Goal: Transaction & Acquisition: Book appointment/travel/reservation

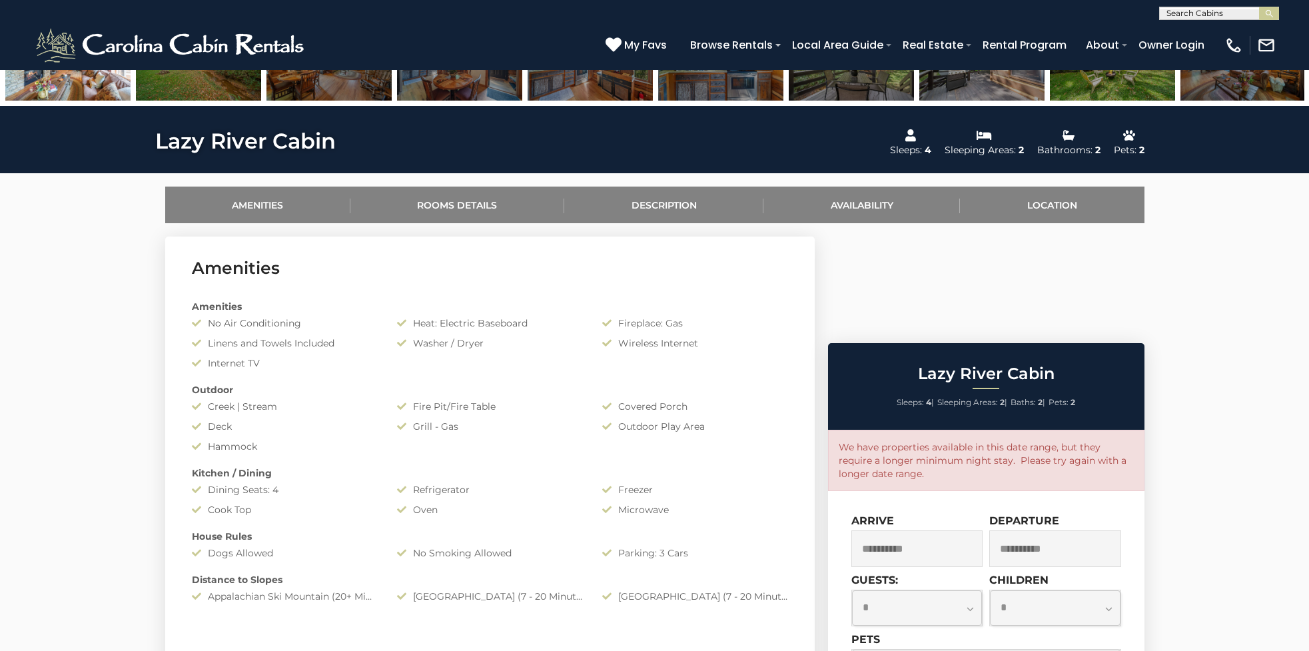
scroll to position [669, 0]
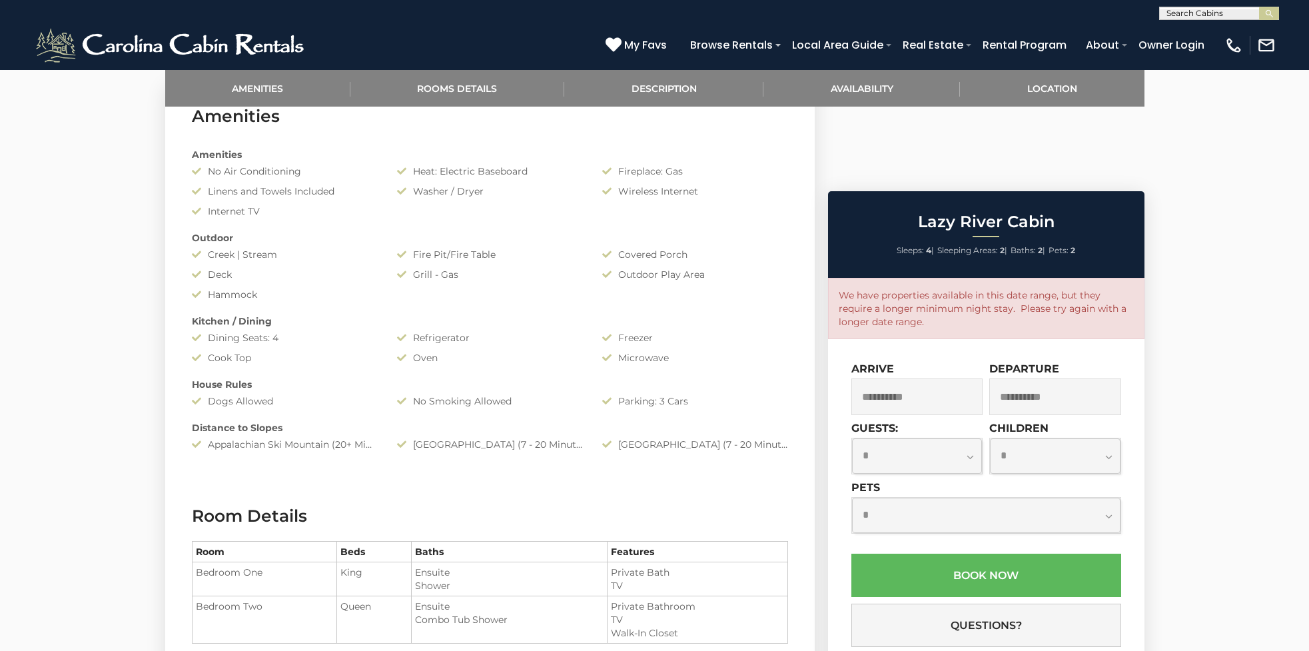
click at [888, 379] on input "**********" at bounding box center [918, 397] width 132 height 37
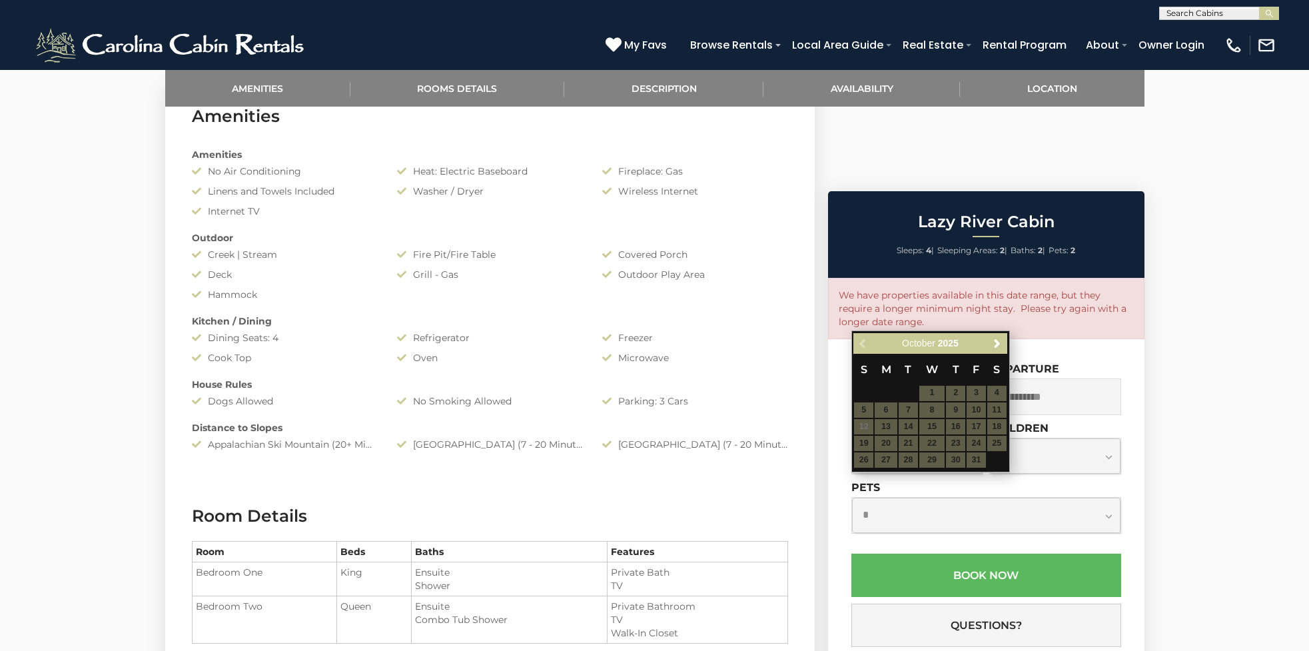
click at [860, 425] on table "S M T W T F S 1 2 3 4 5 6 7 8 9 10 11 12 13 14 15 16 17 18 19 20 21 22 23 24 25…" at bounding box center [930, 411] width 153 height 115
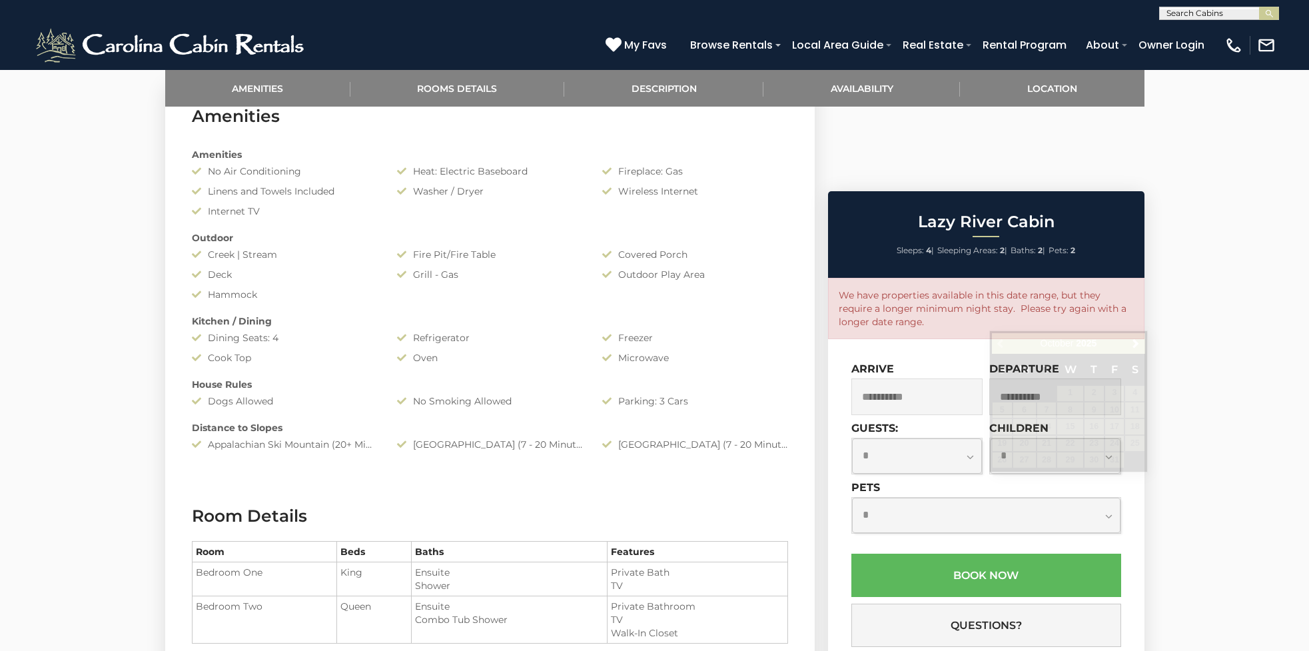
click at [778, 245] on div "Amenities No Air Conditioning Heat: Electric Baseboard Fireplace: Gas Linens an…" at bounding box center [490, 299] width 616 height 317
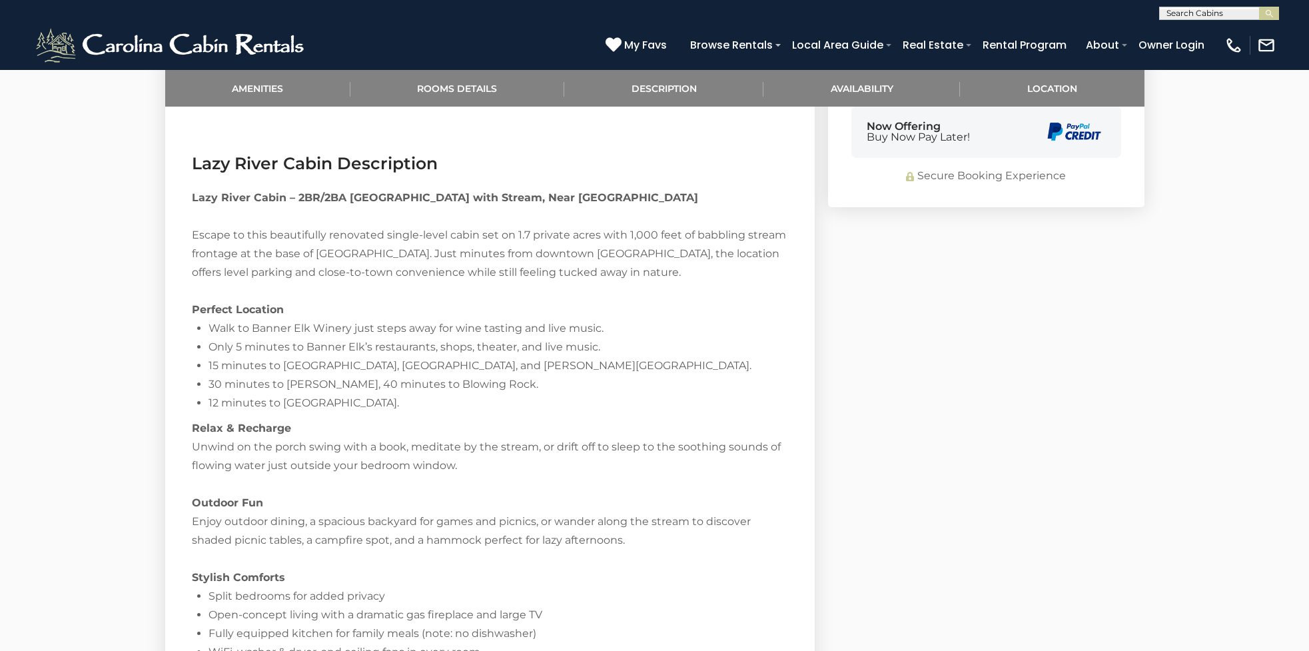
scroll to position [0, 0]
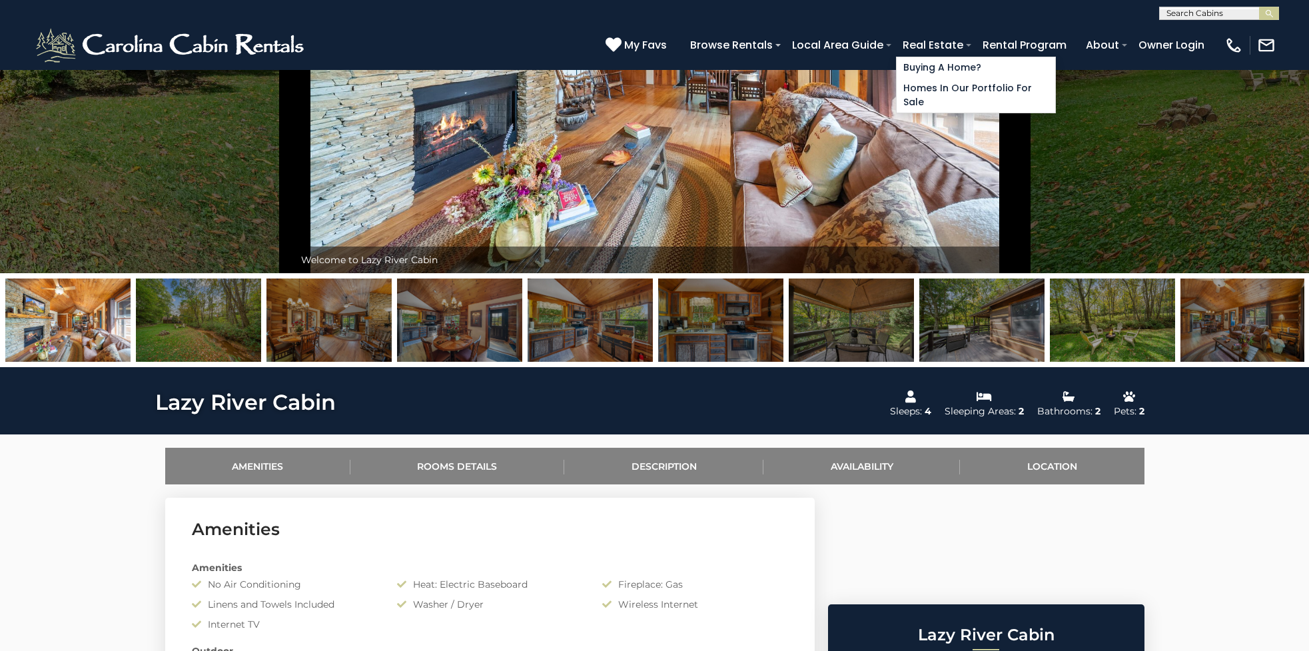
scroll to position [192, 0]
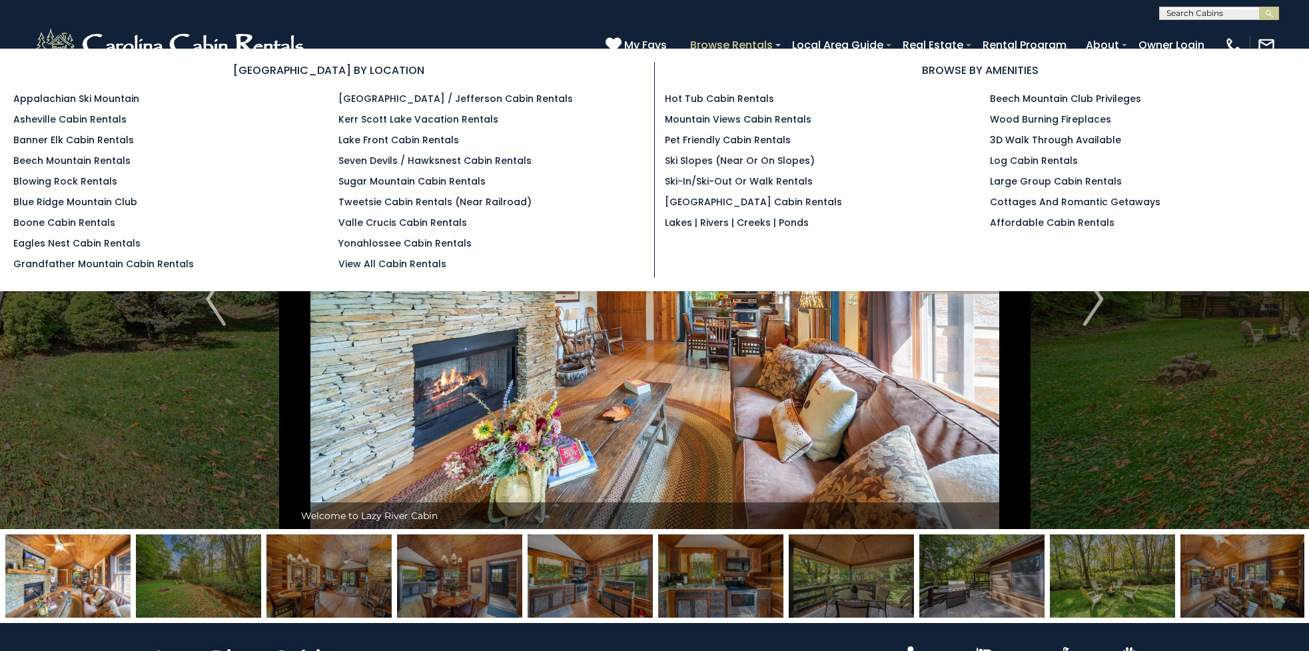
click at [733, 43] on link "Browse Rentals" at bounding box center [732, 44] width 96 height 23
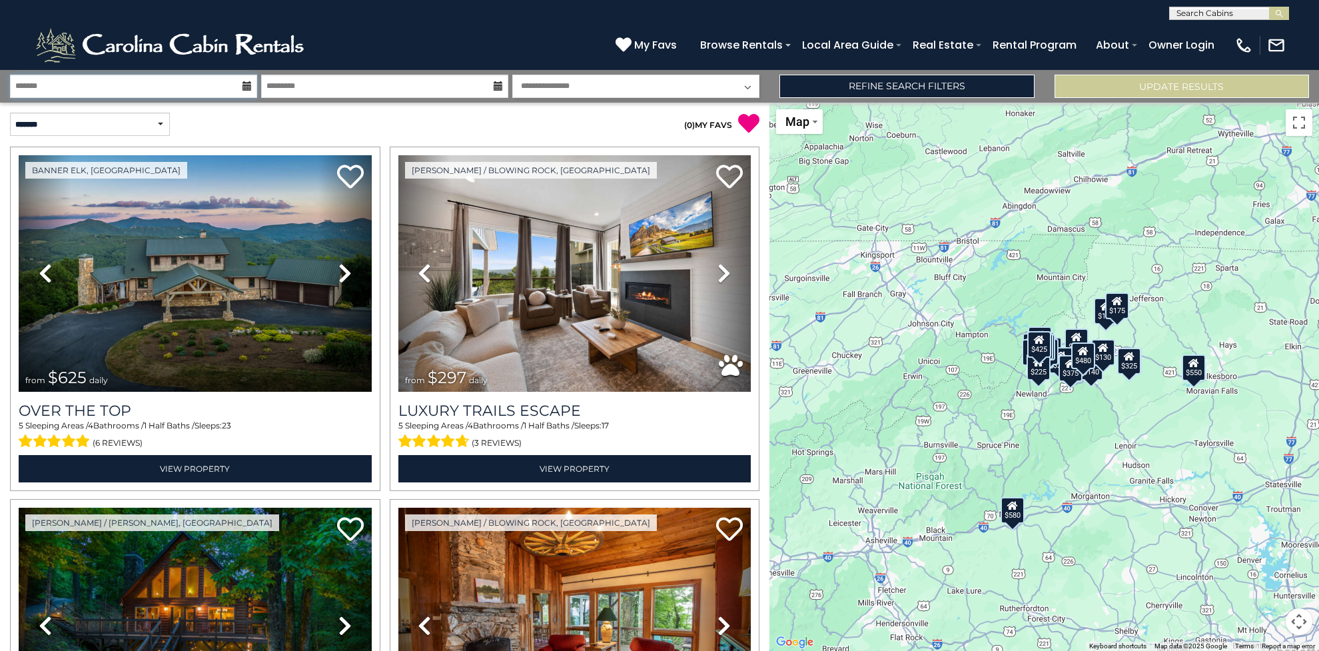
click at [119, 91] on input "text" at bounding box center [133, 86] width 247 height 23
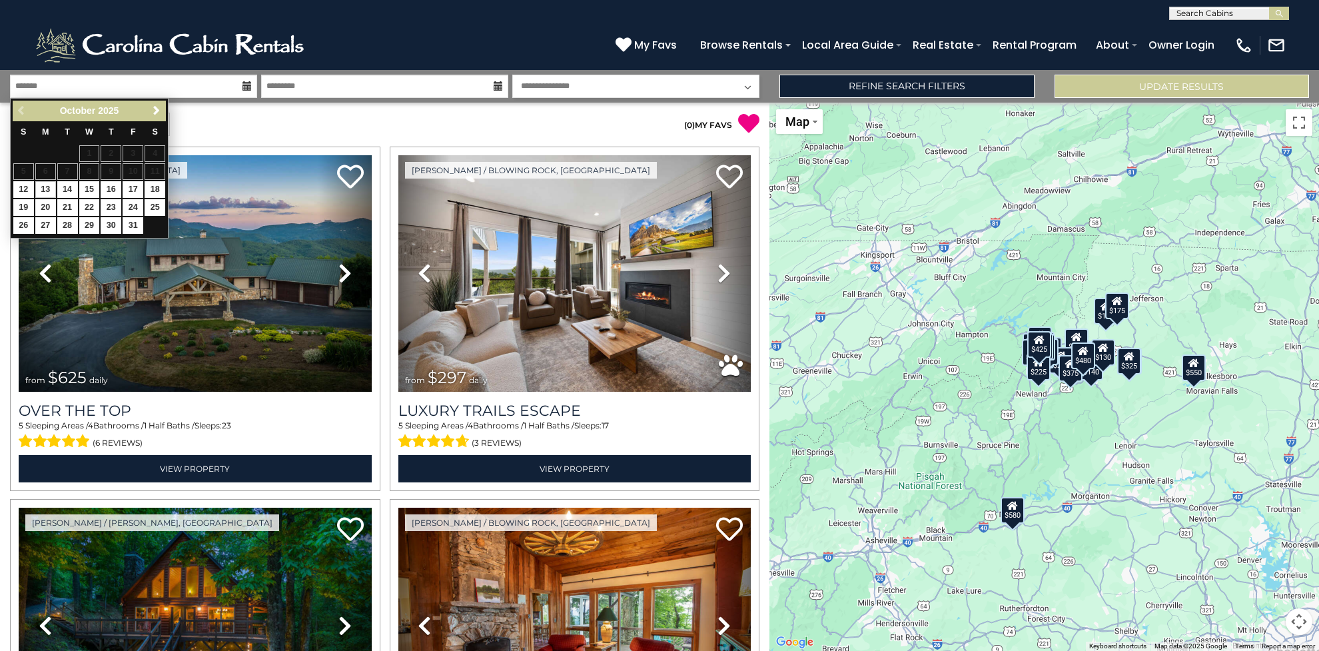
click at [43, 185] on link "13" at bounding box center [45, 189] width 21 height 17
type input "********"
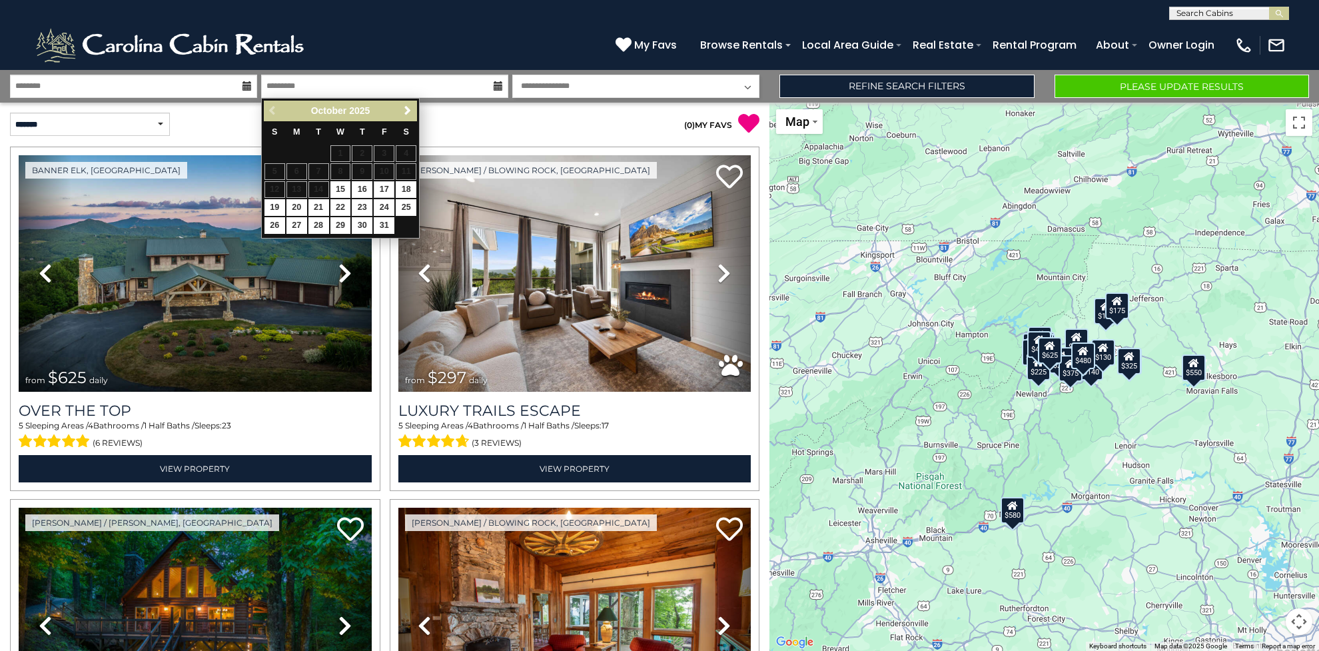
click at [384, 187] on link "17" at bounding box center [384, 189] width 21 height 17
type input "********"
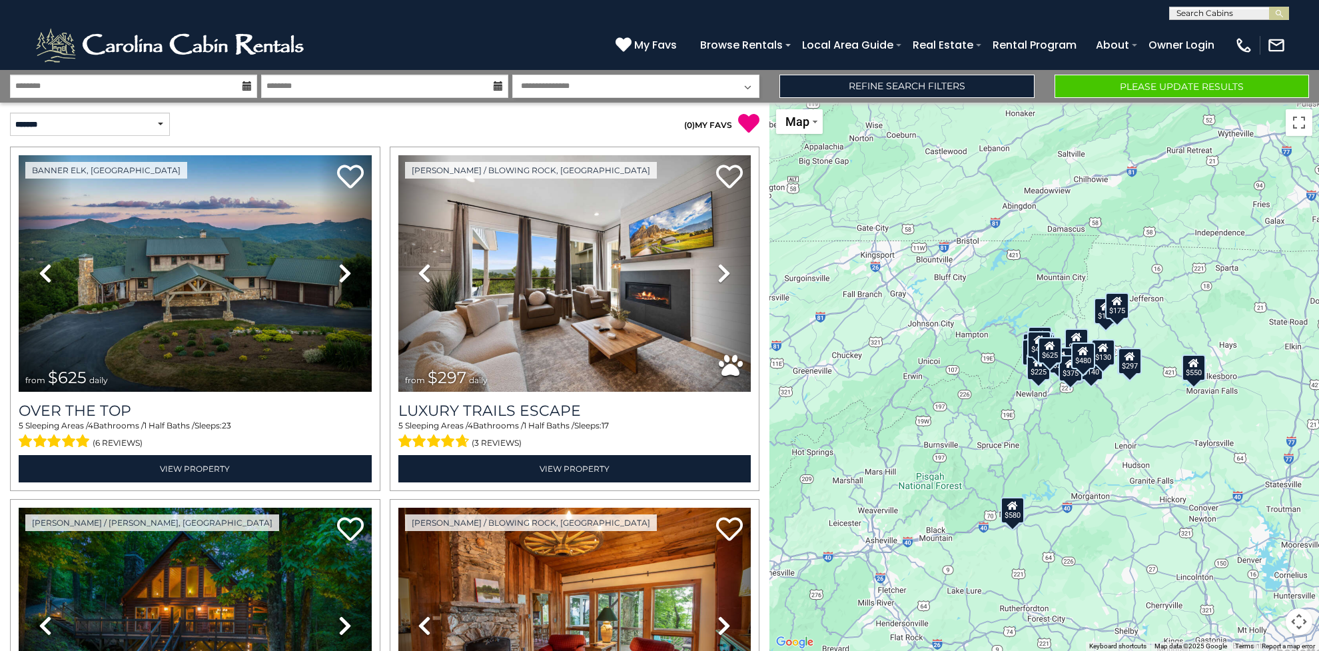
select select "*"
click at [1096, 86] on button "Please Update Results" at bounding box center [1182, 86] width 255 height 23
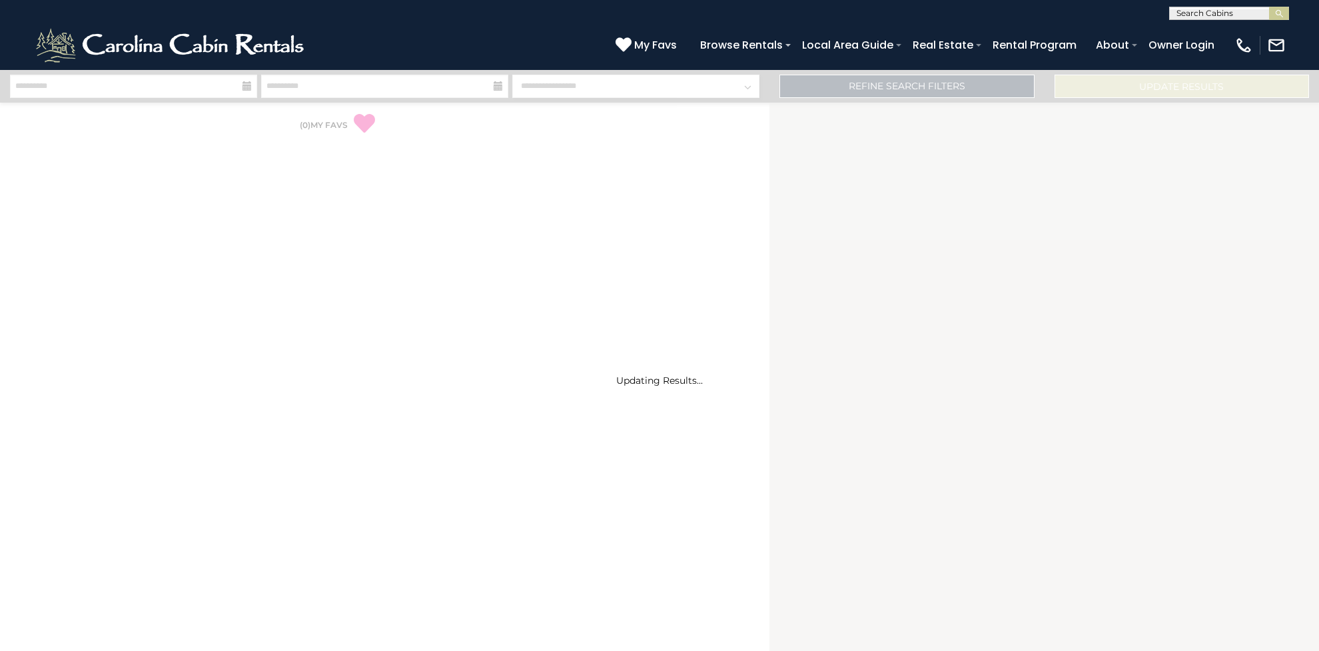
select select "*"
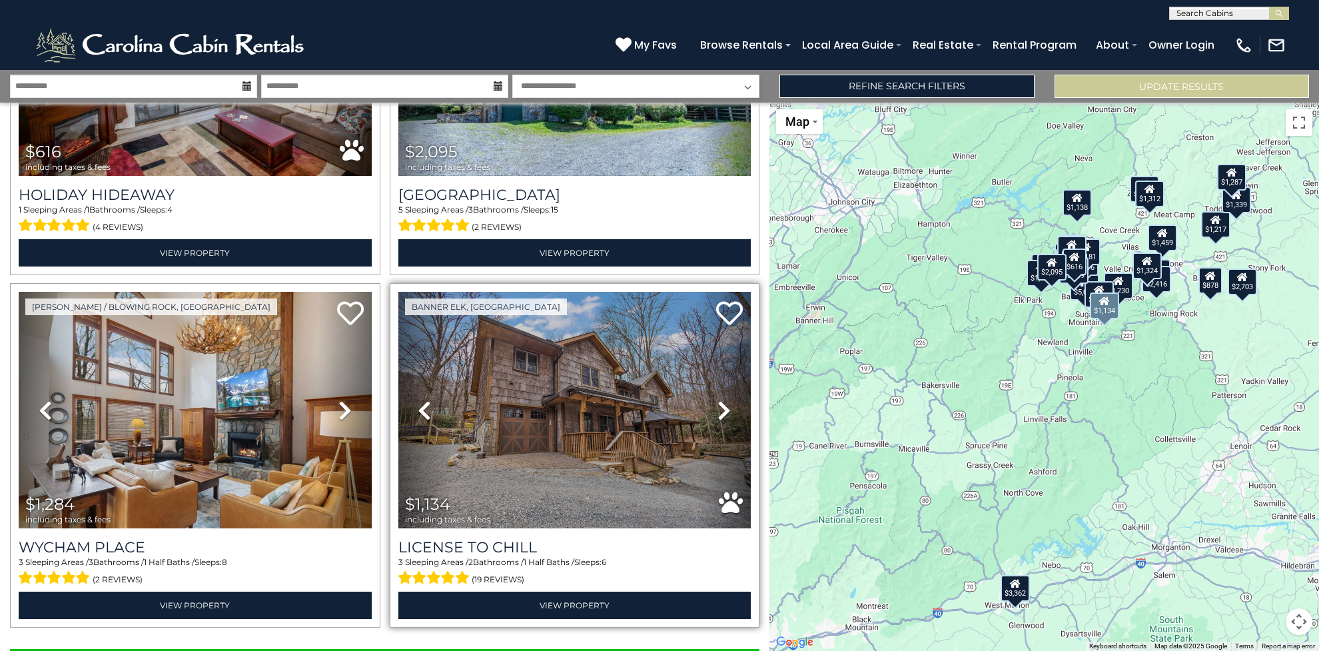
scroll to position [4827, 0]
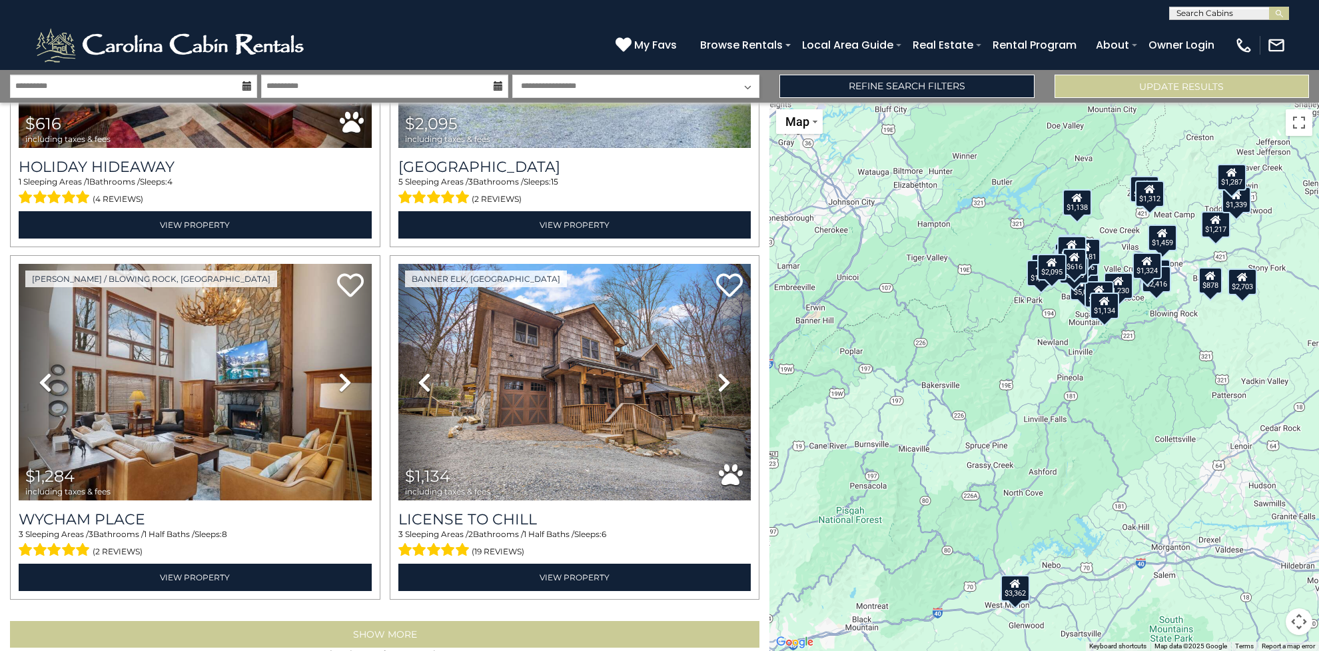
click at [365, 621] on button "Show More" at bounding box center [385, 634] width 750 height 27
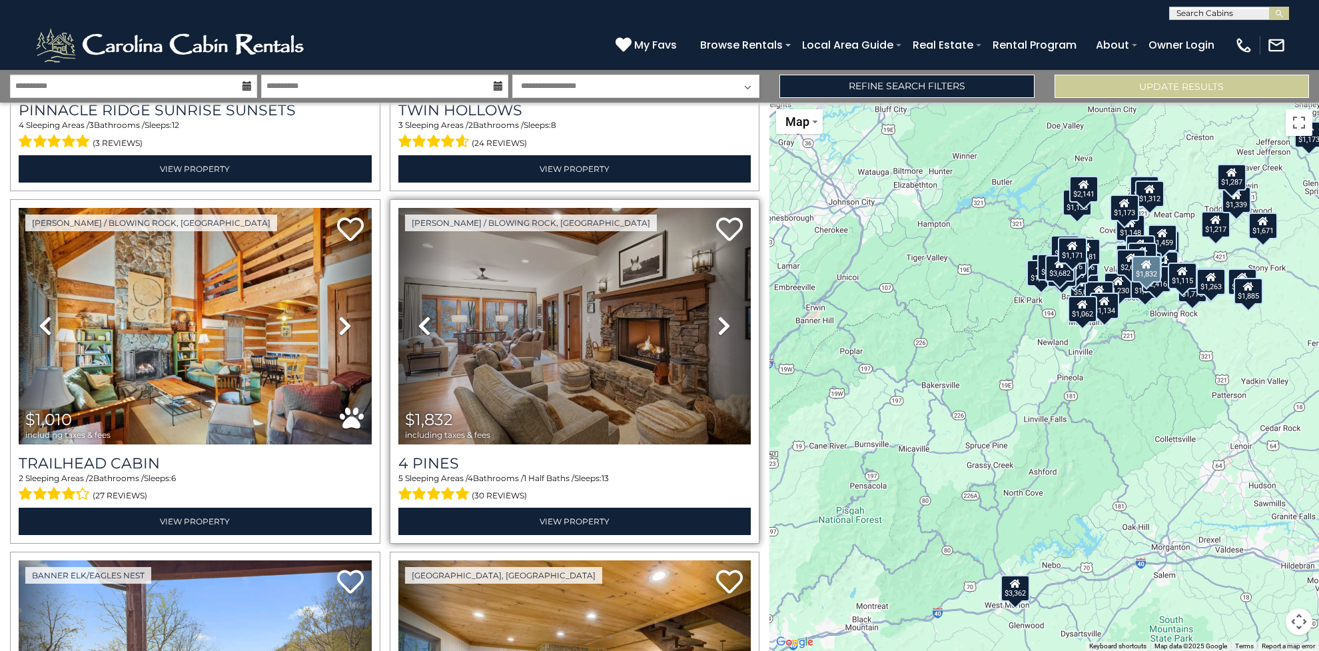
scroll to position [8406, 0]
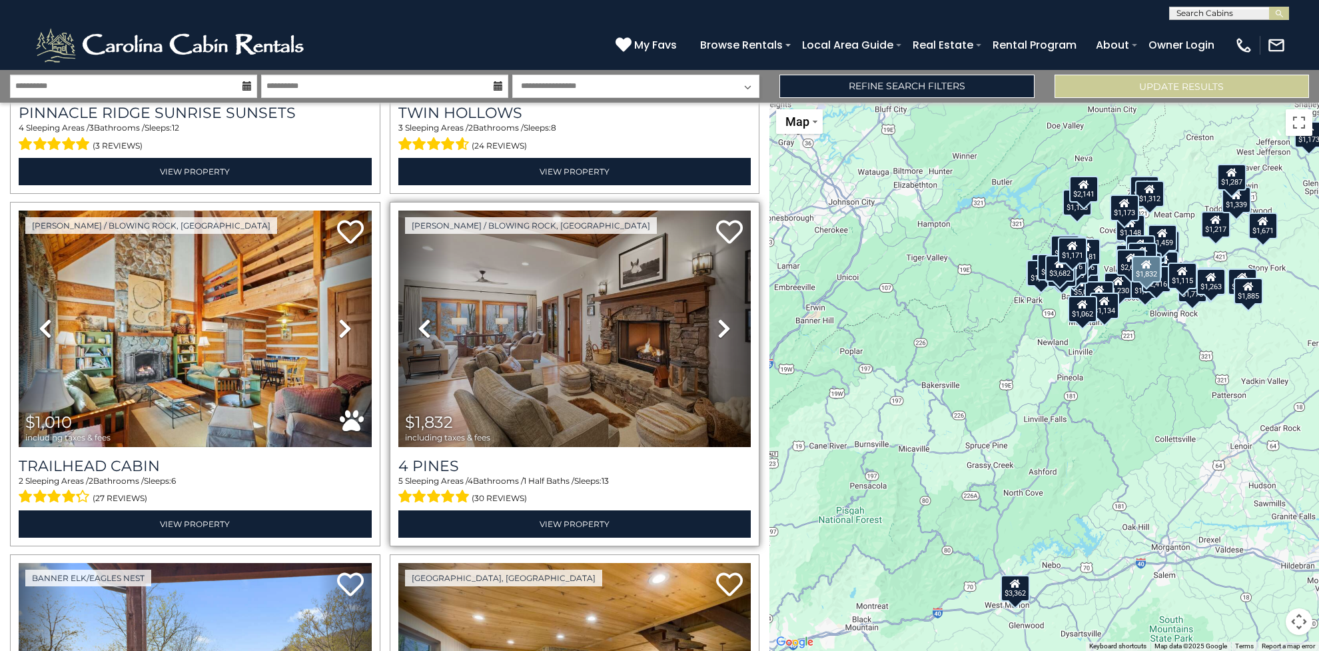
click at [578, 315] on img at bounding box center [575, 329] width 353 height 237
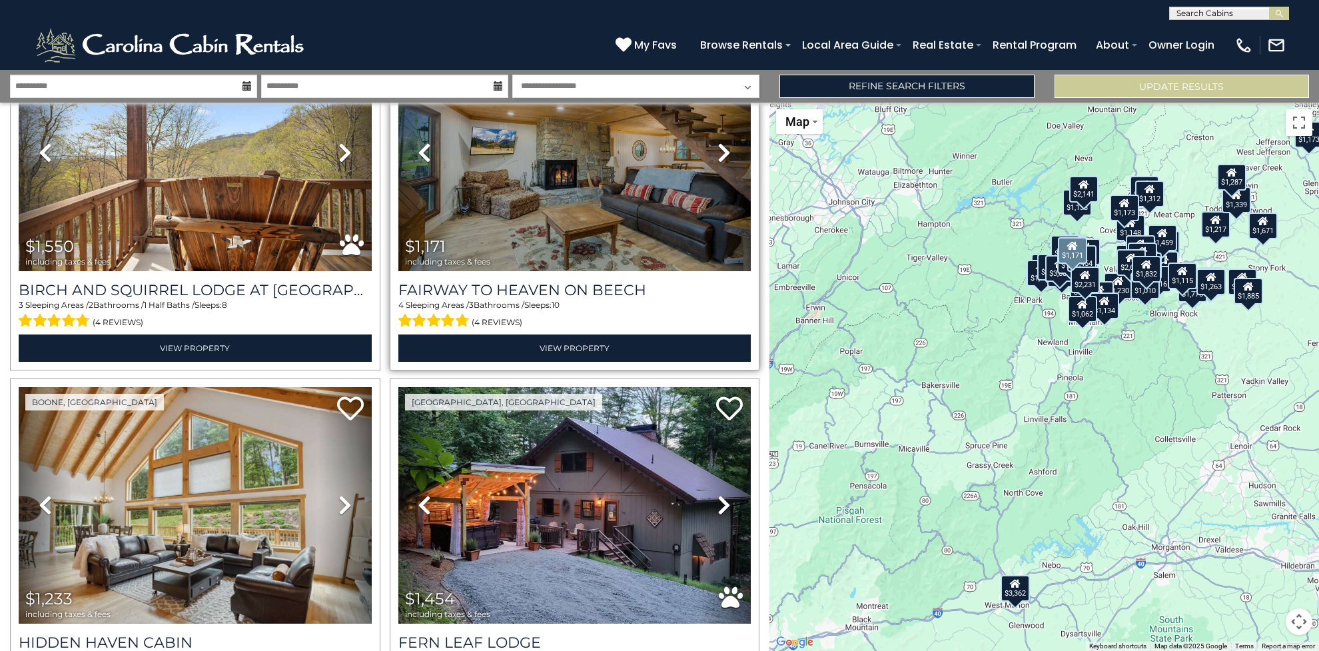
scroll to position [8937, 0]
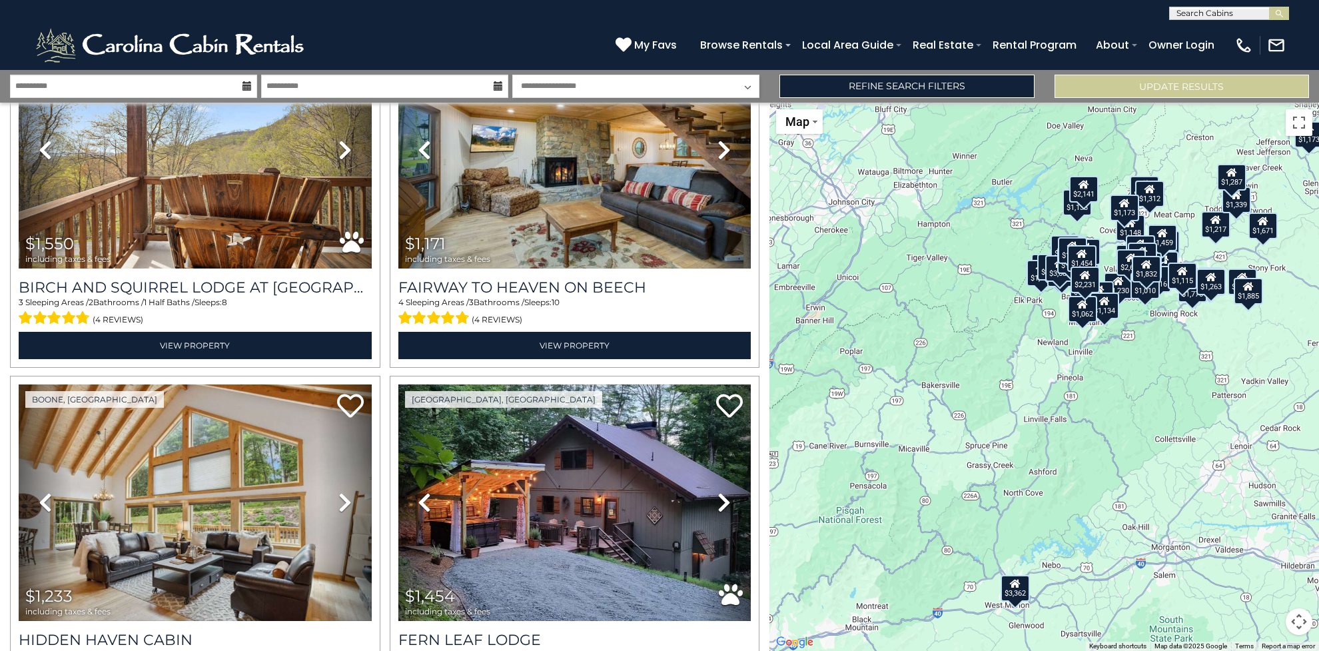
click at [1195, 13] on input "text" at bounding box center [1228, 15] width 117 height 13
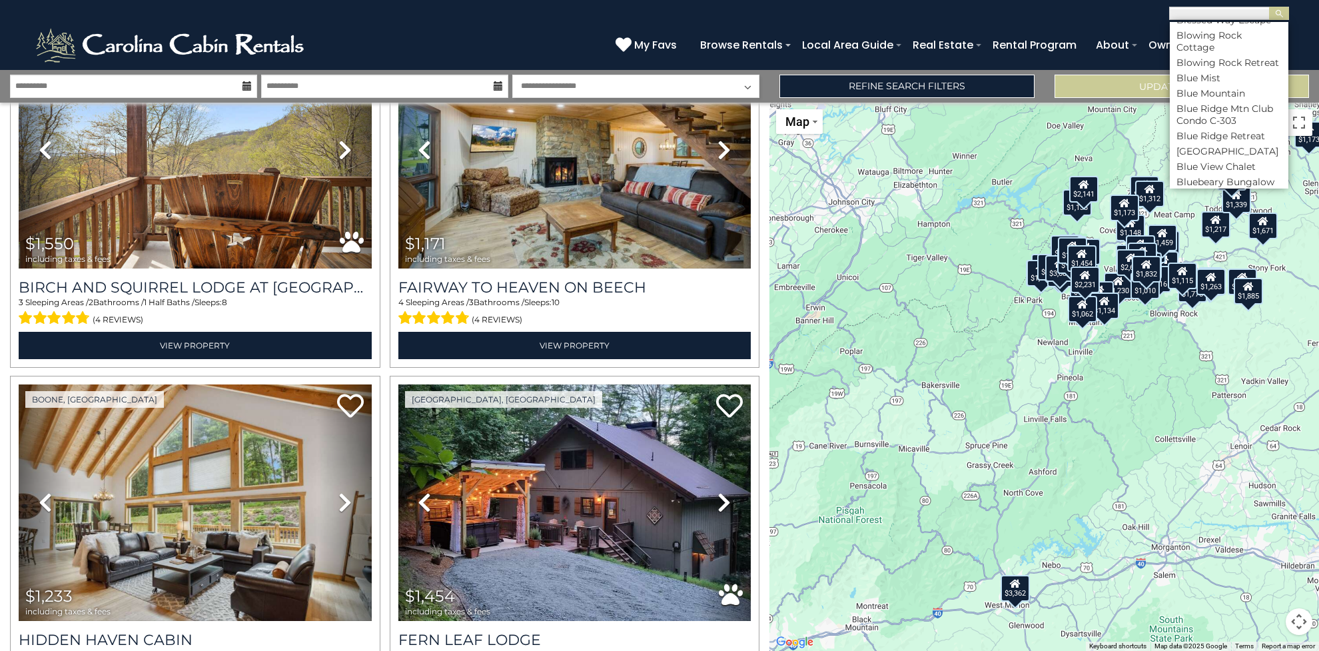
scroll to position [1230, 0]
click at [1194, 234] on li "Breathe Easy" at bounding box center [1229, 240] width 119 height 12
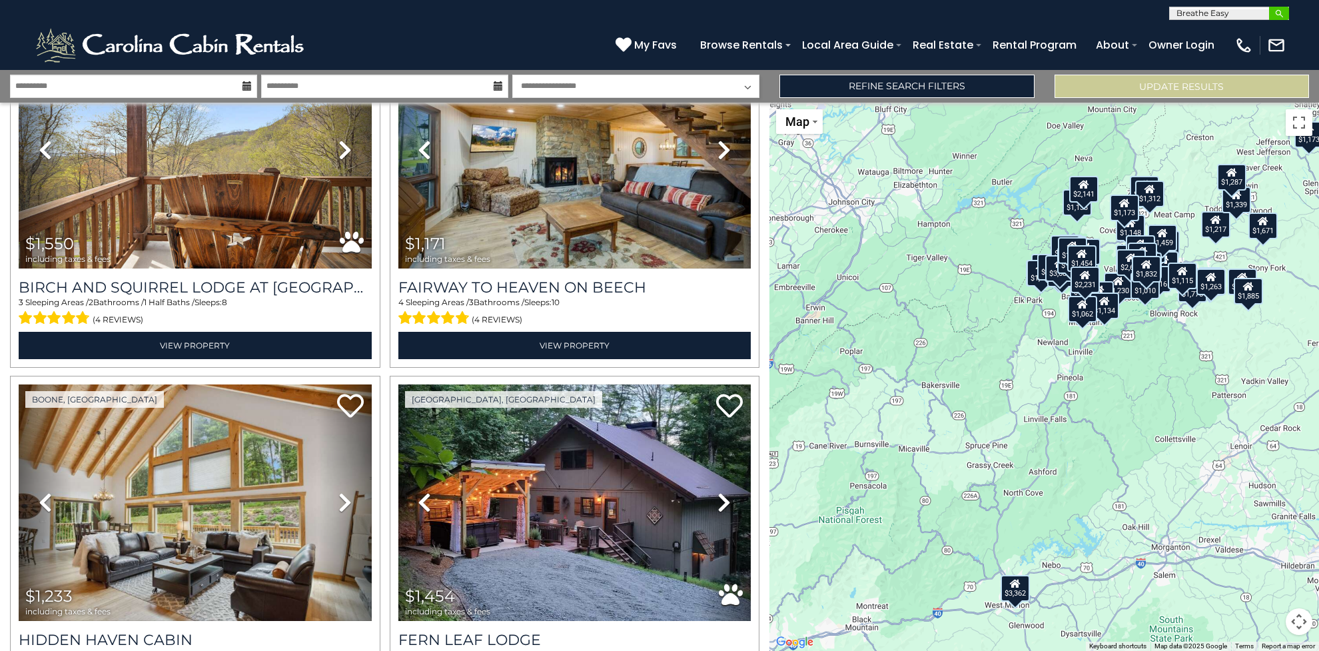
click at [1281, 13] on img "submit" at bounding box center [1280, 14] width 10 height 10
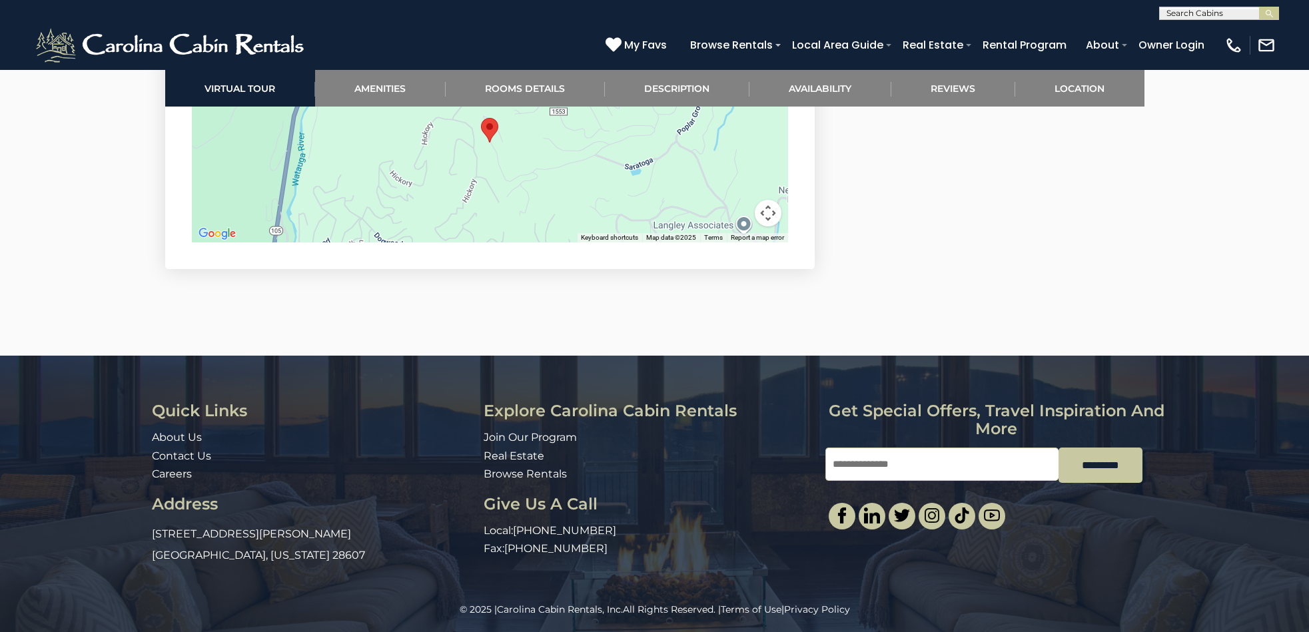
scroll to position [3848, 0]
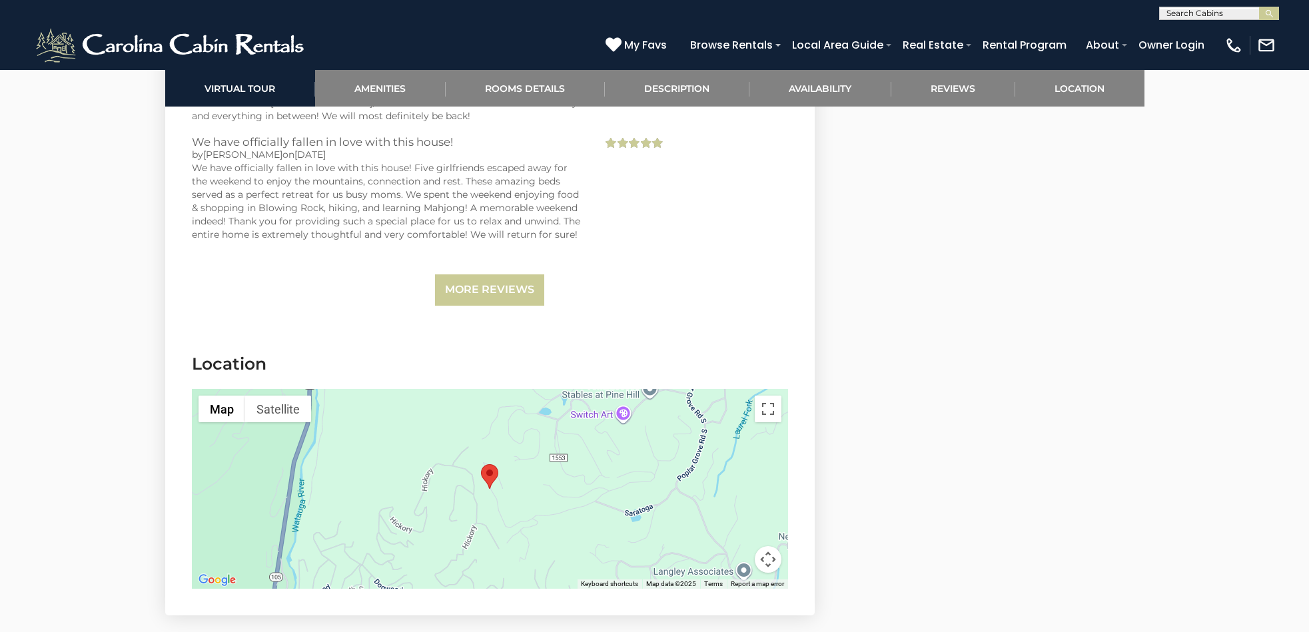
click at [545, 484] on div at bounding box center [490, 489] width 596 height 200
click at [770, 560] on button "Map camera controls" at bounding box center [768, 559] width 27 height 27
click at [735, 558] on button "Zoom out" at bounding box center [735, 559] width 27 height 27
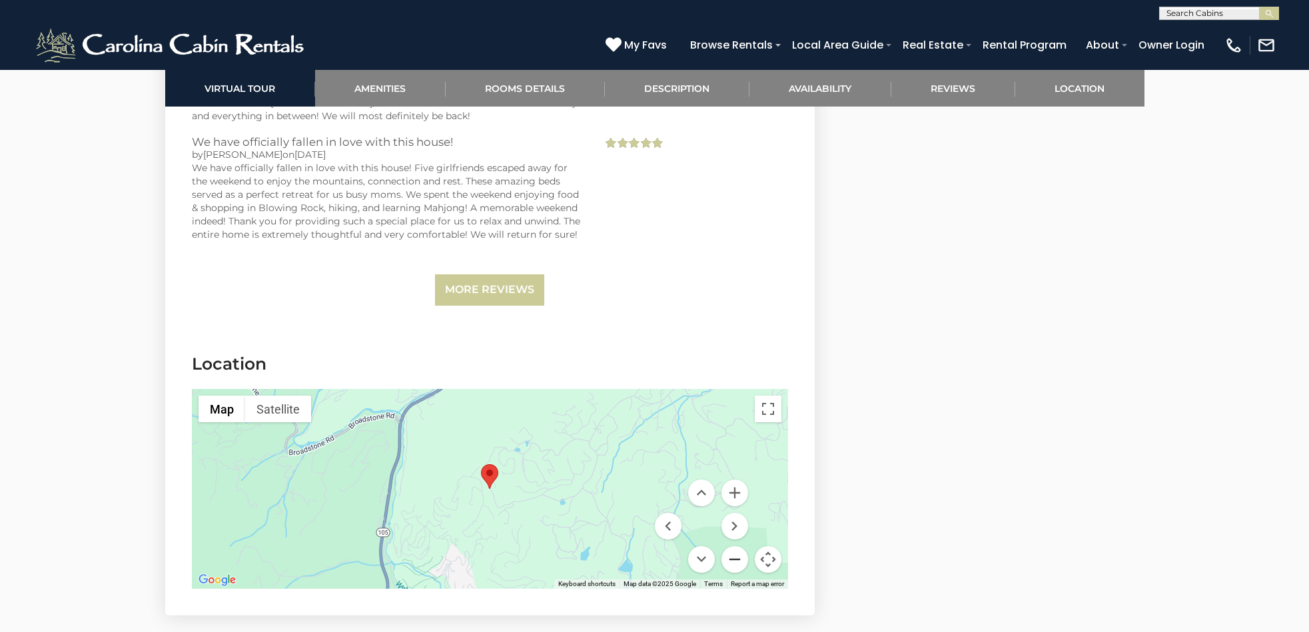
click at [735, 558] on button "Zoom out" at bounding box center [735, 559] width 27 height 27
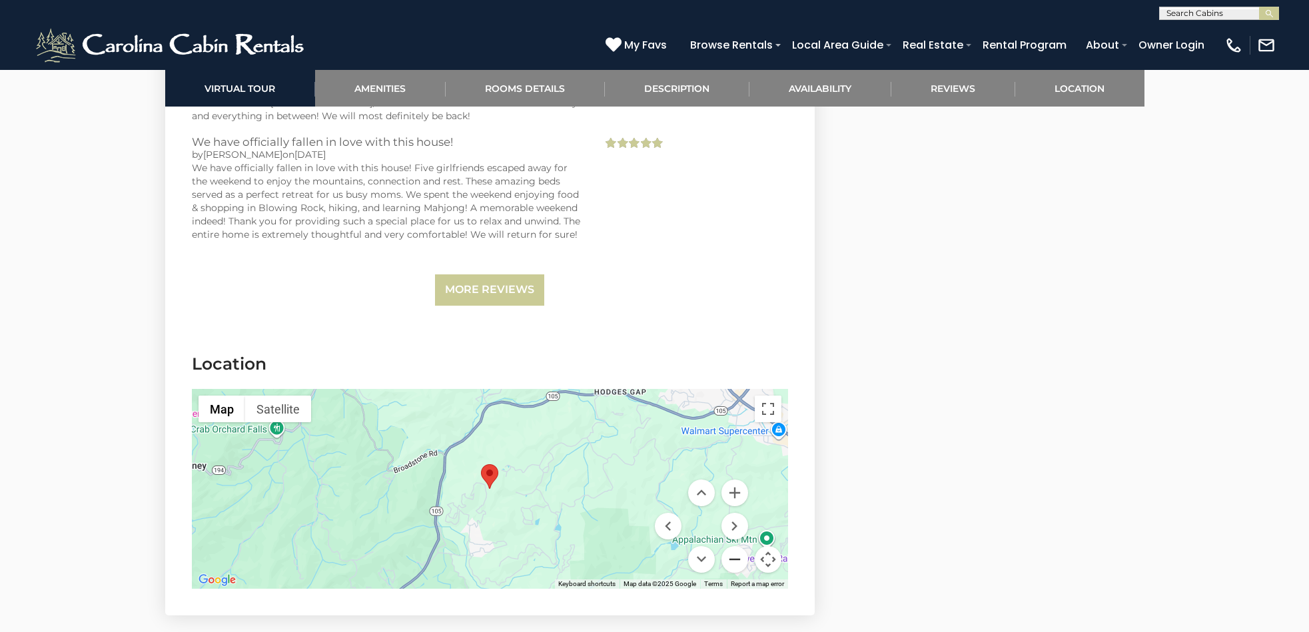
click at [735, 558] on button "Zoom out" at bounding box center [735, 559] width 27 height 27
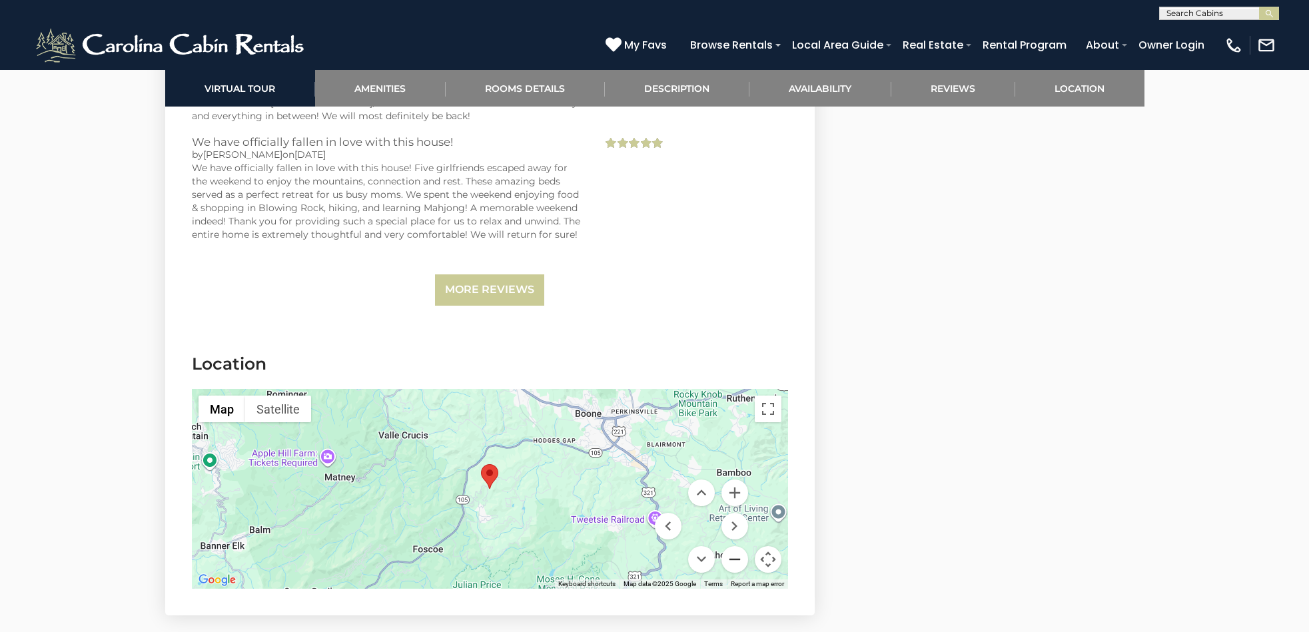
click at [733, 558] on button "Zoom out" at bounding box center [735, 559] width 27 height 27
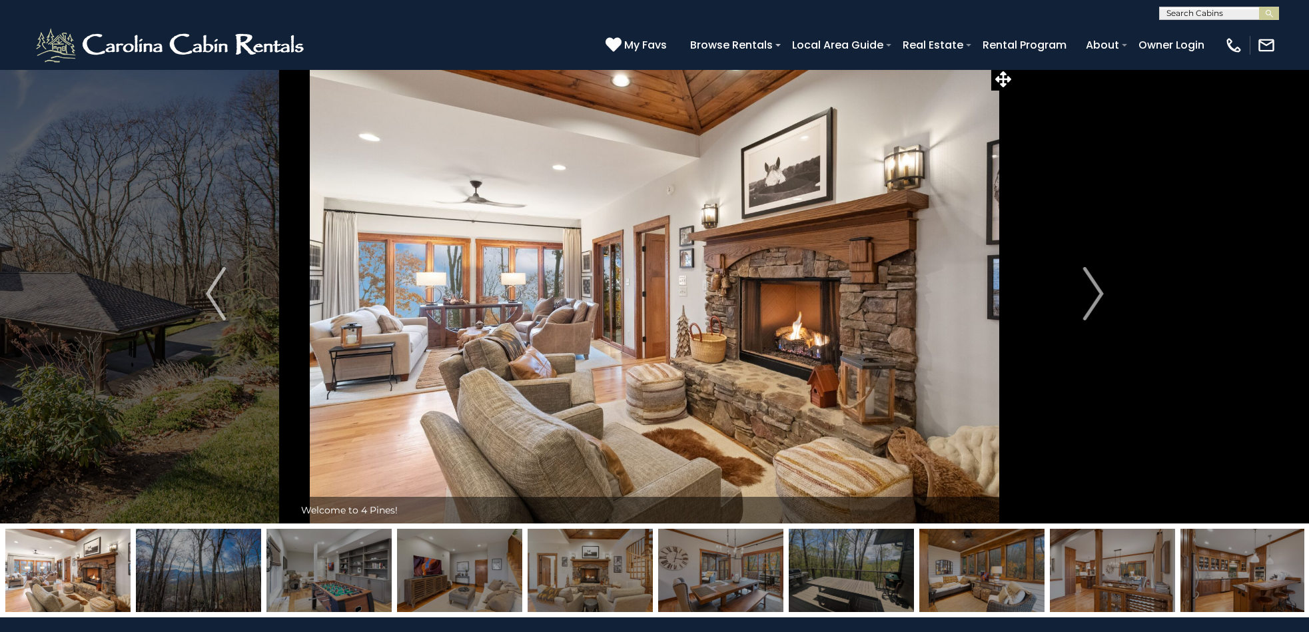
scroll to position [0, 0]
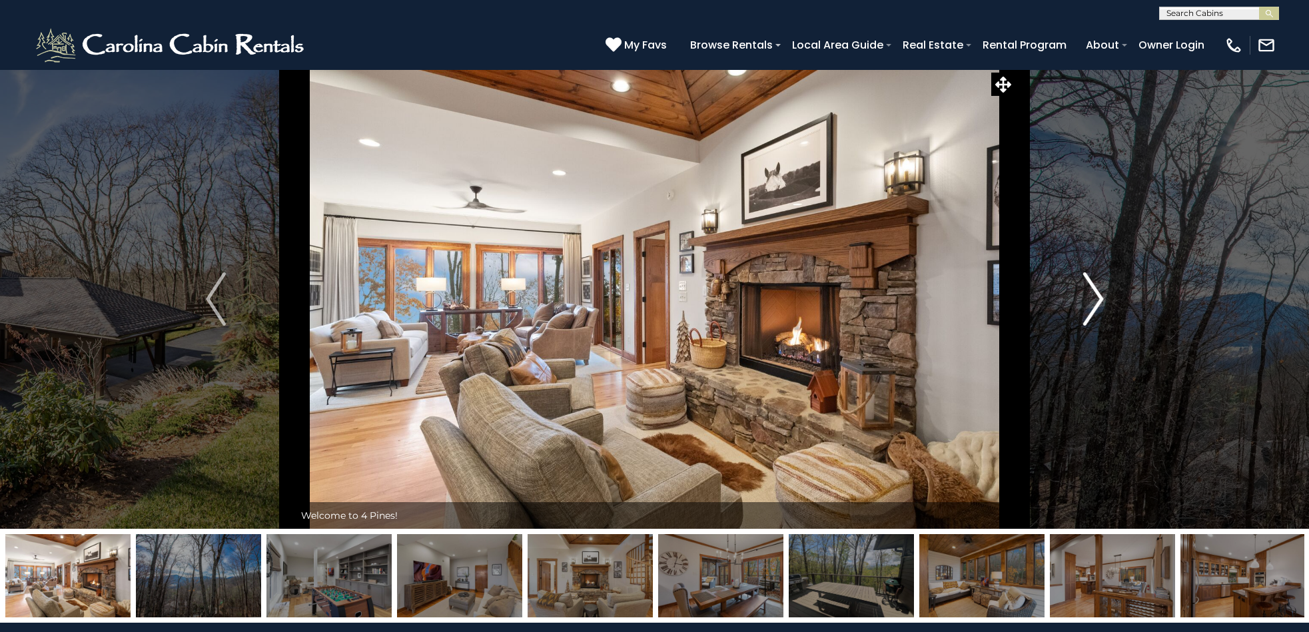
click at [1099, 299] on img "Next" at bounding box center [1094, 299] width 20 height 53
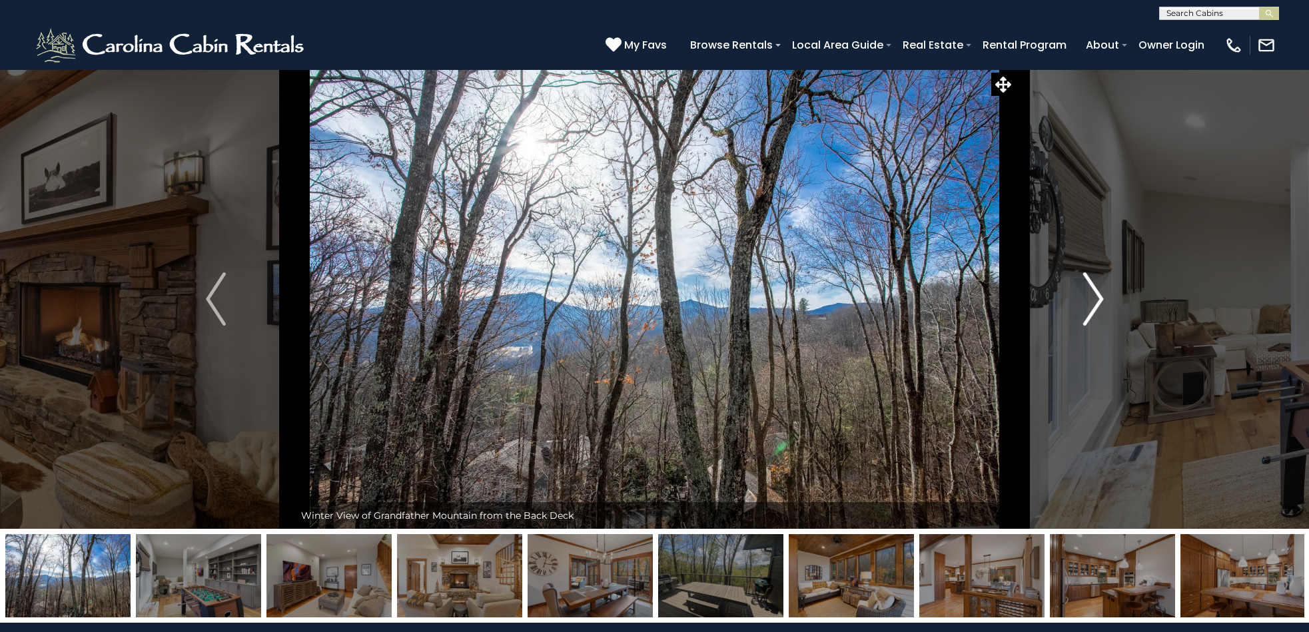
click at [1098, 299] on img "Next" at bounding box center [1094, 299] width 20 height 53
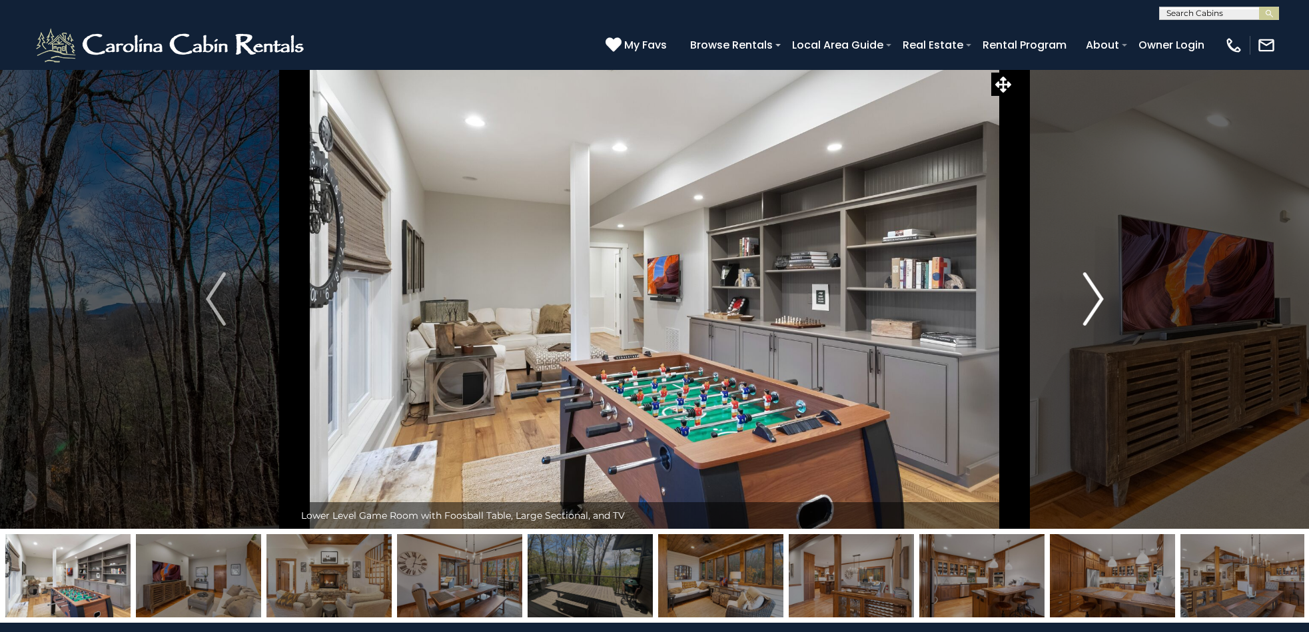
click at [1098, 299] on img "Next" at bounding box center [1094, 299] width 20 height 53
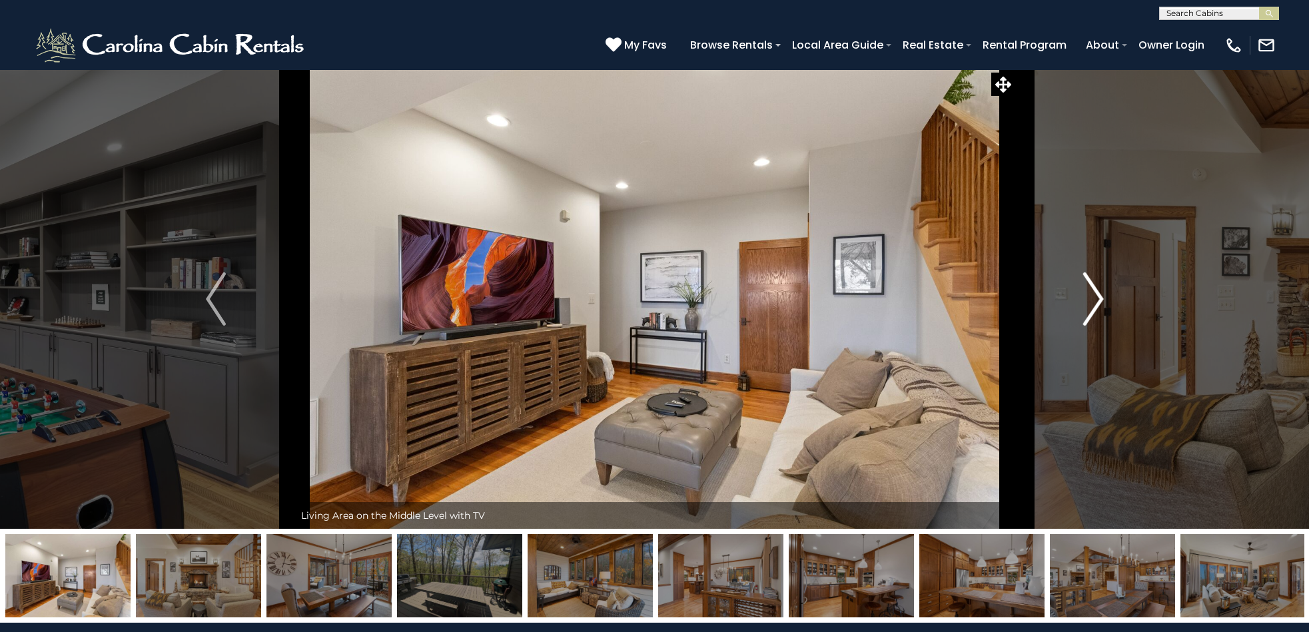
click at [1098, 299] on img "Next" at bounding box center [1094, 299] width 20 height 53
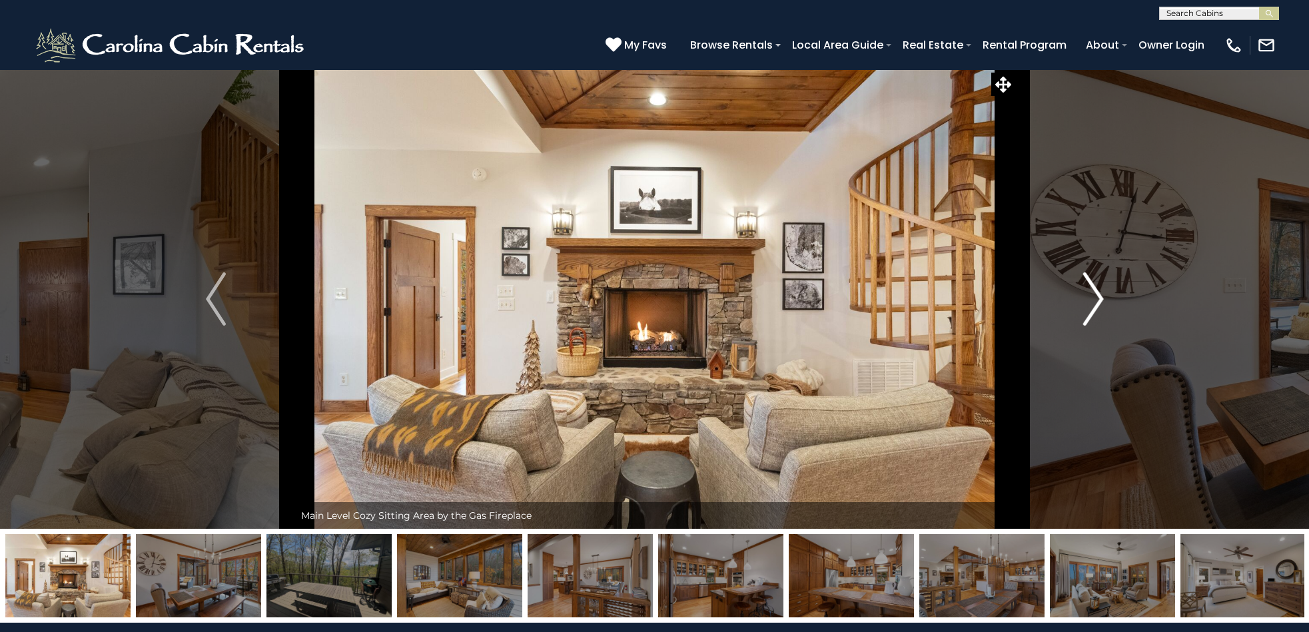
click at [1098, 299] on img "Next" at bounding box center [1094, 299] width 20 height 53
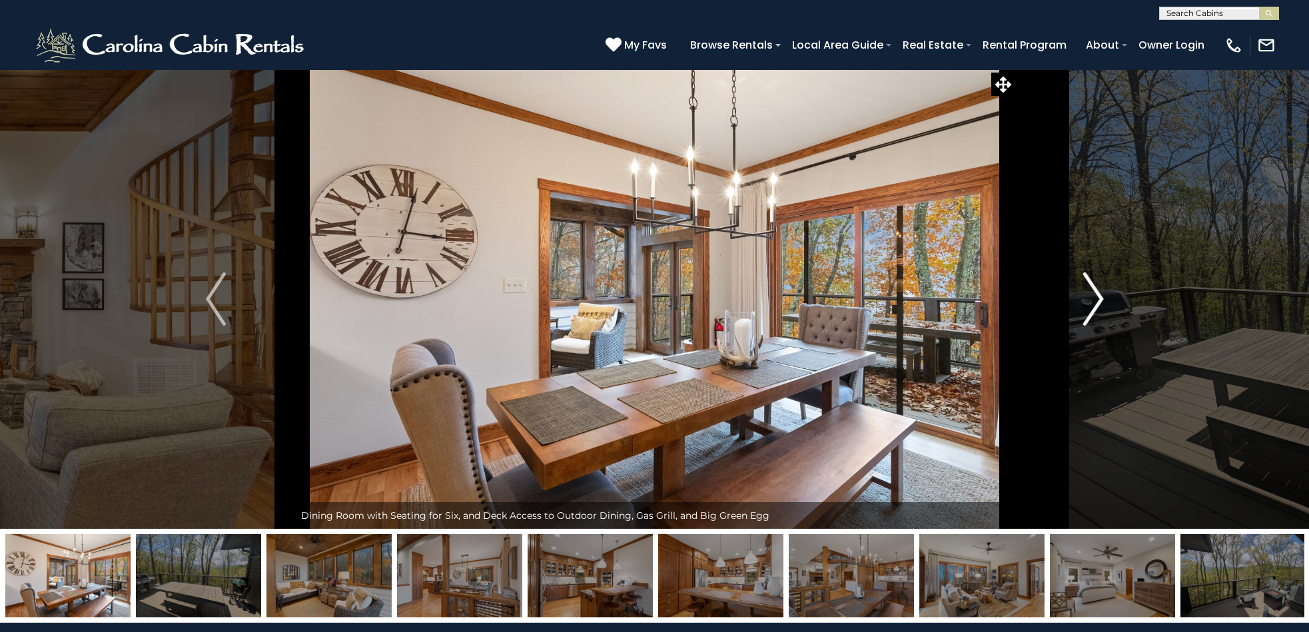
click at [1098, 299] on img "Next" at bounding box center [1094, 299] width 20 height 53
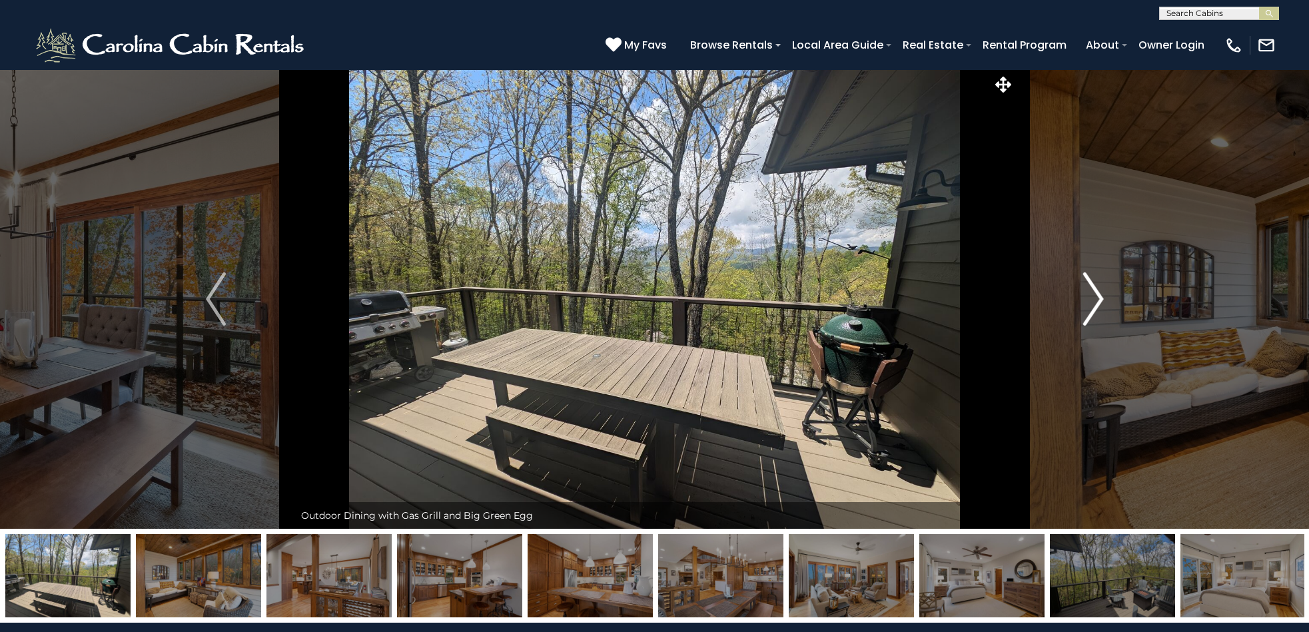
click at [1098, 299] on img "Next" at bounding box center [1094, 299] width 20 height 53
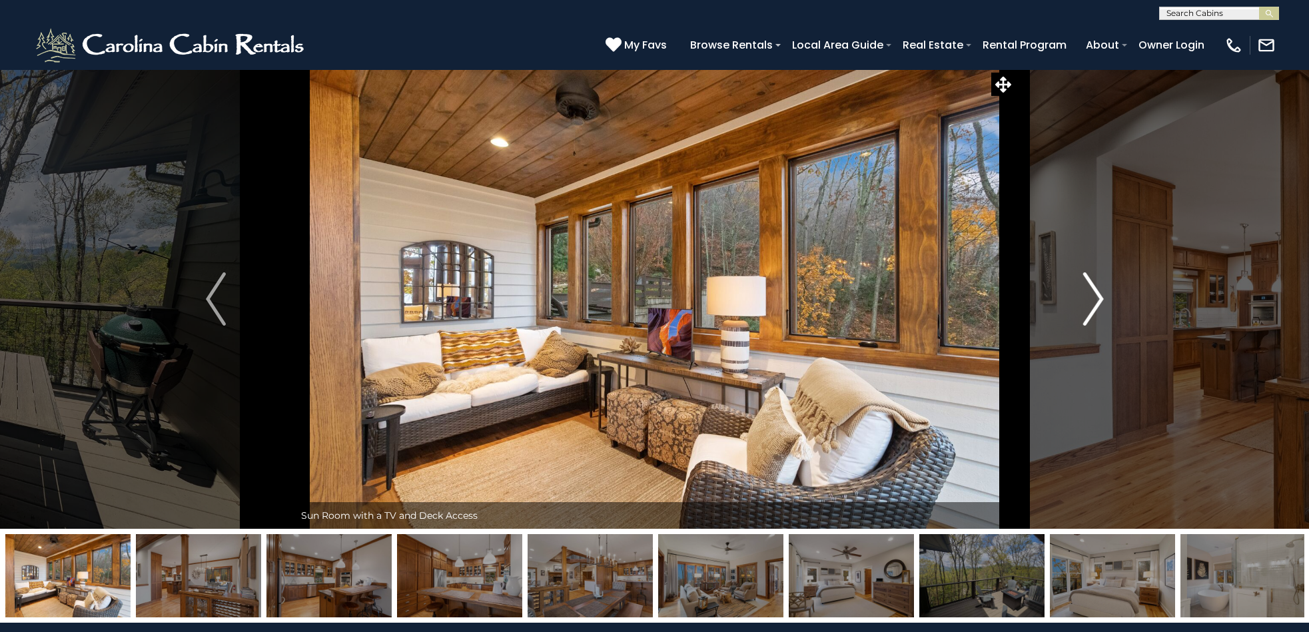
click at [1102, 301] on img "Next" at bounding box center [1094, 299] width 20 height 53
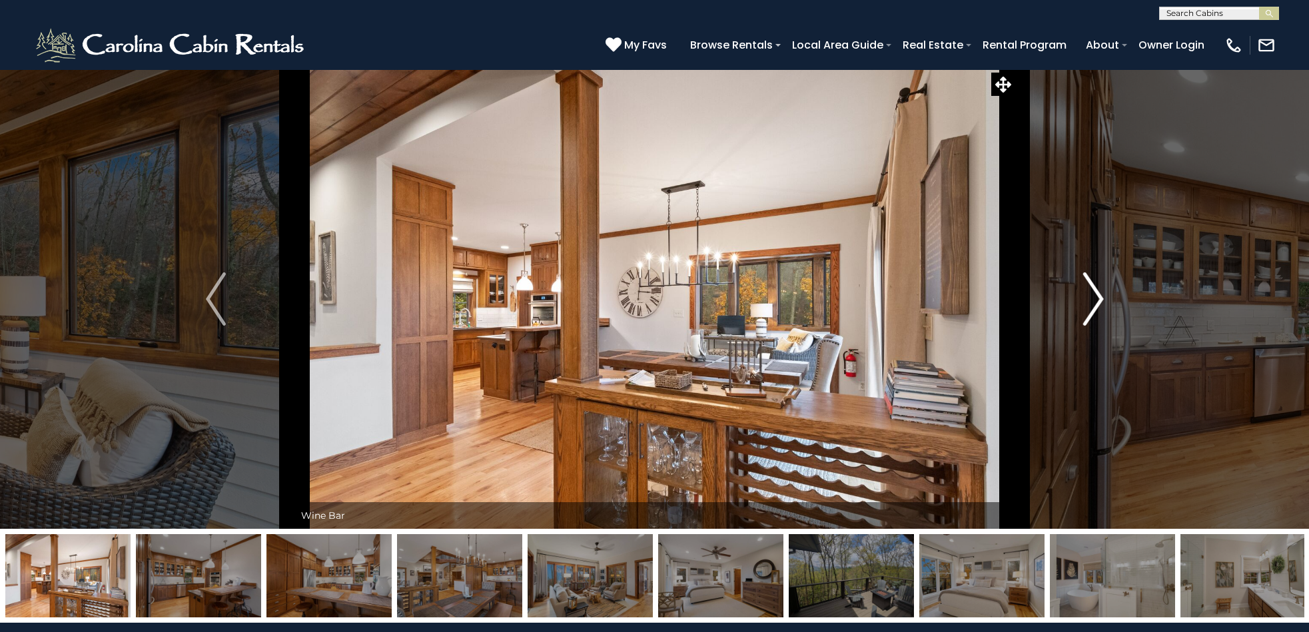
click at [1102, 301] on img "Next" at bounding box center [1094, 299] width 20 height 53
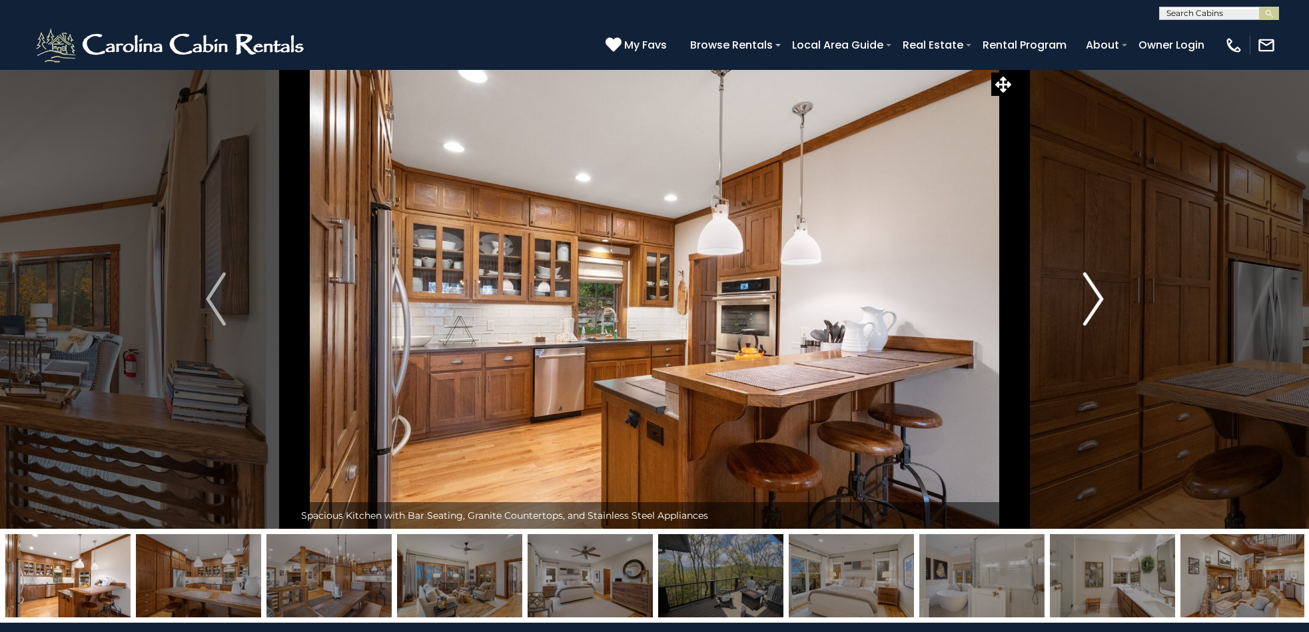
click at [1102, 301] on img "Next" at bounding box center [1094, 299] width 20 height 53
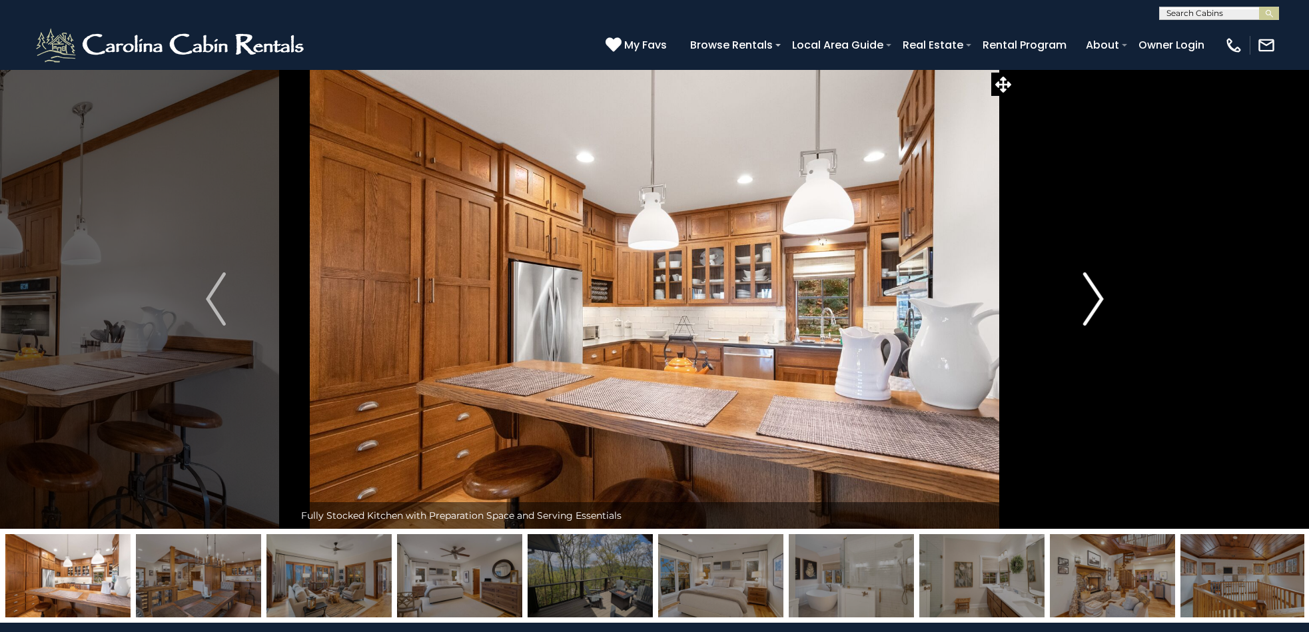
click at [1102, 301] on img "Next" at bounding box center [1094, 299] width 20 height 53
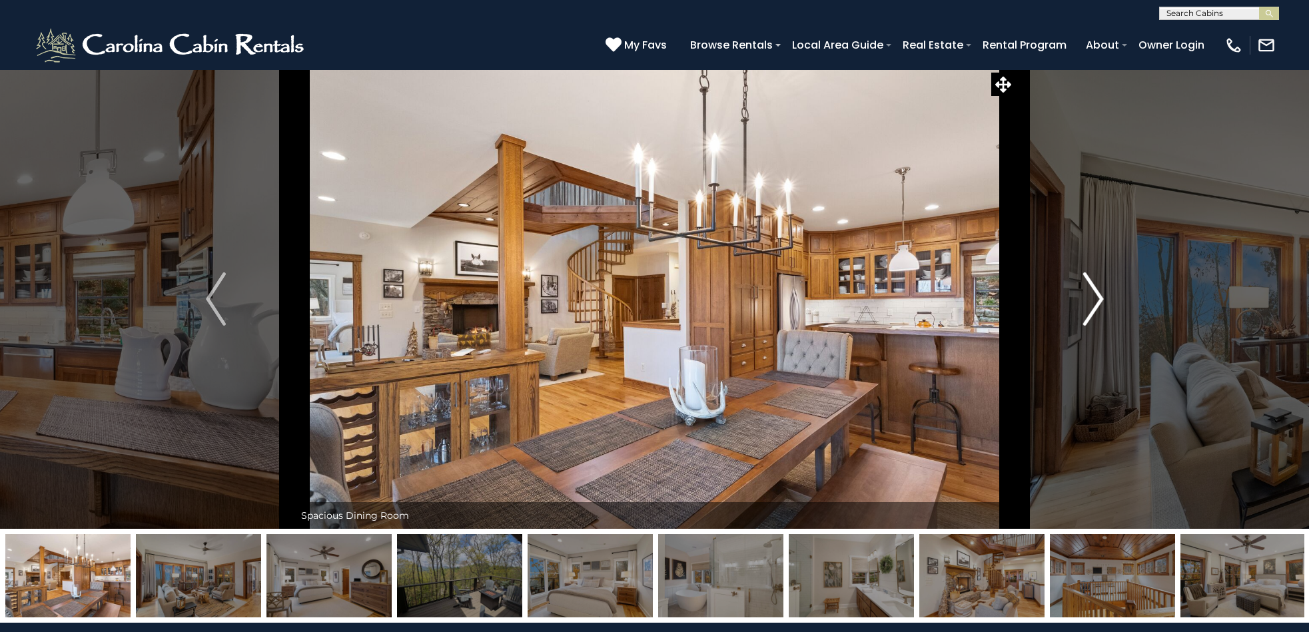
click at [1102, 301] on img "Next" at bounding box center [1094, 299] width 20 height 53
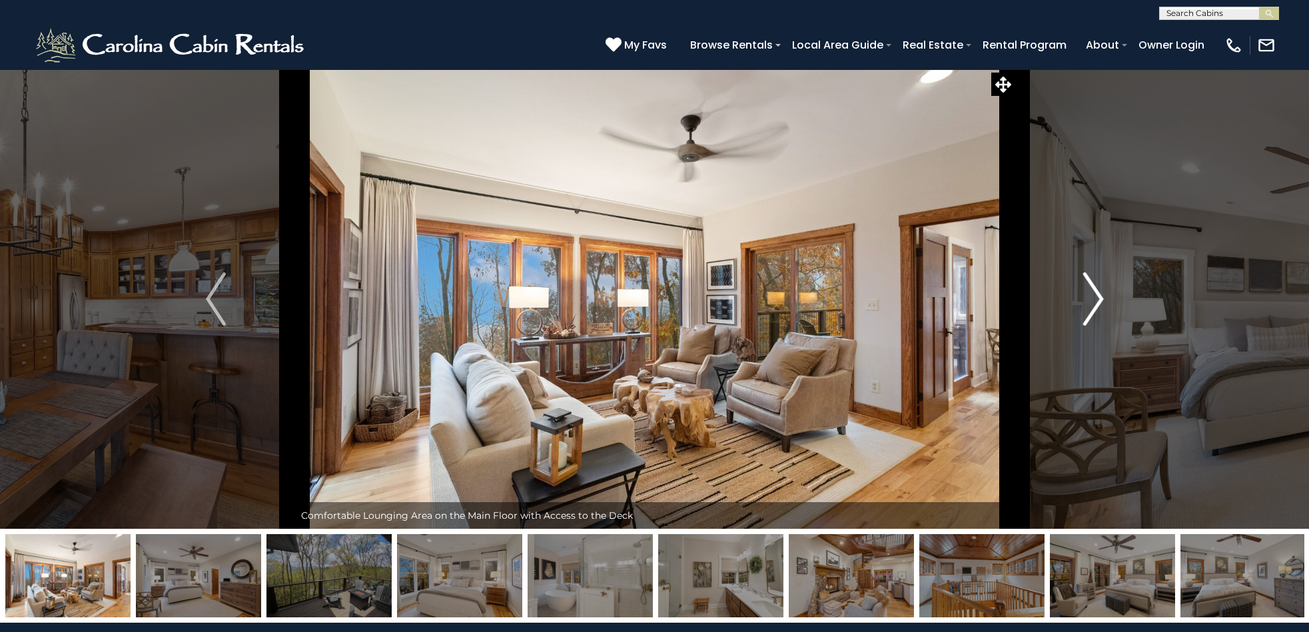
click at [1099, 303] on img "Next" at bounding box center [1094, 299] width 20 height 53
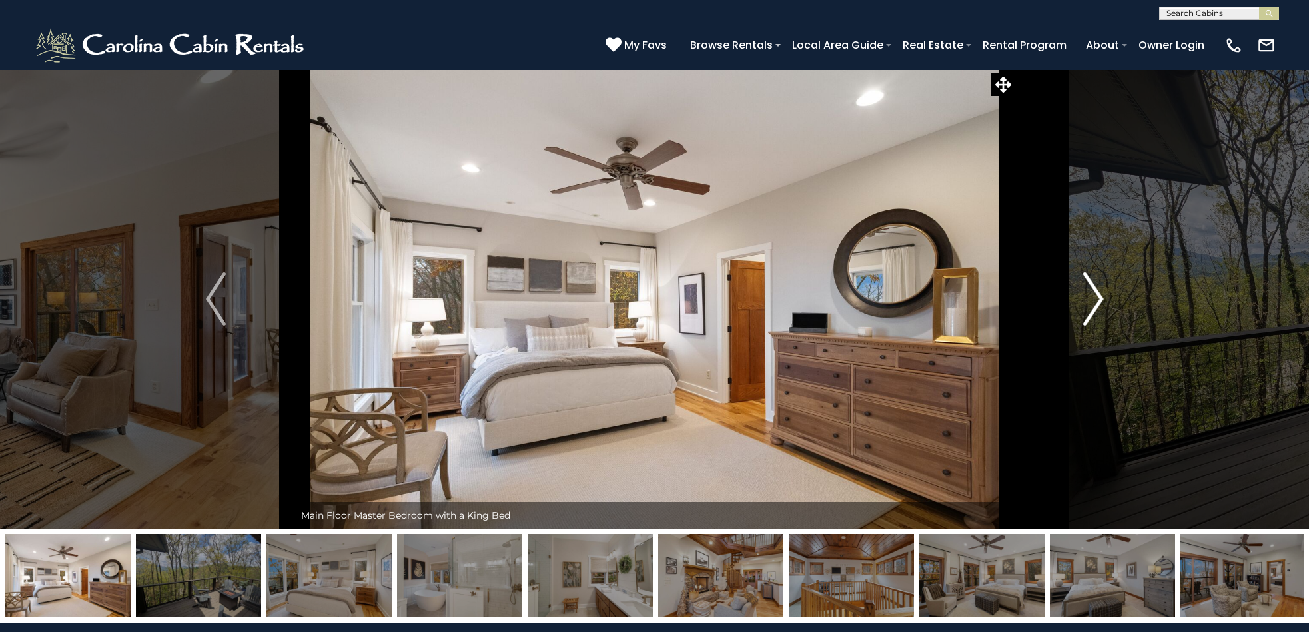
click at [1098, 303] on img "Next" at bounding box center [1094, 299] width 20 height 53
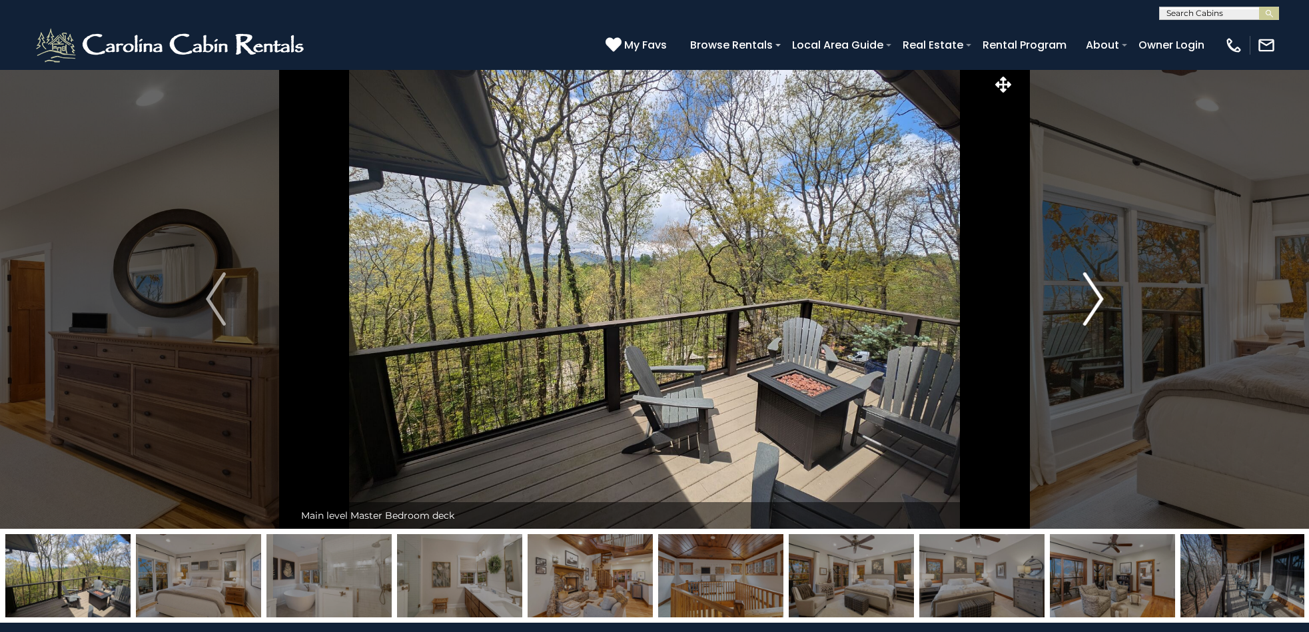
click at [1098, 303] on img "Next" at bounding box center [1094, 299] width 20 height 53
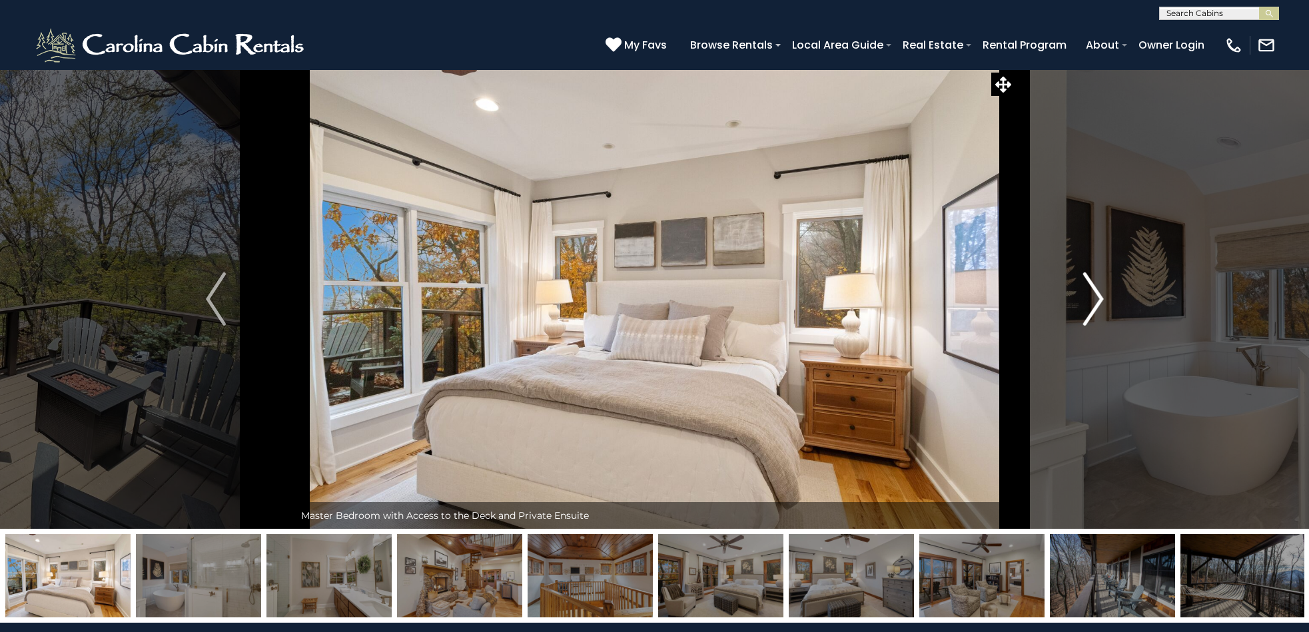
click at [1098, 303] on img "Next" at bounding box center [1094, 299] width 20 height 53
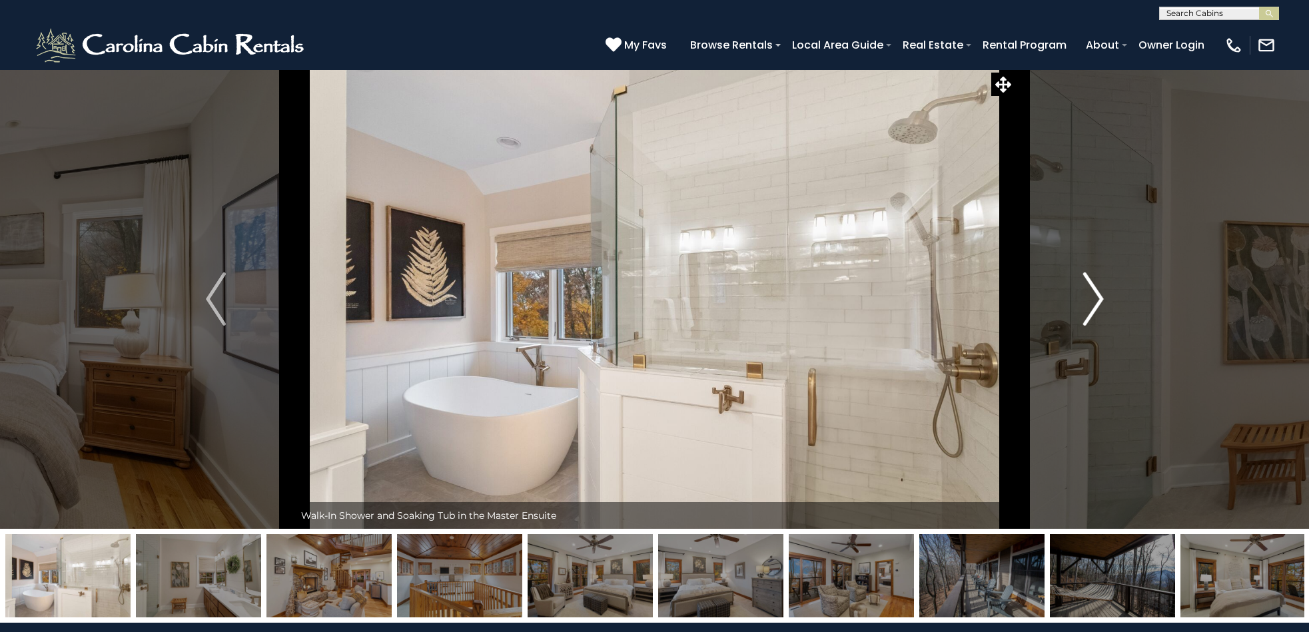
click at [1098, 303] on img "Next" at bounding box center [1094, 299] width 20 height 53
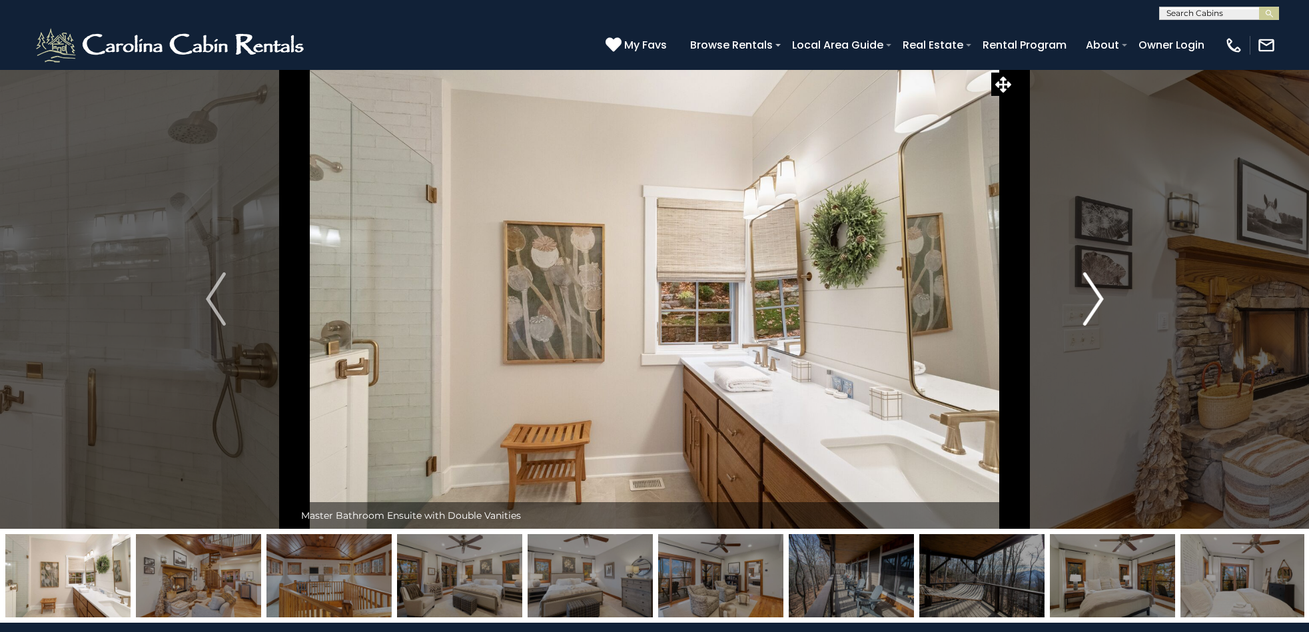
click at [1098, 303] on img "Next" at bounding box center [1094, 299] width 20 height 53
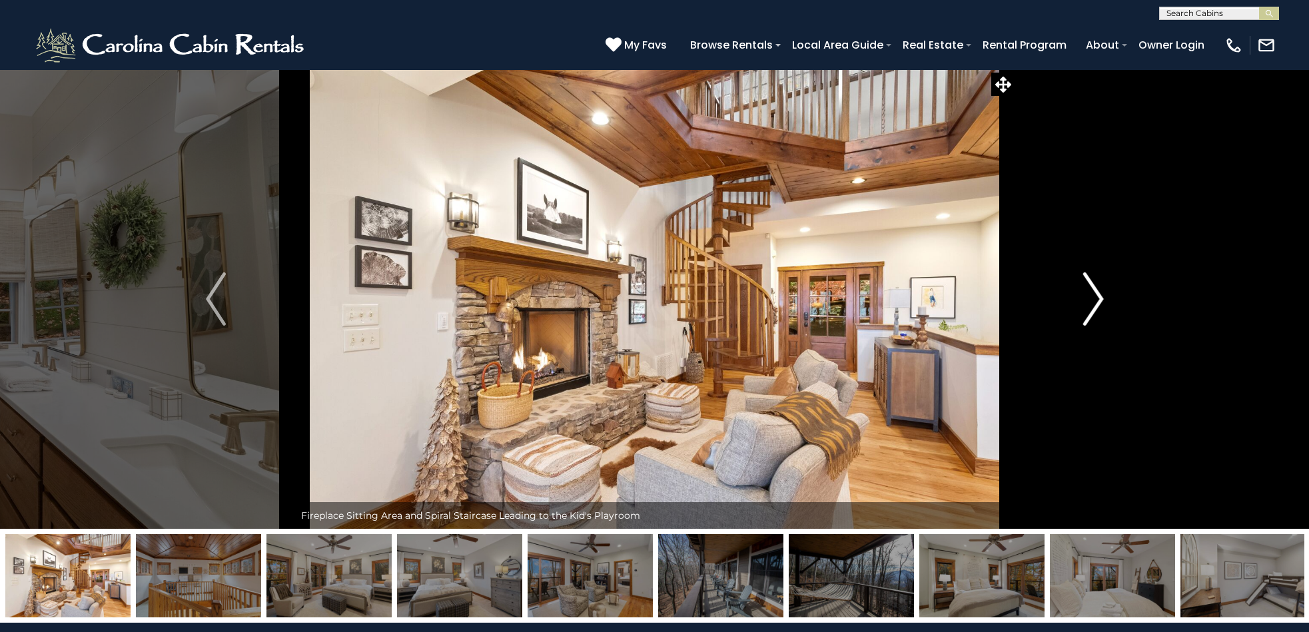
click at [1098, 303] on img "Next" at bounding box center [1094, 299] width 20 height 53
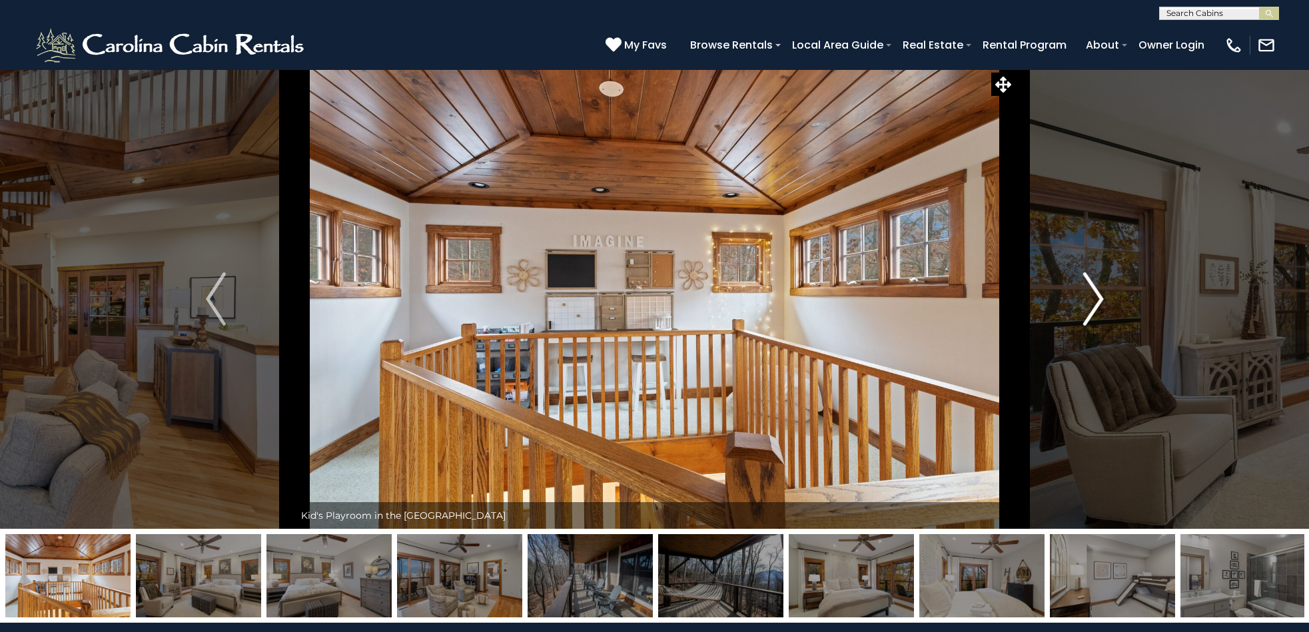
click at [1098, 303] on img "Next" at bounding box center [1094, 299] width 20 height 53
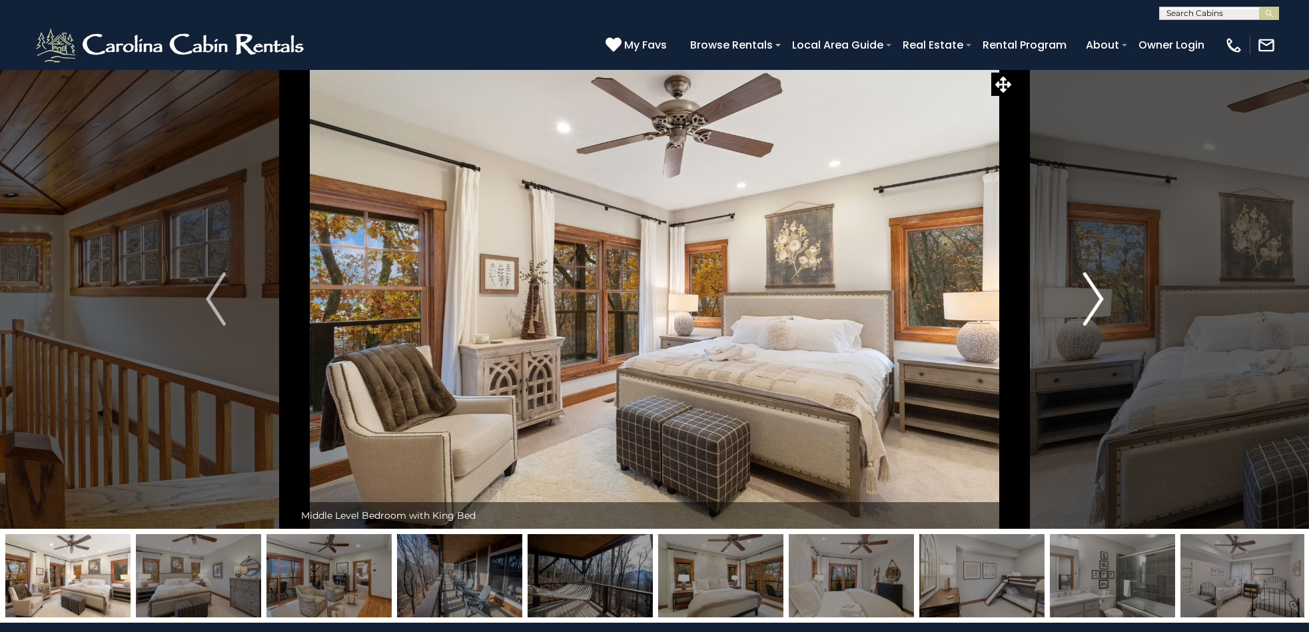
click at [1098, 303] on img "Next" at bounding box center [1094, 299] width 20 height 53
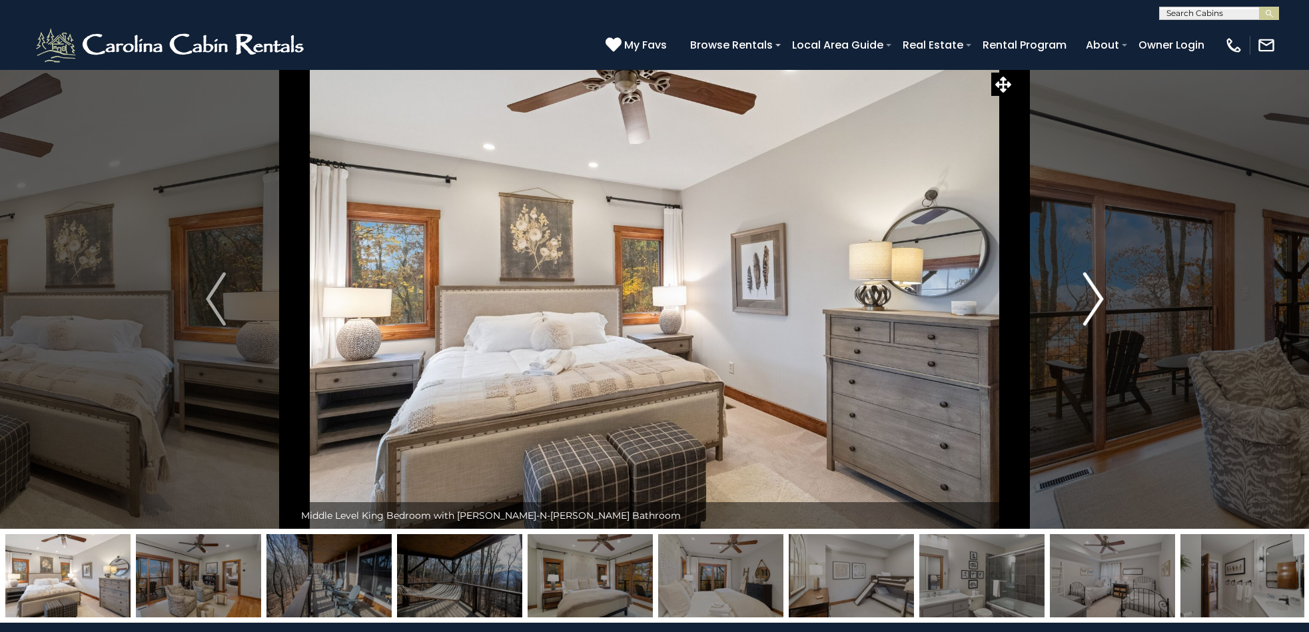
click at [1098, 303] on img "Next" at bounding box center [1094, 299] width 20 height 53
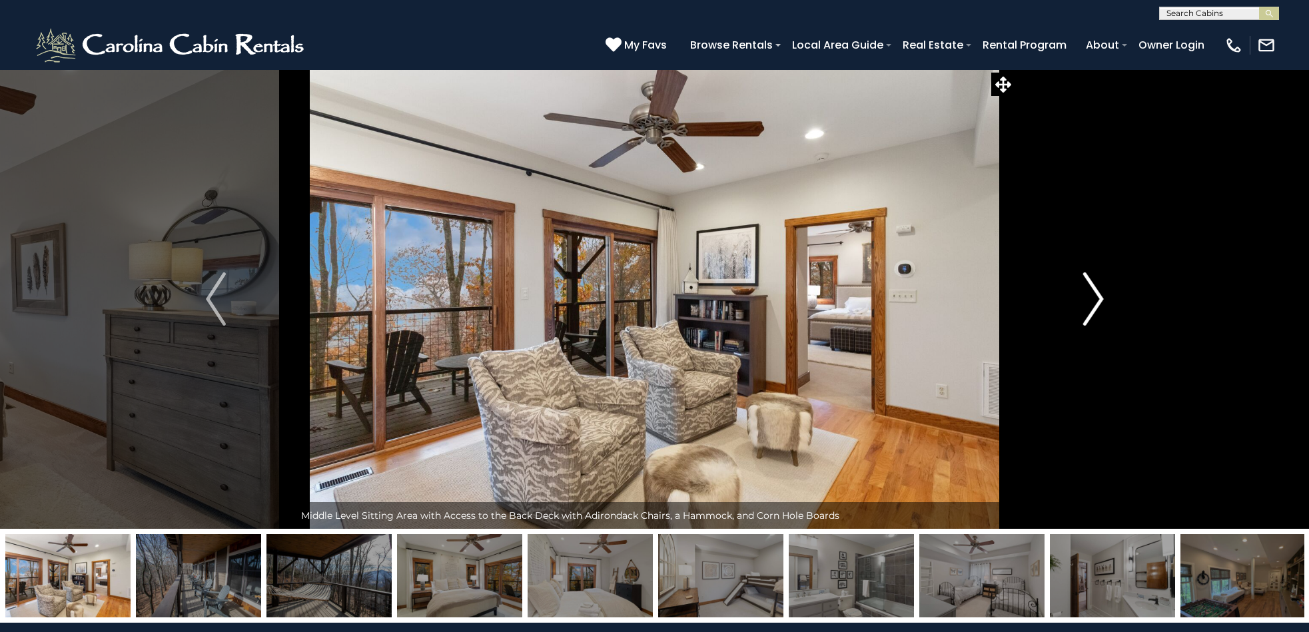
click at [1098, 303] on img "Next" at bounding box center [1094, 299] width 20 height 53
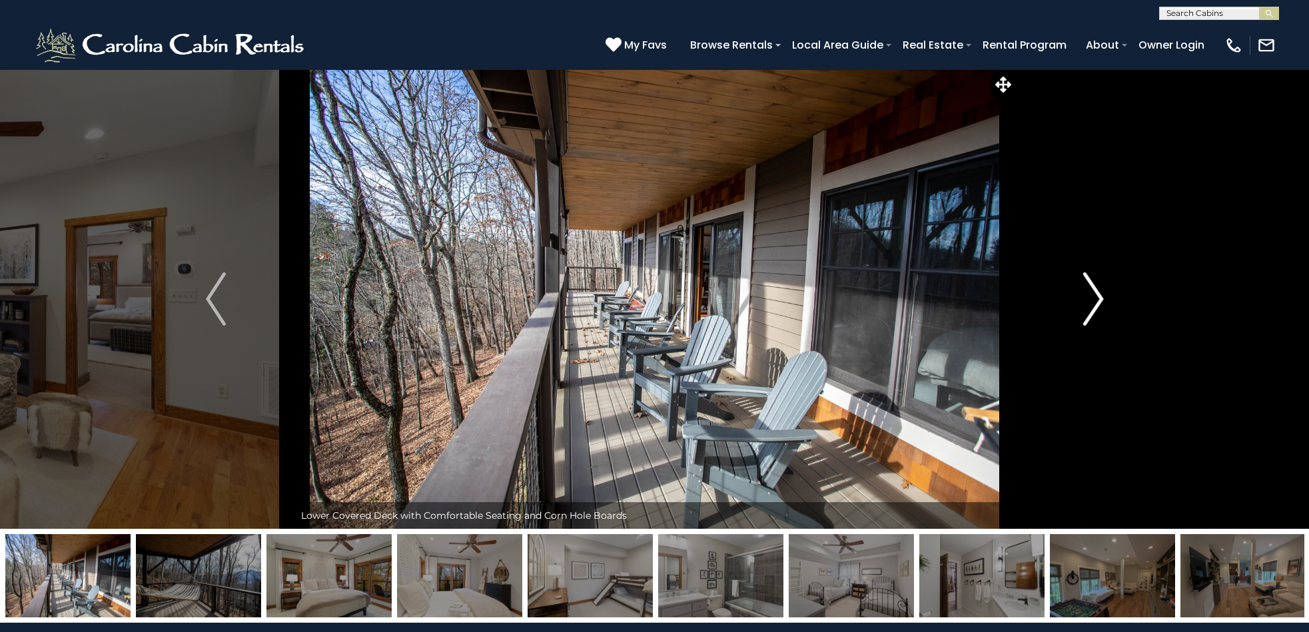
click at [1098, 303] on img "Next" at bounding box center [1094, 299] width 20 height 53
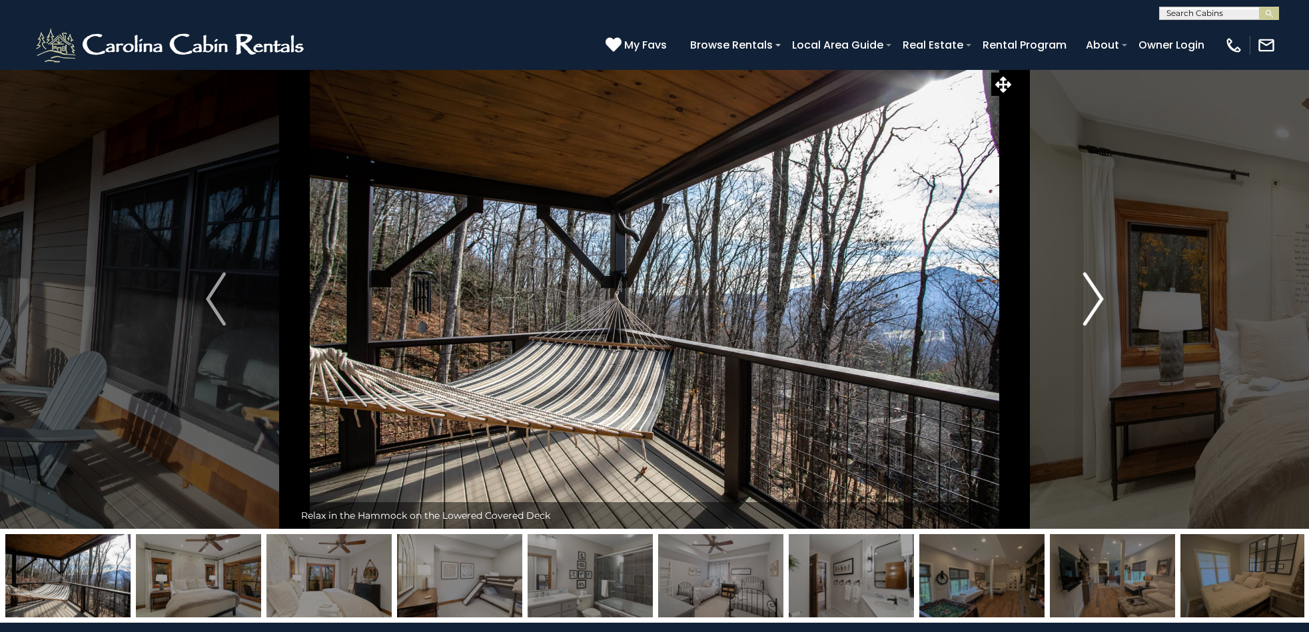
click at [1098, 303] on img "Next" at bounding box center [1094, 299] width 20 height 53
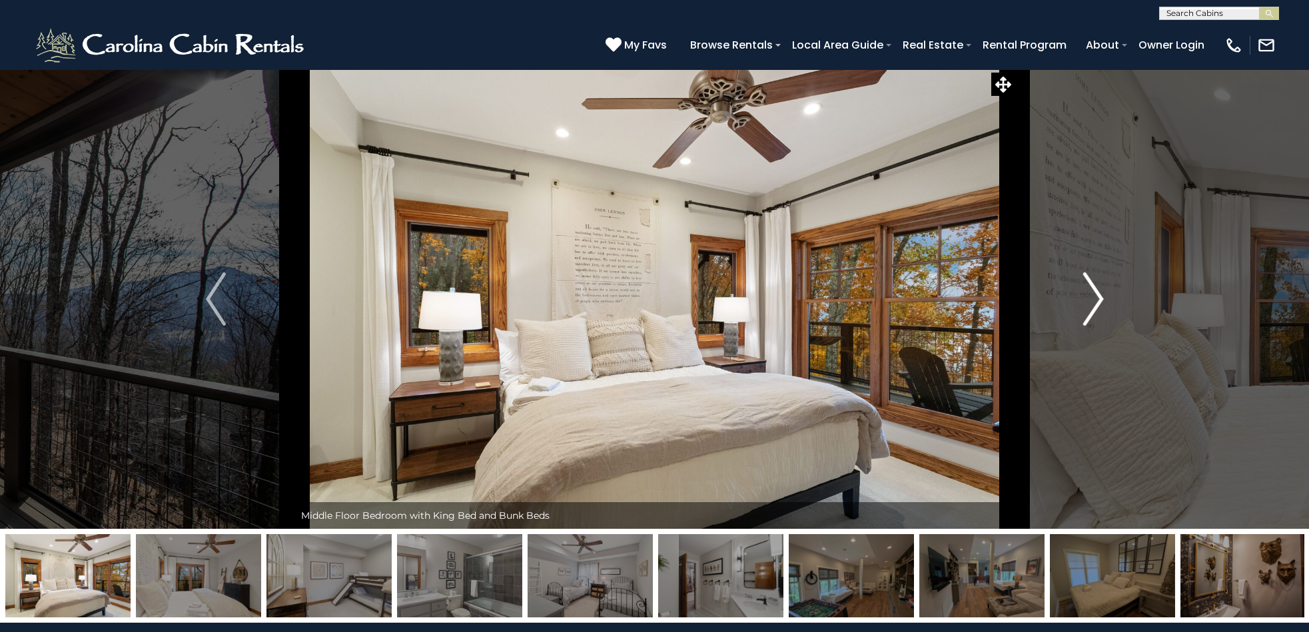
click at [1098, 303] on img "Next" at bounding box center [1094, 299] width 20 height 53
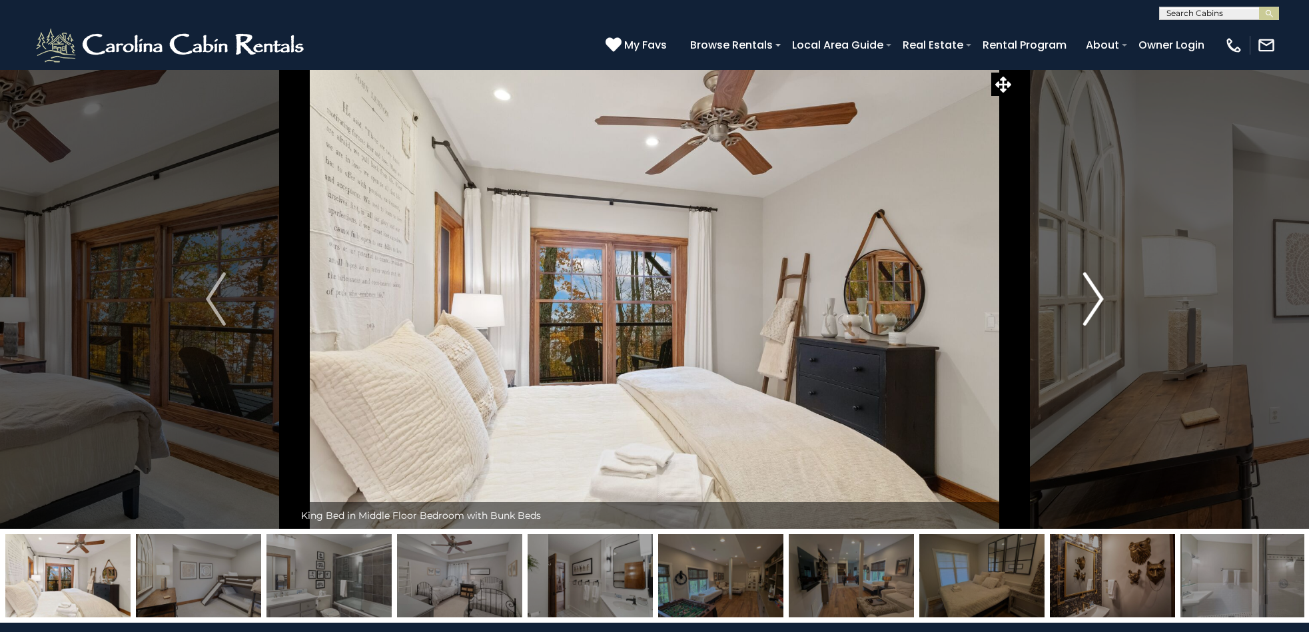
click at [1098, 303] on img "Next" at bounding box center [1094, 299] width 20 height 53
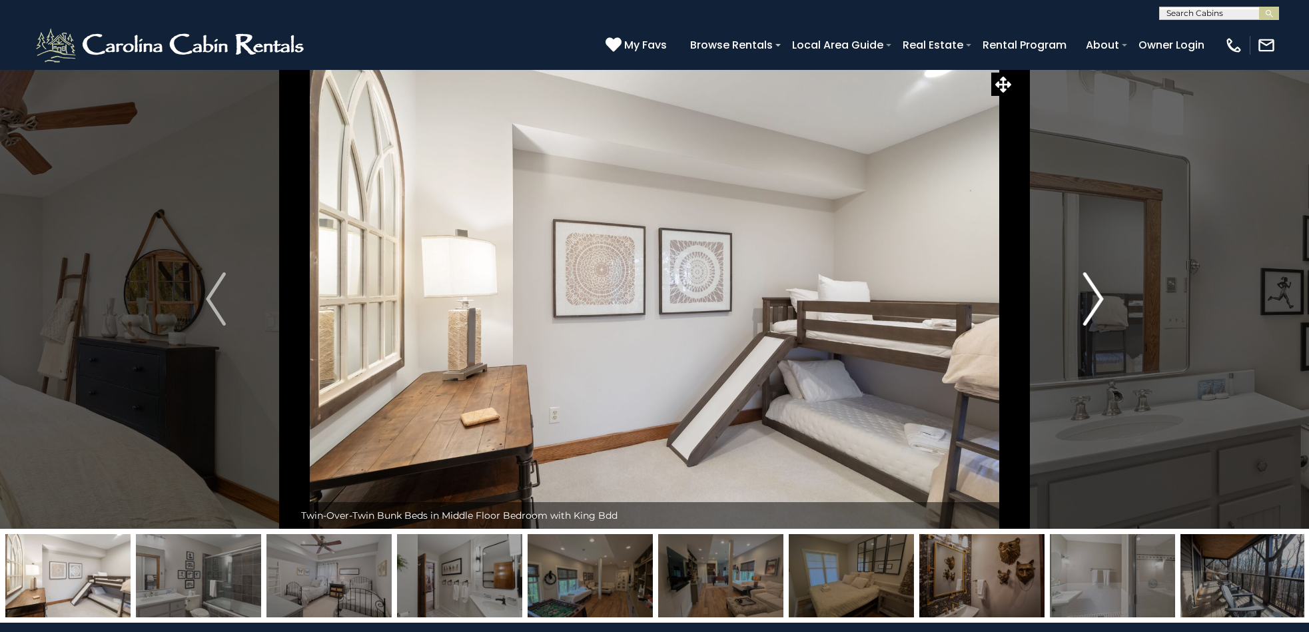
click at [1098, 303] on img "Next" at bounding box center [1094, 299] width 20 height 53
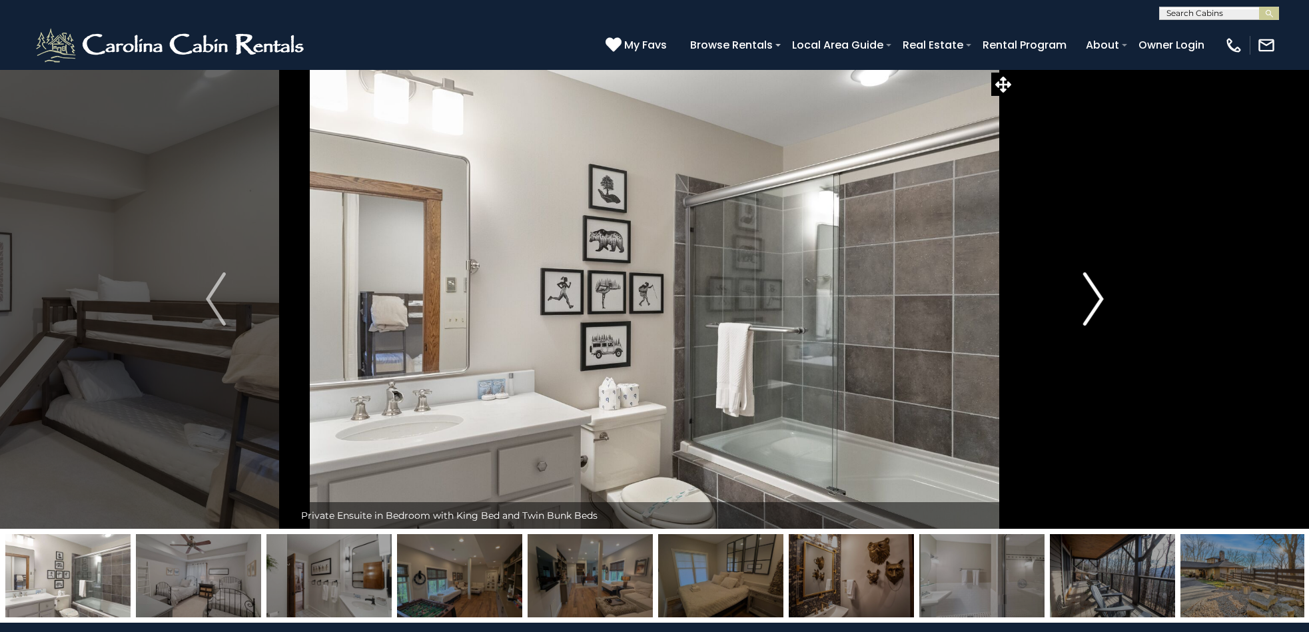
click at [1098, 303] on img "Next" at bounding box center [1094, 299] width 20 height 53
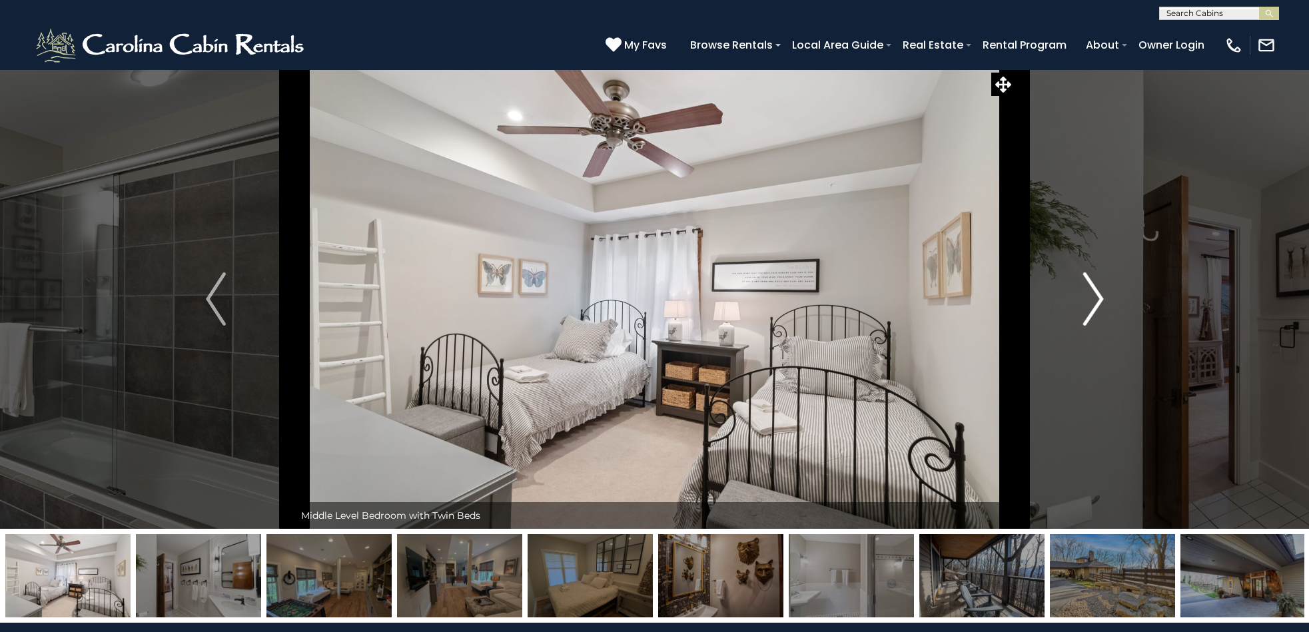
click at [1098, 303] on img "Next" at bounding box center [1094, 299] width 20 height 53
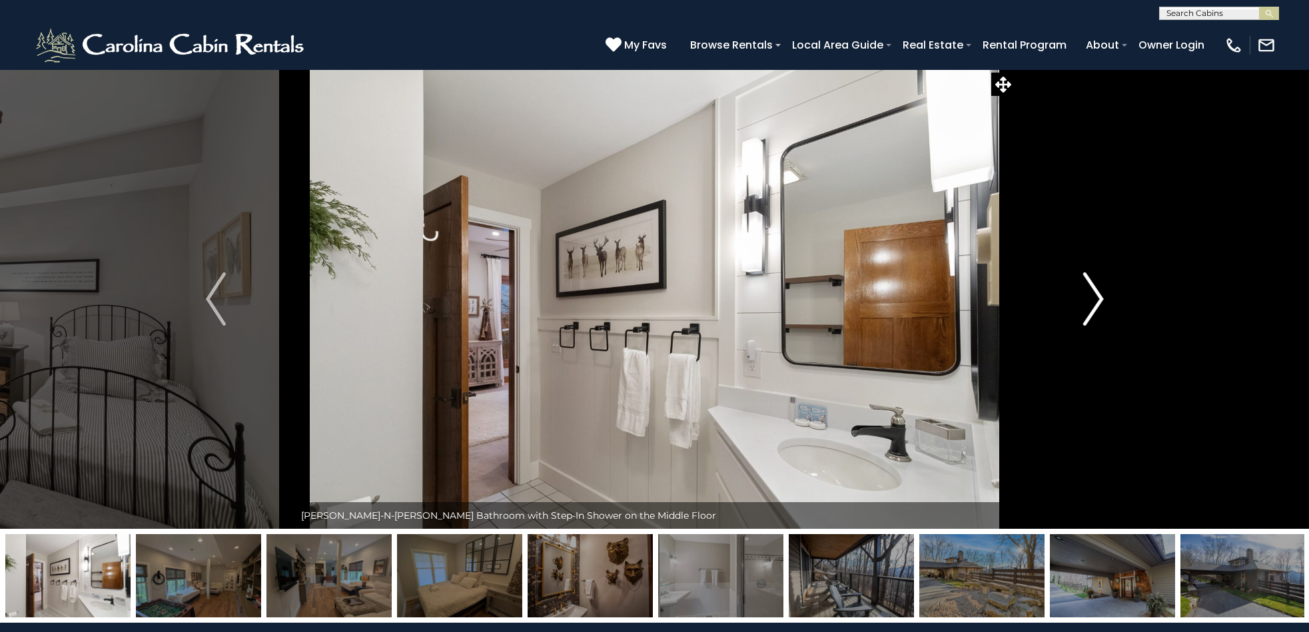
click at [1098, 303] on img "Next" at bounding box center [1094, 299] width 20 height 53
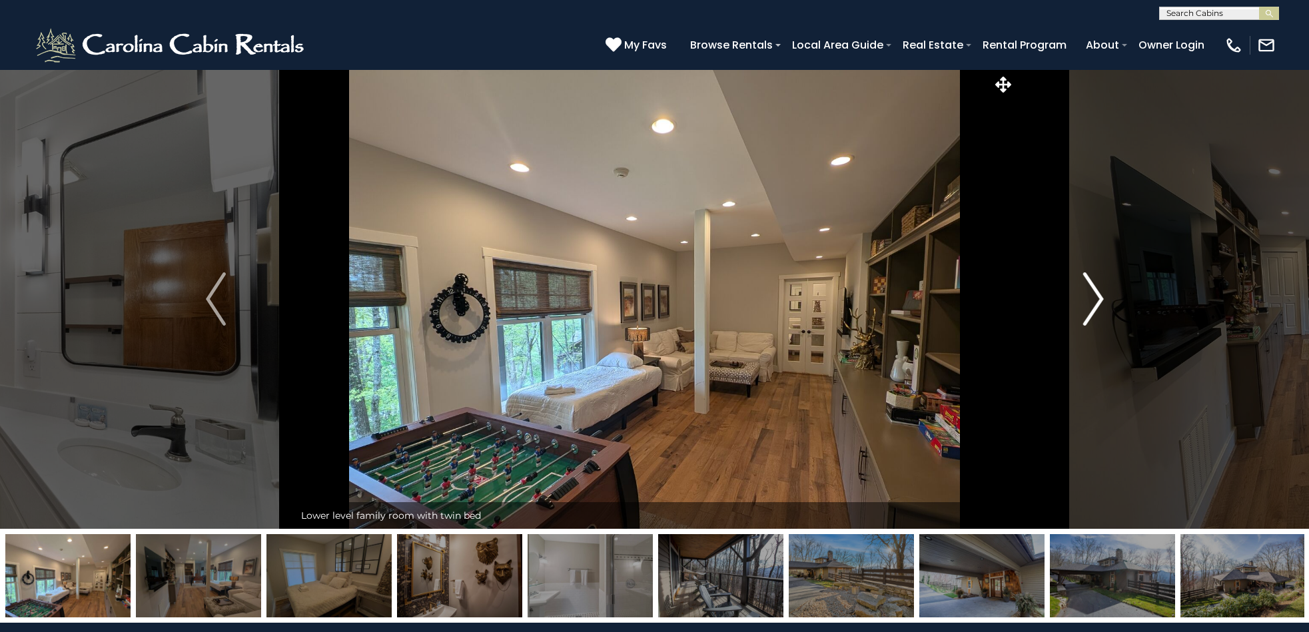
click at [1098, 303] on img "Next" at bounding box center [1094, 299] width 20 height 53
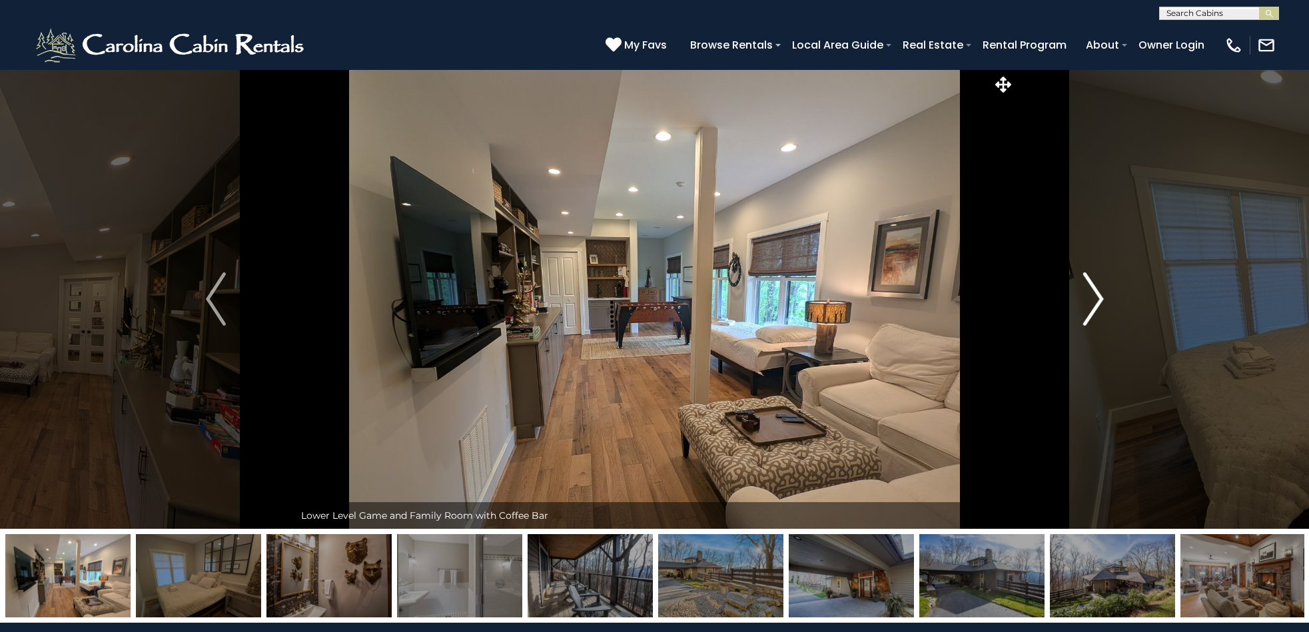
click at [1095, 301] on img "Next" at bounding box center [1094, 299] width 20 height 53
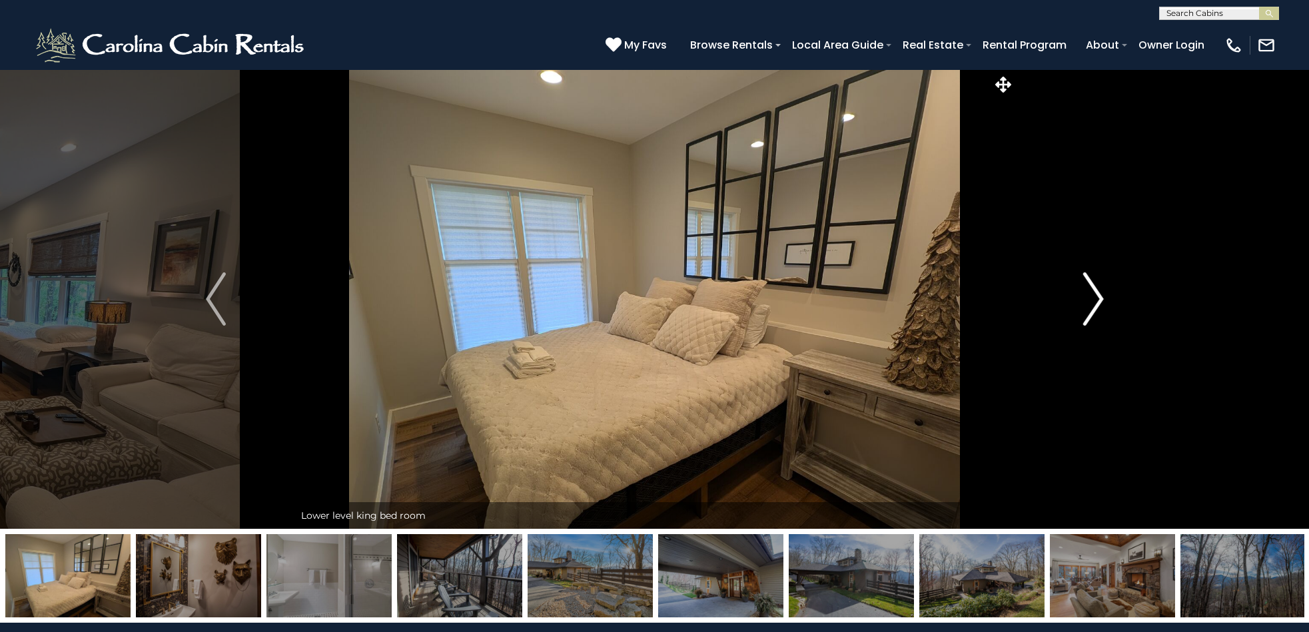
click at [1095, 302] on img "Next" at bounding box center [1094, 299] width 20 height 53
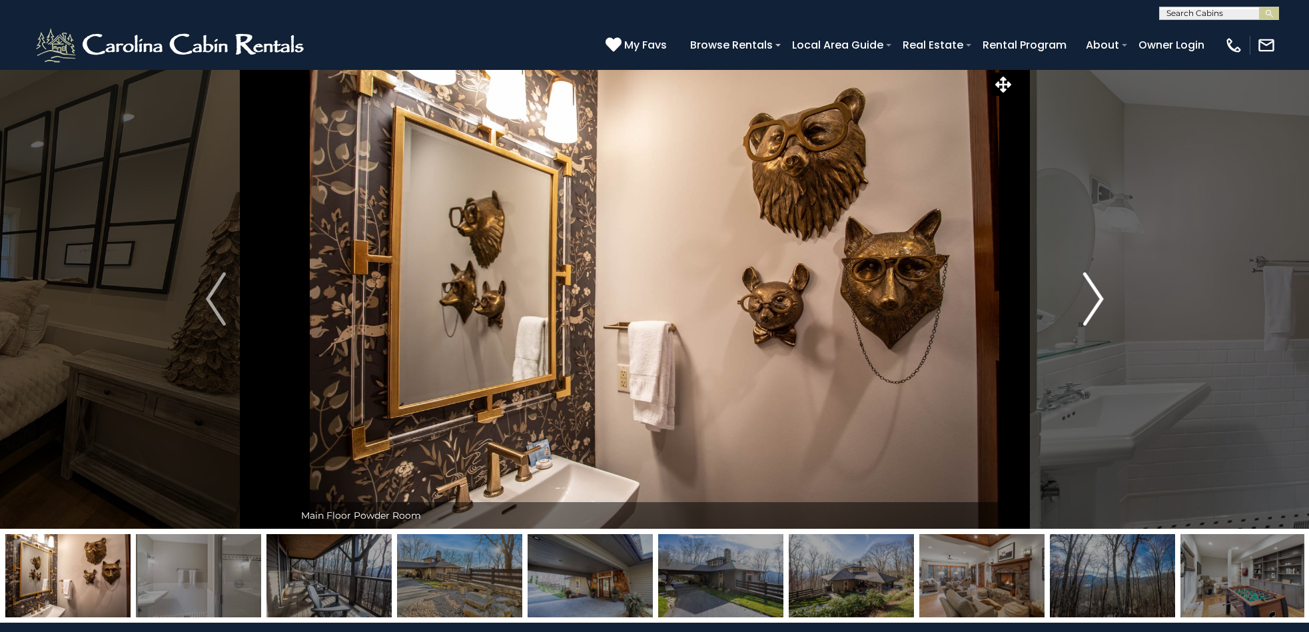
click at [1100, 302] on img "Next" at bounding box center [1094, 299] width 20 height 53
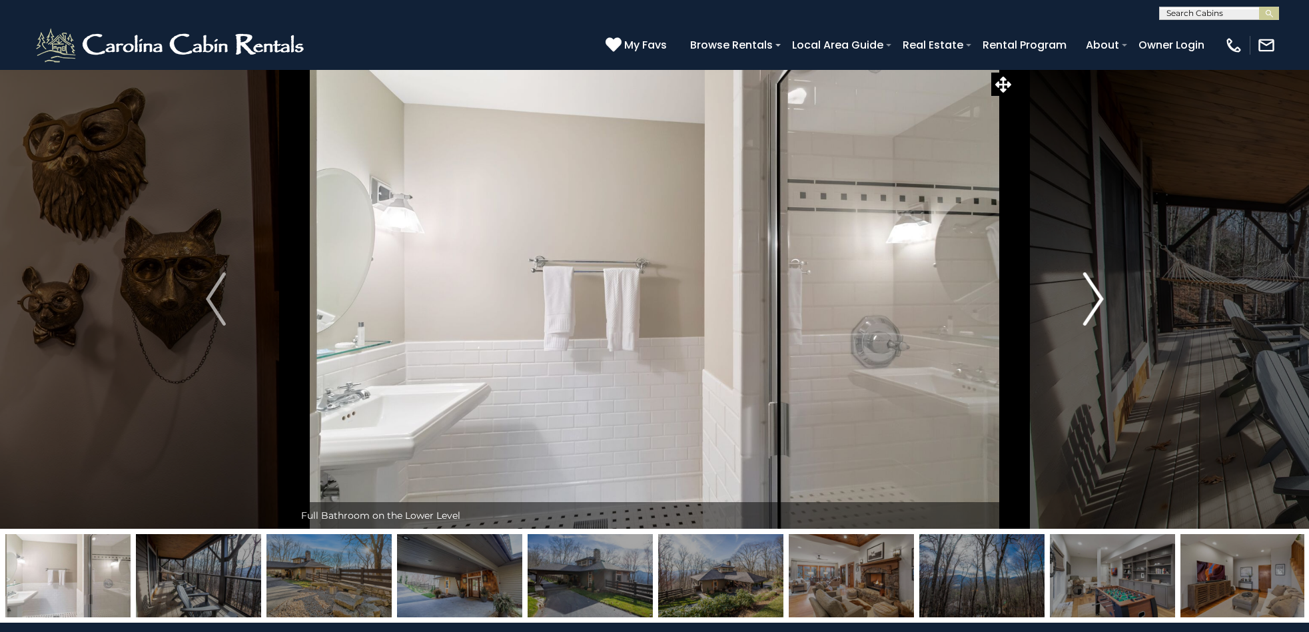
click at [1094, 301] on img "Next" at bounding box center [1094, 299] width 20 height 53
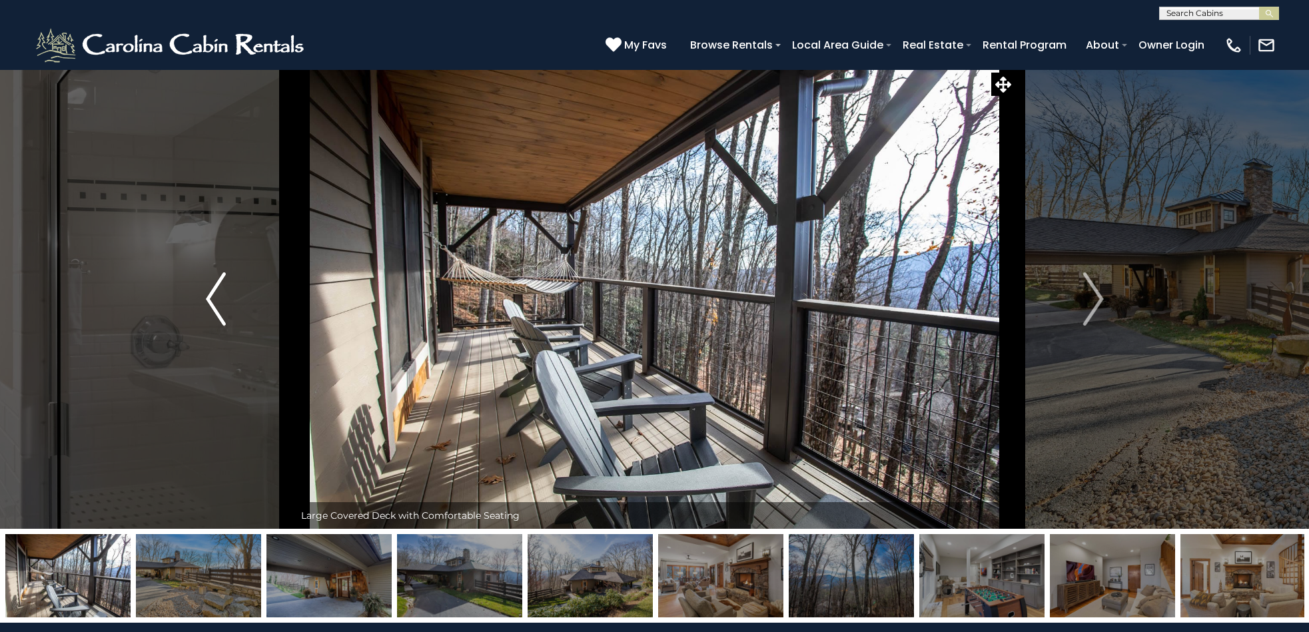
click at [207, 295] on img "Previous" at bounding box center [216, 299] width 20 height 53
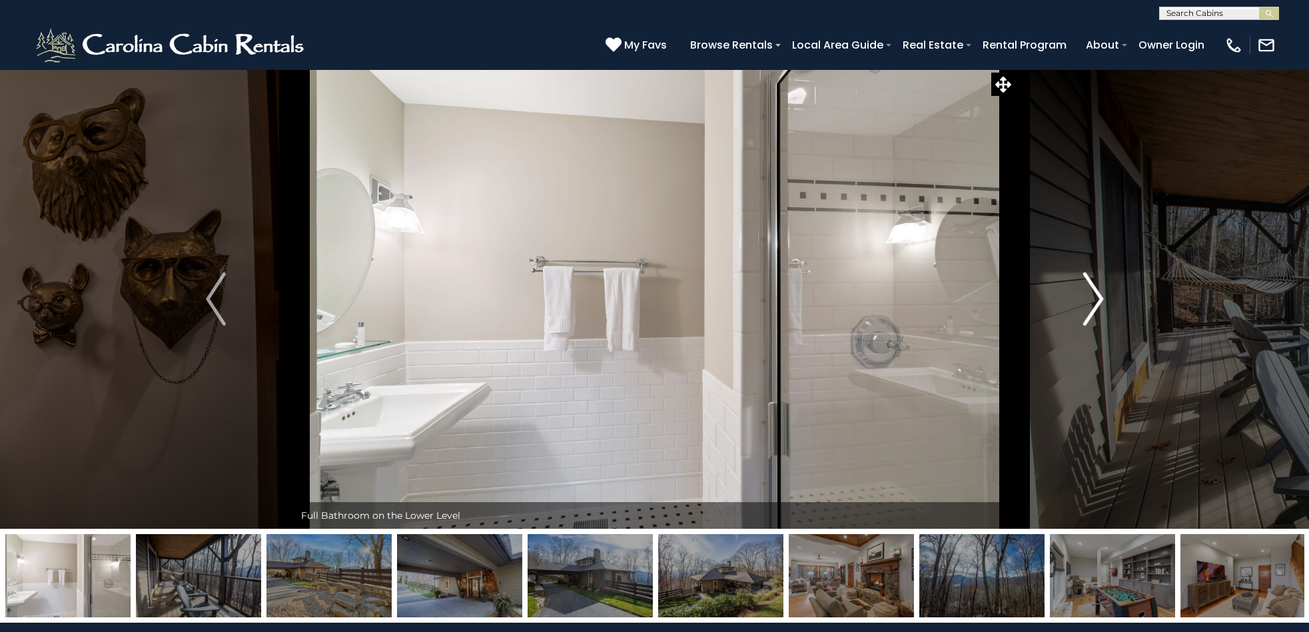
click at [1095, 301] on img "Next" at bounding box center [1094, 299] width 20 height 53
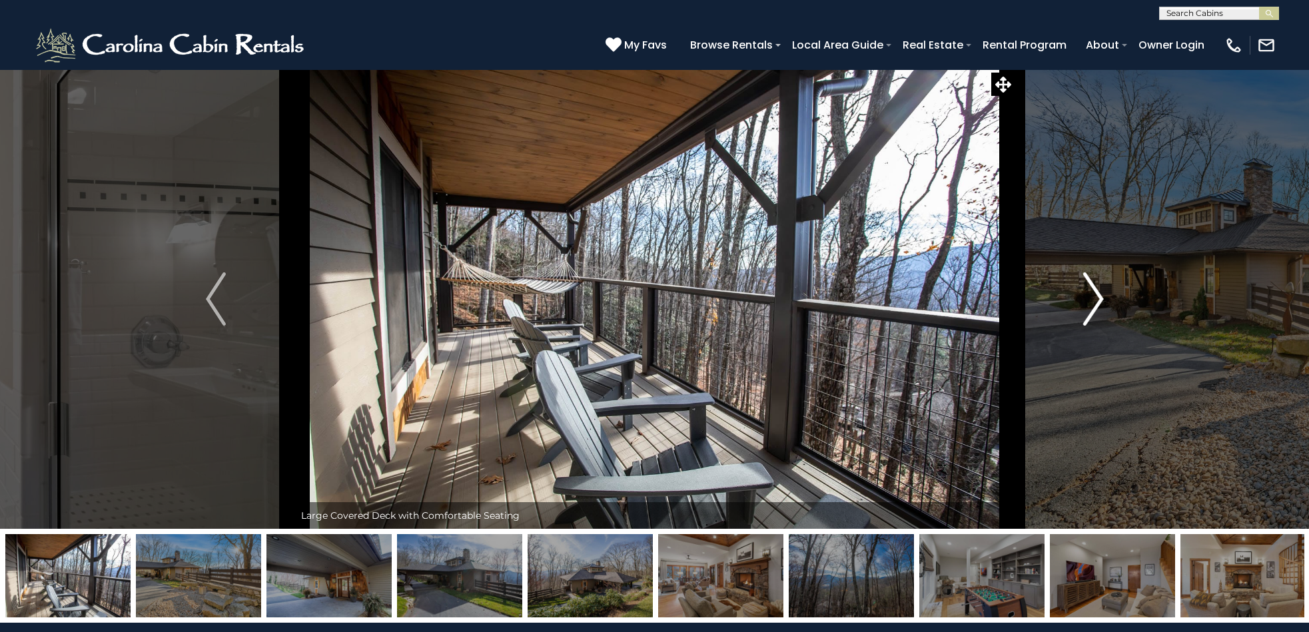
click at [1104, 297] on button "Next" at bounding box center [1094, 299] width 158 height 460
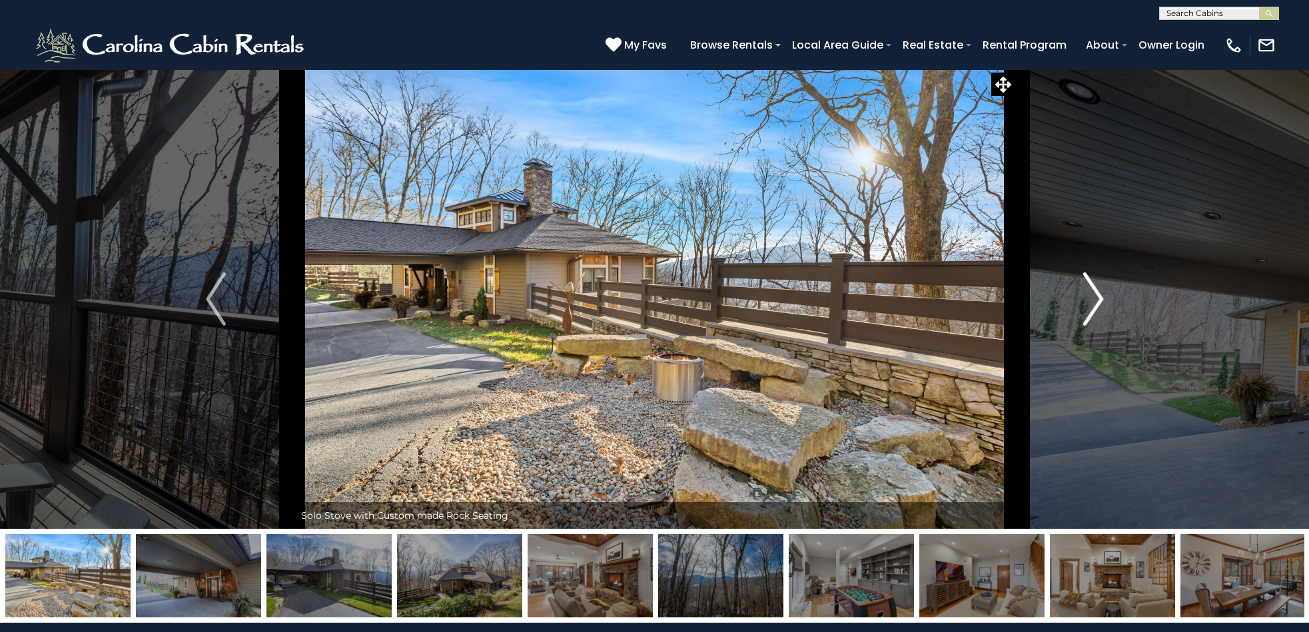
click at [1101, 299] on img "Next" at bounding box center [1094, 299] width 20 height 53
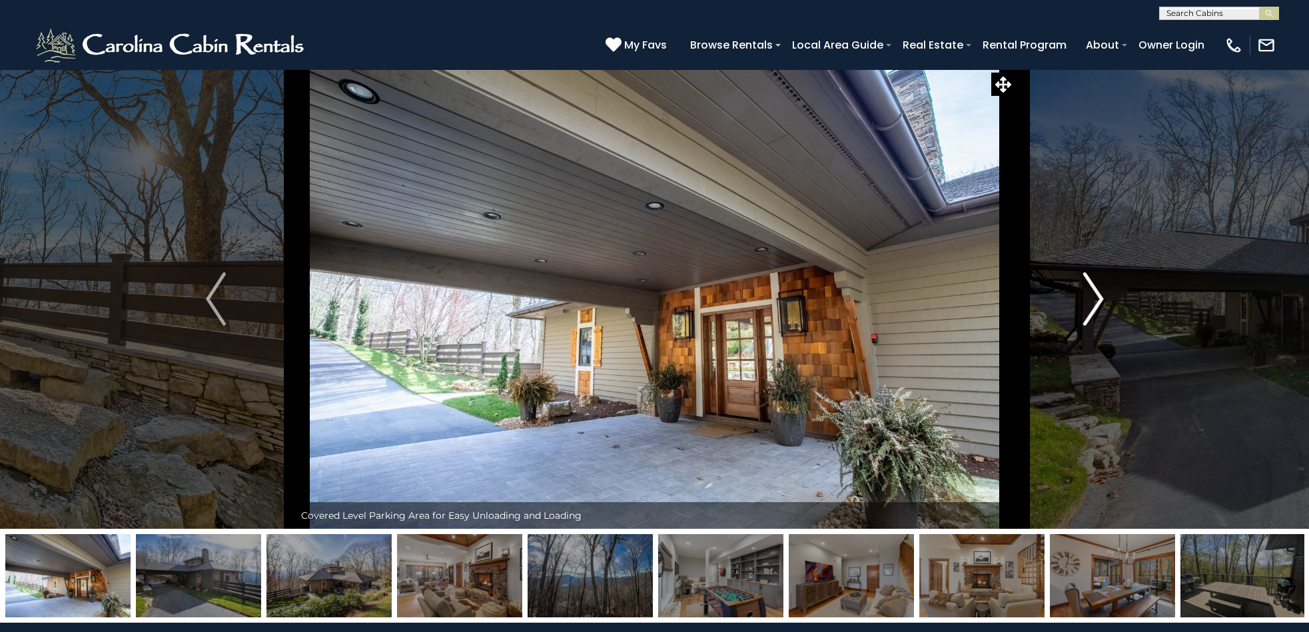
click at [1099, 299] on img "Next" at bounding box center [1094, 299] width 20 height 53
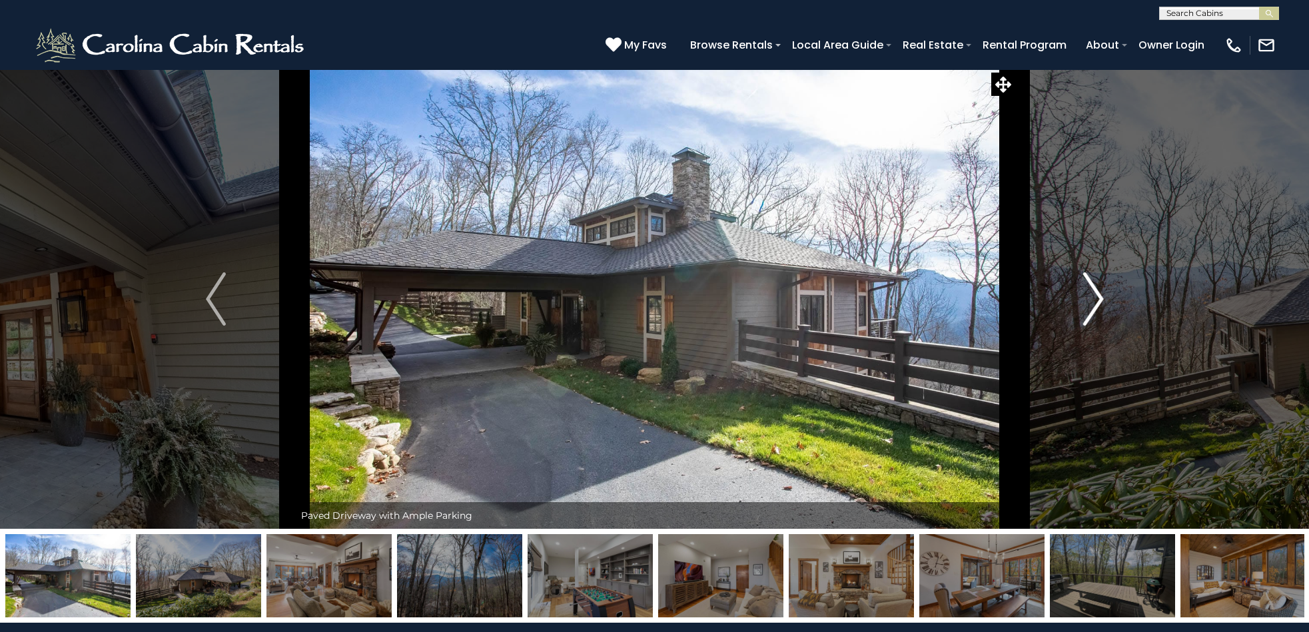
click at [1097, 297] on img "Next" at bounding box center [1094, 299] width 20 height 53
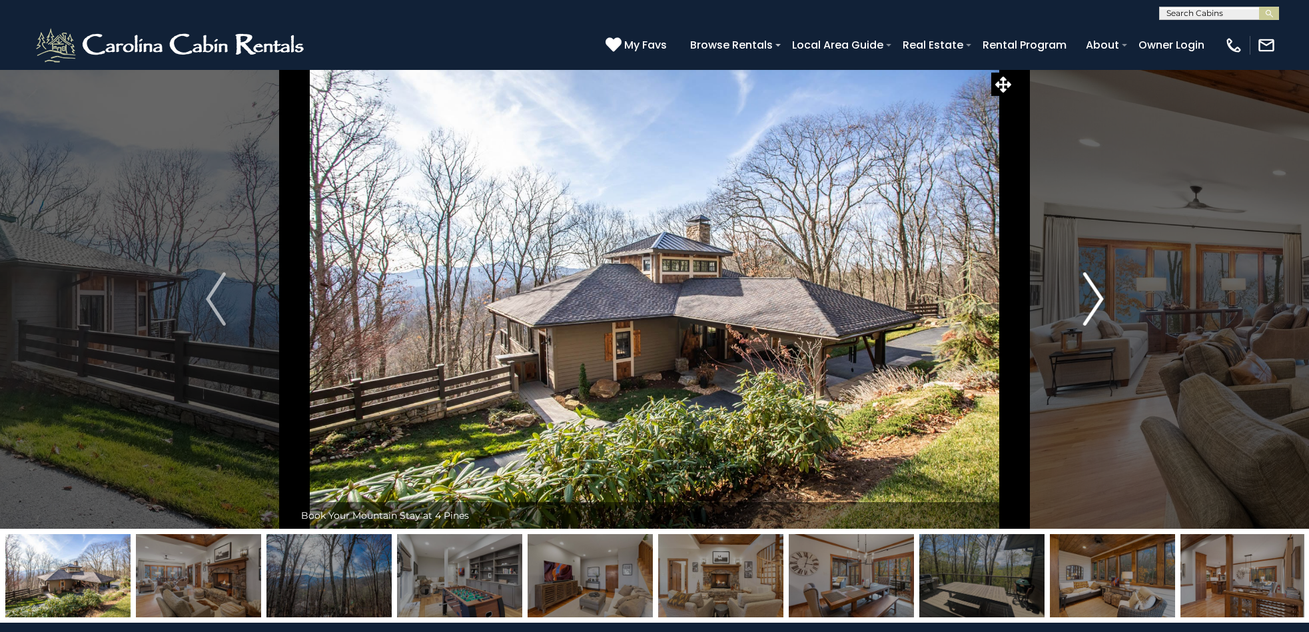
click at [1096, 297] on img "Next" at bounding box center [1094, 299] width 20 height 53
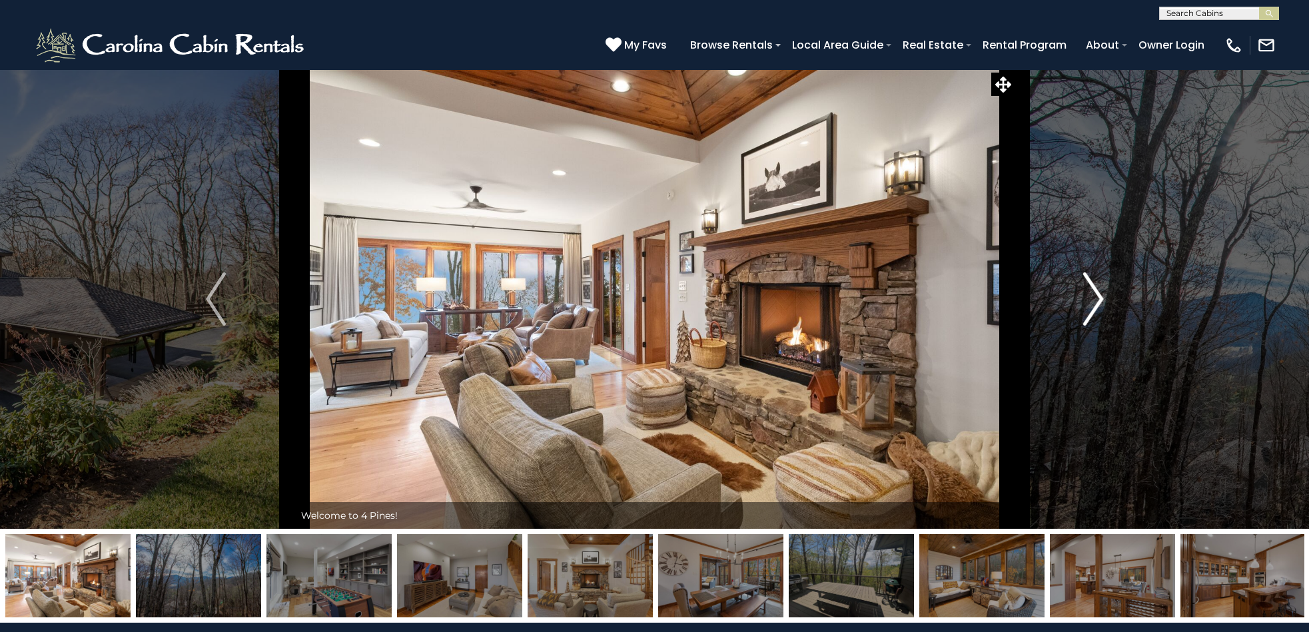
click at [1096, 297] on img "Next" at bounding box center [1094, 299] width 20 height 53
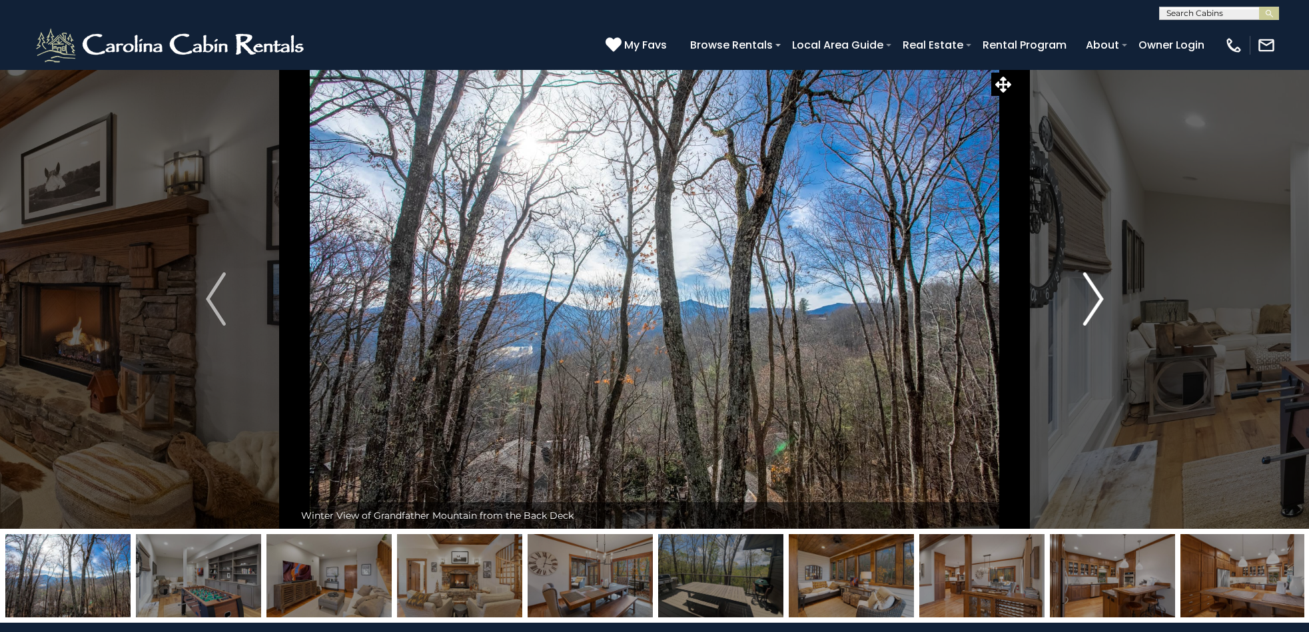
click at [1097, 299] on img "Next" at bounding box center [1094, 299] width 20 height 53
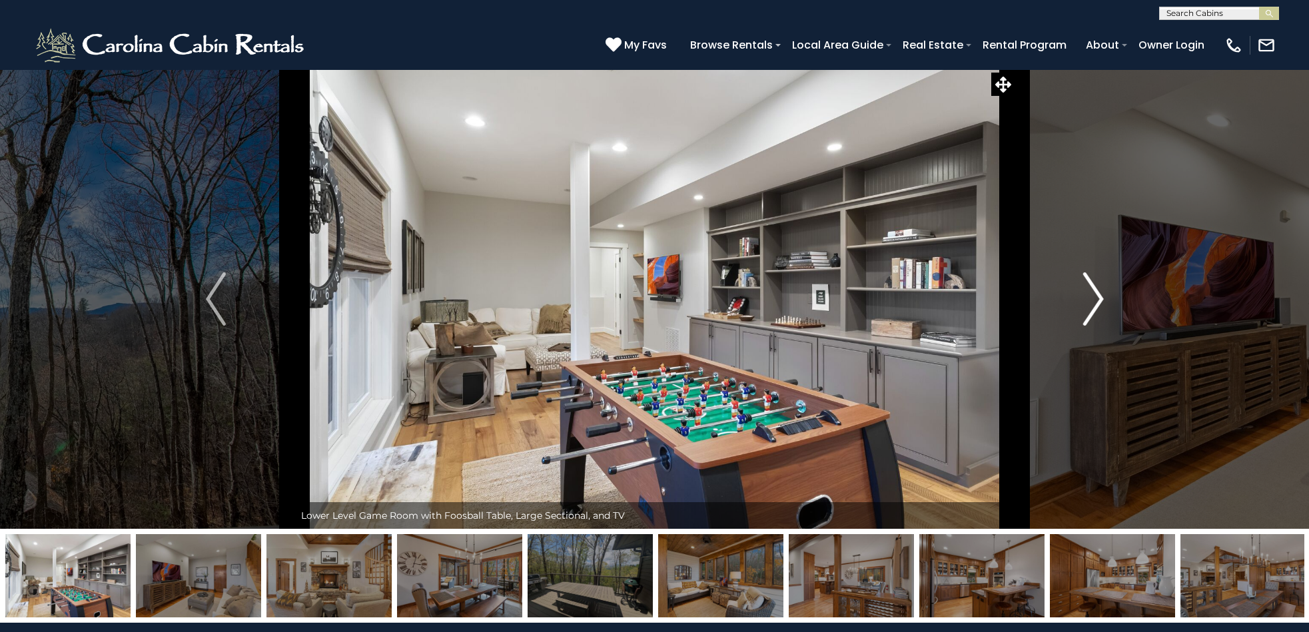
click at [1097, 299] on img "Next" at bounding box center [1094, 299] width 20 height 53
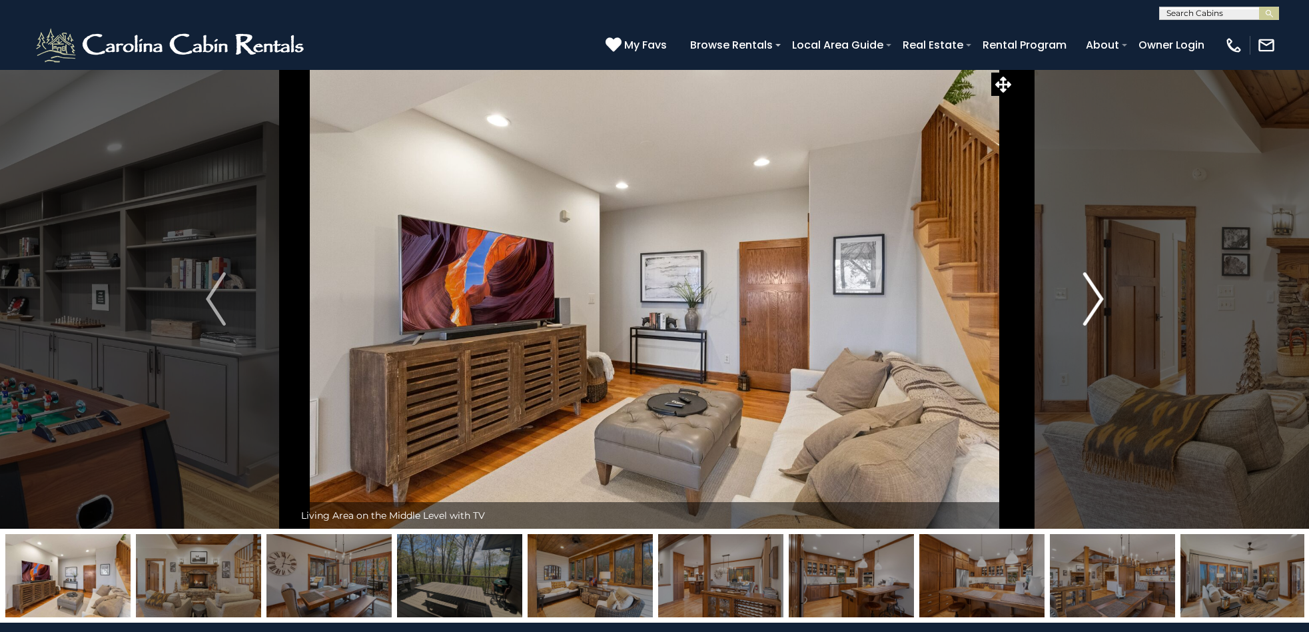
click at [1097, 299] on img "Next" at bounding box center [1094, 299] width 20 height 53
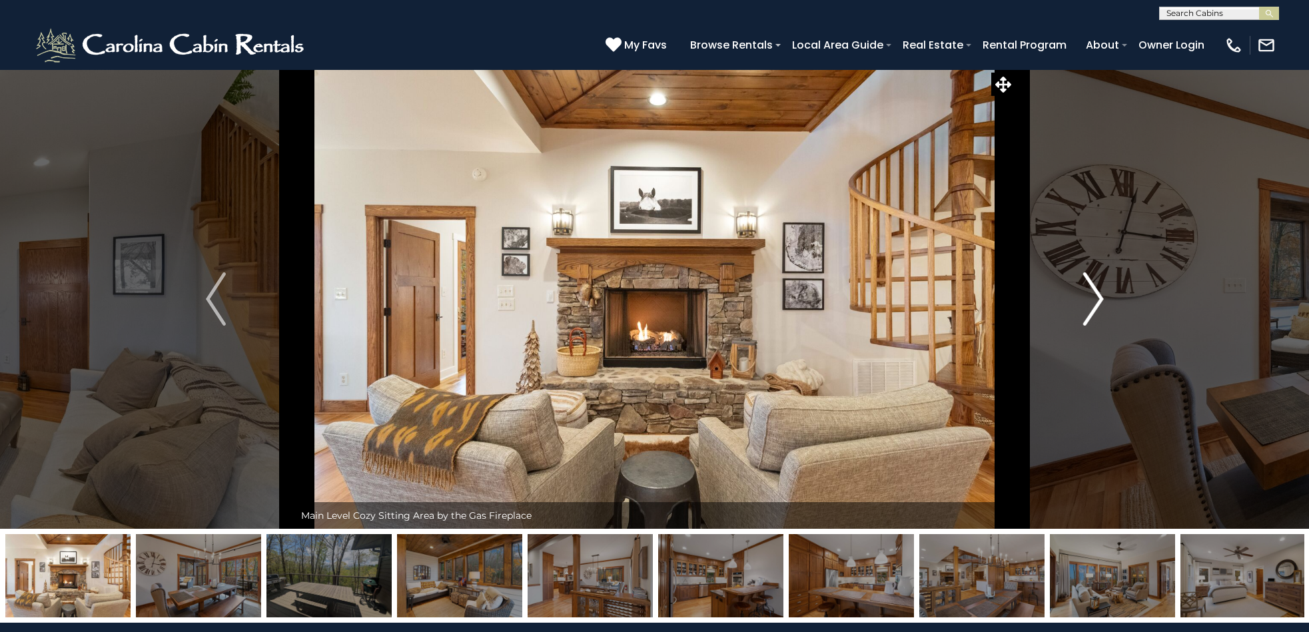
click at [1097, 299] on img "Next" at bounding box center [1094, 299] width 20 height 53
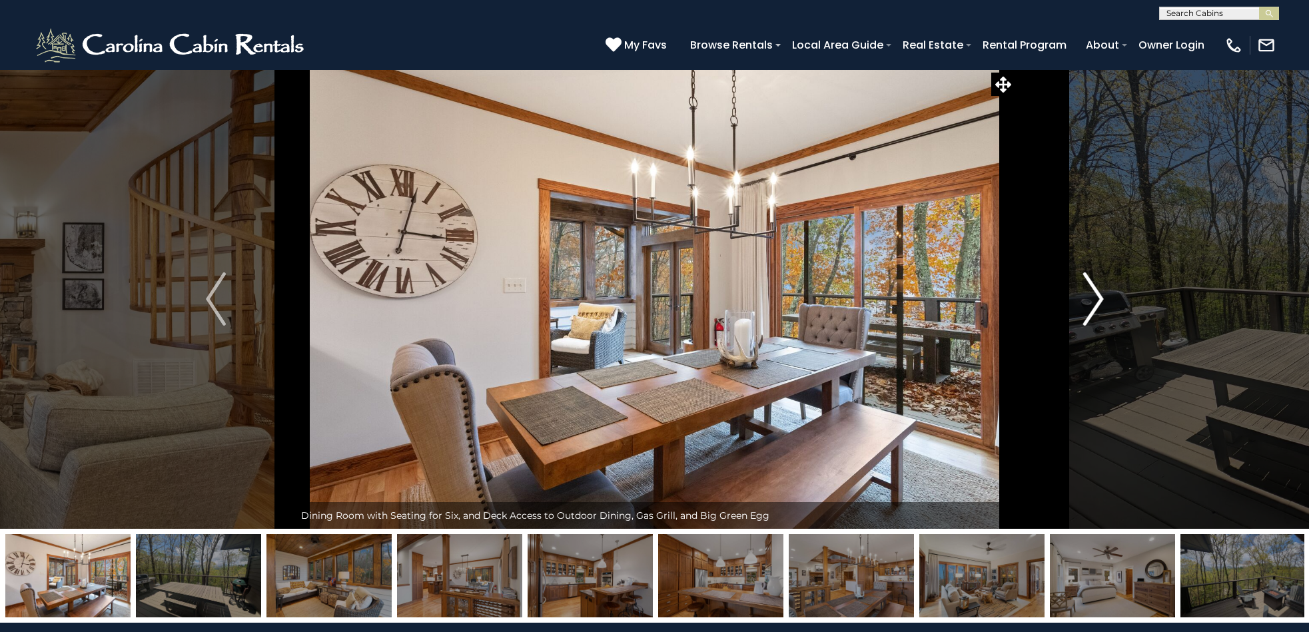
click at [1097, 299] on img "Next" at bounding box center [1094, 299] width 20 height 53
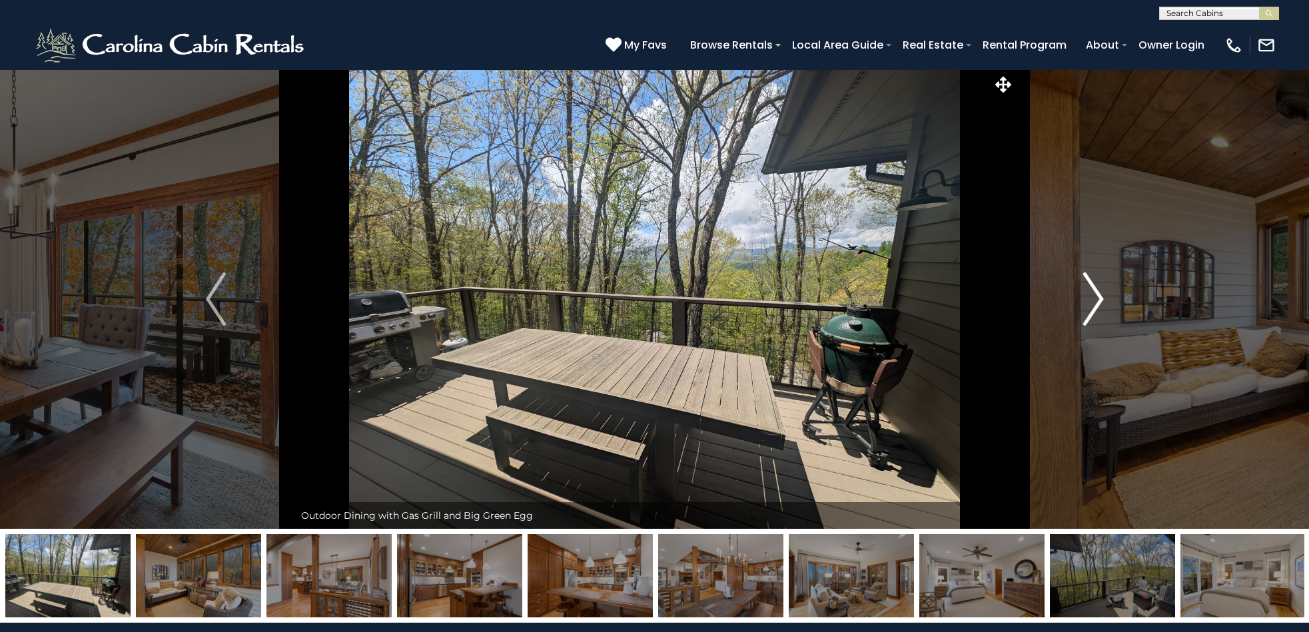
click at [1096, 303] on img "Next" at bounding box center [1094, 299] width 20 height 53
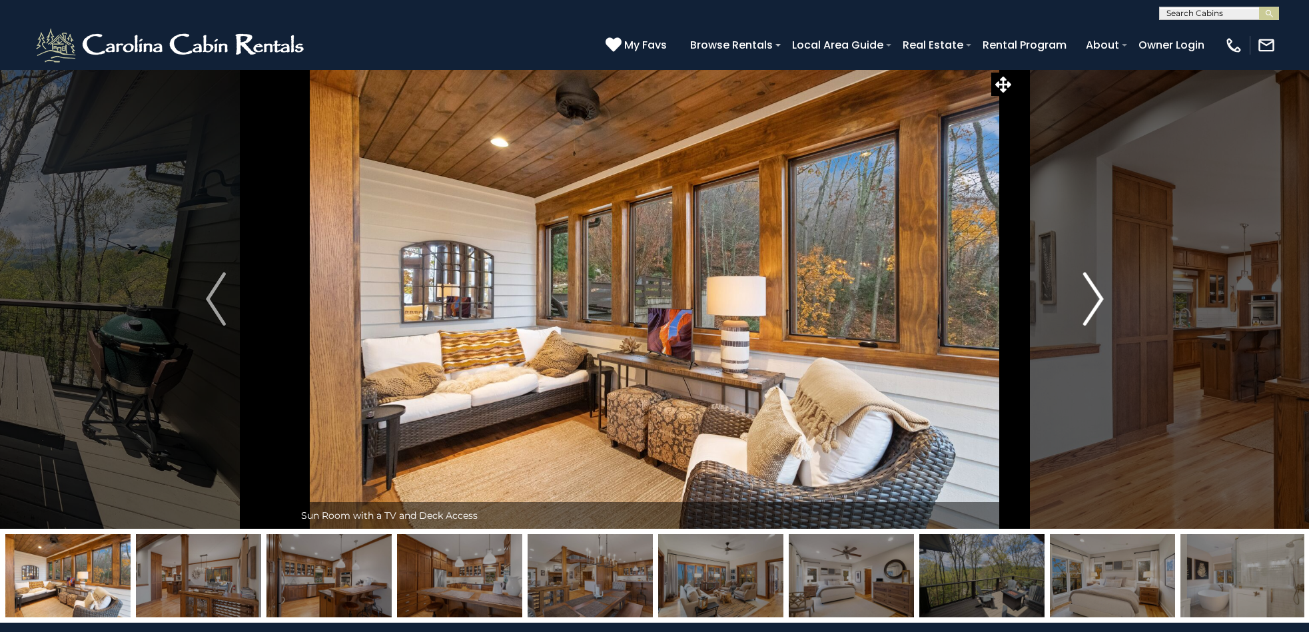
click at [1098, 301] on img "Next" at bounding box center [1094, 299] width 20 height 53
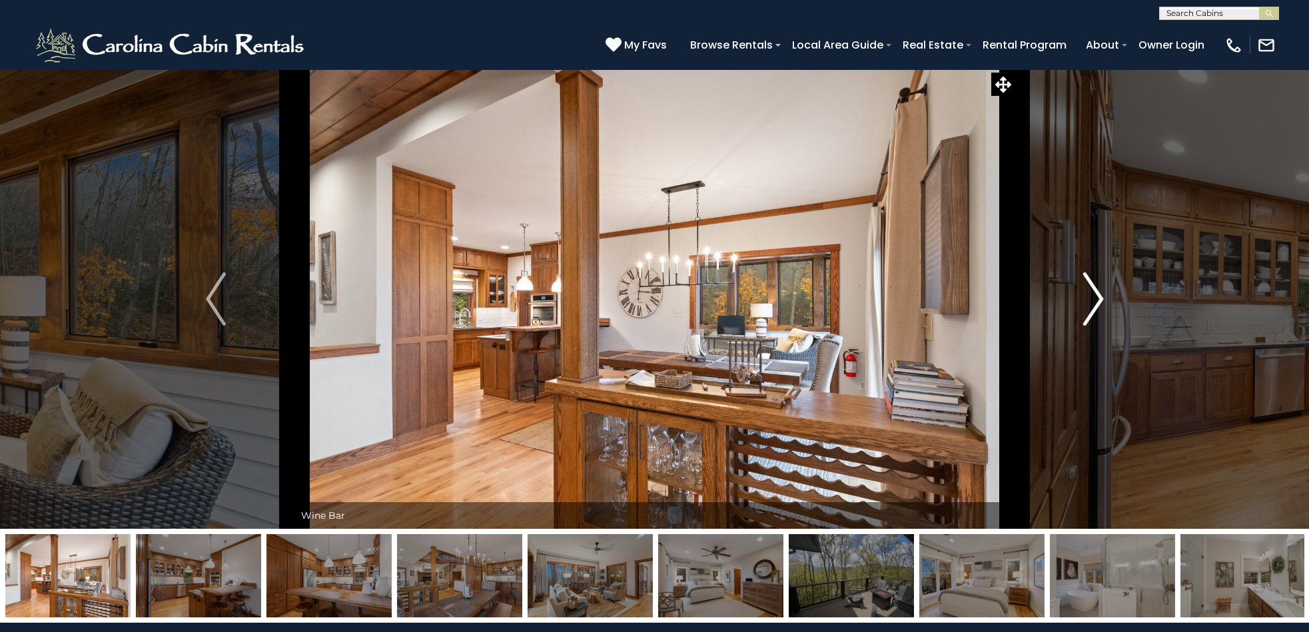
click at [1098, 301] on img "Next" at bounding box center [1094, 299] width 20 height 53
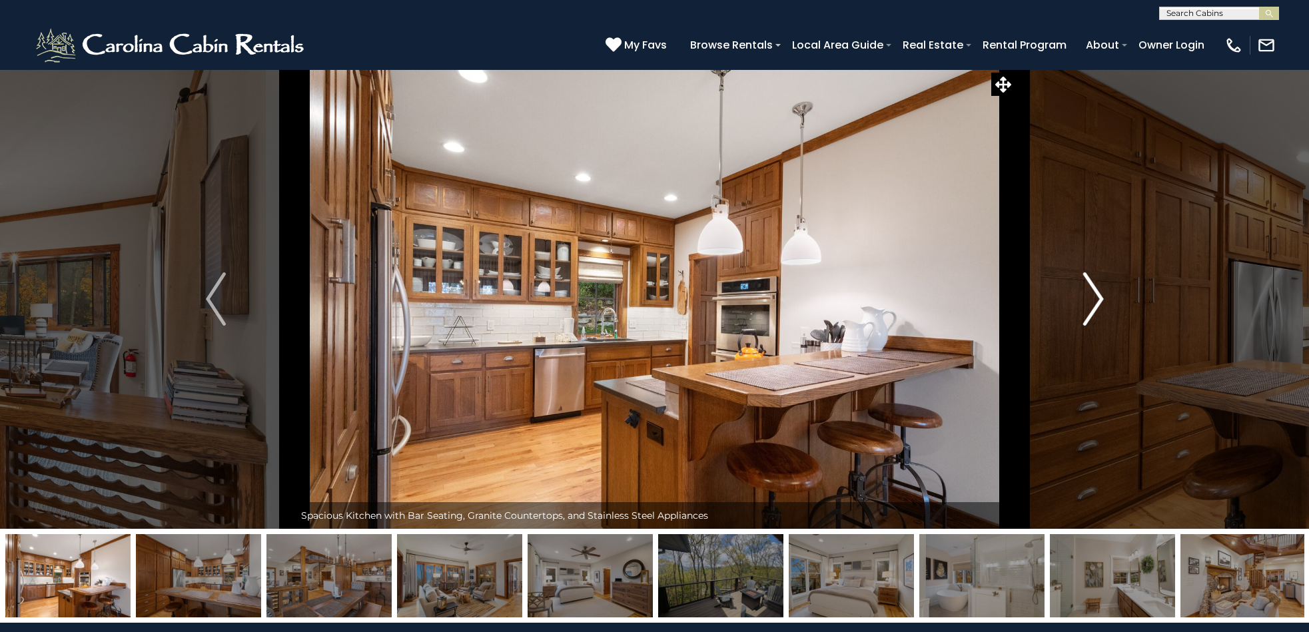
click at [1098, 301] on img "Next" at bounding box center [1094, 299] width 20 height 53
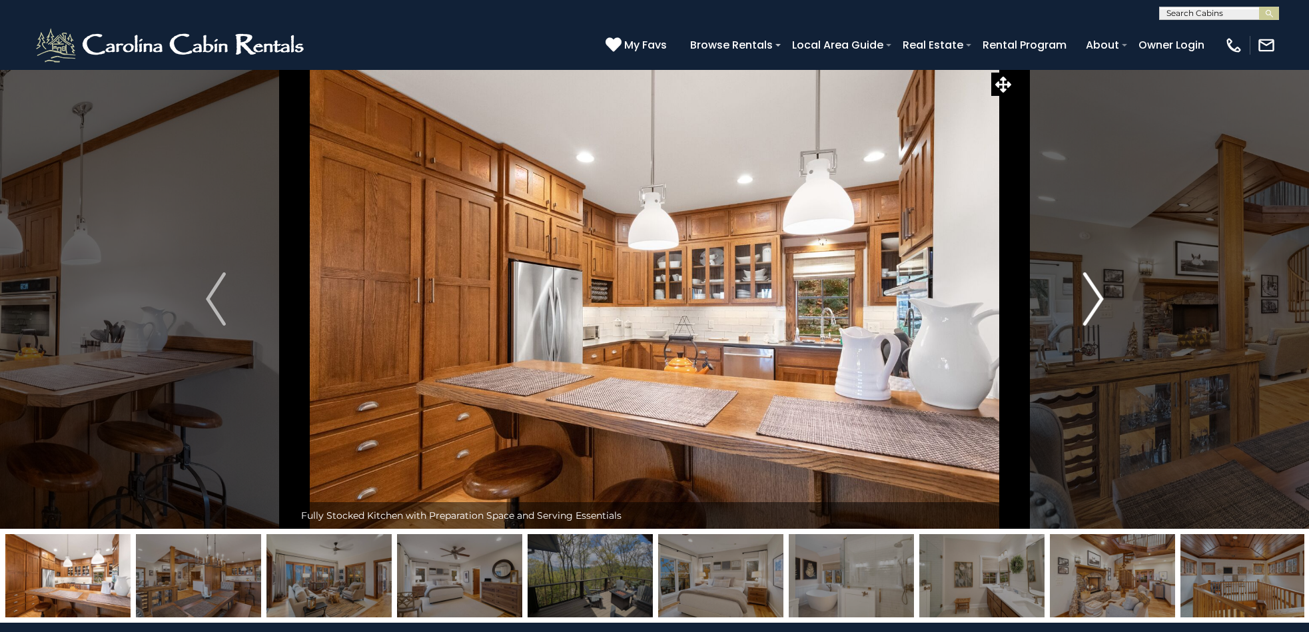
click at [1103, 301] on img "Next" at bounding box center [1094, 299] width 20 height 53
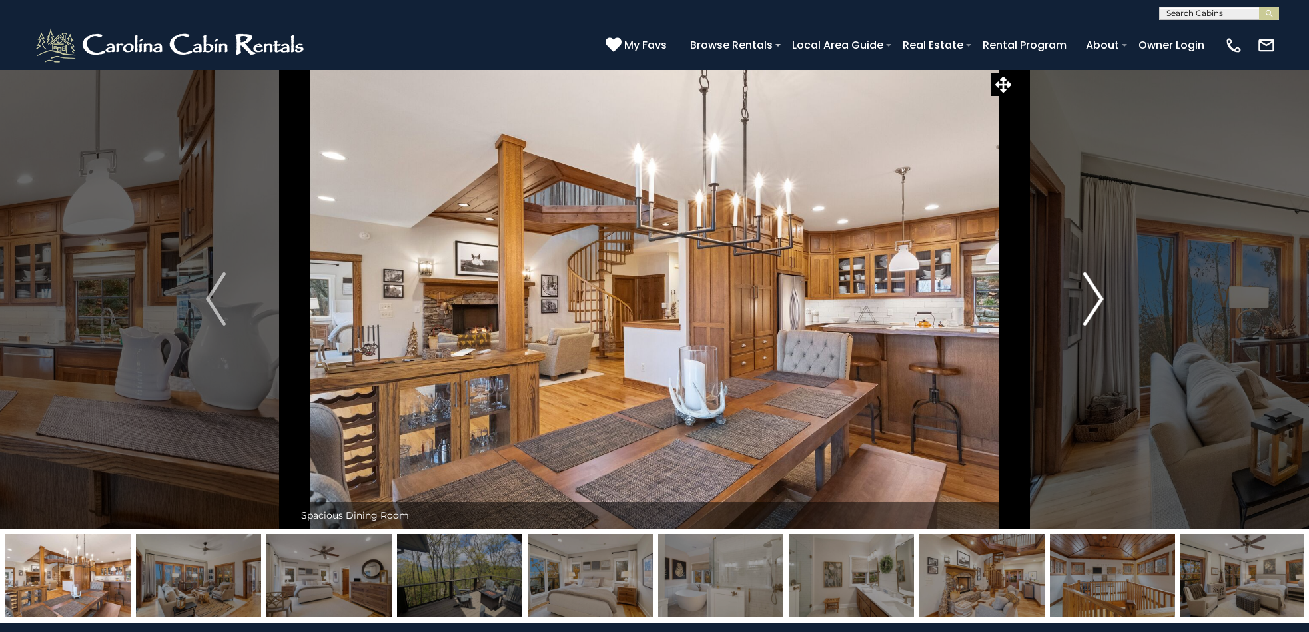
click at [1103, 301] on img "Next" at bounding box center [1094, 299] width 20 height 53
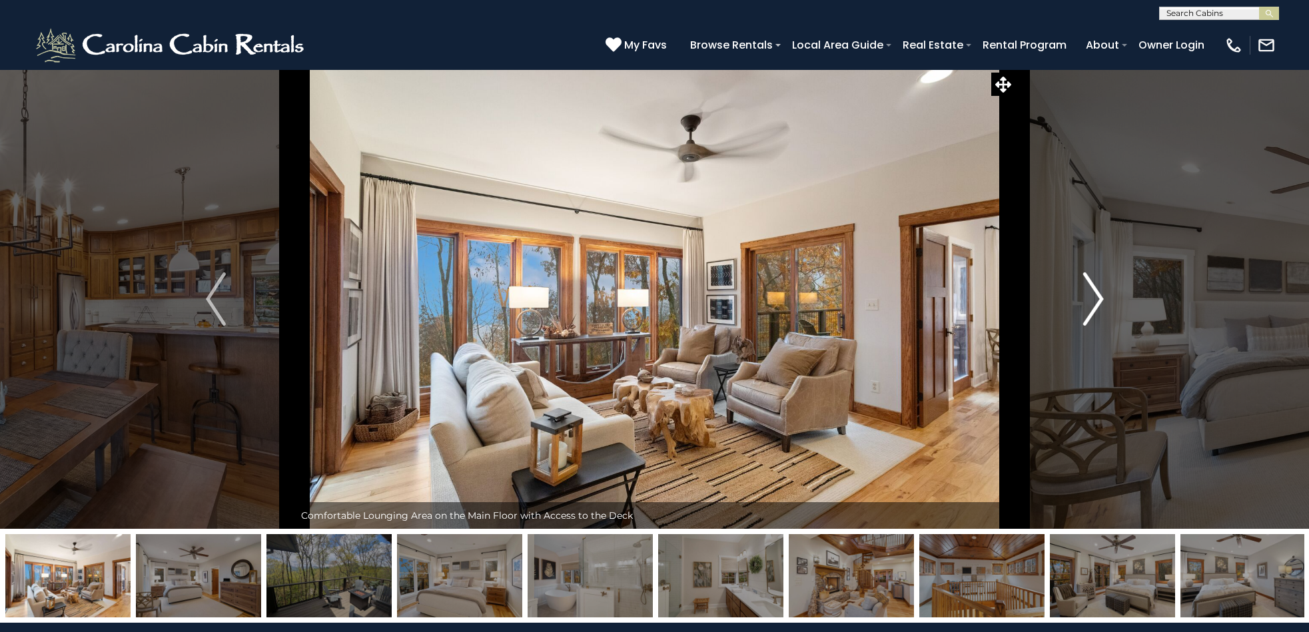
click at [1097, 296] on img "Next" at bounding box center [1094, 299] width 20 height 53
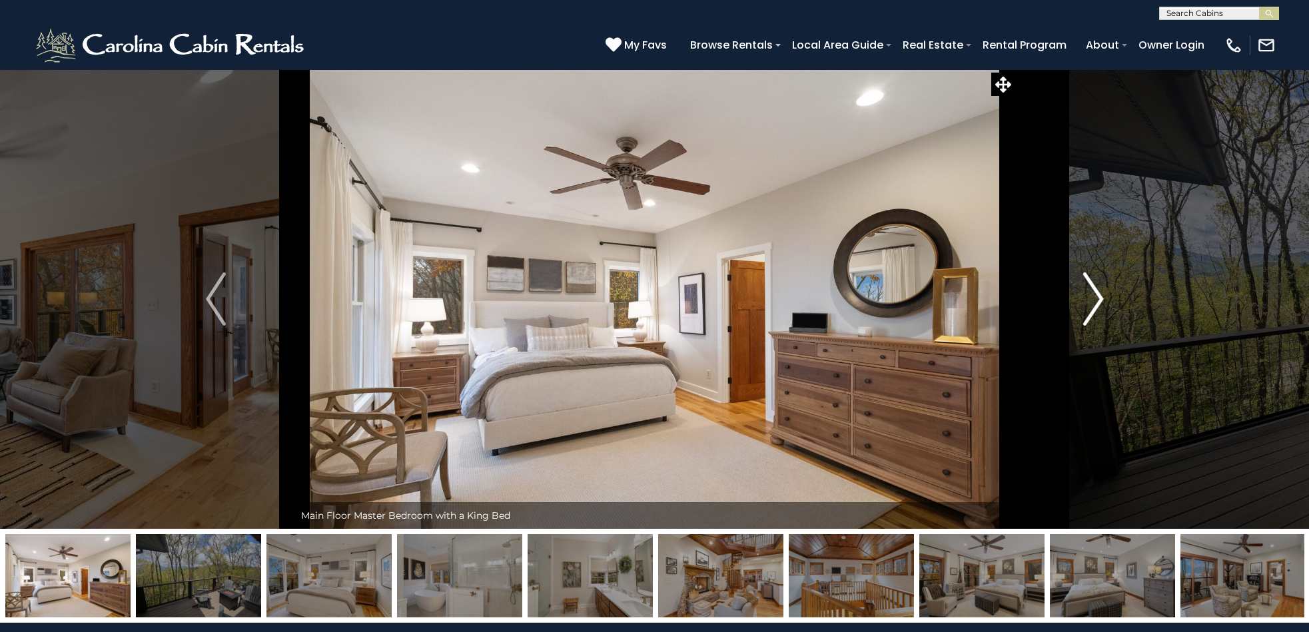
click at [1097, 296] on img "Next" at bounding box center [1094, 299] width 20 height 53
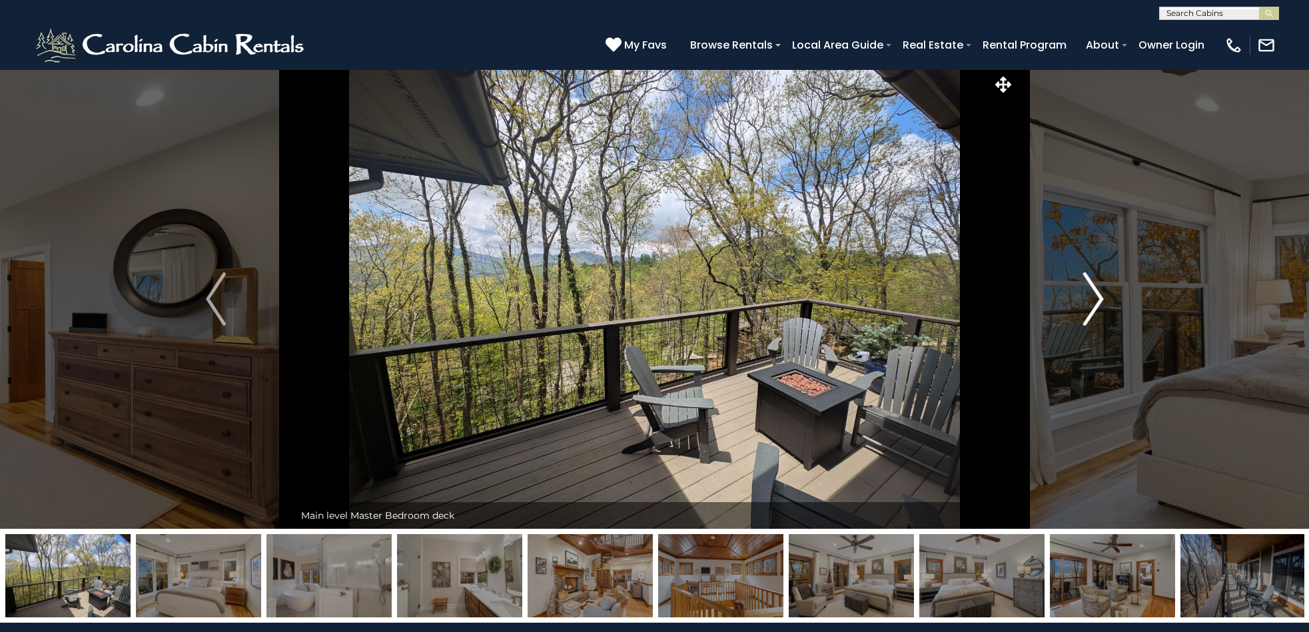
click at [1097, 296] on img "Next" at bounding box center [1094, 299] width 20 height 53
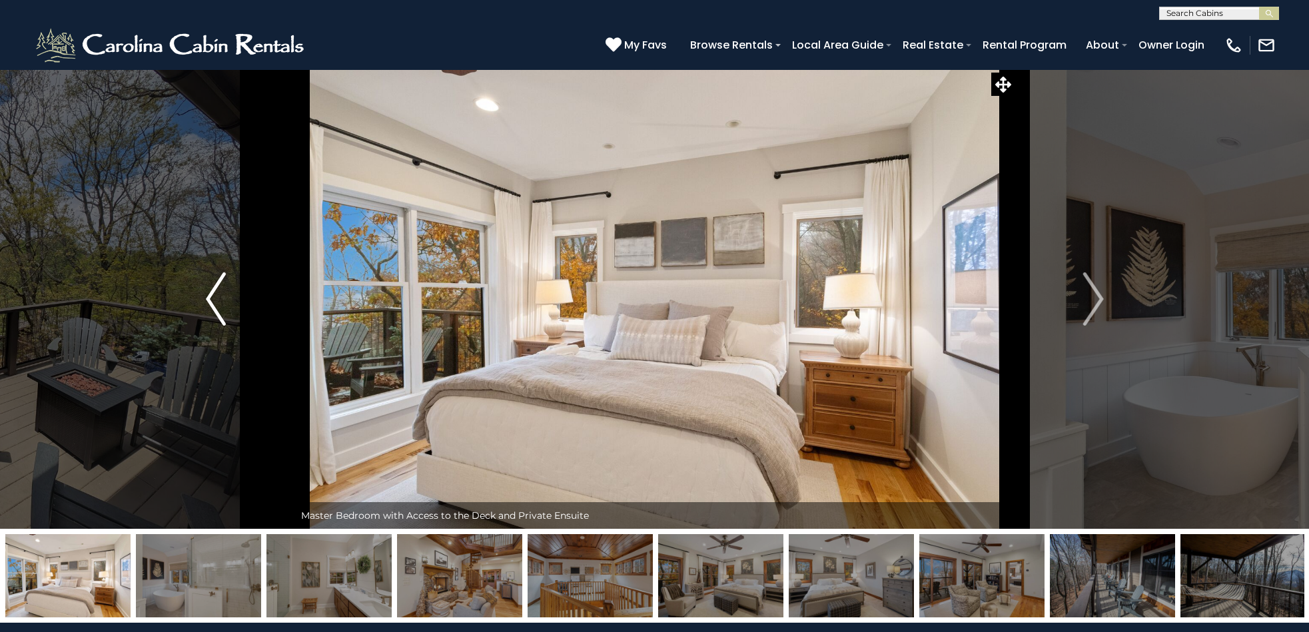
click at [207, 303] on img "Previous" at bounding box center [216, 299] width 20 height 53
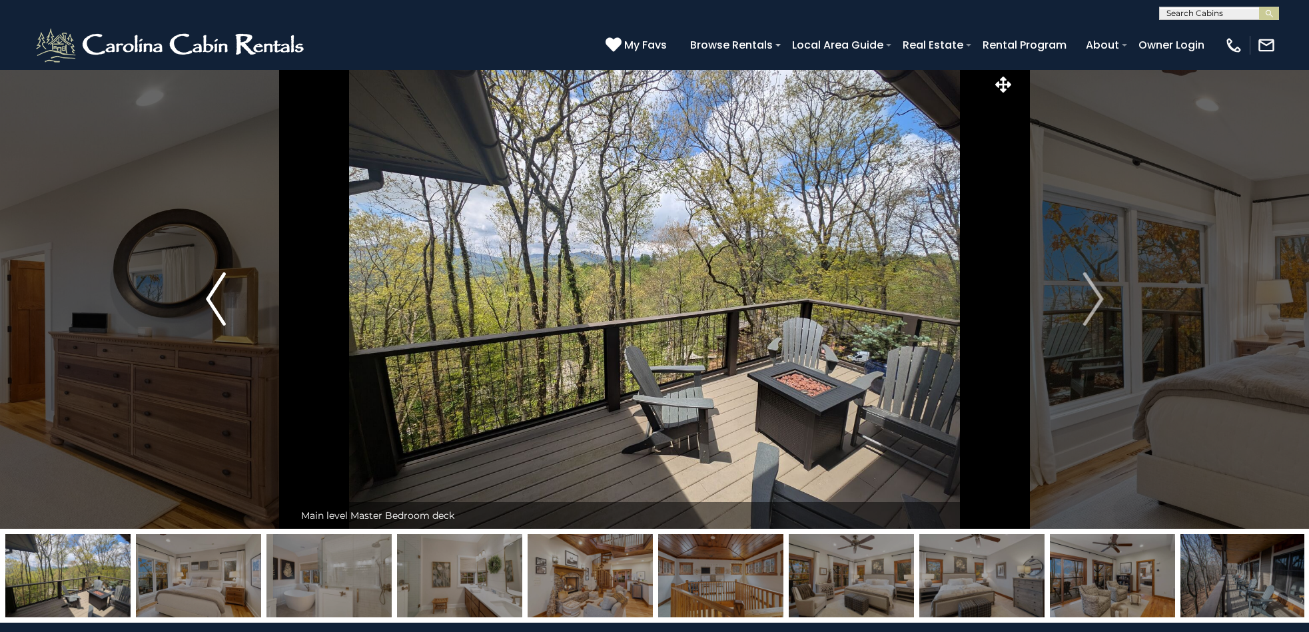
click at [213, 302] on img "Previous" at bounding box center [216, 299] width 20 height 53
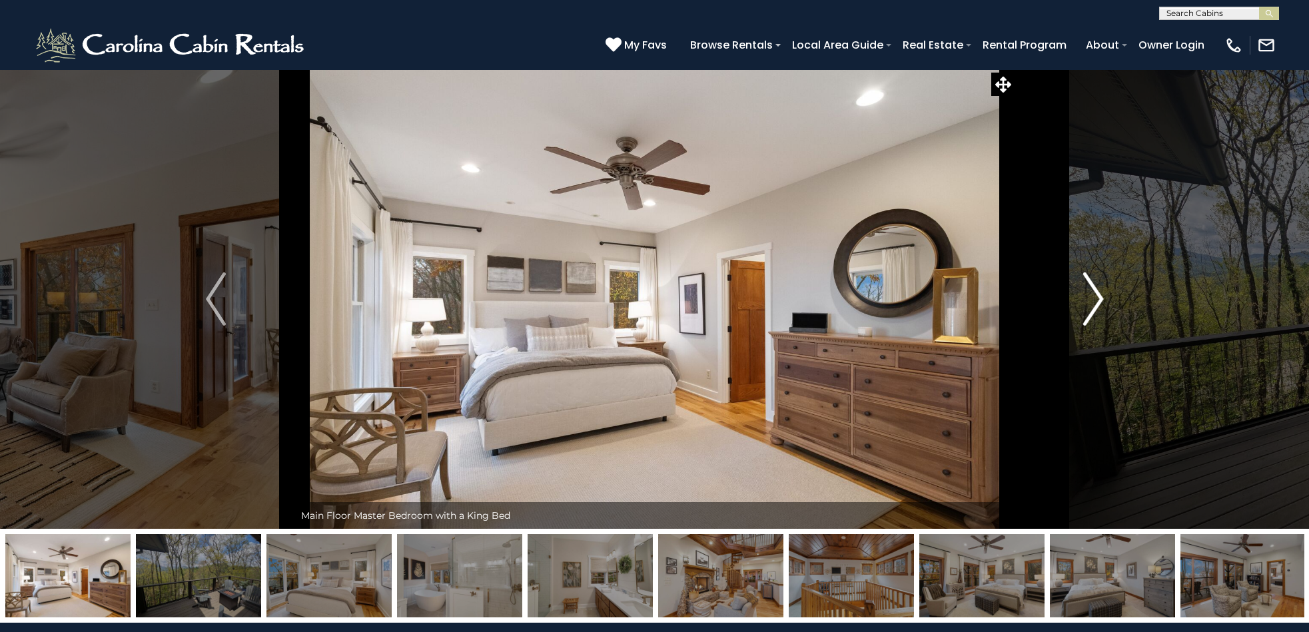
click at [1096, 299] on img "Next" at bounding box center [1094, 299] width 20 height 53
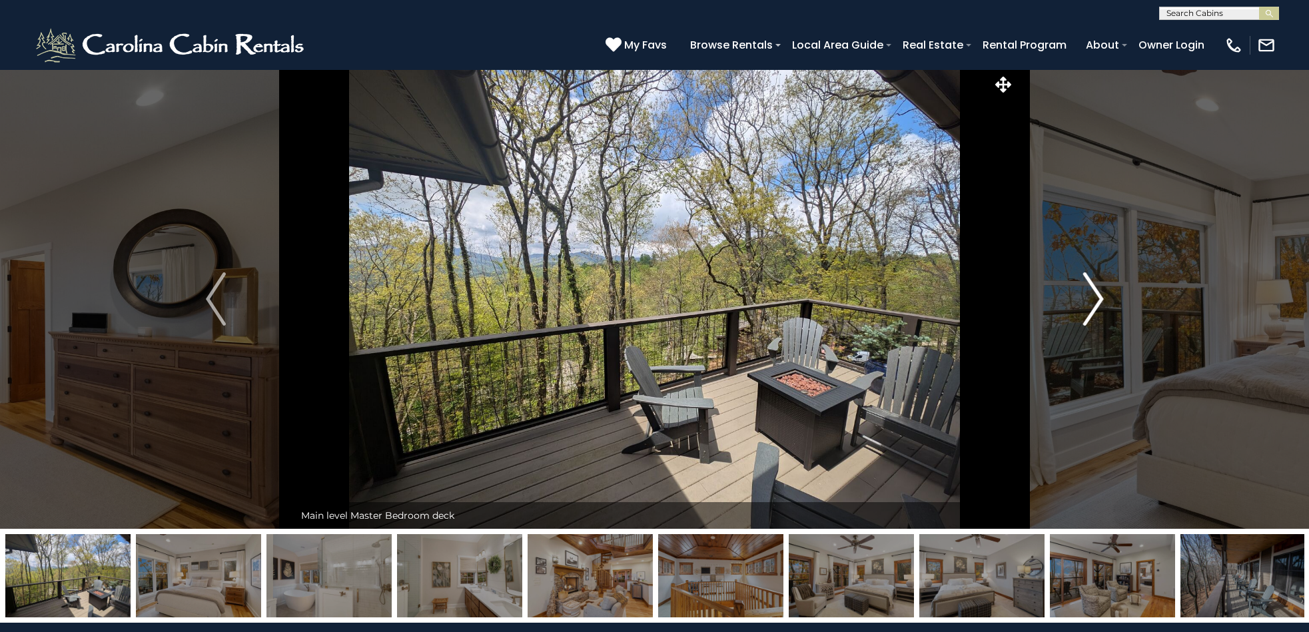
click at [1096, 299] on img "Next" at bounding box center [1094, 299] width 20 height 53
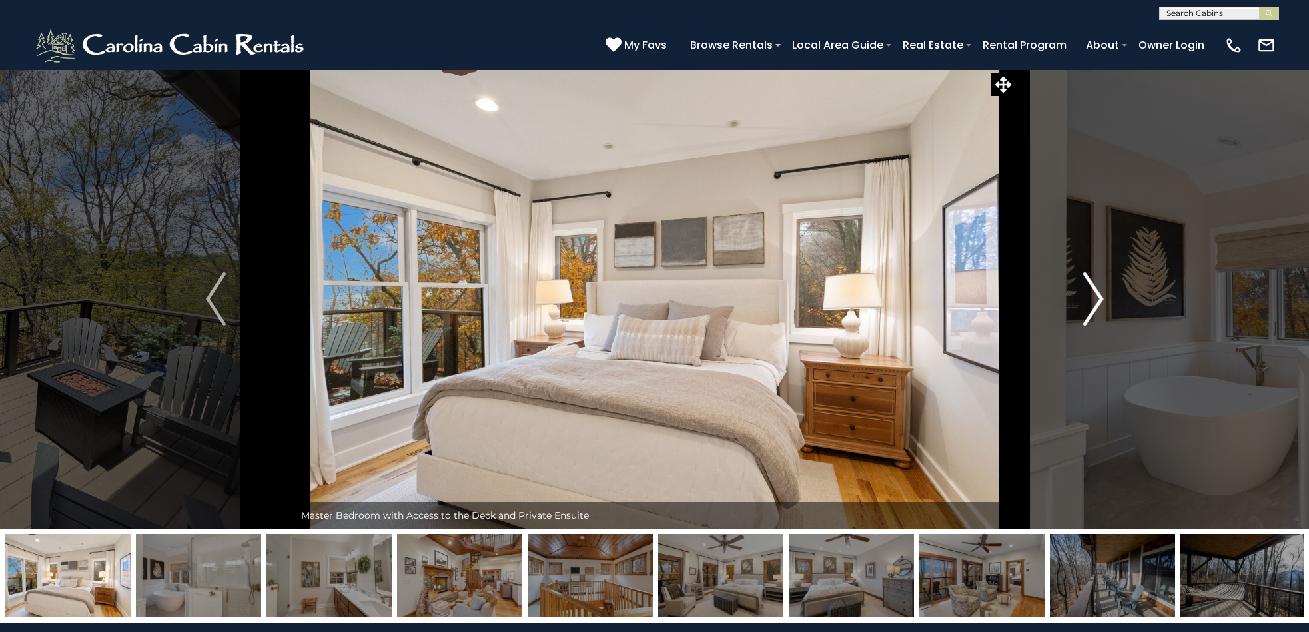
click at [1096, 299] on img "Next" at bounding box center [1094, 299] width 20 height 53
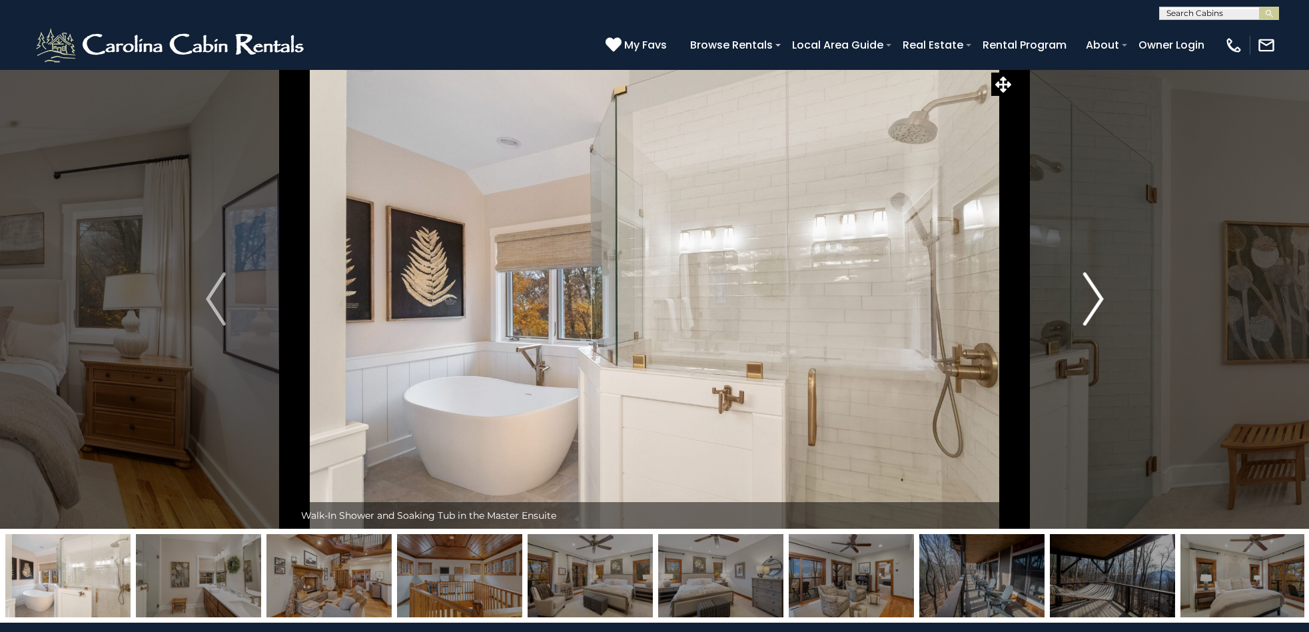
click at [1096, 301] on img "Next" at bounding box center [1094, 299] width 20 height 53
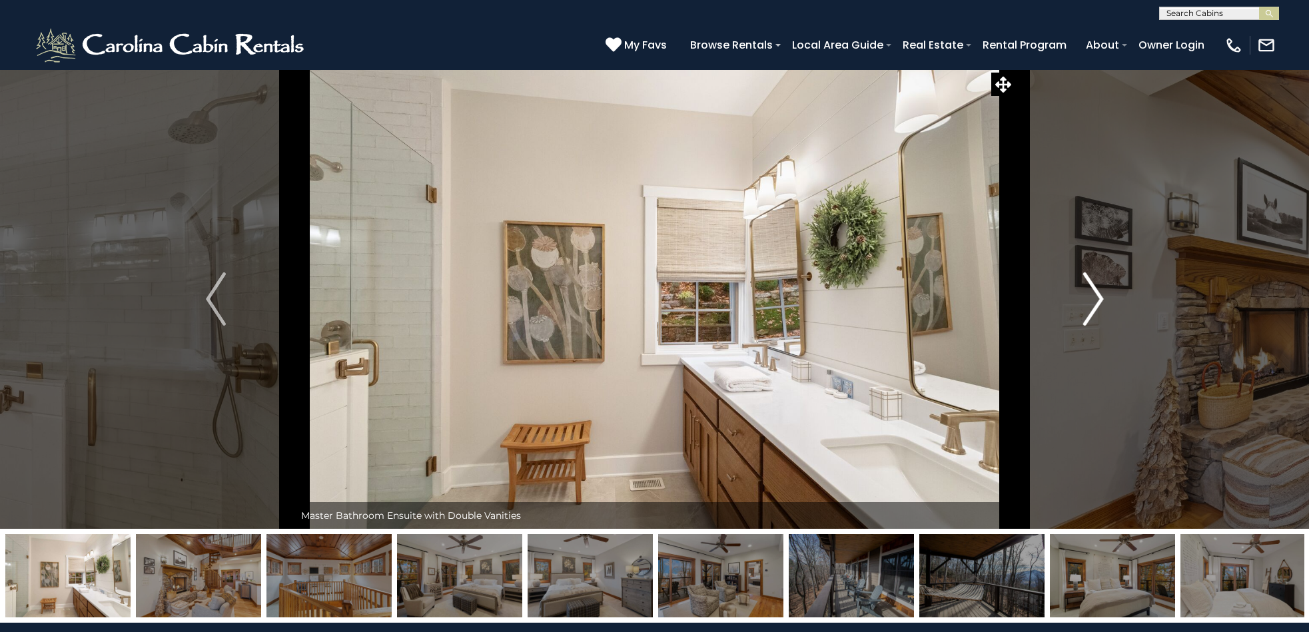
click at [1096, 301] on img "Next" at bounding box center [1094, 299] width 20 height 53
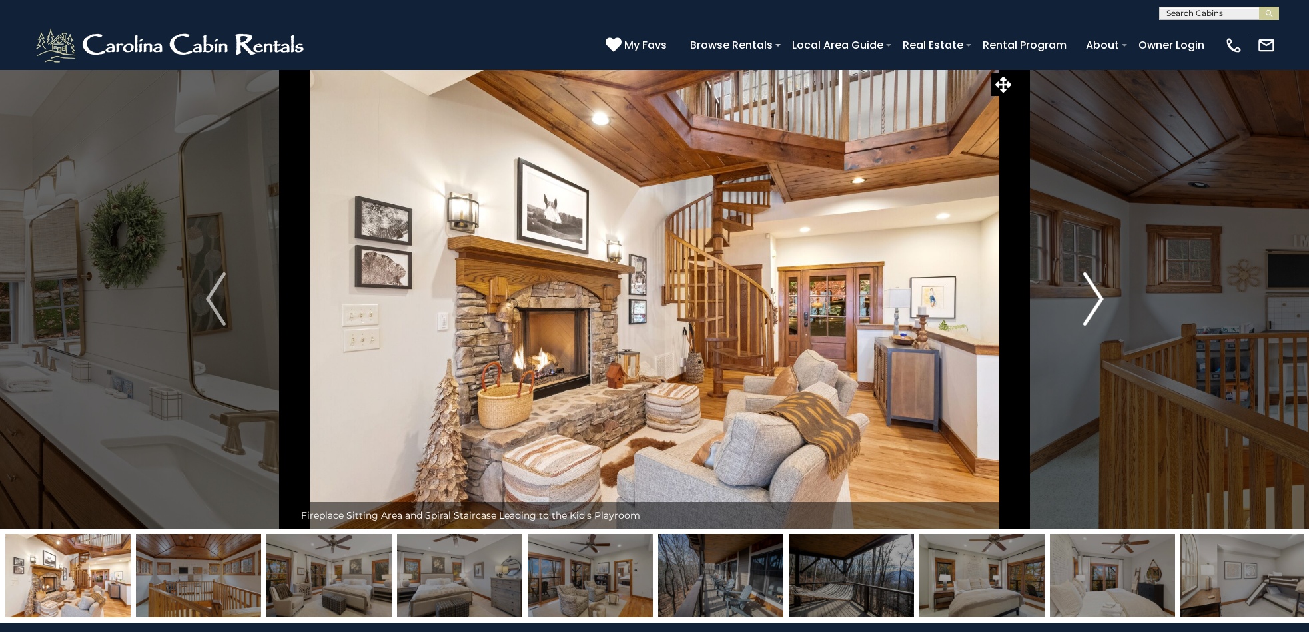
click at [1084, 301] on img "Next" at bounding box center [1094, 299] width 20 height 53
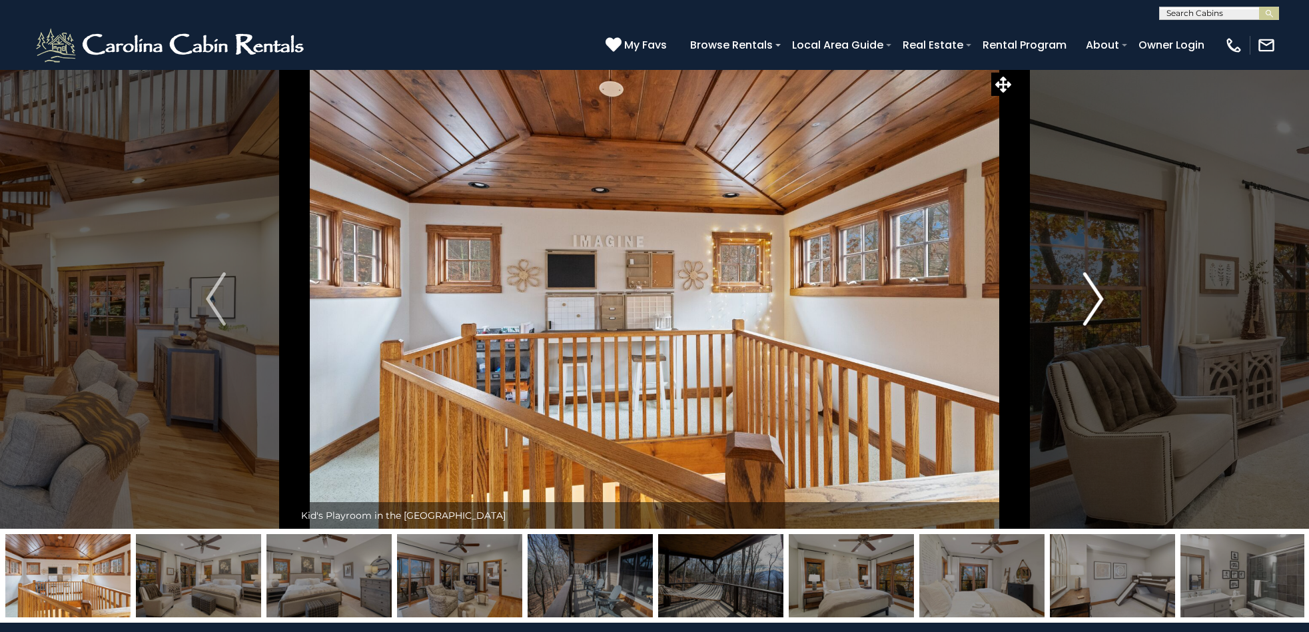
click at [1096, 298] on img "Next" at bounding box center [1094, 299] width 20 height 53
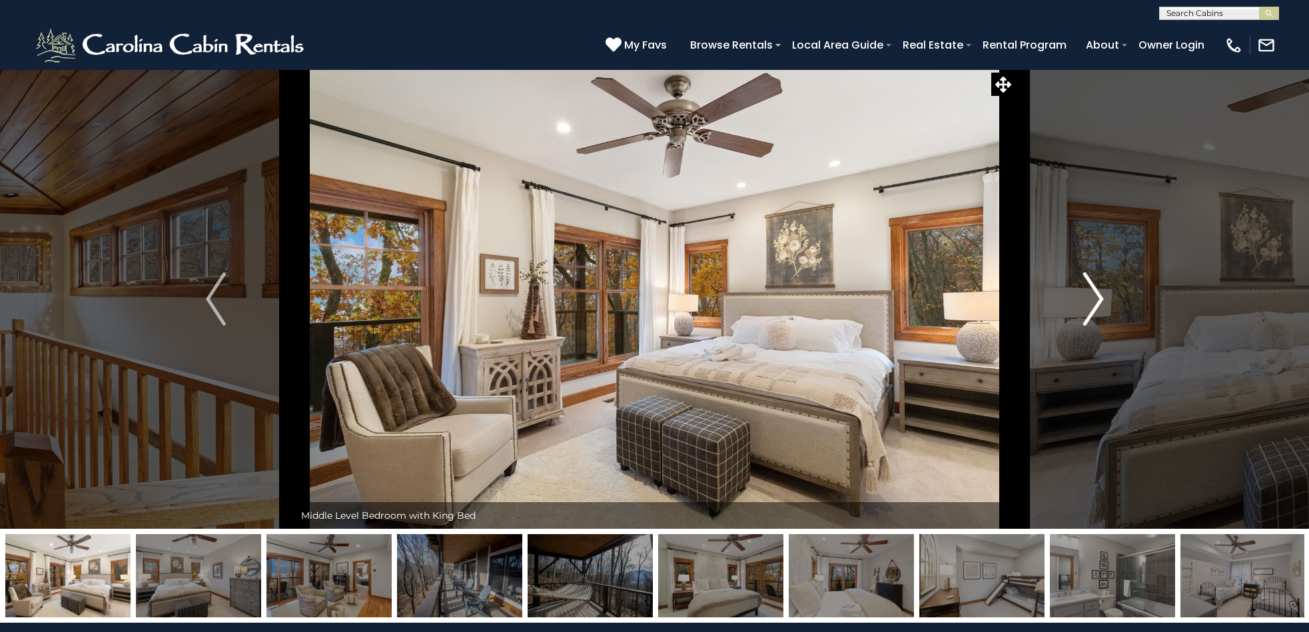
click at [1102, 299] on img "Next" at bounding box center [1094, 299] width 20 height 53
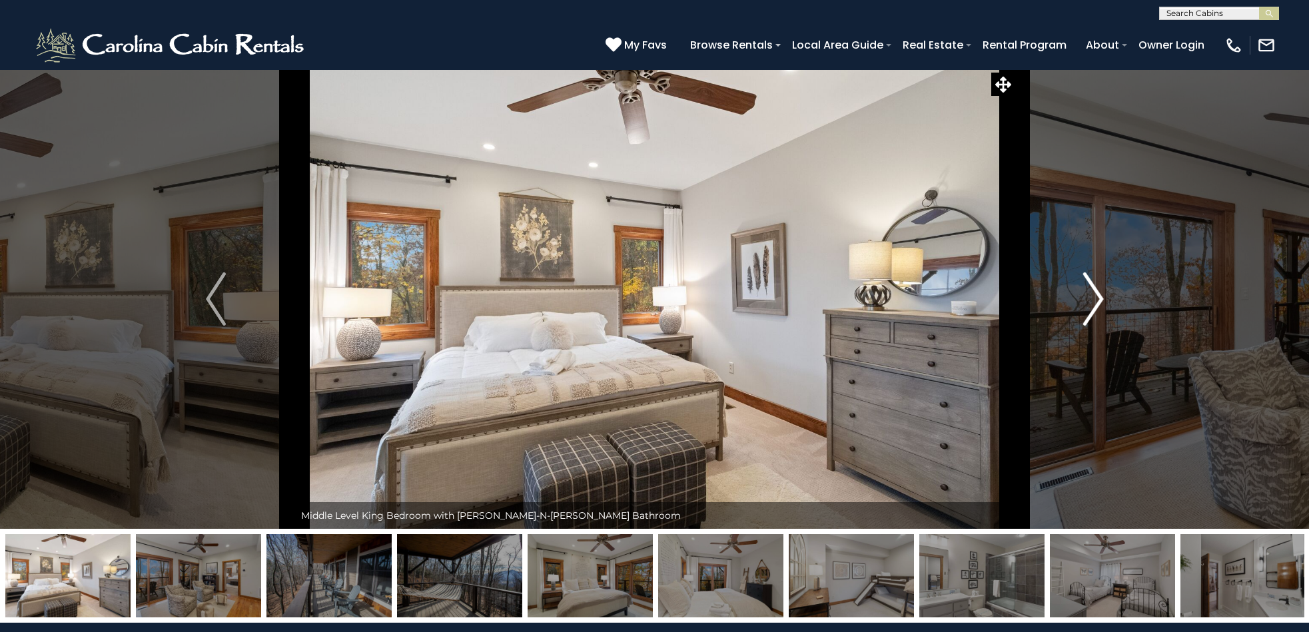
click at [1100, 299] on img "Next" at bounding box center [1094, 299] width 20 height 53
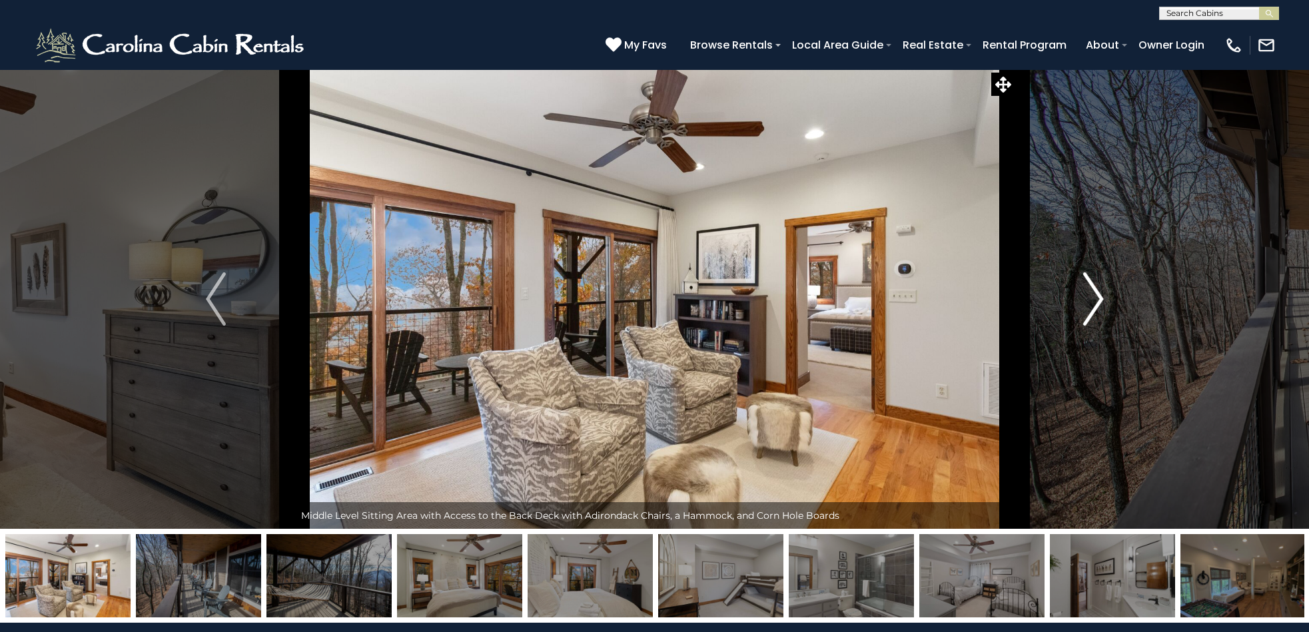
click at [1100, 299] on img "Next" at bounding box center [1094, 299] width 20 height 53
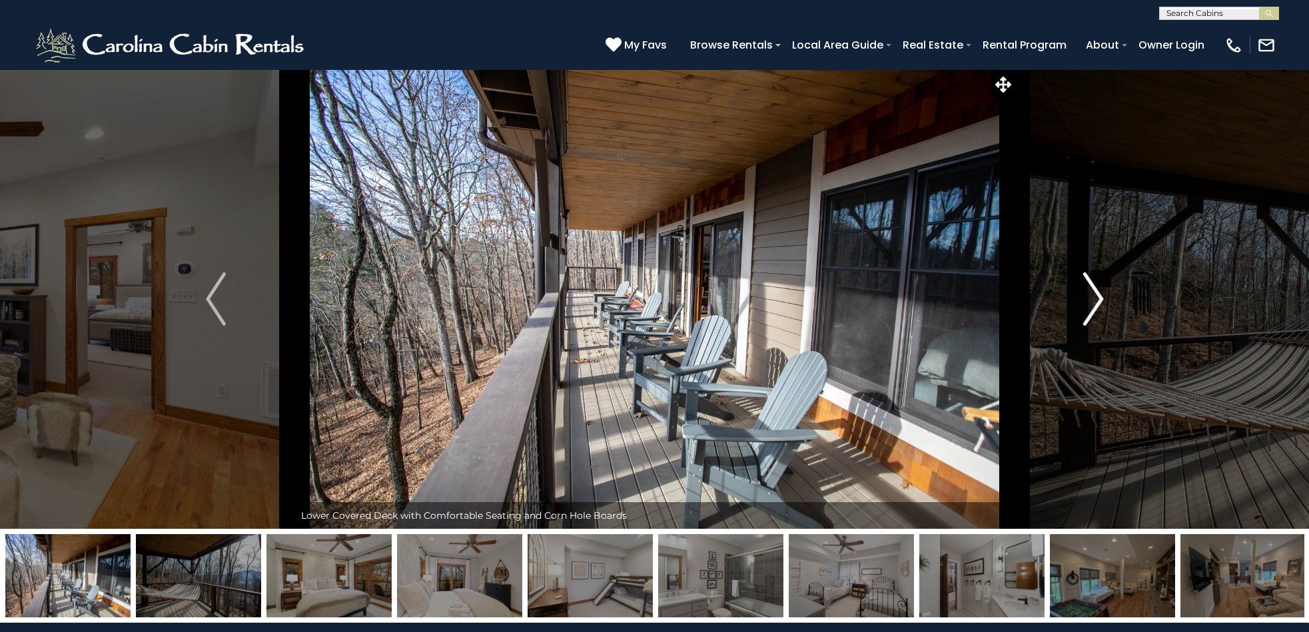
click at [1094, 301] on img "Next" at bounding box center [1094, 299] width 20 height 53
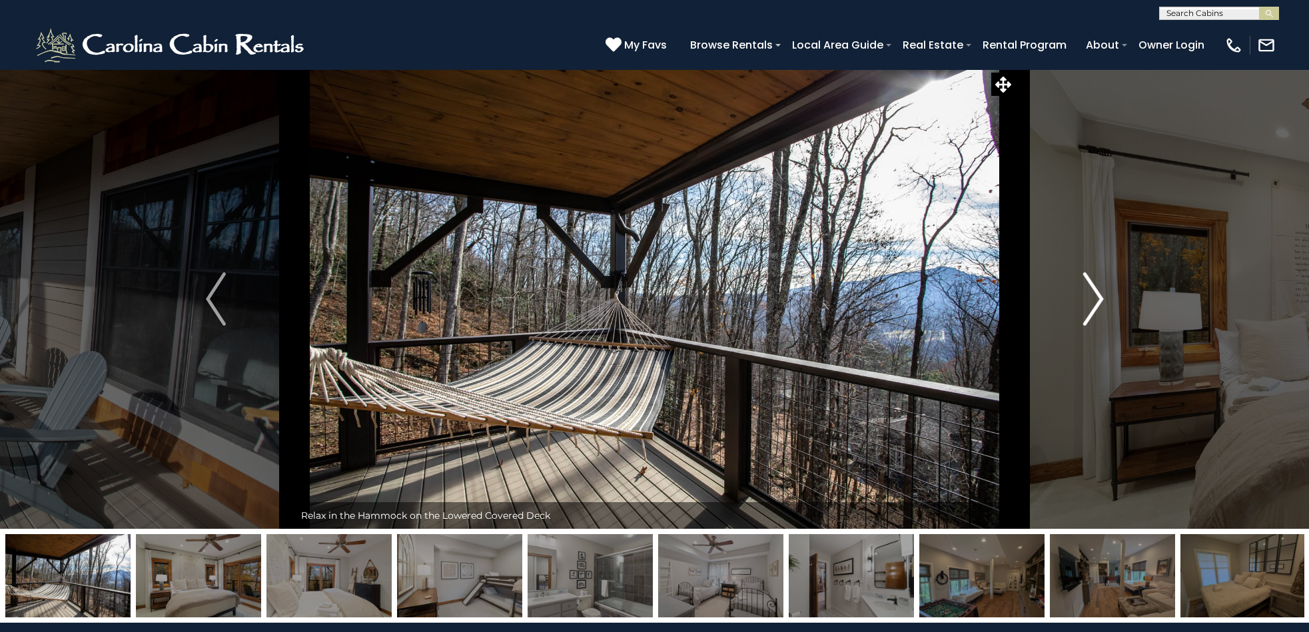
click at [1094, 301] on img "Next" at bounding box center [1094, 299] width 20 height 53
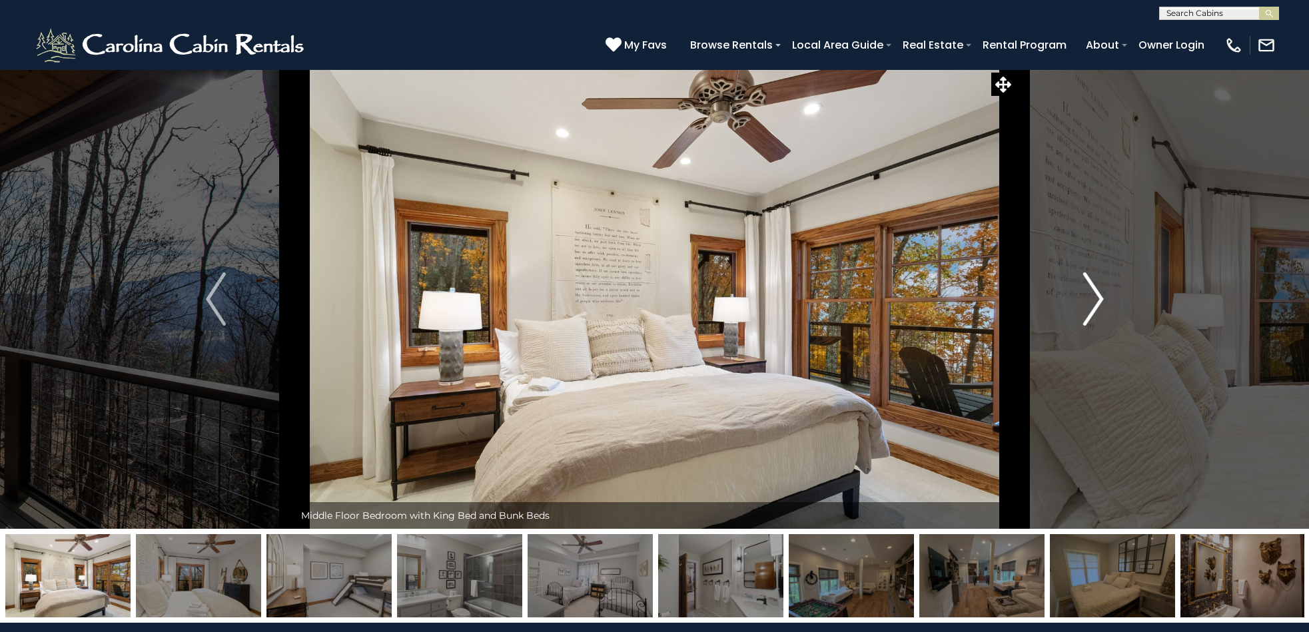
click at [1098, 302] on img "Next" at bounding box center [1094, 299] width 20 height 53
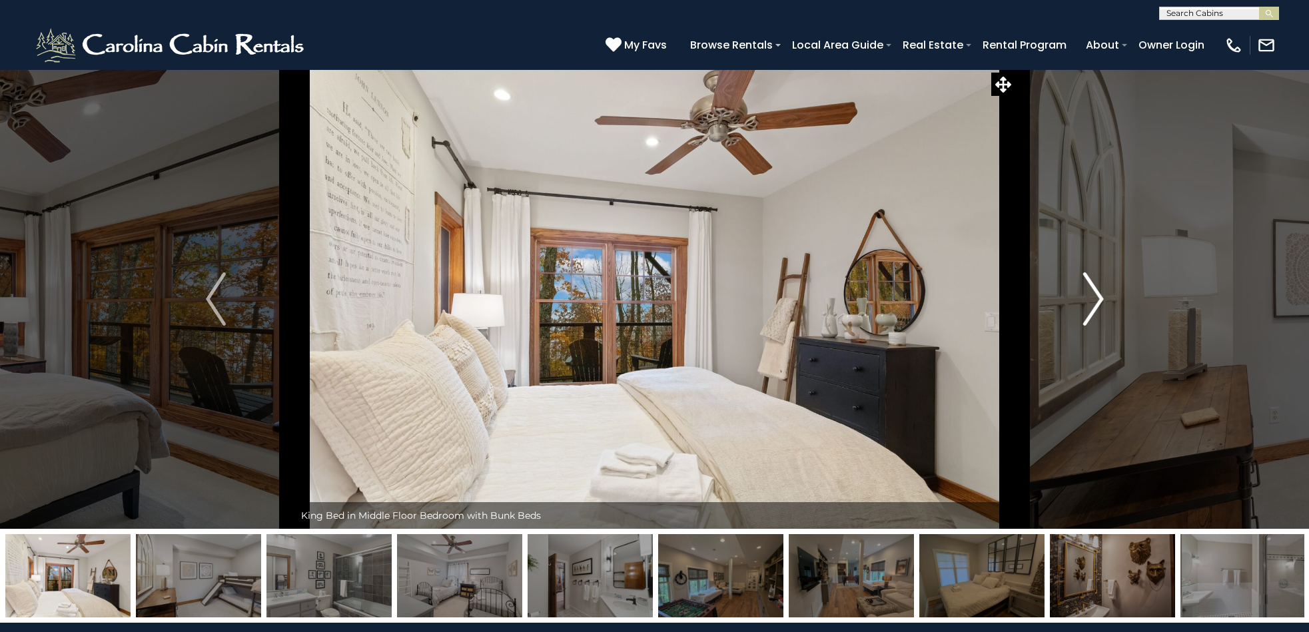
click at [1096, 306] on img "Next" at bounding box center [1094, 299] width 20 height 53
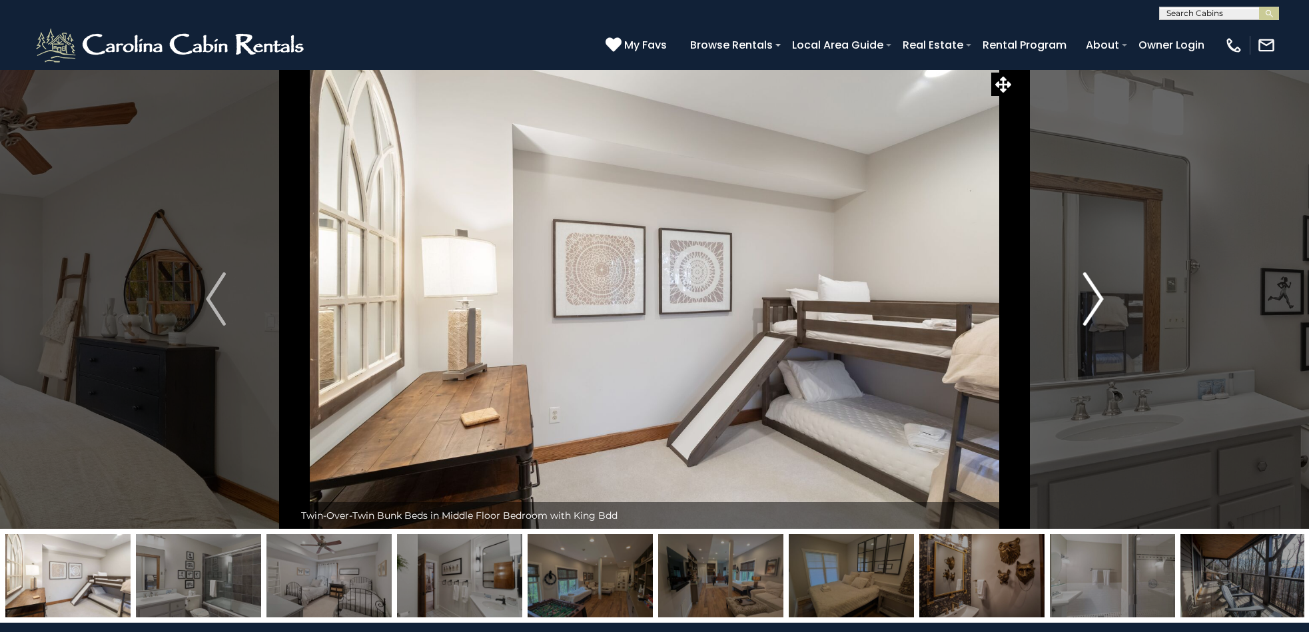
click at [1096, 306] on img "Next" at bounding box center [1094, 299] width 20 height 53
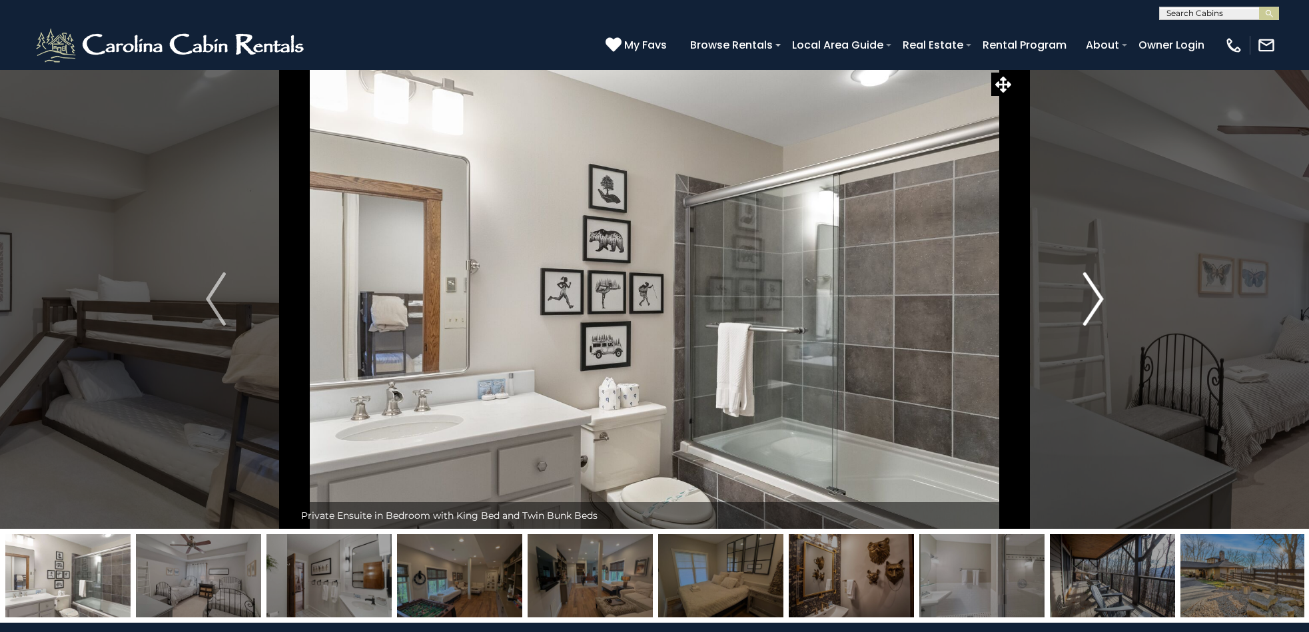
click at [1098, 303] on img "Next" at bounding box center [1094, 299] width 20 height 53
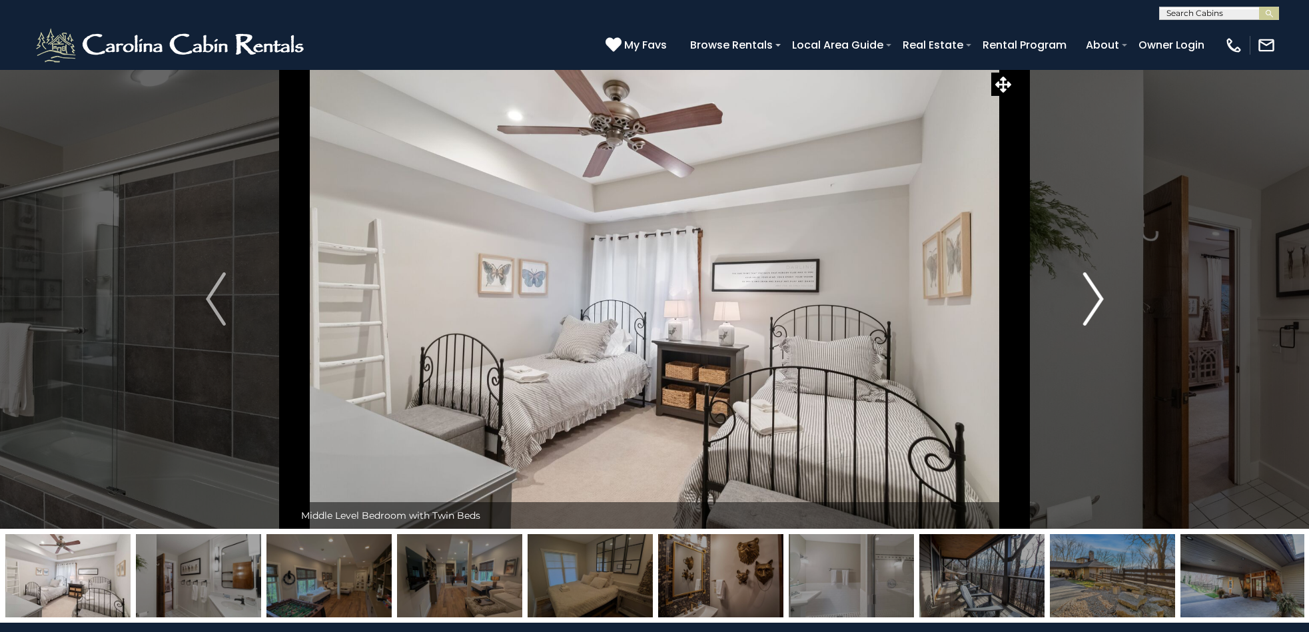
click at [1098, 303] on img "Next" at bounding box center [1094, 299] width 20 height 53
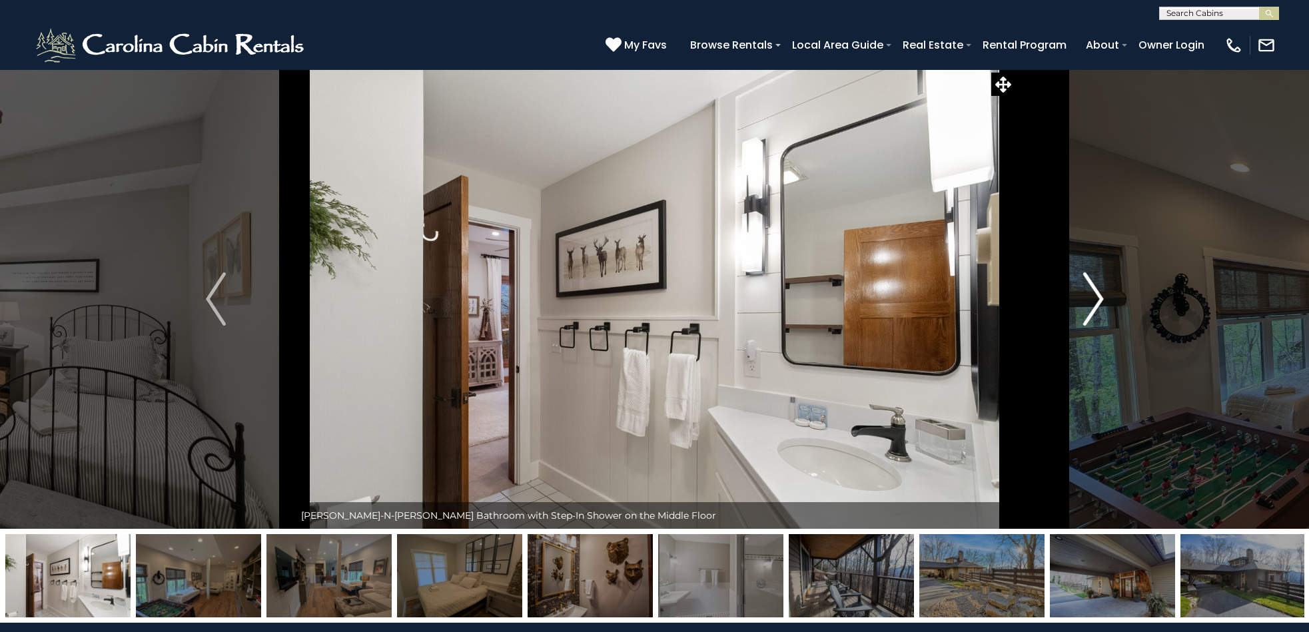
click at [1100, 299] on img "Next" at bounding box center [1094, 299] width 20 height 53
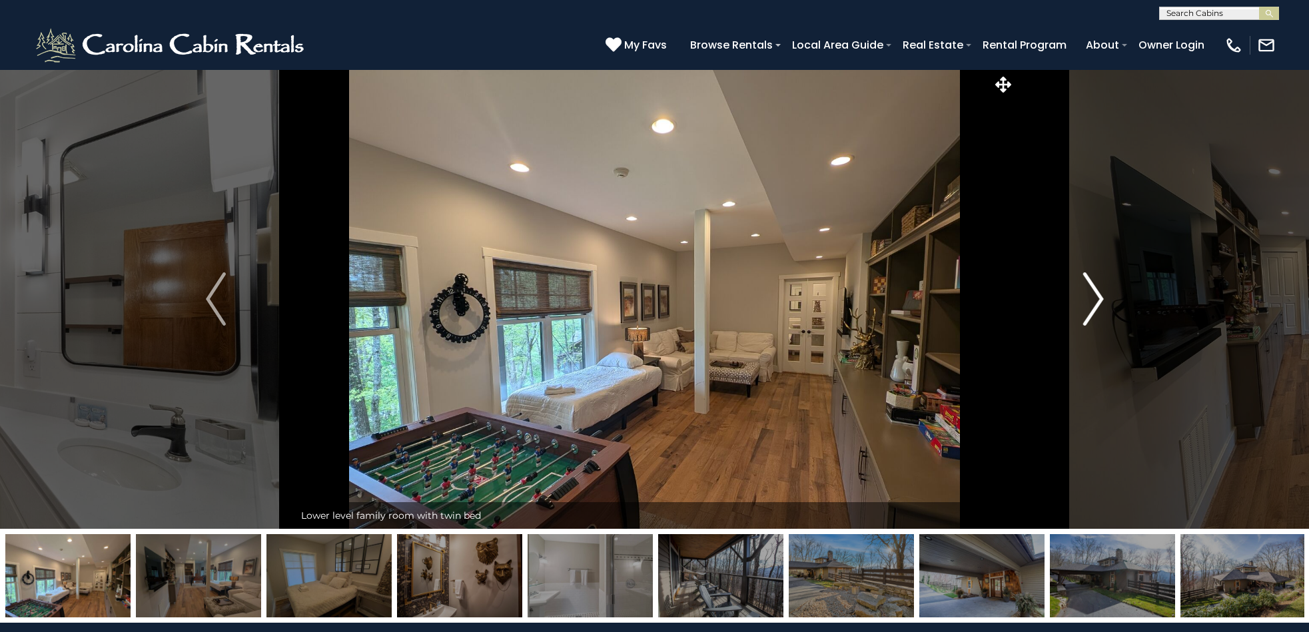
click at [1100, 299] on img "Next" at bounding box center [1094, 299] width 20 height 53
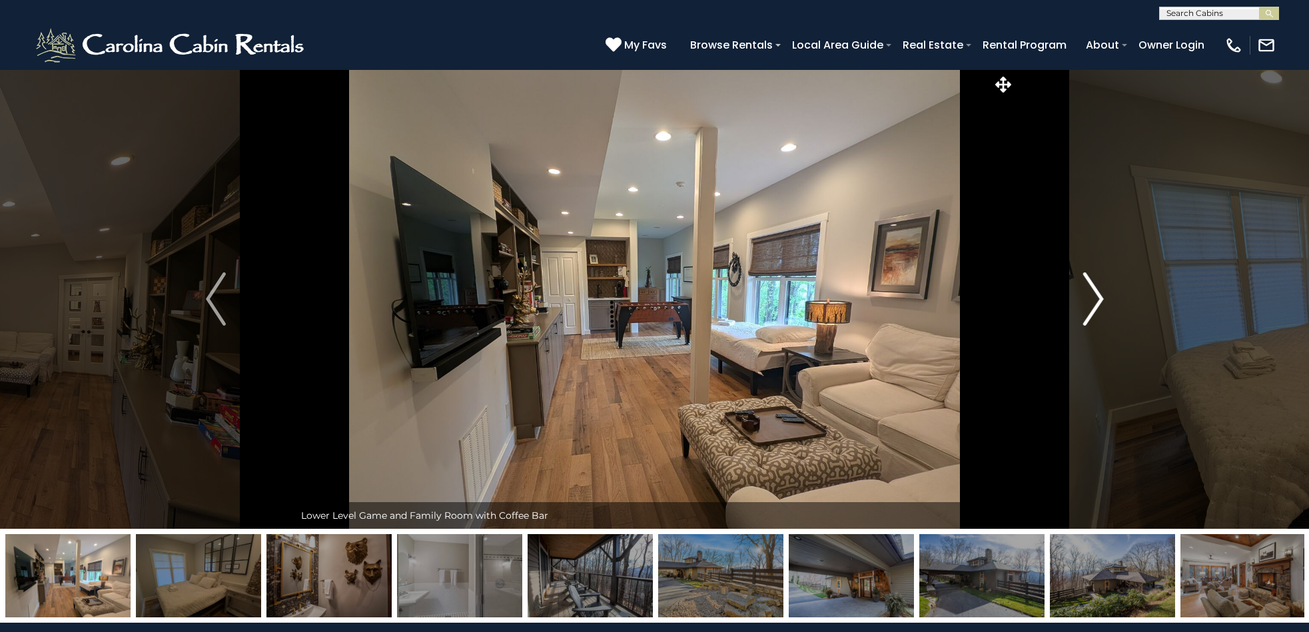
click at [1098, 299] on img "Next" at bounding box center [1094, 299] width 20 height 53
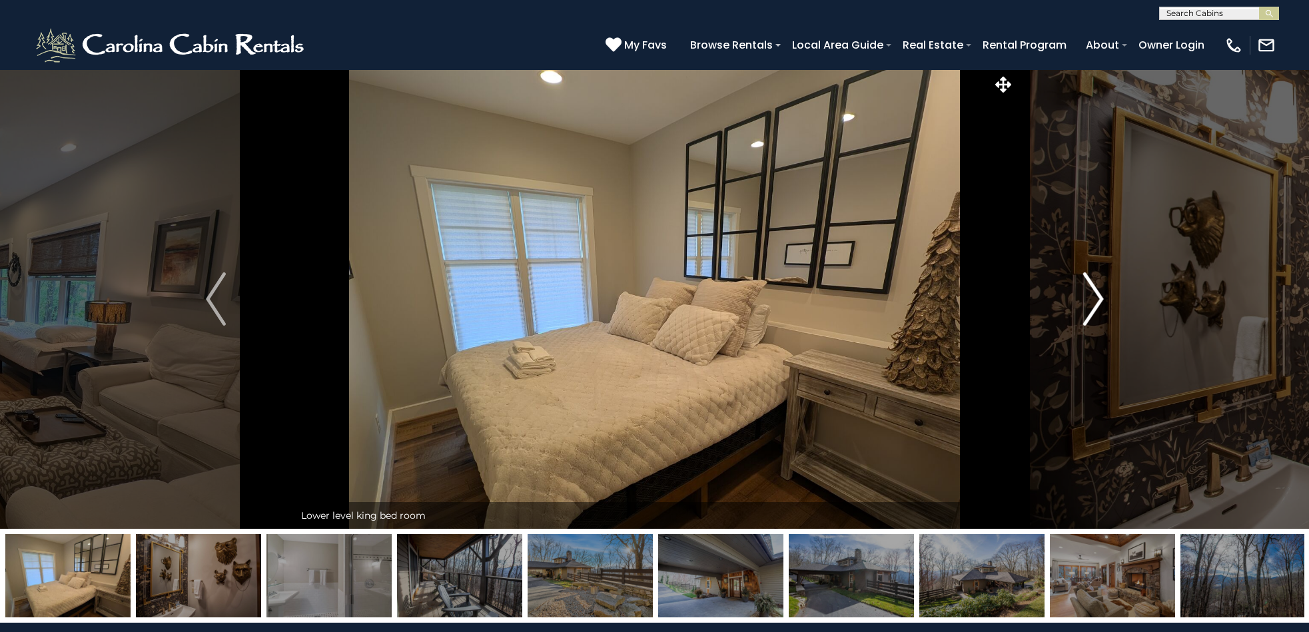
click at [1098, 297] on img "Next" at bounding box center [1094, 299] width 20 height 53
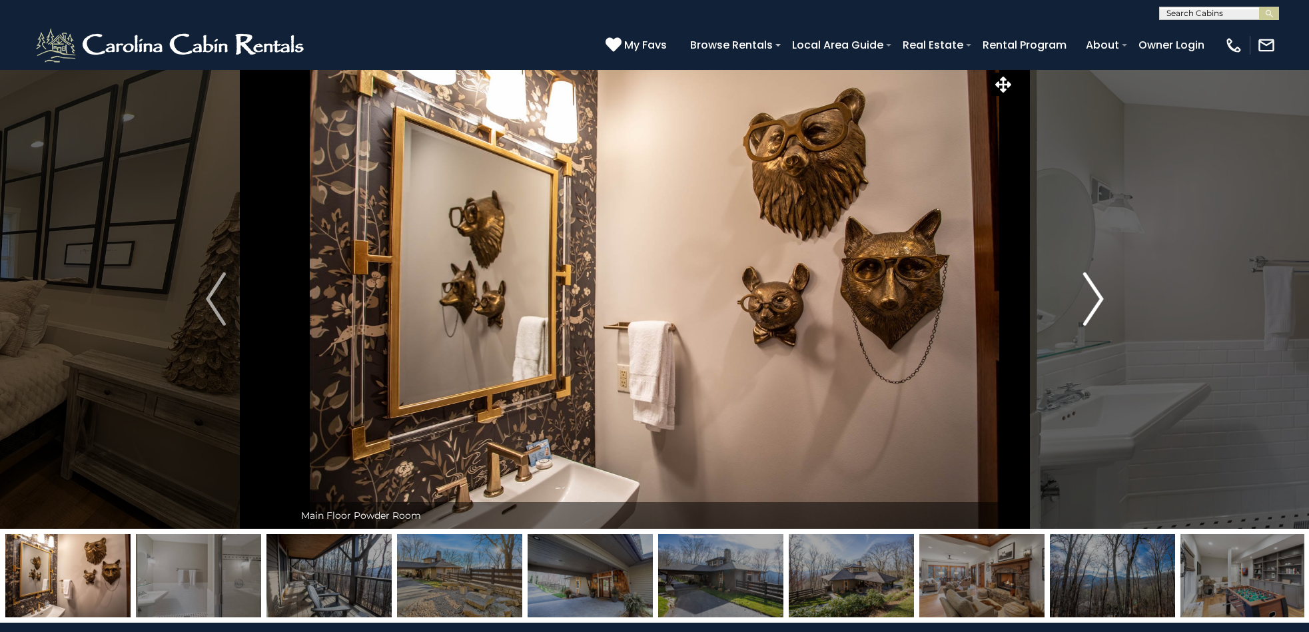
click at [1098, 296] on img "Next" at bounding box center [1094, 299] width 20 height 53
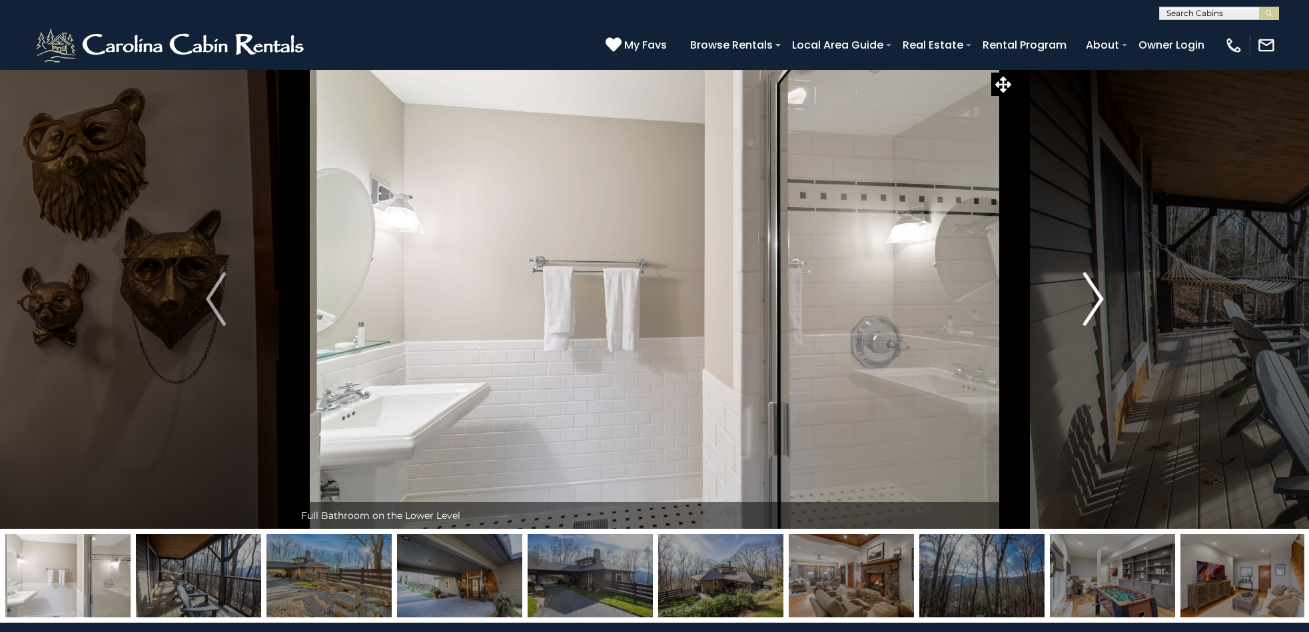
click at [1097, 297] on img "Next" at bounding box center [1094, 299] width 20 height 53
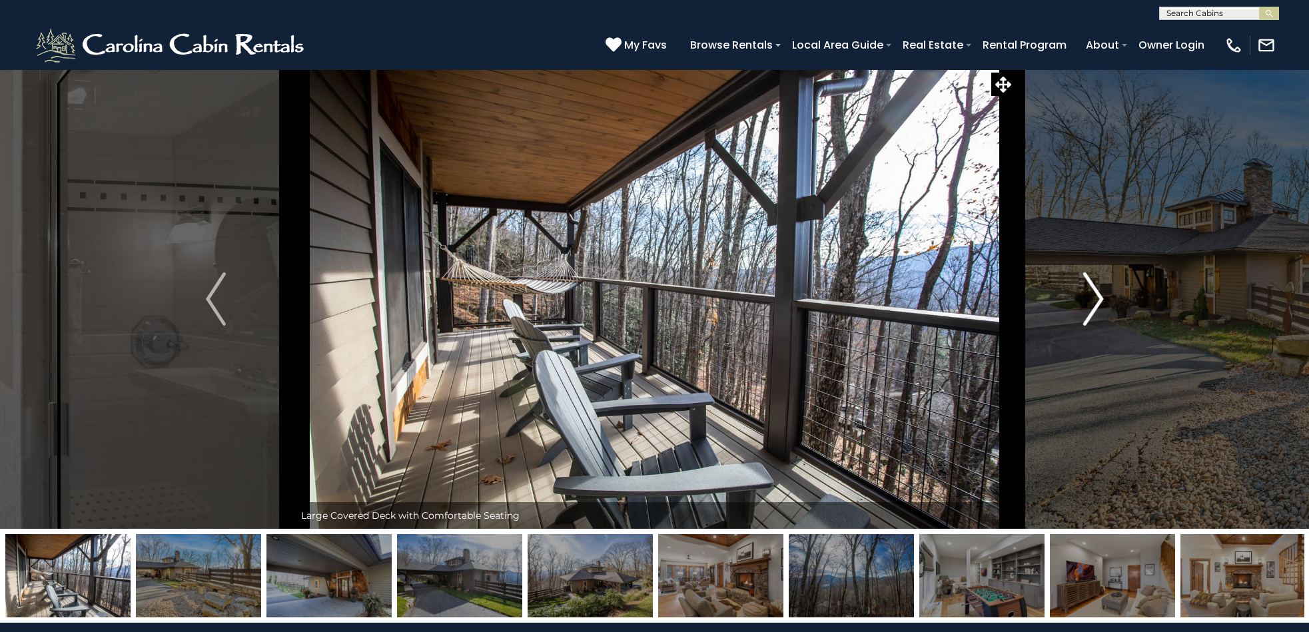
click at [1097, 297] on img "Next" at bounding box center [1094, 299] width 20 height 53
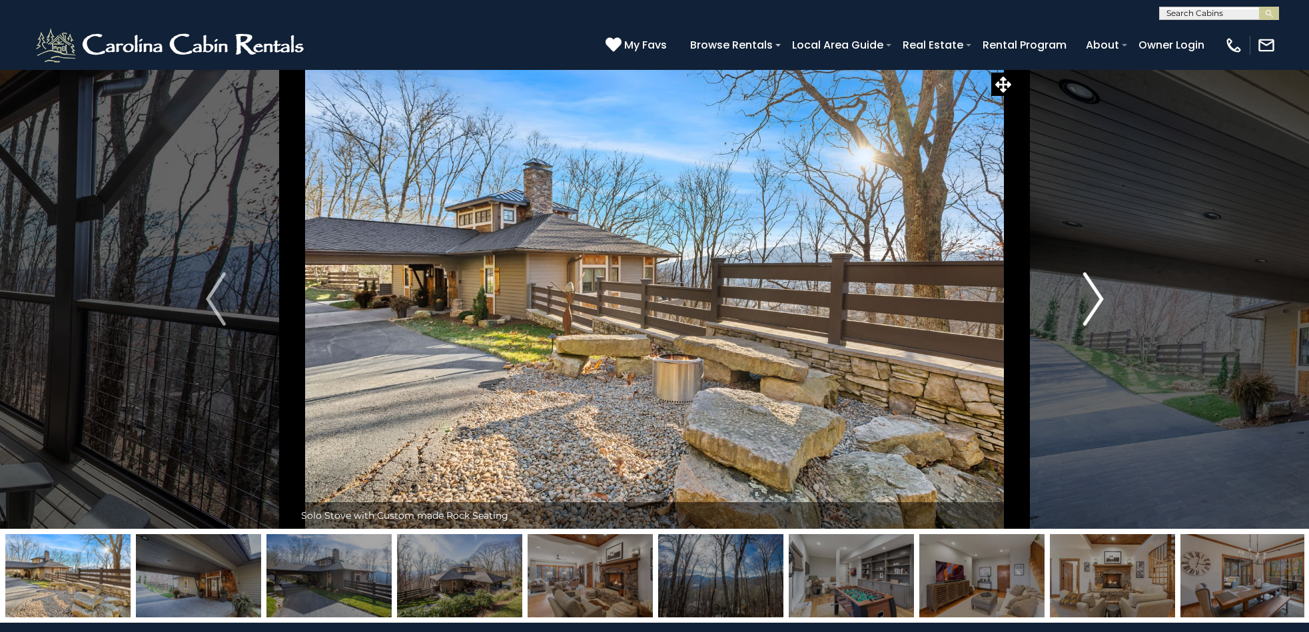
click at [1099, 299] on img "Next" at bounding box center [1094, 299] width 20 height 53
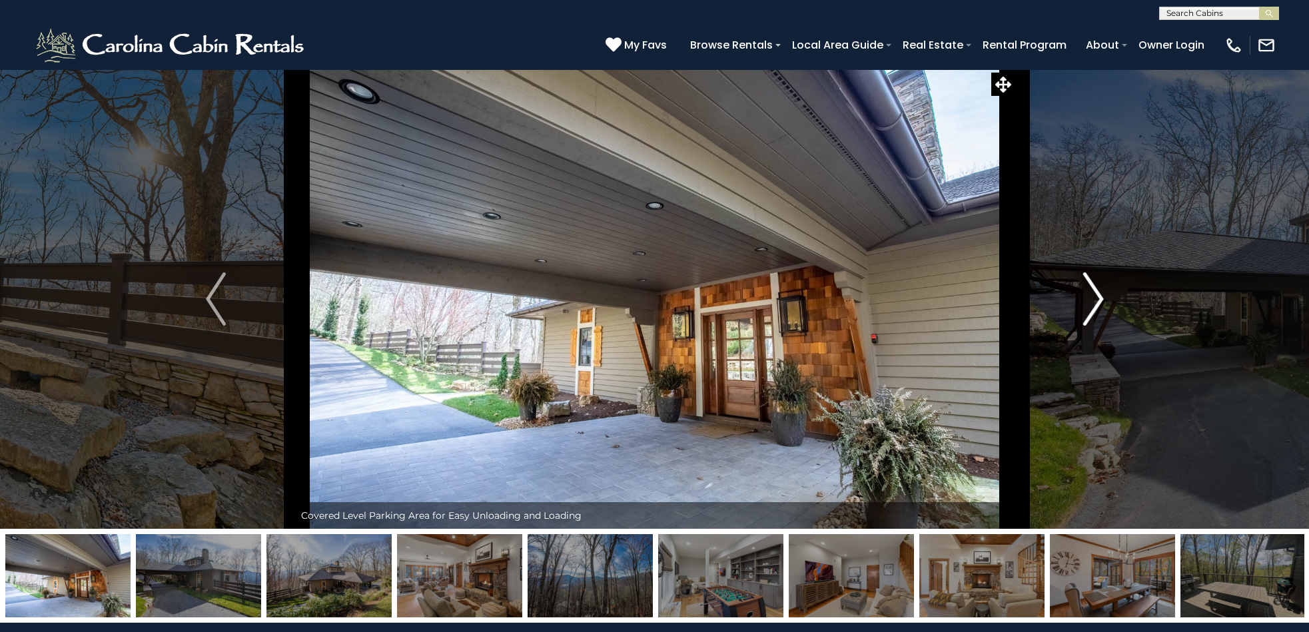
click at [1099, 299] on img "Next" at bounding box center [1094, 299] width 20 height 53
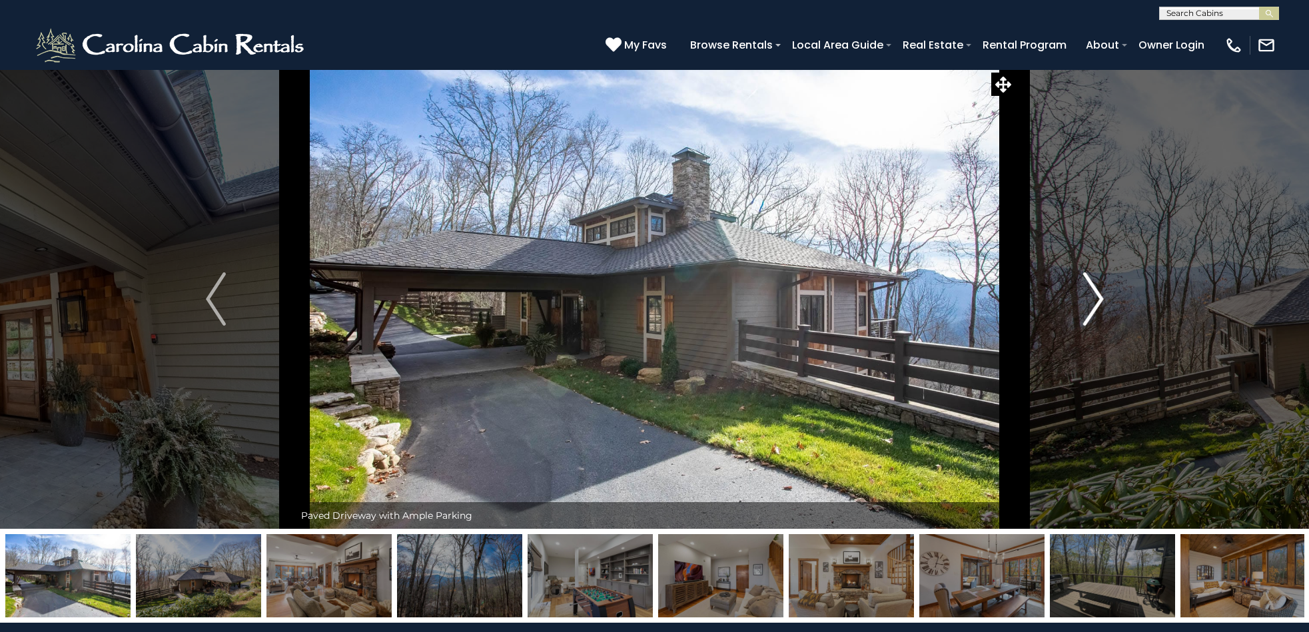
click at [1098, 297] on img "Next" at bounding box center [1094, 299] width 20 height 53
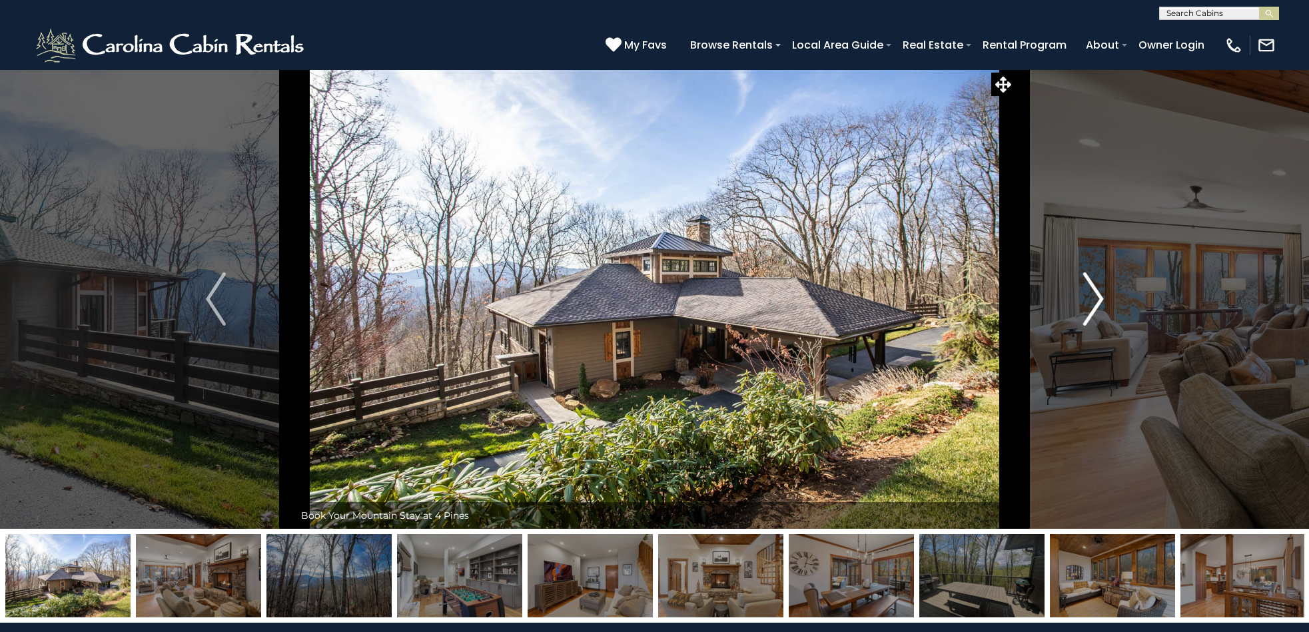
click at [1096, 297] on img "Next" at bounding box center [1094, 299] width 20 height 53
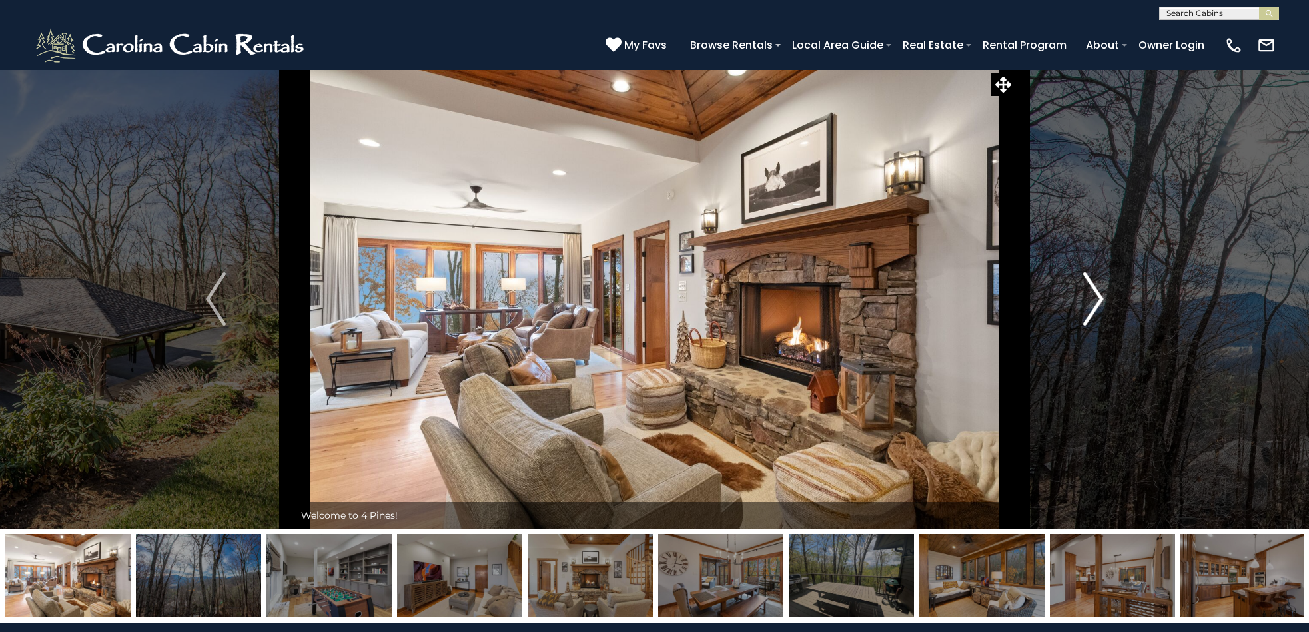
click at [1103, 297] on img "Next" at bounding box center [1094, 299] width 20 height 53
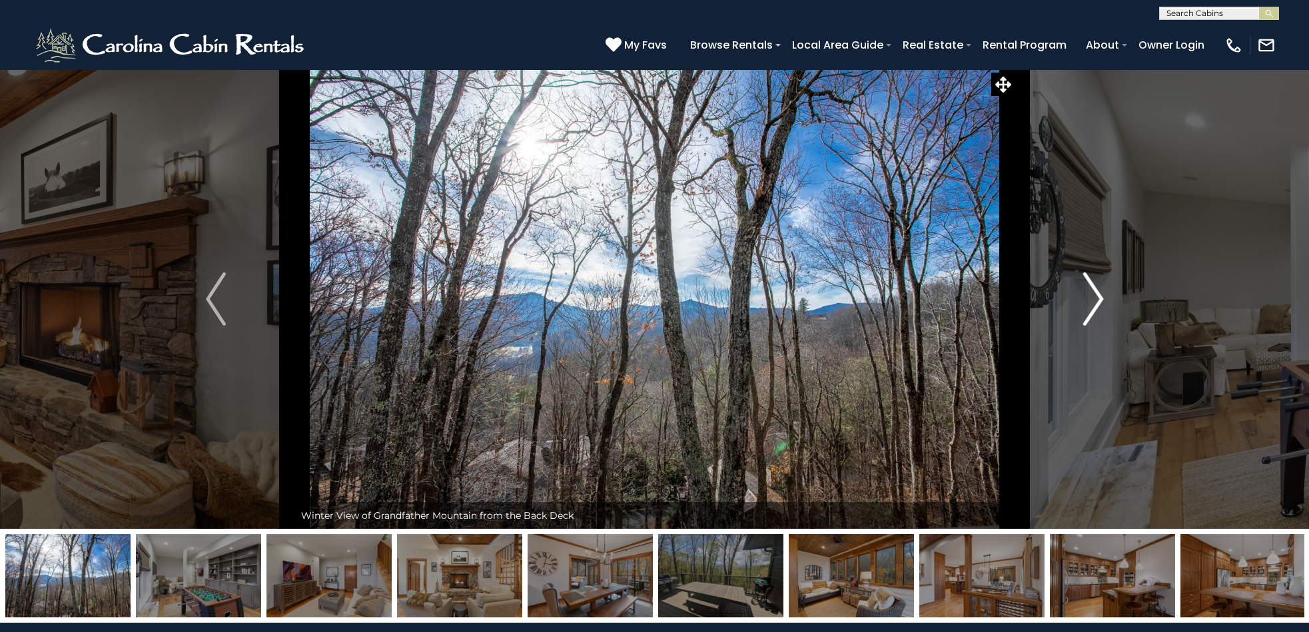
click at [1100, 298] on img "Next" at bounding box center [1094, 299] width 20 height 53
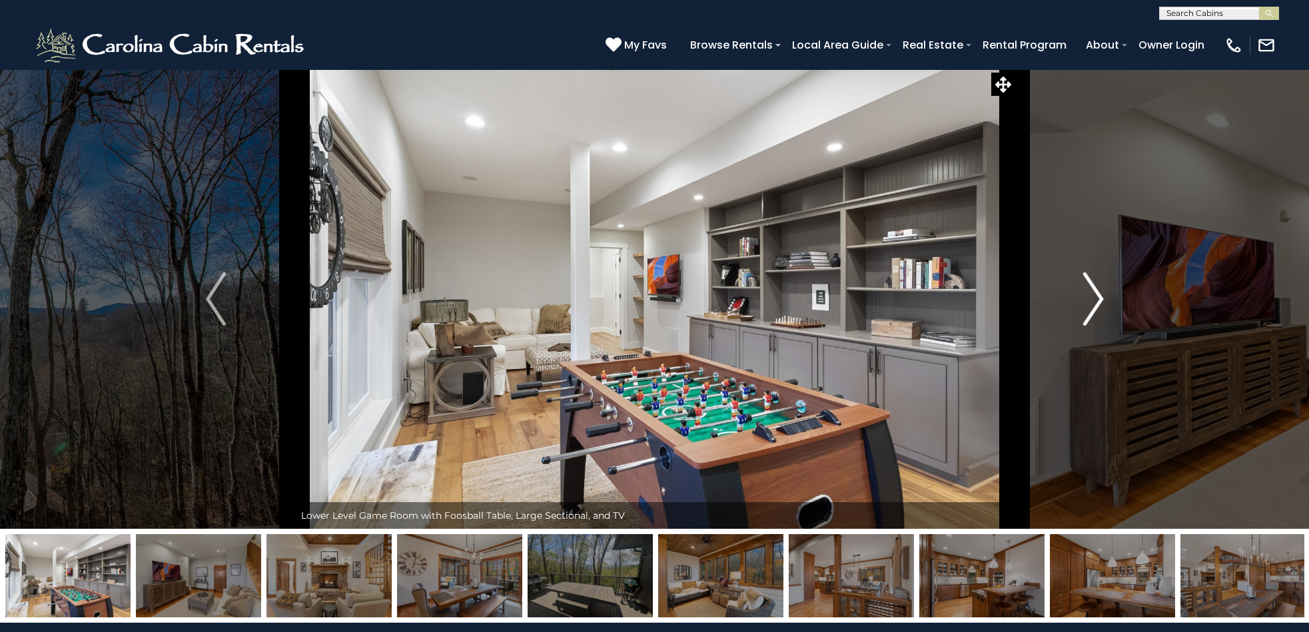
click at [1095, 309] on img "Next" at bounding box center [1094, 299] width 20 height 53
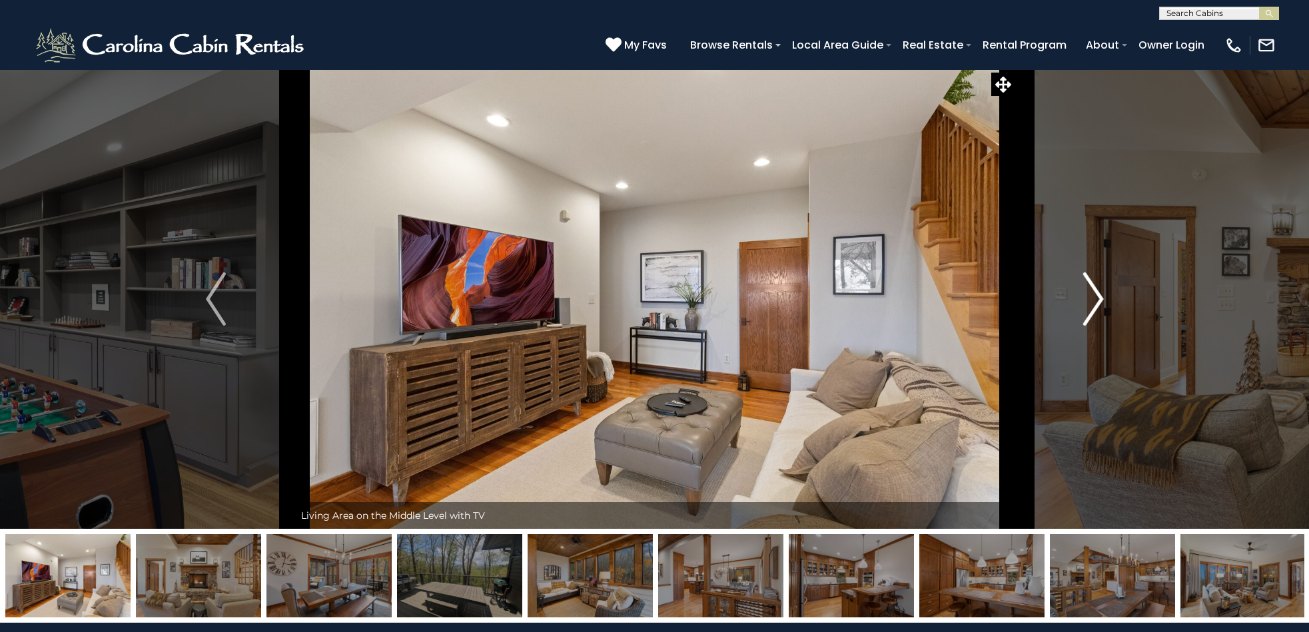
click at [1101, 299] on img "Next" at bounding box center [1094, 299] width 20 height 53
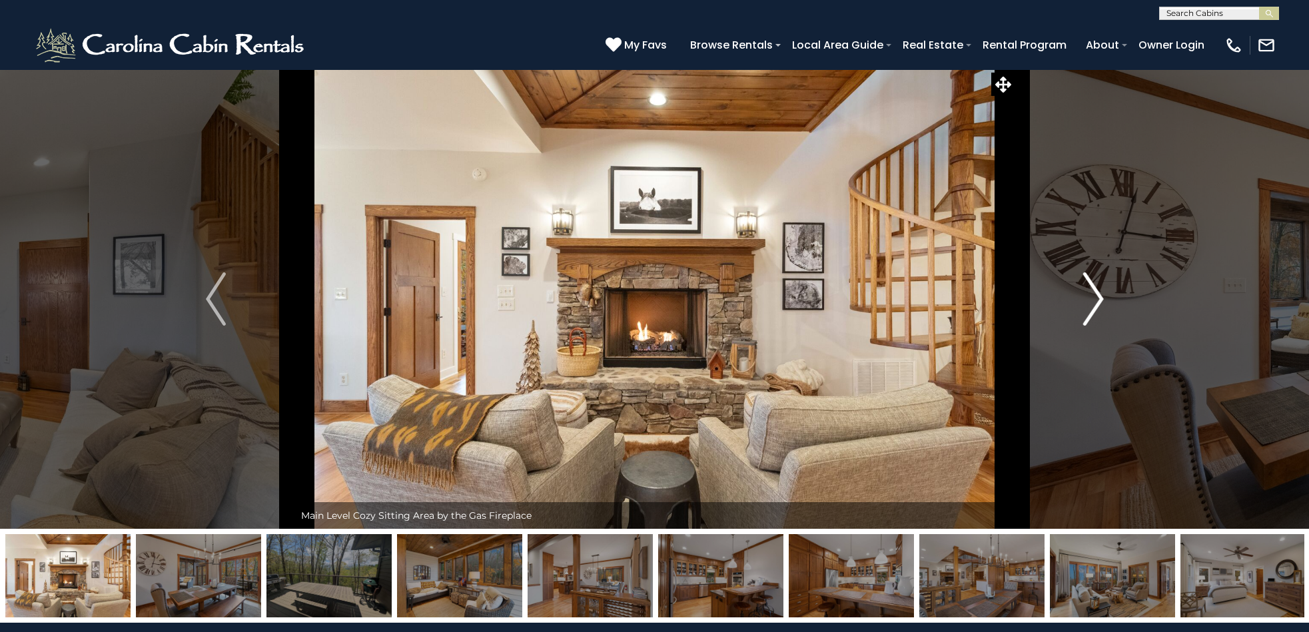
click at [1101, 302] on img "Next" at bounding box center [1094, 299] width 20 height 53
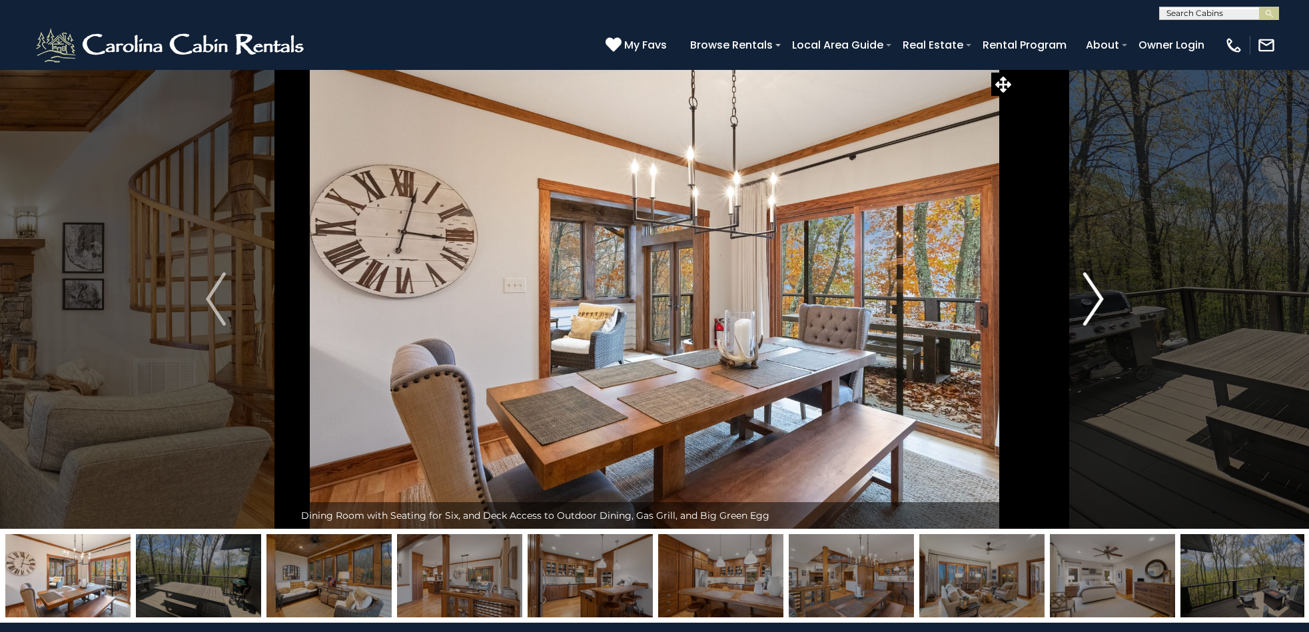
click at [1101, 302] on img "Next" at bounding box center [1094, 299] width 20 height 53
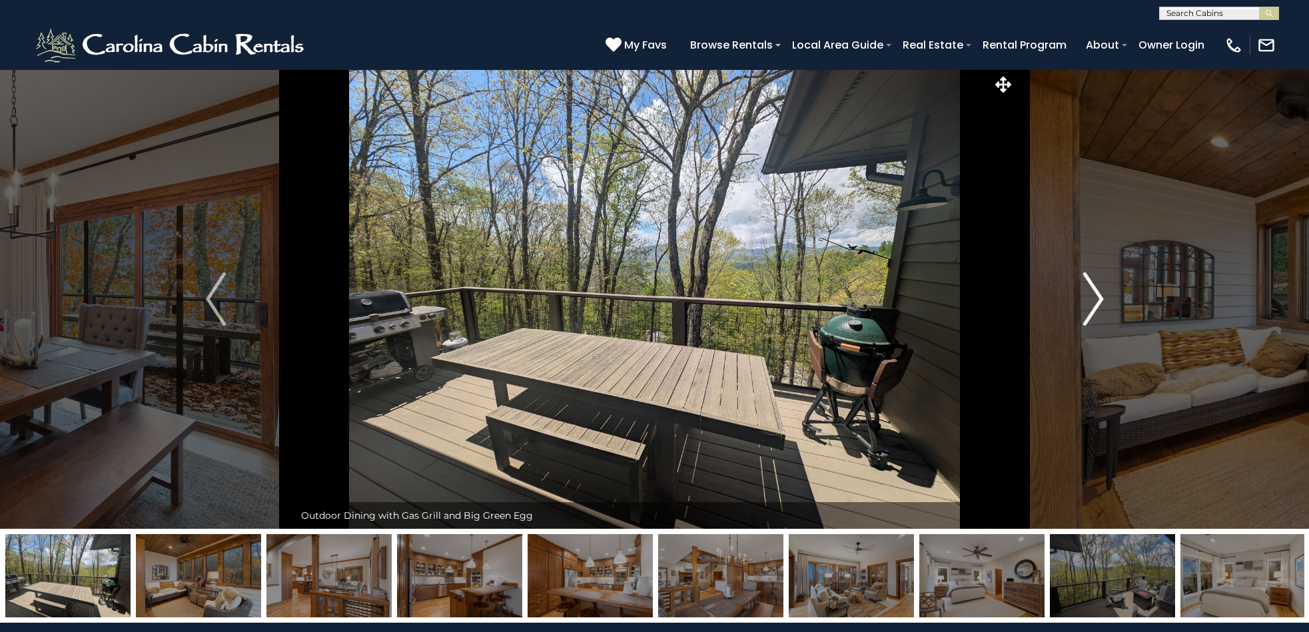
click at [1101, 302] on img "Next" at bounding box center [1094, 299] width 20 height 53
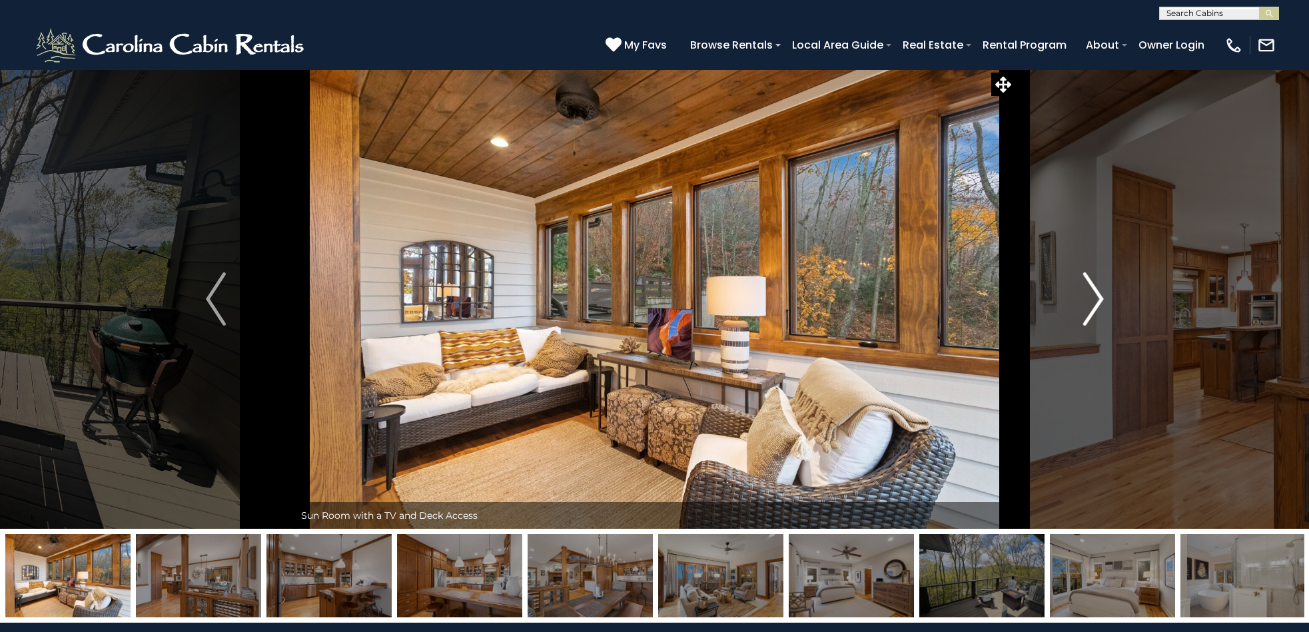
click at [1101, 302] on img "Next" at bounding box center [1094, 299] width 20 height 53
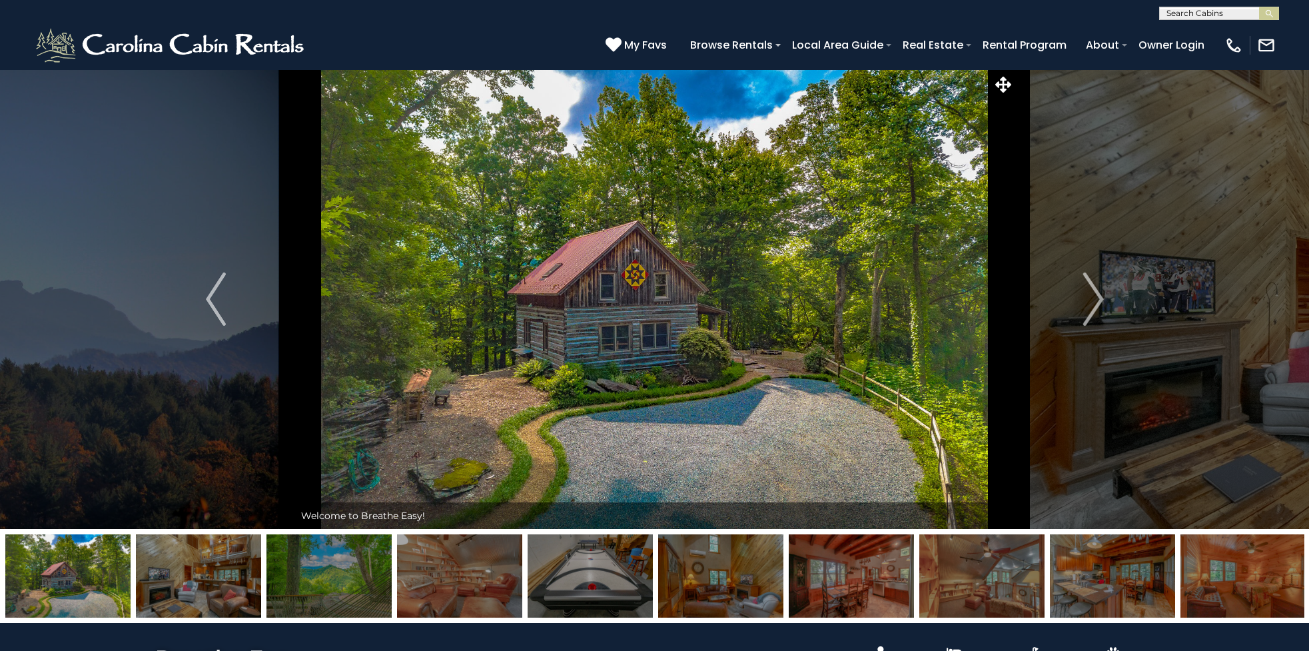
click at [1233, 12] on input "text" at bounding box center [1218, 15] width 117 height 13
type input "****"
click at [1216, 43] on li "Lazy River Cabin" at bounding box center [1219, 47] width 119 height 12
click at [1270, 13] on img "submit" at bounding box center [1270, 14] width 10 height 10
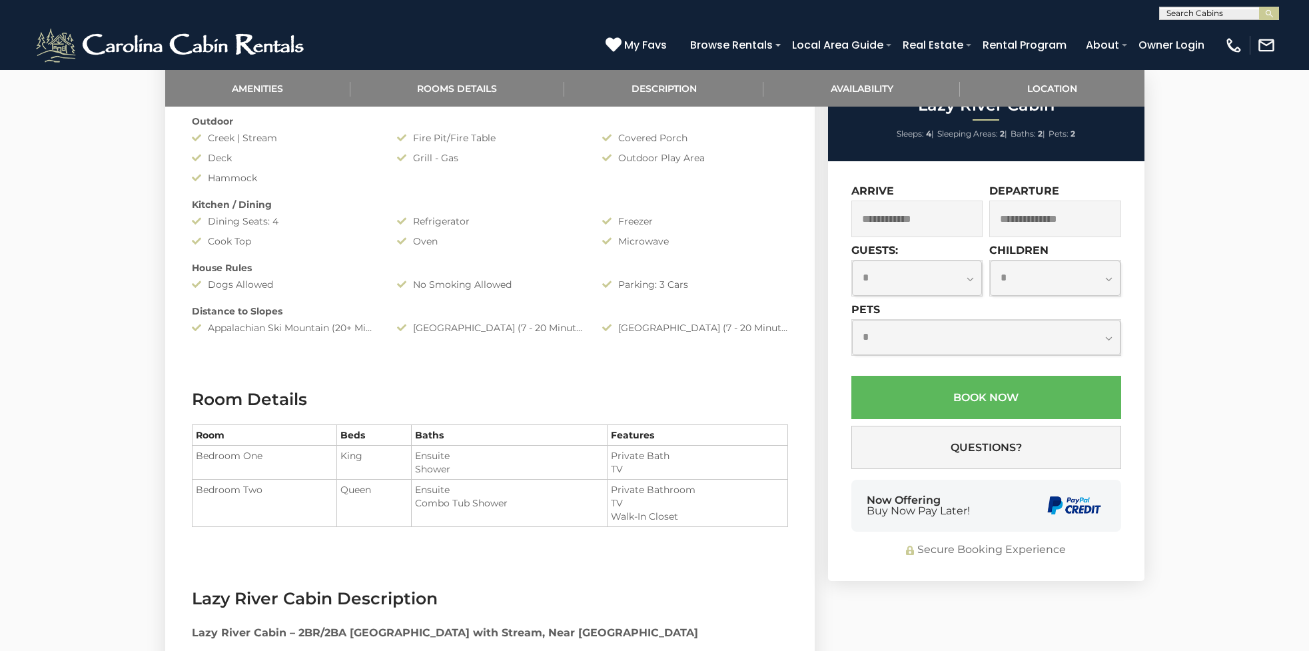
scroll to position [766, 0]
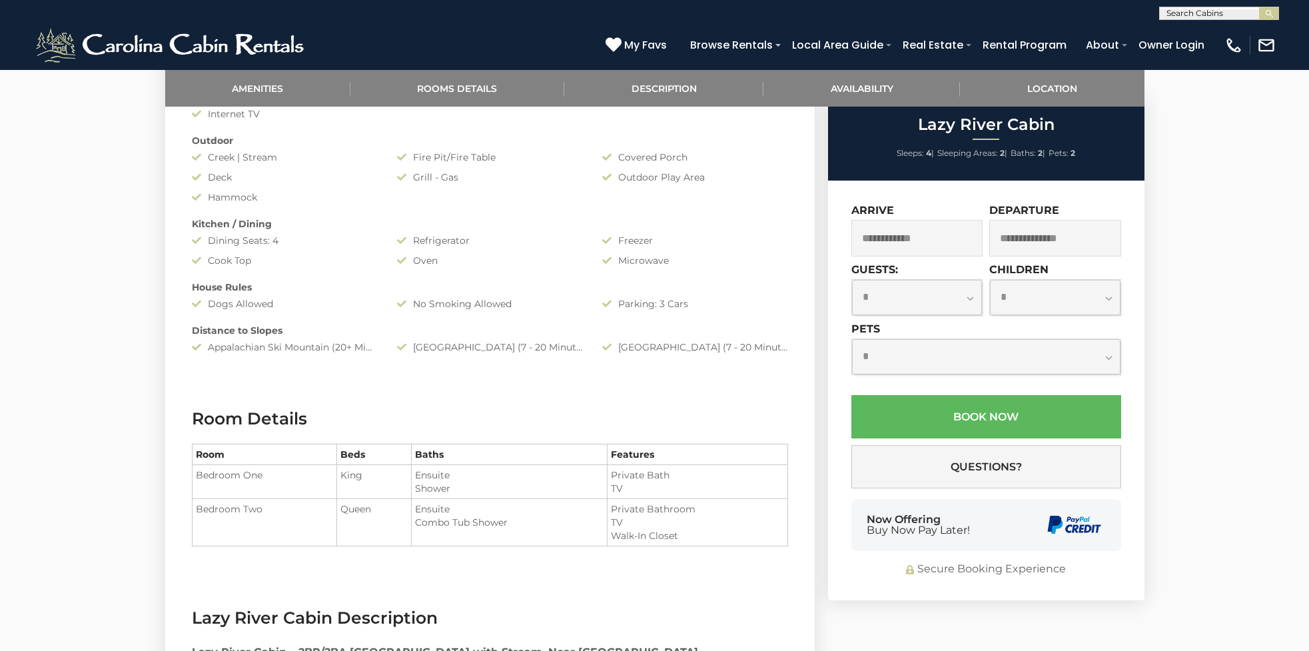
click at [941, 251] on input "text" at bounding box center [918, 238] width 132 height 37
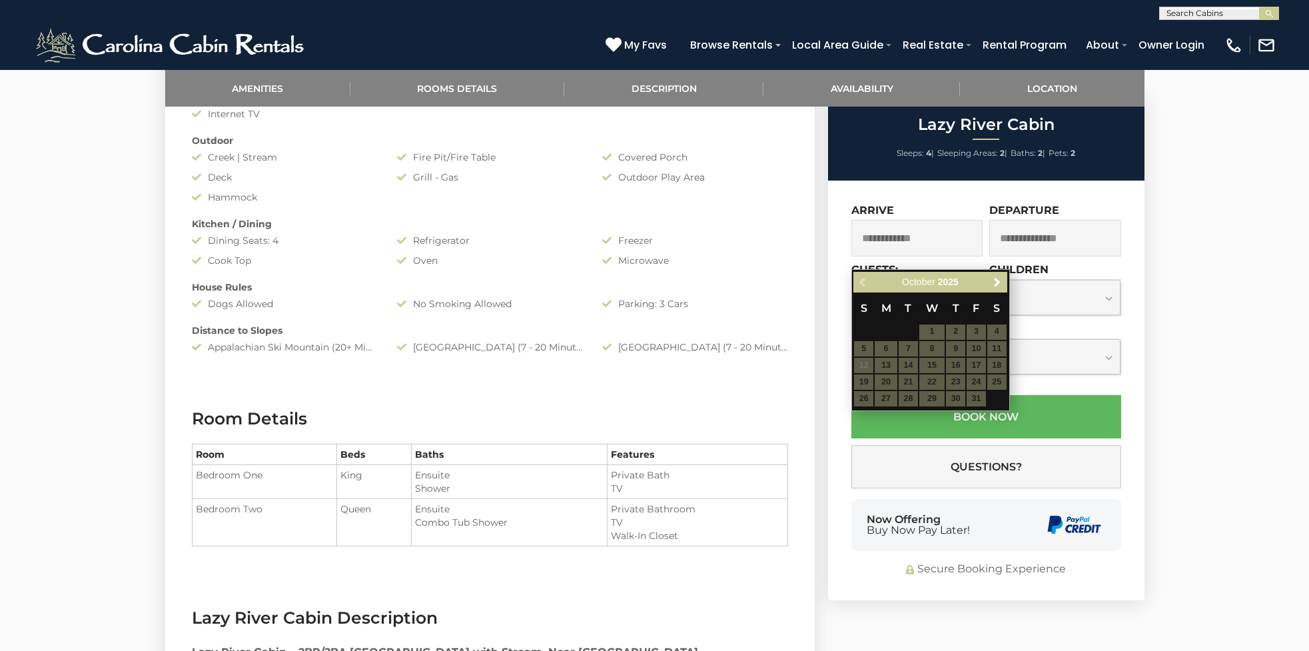
click at [862, 363] on table "S M T W T F S 1 2 3 4 5 6 7 8 9 10 11 12 13 14 15 16 17 18 19 20 21 22 23 24 25…" at bounding box center [930, 350] width 153 height 115
click at [882, 365] on table "S M T W T F S 1 2 3 4 5 6 7 8 9 10 11 12 13 14 15 16 17 18 19 20 21 22 23 24 25…" at bounding box center [930, 350] width 153 height 115
click at [888, 365] on table "S M T W T F S 1 2 3 4 5 6 7 8 9 10 11 12 13 14 15 16 17 18 19 20 21 22 23 24 25…" at bounding box center [930, 350] width 153 height 115
click at [889, 366] on table "S M T W T F S 1 2 3 4 5 6 7 8 9 10 11 12 13 14 15 16 17 18 19 20 21 22 23 24 25…" at bounding box center [930, 350] width 153 height 115
click at [886, 365] on table "S M T W T F S 1 2 3 4 5 6 7 8 9 10 11 12 13 14 15 16 17 18 19 20 21 22 23 24 25…" at bounding box center [930, 350] width 153 height 115
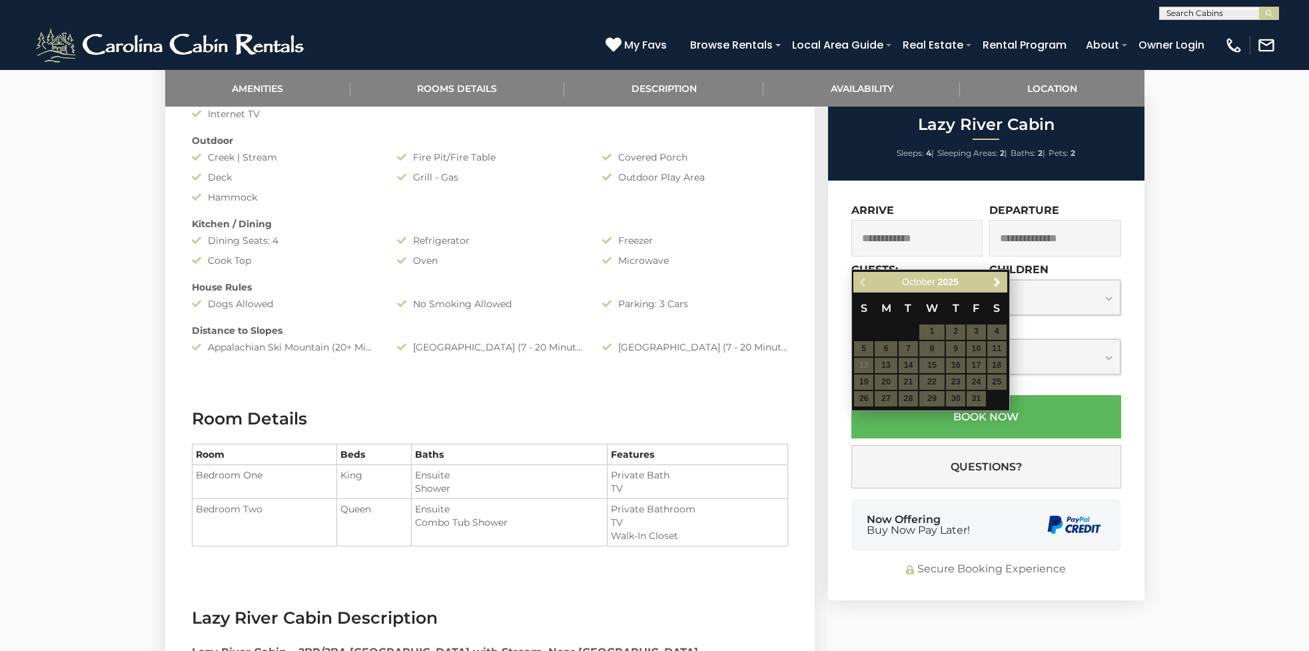
click at [886, 363] on table "S M T W T F S 1 2 3 4 5 6 7 8 9 10 11 12 13 14 15 16 17 18 19 20 21 22 23 24 25…" at bounding box center [930, 350] width 153 height 115
click at [1000, 283] on span "Next" at bounding box center [997, 282] width 11 height 11
click at [998, 281] on span "Next" at bounding box center [997, 282] width 11 height 11
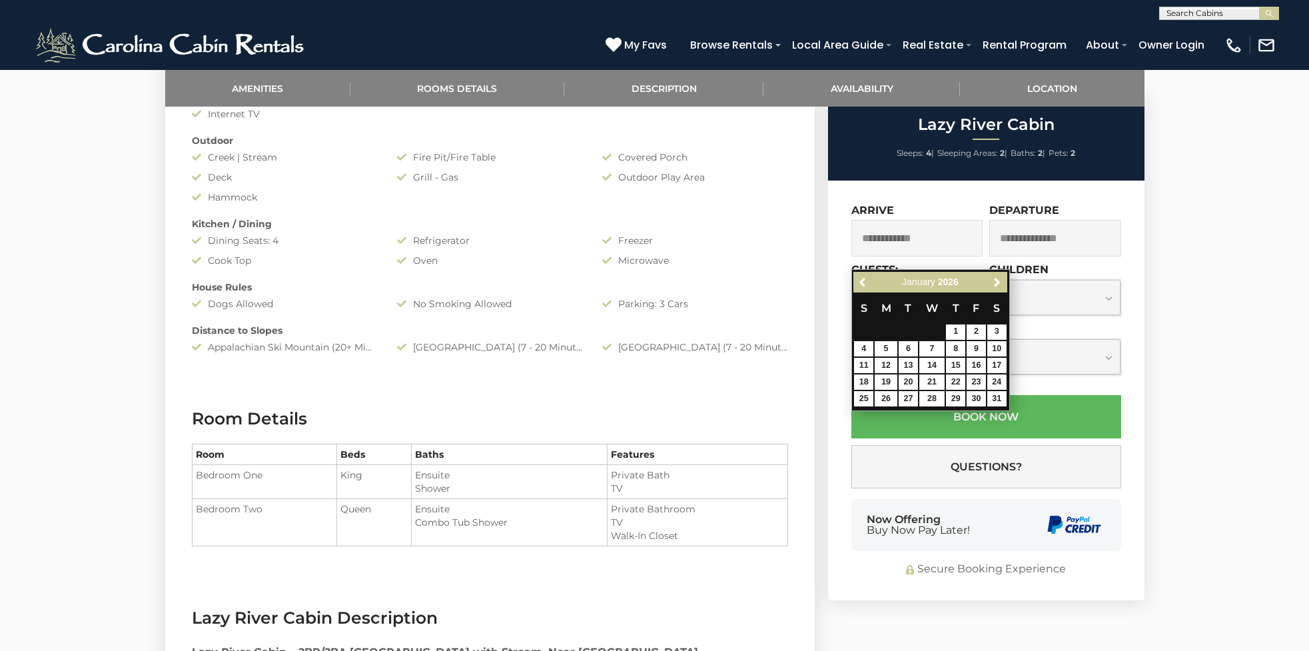
click at [998, 281] on span "Next" at bounding box center [997, 282] width 11 height 11
click at [860, 281] on span "Previous" at bounding box center [863, 282] width 11 height 11
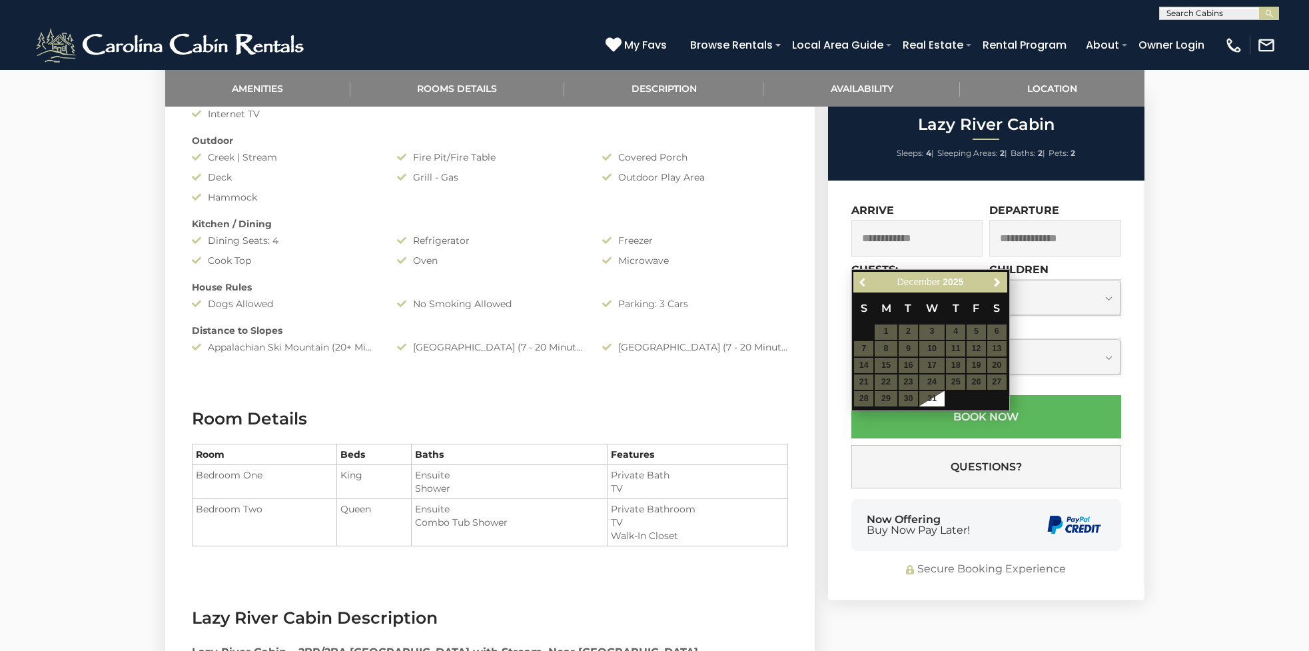
click at [860, 281] on span "Previous" at bounding box center [863, 282] width 11 height 11
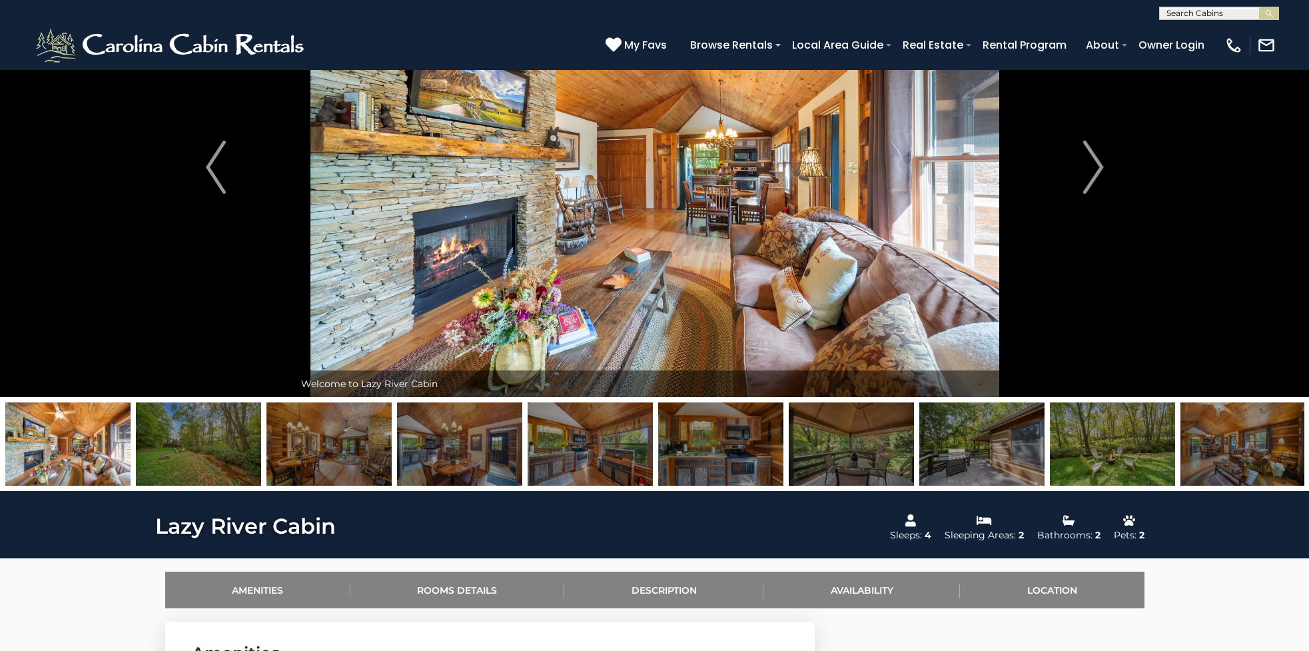
scroll to position [0, 0]
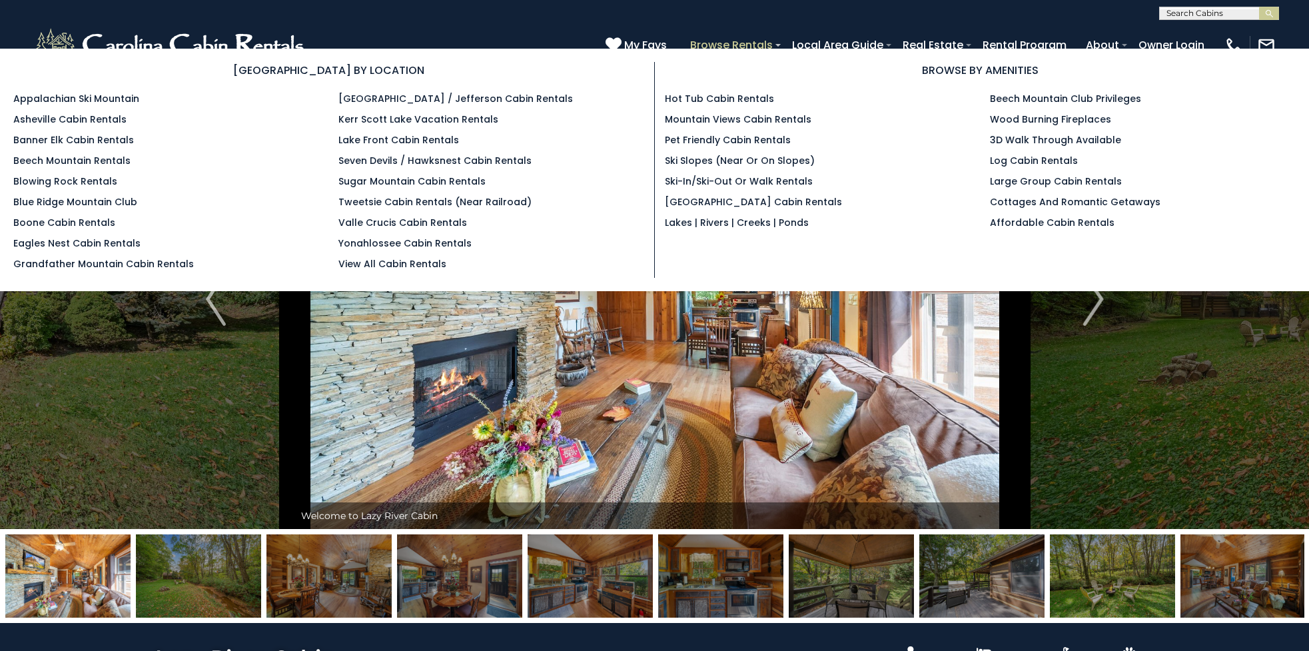
click at [724, 42] on link "Browse Rentals" at bounding box center [732, 44] width 96 height 23
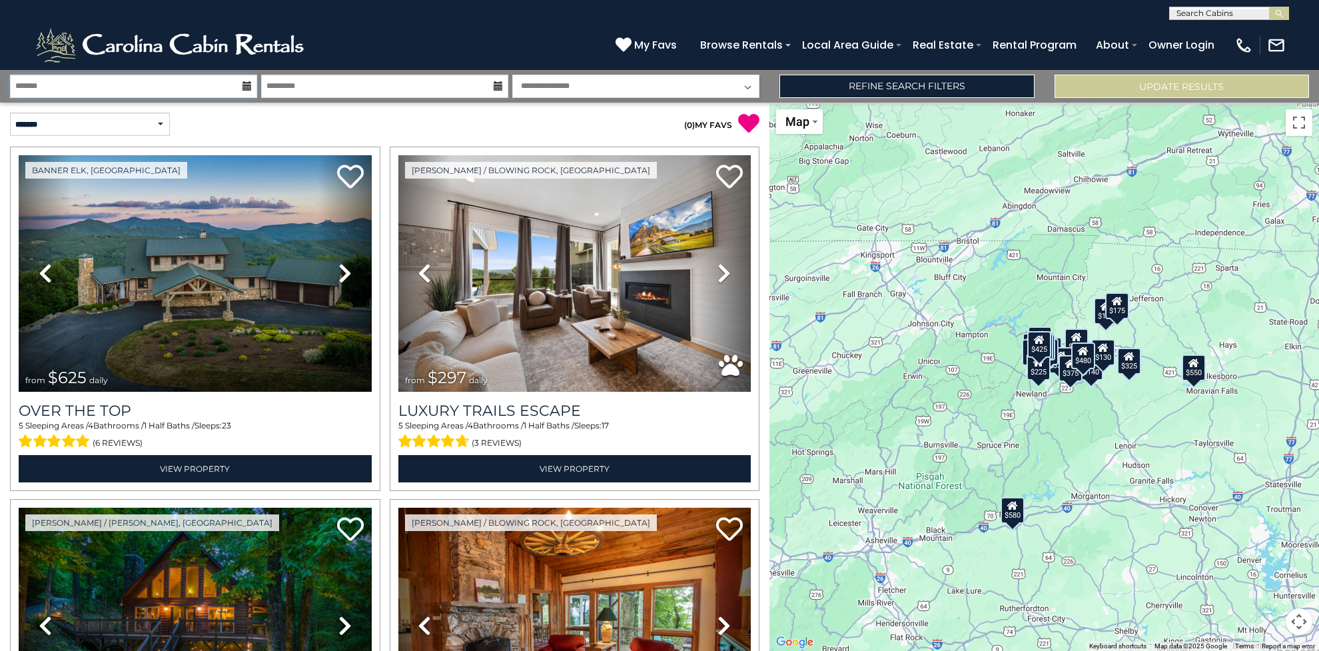
click at [115, 87] on input "text" at bounding box center [133, 86] width 247 height 23
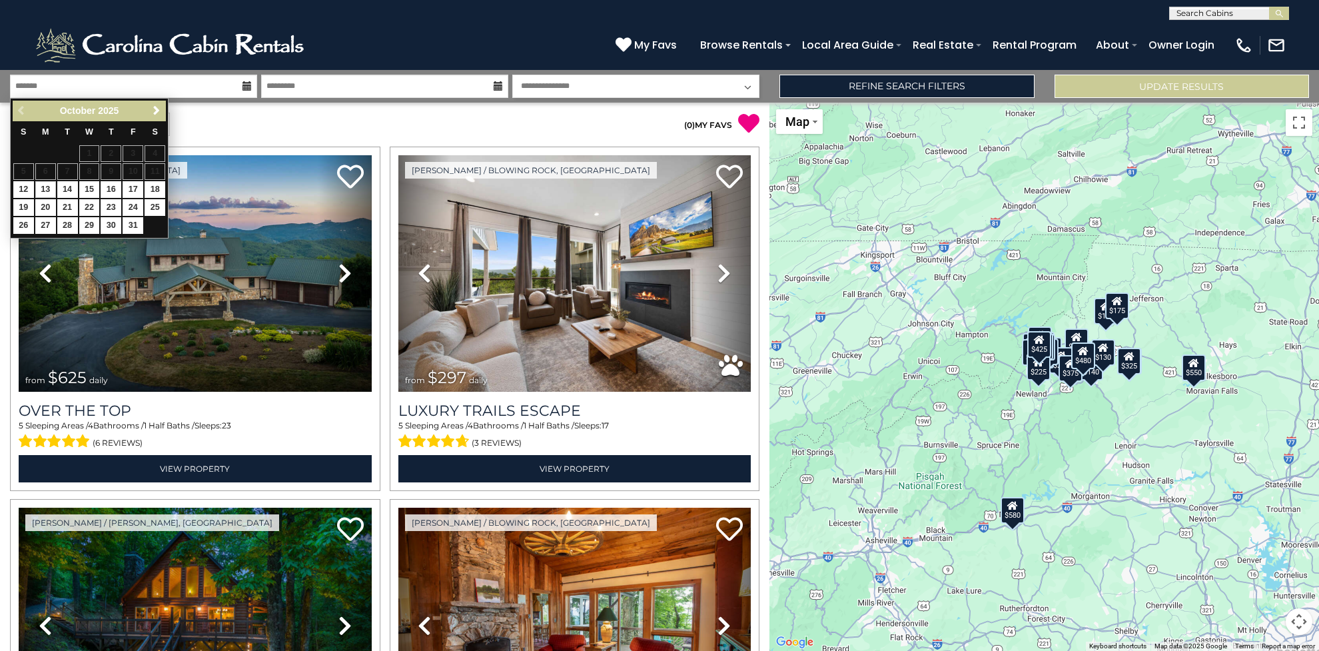
click at [43, 185] on link "13" at bounding box center [45, 189] width 21 height 17
type input "********"
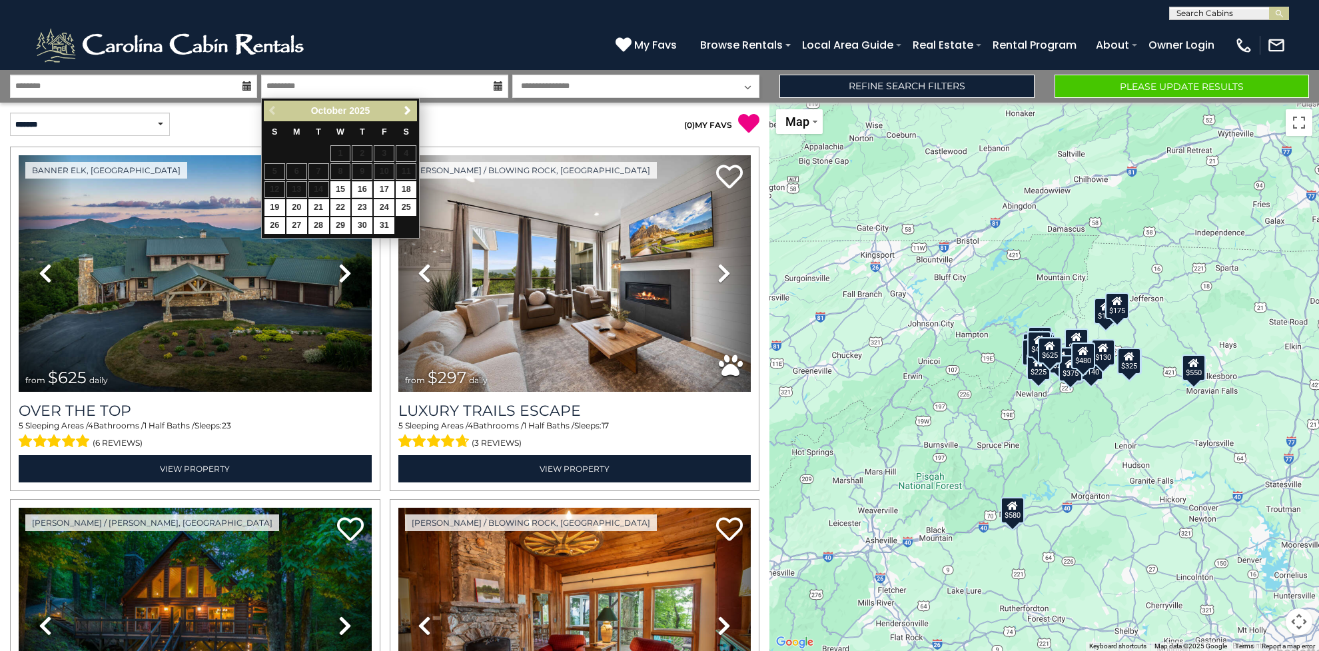
click at [362, 186] on link "16" at bounding box center [362, 189] width 21 height 17
type input "********"
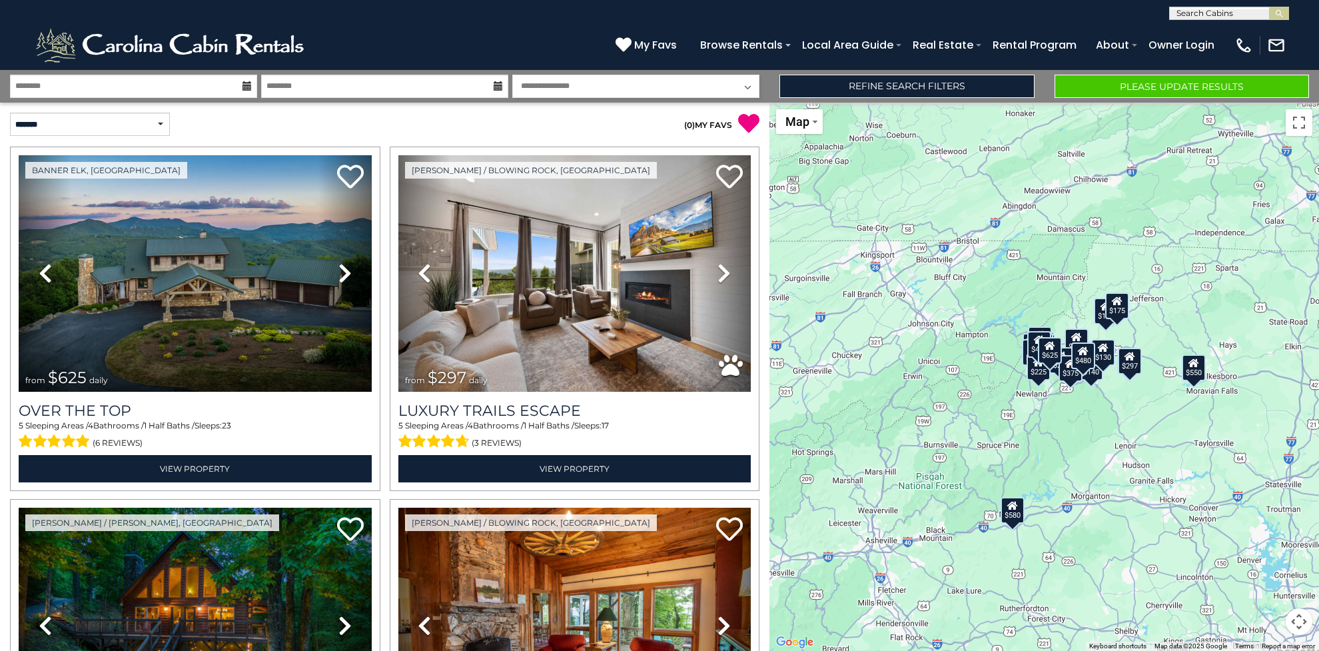
click at [1158, 80] on button "Please Update Results" at bounding box center [1182, 86] width 255 height 23
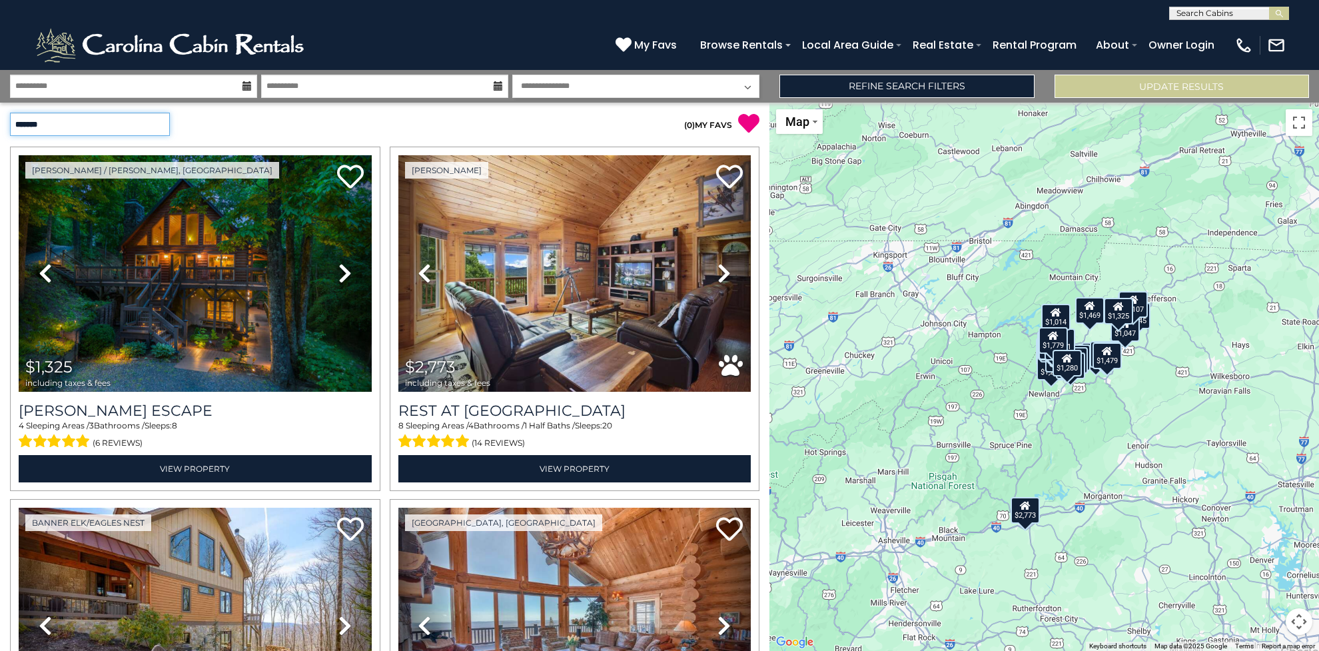
select select "*********"
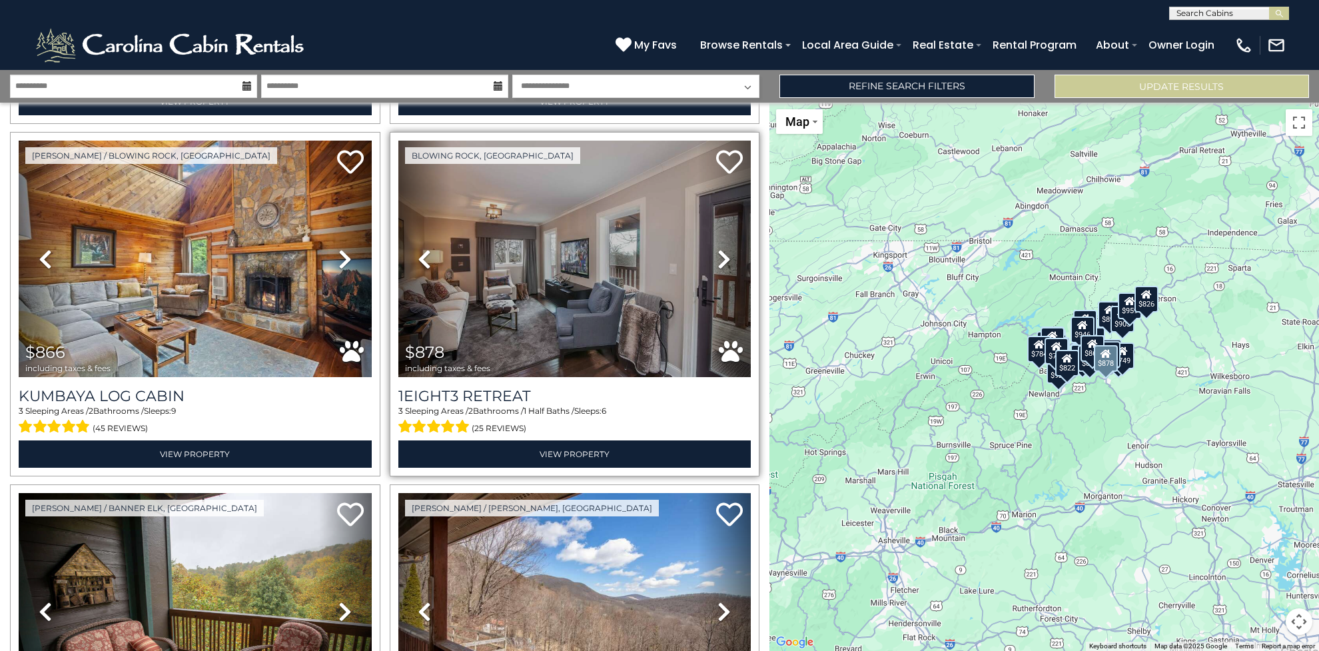
scroll to position [2822, 0]
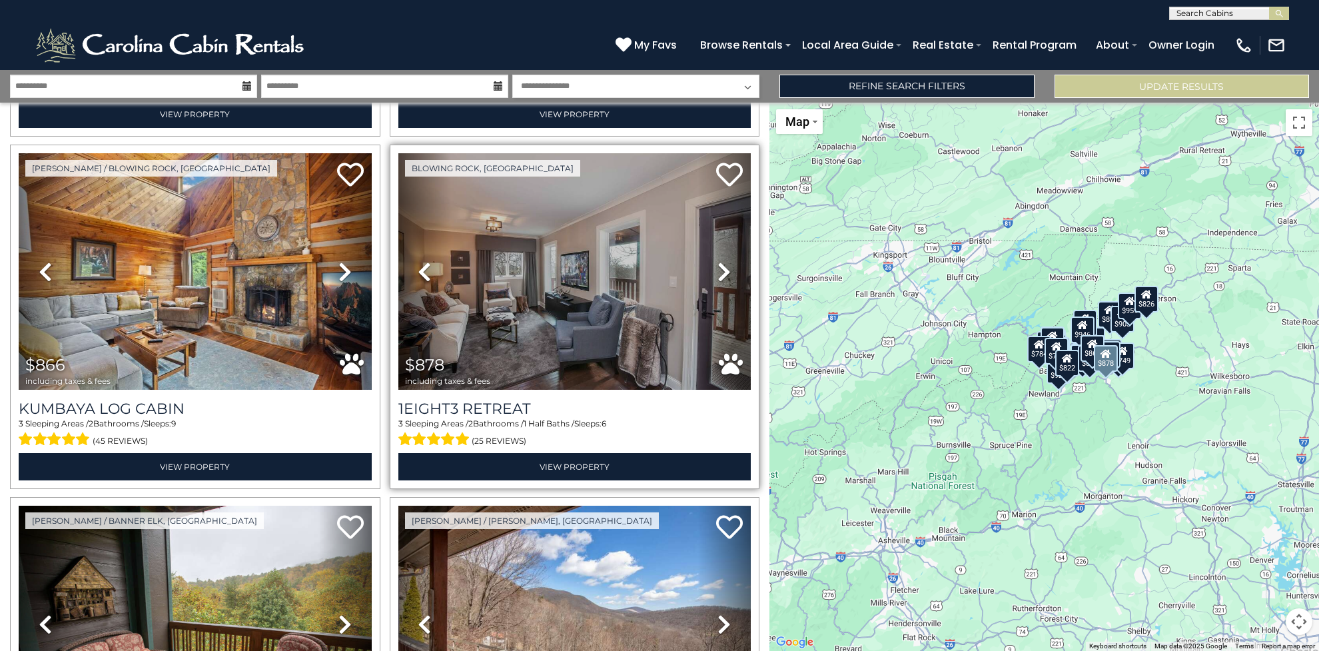
click at [572, 297] on img at bounding box center [575, 271] width 353 height 237
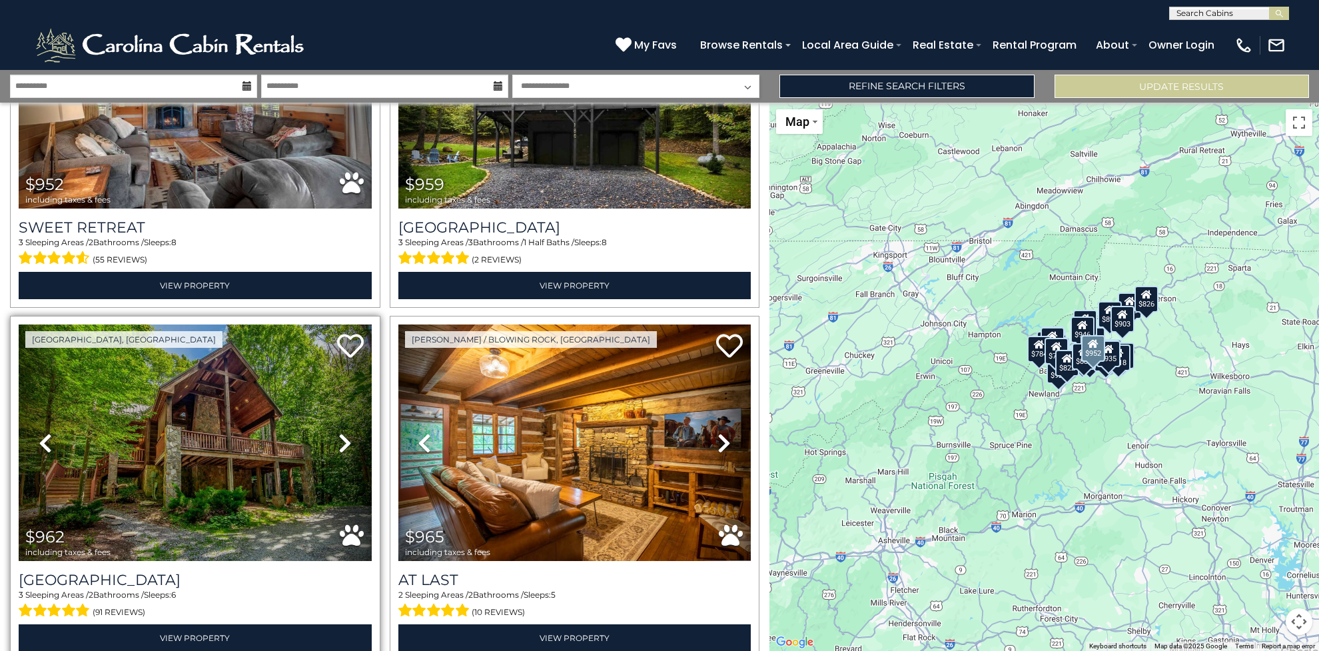
scroll to position [4845, 0]
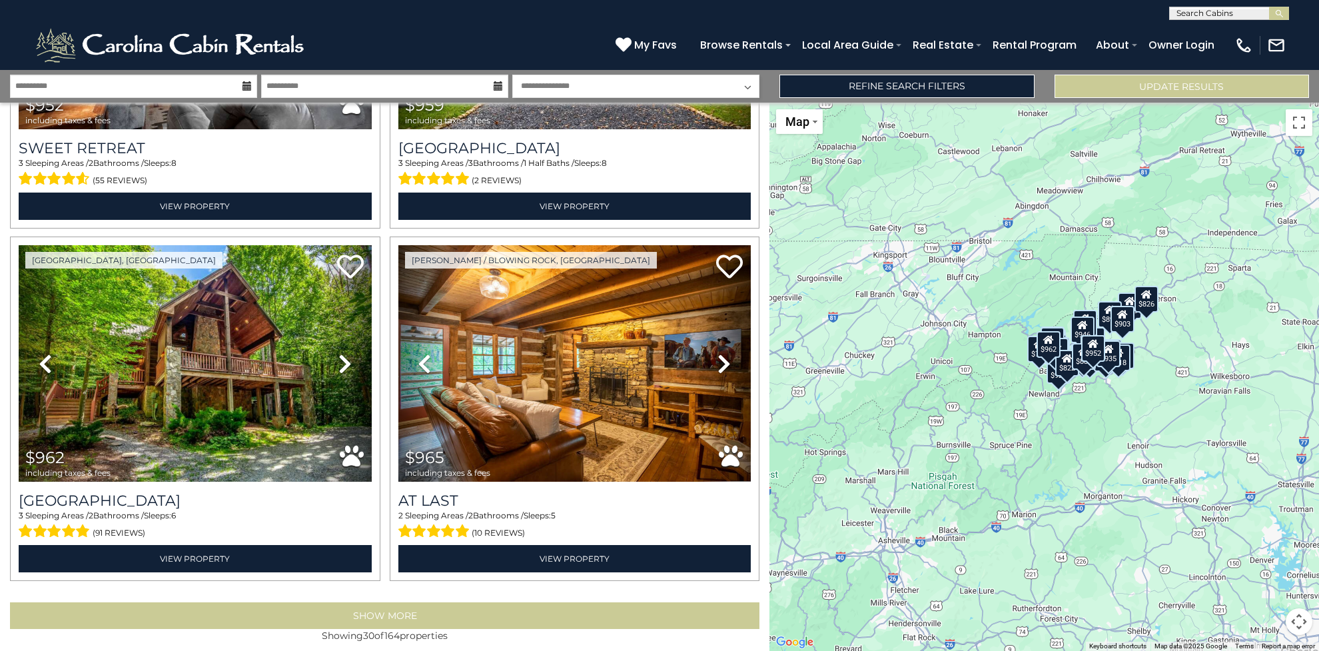
click at [384, 602] on button "Show More" at bounding box center [385, 615] width 750 height 27
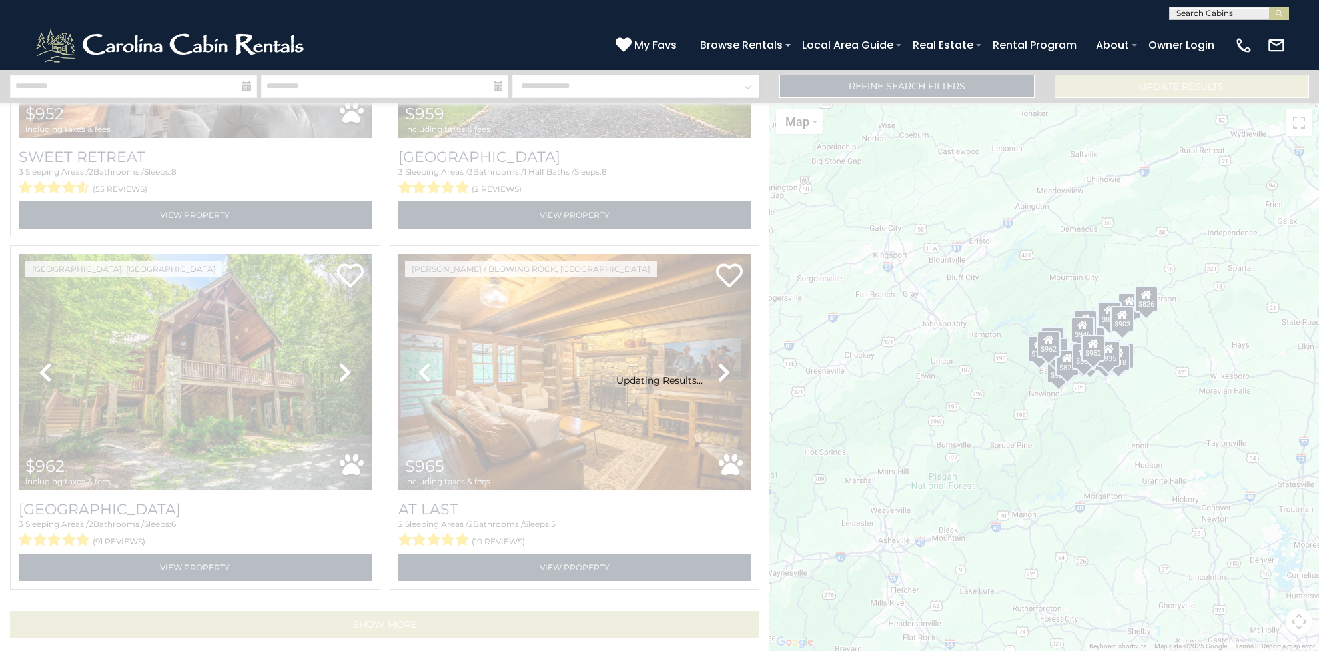
scroll to position [4825, 0]
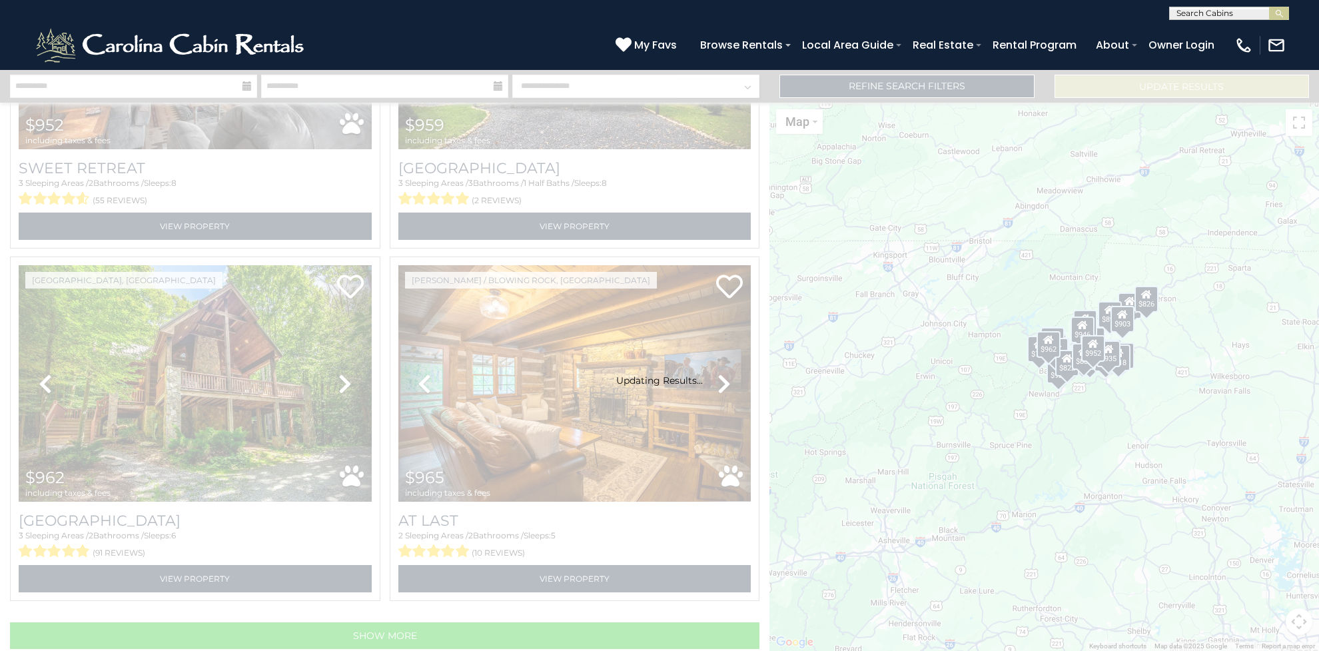
click at [649, 233] on div "Updating Results..." at bounding box center [659, 360] width 1319 height 581
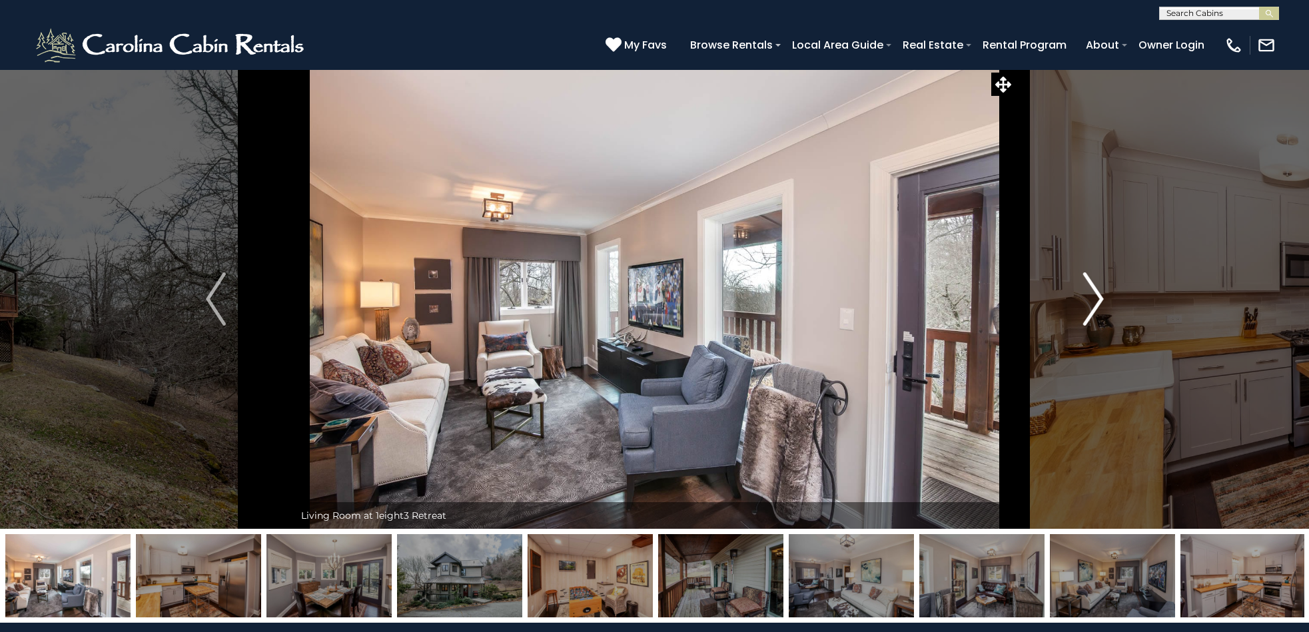
click at [1096, 297] on img "Next" at bounding box center [1094, 299] width 20 height 53
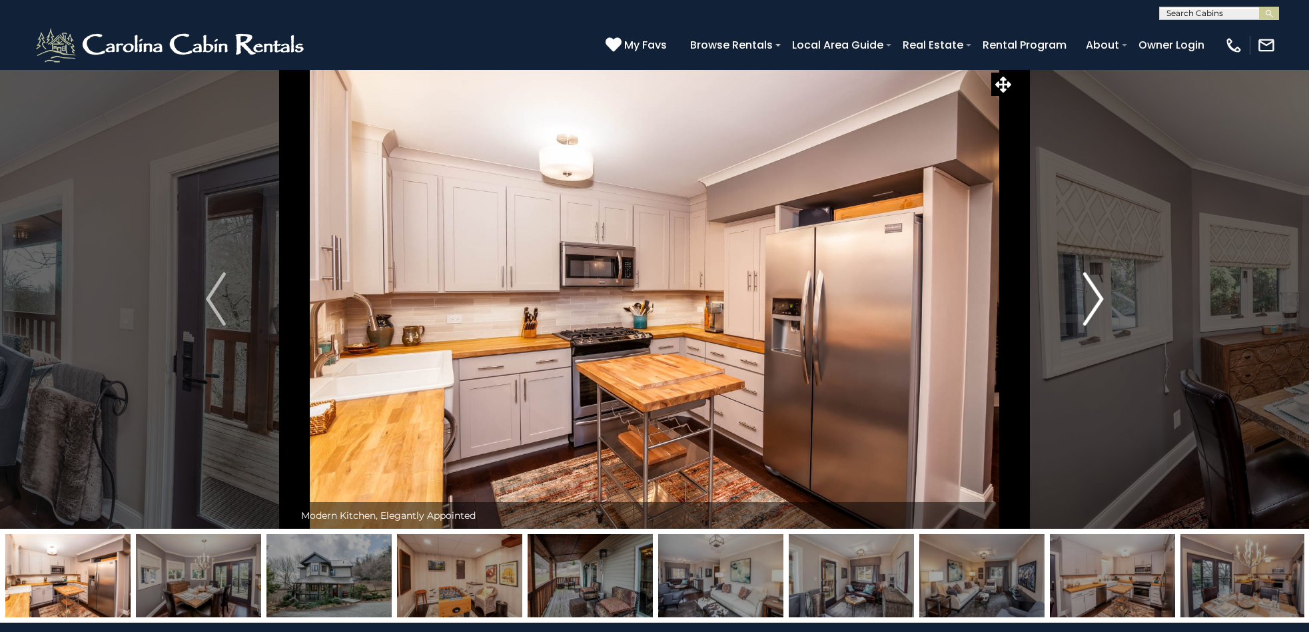
click at [1089, 297] on img "Next" at bounding box center [1094, 299] width 20 height 53
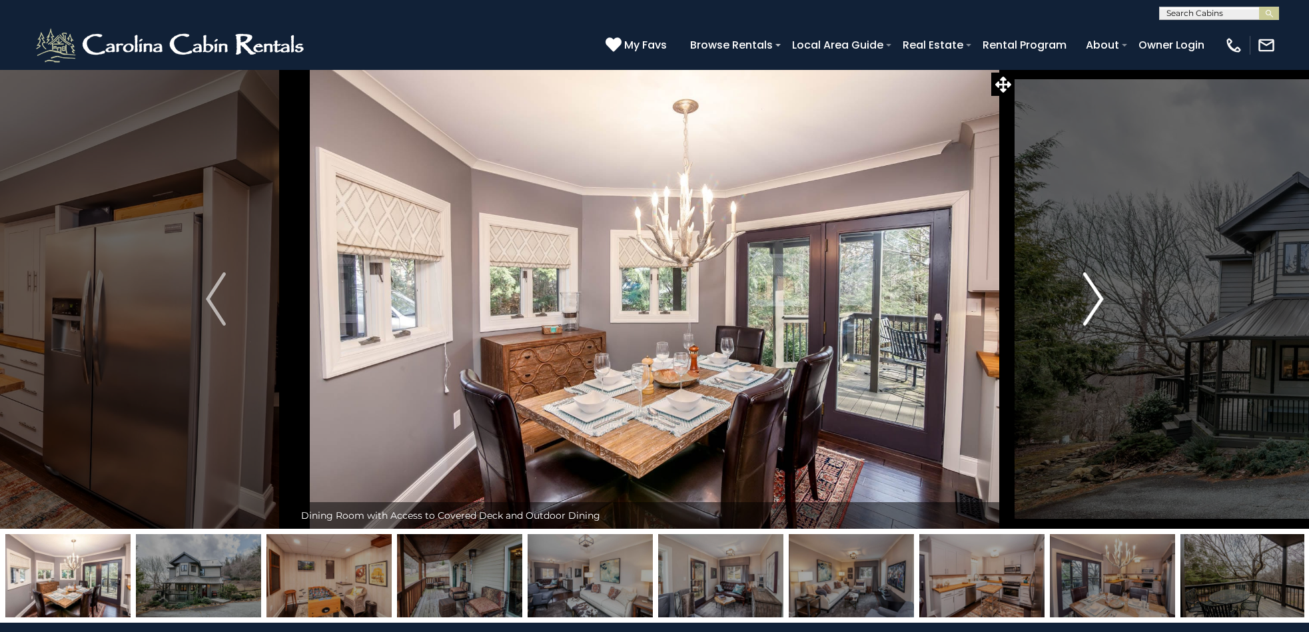
click at [1089, 297] on img "Next" at bounding box center [1094, 299] width 20 height 53
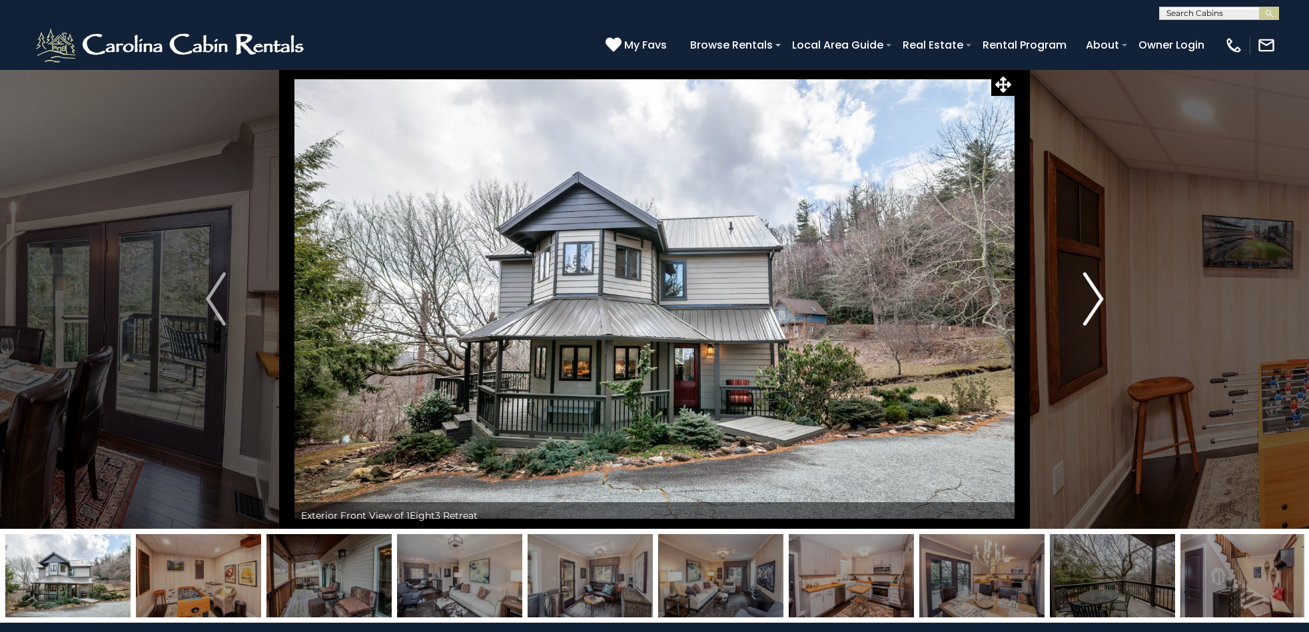
click at [1088, 295] on img "Next" at bounding box center [1094, 299] width 20 height 53
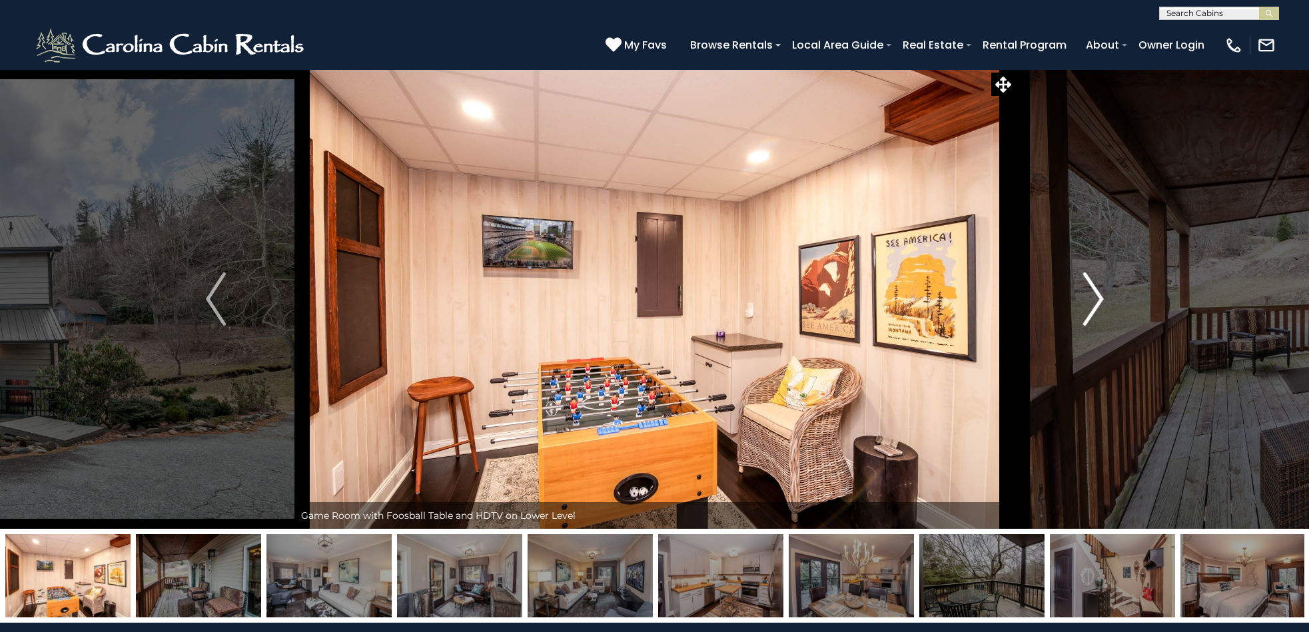
click at [1088, 294] on img "Next" at bounding box center [1094, 299] width 20 height 53
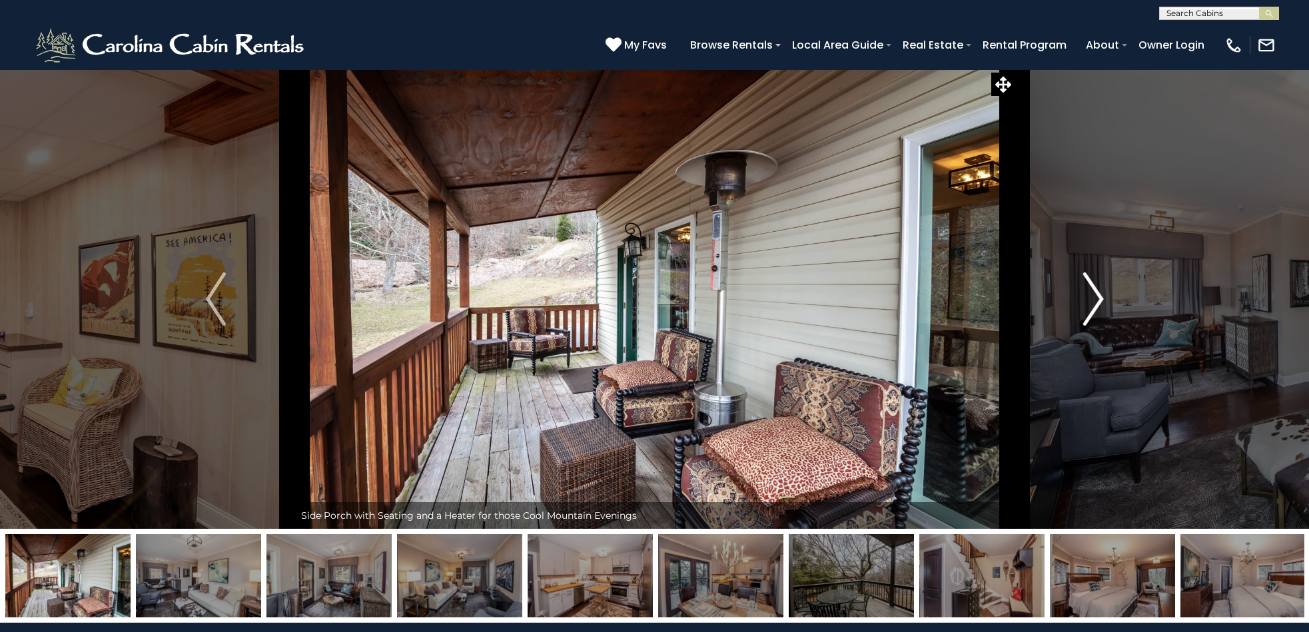
click at [1088, 294] on img "Next" at bounding box center [1094, 299] width 20 height 53
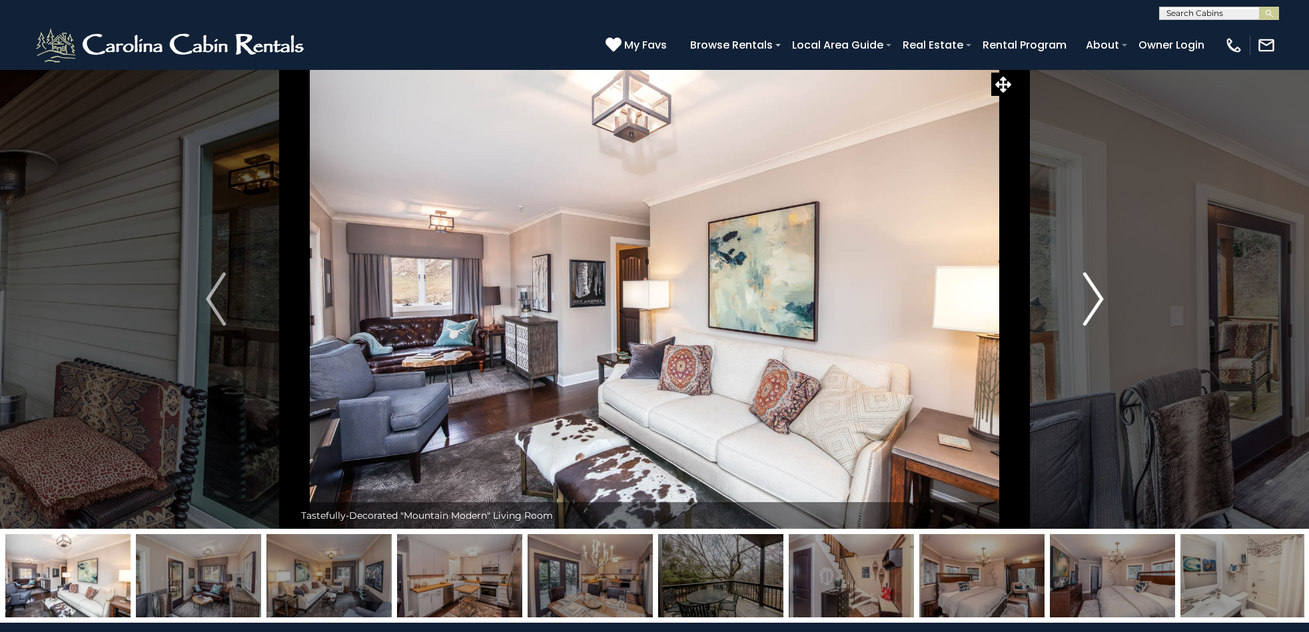
click at [1088, 294] on img "Next" at bounding box center [1094, 299] width 20 height 53
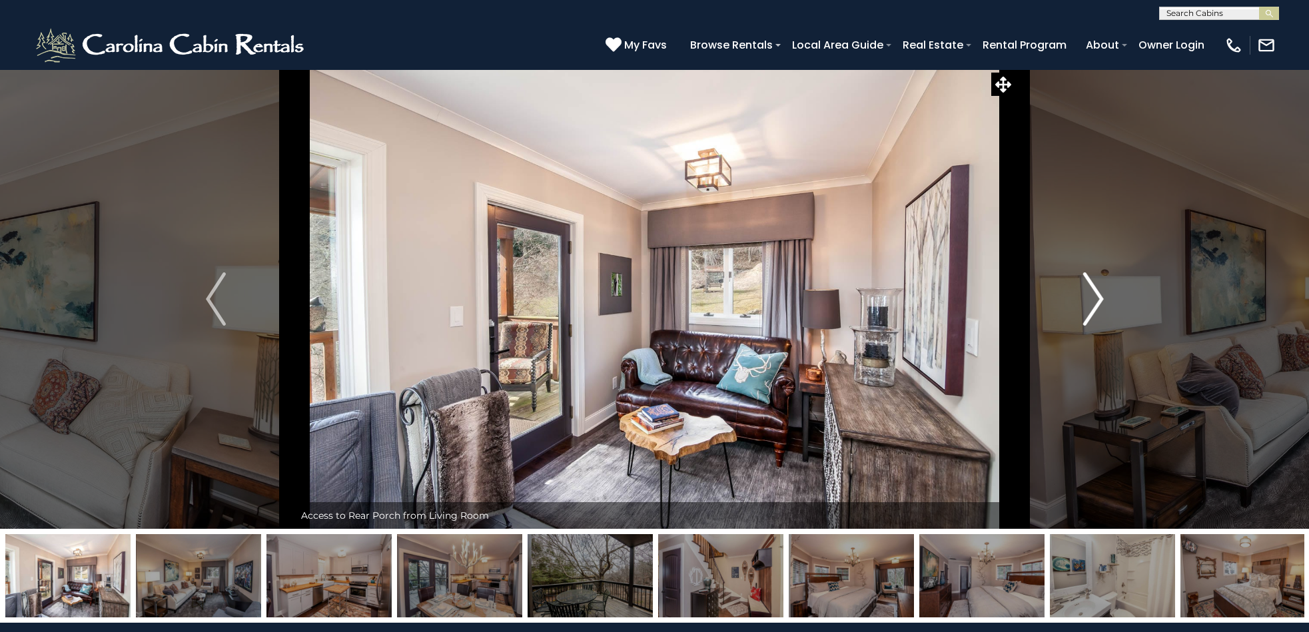
click at [1088, 294] on img "Next" at bounding box center [1094, 299] width 20 height 53
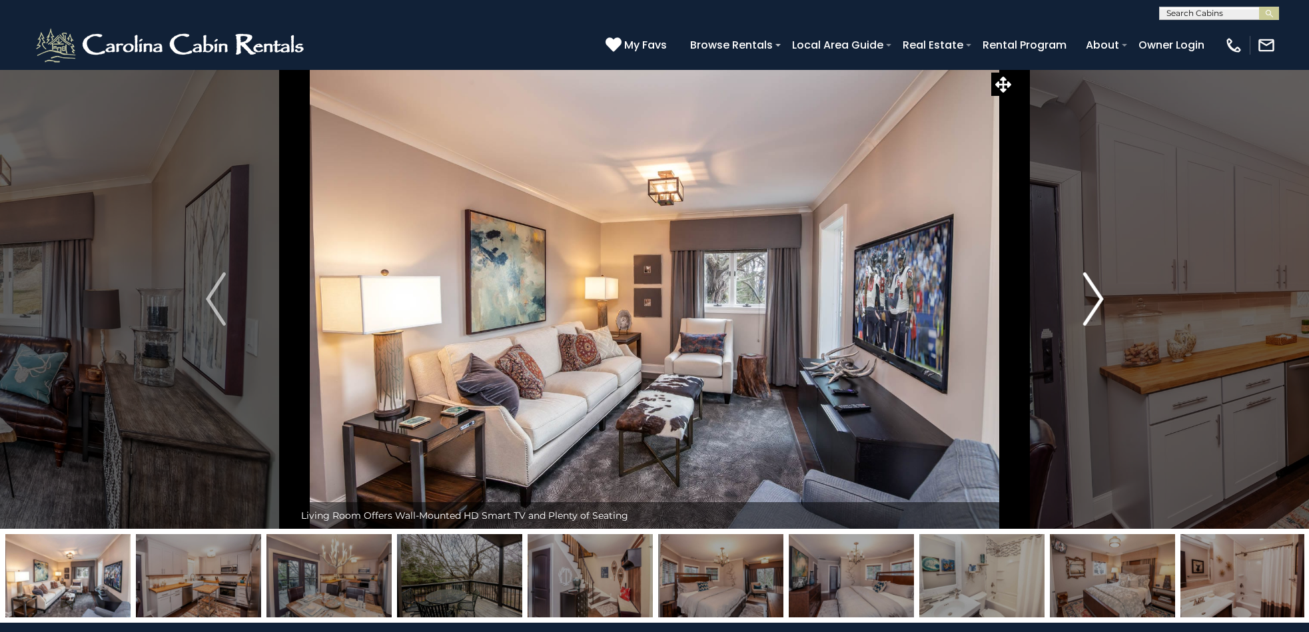
click at [1088, 294] on img "Next" at bounding box center [1094, 299] width 20 height 53
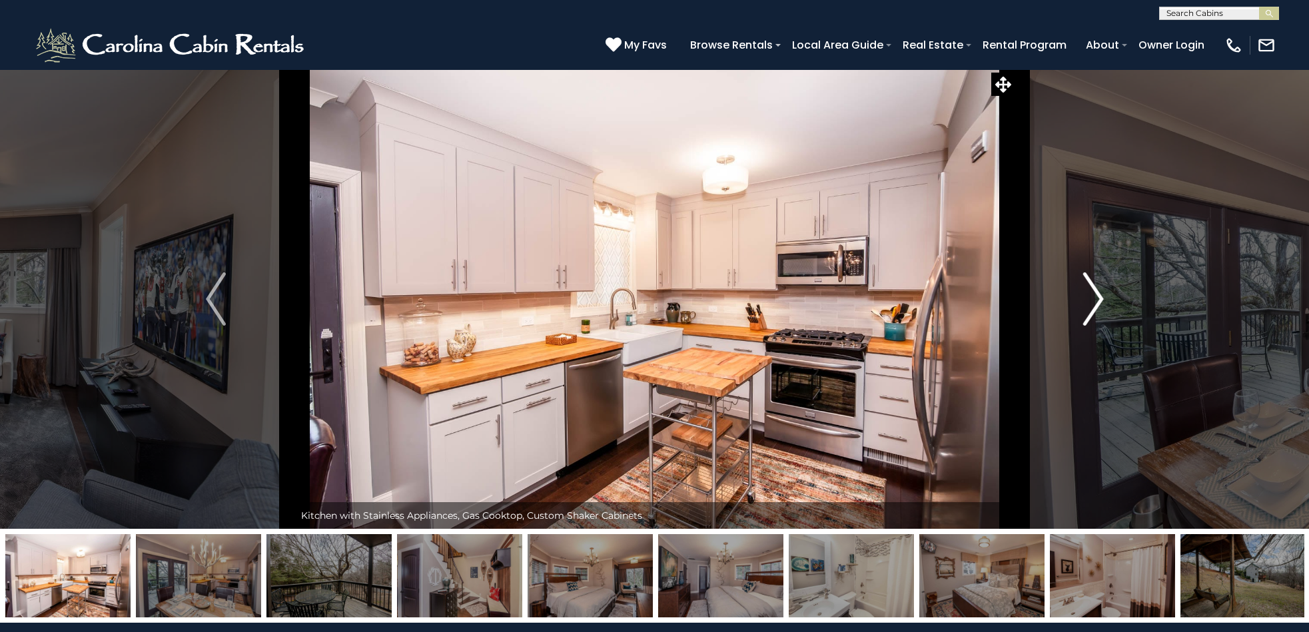
click at [1088, 294] on img "Next" at bounding box center [1094, 299] width 20 height 53
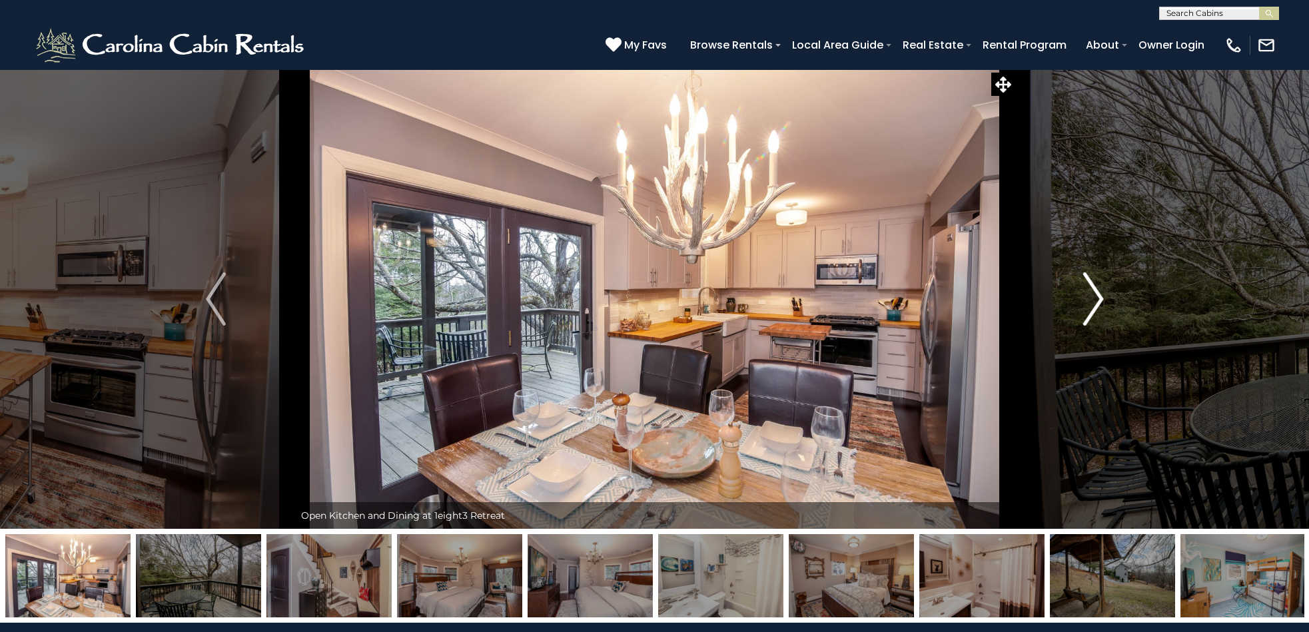
click at [1088, 294] on img "Next" at bounding box center [1094, 299] width 20 height 53
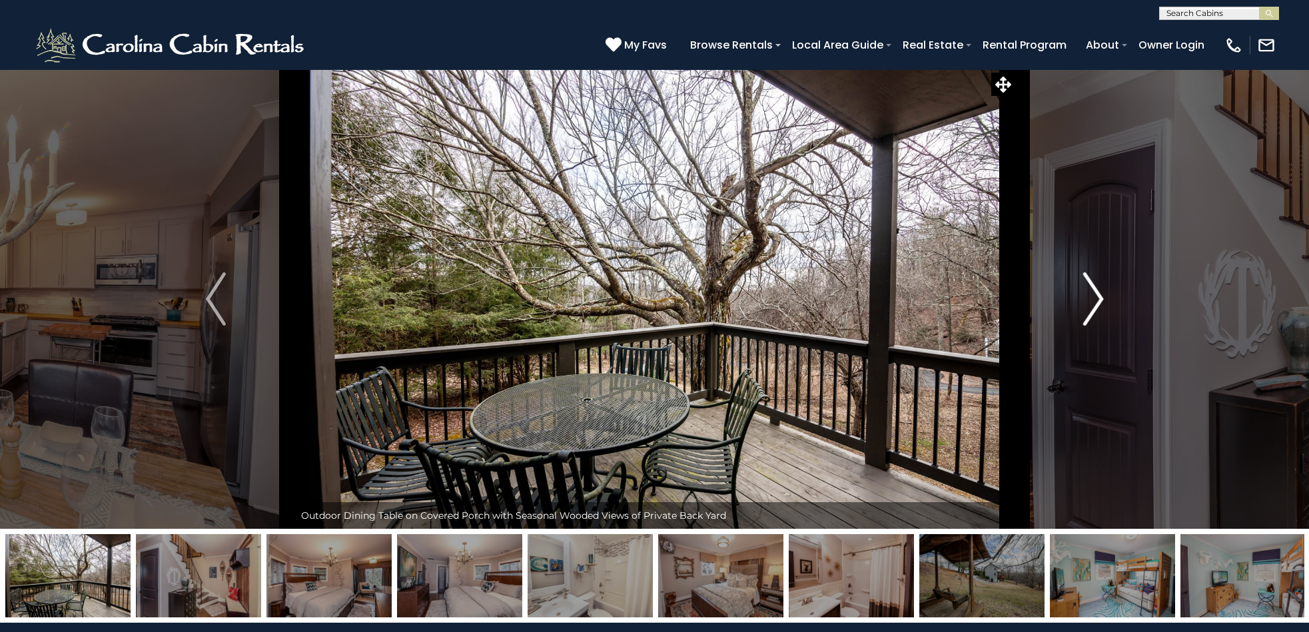
click at [1088, 294] on img "Next" at bounding box center [1094, 299] width 20 height 53
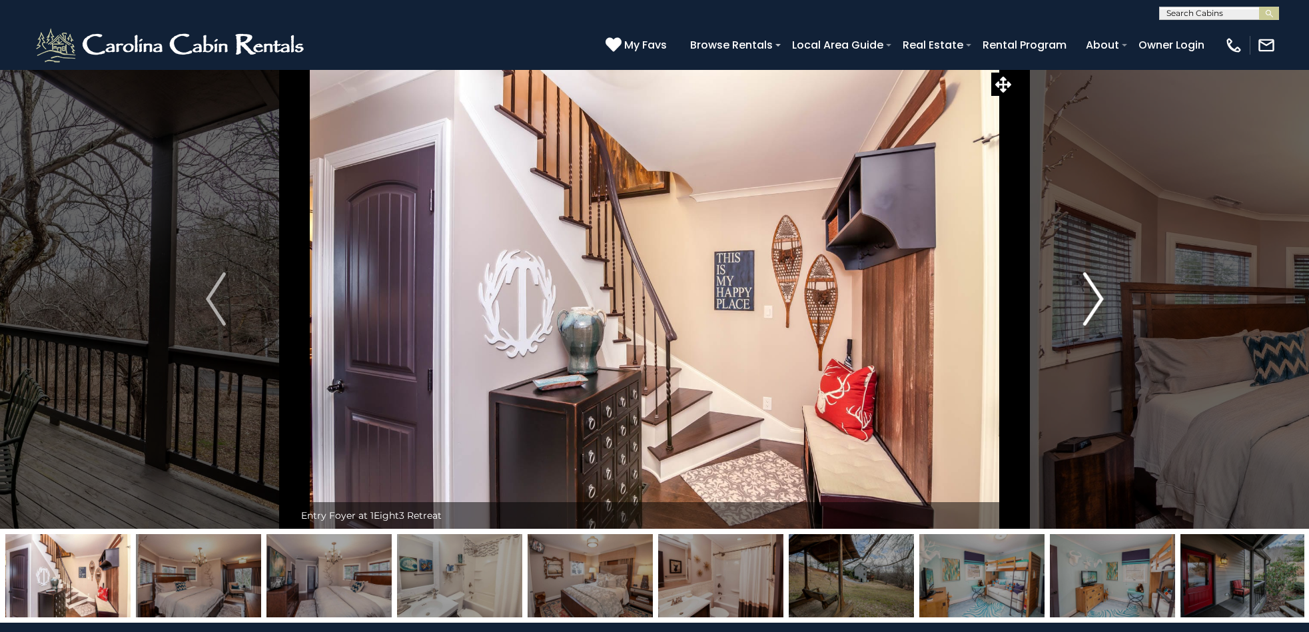
click at [1088, 294] on img "Next" at bounding box center [1094, 299] width 20 height 53
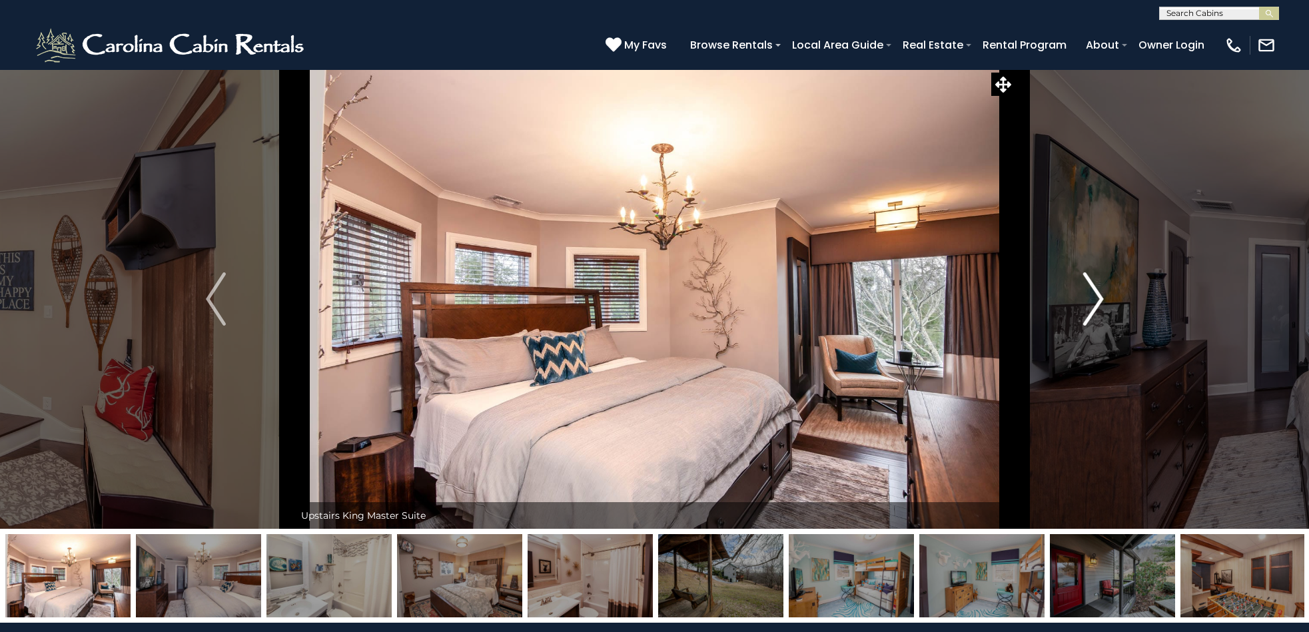
click at [1088, 294] on img "Next" at bounding box center [1094, 299] width 20 height 53
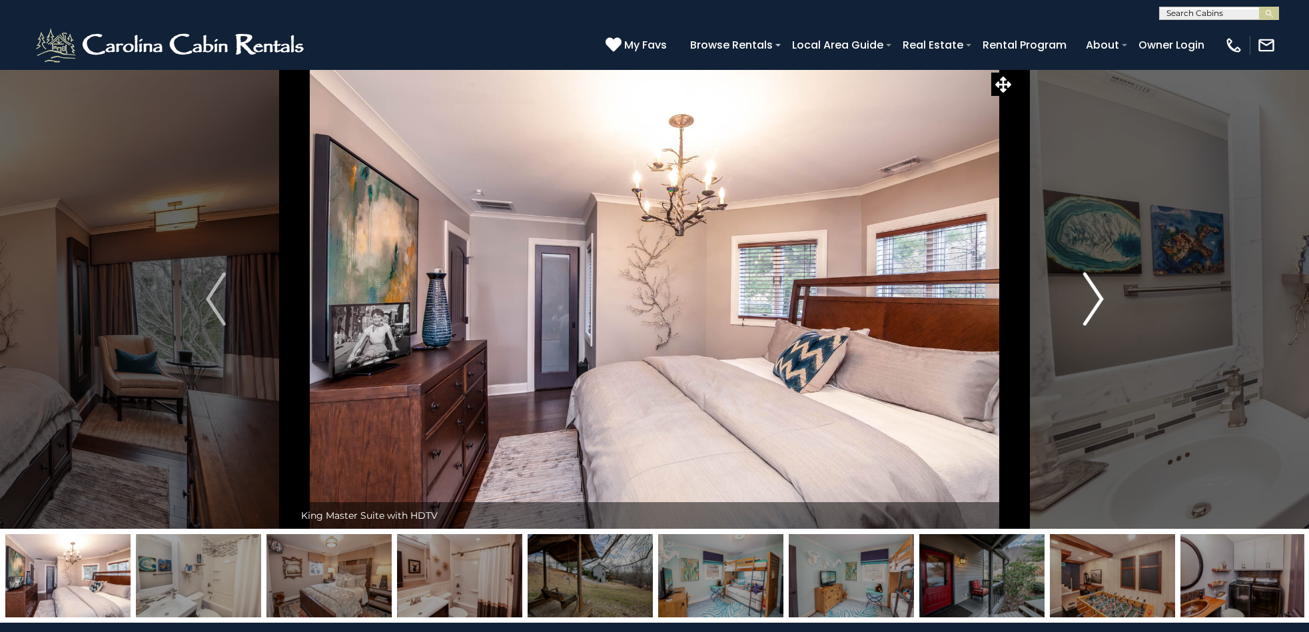
click at [1088, 294] on img "Next" at bounding box center [1094, 299] width 20 height 53
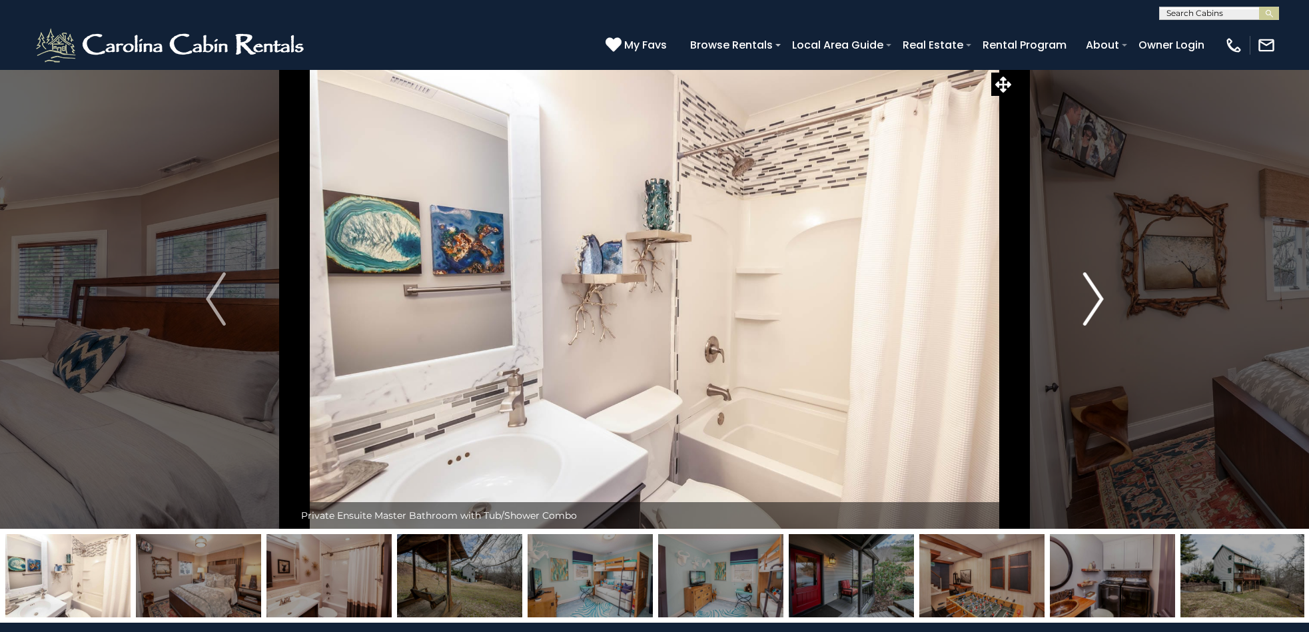
click at [1088, 294] on img "Next" at bounding box center [1094, 299] width 20 height 53
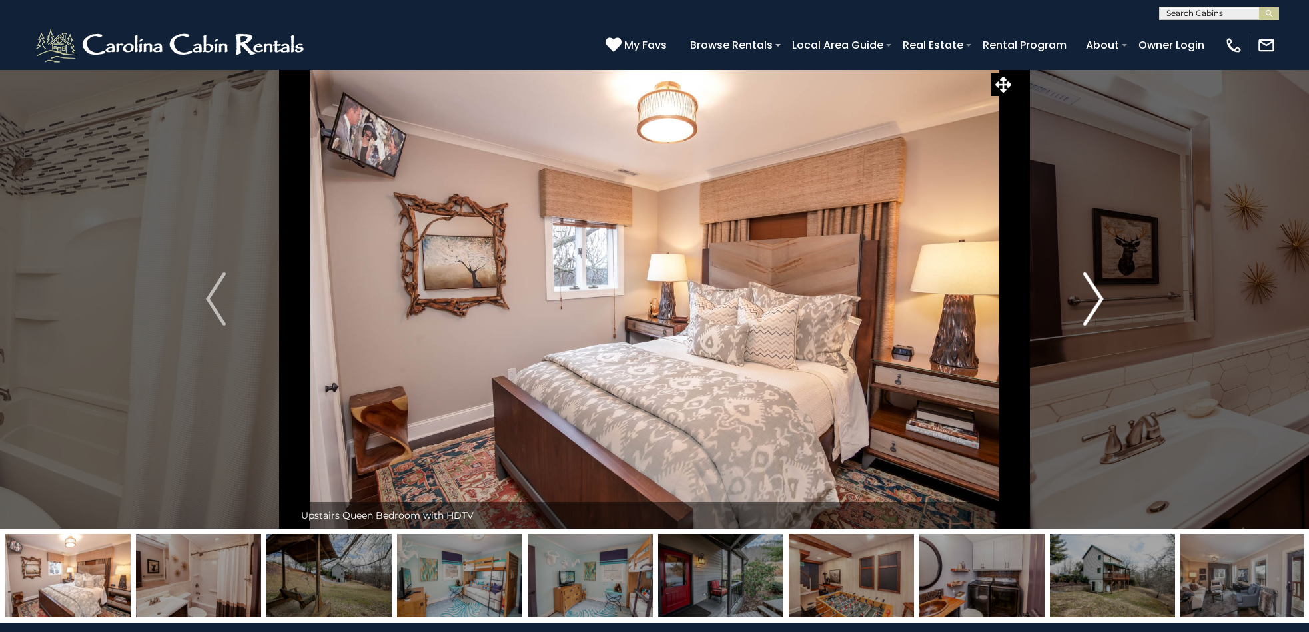
click at [1088, 294] on img "Next" at bounding box center [1094, 299] width 20 height 53
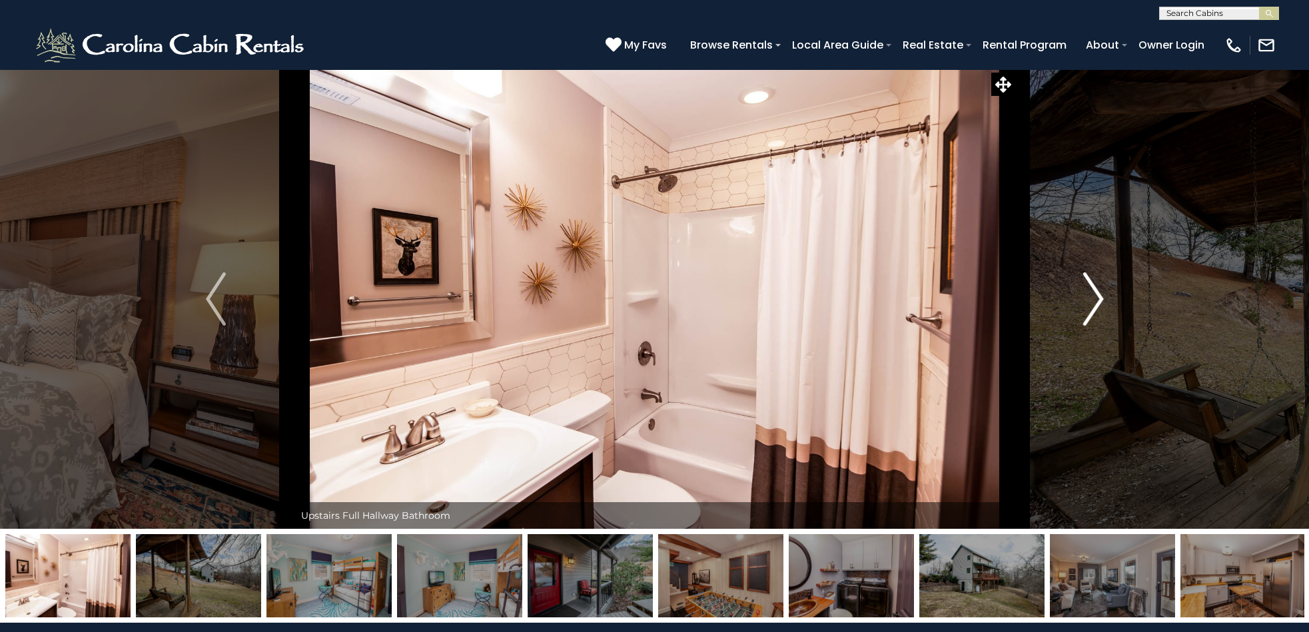
click at [1088, 294] on img "Next" at bounding box center [1094, 299] width 20 height 53
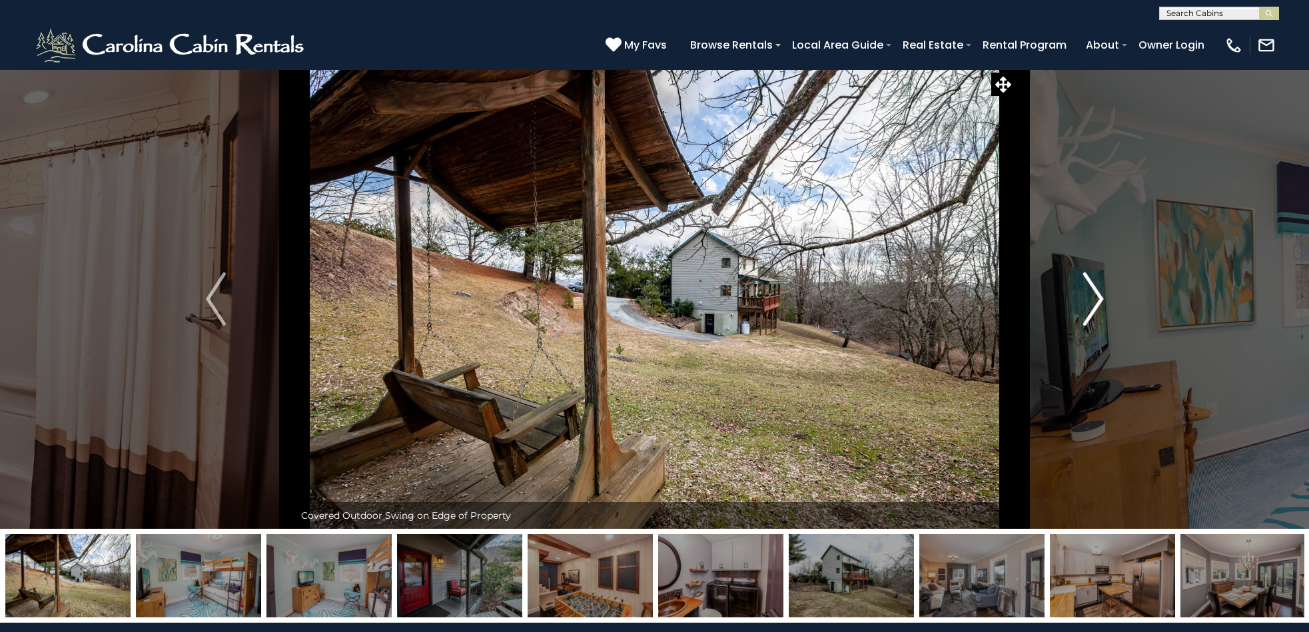
click at [1088, 293] on img "Next" at bounding box center [1094, 299] width 20 height 53
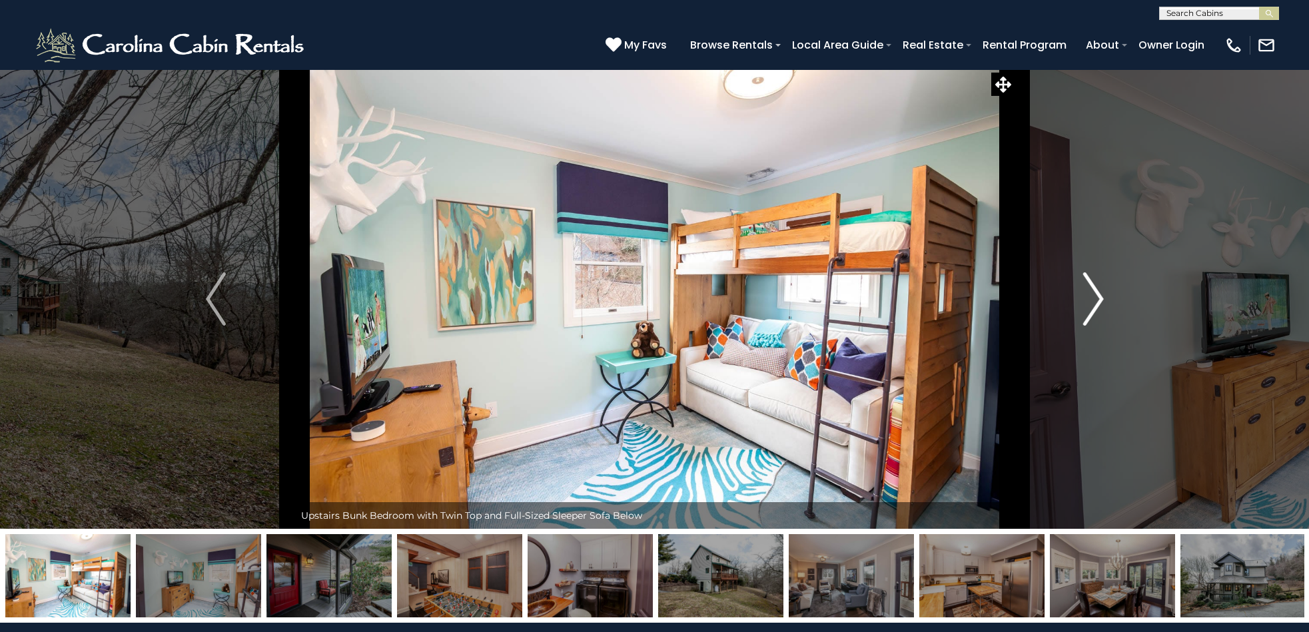
click at [1088, 293] on img "Next" at bounding box center [1094, 299] width 20 height 53
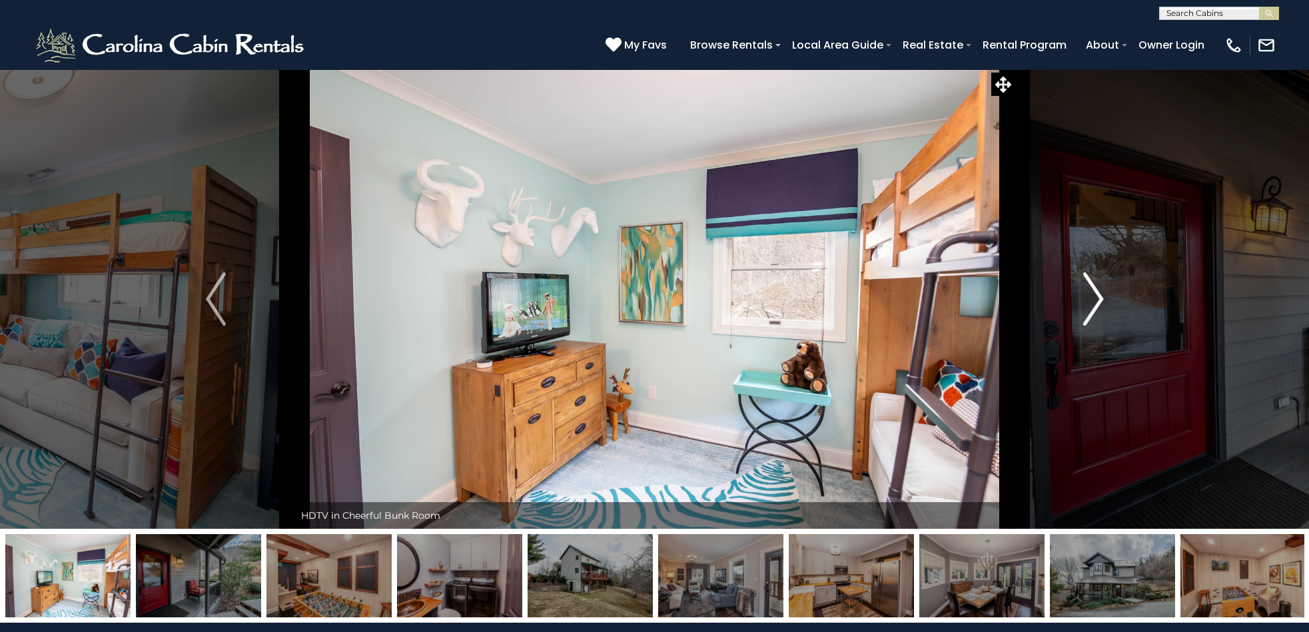
click at [1088, 293] on img "Next" at bounding box center [1094, 299] width 20 height 53
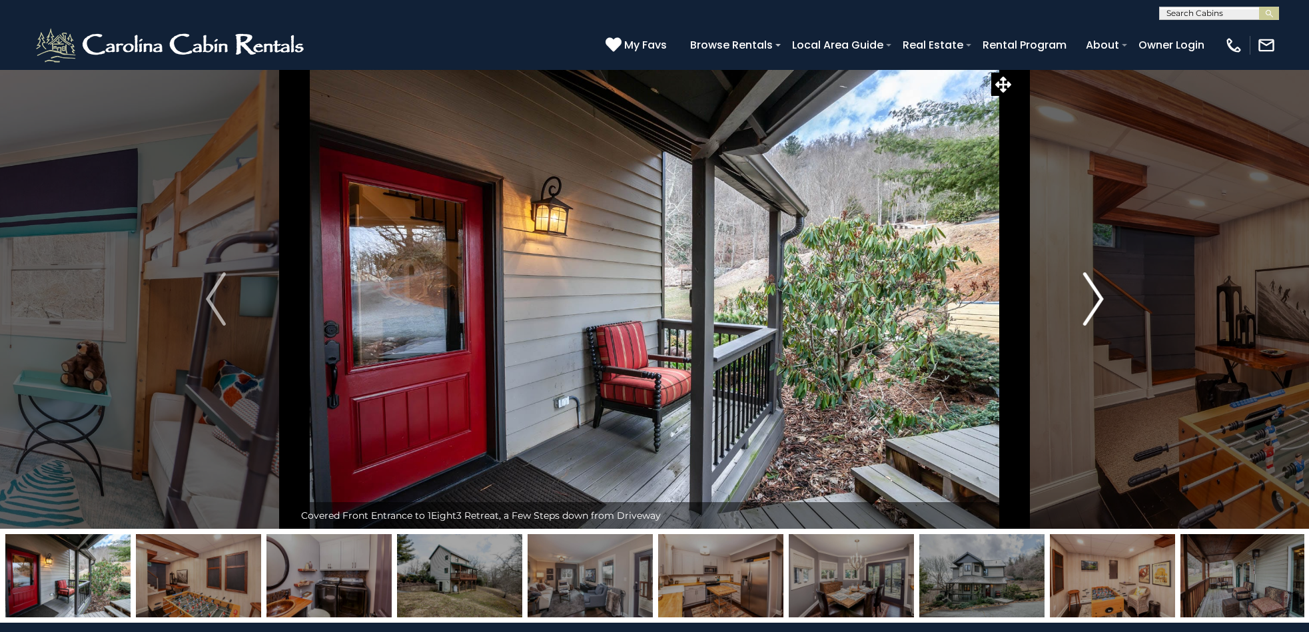
click at [1088, 293] on img "Next" at bounding box center [1094, 299] width 20 height 53
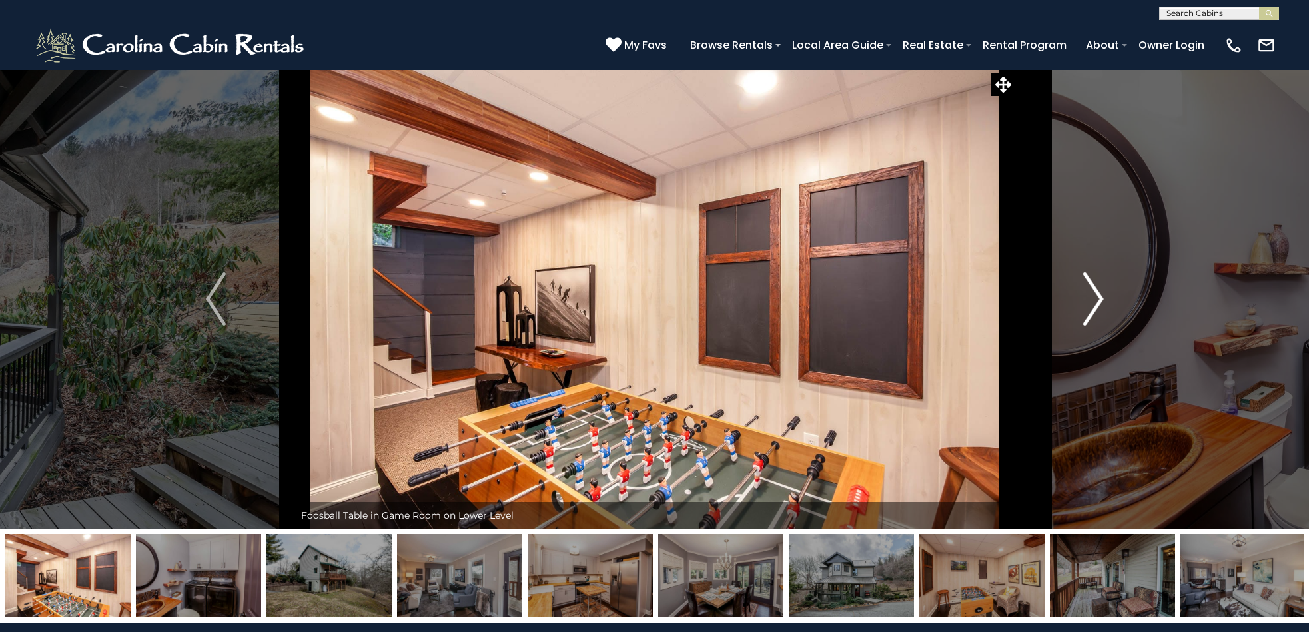
click at [1088, 293] on img "Next" at bounding box center [1094, 299] width 20 height 53
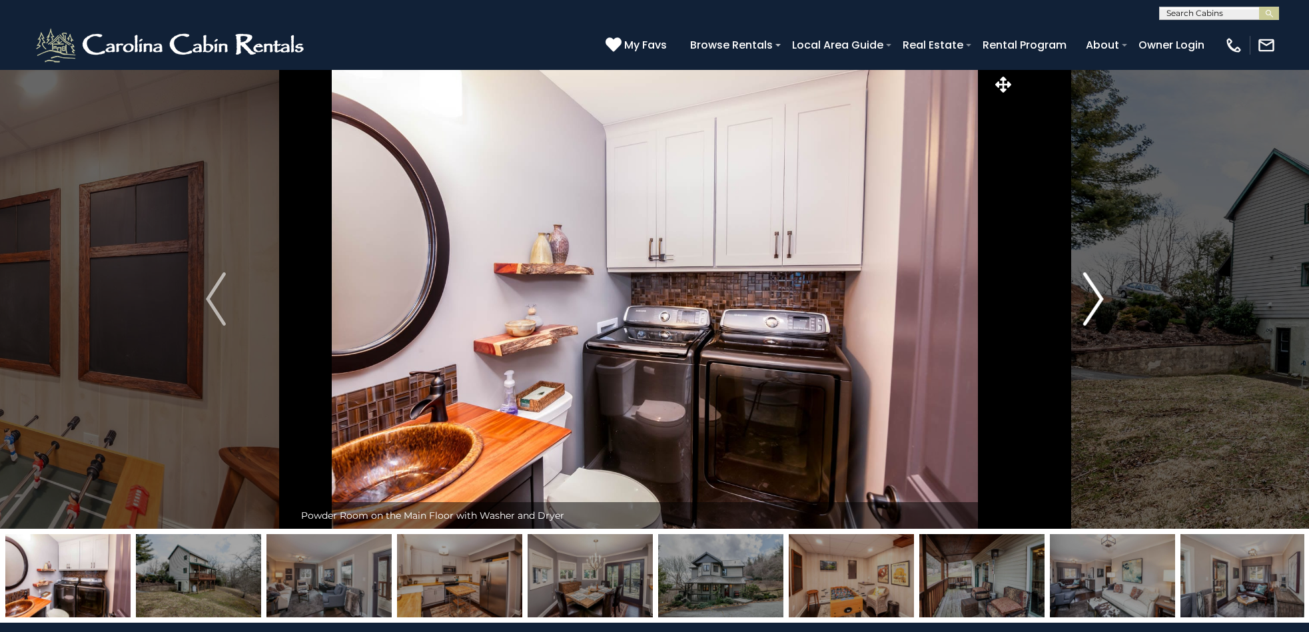
click at [1088, 293] on img "Next" at bounding box center [1094, 299] width 20 height 53
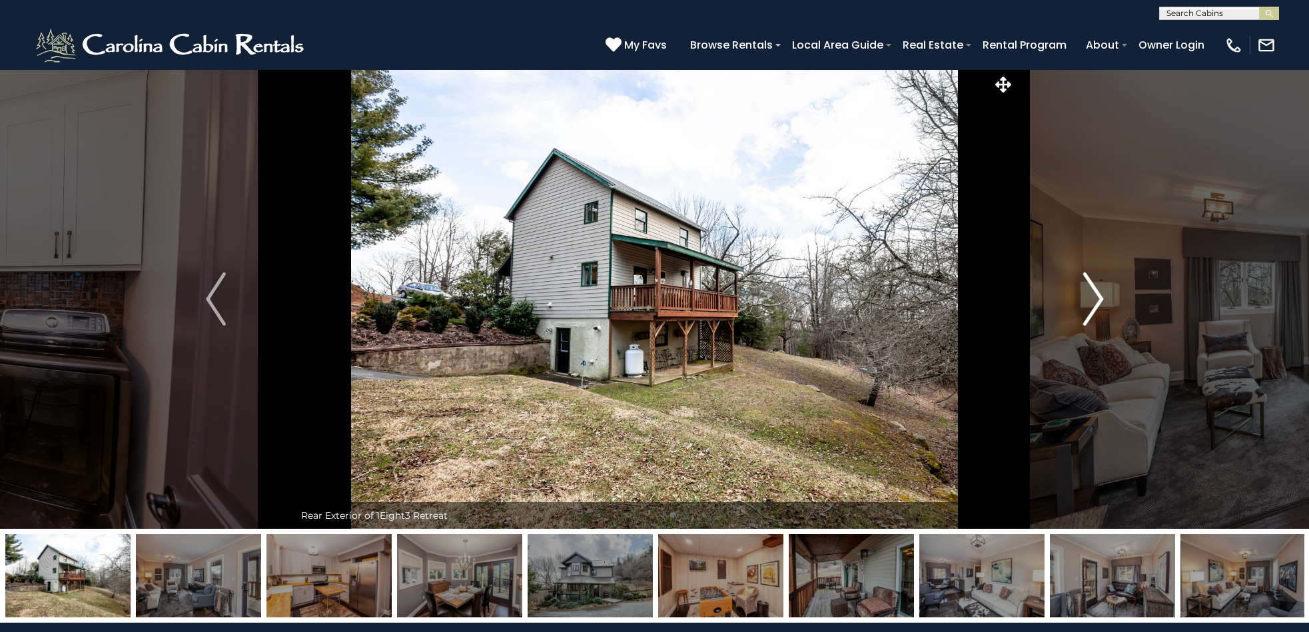
click at [1088, 293] on img "Next" at bounding box center [1094, 299] width 20 height 53
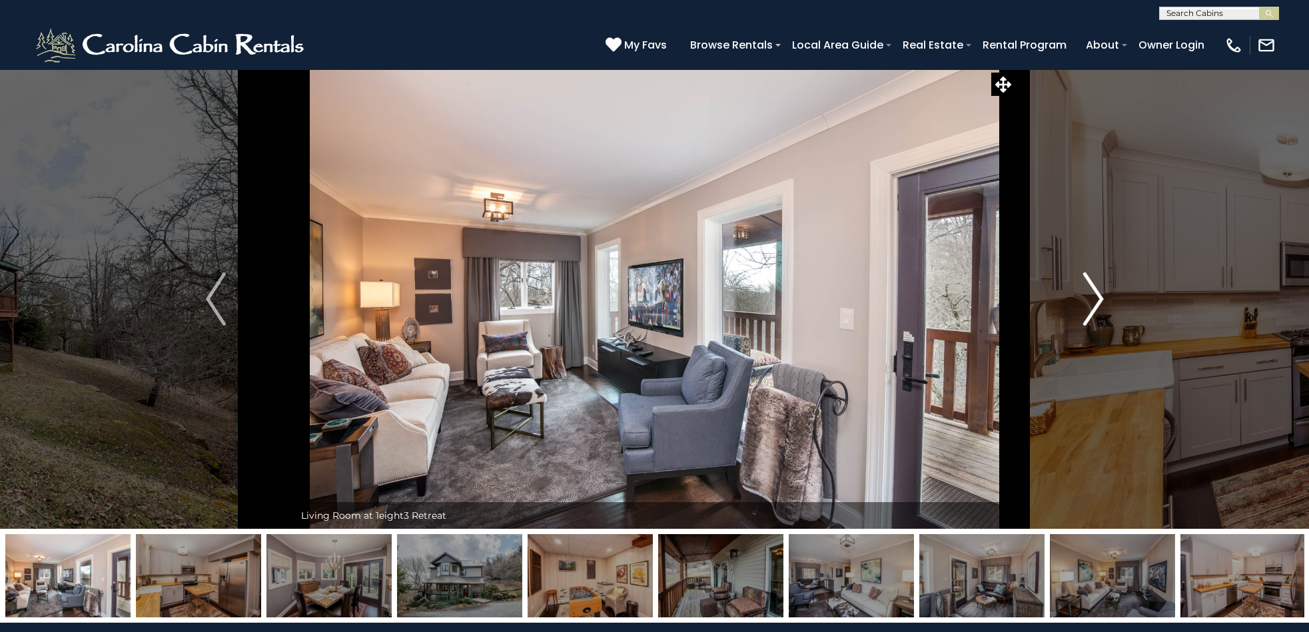
click at [1088, 293] on img "Next" at bounding box center [1094, 299] width 20 height 53
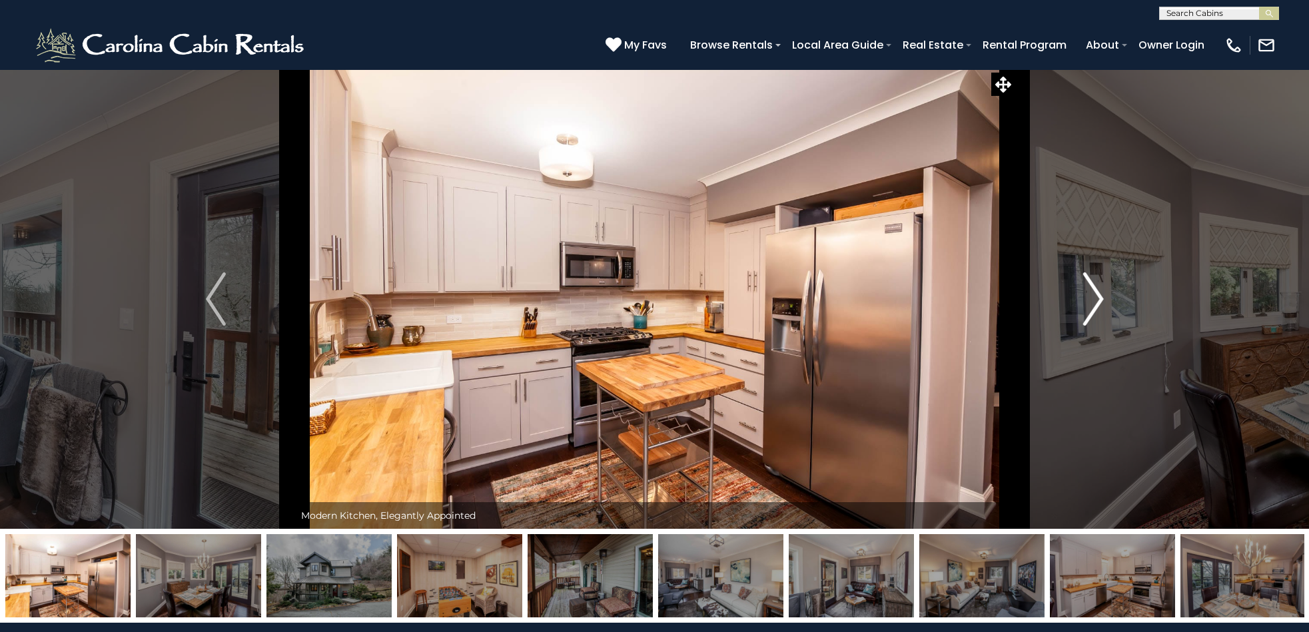
click at [1088, 293] on img "Next" at bounding box center [1094, 299] width 20 height 53
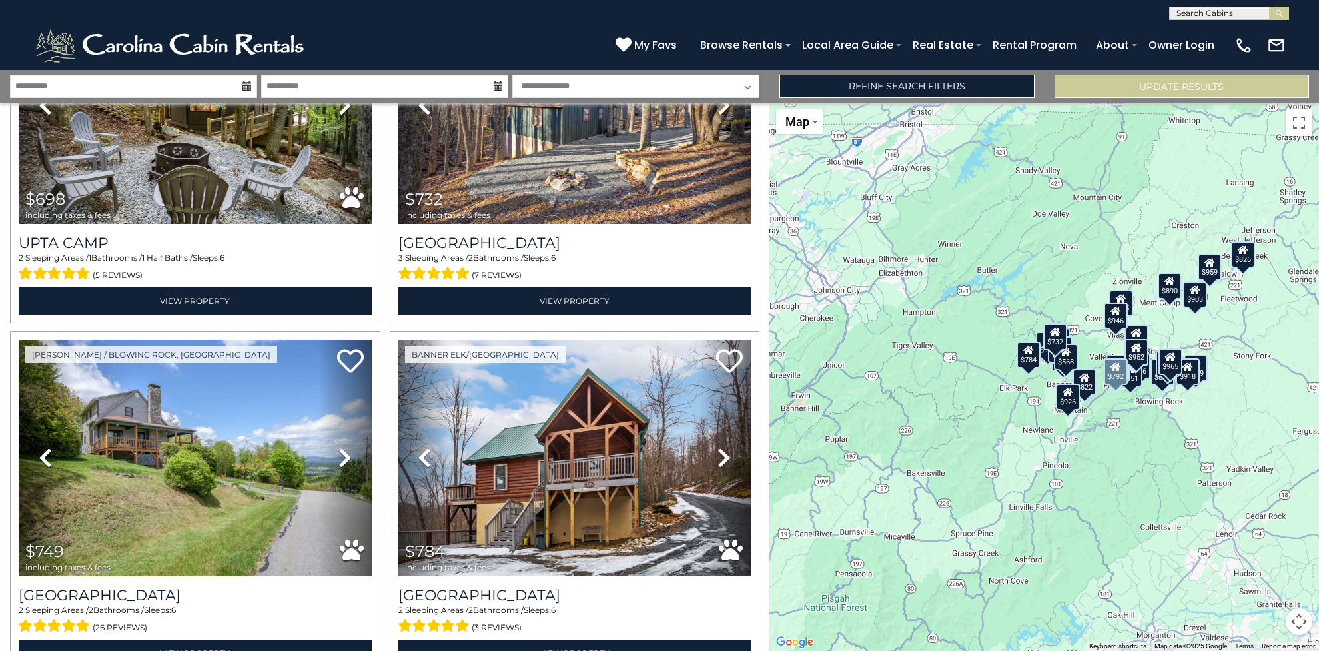
scroll to position [4827, 0]
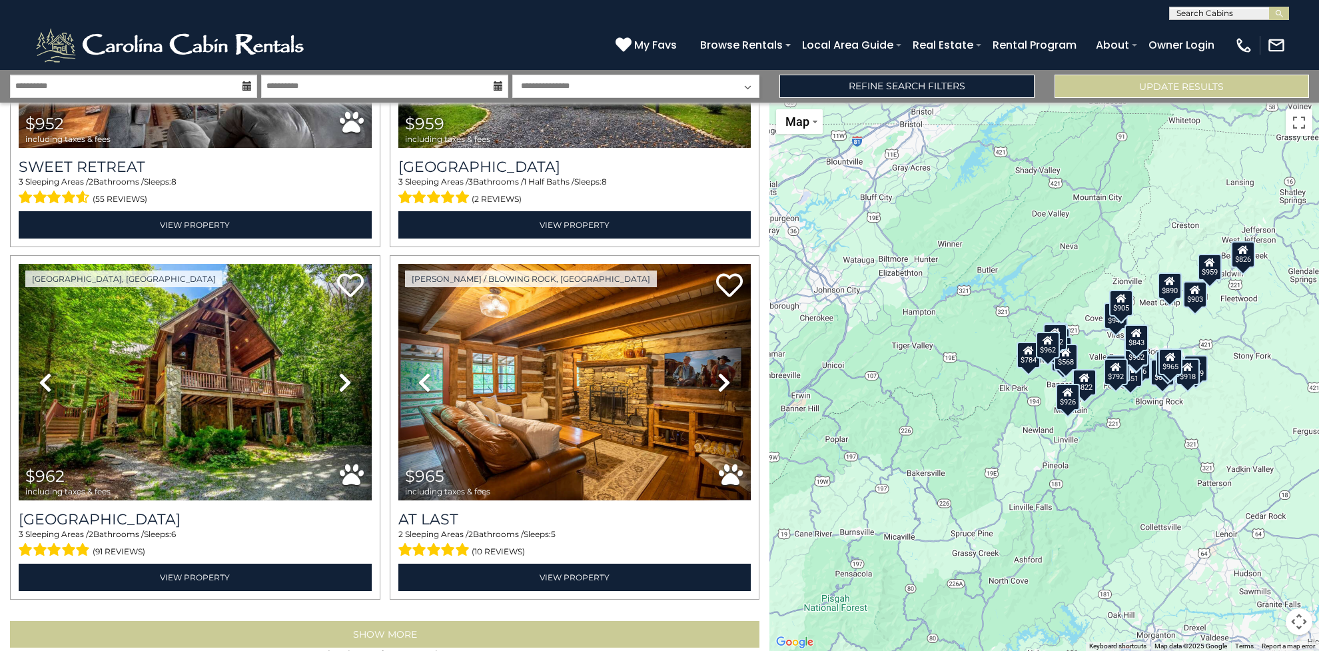
click at [347, 621] on button "Show More" at bounding box center [385, 634] width 750 height 27
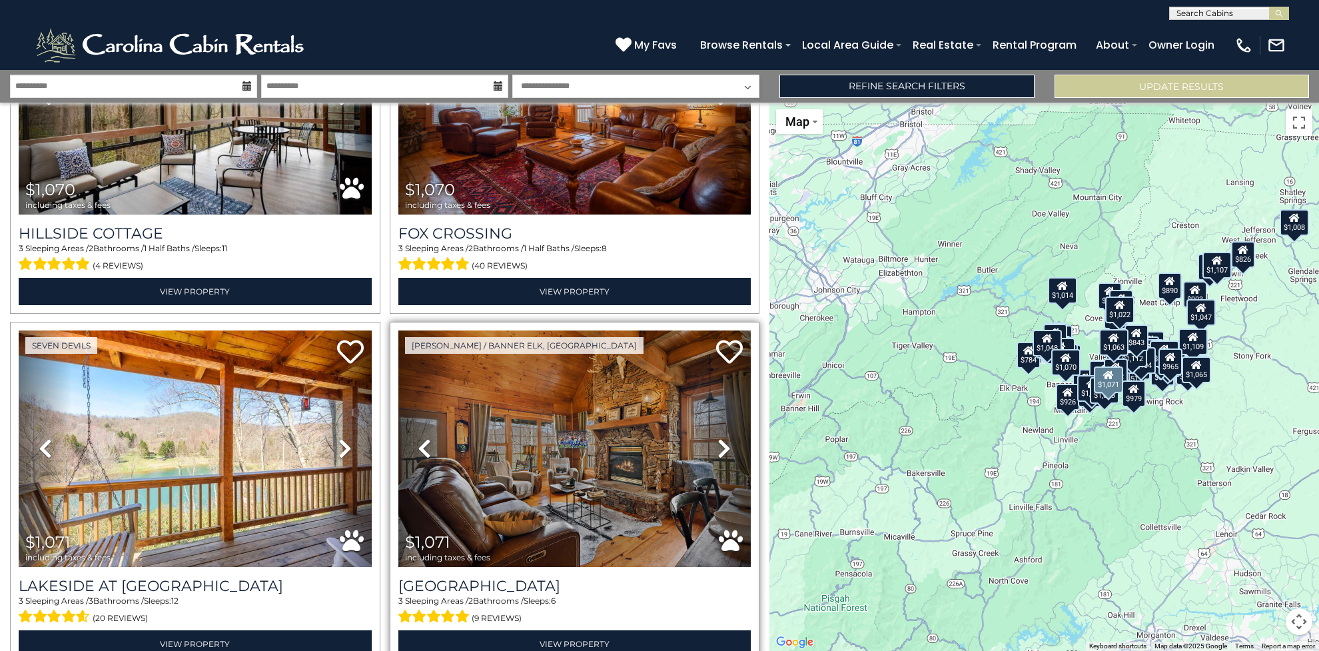
scroll to position [8662, 0]
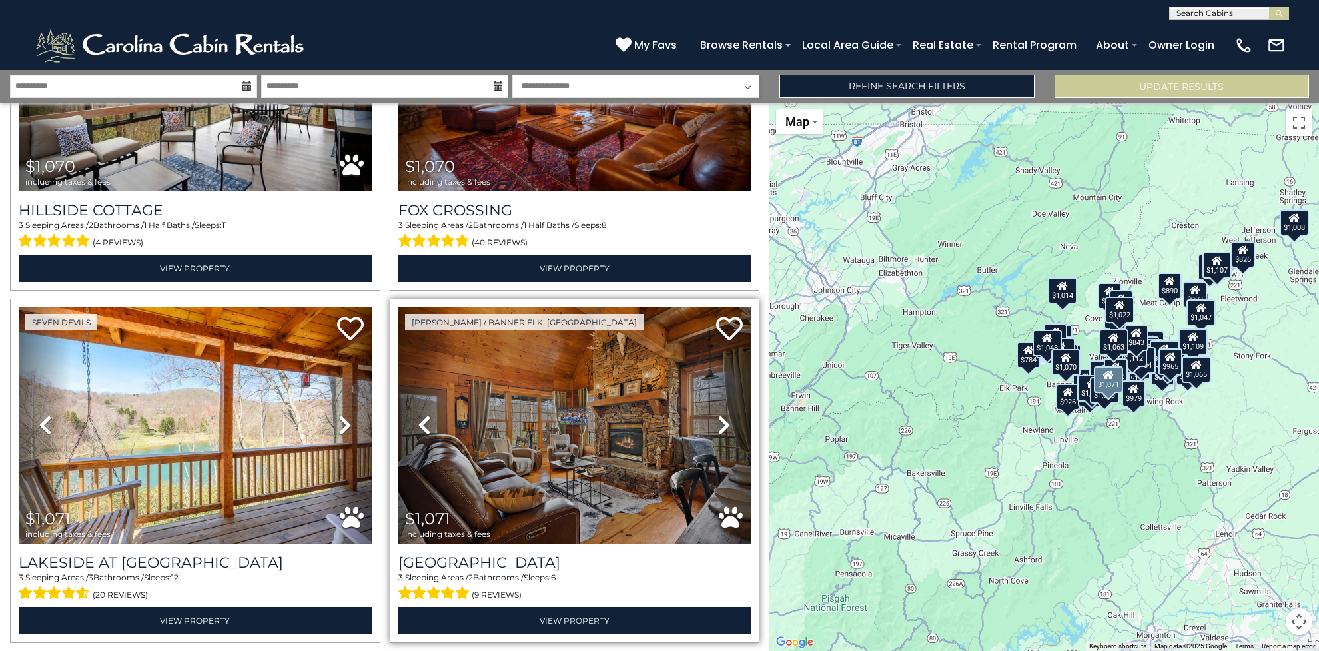
click at [600, 425] on img at bounding box center [575, 425] width 353 height 237
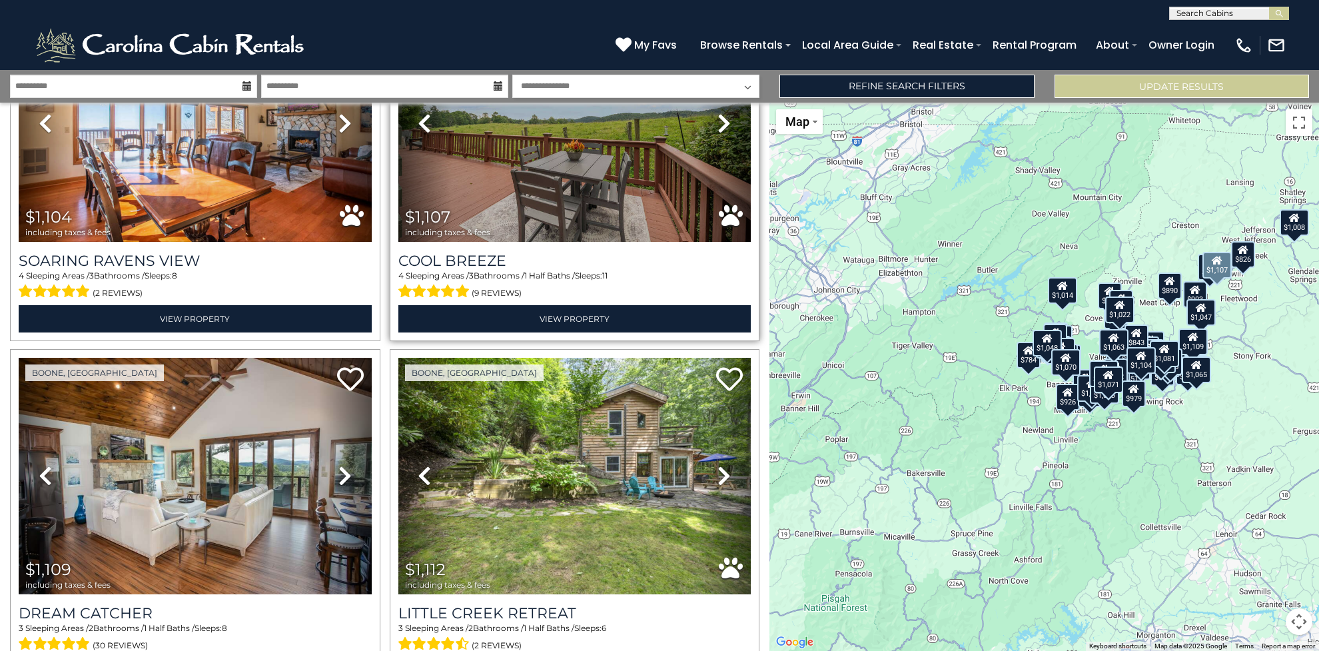
scroll to position [10085, 0]
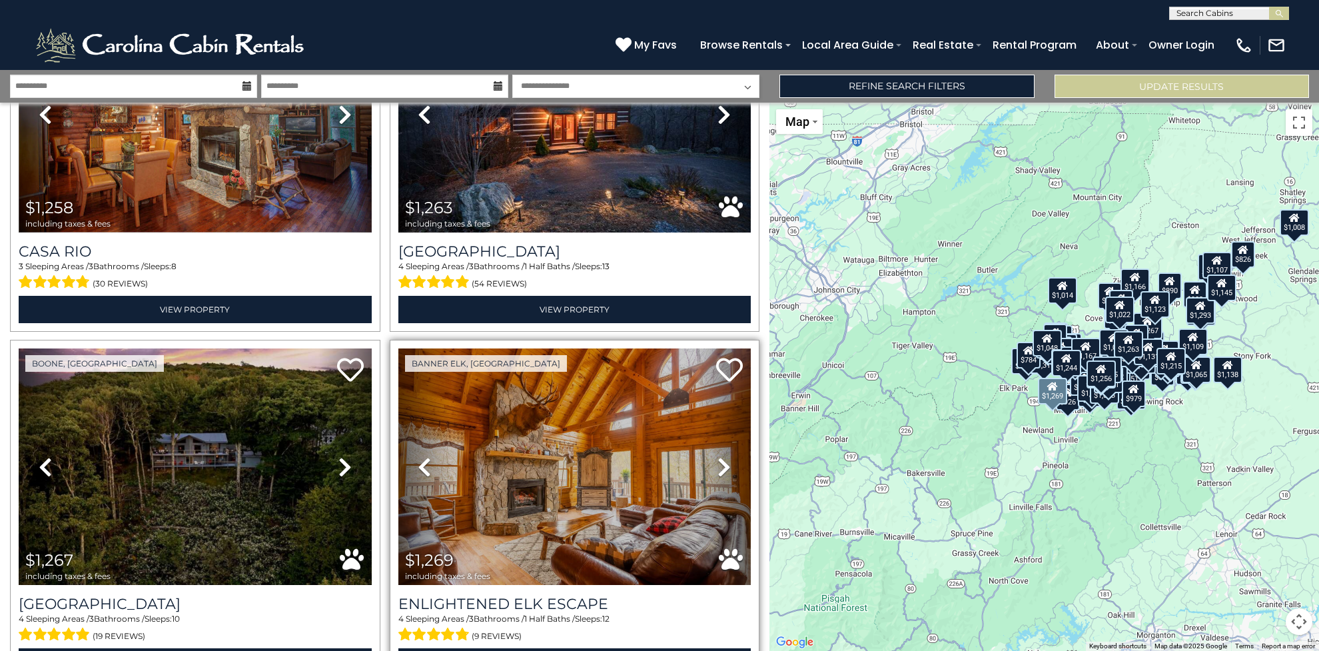
scroll to position [13911, 0]
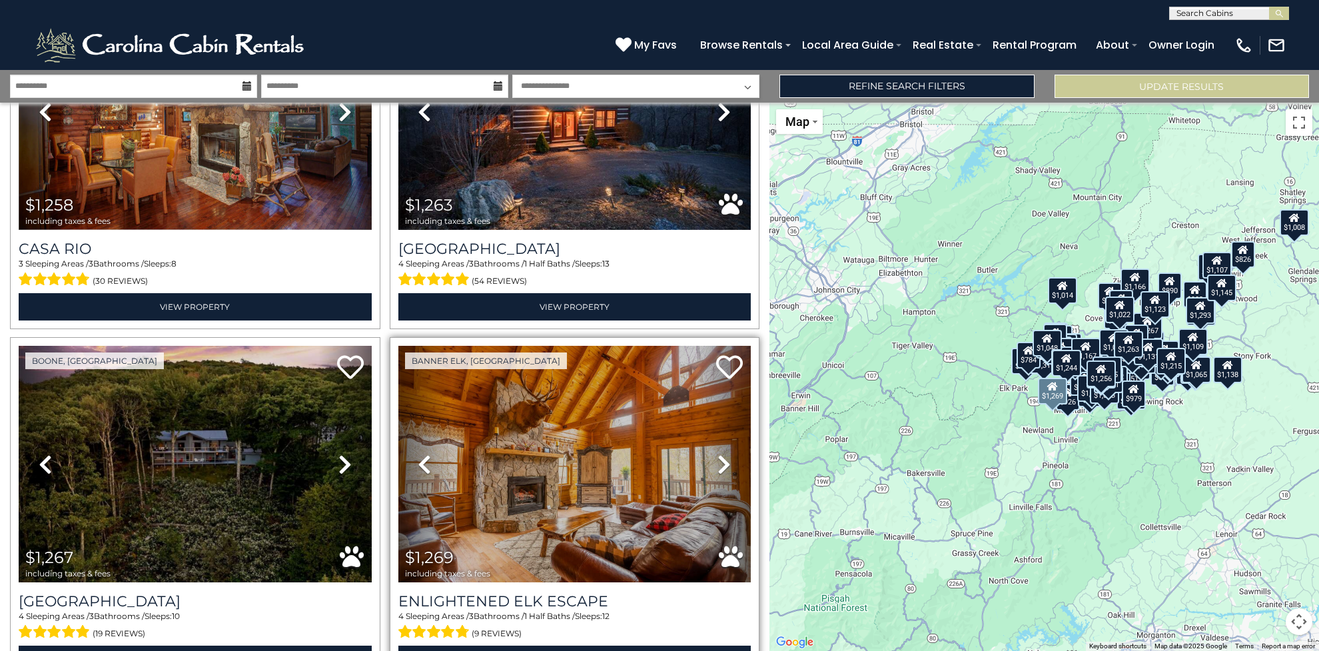
click at [588, 393] on img at bounding box center [575, 464] width 353 height 237
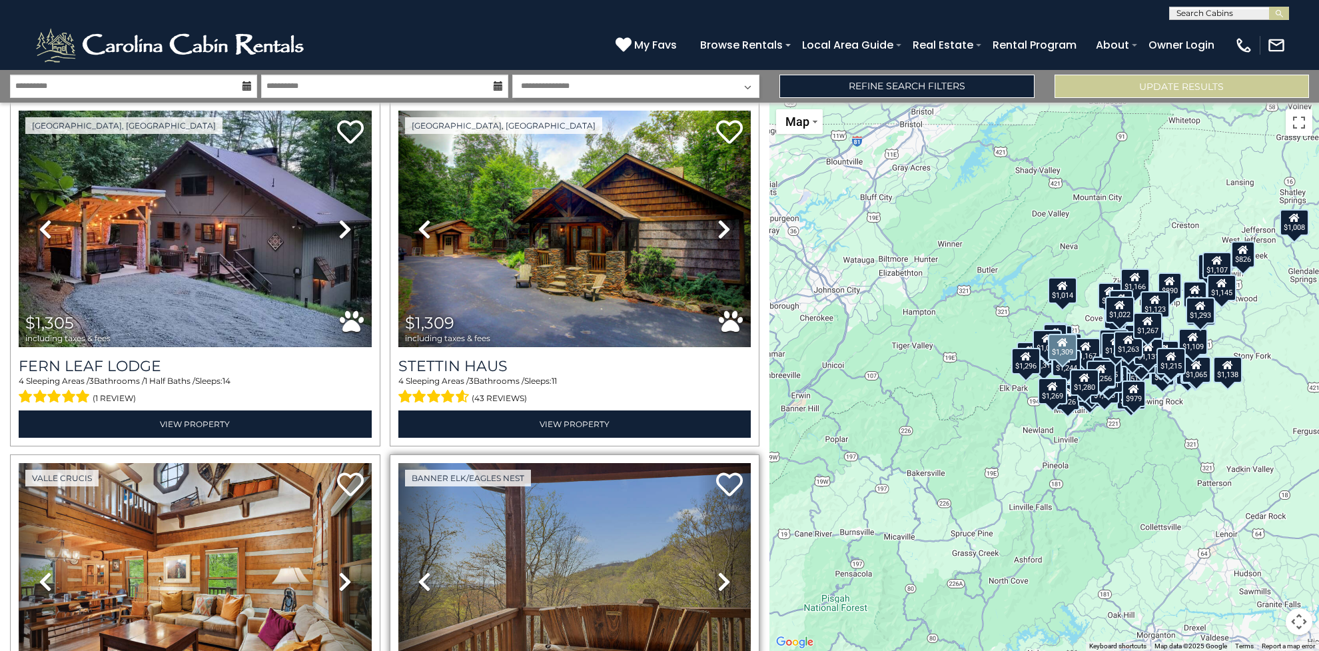
scroll to position [15343, 0]
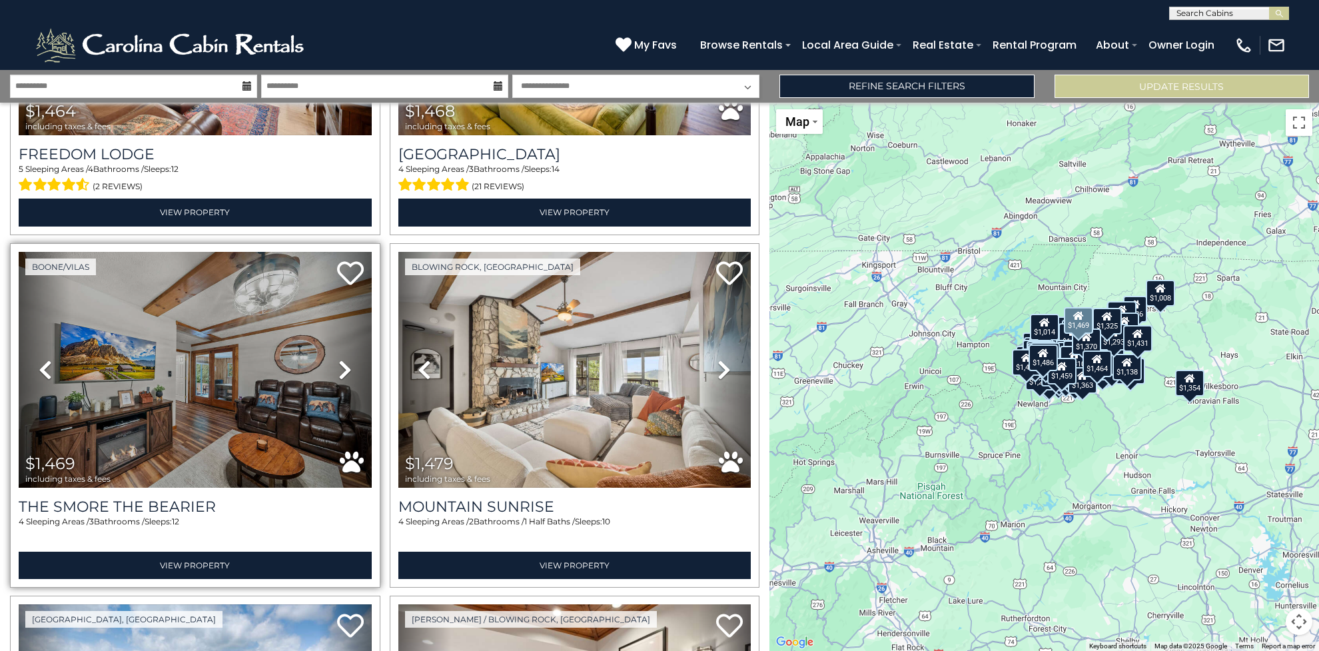
scroll to position [18208, 0]
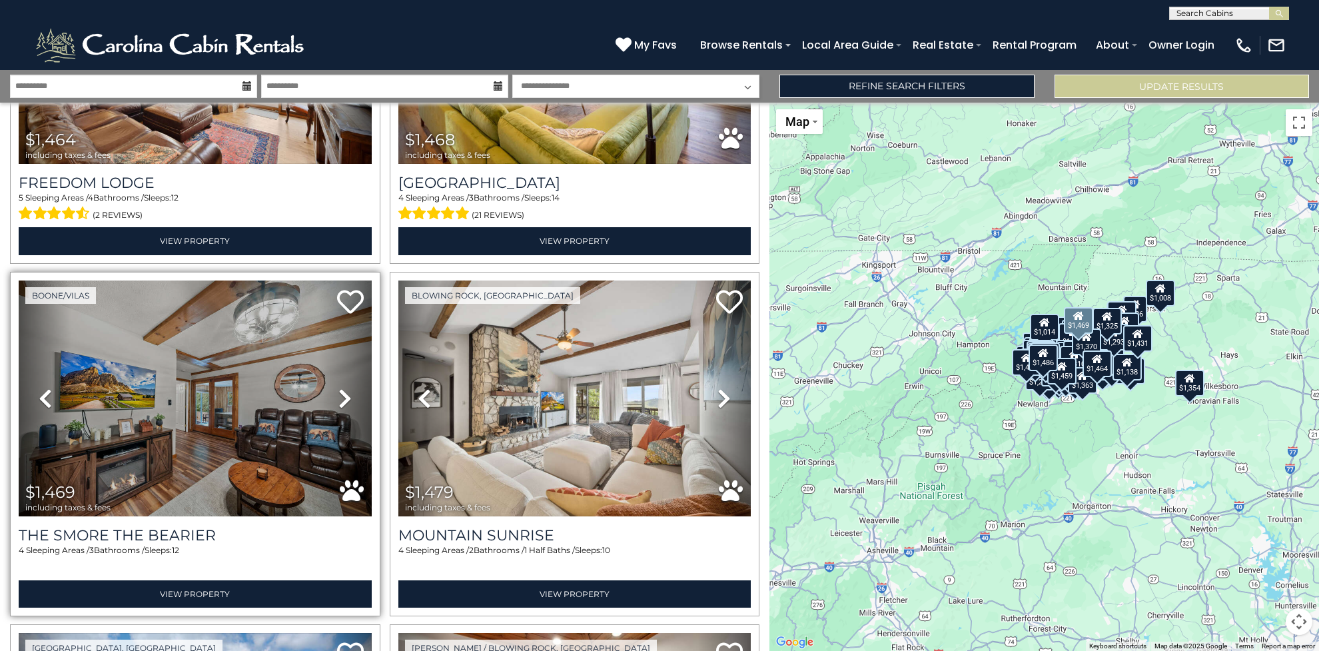
click at [226, 305] on img at bounding box center [195, 399] width 353 height 237
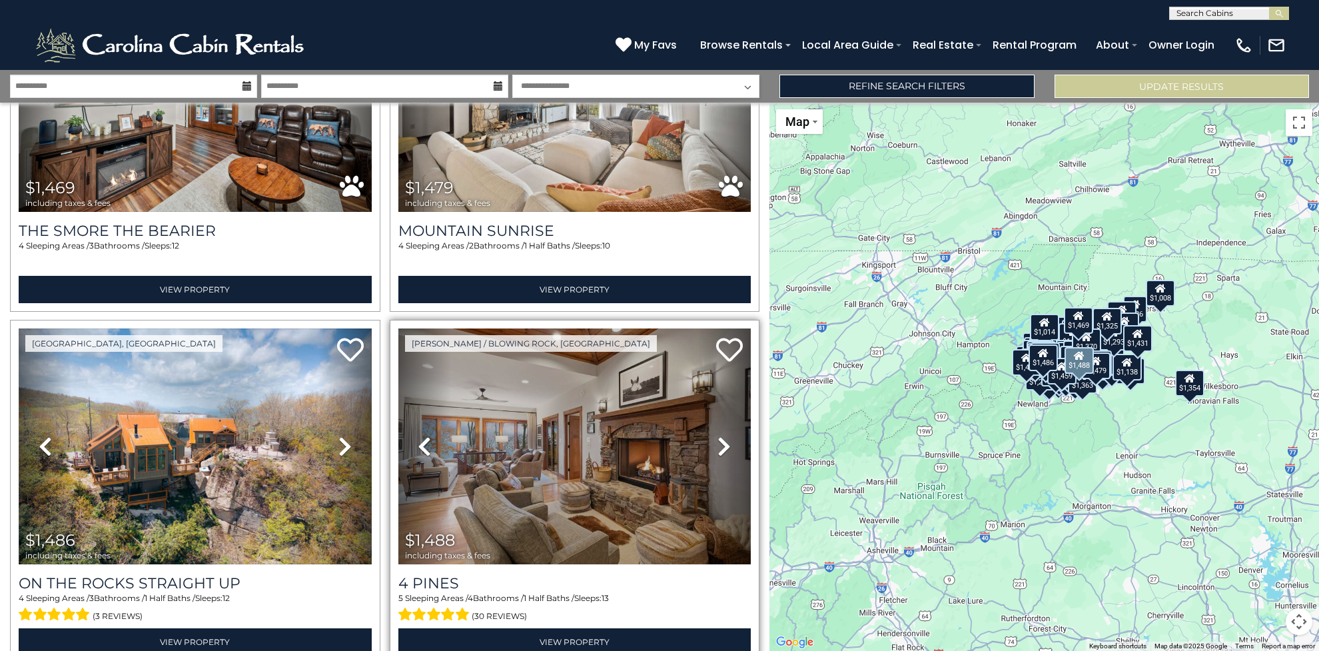
scroll to position [18515, 0]
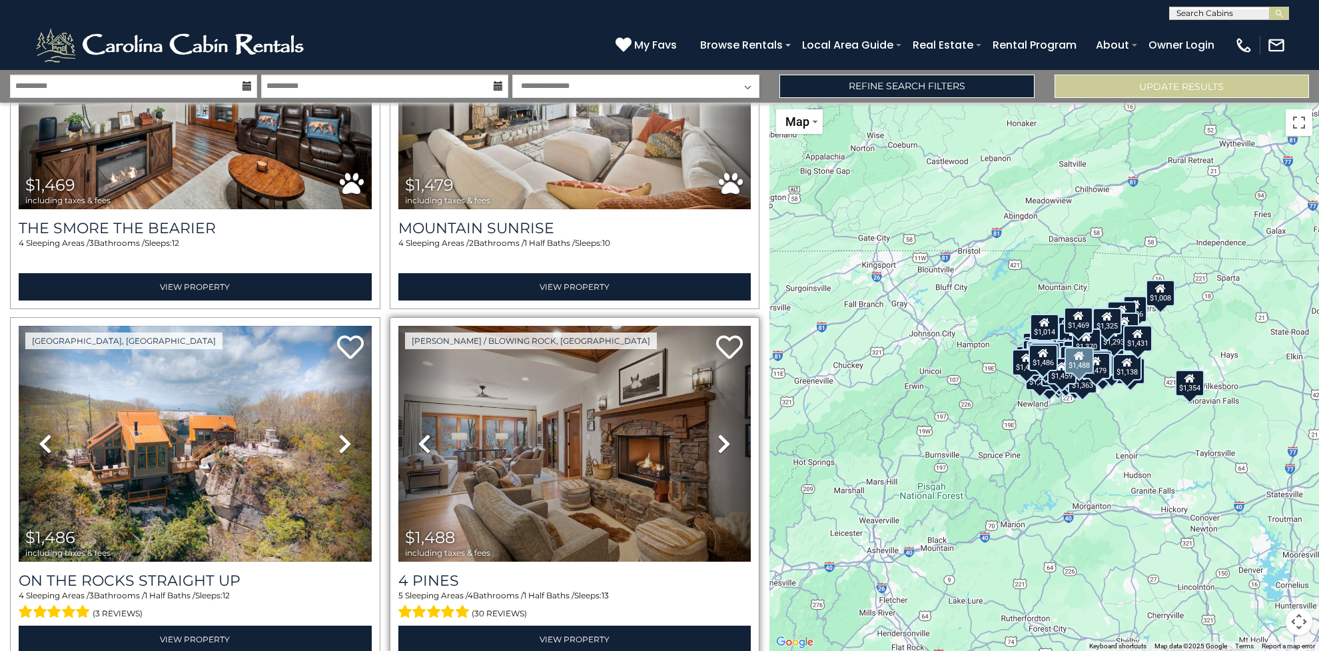
click at [589, 355] on img at bounding box center [575, 444] width 353 height 237
click at [636, 360] on img at bounding box center [575, 444] width 353 height 237
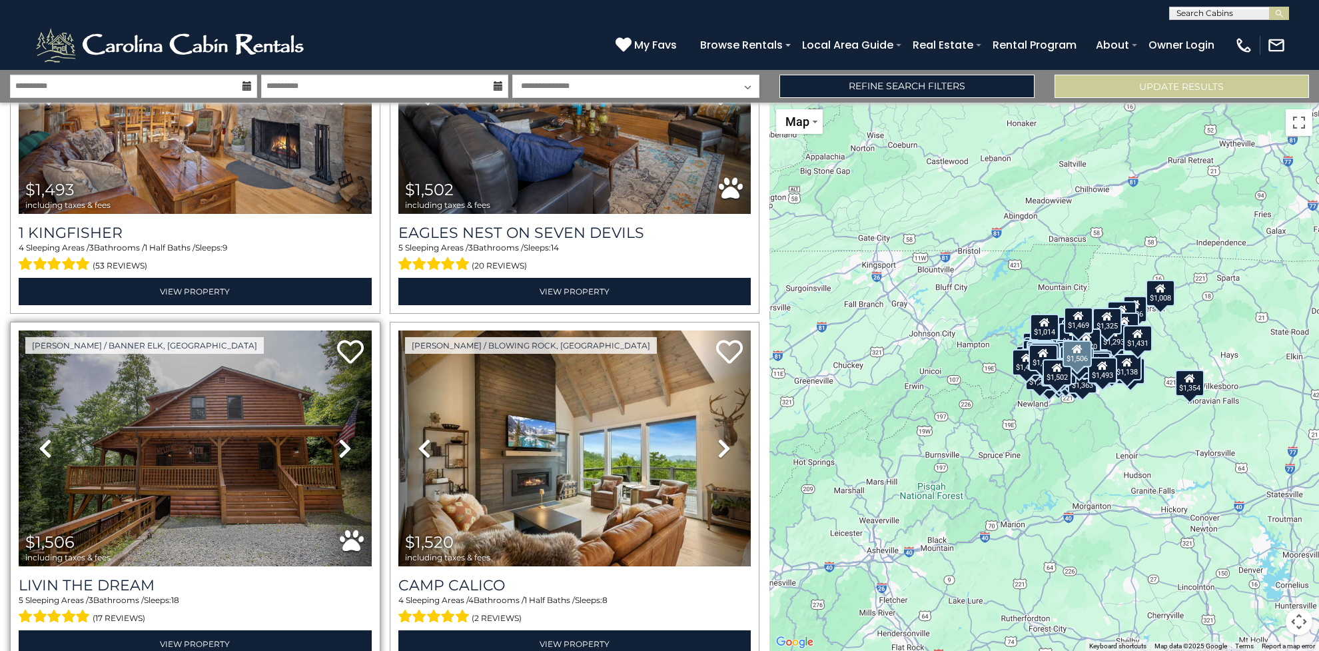
scroll to position [19237, 0]
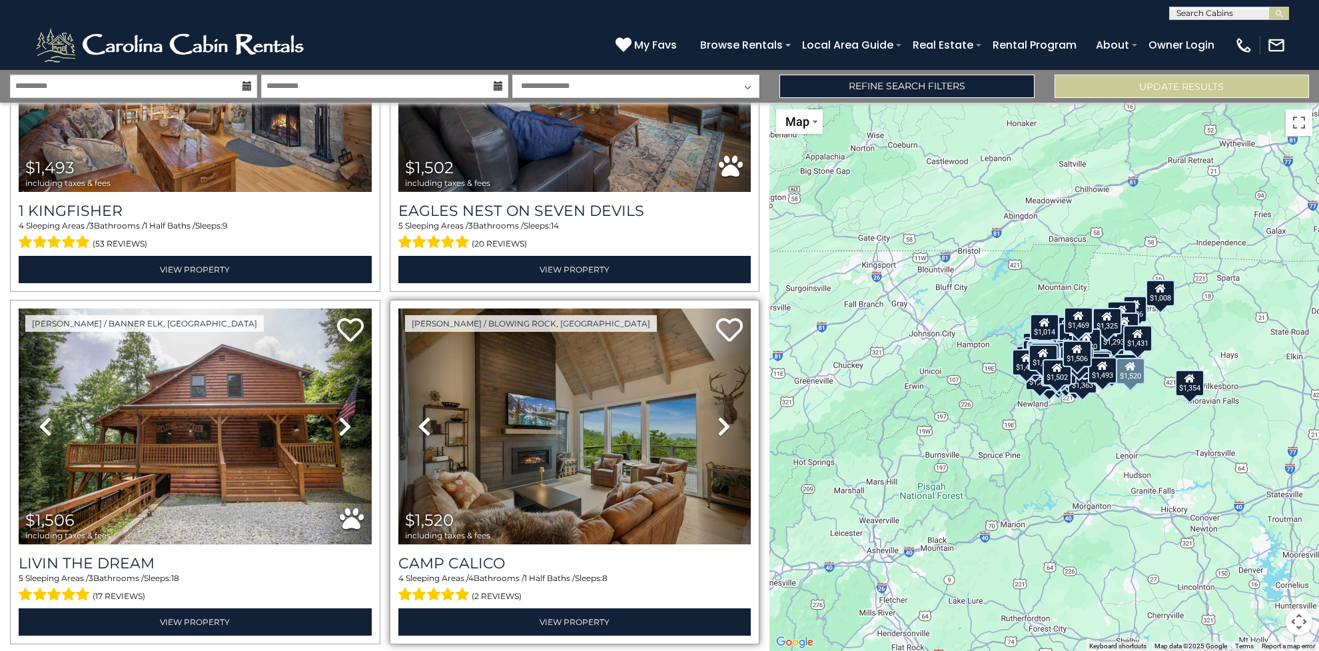
click at [596, 347] on img at bounding box center [575, 427] width 353 height 237
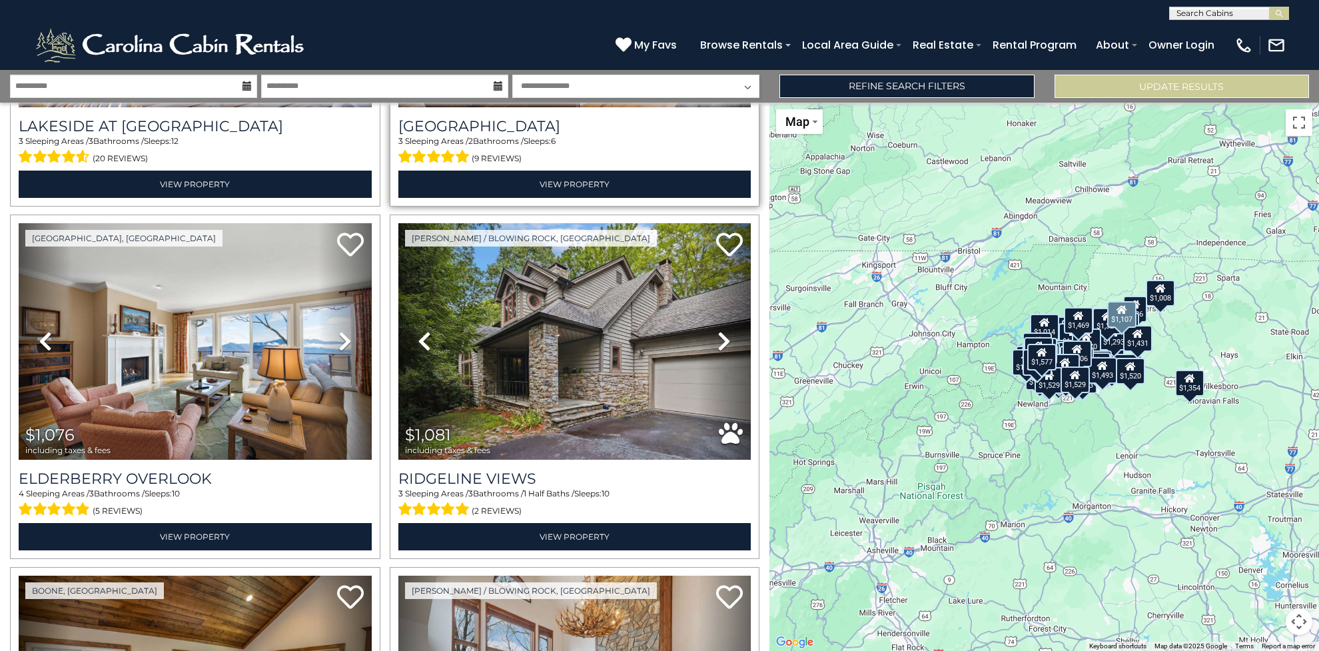
scroll to position [8941, 0]
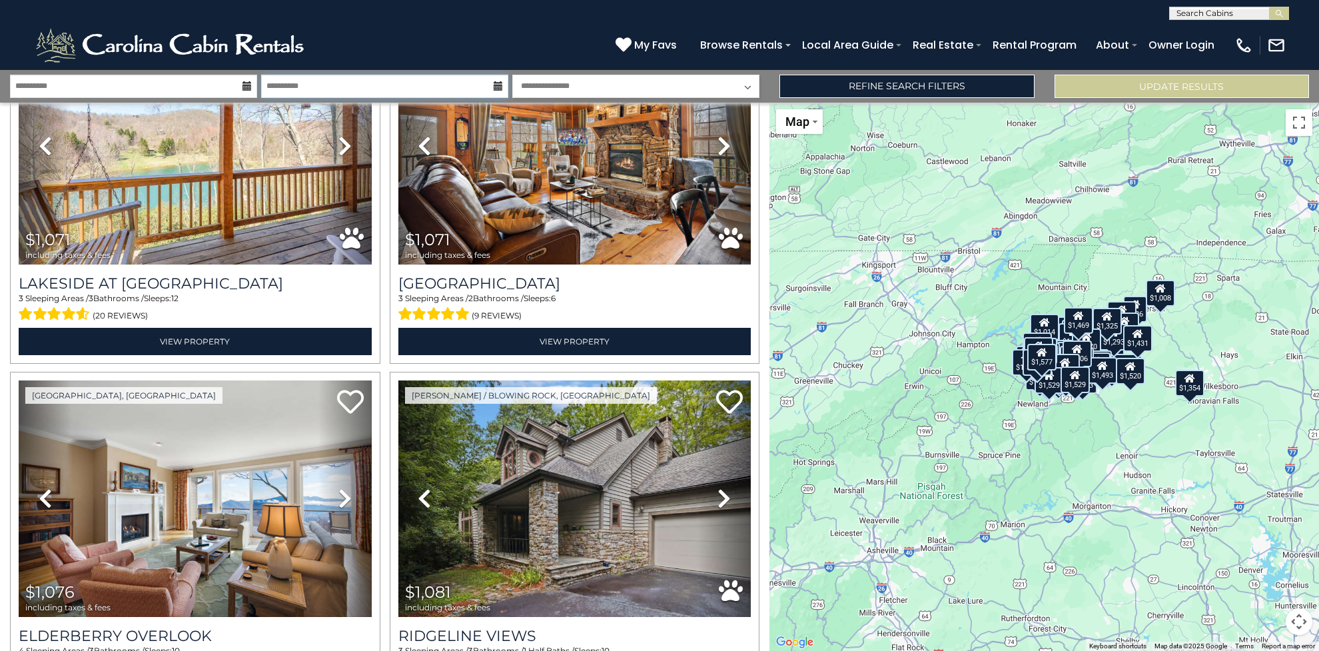
click at [348, 87] on input "**********" at bounding box center [384, 86] width 247 height 23
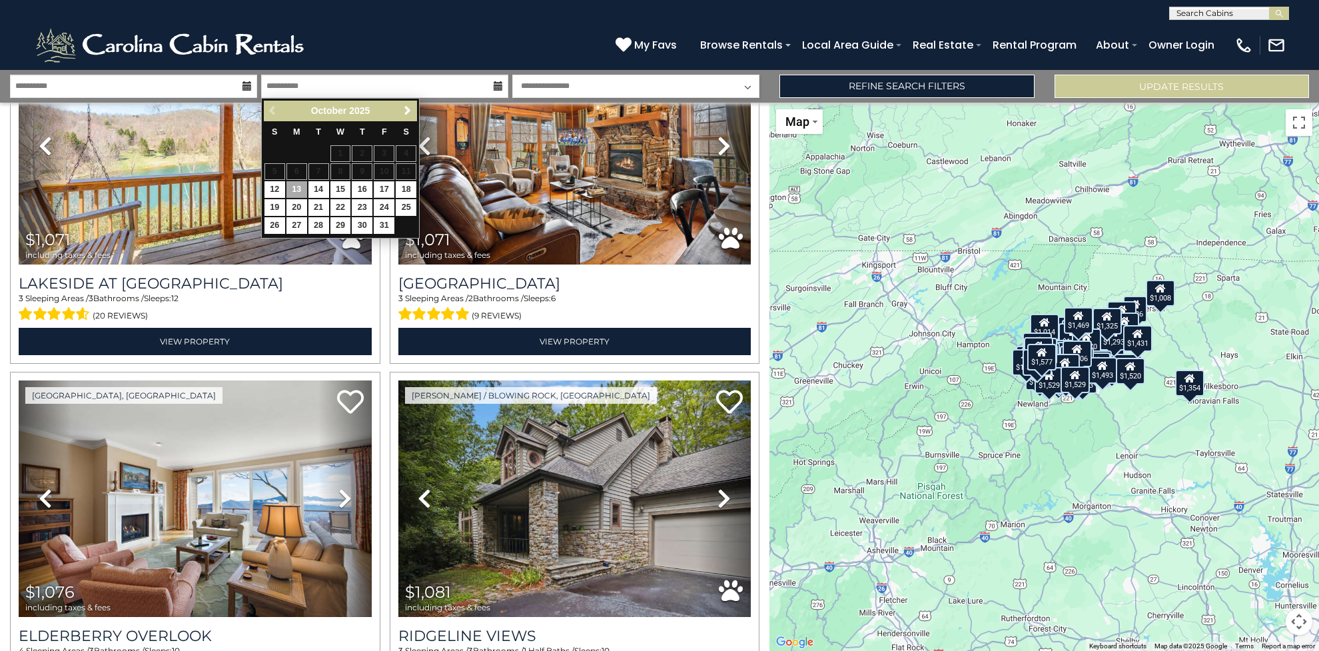
click at [379, 187] on link "17" at bounding box center [384, 189] width 21 height 17
type input "********"
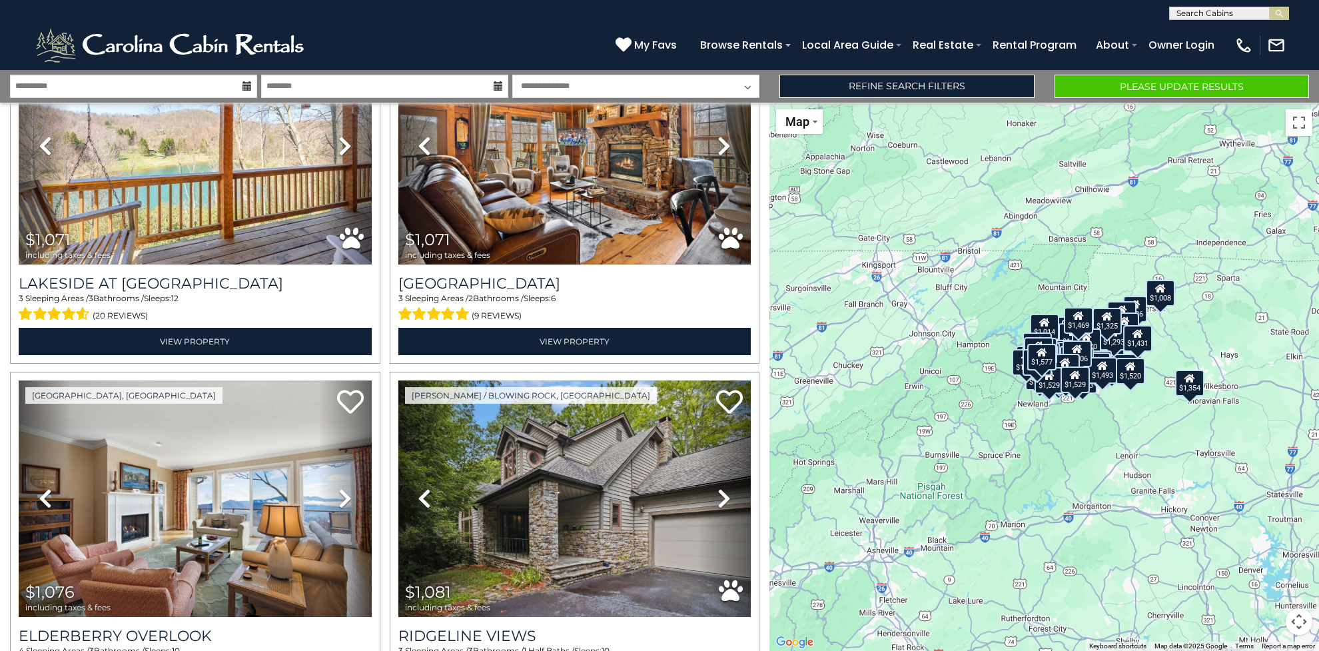
click at [1162, 89] on button "Please Update Results" at bounding box center [1182, 86] width 255 height 23
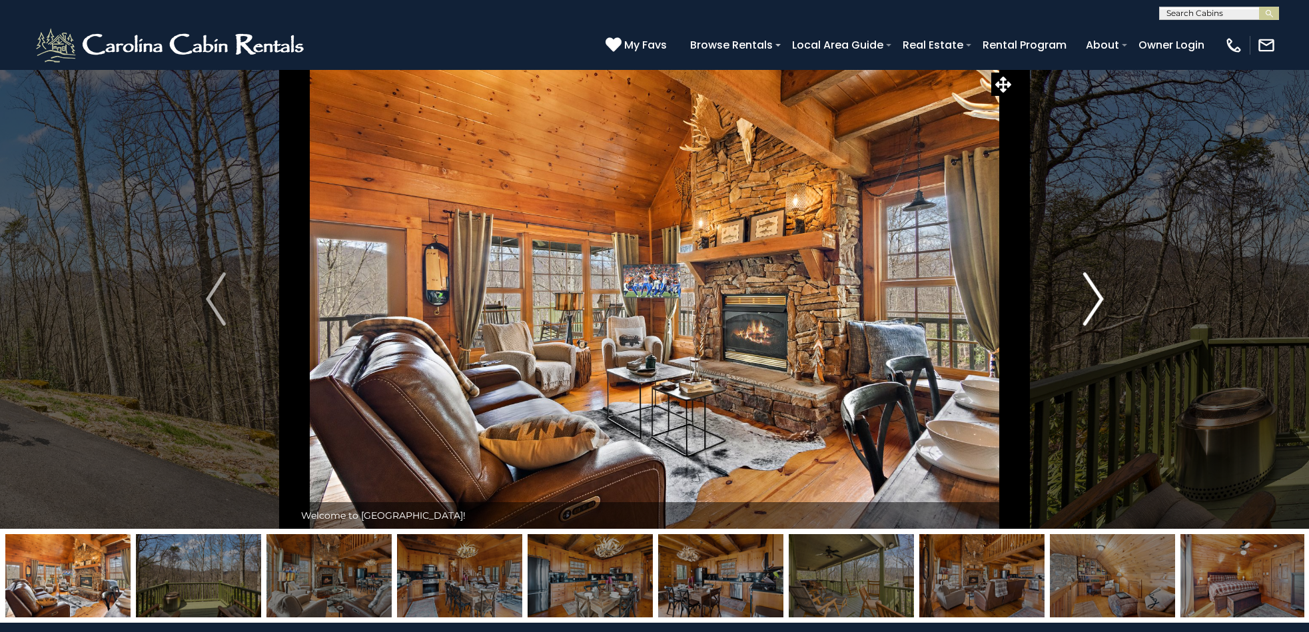
click at [1094, 302] on img "Next" at bounding box center [1094, 299] width 20 height 53
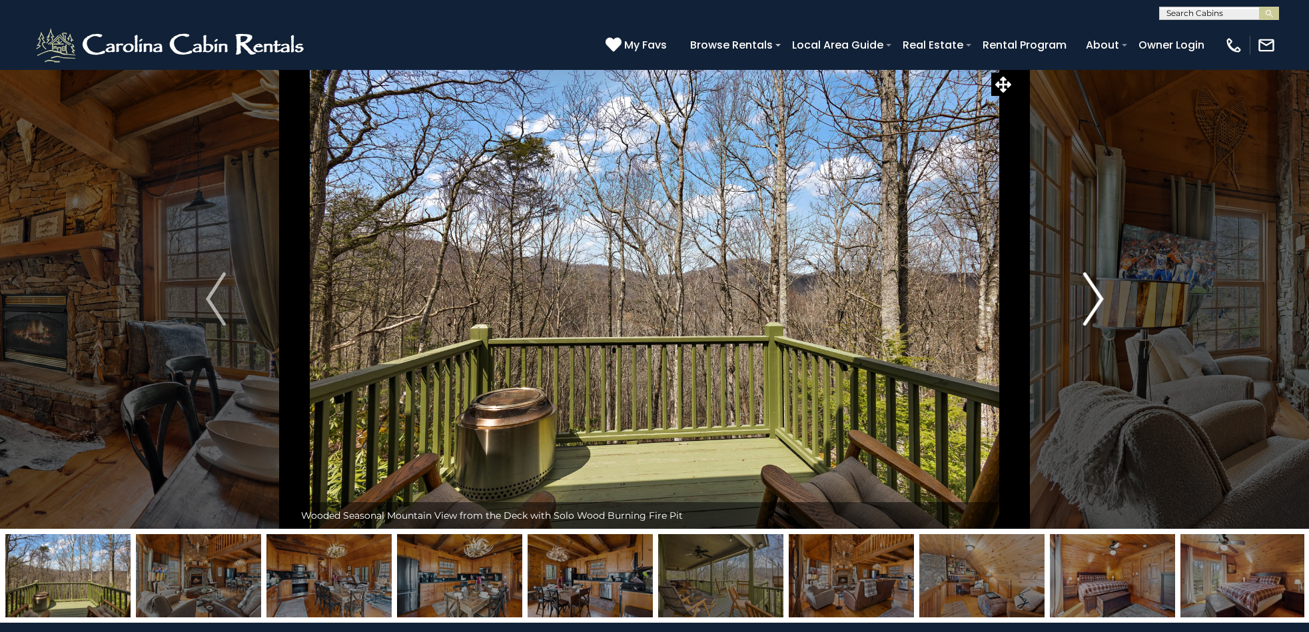
click at [1094, 302] on img "Next" at bounding box center [1094, 299] width 20 height 53
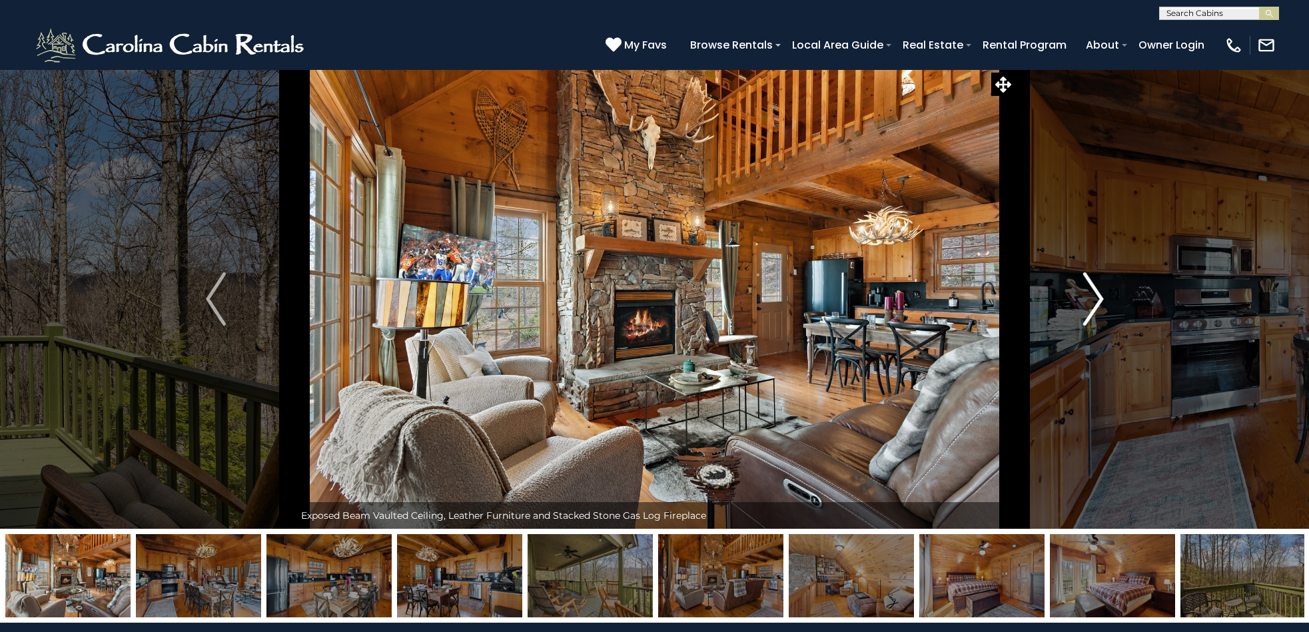
click at [1094, 302] on img "Next" at bounding box center [1094, 299] width 20 height 53
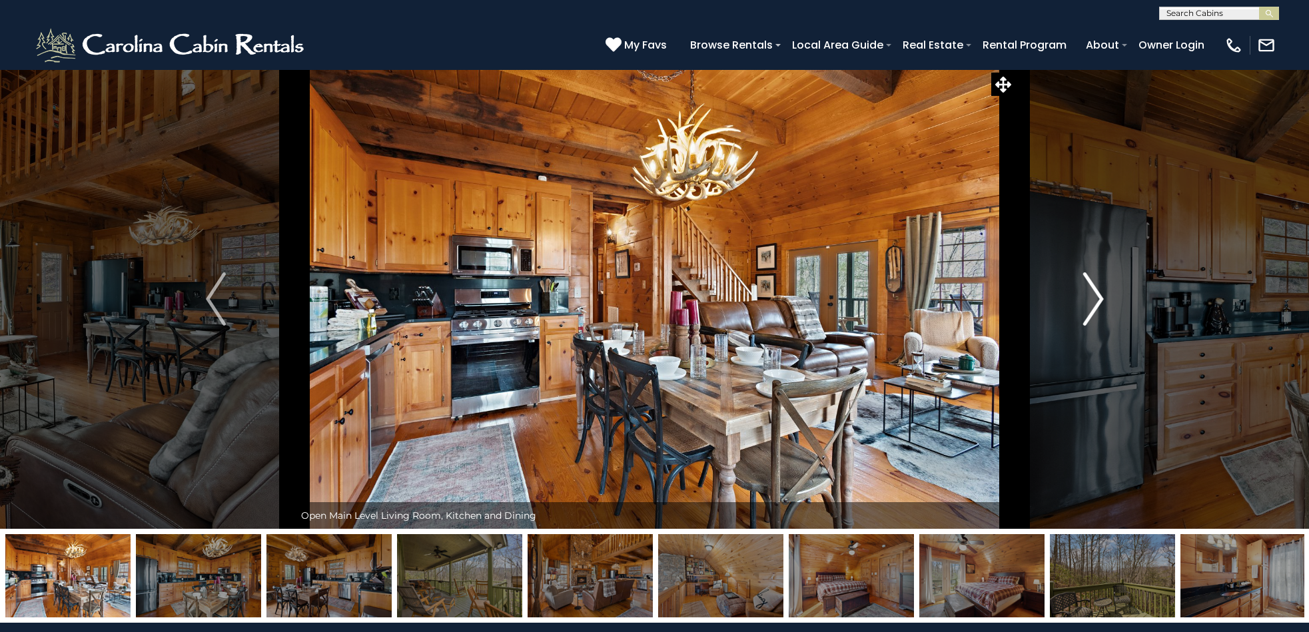
click at [1094, 302] on img "Next" at bounding box center [1094, 299] width 20 height 53
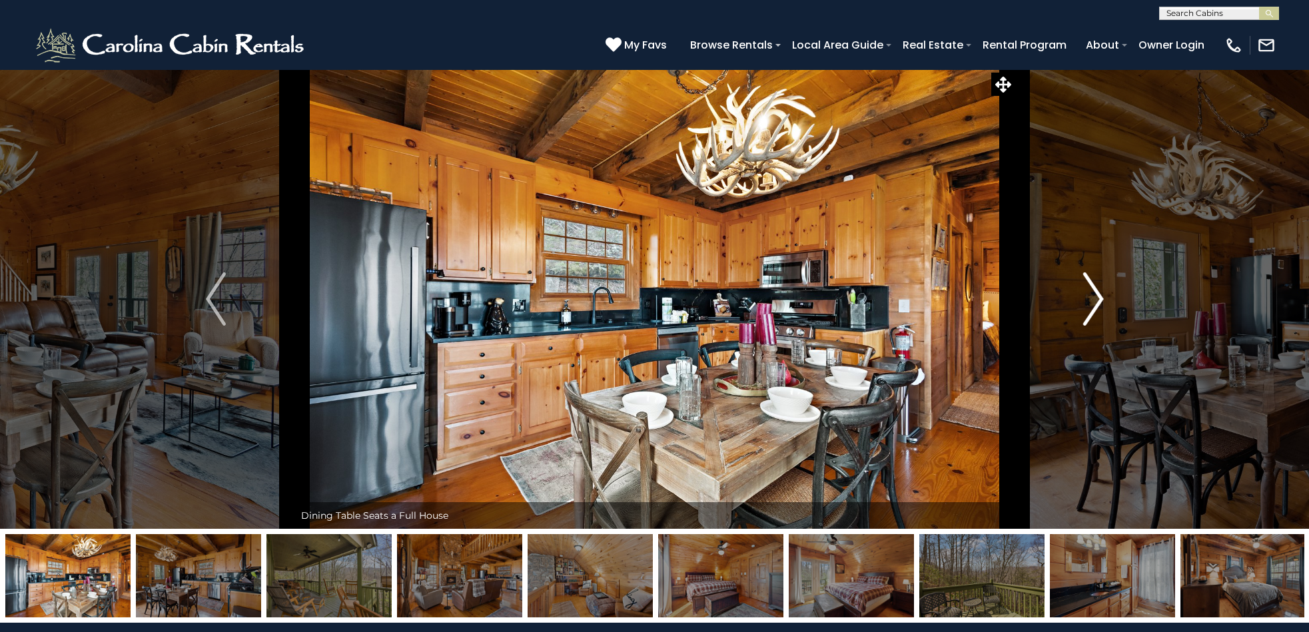
click at [1094, 302] on img "Next" at bounding box center [1094, 299] width 20 height 53
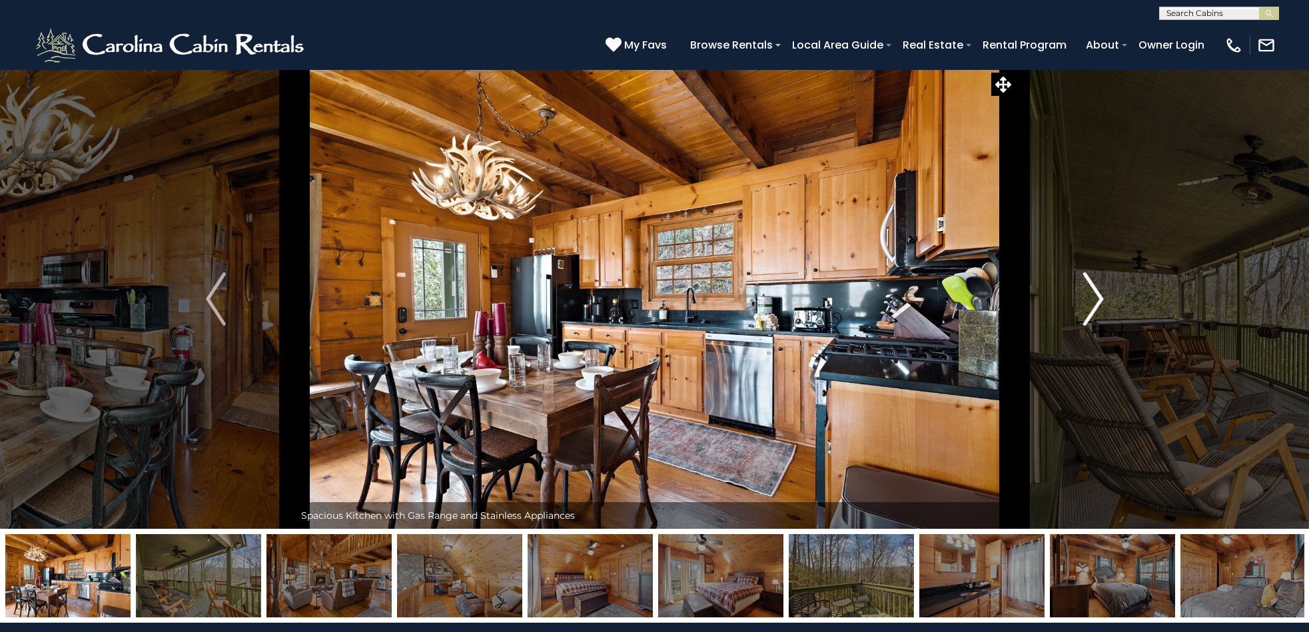
click at [1094, 302] on img "Next" at bounding box center [1094, 299] width 20 height 53
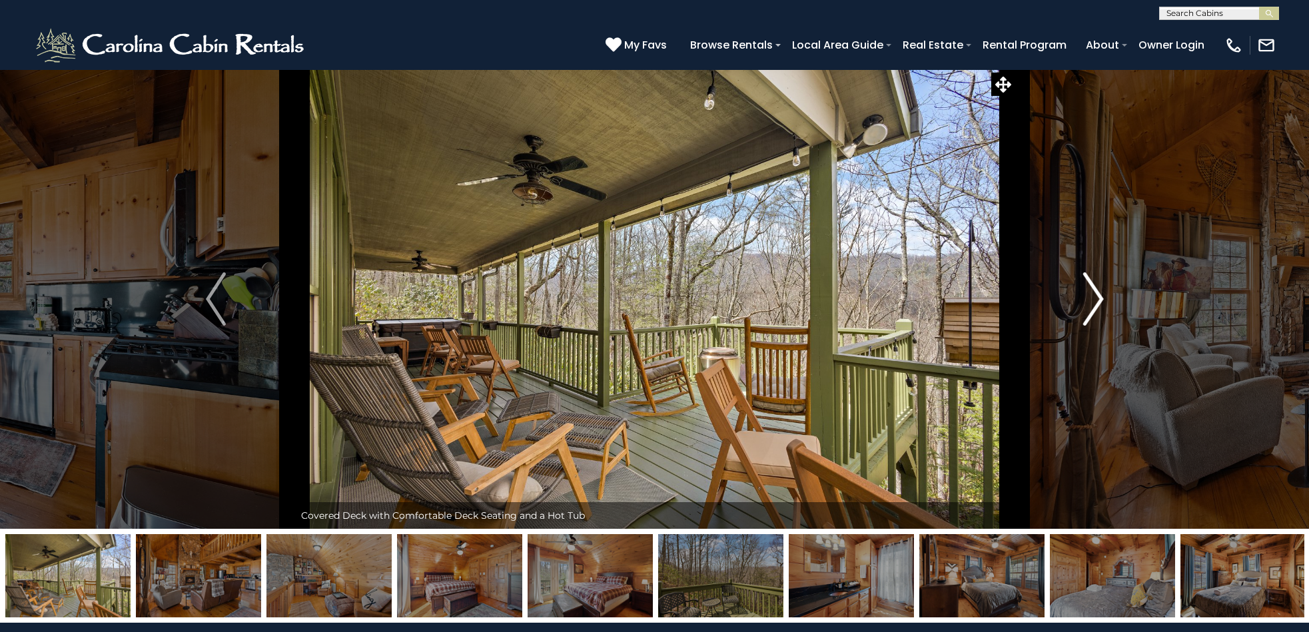
click at [1094, 302] on img "Next" at bounding box center [1094, 299] width 20 height 53
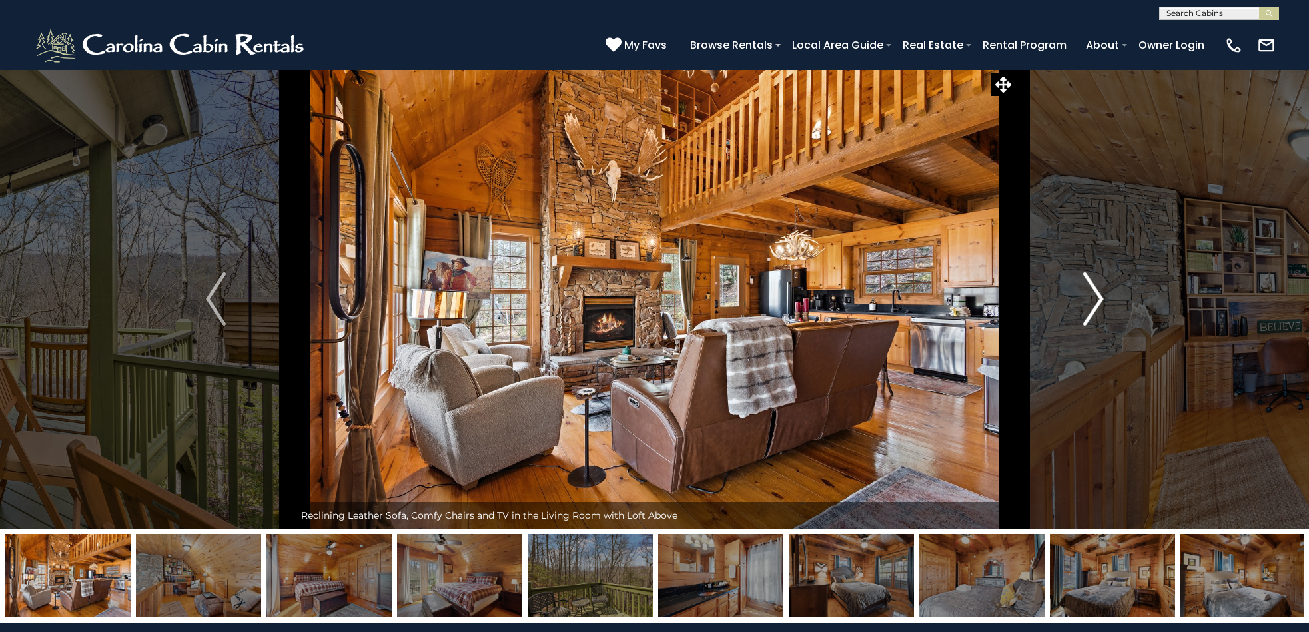
click at [1094, 302] on img "Next" at bounding box center [1094, 299] width 20 height 53
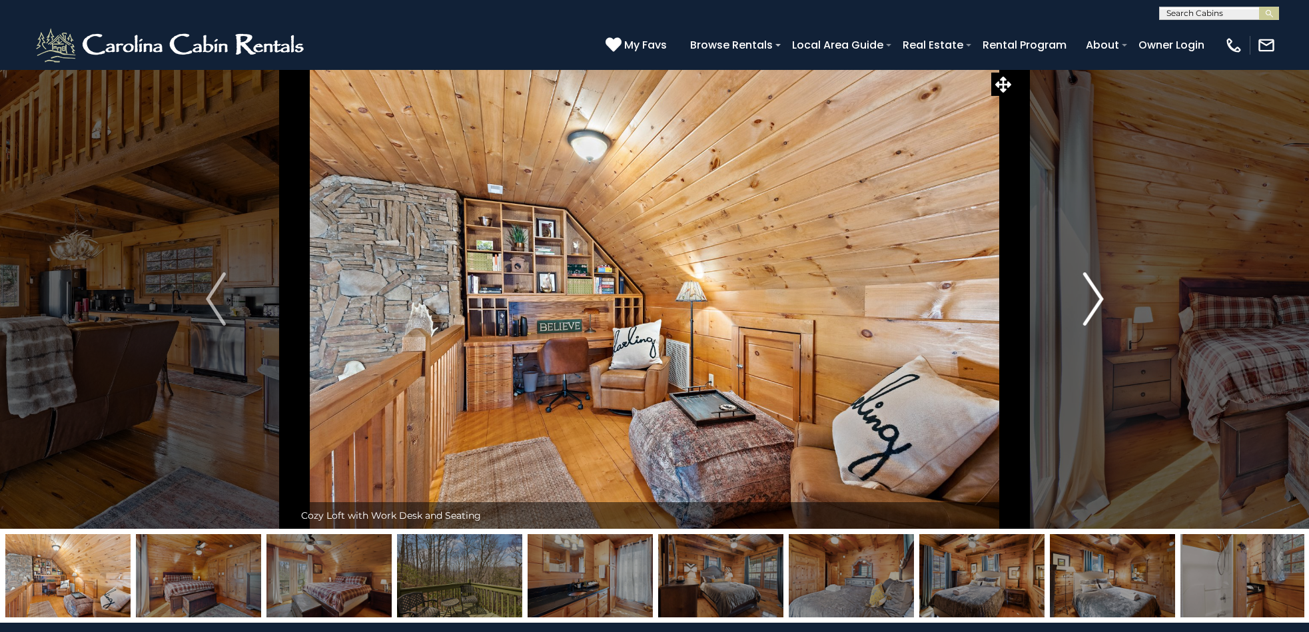
click at [1094, 302] on img "Next" at bounding box center [1094, 299] width 20 height 53
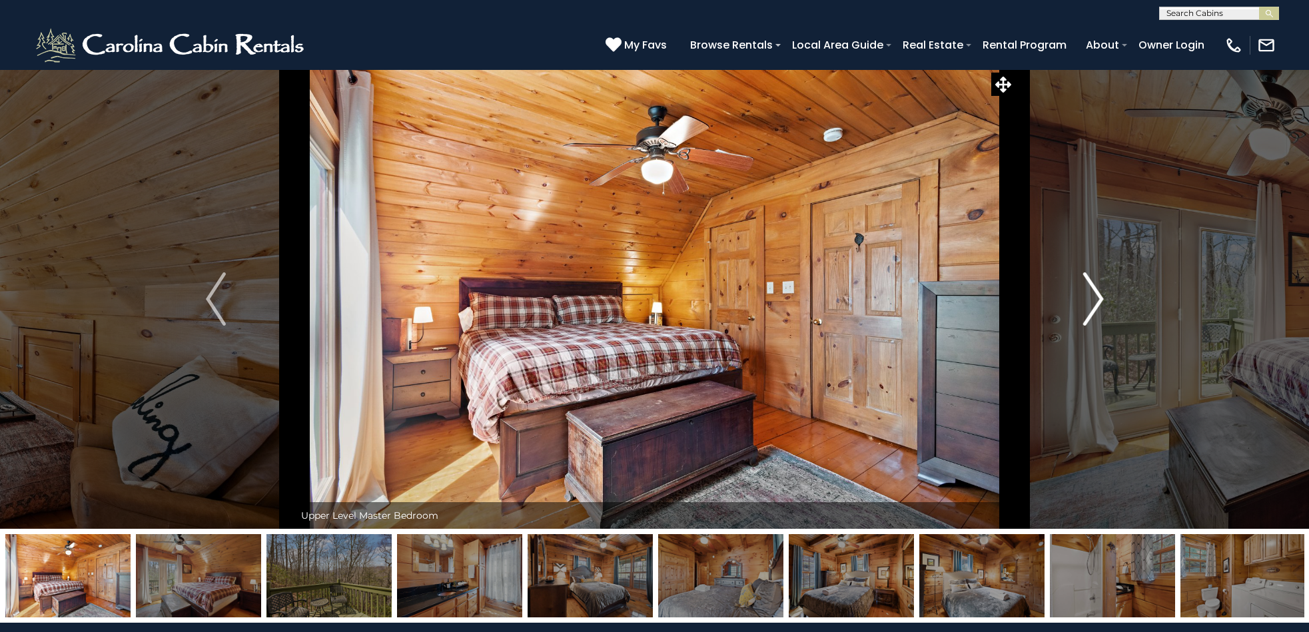
click at [1094, 302] on img "Next" at bounding box center [1094, 299] width 20 height 53
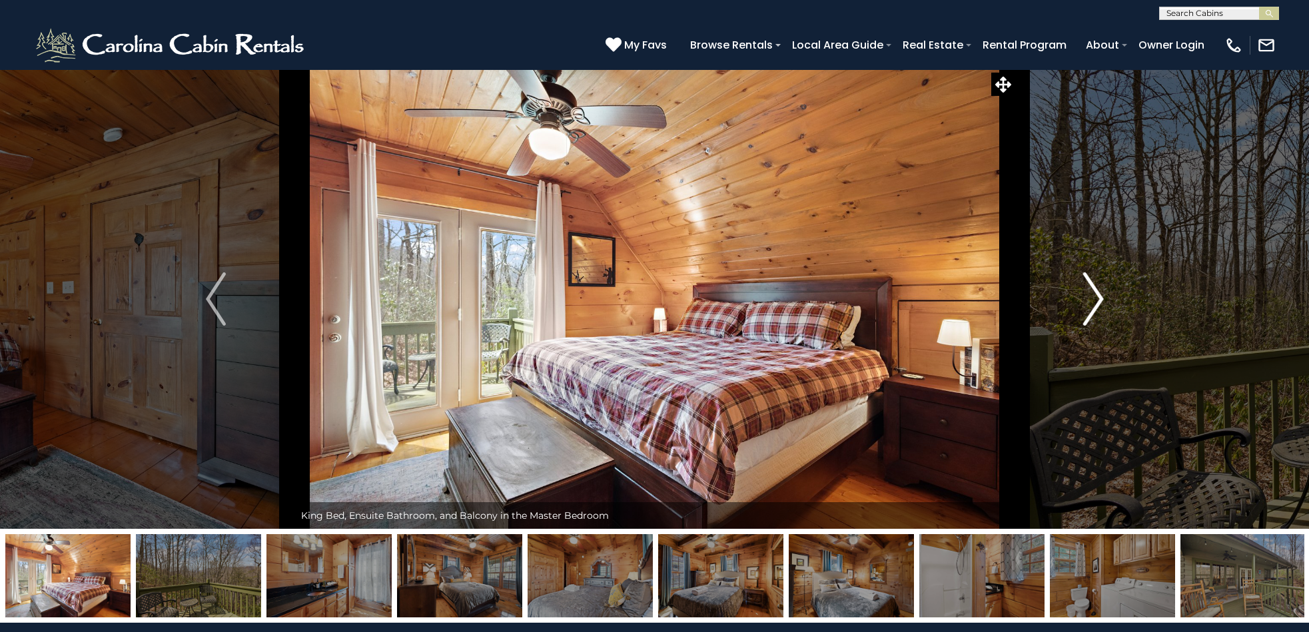
click at [1094, 302] on img "Next" at bounding box center [1094, 299] width 20 height 53
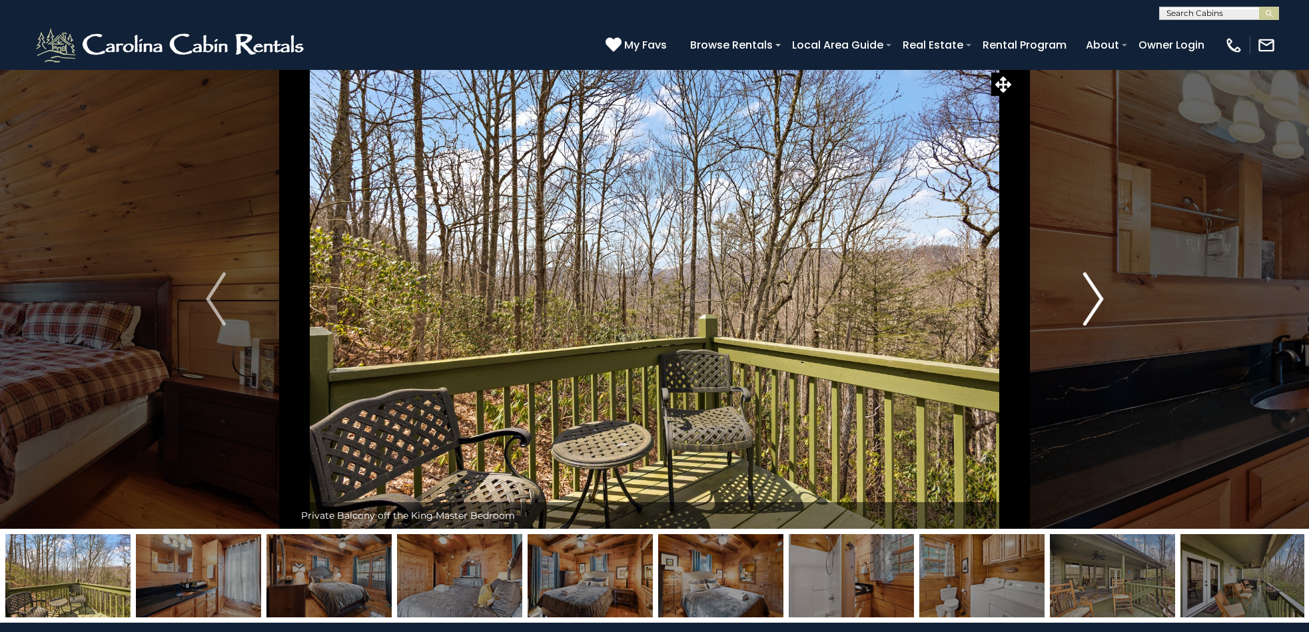
click at [1094, 302] on img "Next" at bounding box center [1094, 299] width 20 height 53
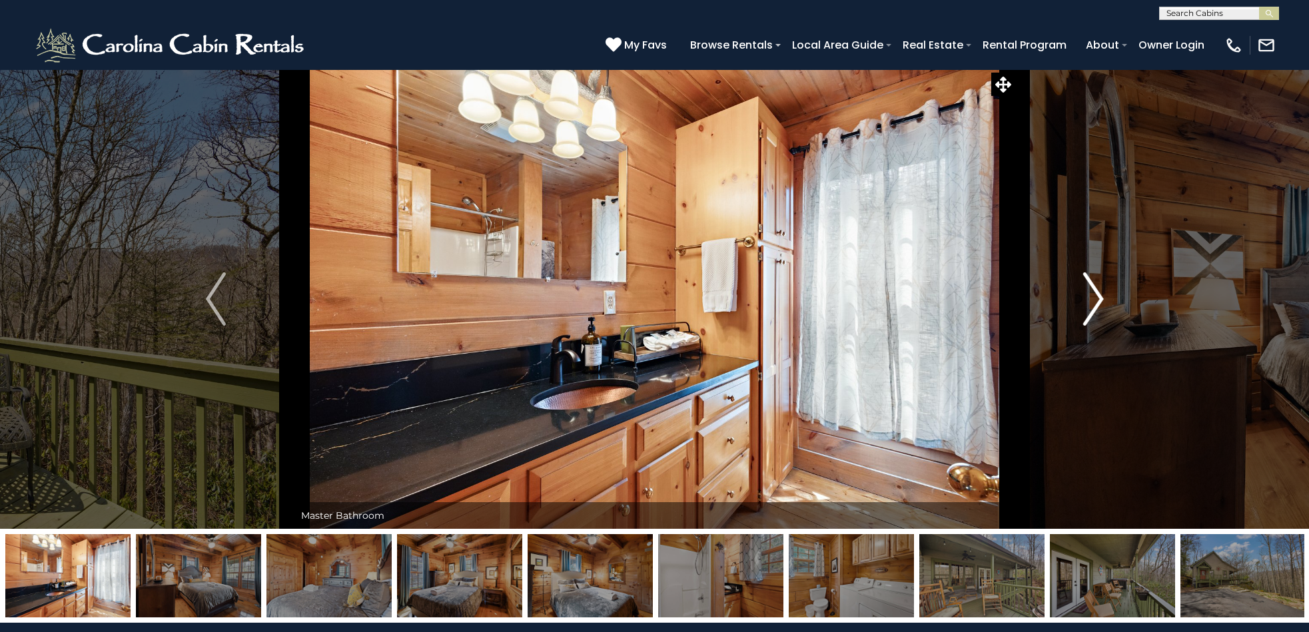
click at [1094, 302] on img "Next" at bounding box center [1094, 299] width 20 height 53
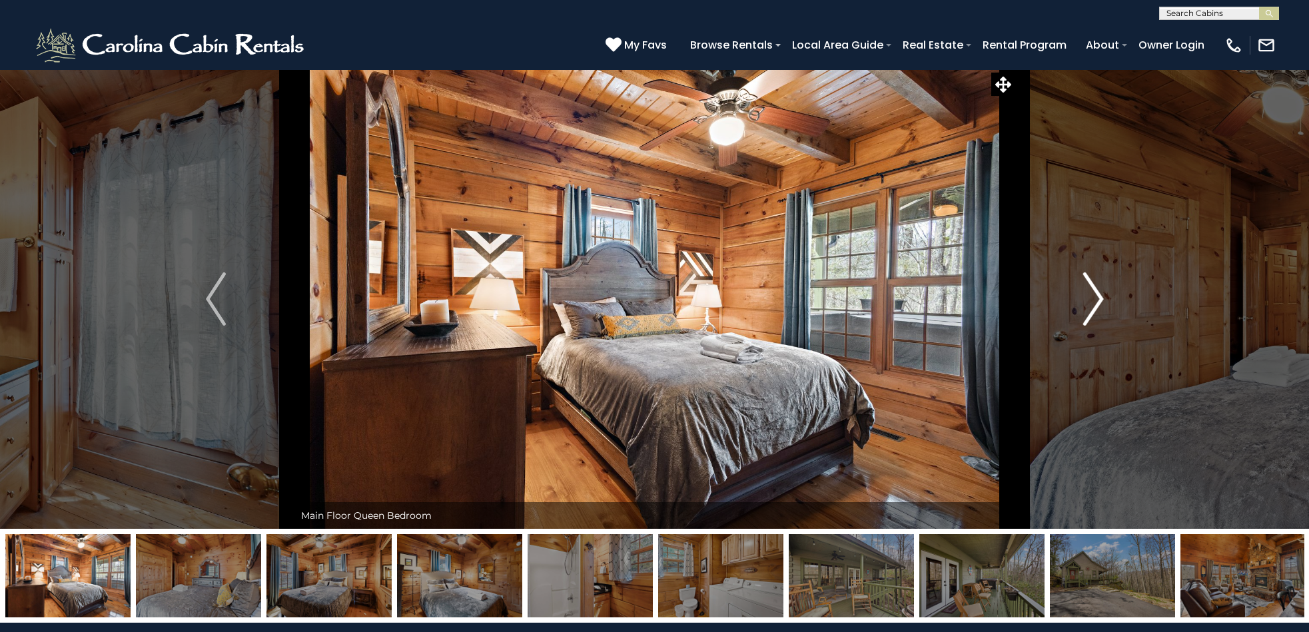
click at [1094, 302] on img "Next" at bounding box center [1094, 299] width 20 height 53
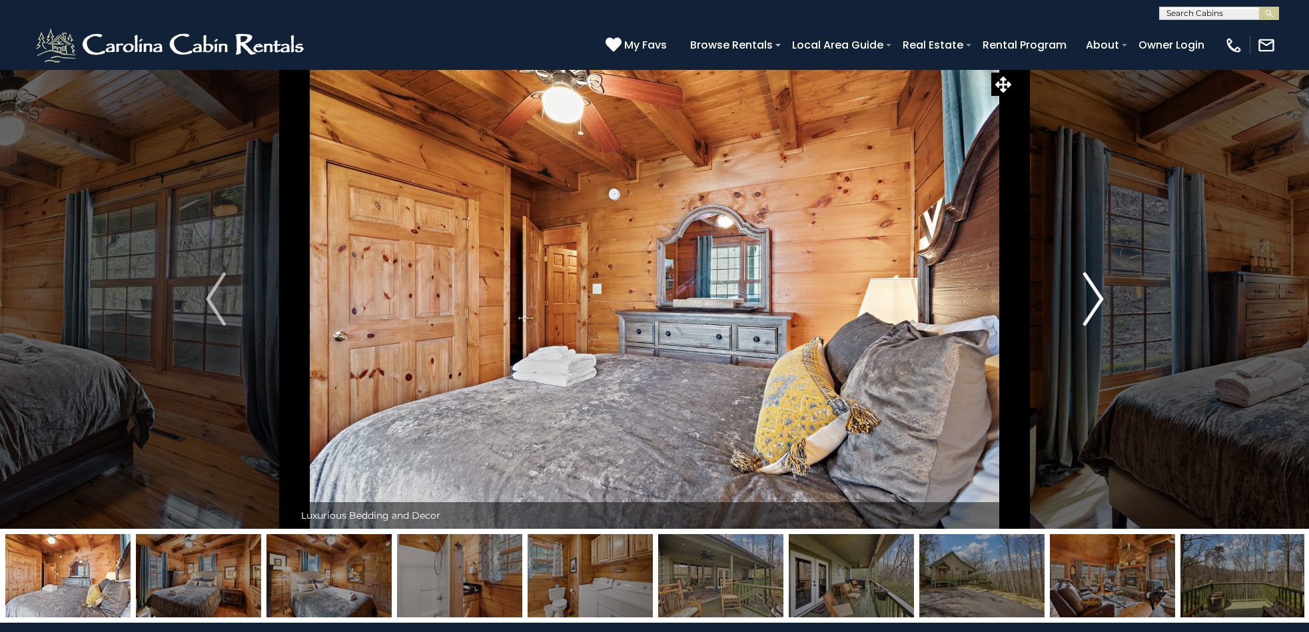
click at [1094, 302] on img "Next" at bounding box center [1094, 299] width 20 height 53
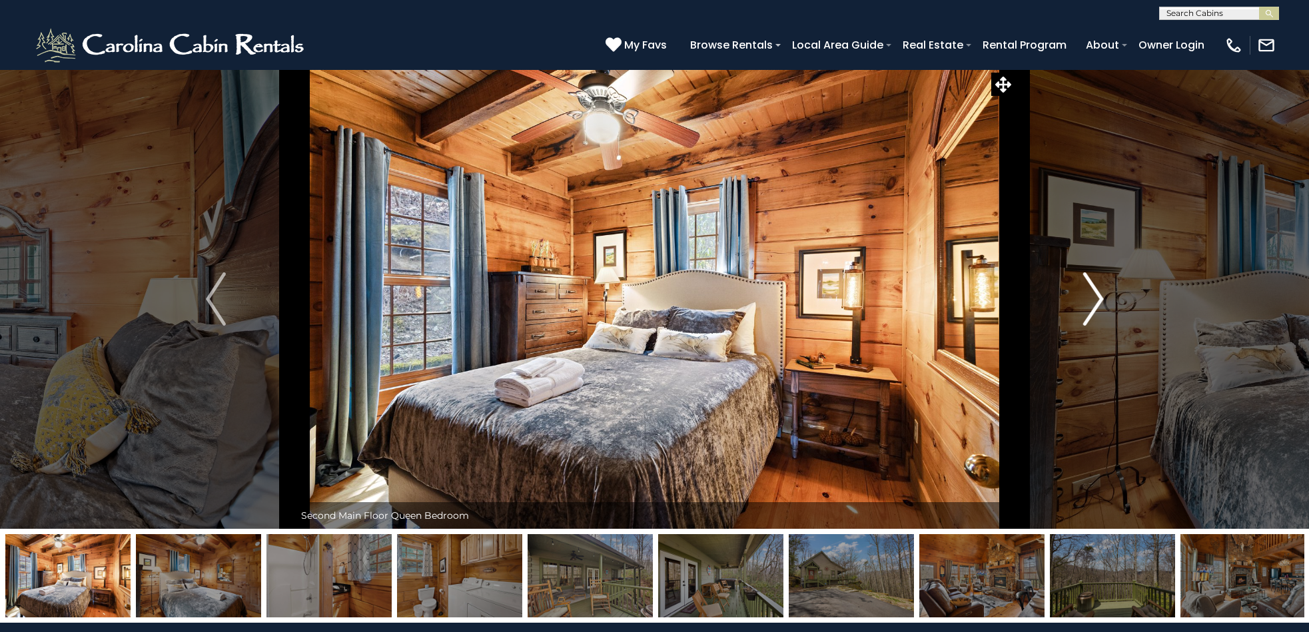
click at [1094, 302] on img "Next" at bounding box center [1094, 299] width 20 height 53
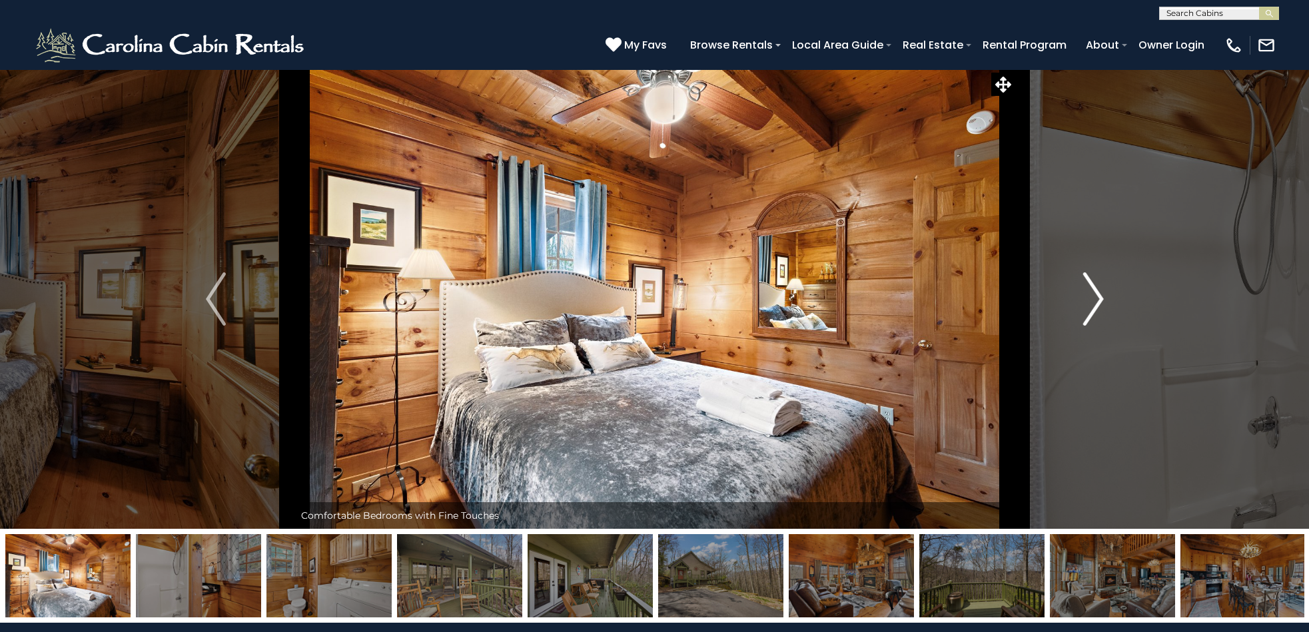
click at [1094, 302] on img "Next" at bounding box center [1094, 299] width 20 height 53
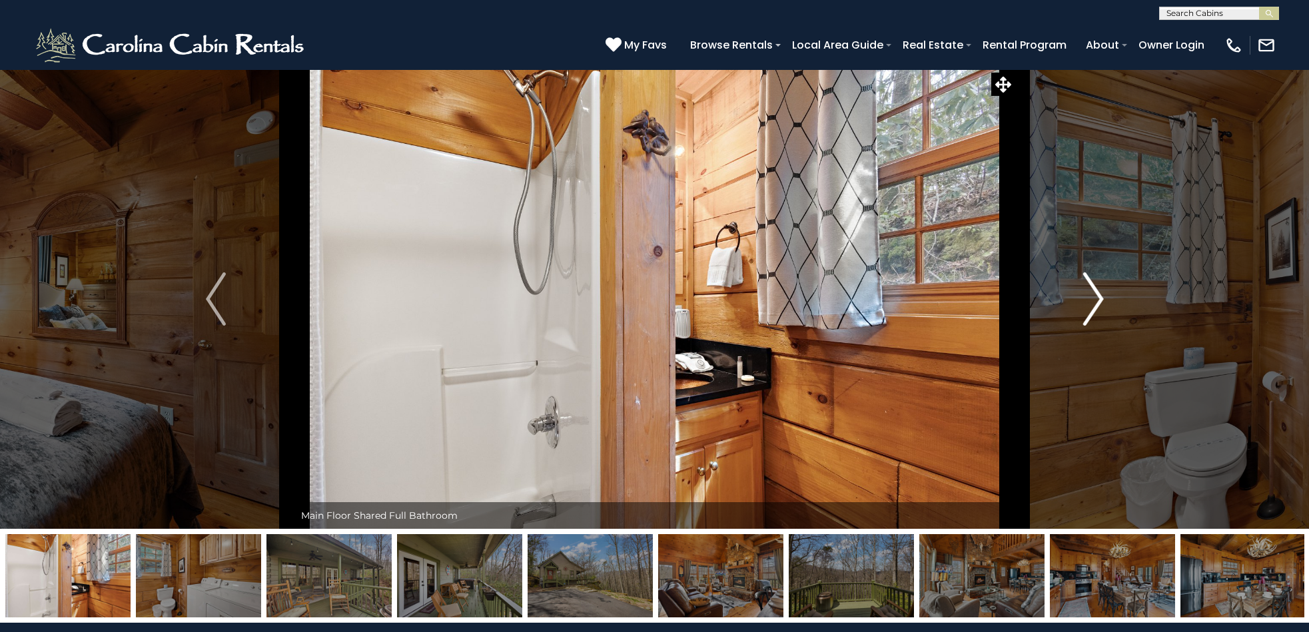
click at [1094, 302] on img "Next" at bounding box center [1094, 299] width 20 height 53
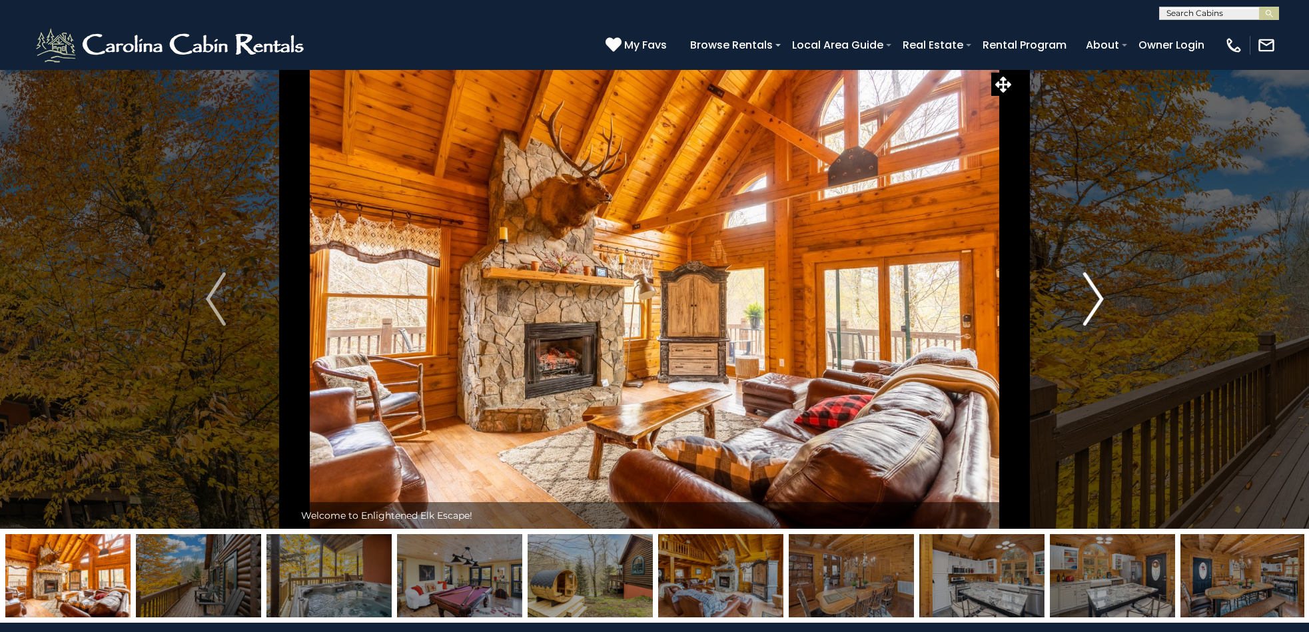
click at [1099, 300] on img "Next" at bounding box center [1094, 299] width 20 height 53
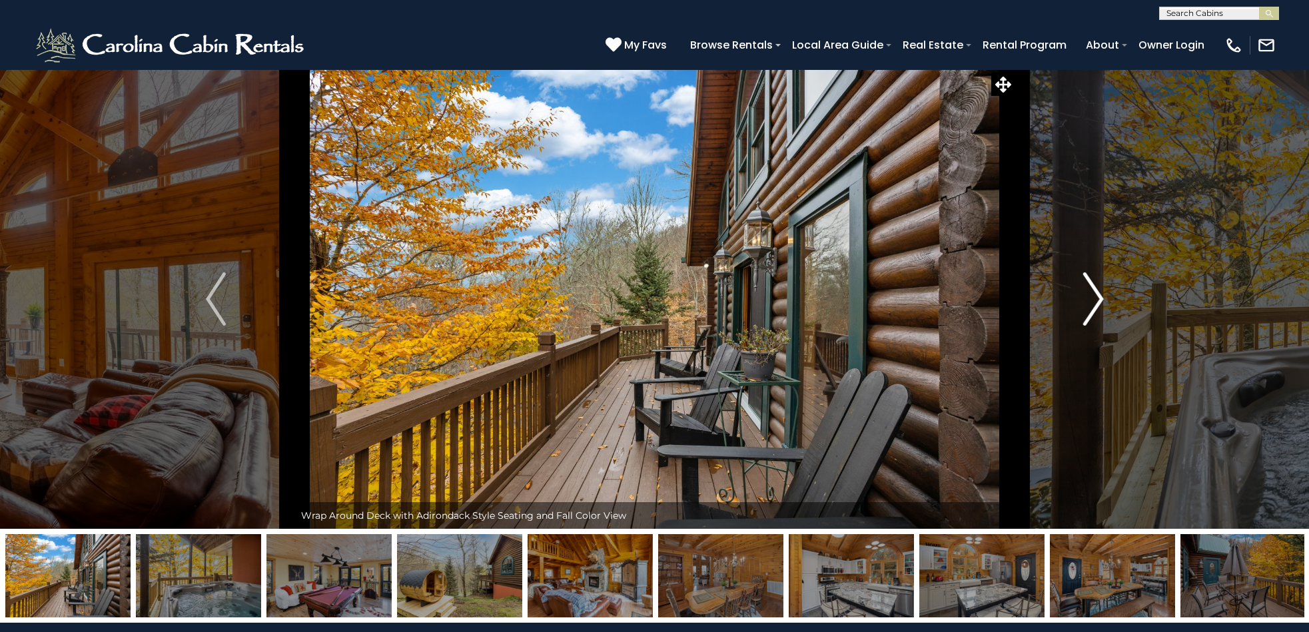
click at [1095, 300] on img "Next" at bounding box center [1094, 299] width 20 height 53
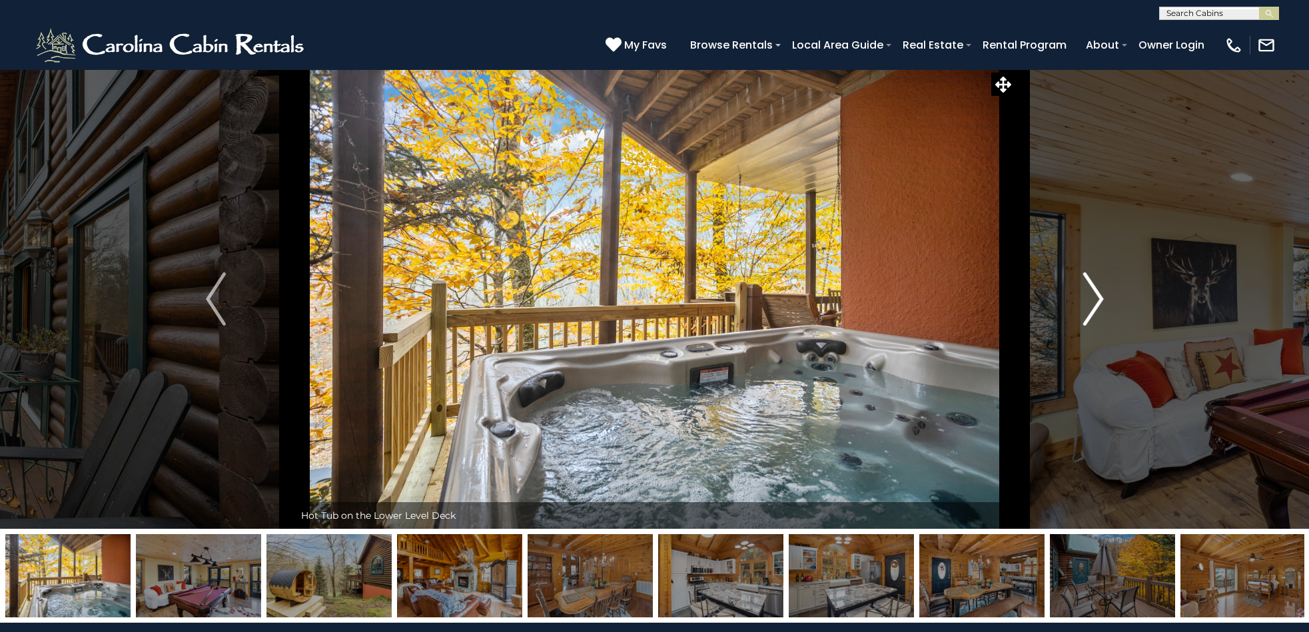
click at [1094, 300] on img "Next" at bounding box center [1094, 299] width 20 height 53
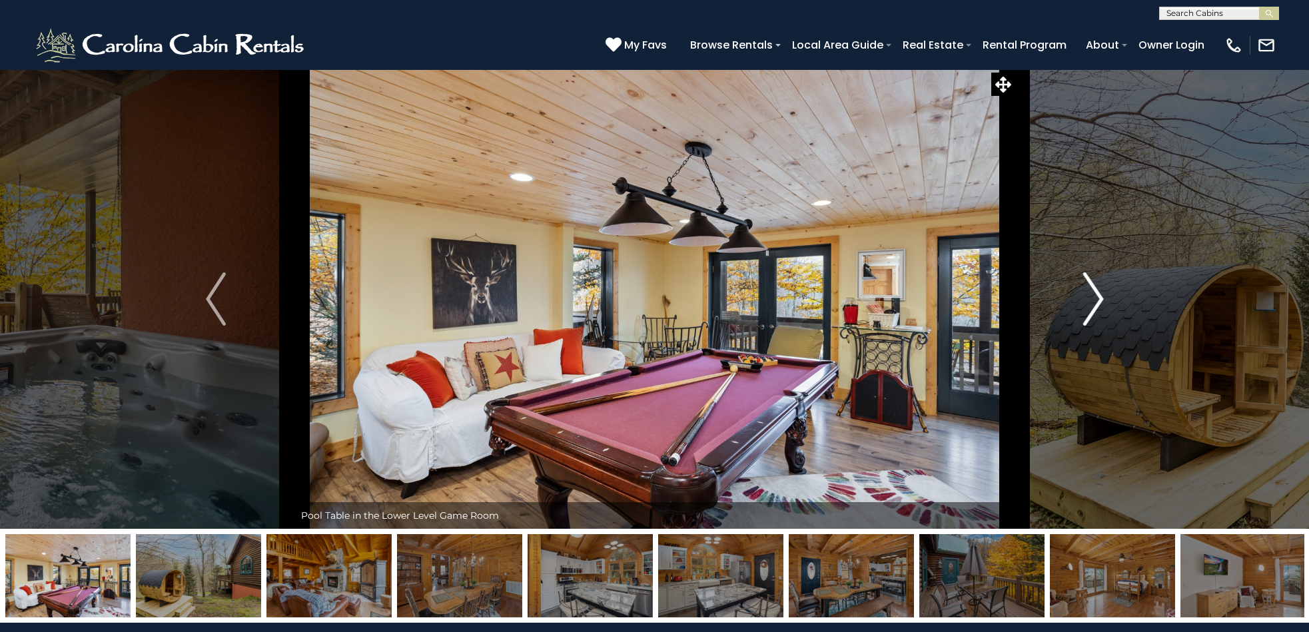
click at [1094, 300] on img "Next" at bounding box center [1094, 299] width 20 height 53
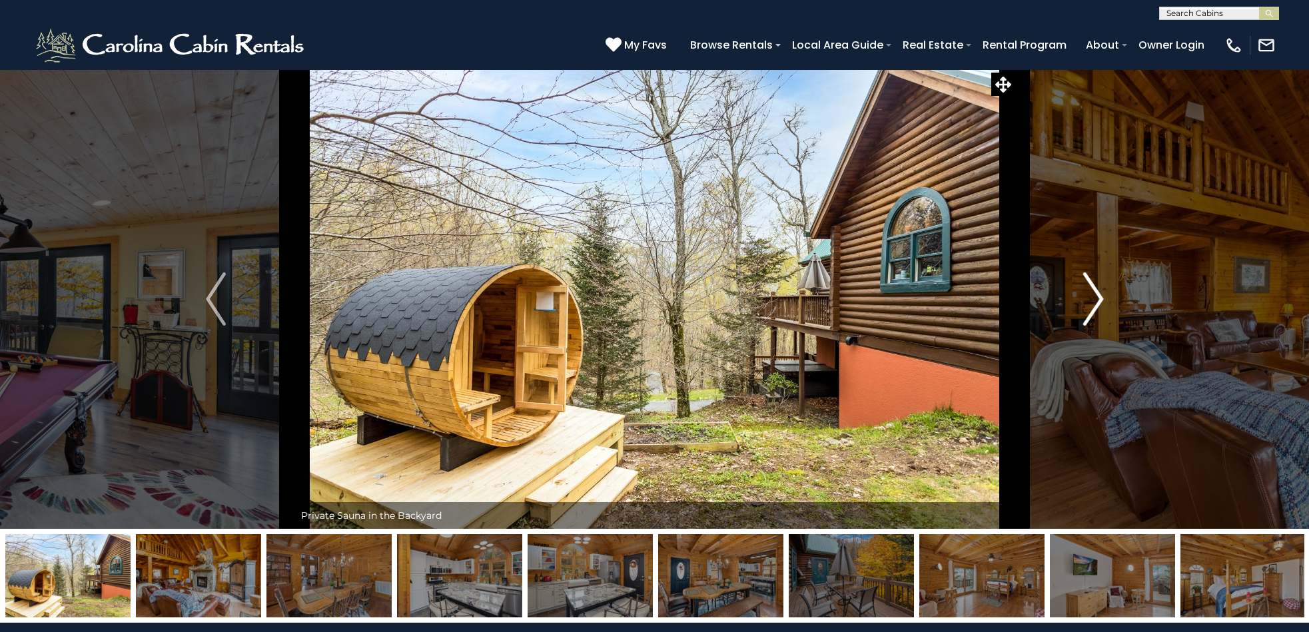
click at [1092, 300] on img "Next" at bounding box center [1094, 299] width 20 height 53
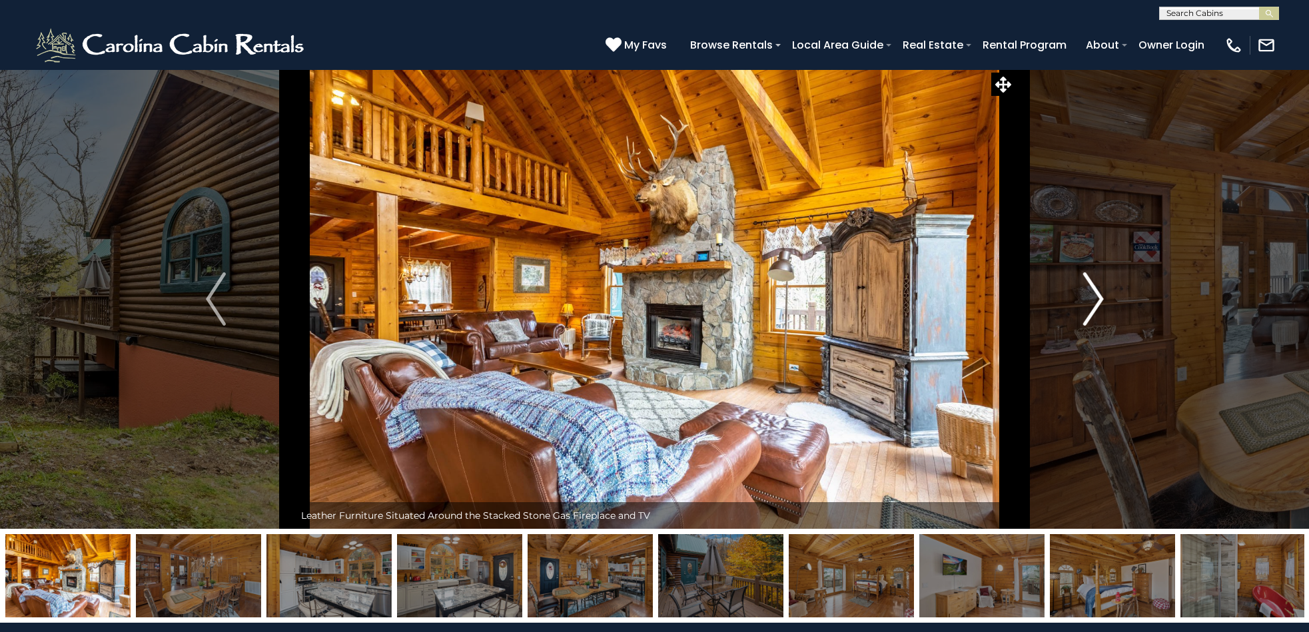
click at [1090, 300] on img "Next" at bounding box center [1094, 299] width 20 height 53
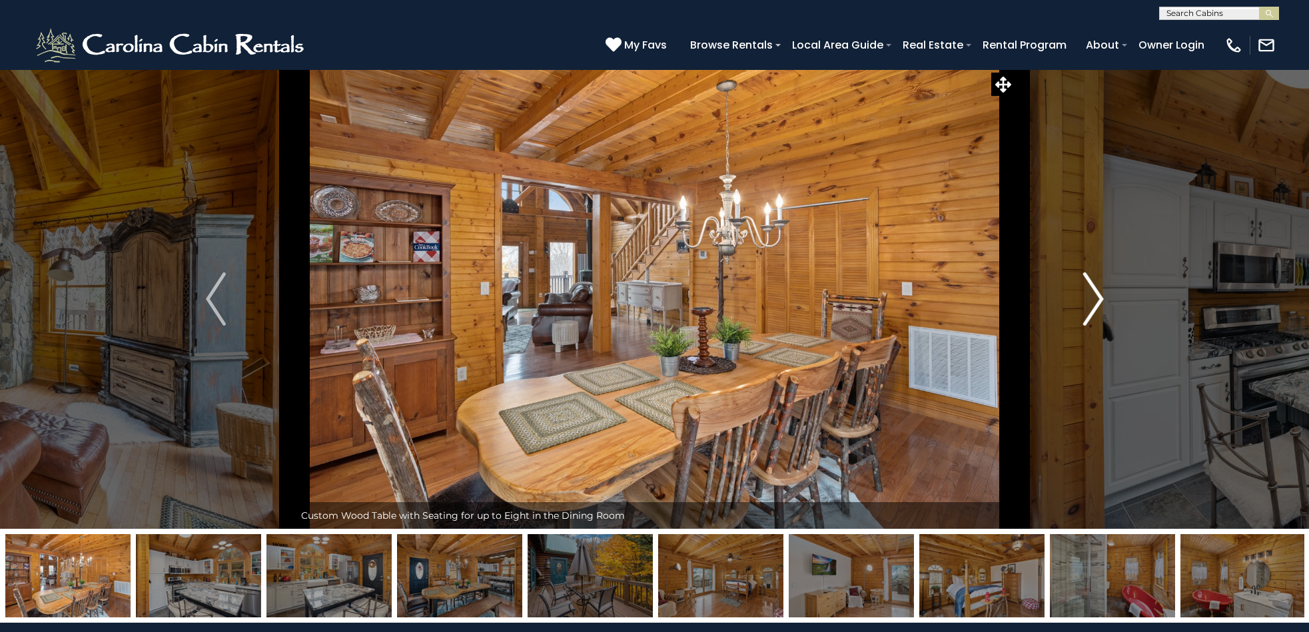
click at [1090, 300] on img "Next" at bounding box center [1094, 299] width 20 height 53
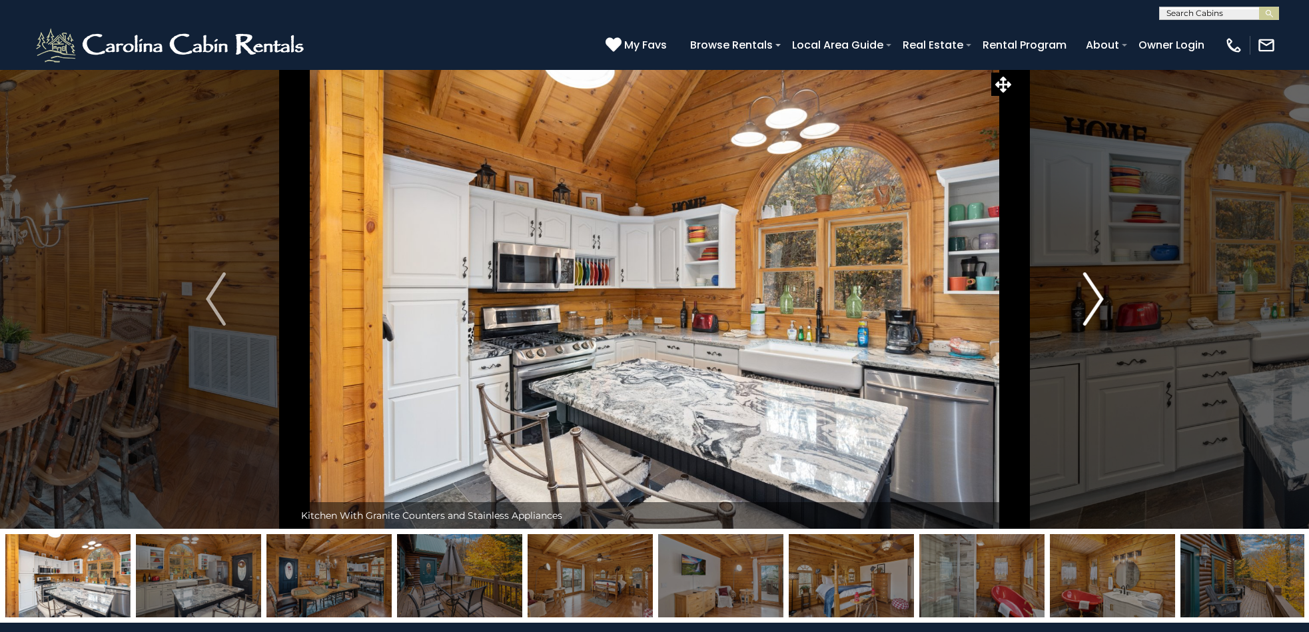
click at [1089, 299] on img "Next" at bounding box center [1094, 299] width 20 height 53
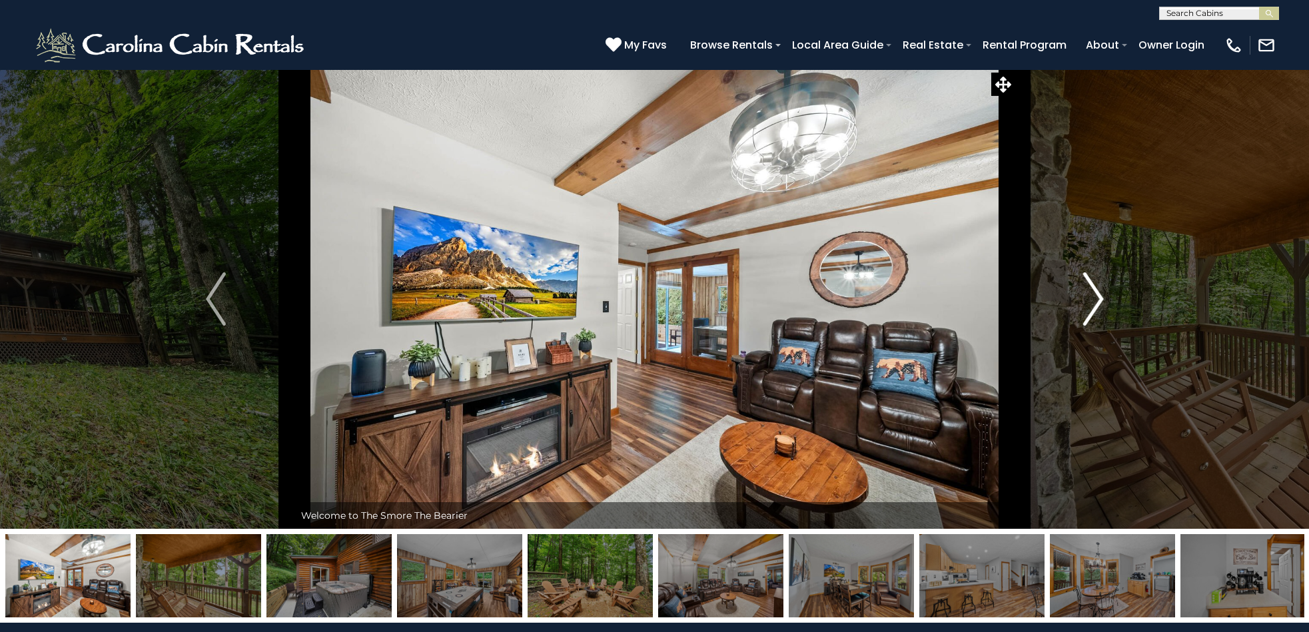
click at [1096, 301] on img "Next" at bounding box center [1094, 299] width 20 height 53
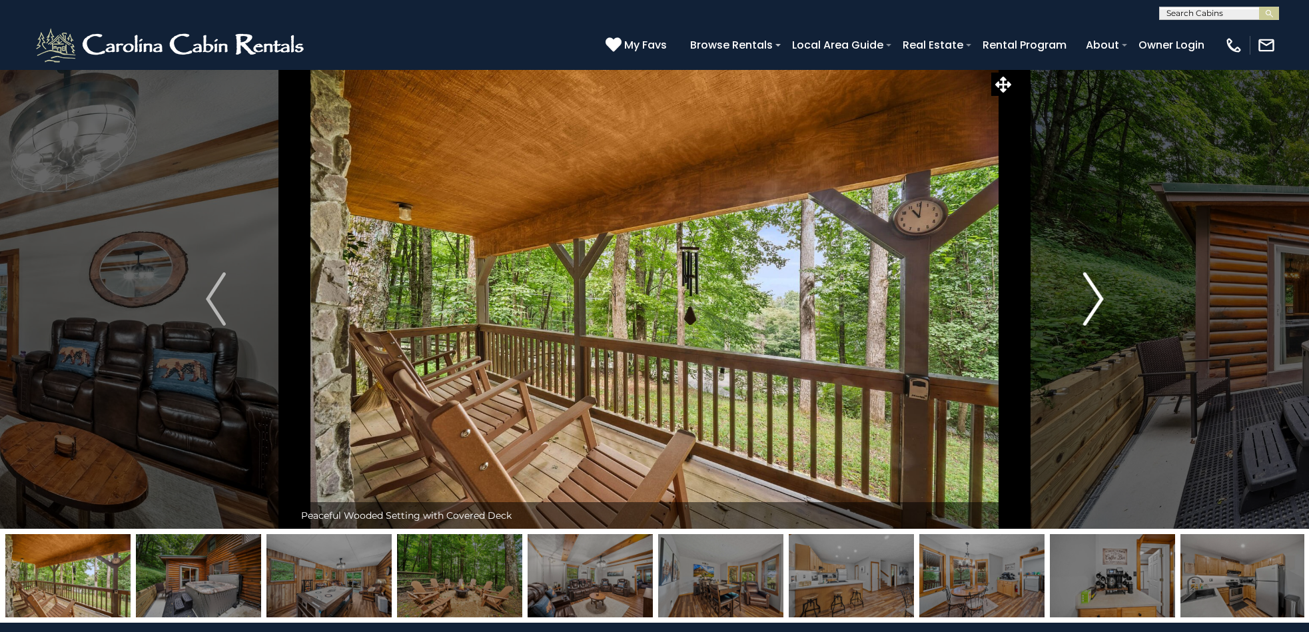
click at [1098, 301] on img "Next" at bounding box center [1094, 299] width 20 height 53
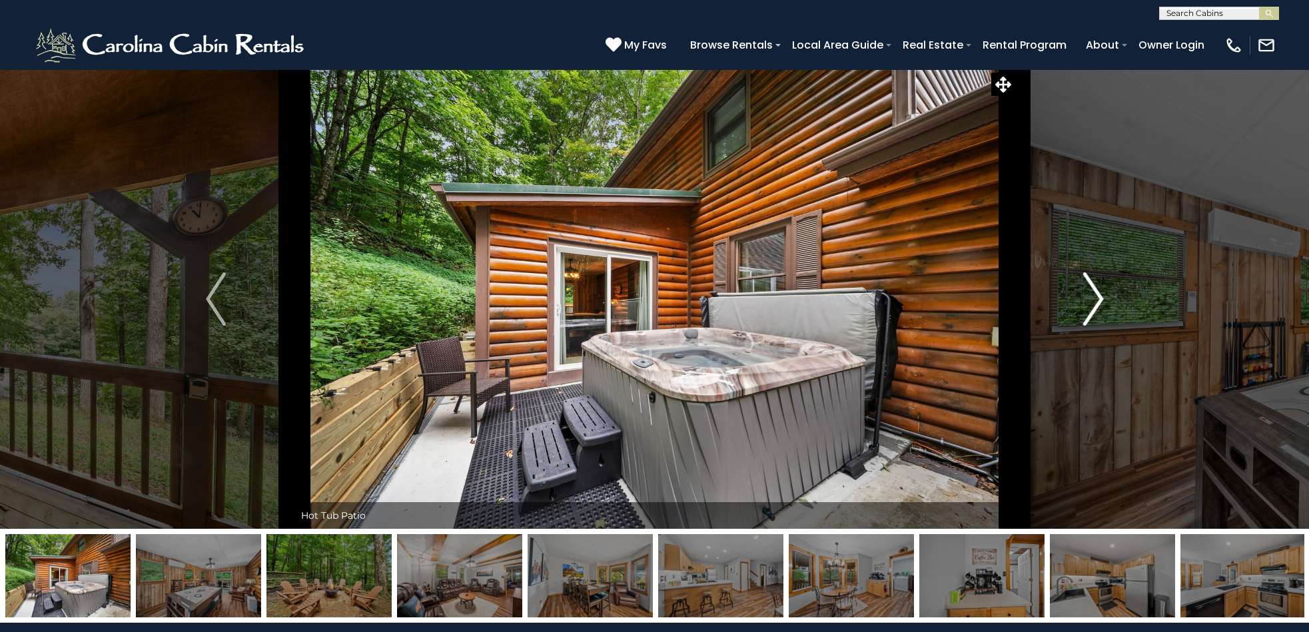
click at [1098, 301] on img "Next" at bounding box center [1094, 299] width 20 height 53
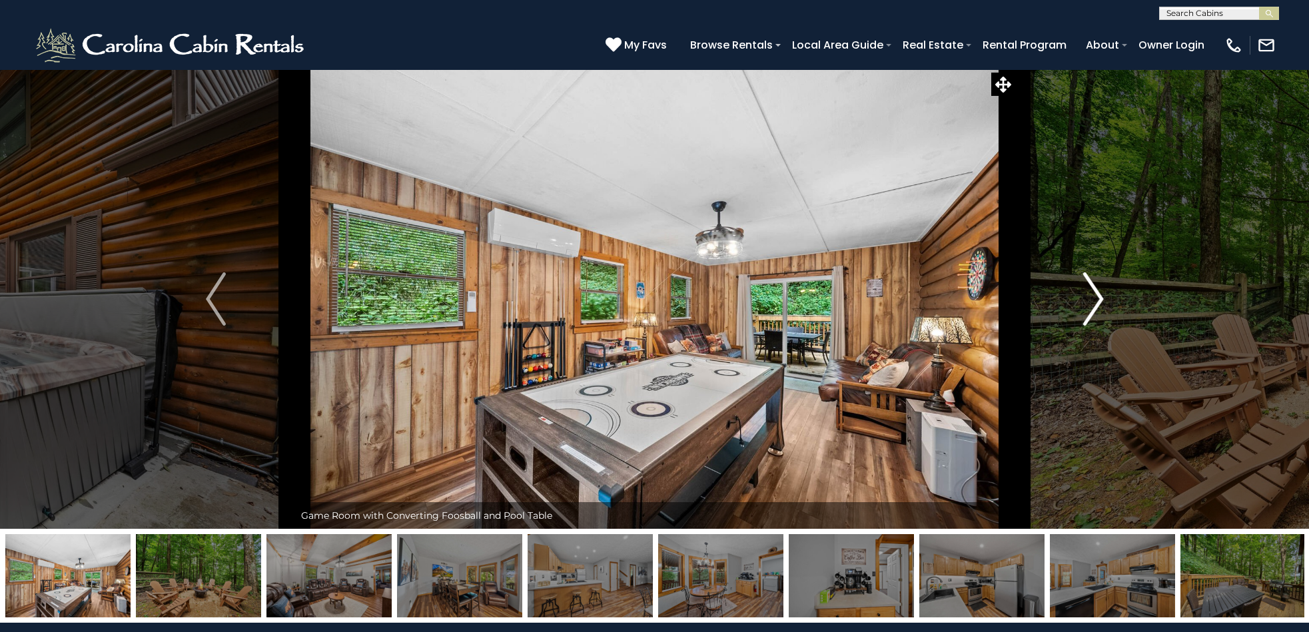
click at [1098, 301] on img "Next" at bounding box center [1094, 299] width 20 height 53
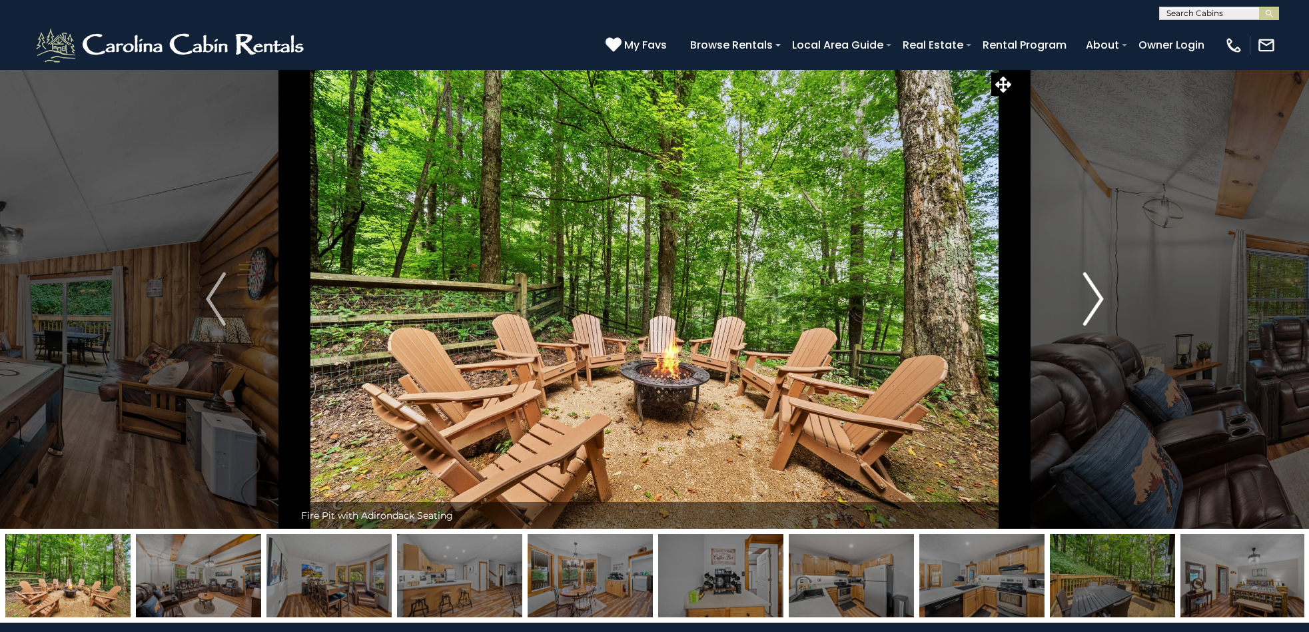
click at [1098, 301] on img "Next" at bounding box center [1094, 299] width 20 height 53
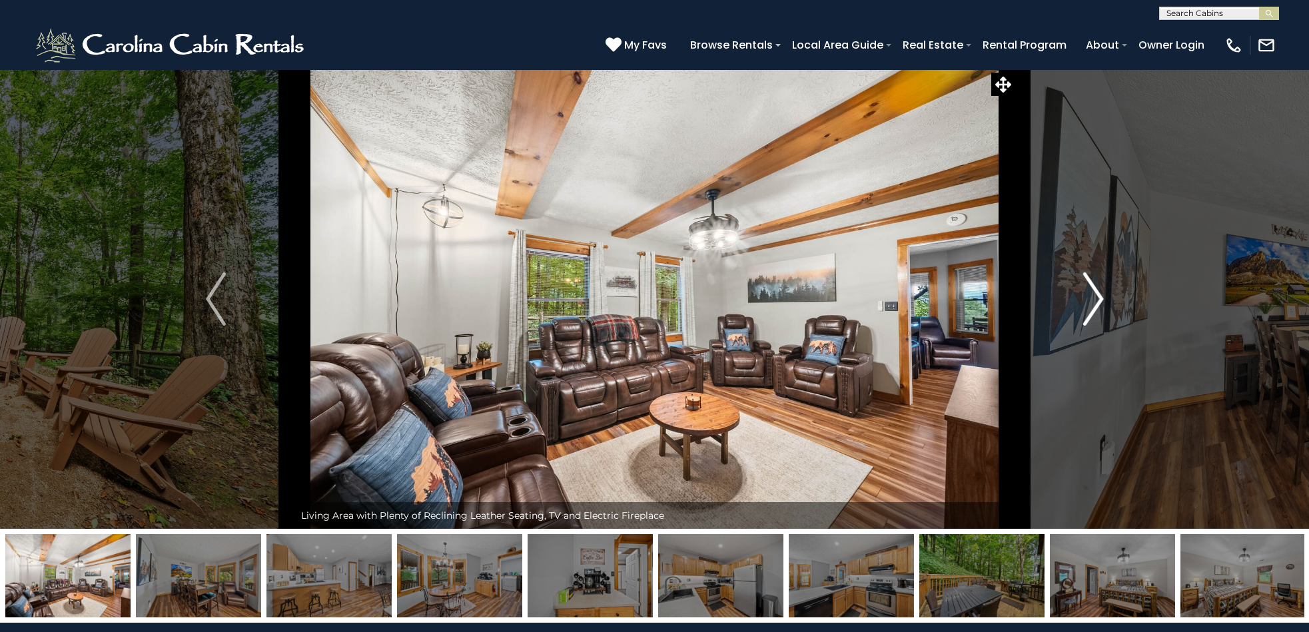
click at [1099, 299] on img "Next" at bounding box center [1094, 299] width 20 height 53
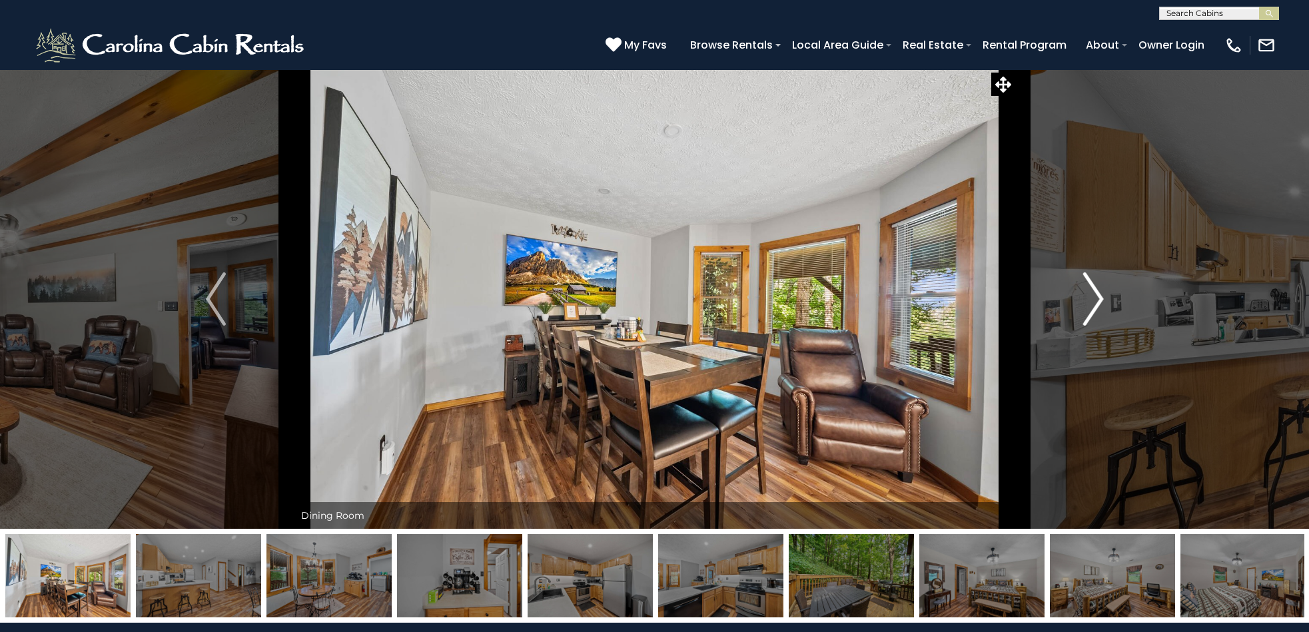
click at [1099, 299] on img "Next" at bounding box center [1094, 299] width 20 height 53
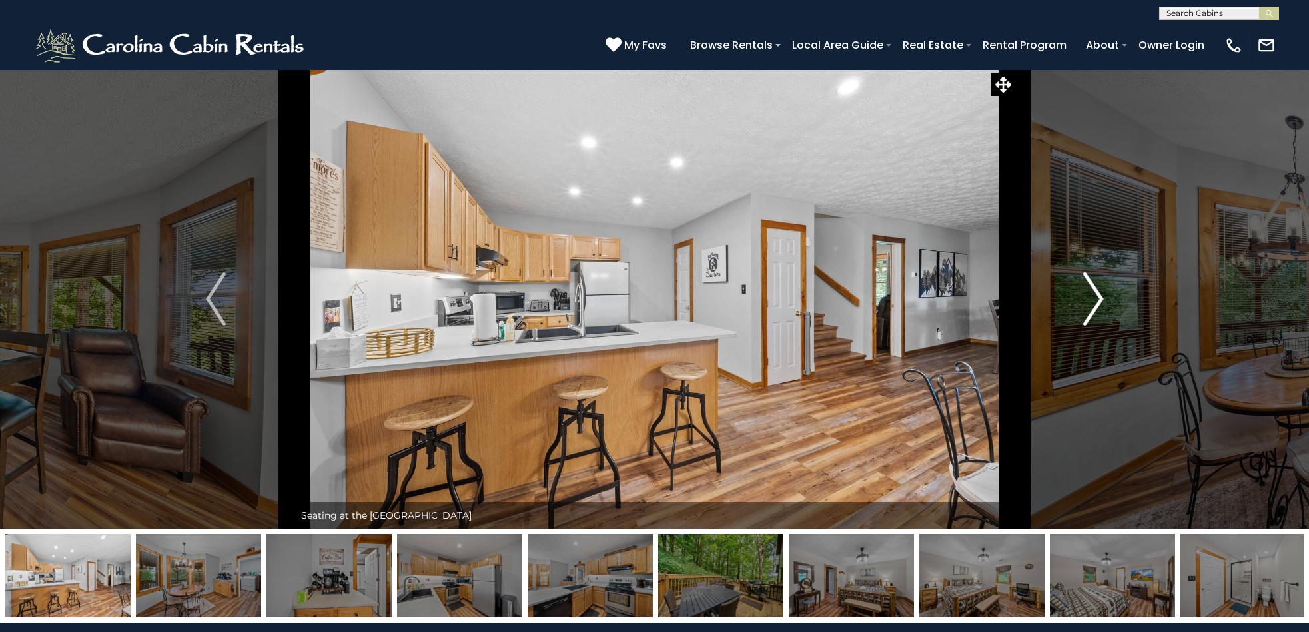
click at [1099, 299] on img "Next" at bounding box center [1094, 299] width 20 height 53
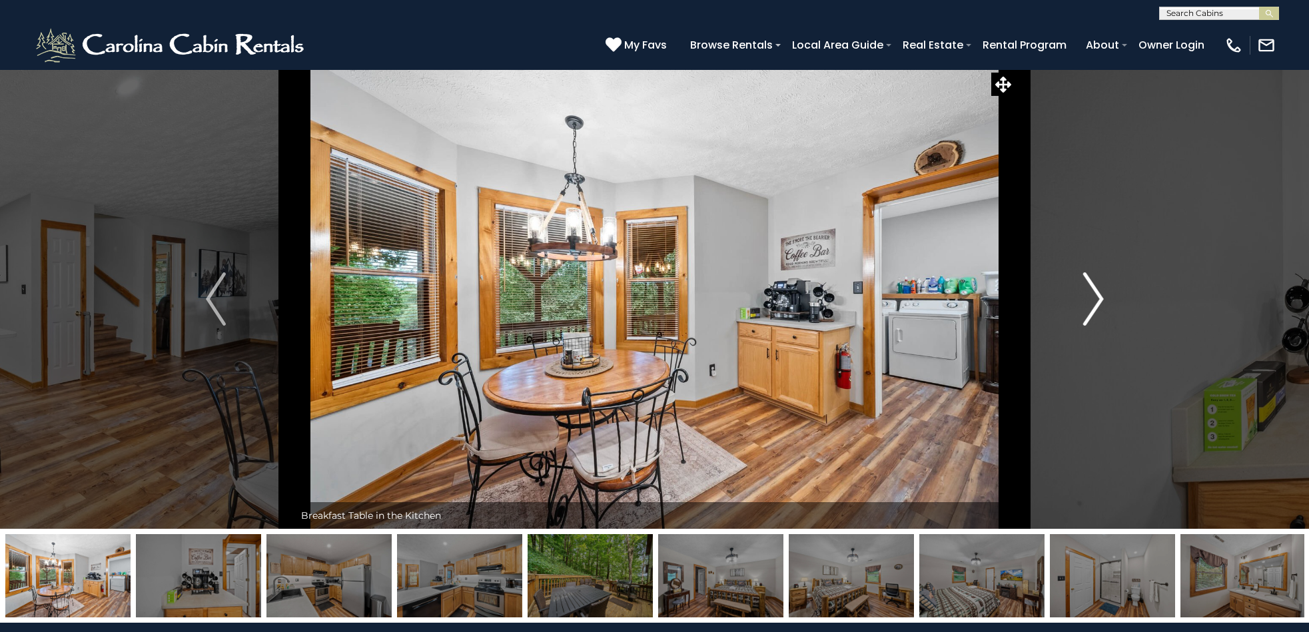
click at [1099, 299] on img "Next" at bounding box center [1094, 299] width 20 height 53
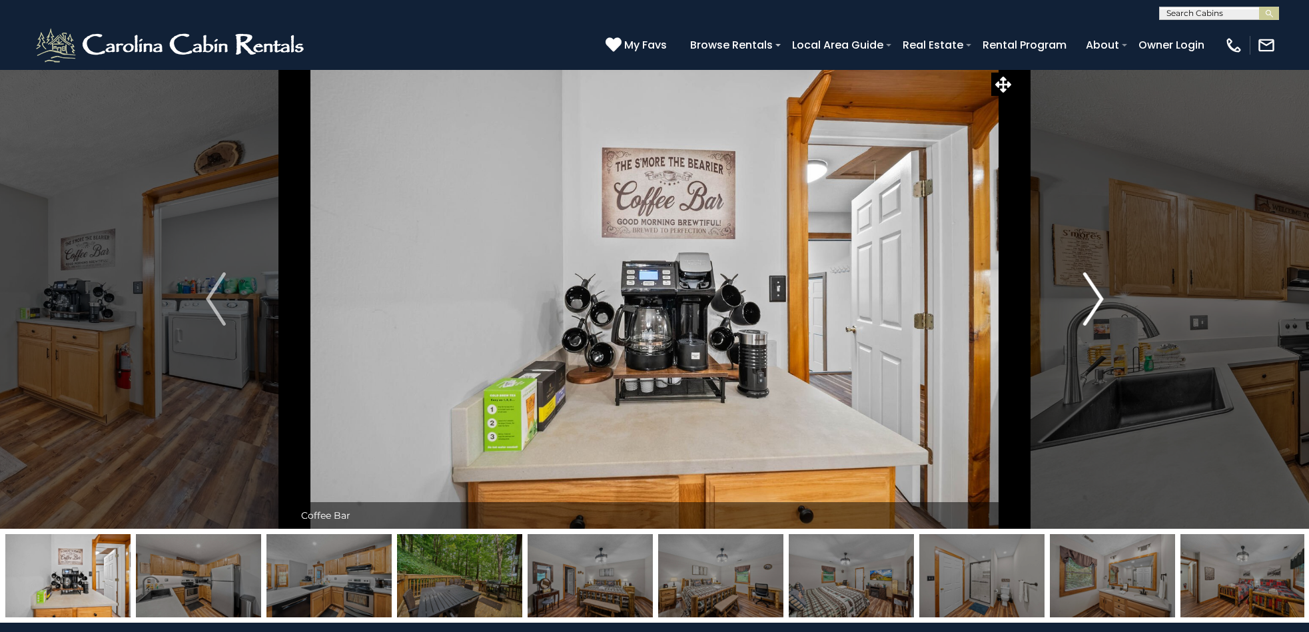
click at [1096, 298] on img "Next" at bounding box center [1094, 299] width 20 height 53
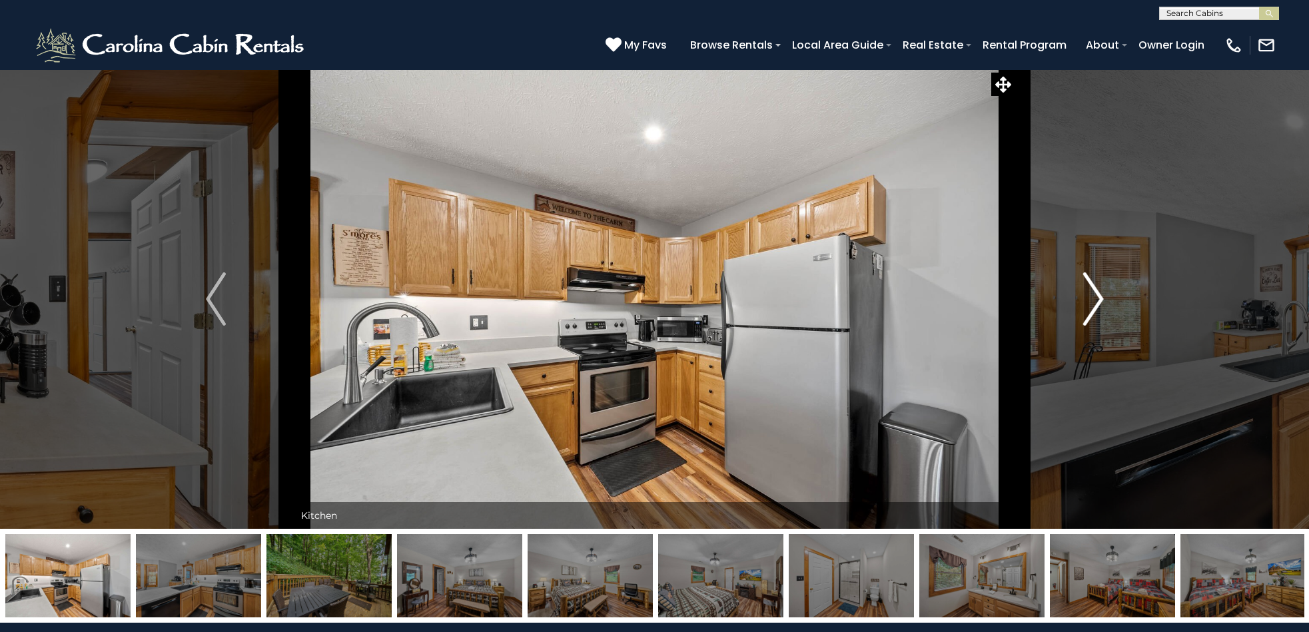
click at [1094, 297] on img "Next" at bounding box center [1094, 299] width 20 height 53
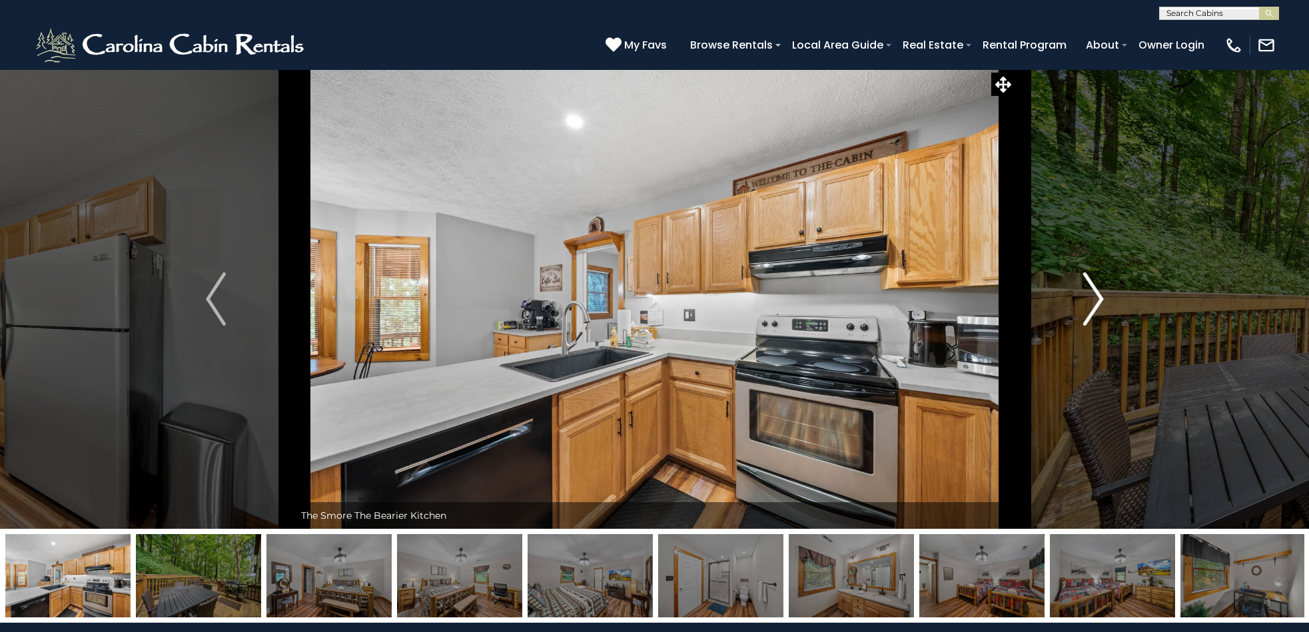
click at [1094, 297] on img "Next" at bounding box center [1094, 299] width 20 height 53
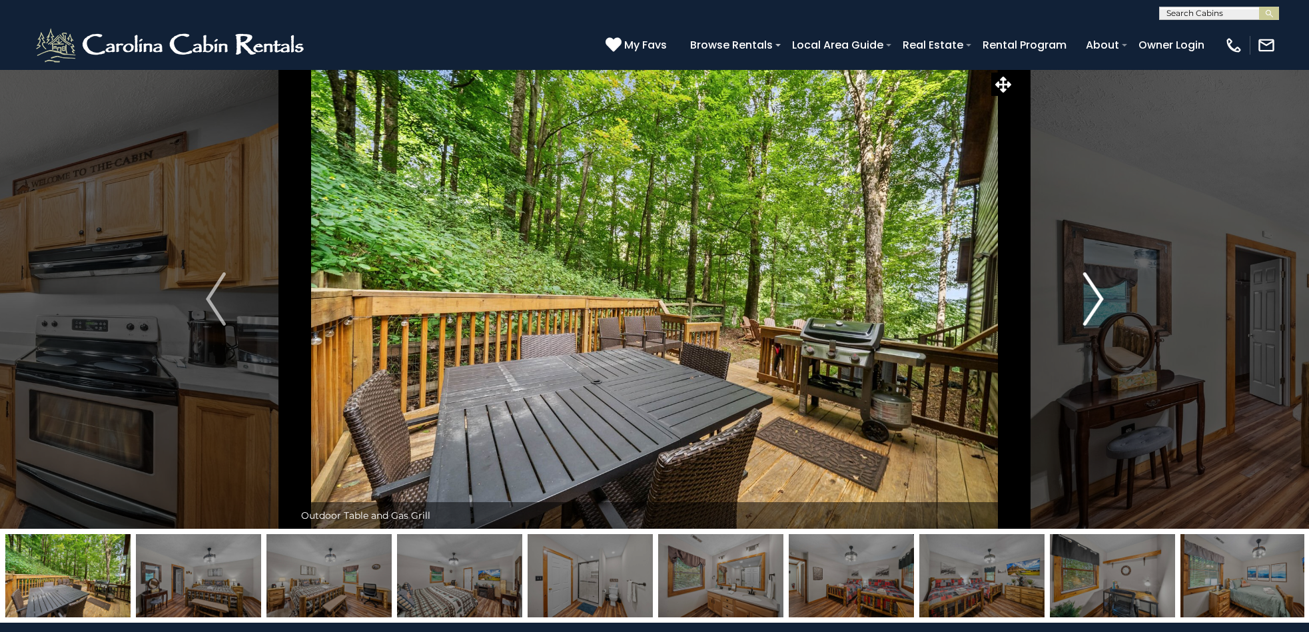
click at [1092, 296] on img "Next" at bounding box center [1094, 299] width 20 height 53
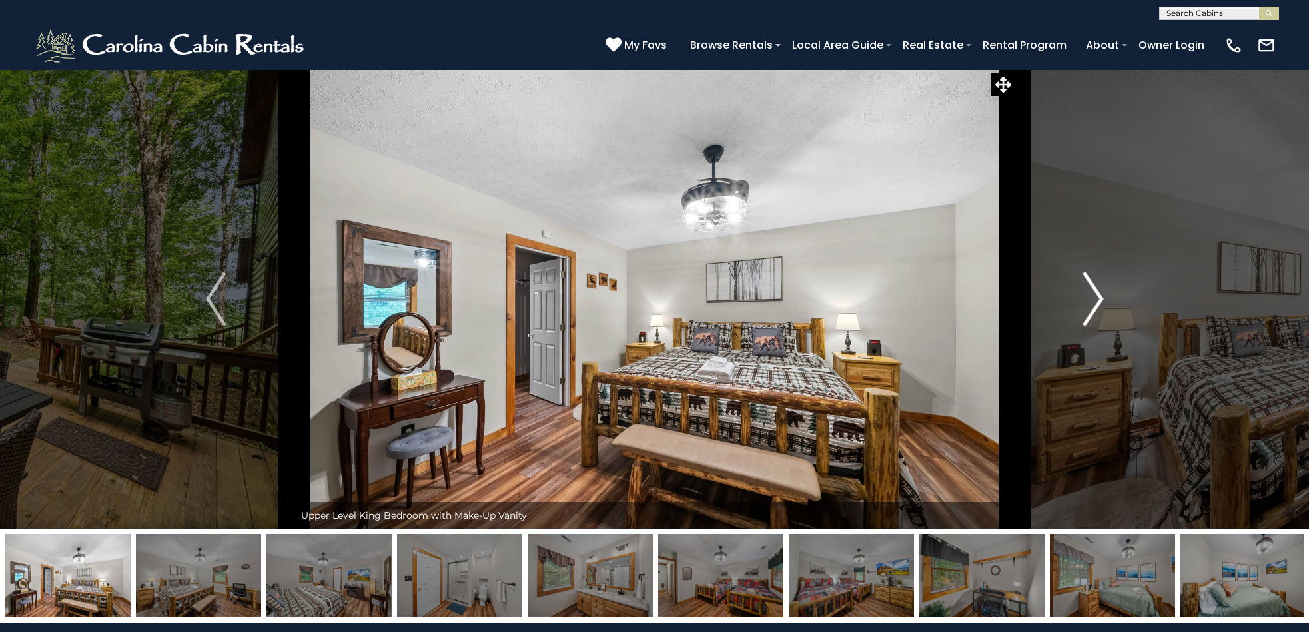
click at [1092, 296] on img "Next" at bounding box center [1094, 299] width 20 height 53
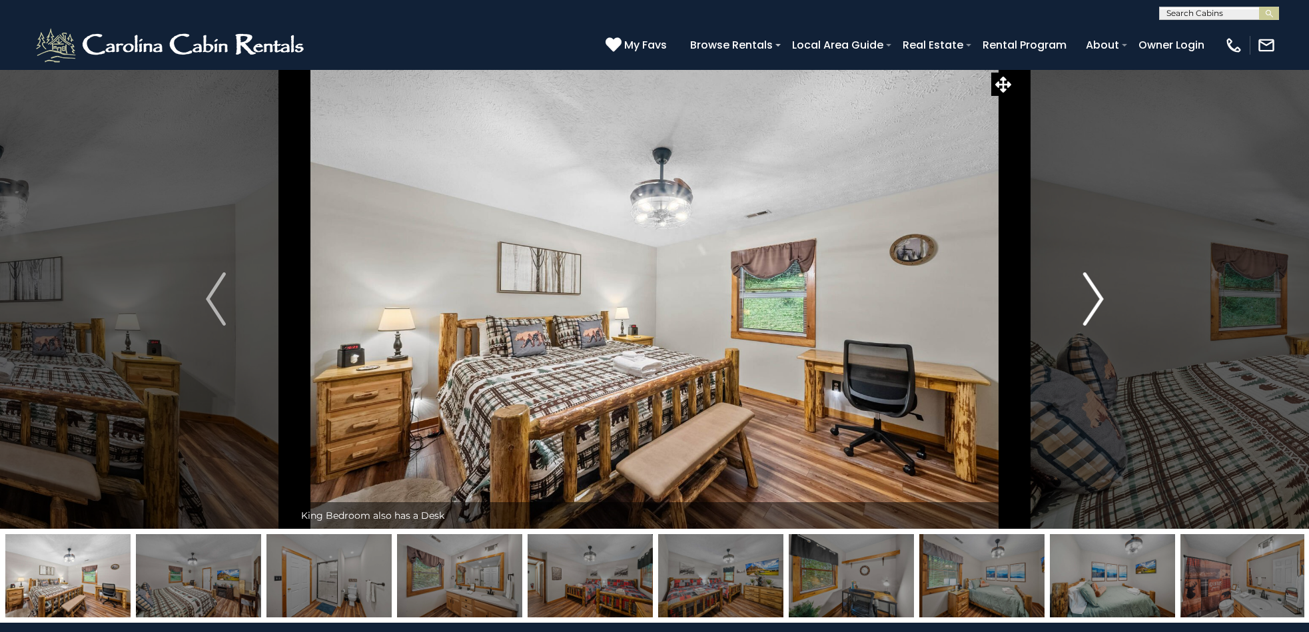
click at [1092, 296] on img "Next" at bounding box center [1094, 299] width 20 height 53
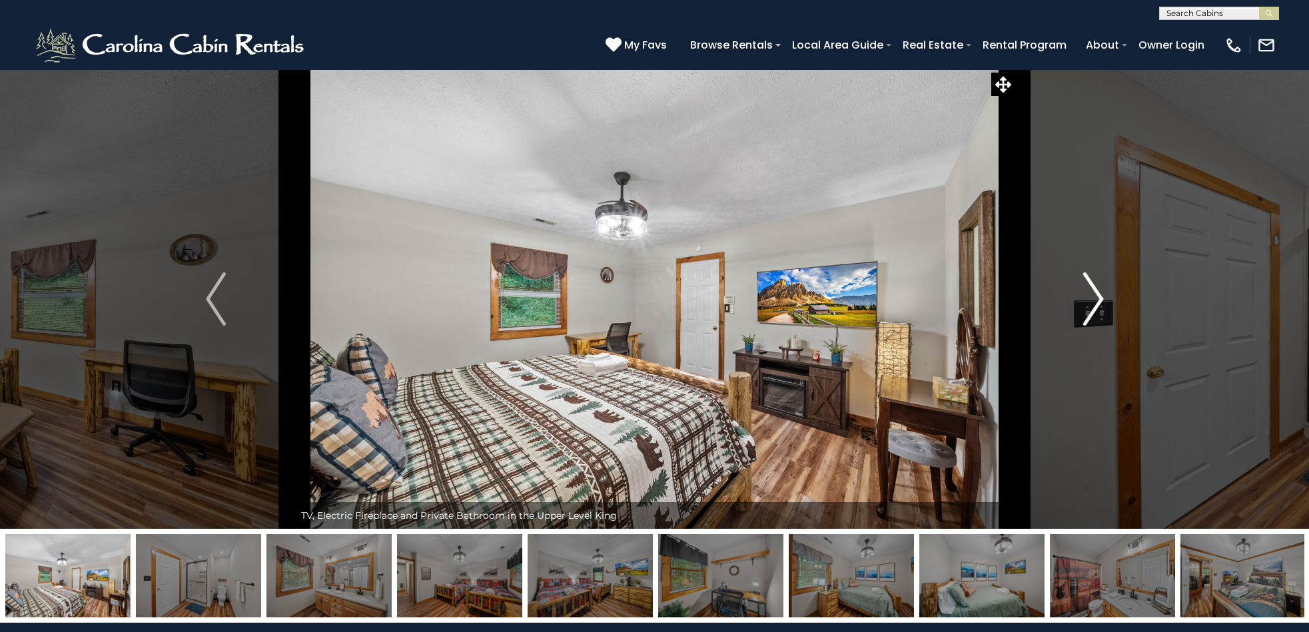
click at [1092, 296] on img "Next" at bounding box center [1094, 299] width 20 height 53
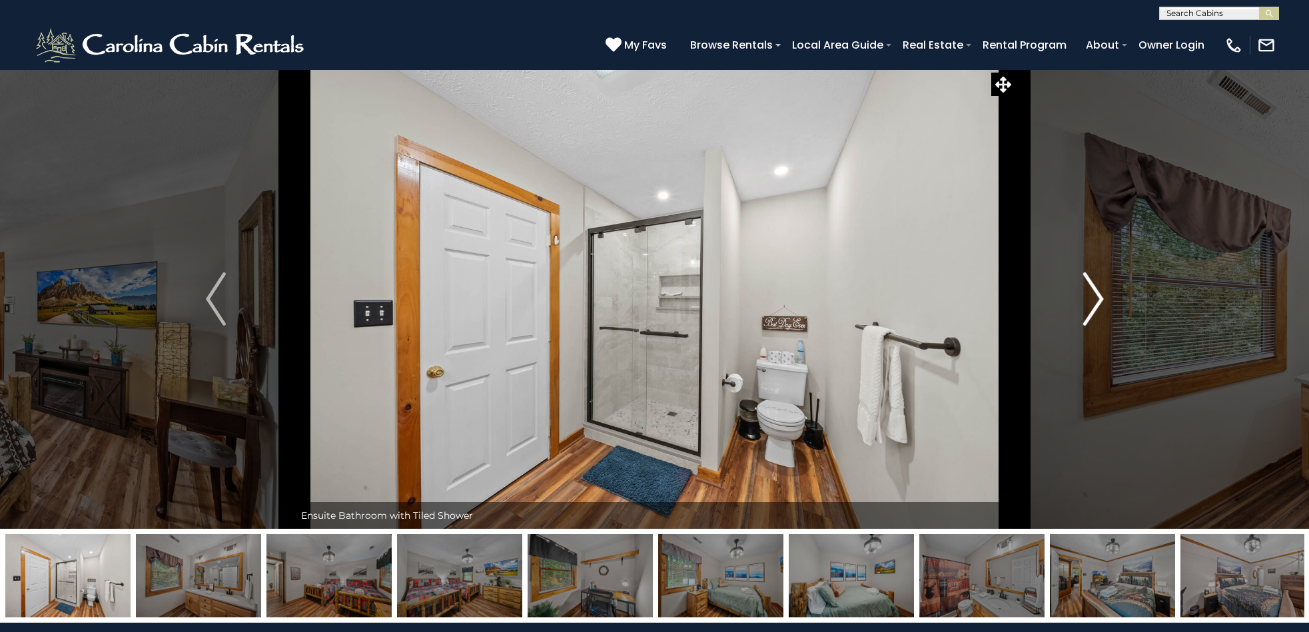
click at [1102, 295] on img "Next" at bounding box center [1094, 299] width 20 height 53
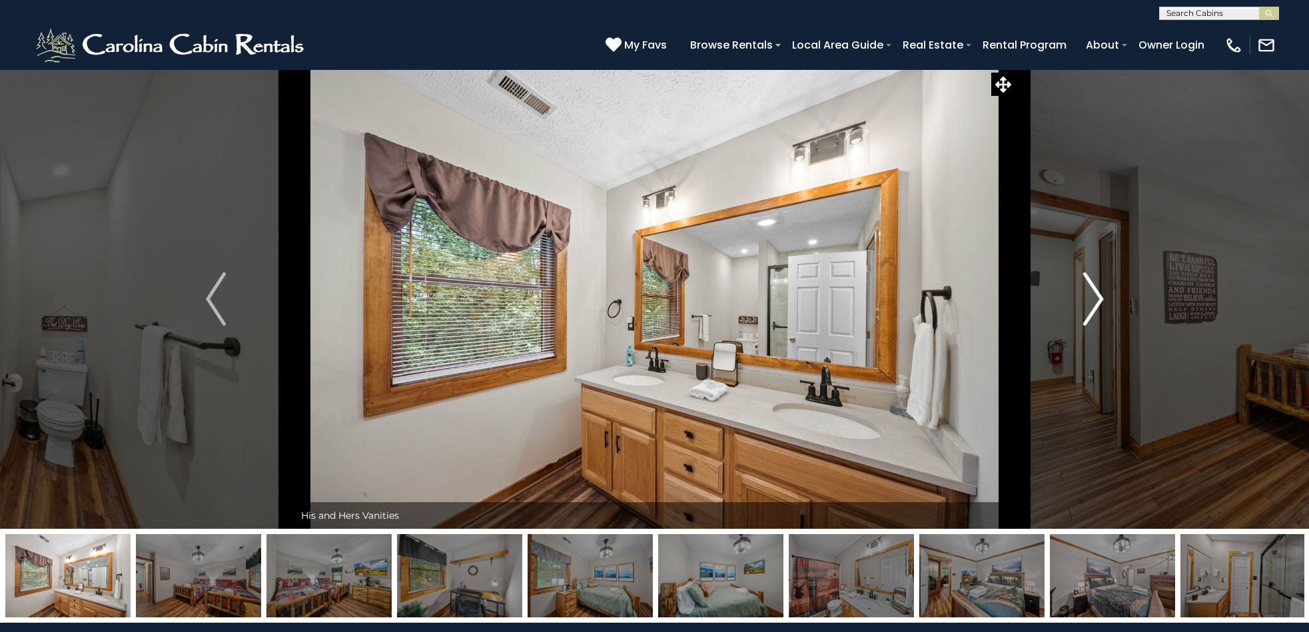
click at [1098, 299] on img "Next" at bounding box center [1094, 299] width 20 height 53
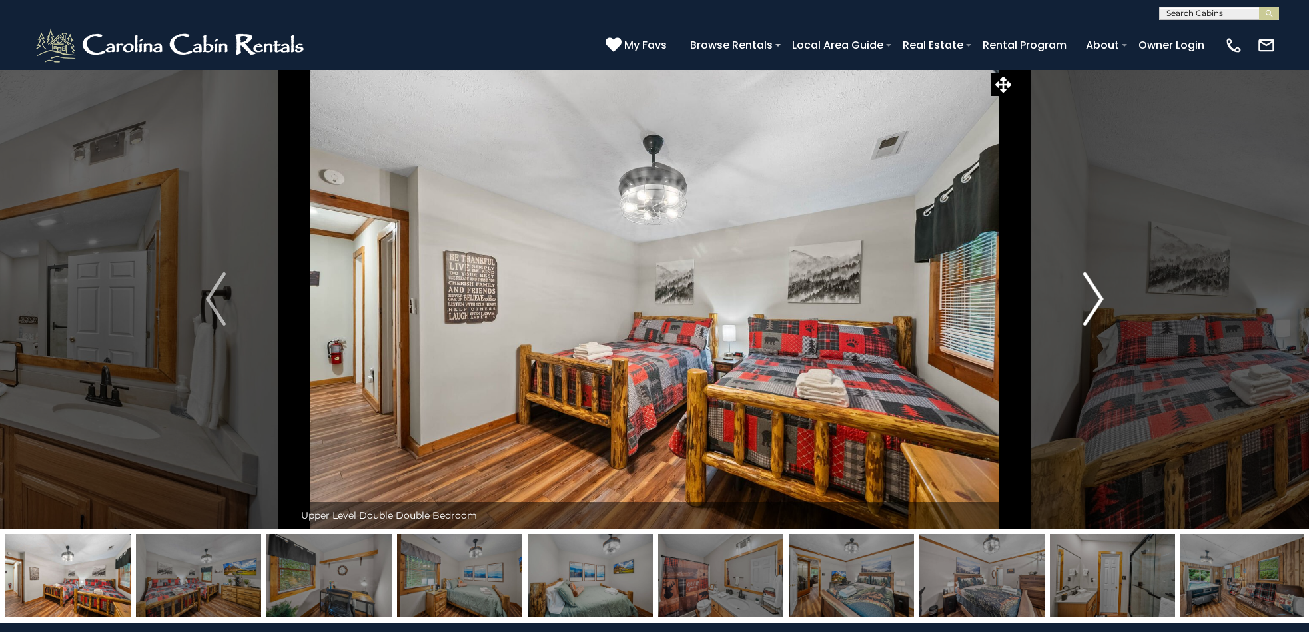
click at [1096, 298] on img "Next" at bounding box center [1094, 299] width 20 height 53
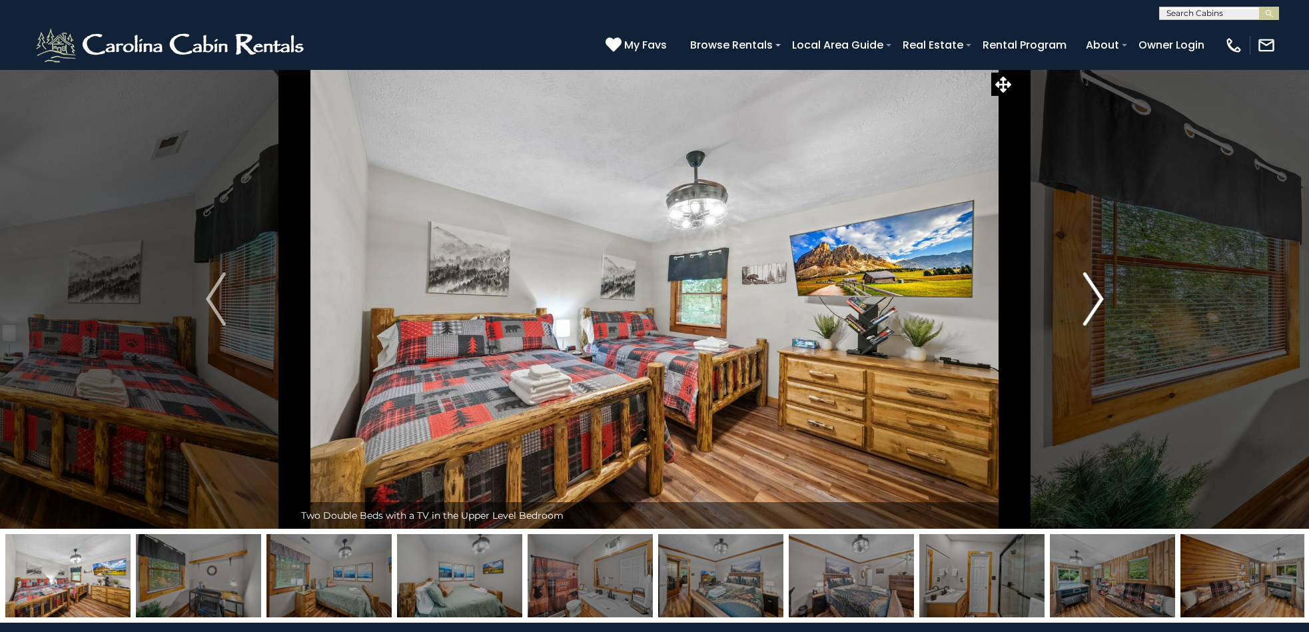
click at [1096, 297] on img "Next" at bounding box center [1094, 299] width 20 height 53
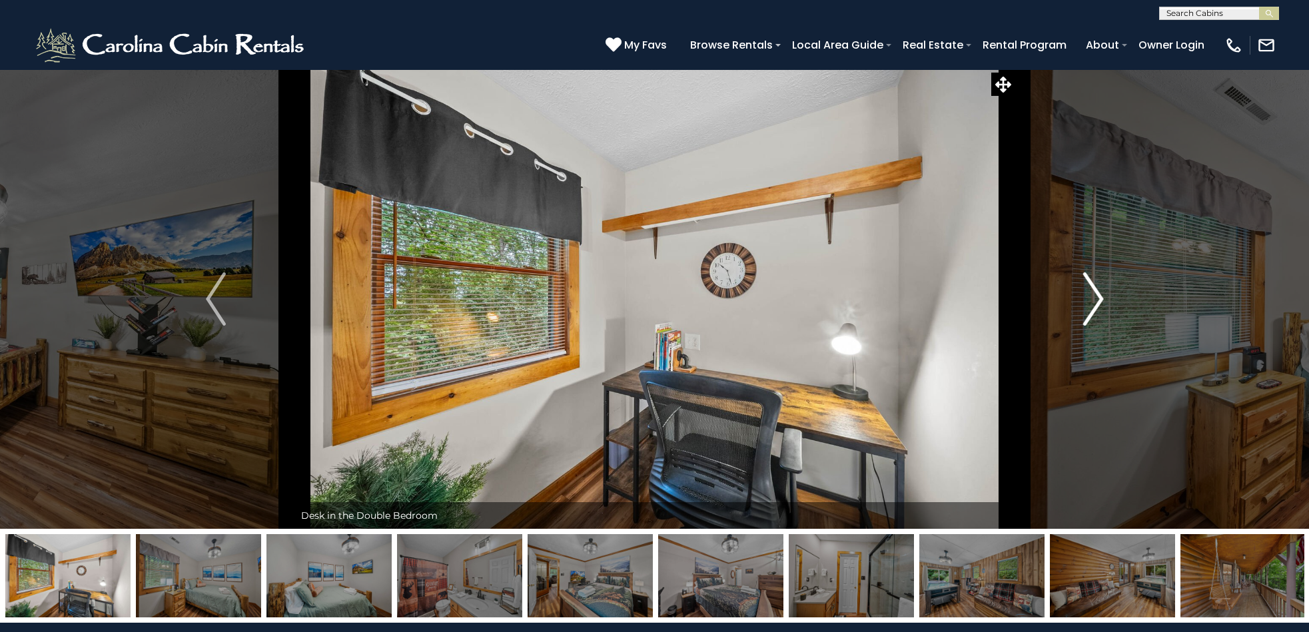
click at [1096, 297] on img "Next" at bounding box center [1094, 299] width 20 height 53
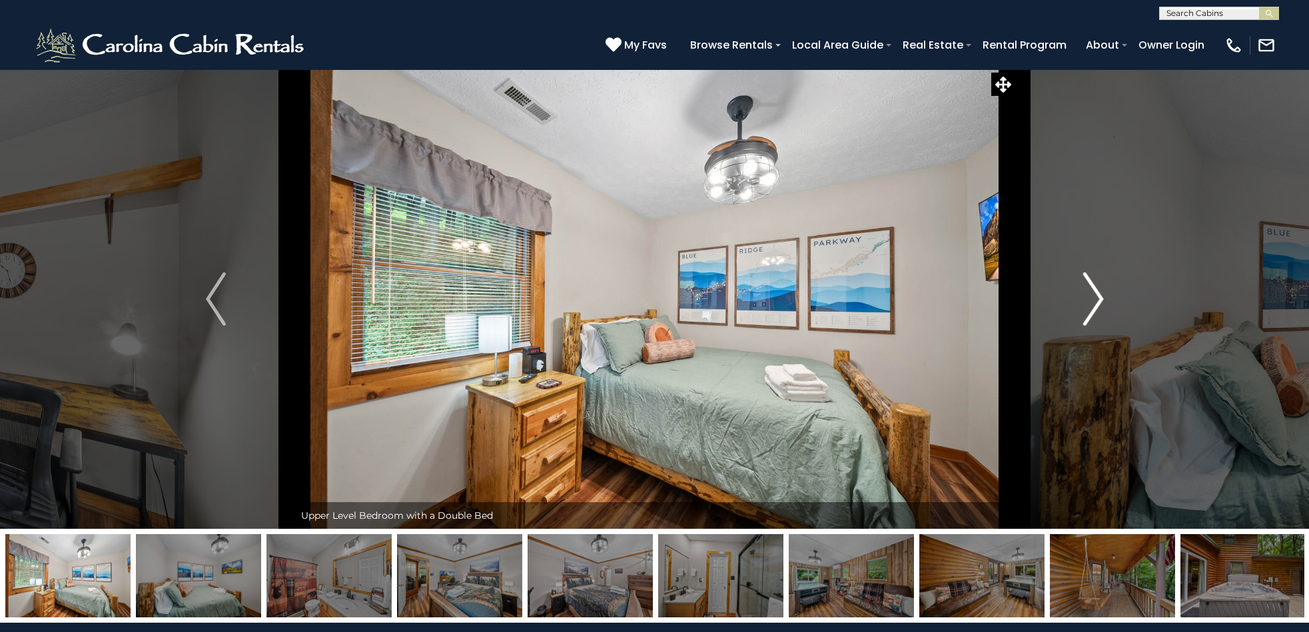
click at [1095, 297] on img "Next" at bounding box center [1094, 299] width 20 height 53
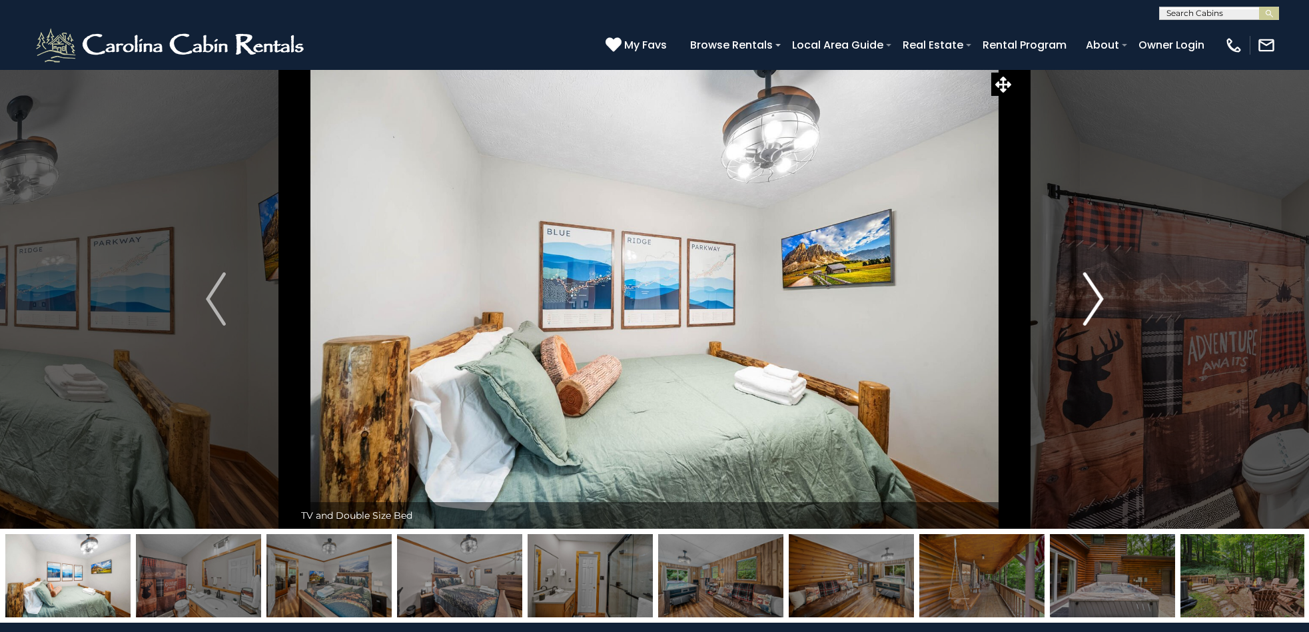
click at [1095, 297] on img "Next" at bounding box center [1094, 299] width 20 height 53
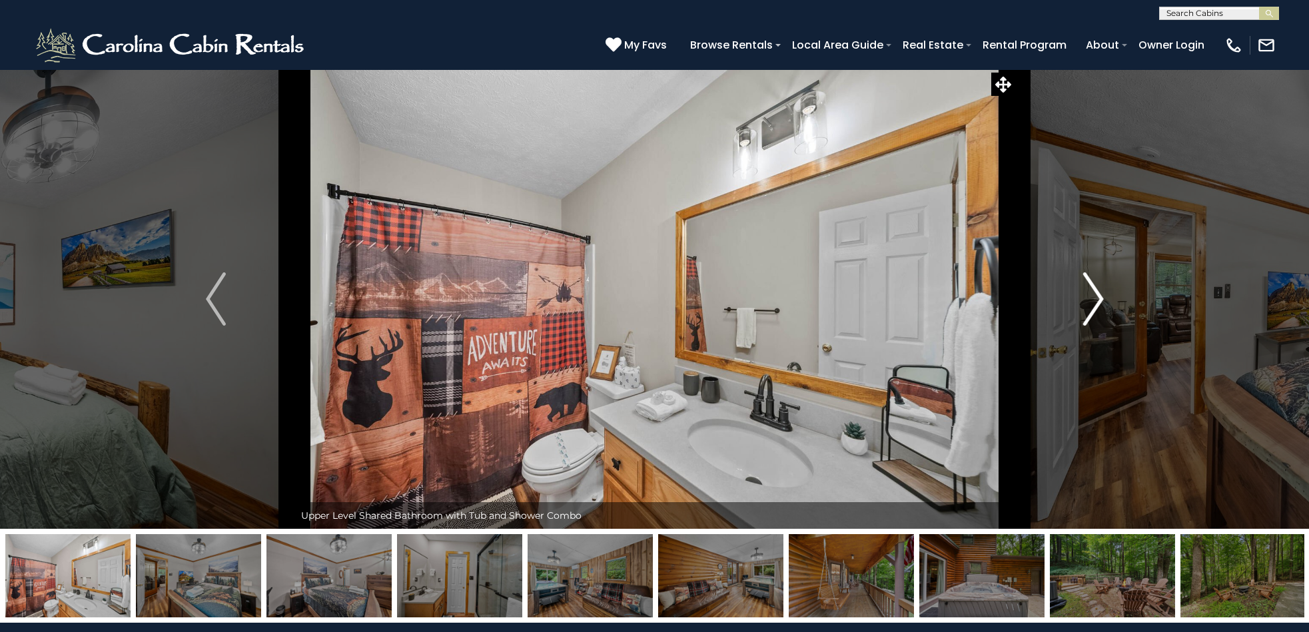
click at [1094, 297] on img "Next" at bounding box center [1094, 299] width 20 height 53
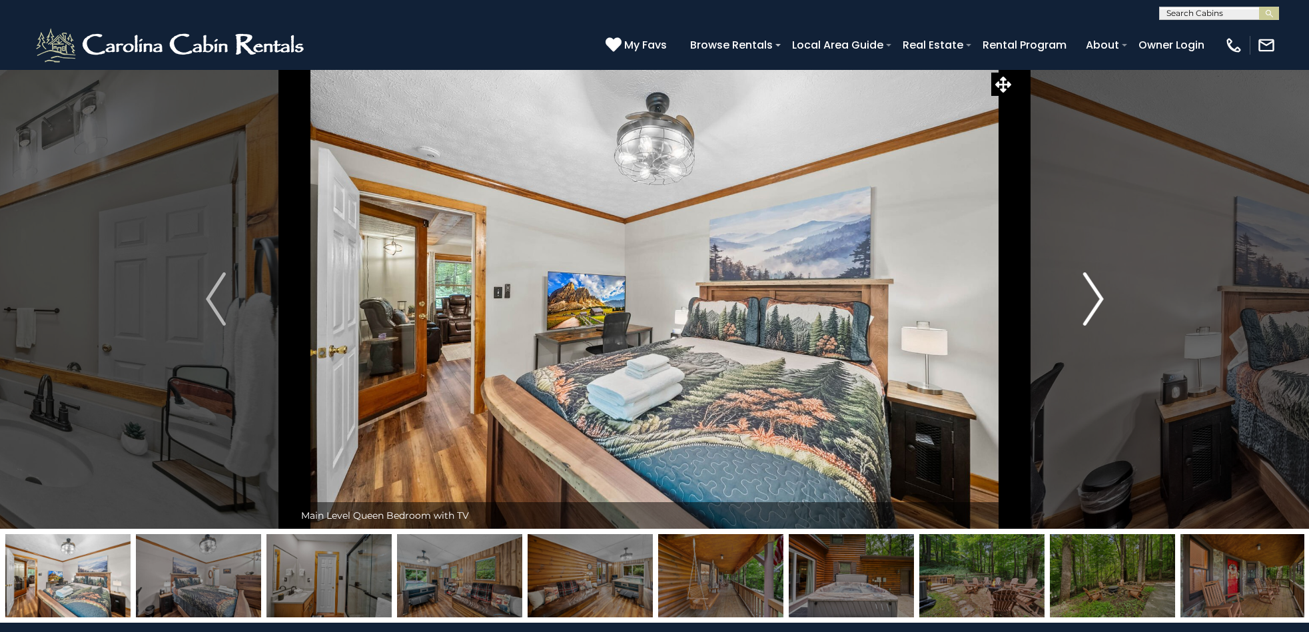
click at [1094, 297] on img "Next" at bounding box center [1094, 299] width 20 height 53
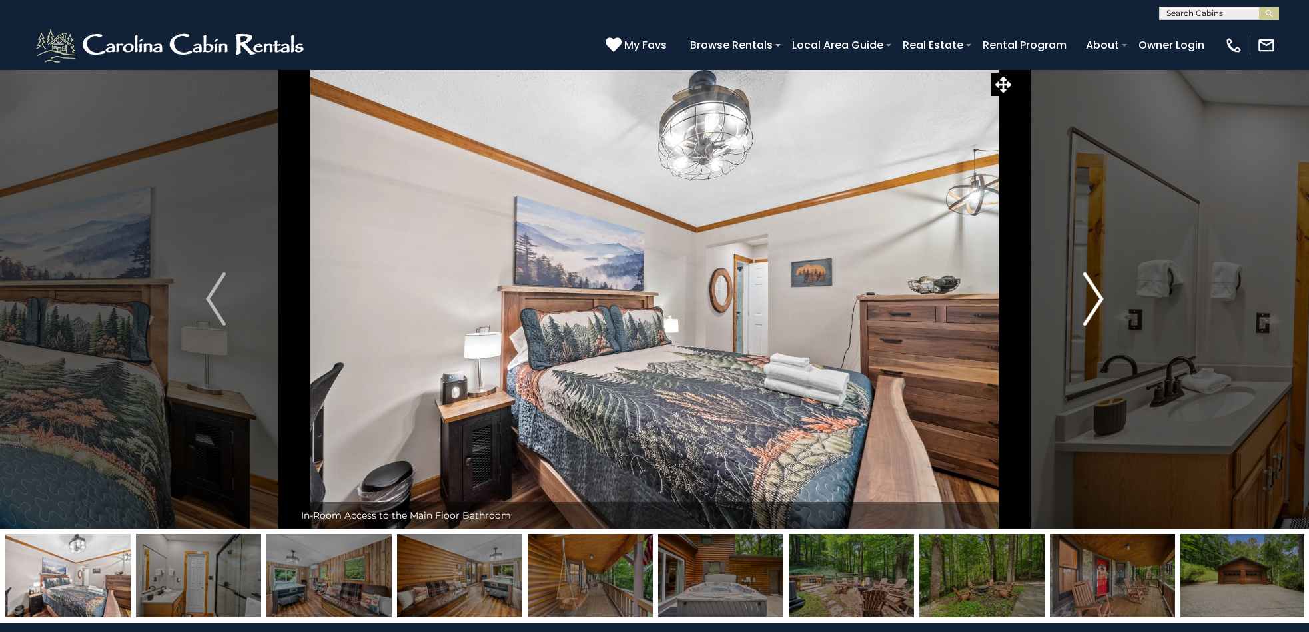
click at [1094, 297] on img "Next" at bounding box center [1094, 299] width 20 height 53
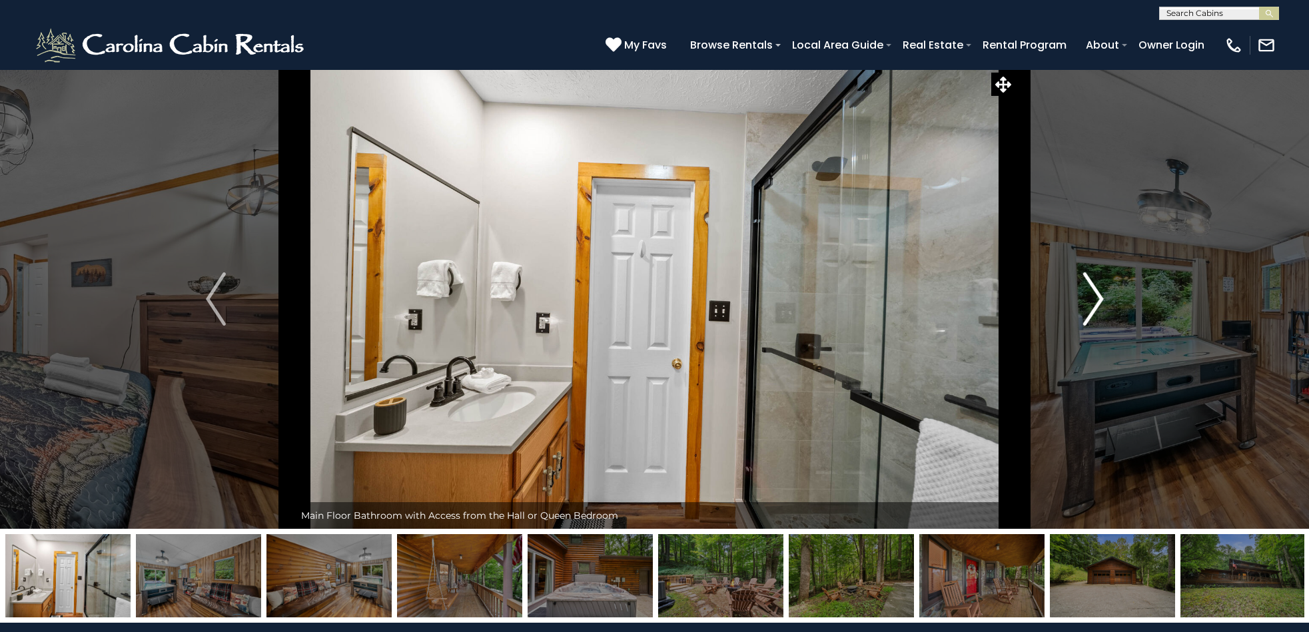
click at [1098, 299] on img "Next" at bounding box center [1094, 299] width 20 height 53
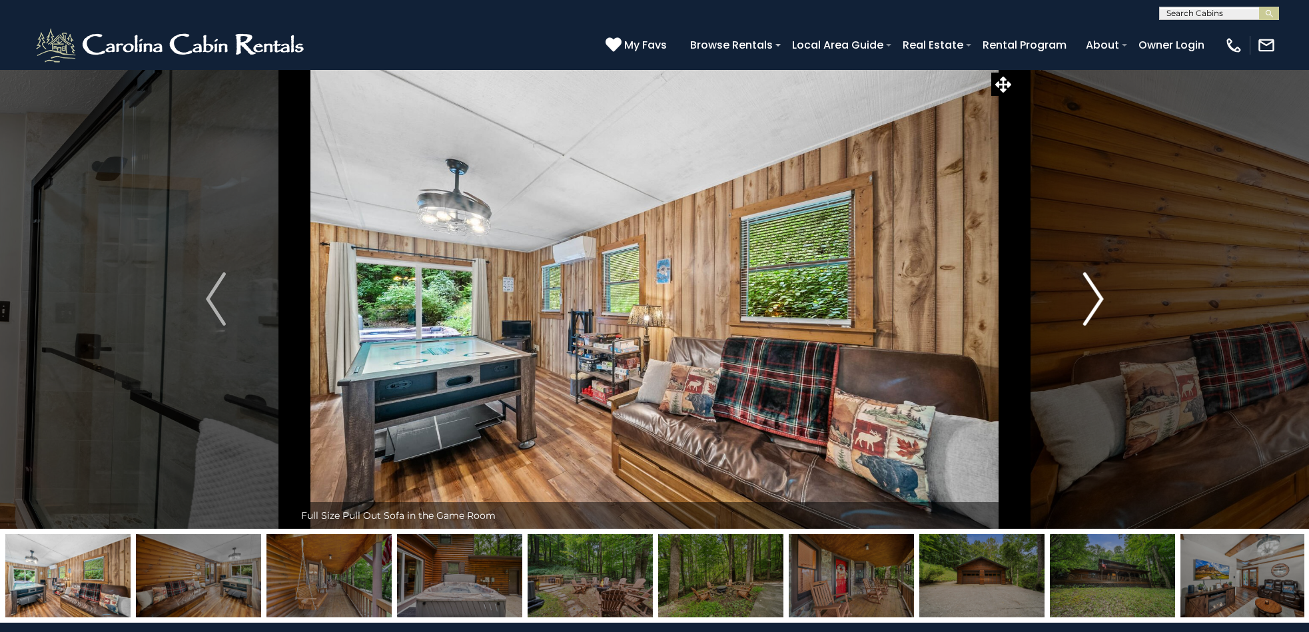
click at [1095, 297] on img "Next" at bounding box center [1094, 299] width 20 height 53
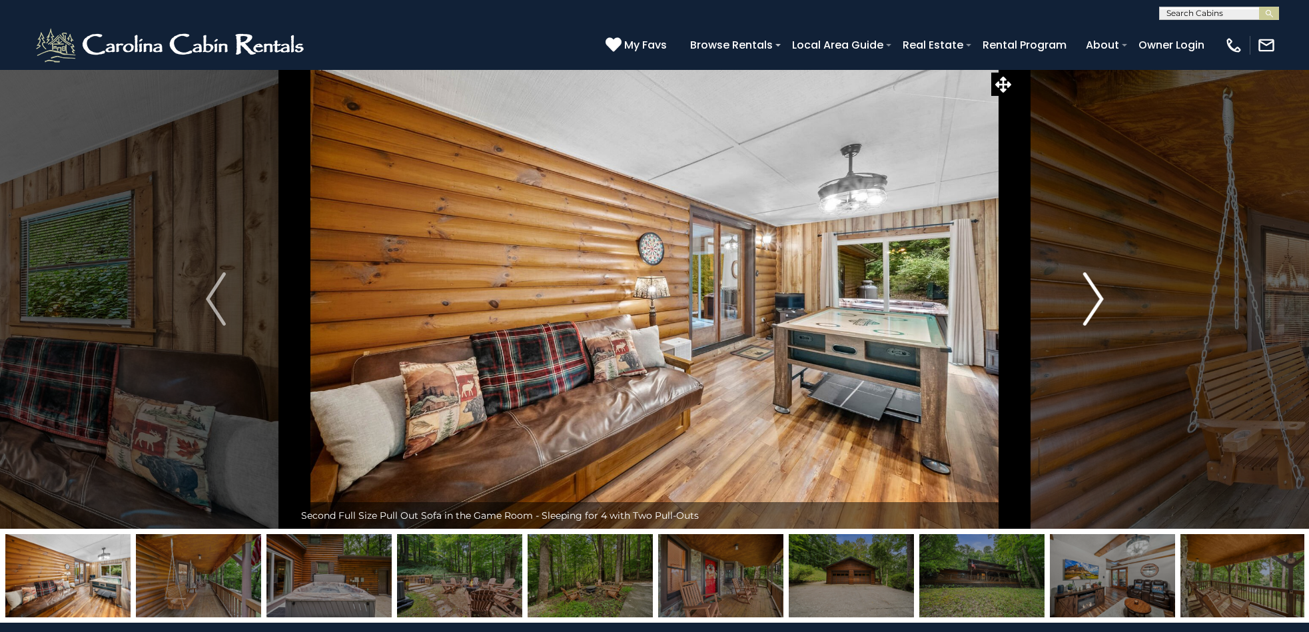
click at [1091, 295] on img "Next" at bounding box center [1094, 299] width 20 height 53
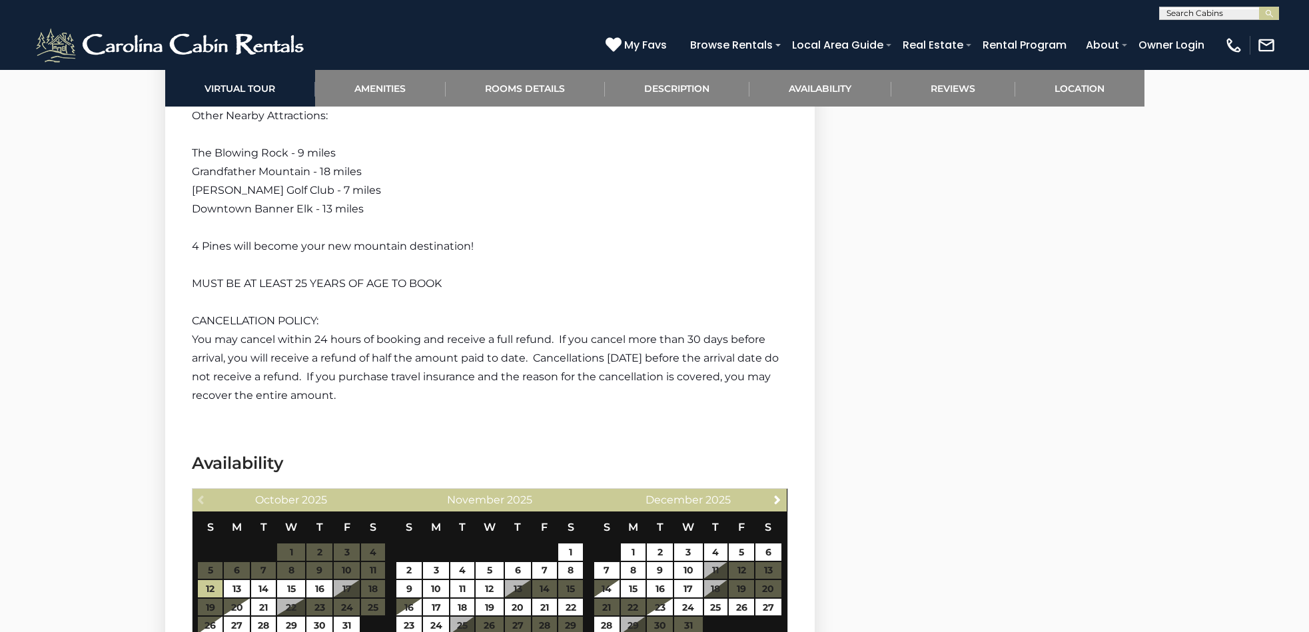
scroll to position [2776, 0]
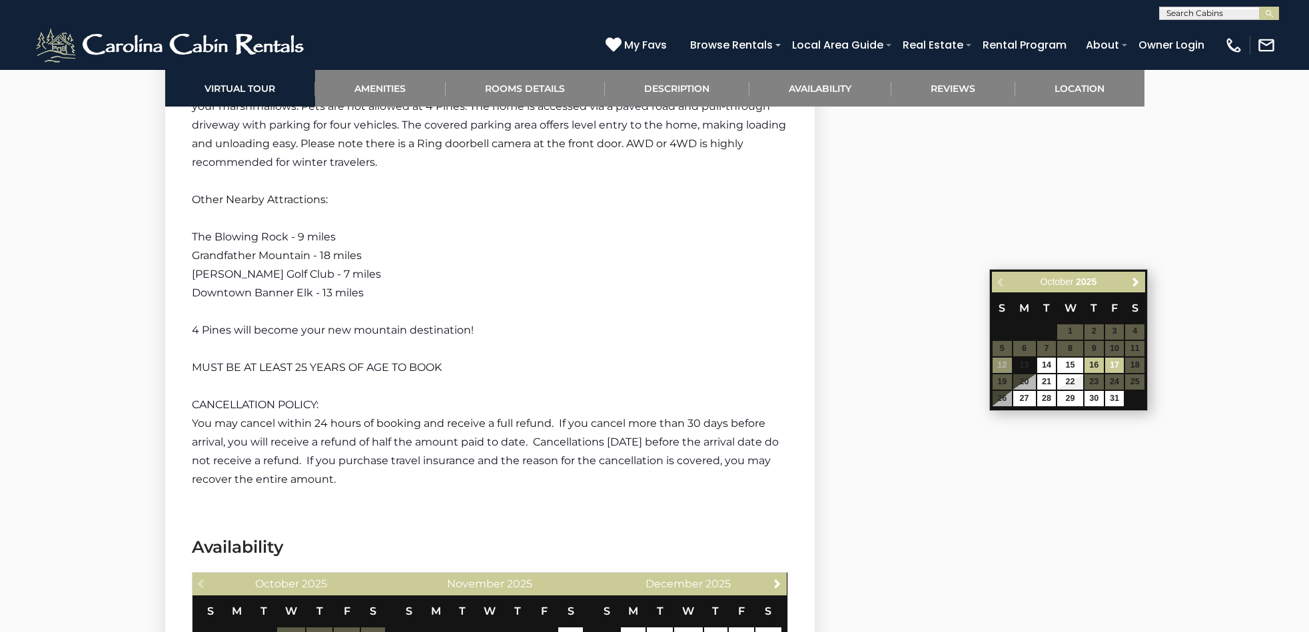
click at [1118, 364] on link "17" at bounding box center [1115, 365] width 19 height 15
type input "**********"
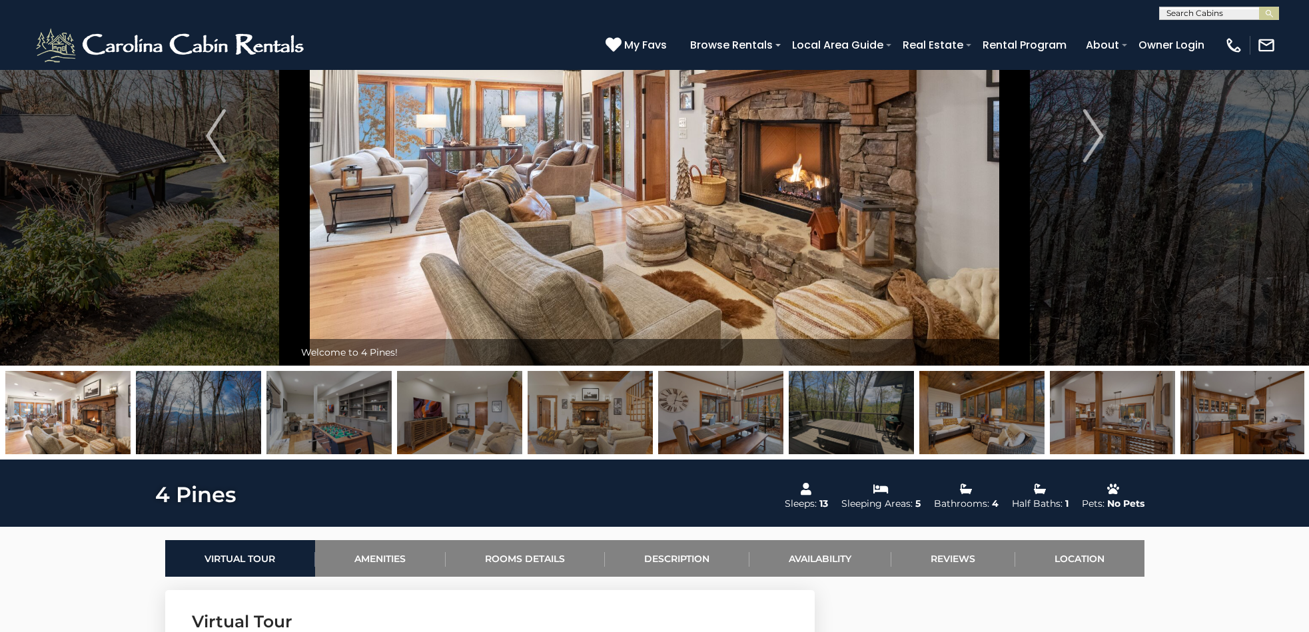
scroll to position [0, 0]
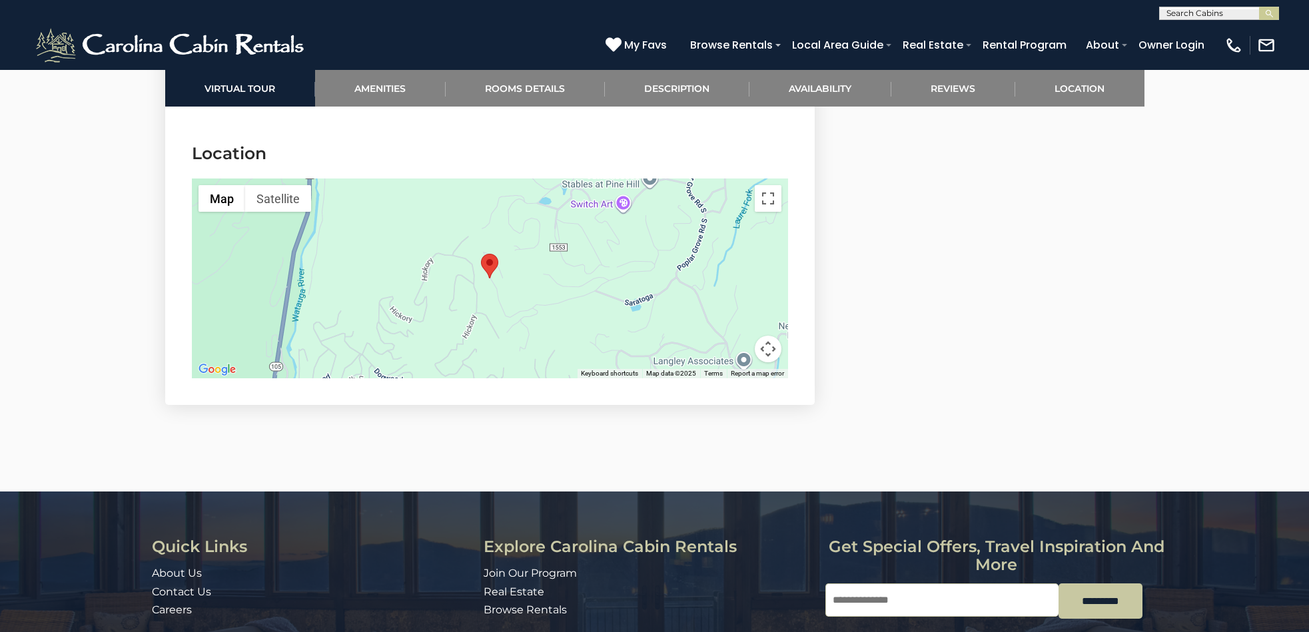
scroll to position [3991, 0]
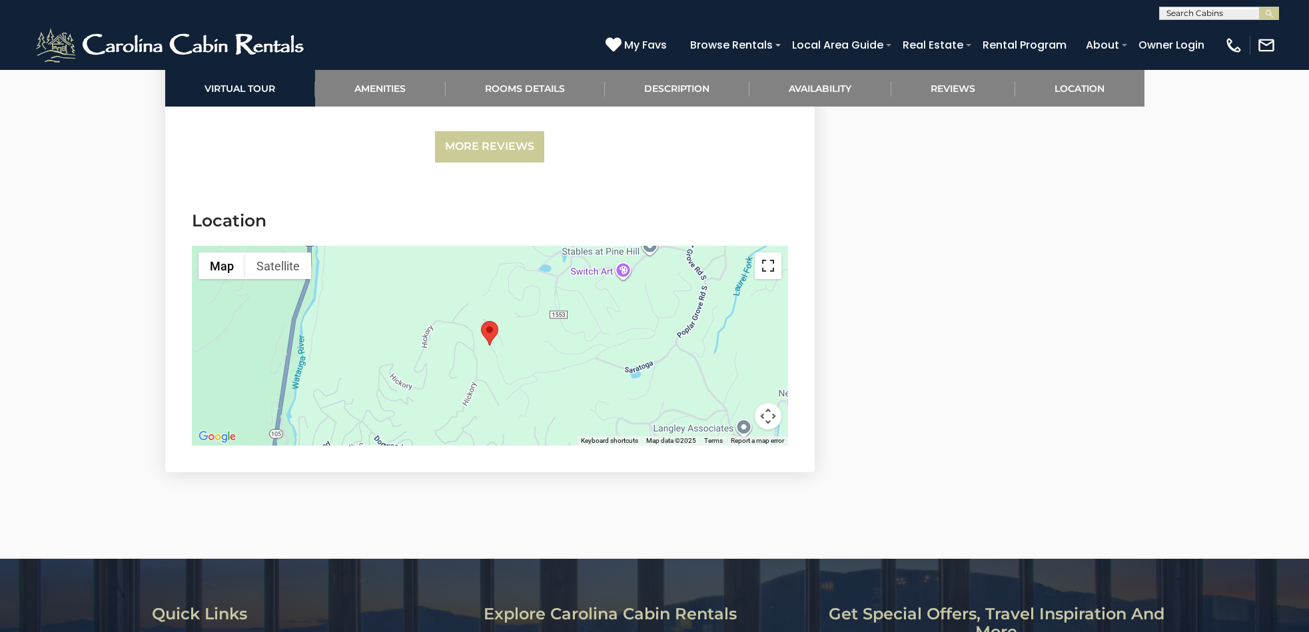
click at [766, 265] on button "Toggle fullscreen view" at bounding box center [768, 266] width 27 height 27
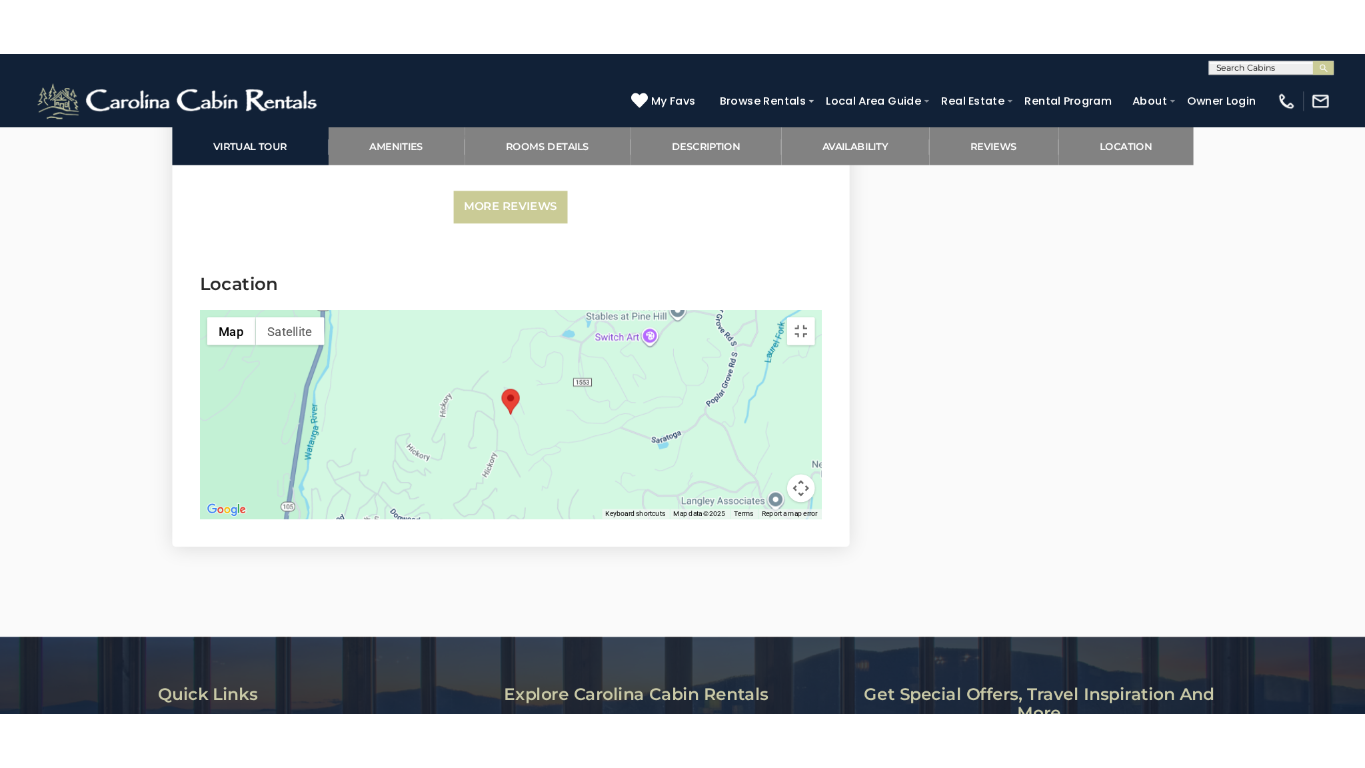
scroll to position [0, 0]
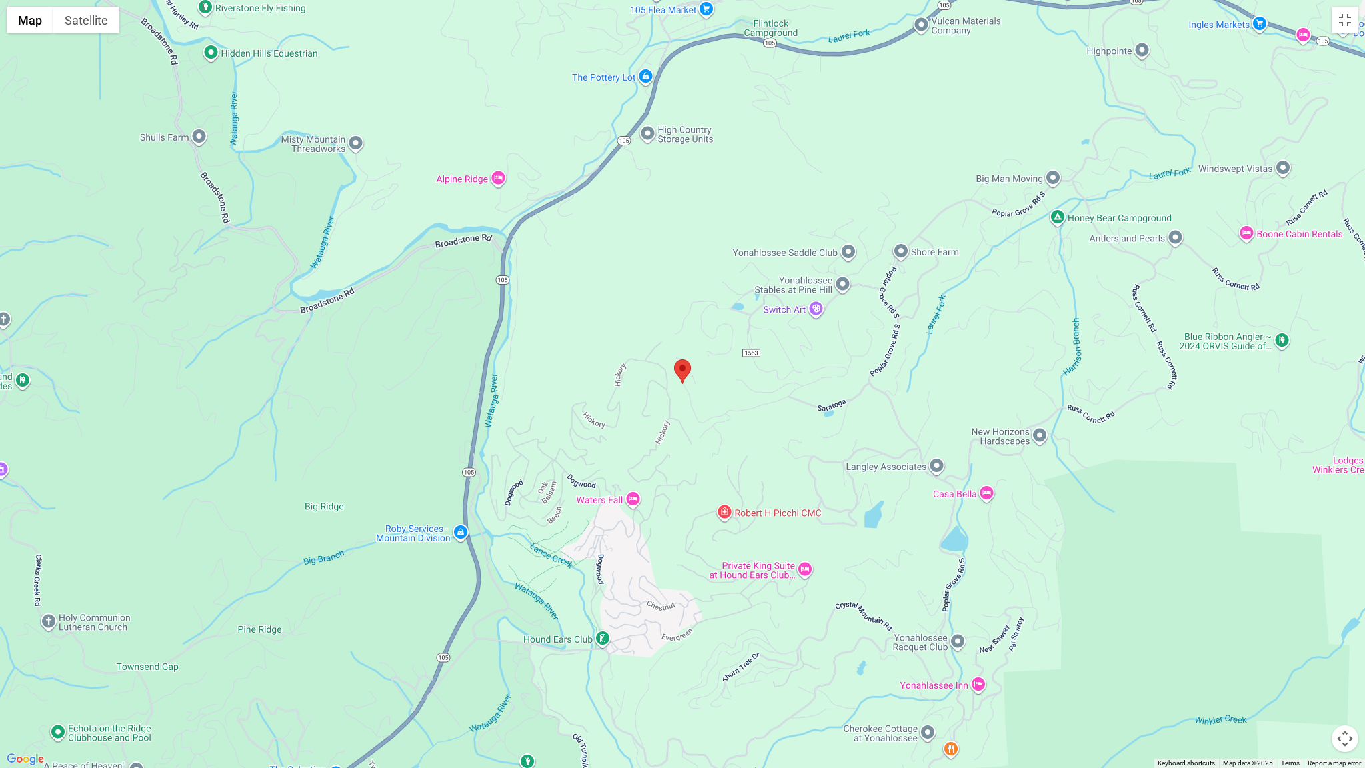
click at [1309, 632] on button "Map camera controls" at bounding box center [1344, 738] width 27 height 27
click at [1307, 632] on button "Zoom out" at bounding box center [1311, 738] width 27 height 27
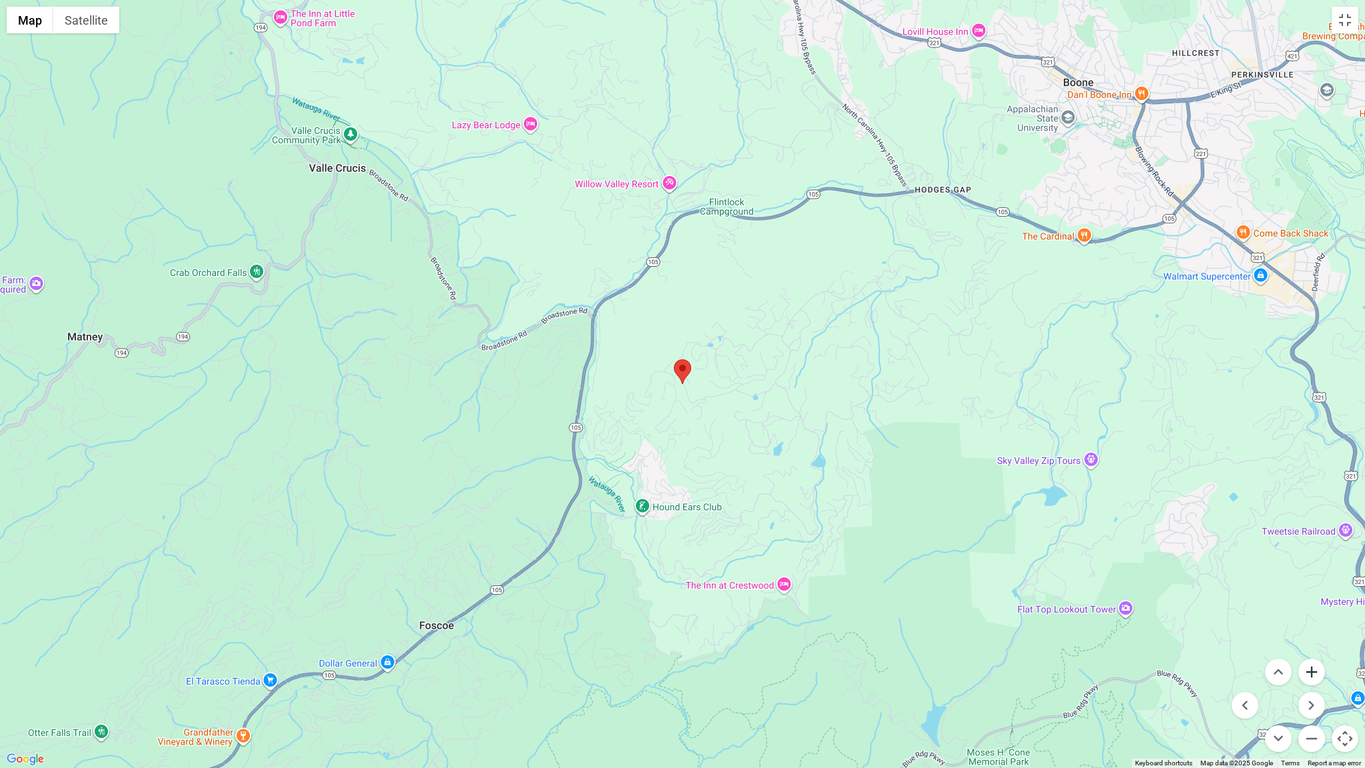
click at [1309, 632] on button "Zoom in" at bounding box center [1311, 671] width 27 height 27
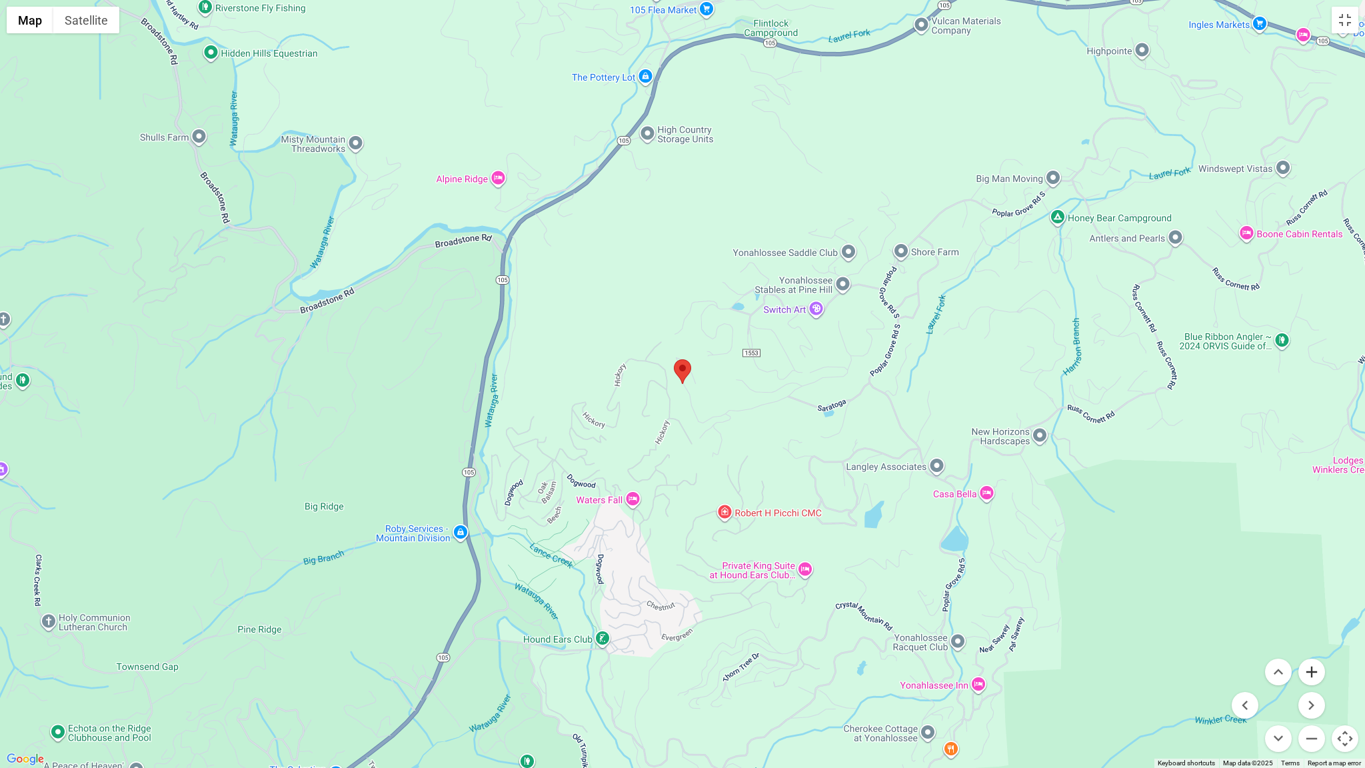
click at [1309, 632] on button "Zoom in" at bounding box center [1311, 671] width 27 height 27
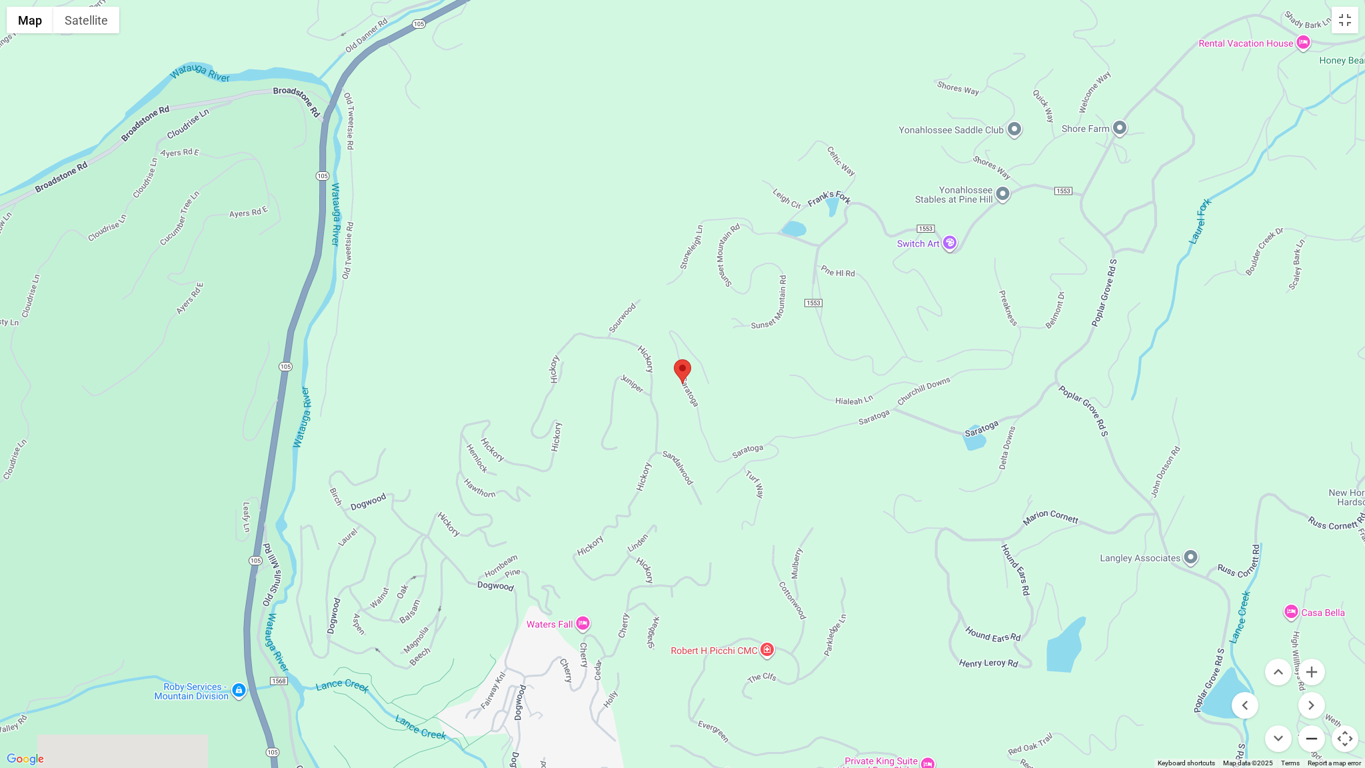
click at [1309, 632] on button "Zoom out" at bounding box center [1311, 738] width 27 height 27
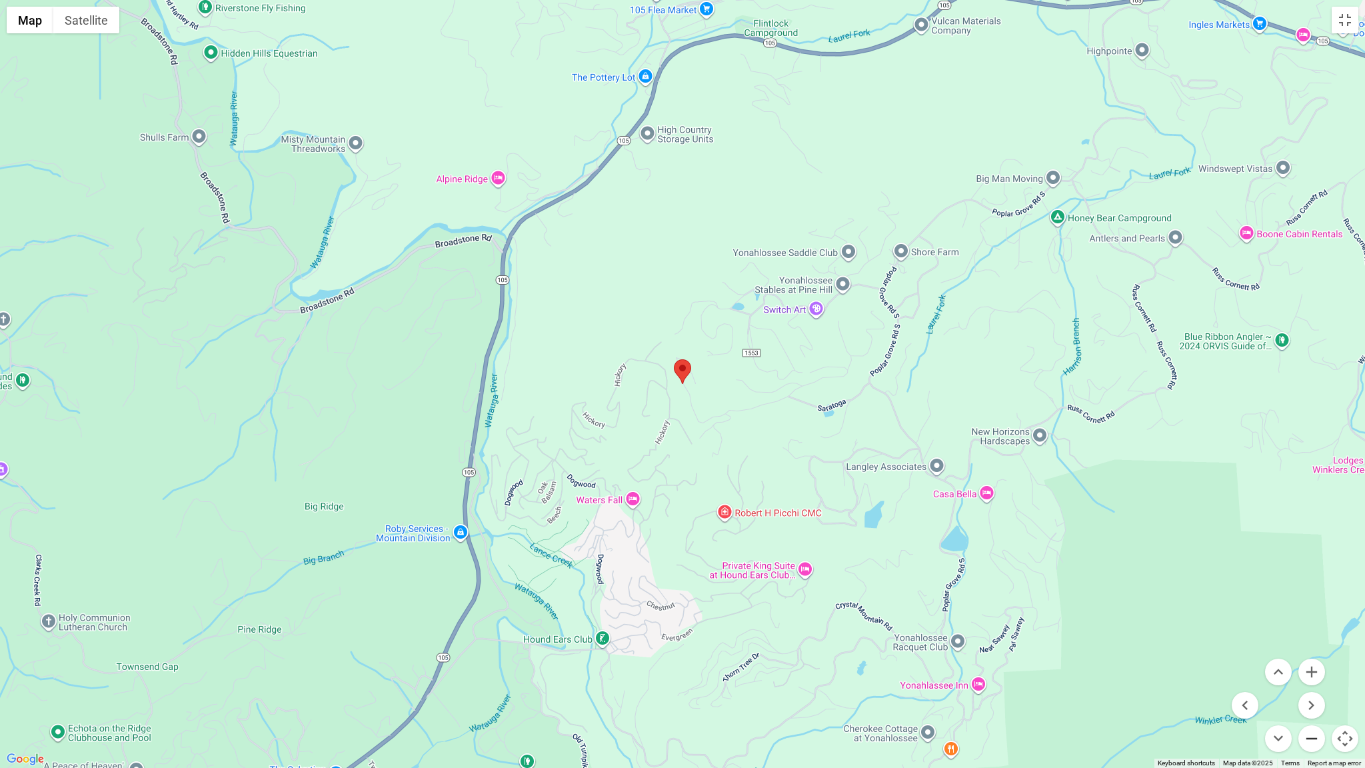
click at [1309, 632] on button "Zoom out" at bounding box center [1311, 738] width 27 height 27
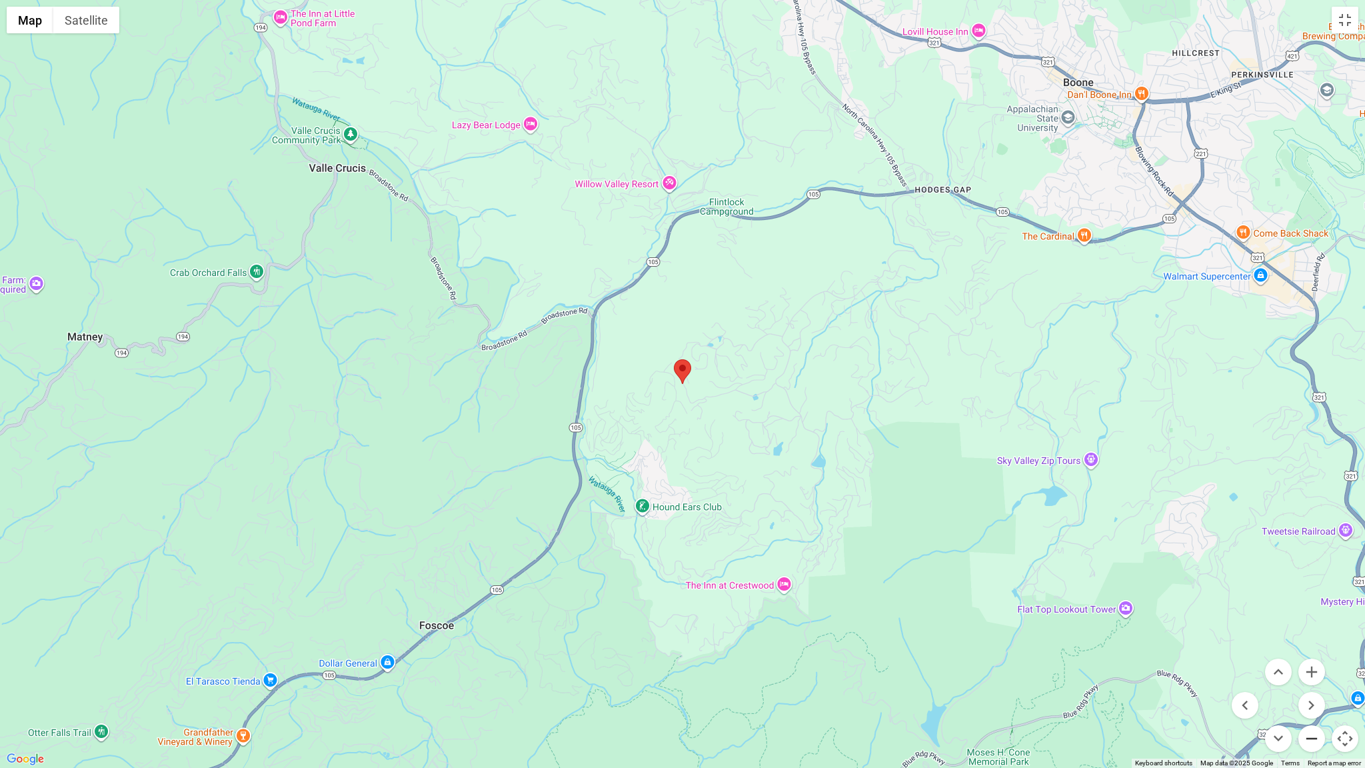
click at [1309, 632] on button "Zoom out" at bounding box center [1311, 738] width 27 height 27
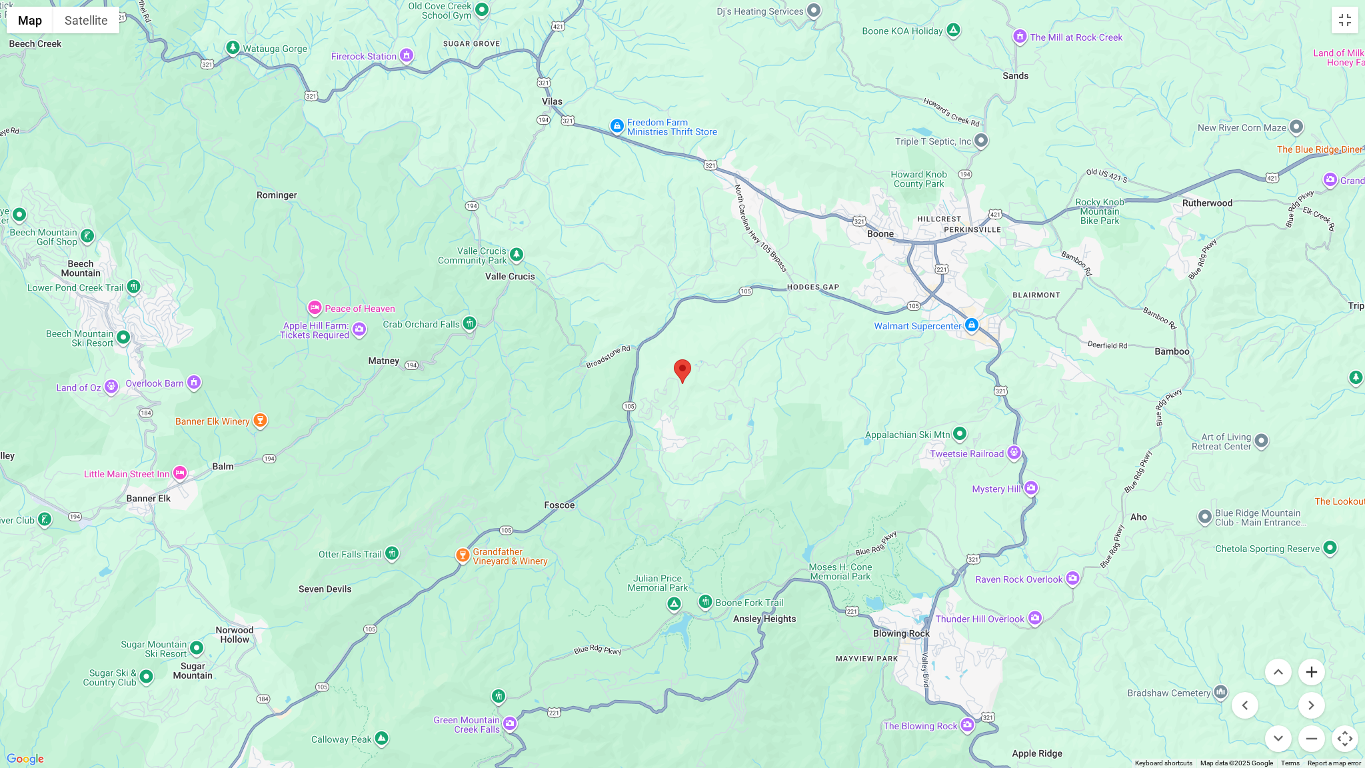
click at [1309, 632] on button "Zoom in" at bounding box center [1311, 671] width 27 height 27
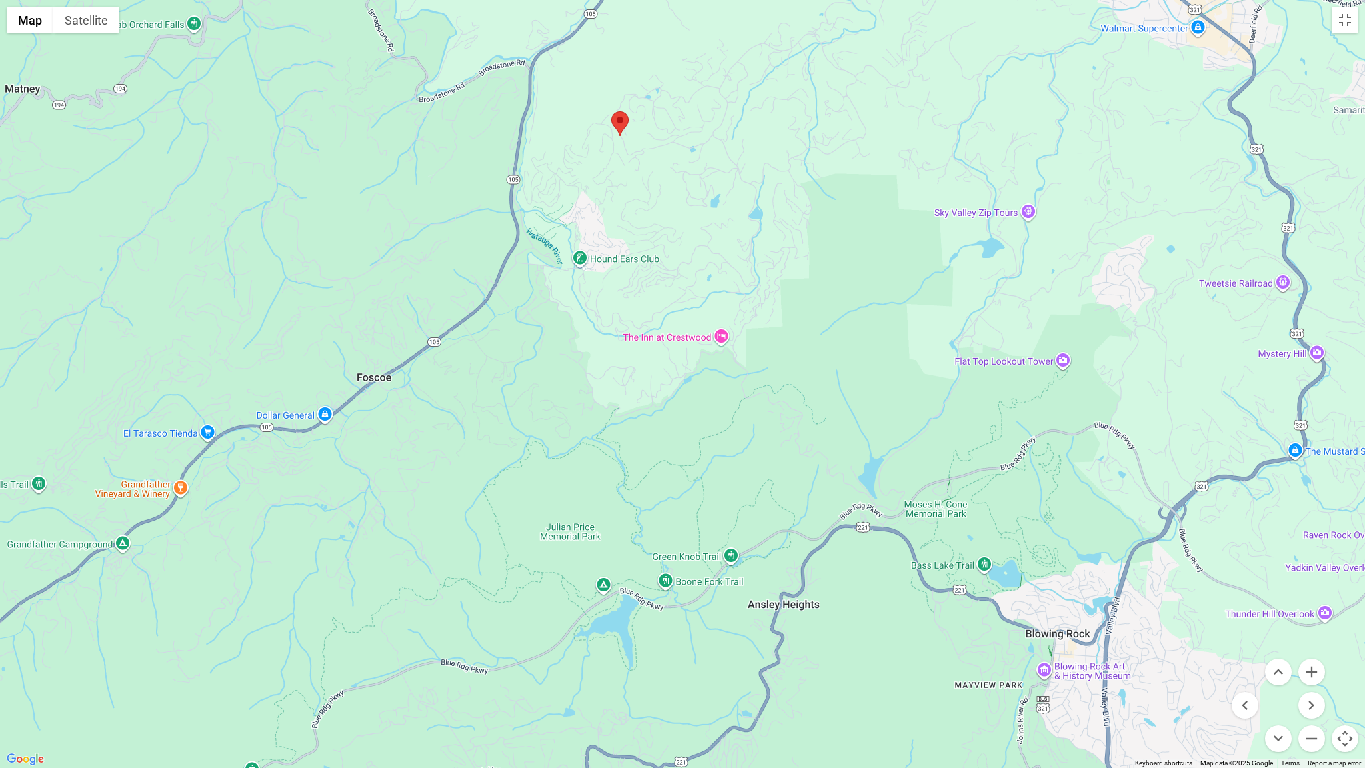
drag, startPoint x: 972, startPoint y: 676, endPoint x: 908, endPoint y: 431, distance: 253.4
click at [910, 436] on div at bounding box center [682, 384] width 1365 height 768
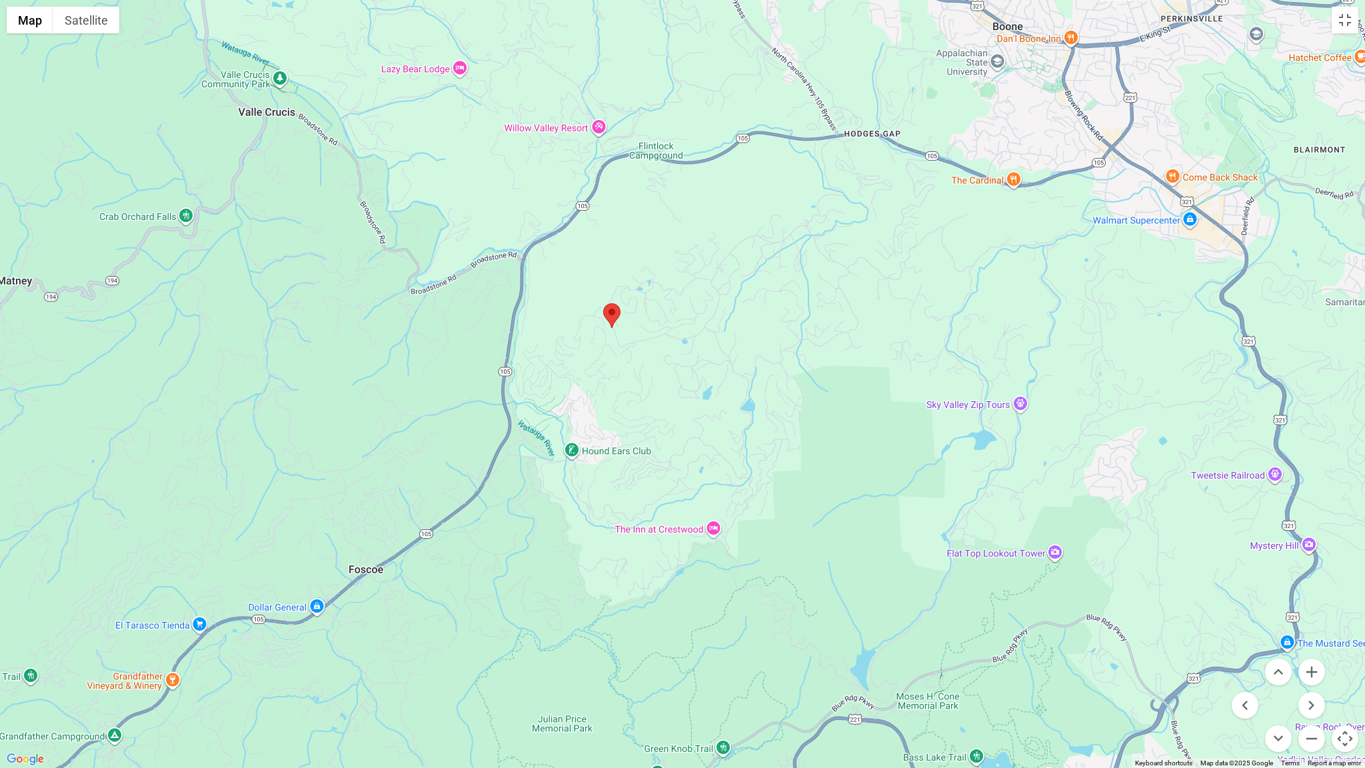
drag, startPoint x: 788, startPoint y: 379, endPoint x: 794, endPoint y: 562, distance: 183.3
click at [802, 596] on div at bounding box center [682, 384] width 1365 height 768
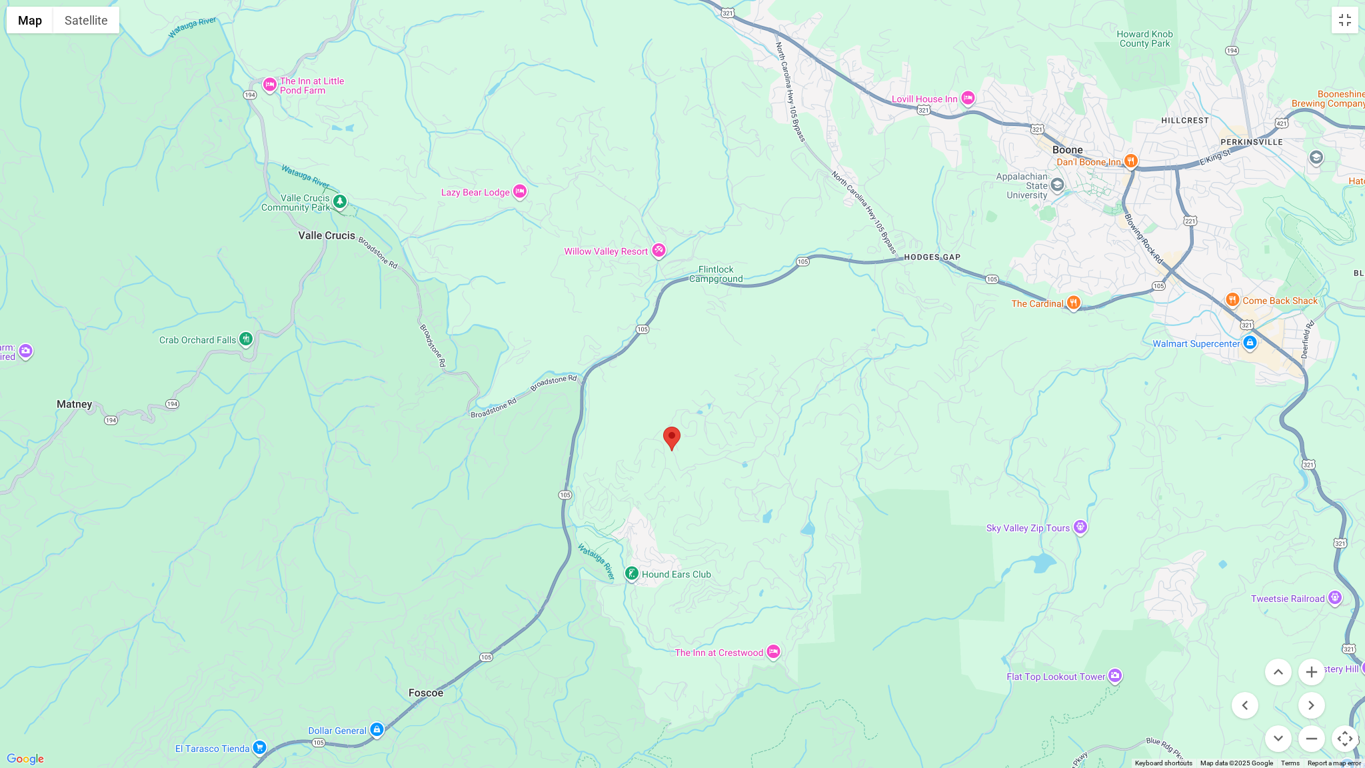
drag, startPoint x: 710, startPoint y: 438, endPoint x: 768, endPoint y: 561, distance: 135.9
click at [768, 561] on div at bounding box center [682, 384] width 1365 height 768
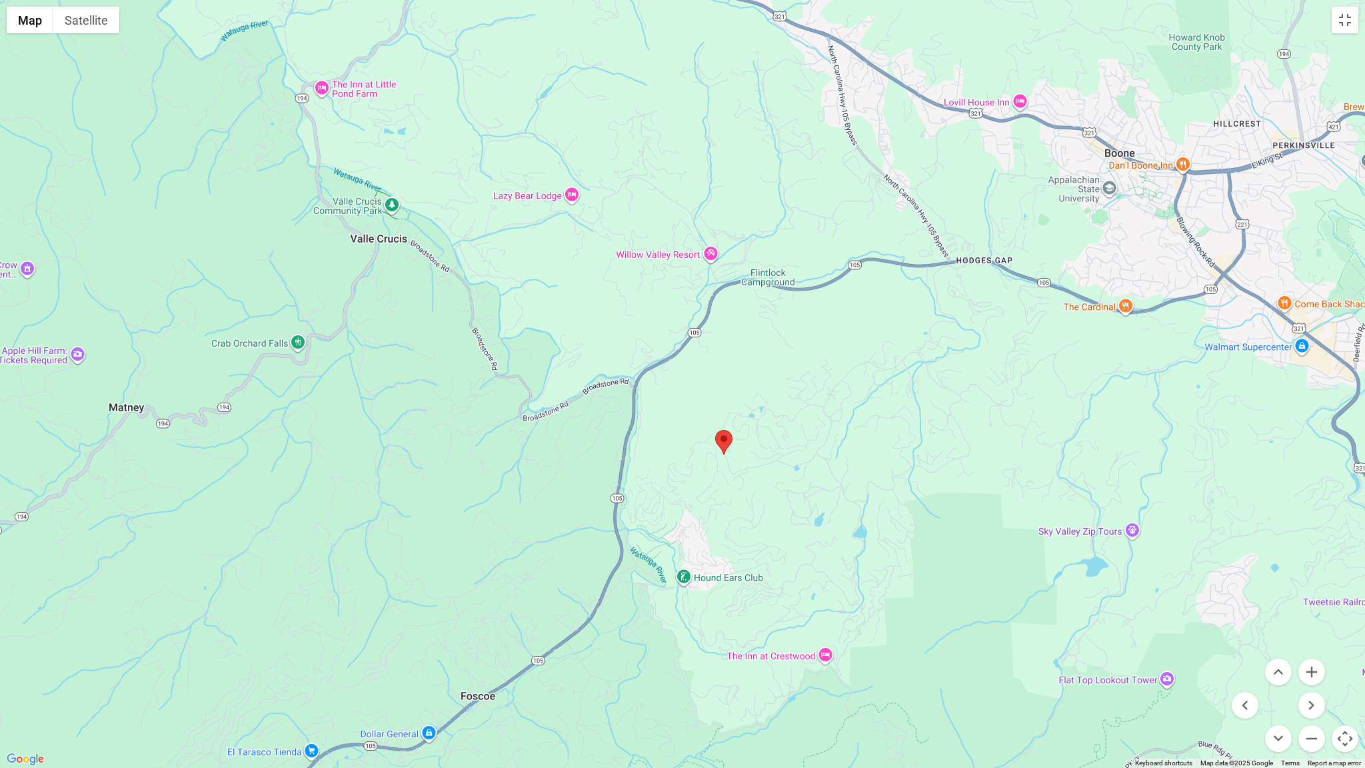
drag, startPoint x: 351, startPoint y: 398, endPoint x: 402, endPoint y: 401, distance: 51.4
click at [402, 401] on div at bounding box center [682, 384] width 1365 height 768
click at [1309, 632] on button "Zoom out" at bounding box center [1311, 738] width 27 height 27
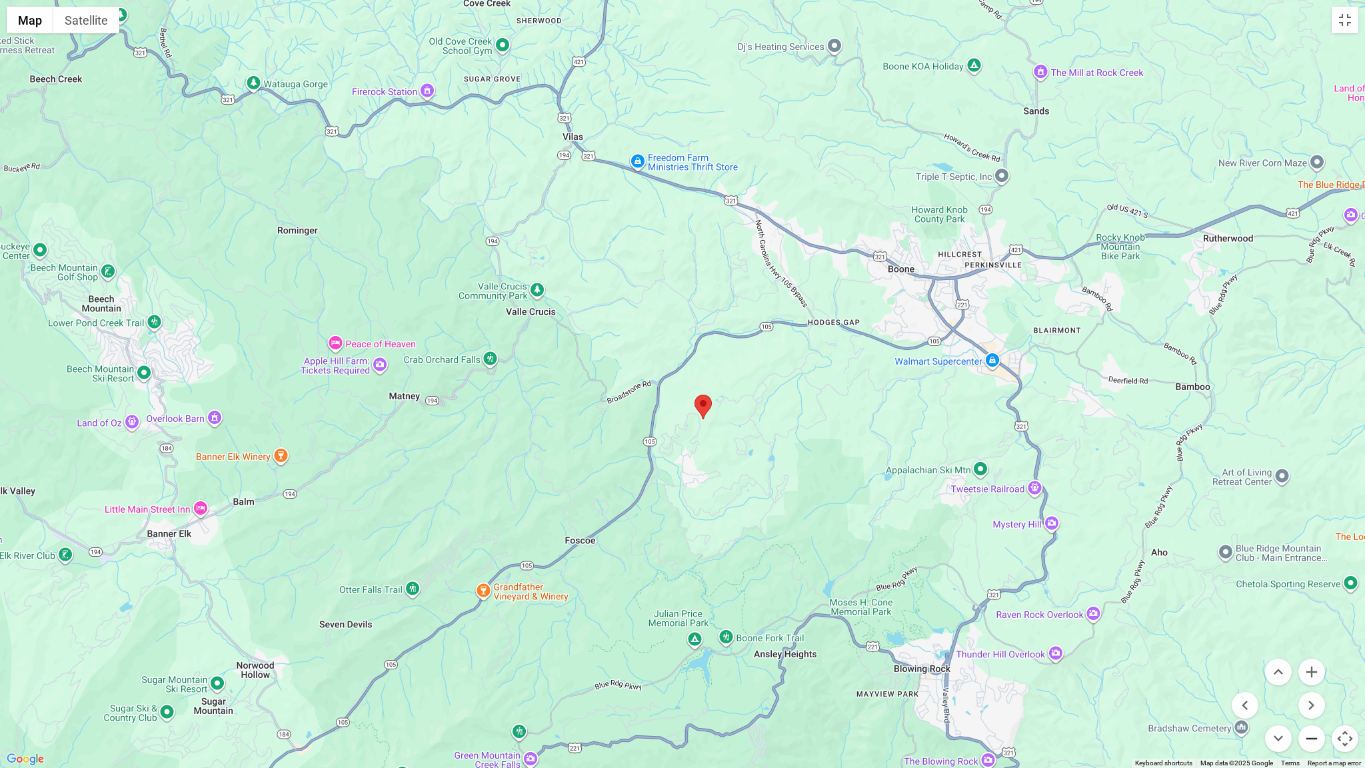
click at [1309, 632] on button "Zoom out" at bounding box center [1311, 738] width 27 height 27
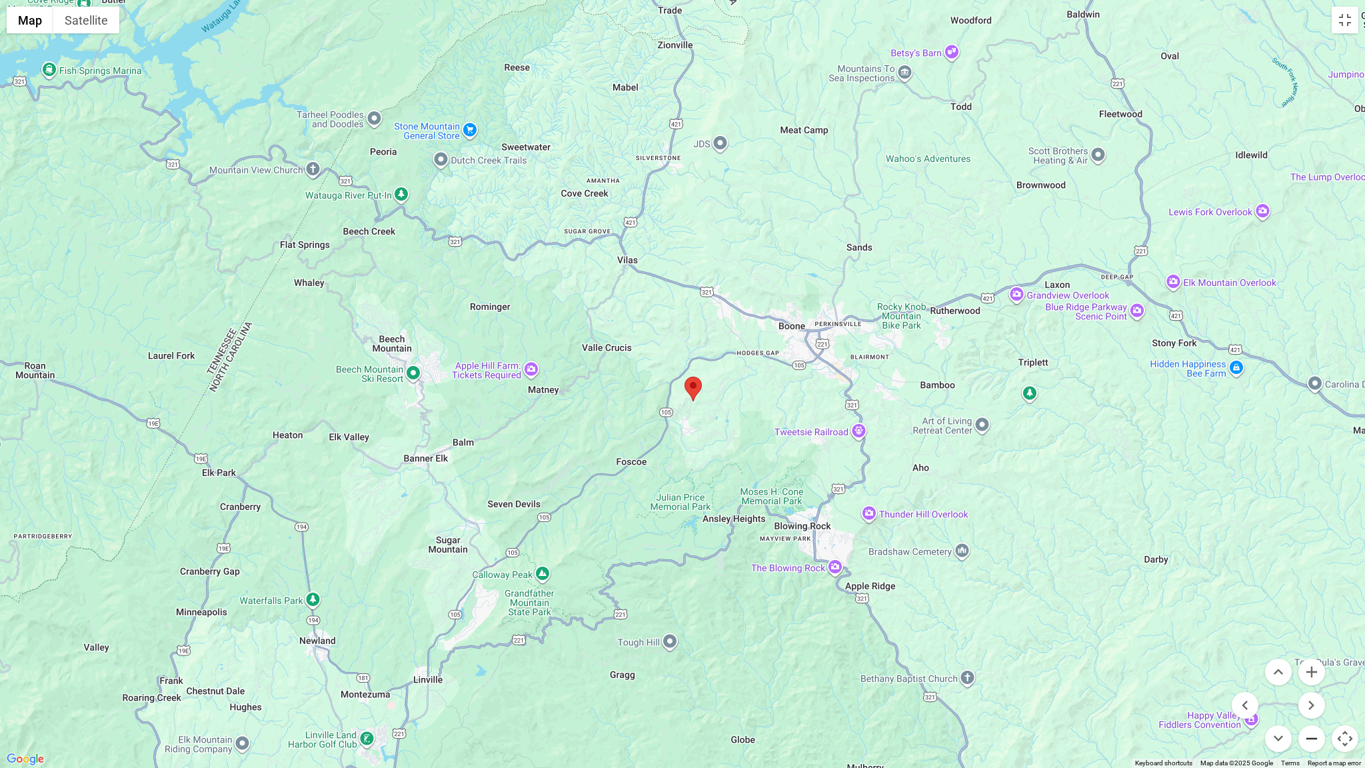
click at [1309, 632] on button "Zoom out" at bounding box center [1311, 738] width 27 height 27
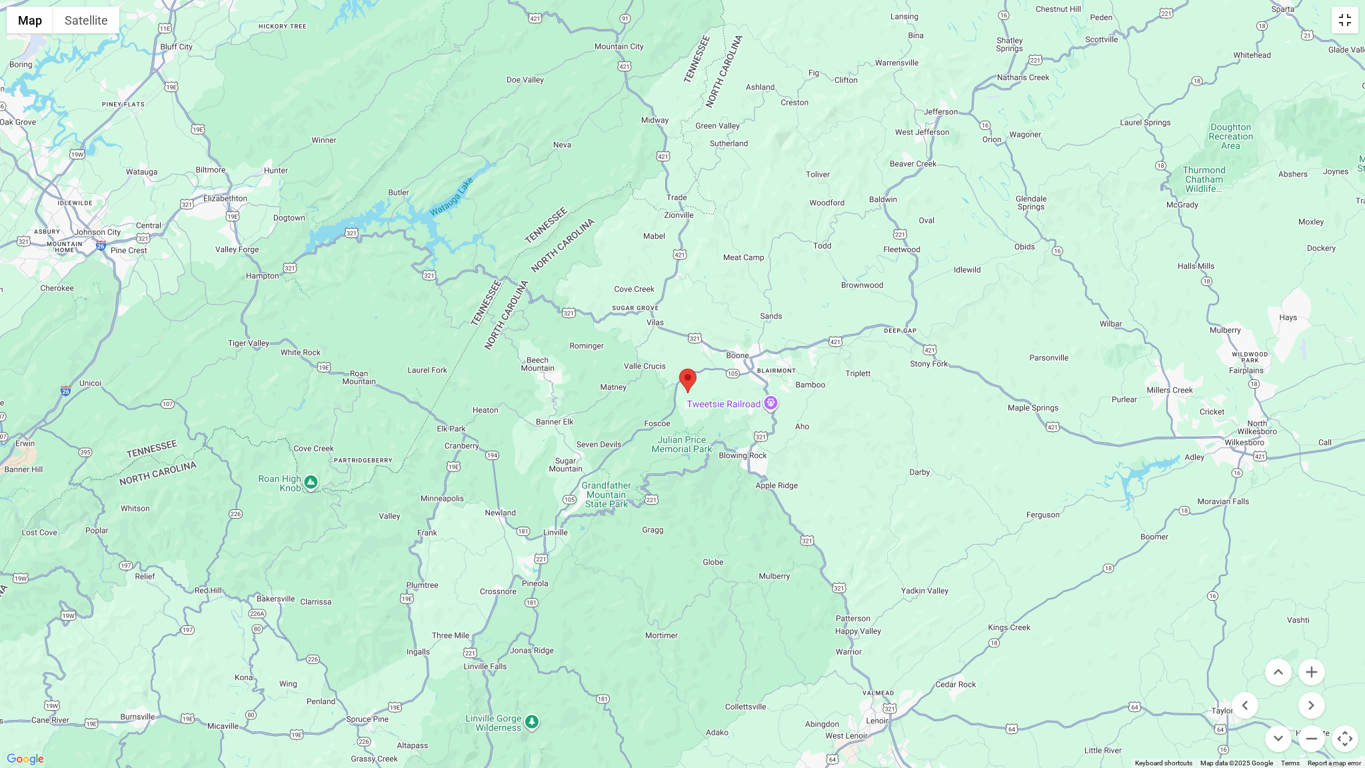
click at [1309, 19] on button "Toggle fullscreen view" at bounding box center [1344, 20] width 27 height 27
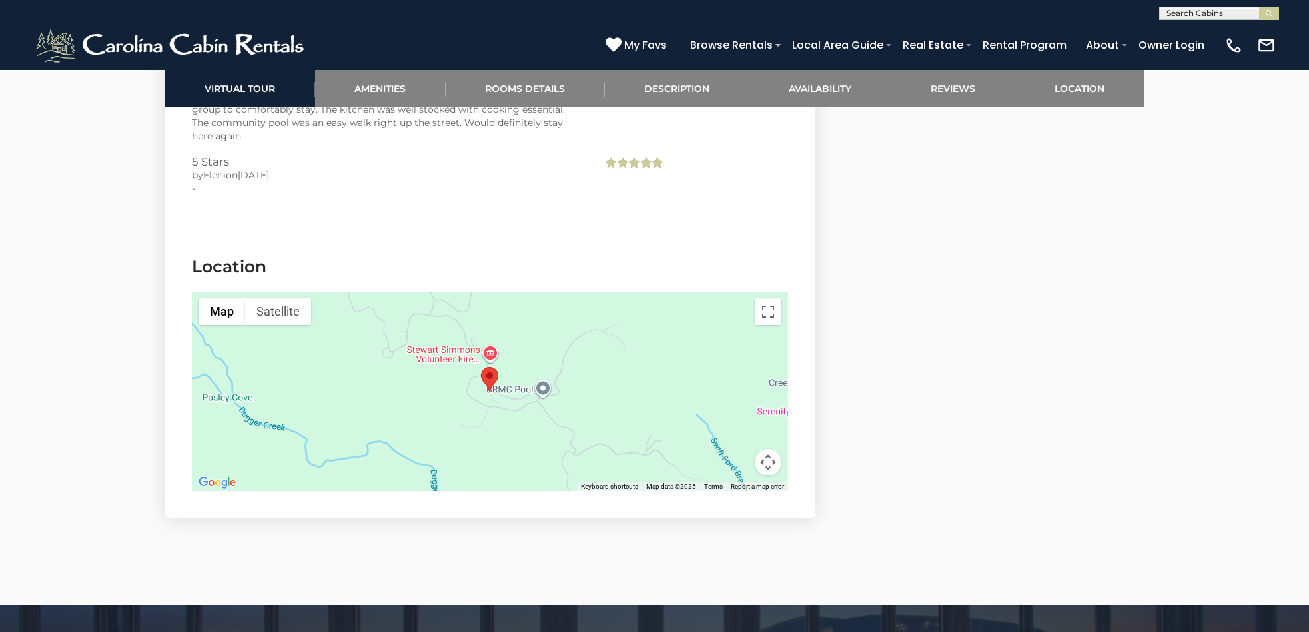
scroll to position [3876, 0]
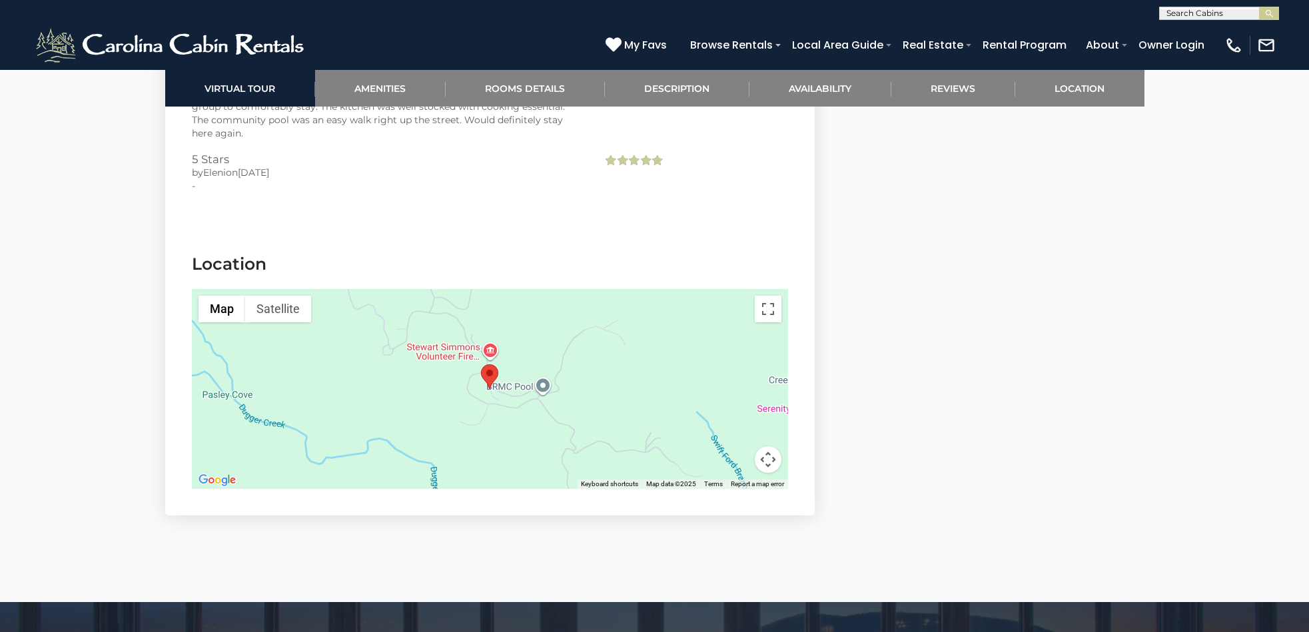
click at [596, 398] on div at bounding box center [490, 389] width 596 height 200
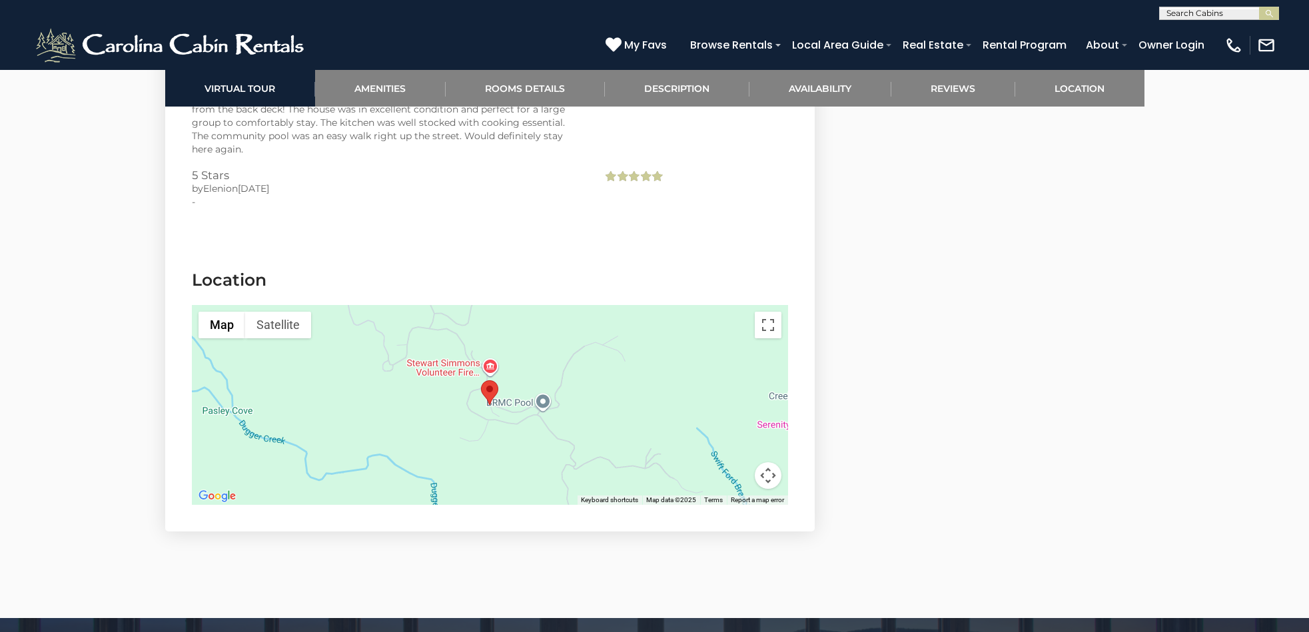
scroll to position [3936, 0]
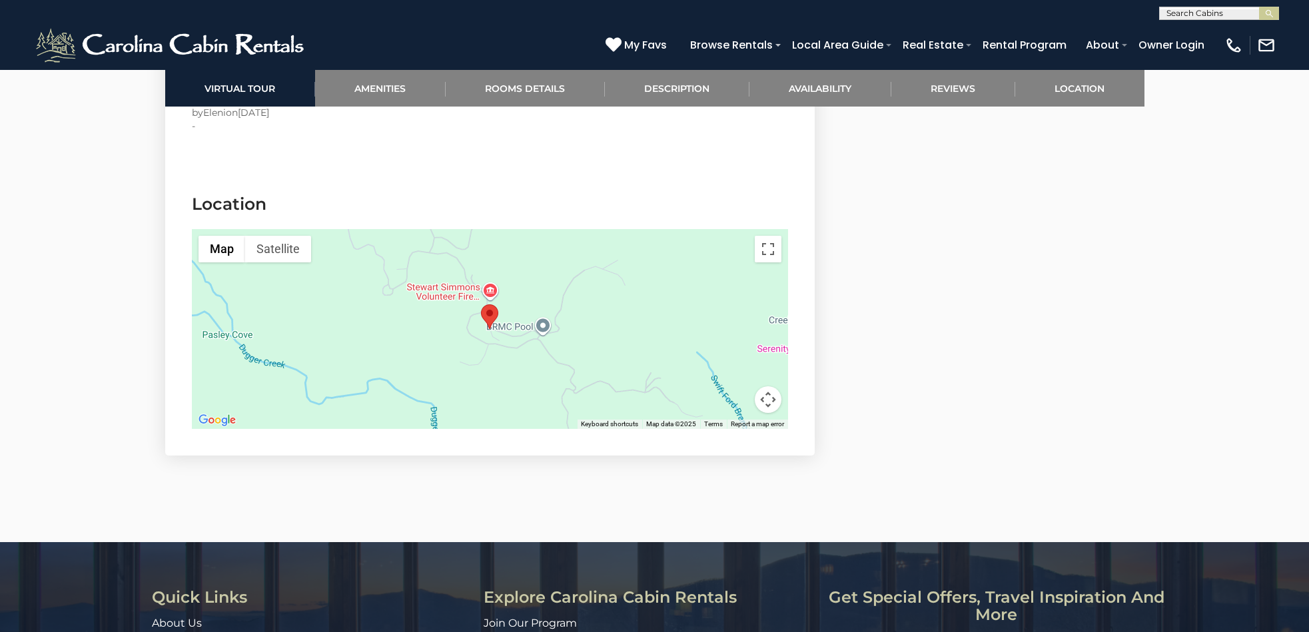
click at [769, 400] on button "Map camera controls" at bounding box center [768, 400] width 27 height 27
click at [733, 400] on button "Zoom out" at bounding box center [735, 400] width 27 height 27
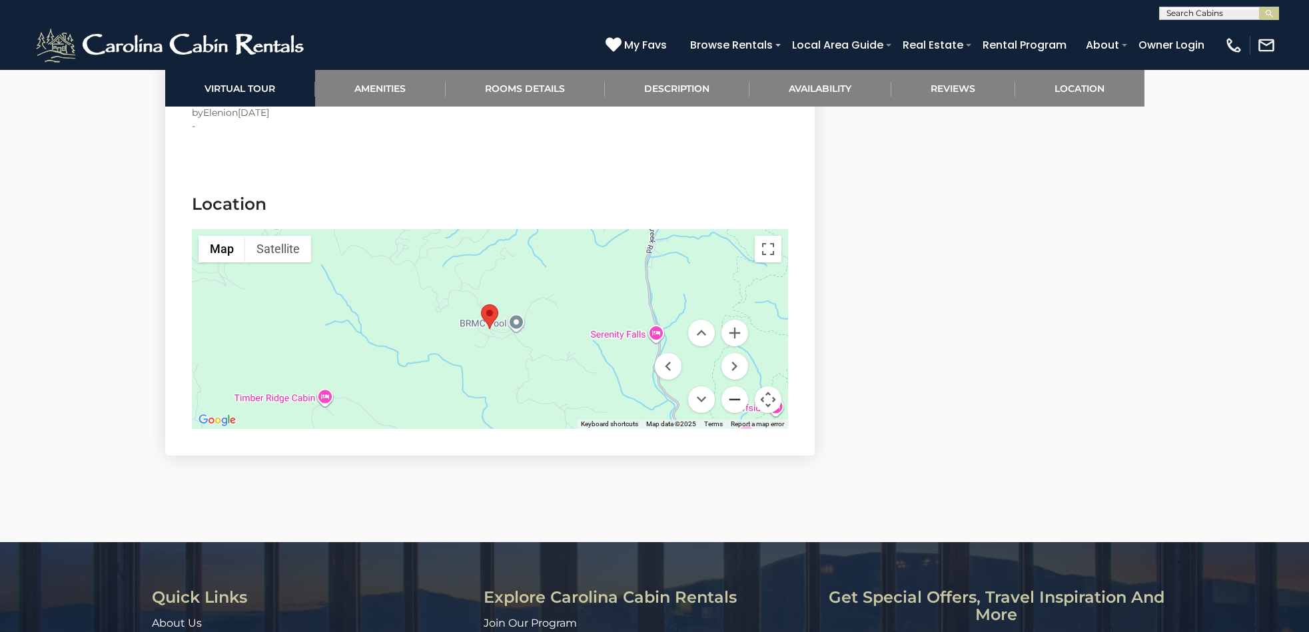
click at [733, 400] on button "Zoom out" at bounding box center [735, 400] width 27 height 27
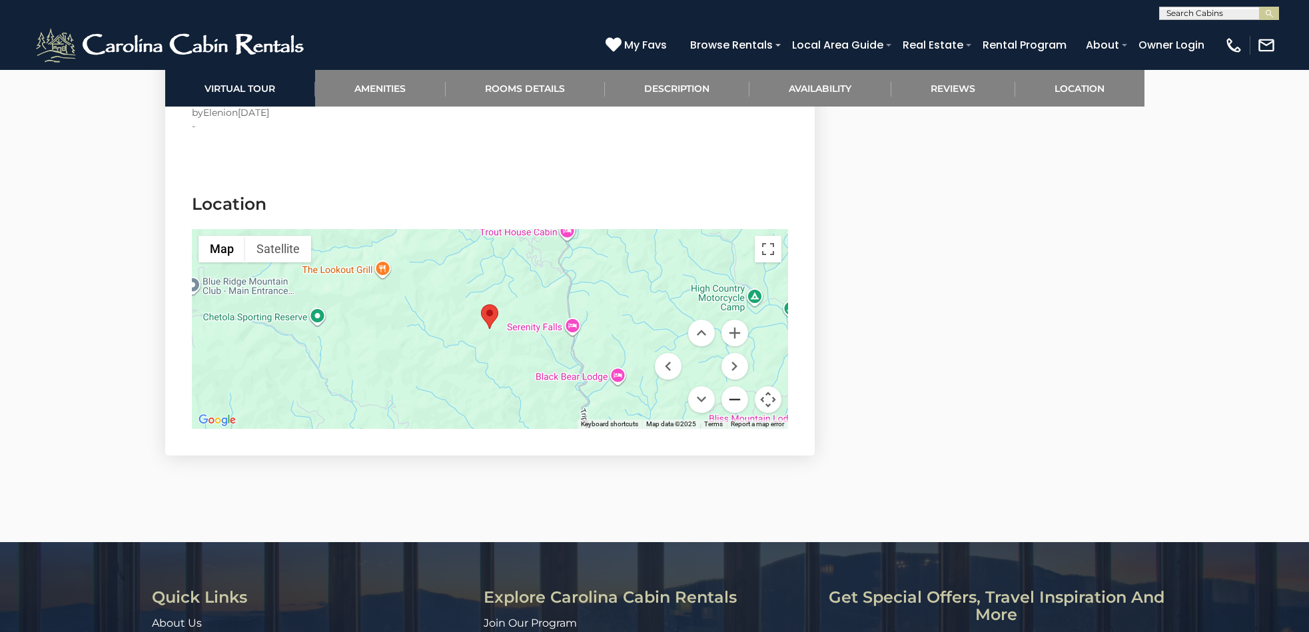
click at [733, 400] on button "Zoom out" at bounding box center [735, 400] width 27 height 27
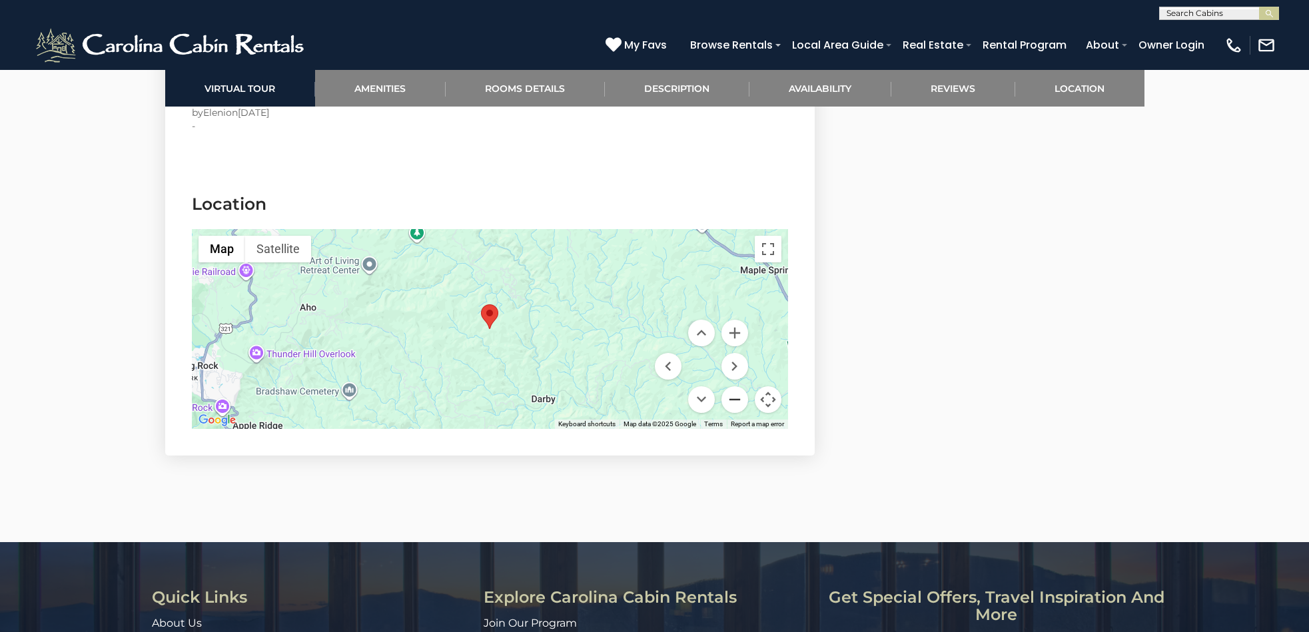
click at [733, 400] on button "Zoom out" at bounding box center [735, 400] width 27 height 27
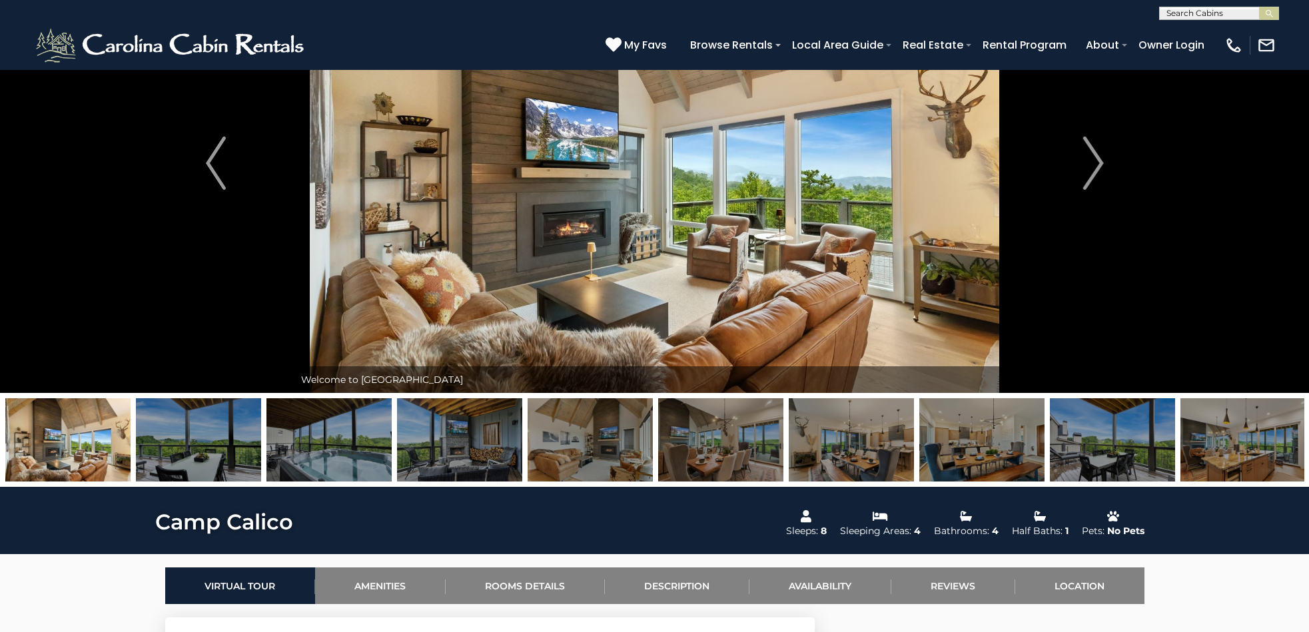
scroll to position [0, 0]
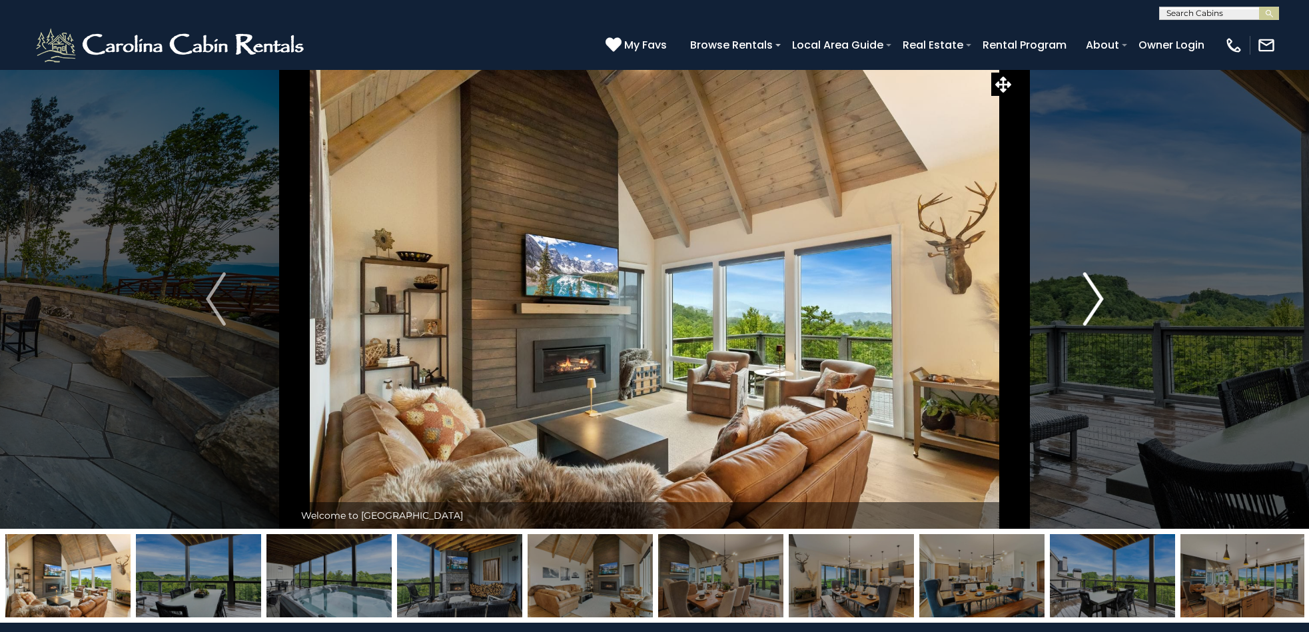
click at [1098, 301] on img "Next" at bounding box center [1094, 299] width 20 height 53
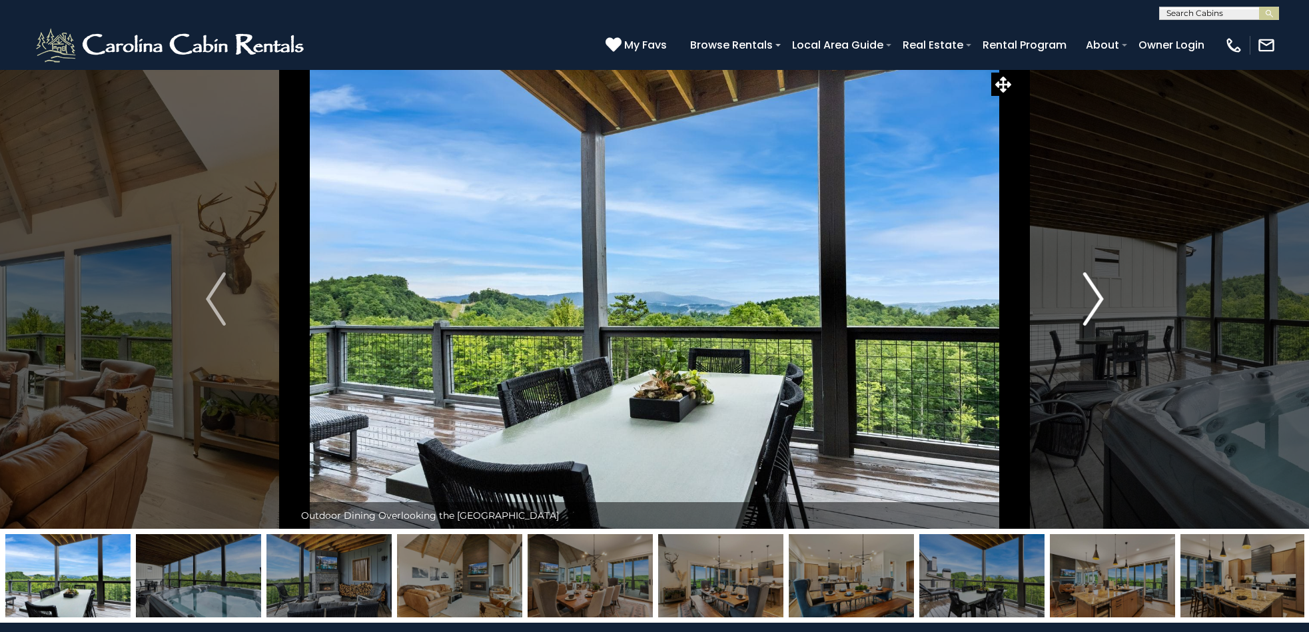
click at [1096, 303] on img "Next" at bounding box center [1094, 299] width 20 height 53
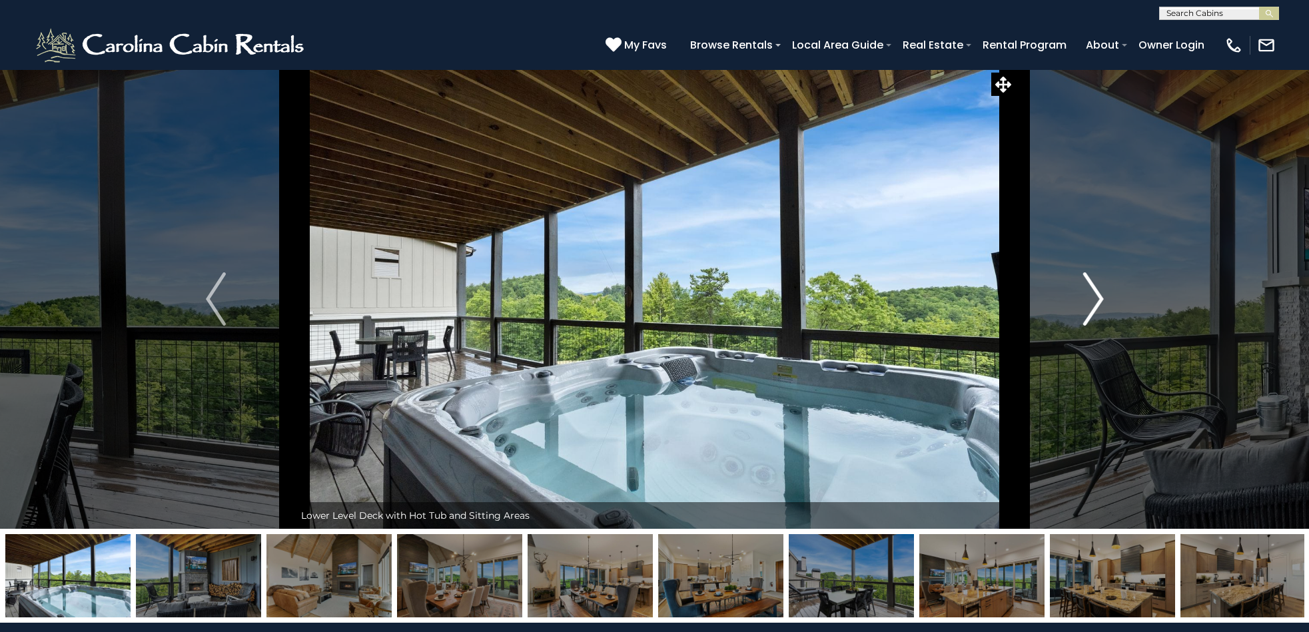
click at [1096, 303] on img "Next" at bounding box center [1094, 299] width 20 height 53
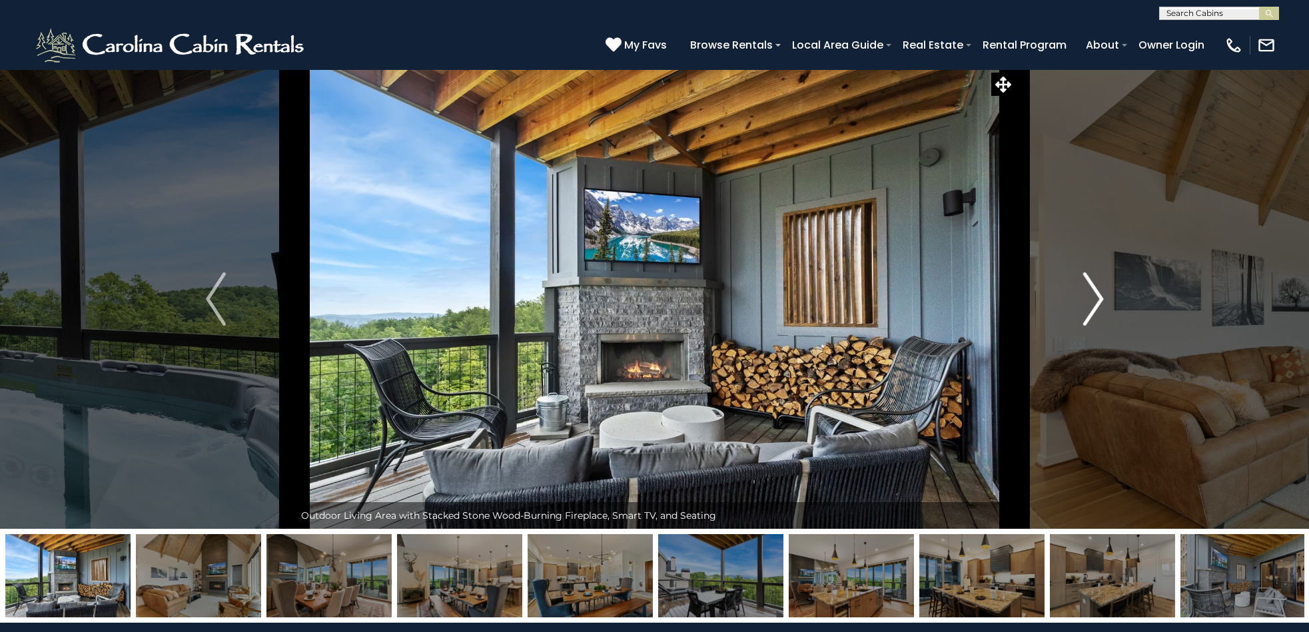
click at [1096, 303] on img "Next" at bounding box center [1094, 299] width 20 height 53
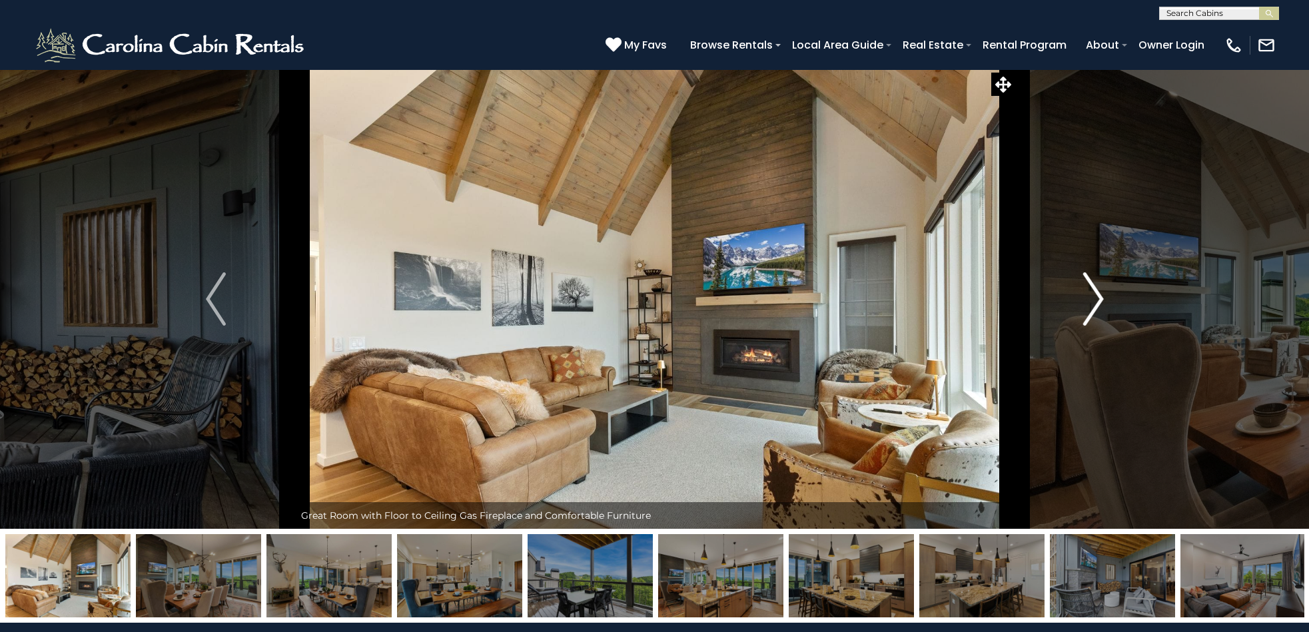
click at [1095, 303] on img "Next" at bounding box center [1094, 299] width 20 height 53
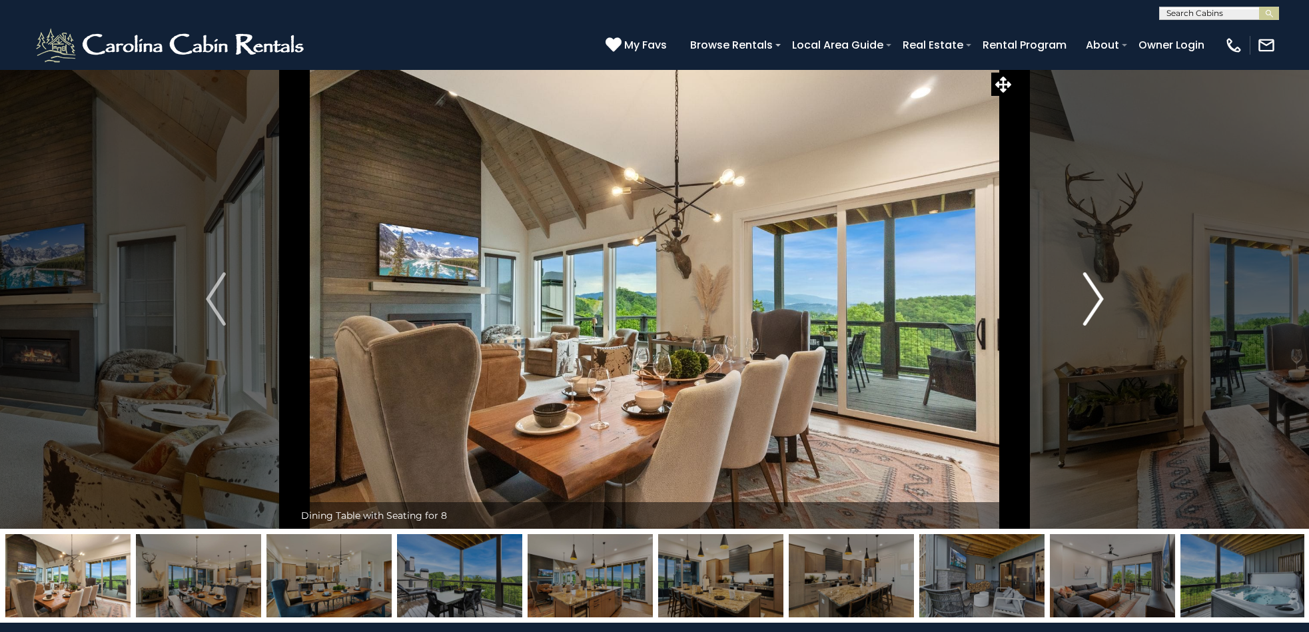
click at [1095, 303] on img "Next" at bounding box center [1094, 299] width 20 height 53
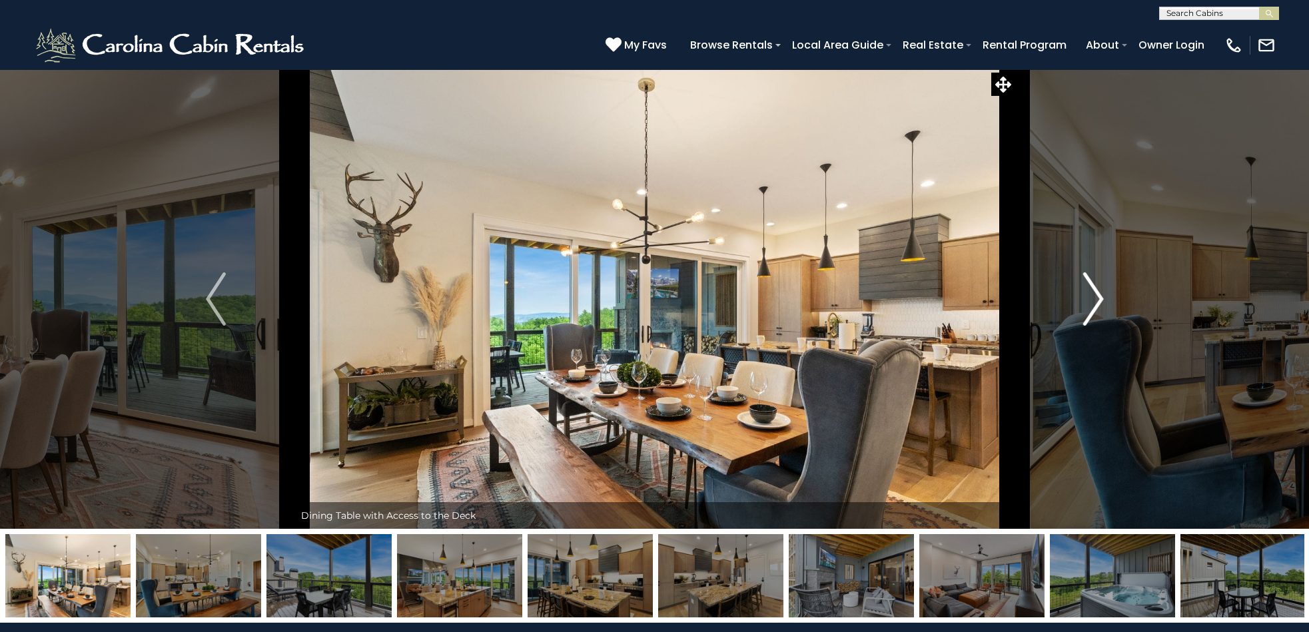
click at [1095, 303] on img "Next" at bounding box center [1094, 299] width 20 height 53
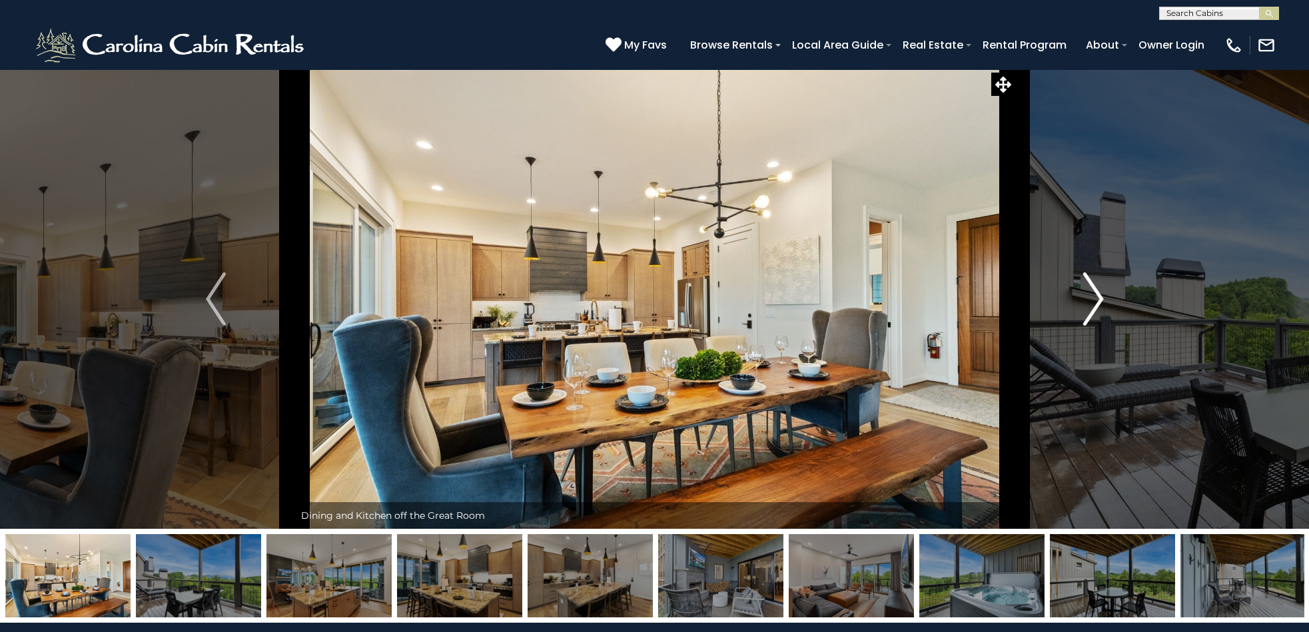
click at [1095, 303] on img "Next" at bounding box center [1094, 299] width 20 height 53
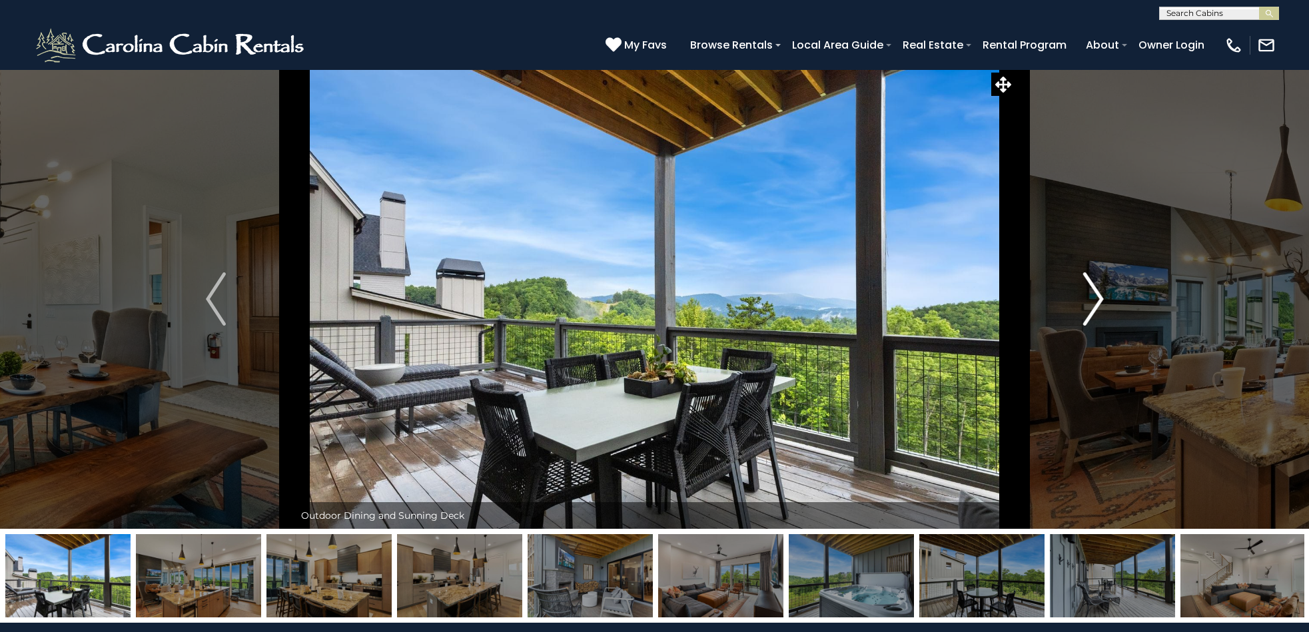
click at [1095, 303] on img "Next" at bounding box center [1094, 299] width 20 height 53
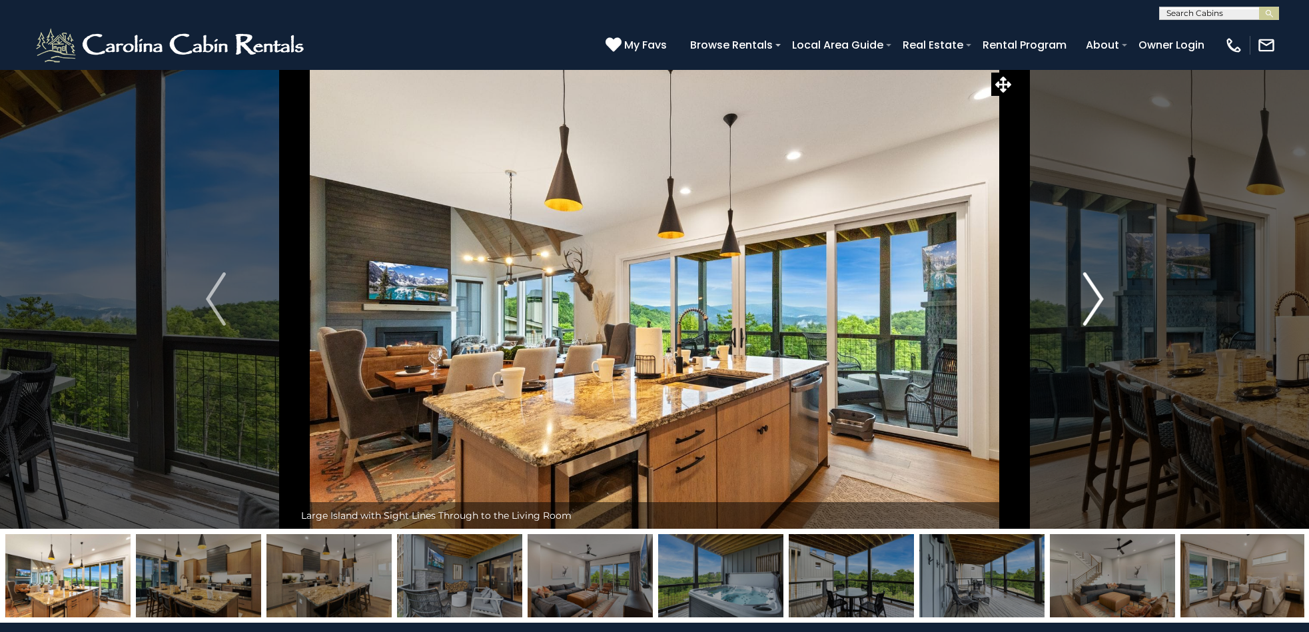
click at [1095, 303] on img "Next" at bounding box center [1094, 299] width 20 height 53
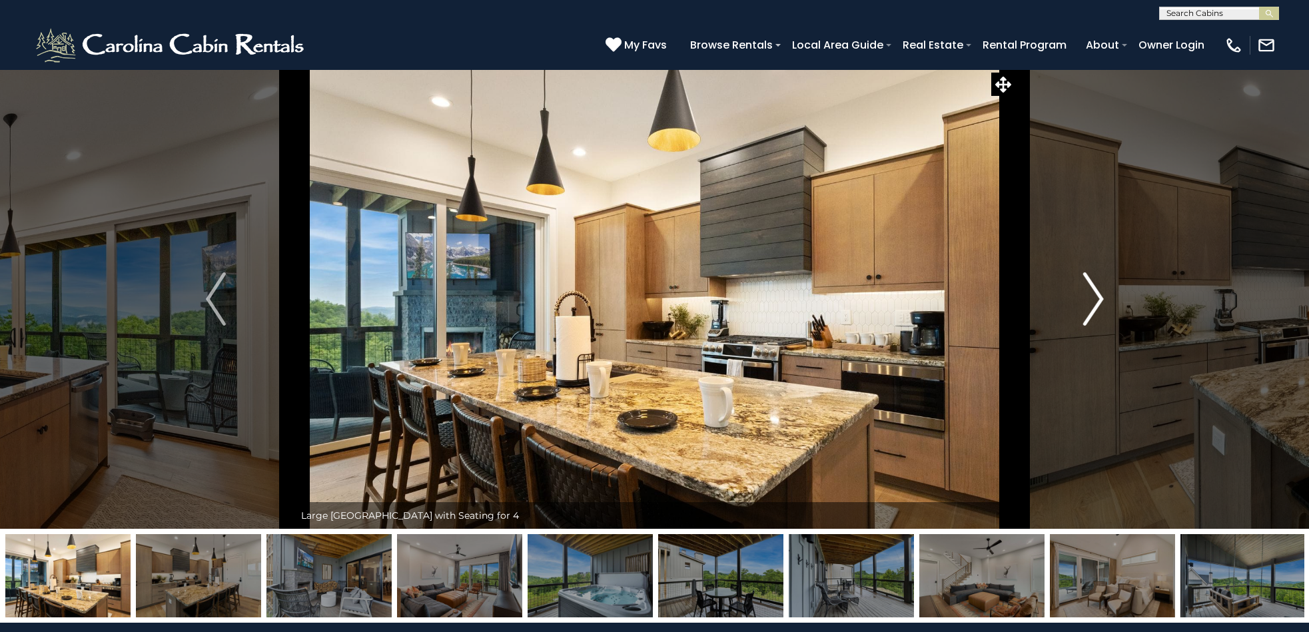
click at [1095, 303] on img "Next" at bounding box center [1094, 299] width 20 height 53
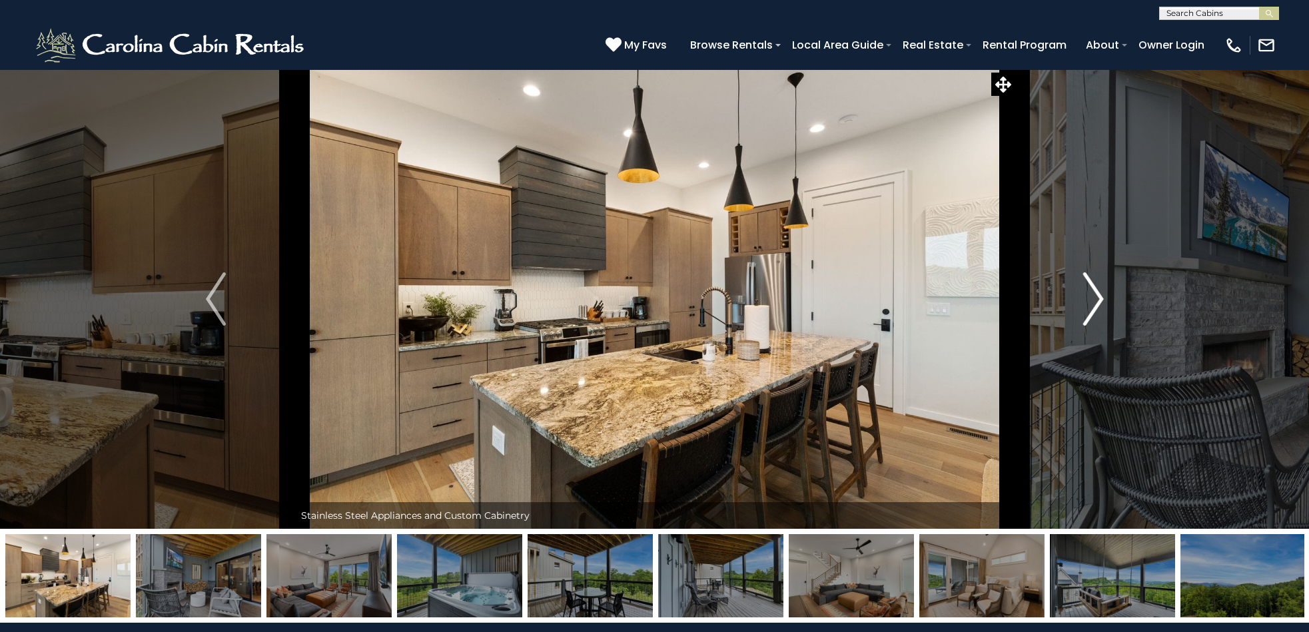
click at [1095, 303] on img "Next" at bounding box center [1094, 299] width 20 height 53
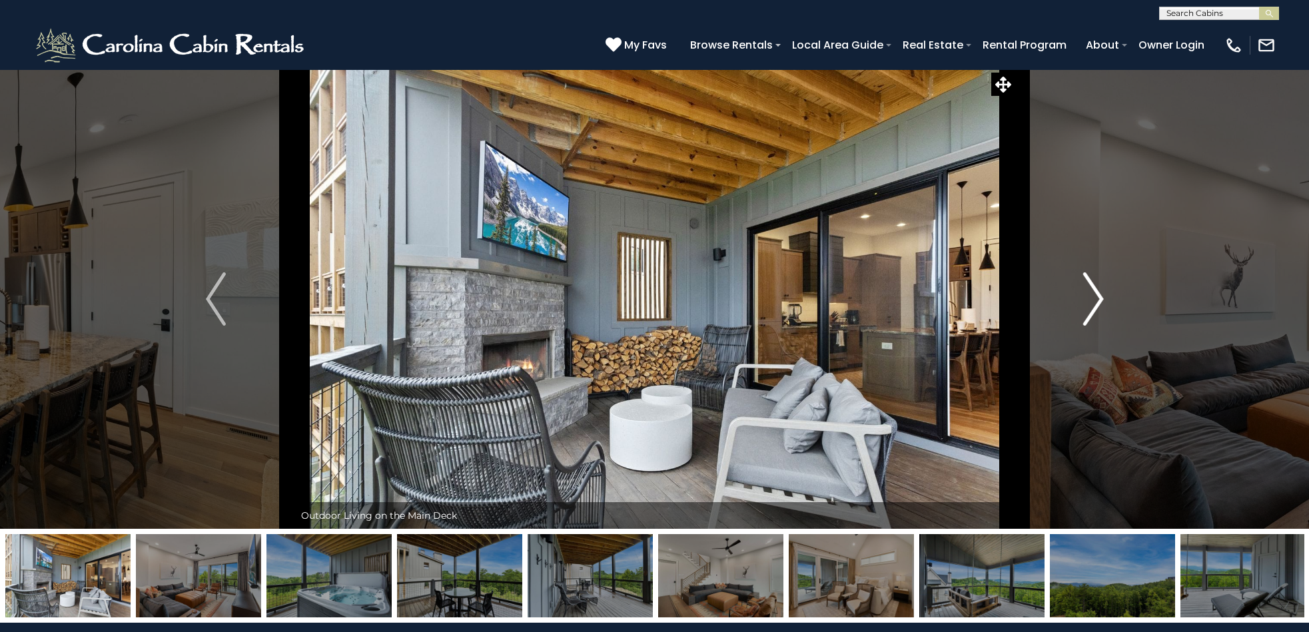
click at [1095, 303] on img "Next" at bounding box center [1094, 299] width 20 height 53
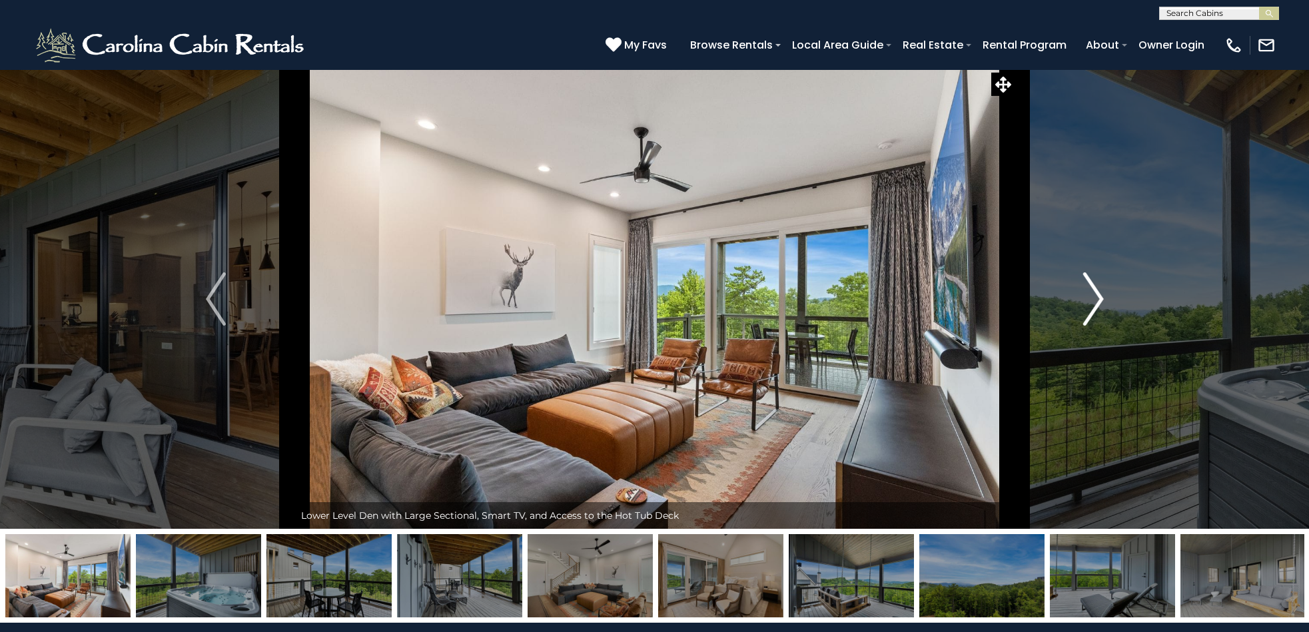
click at [1102, 299] on img "Next" at bounding box center [1094, 299] width 20 height 53
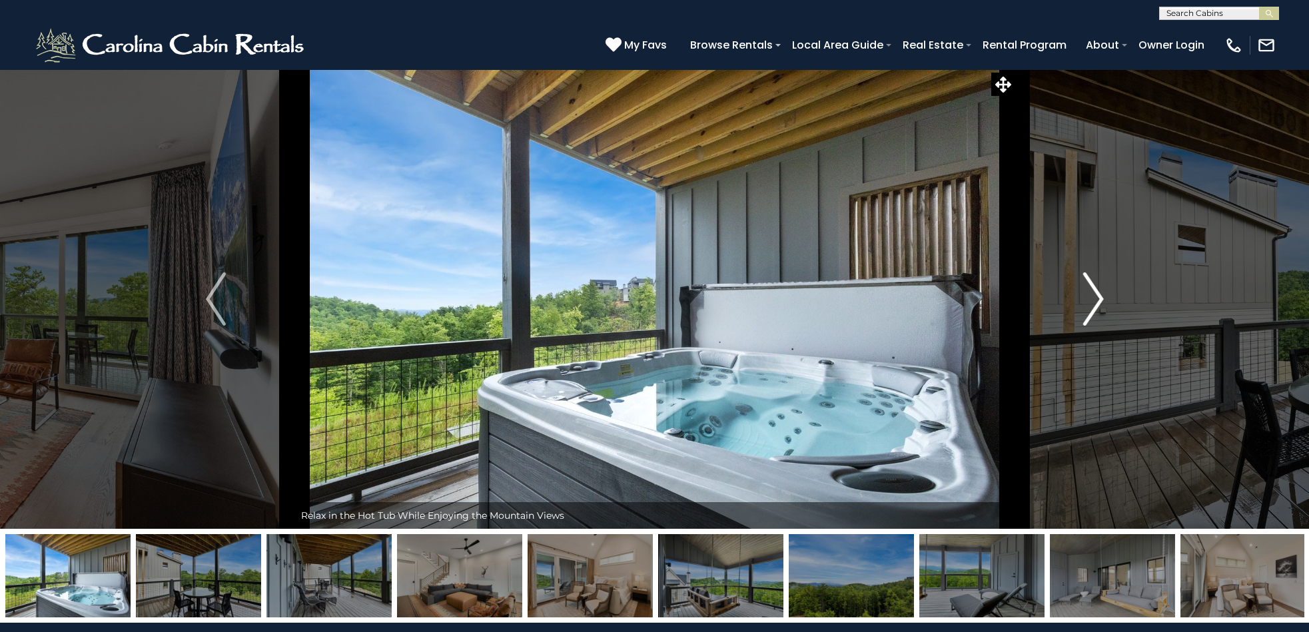
click at [1102, 299] on img "Next" at bounding box center [1094, 299] width 20 height 53
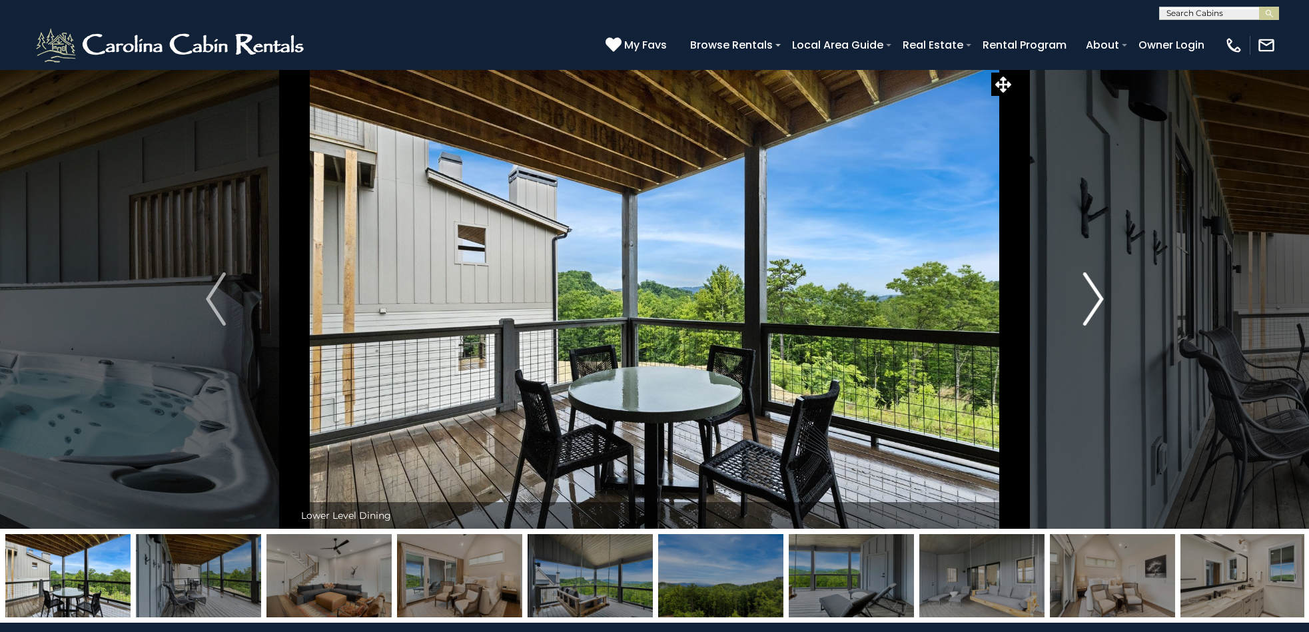
click at [1099, 303] on img "Next" at bounding box center [1094, 299] width 20 height 53
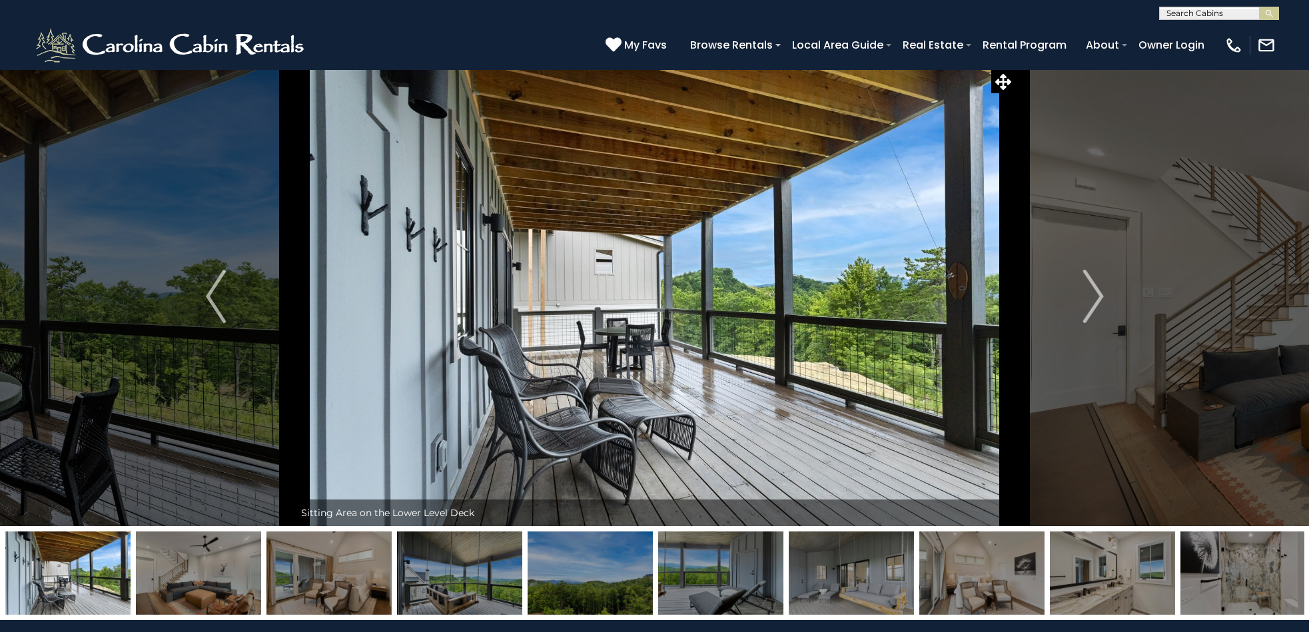
scroll to position [5, 0]
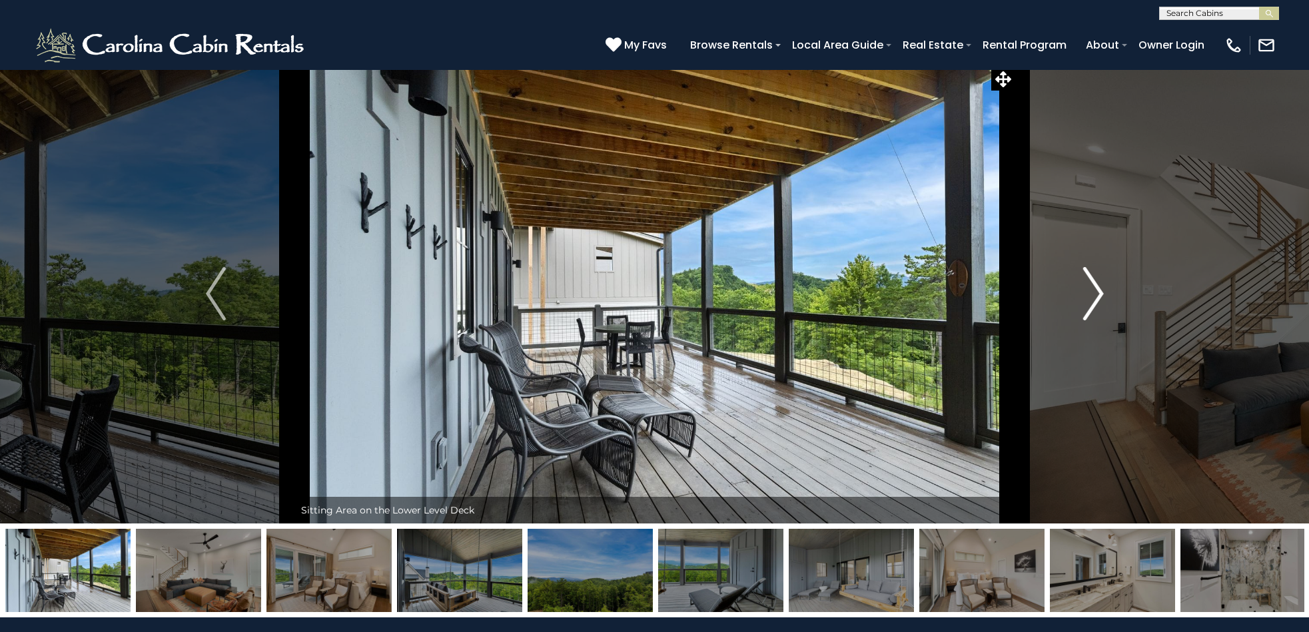
click at [1098, 296] on img "Next" at bounding box center [1094, 293] width 20 height 53
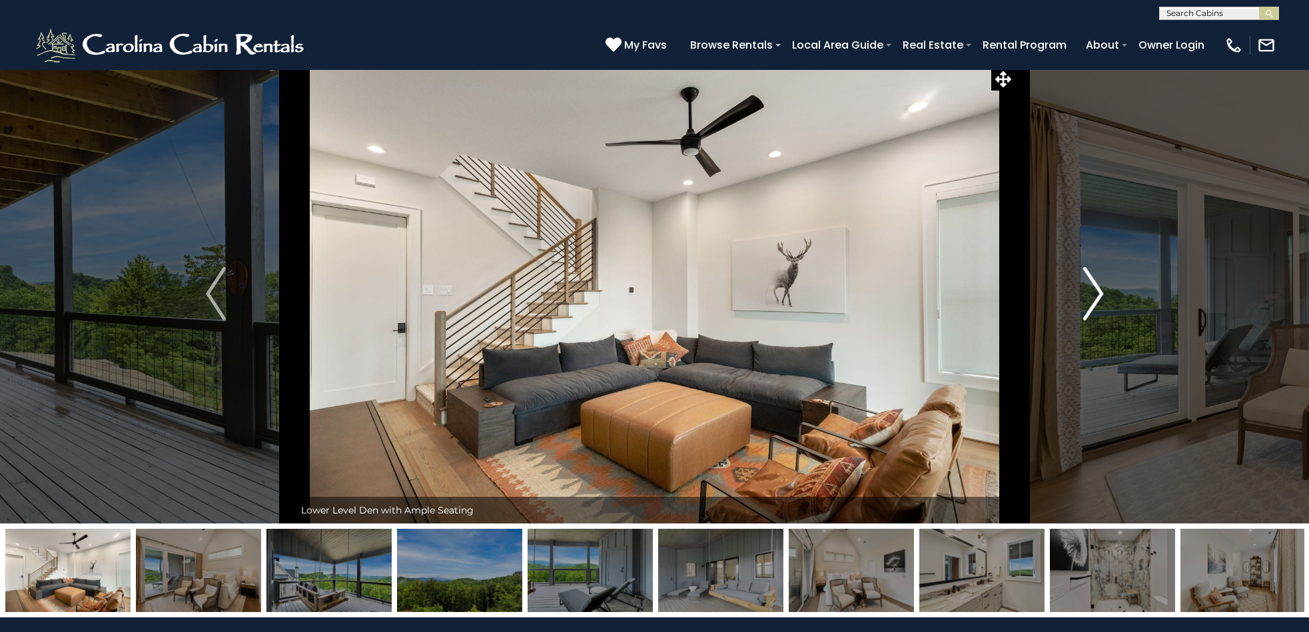
click at [1098, 296] on img "Next" at bounding box center [1094, 293] width 20 height 53
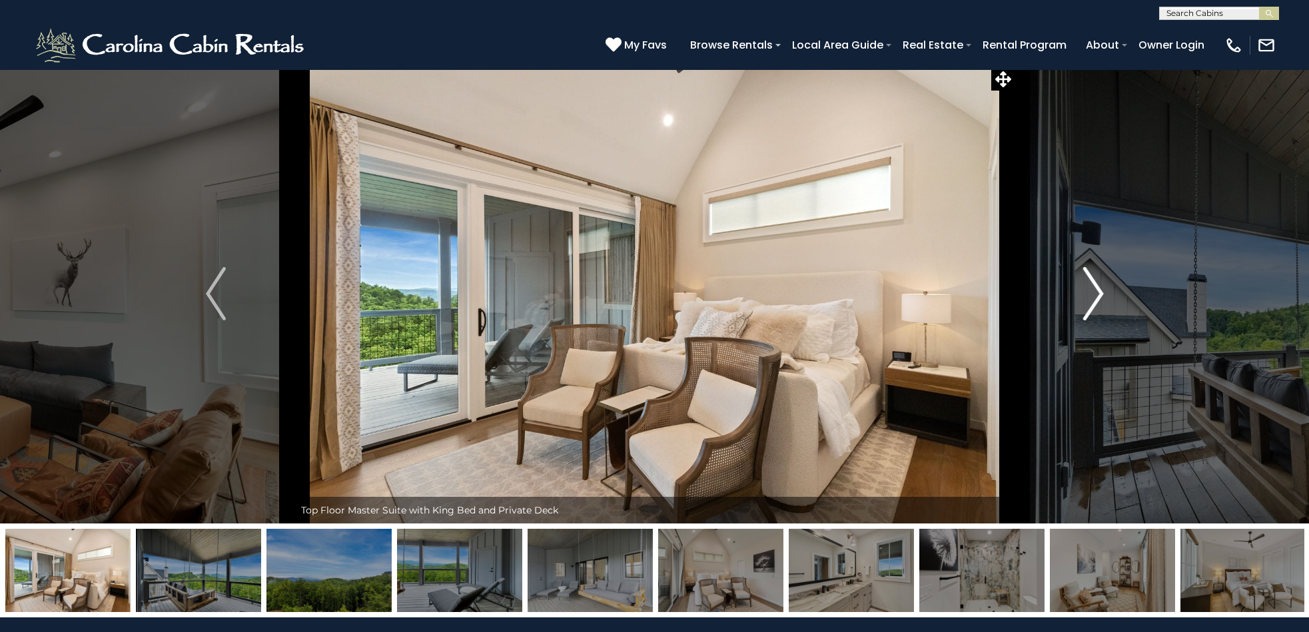
click at [1098, 296] on img "Next" at bounding box center [1094, 293] width 20 height 53
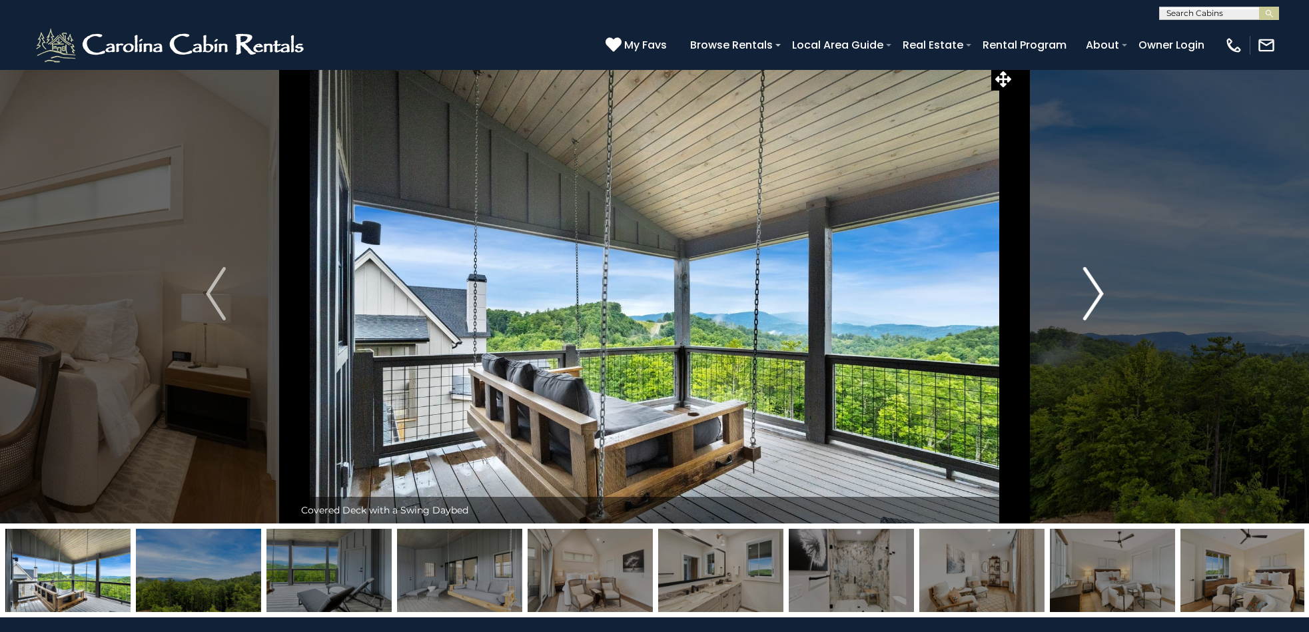
click at [1098, 296] on img "Next" at bounding box center [1094, 293] width 20 height 53
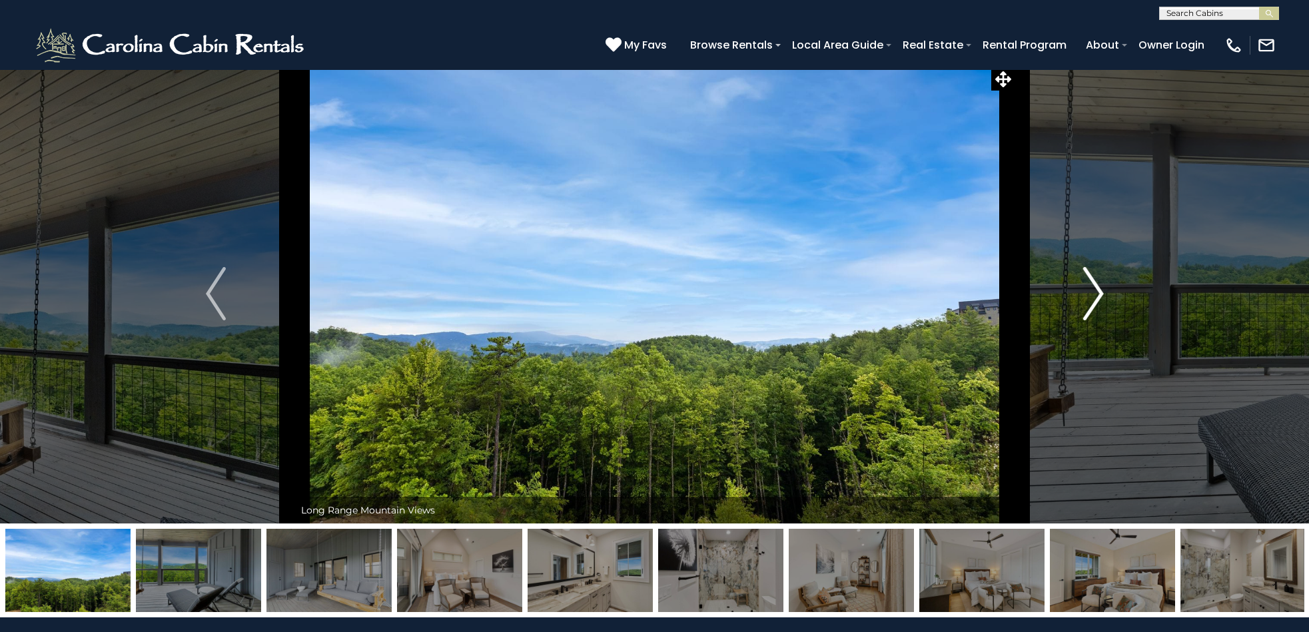
click at [1098, 295] on img "Next" at bounding box center [1094, 293] width 20 height 53
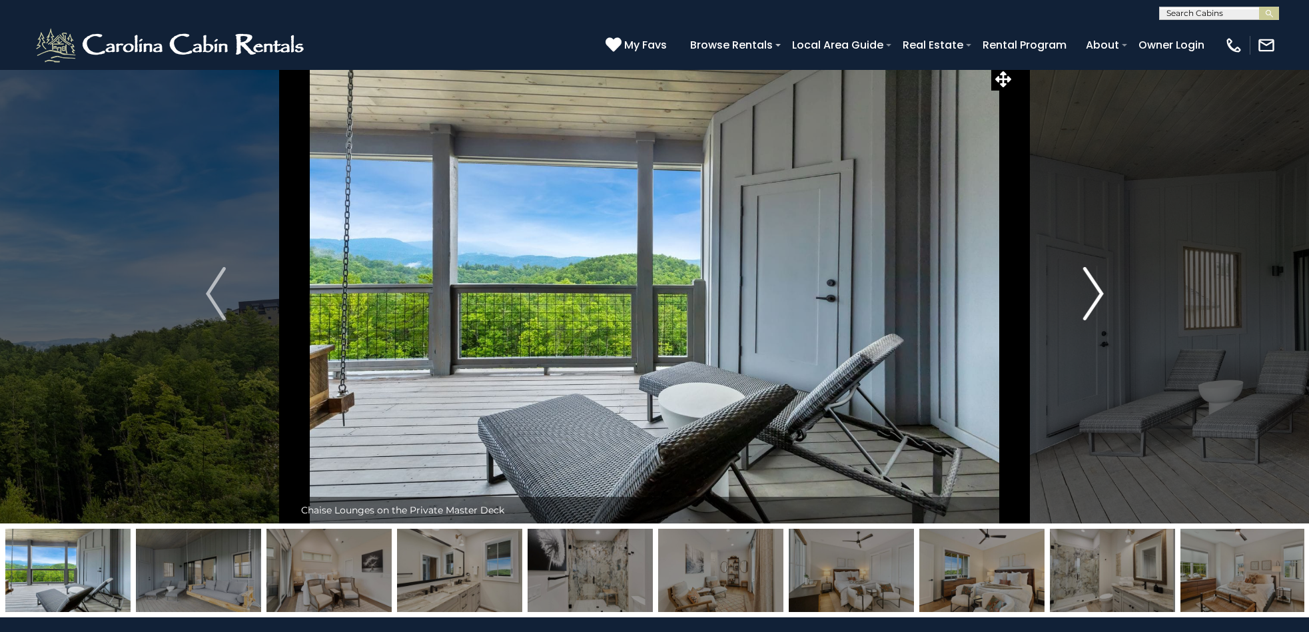
click at [1098, 295] on img "Next" at bounding box center [1094, 293] width 20 height 53
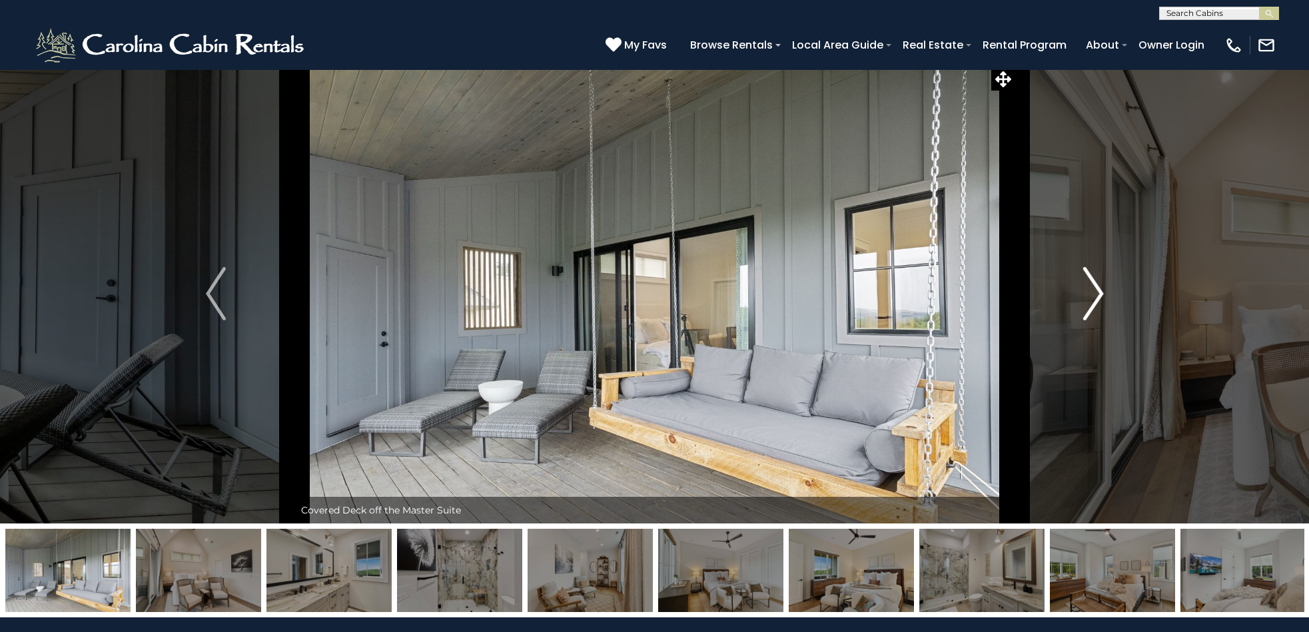
click at [1098, 295] on img "Next" at bounding box center [1094, 293] width 20 height 53
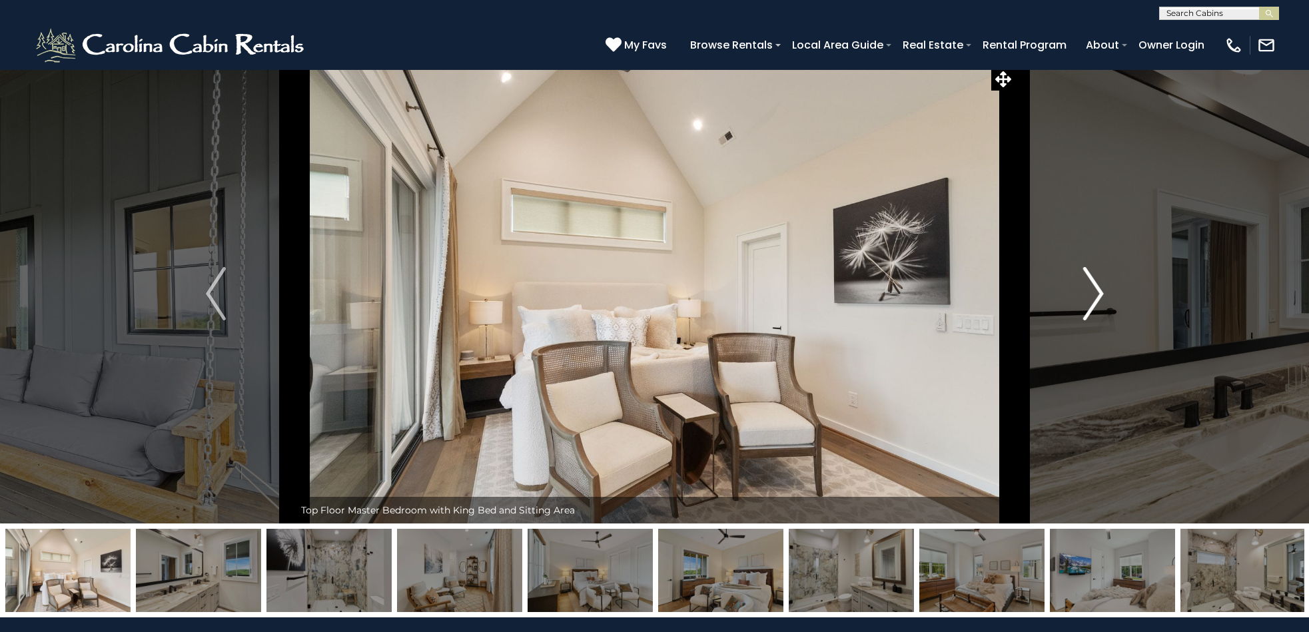
click at [1098, 295] on img "Next" at bounding box center [1094, 293] width 20 height 53
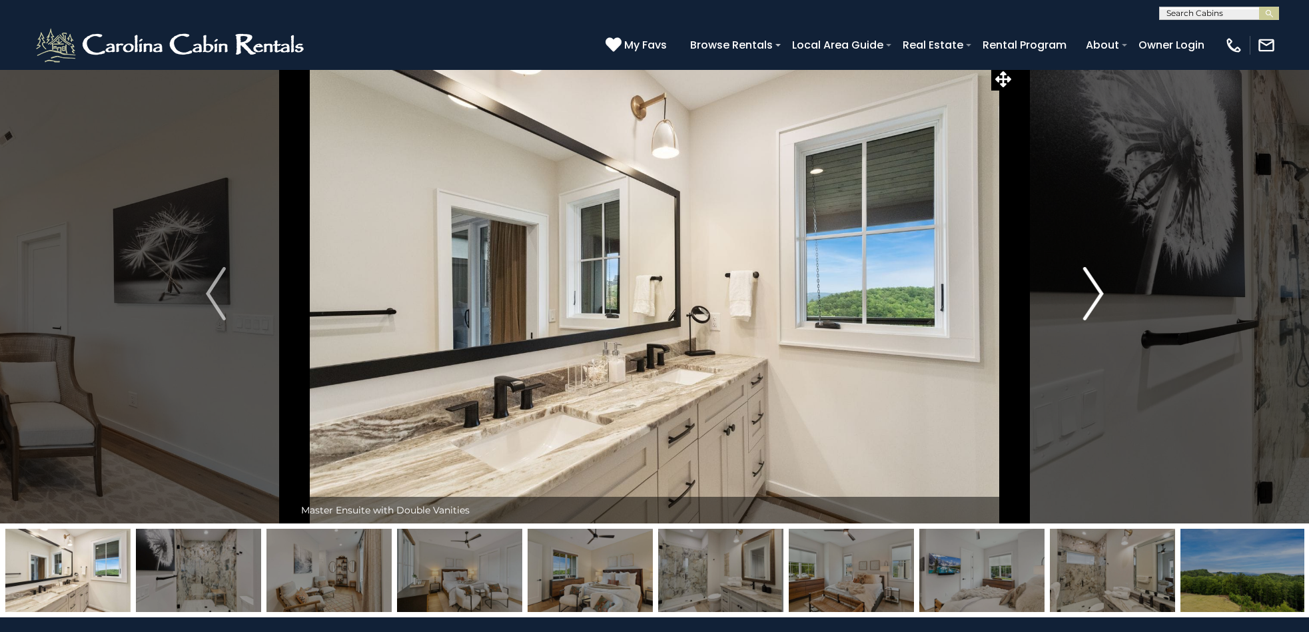
click at [1098, 295] on img "Next" at bounding box center [1094, 293] width 20 height 53
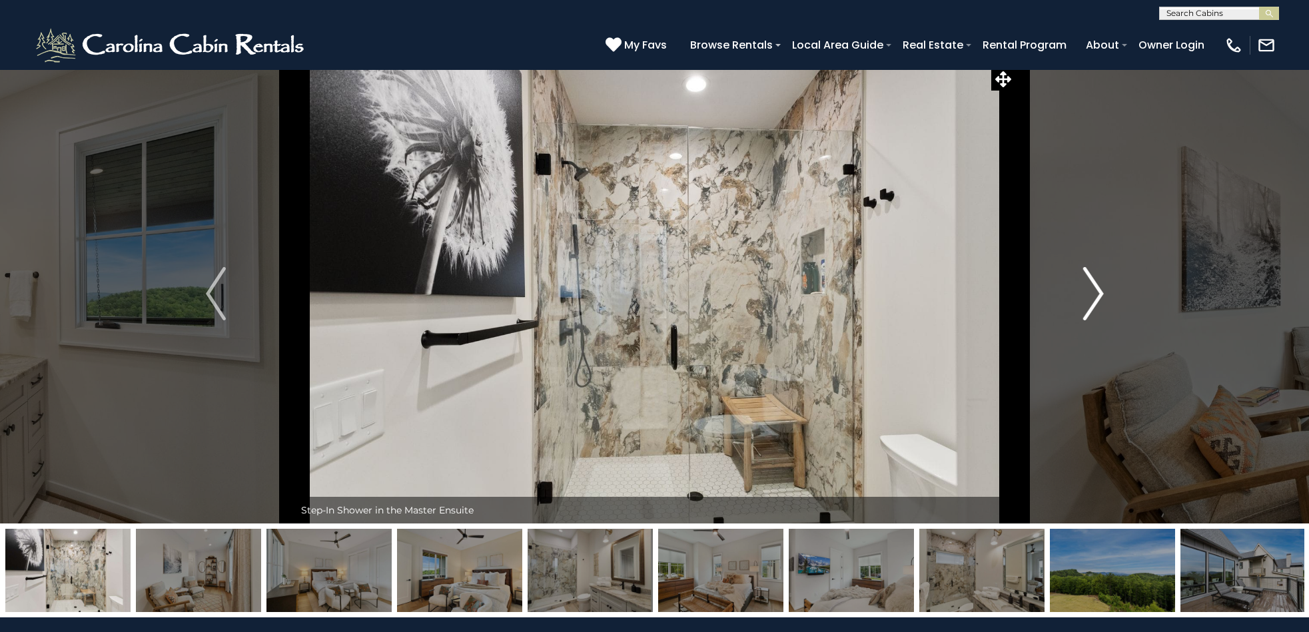
click at [1106, 297] on button "Next" at bounding box center [1094, 294] width 158 height 460
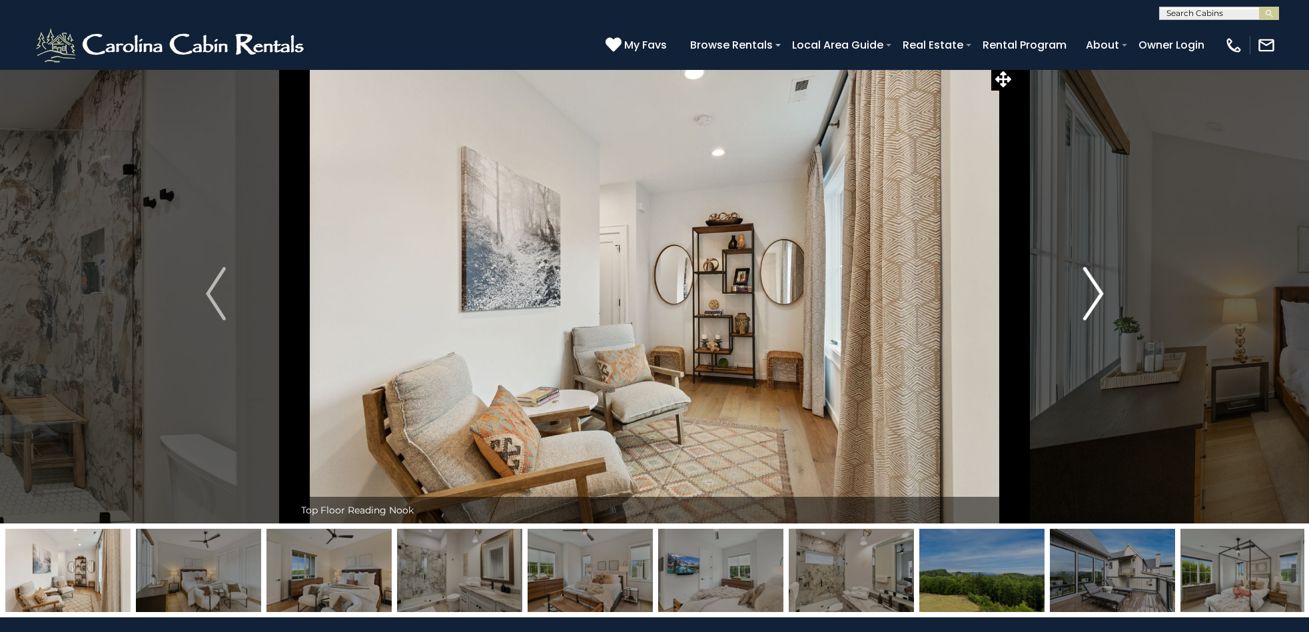
click at [1090, 297] on img "Next" at bounding box center [1094, 293] width 20 height 53
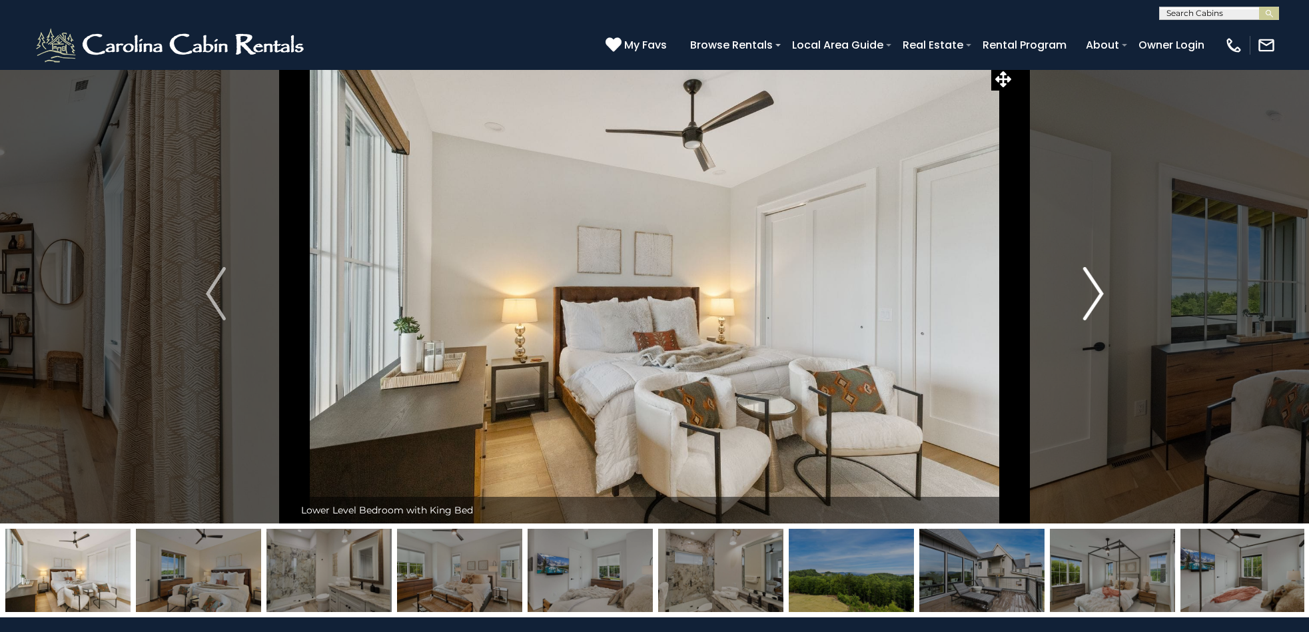
click at [1090, 297] on img "Next" at bounding box center [1094, 293] width 20 height 53
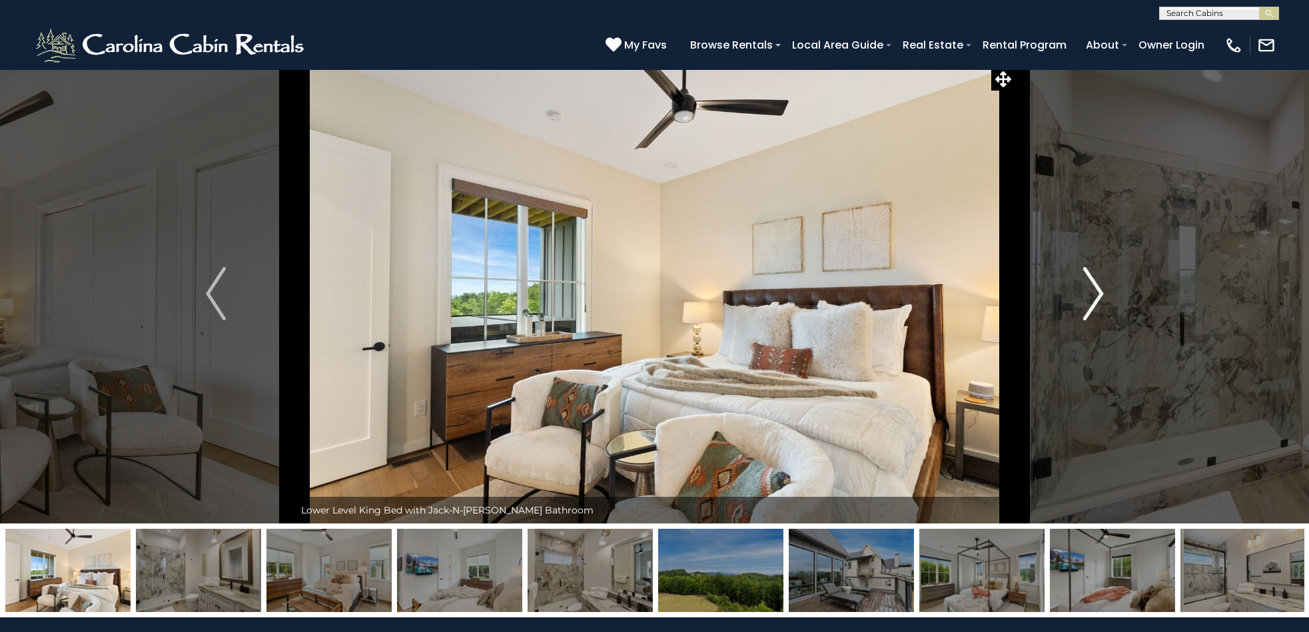
click at [1087, 297] on img "Next" at bounding box center [1094, 293] width 20 height 53
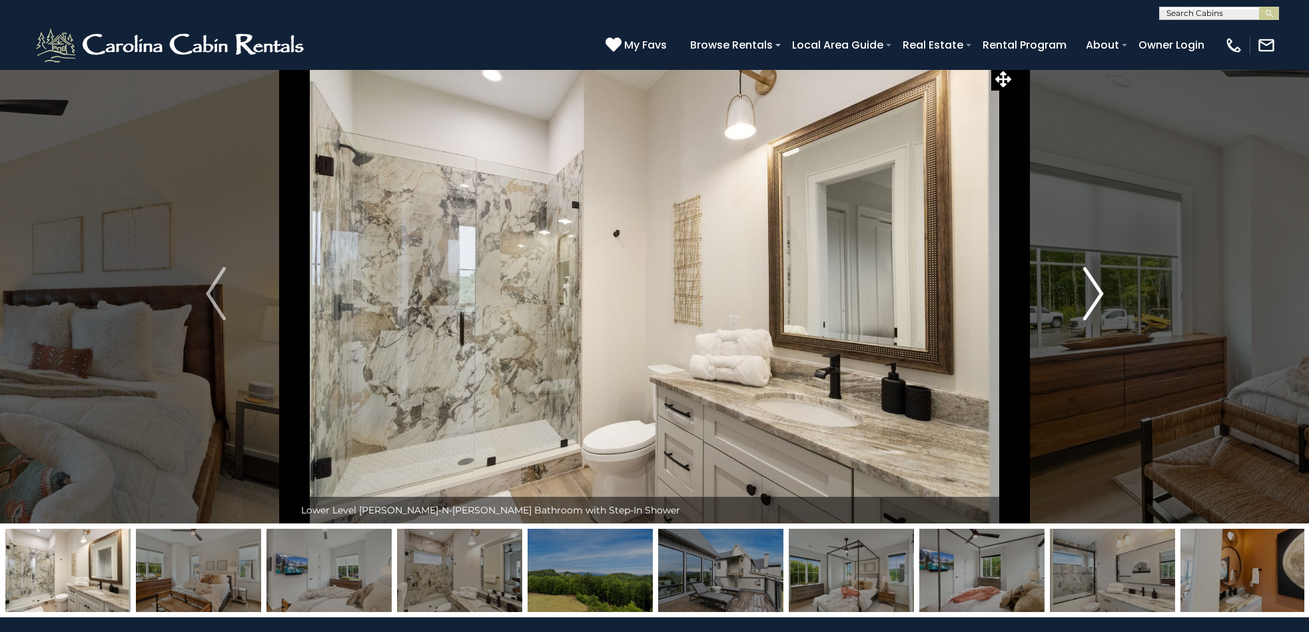
click at [1086, 297] on img "Next" at bounding box center [1094, 293] width 20 height 53
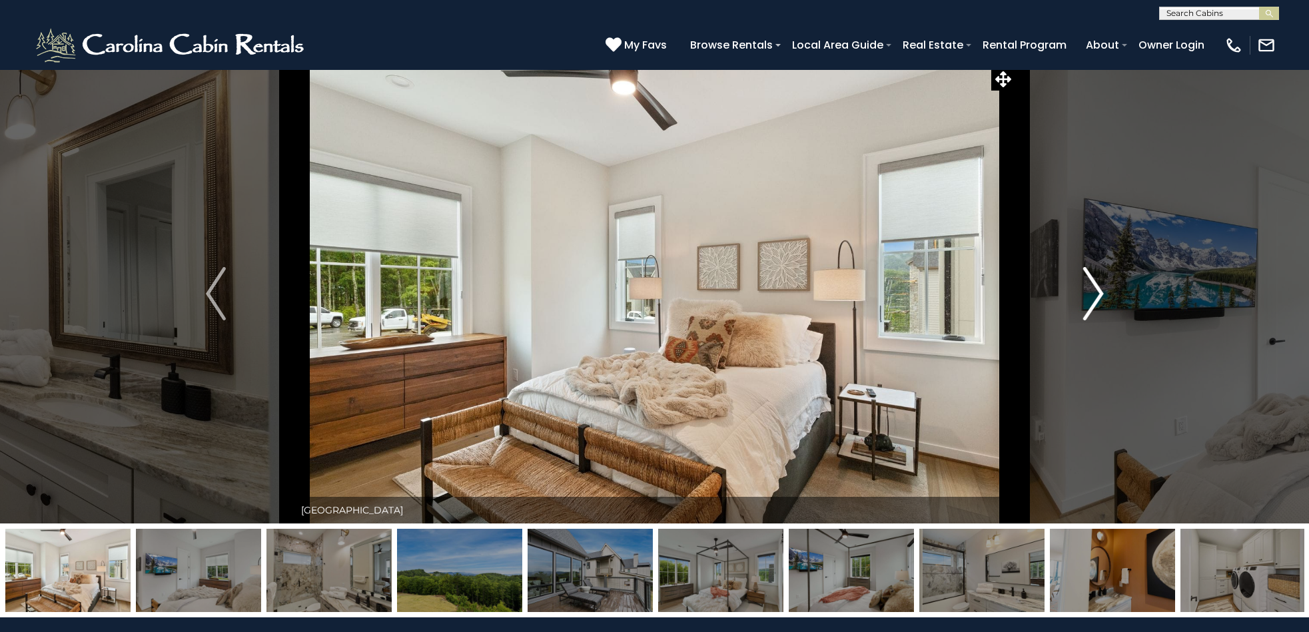
click at [1086, 297] on img "Next" at bounding box center [1094, 293] width 20 height 53
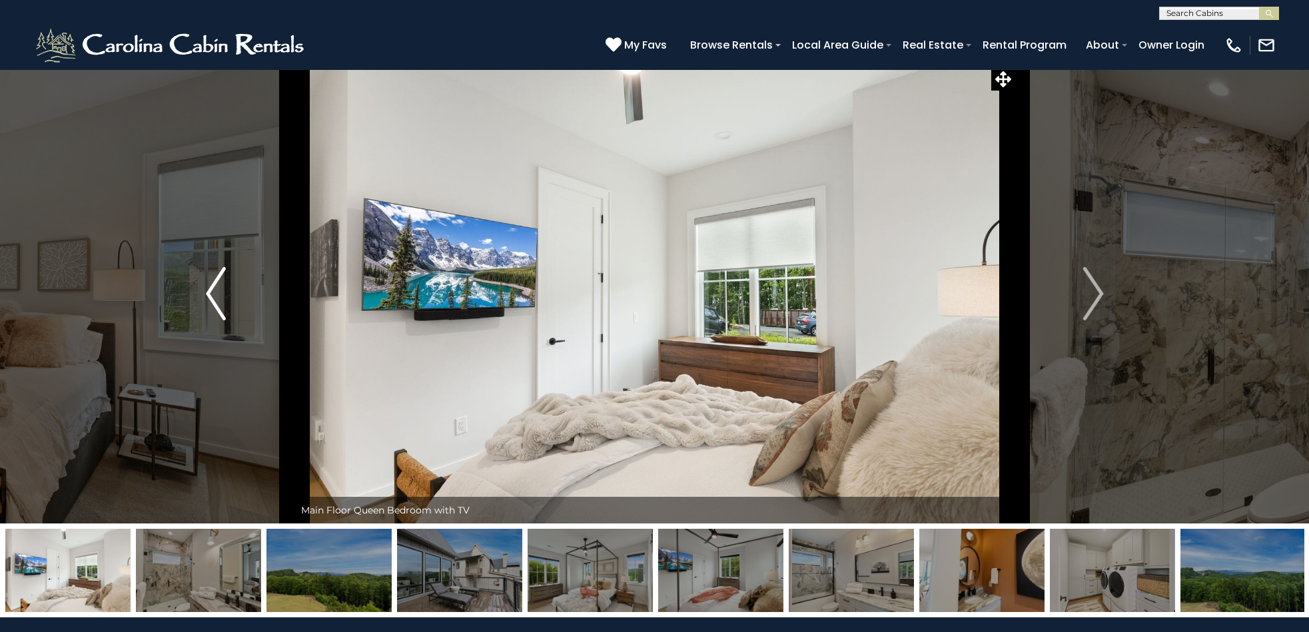
click at [211, 297] on img "Previous" at bounding box center [216, 293] width 20 height 53
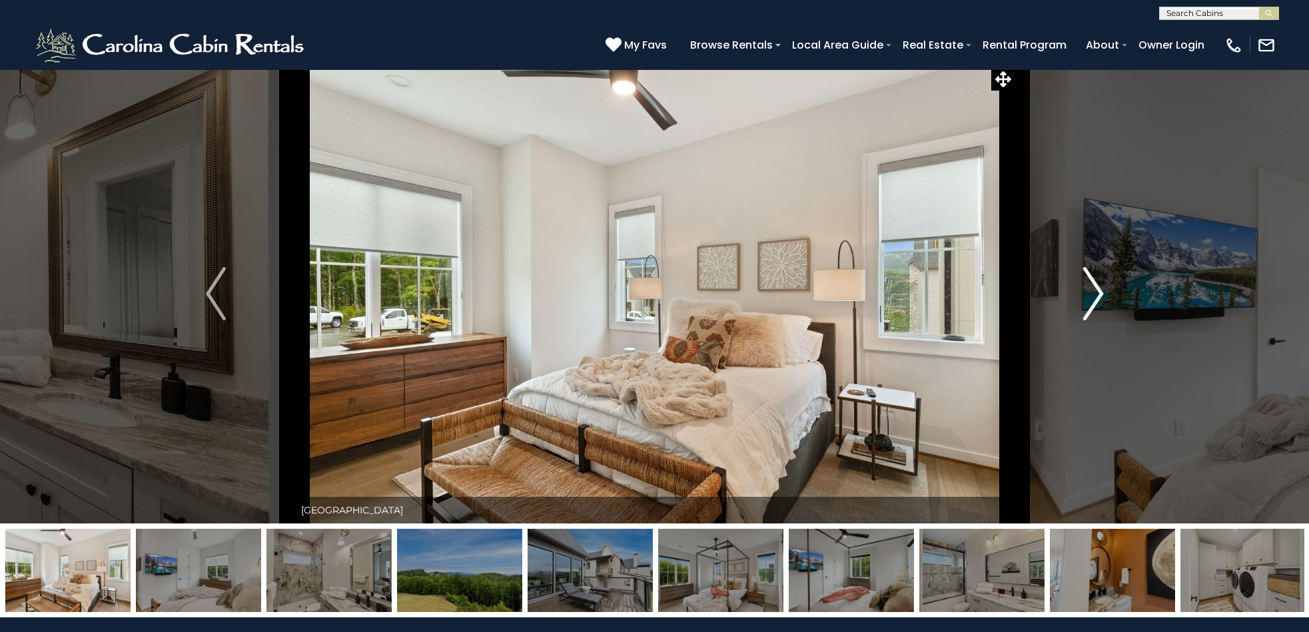
click at [1099, 293] on img "Next" at bounding box center [1094, 293] width 20 height 53
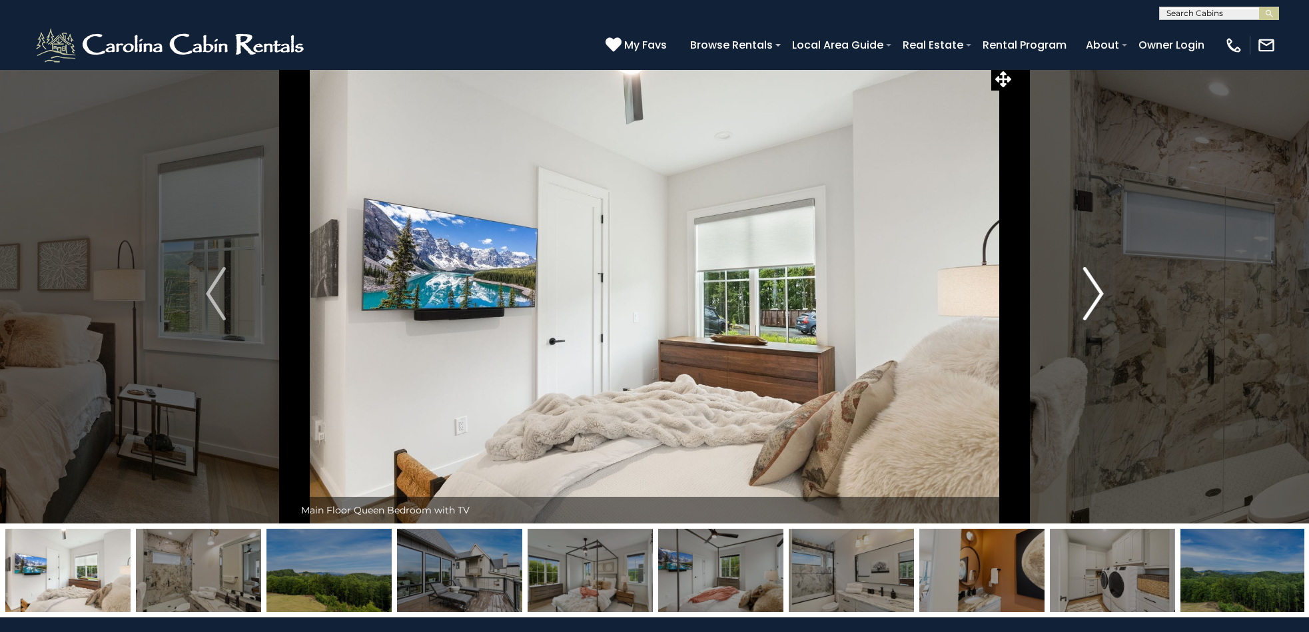
click at [1099, 293] on img "Next" at bounding box center [1094, 293] width 20 height 53
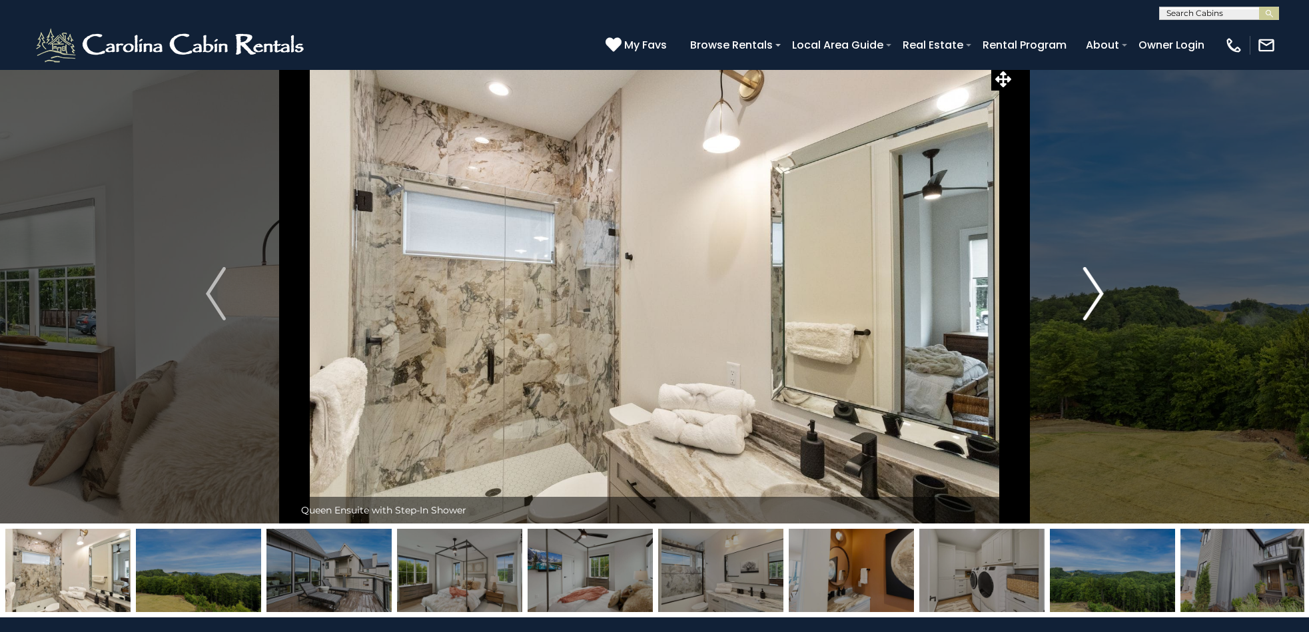
click at [1099, 293] on img "Next" at bounding box center [1094, 293] width 20 height 53
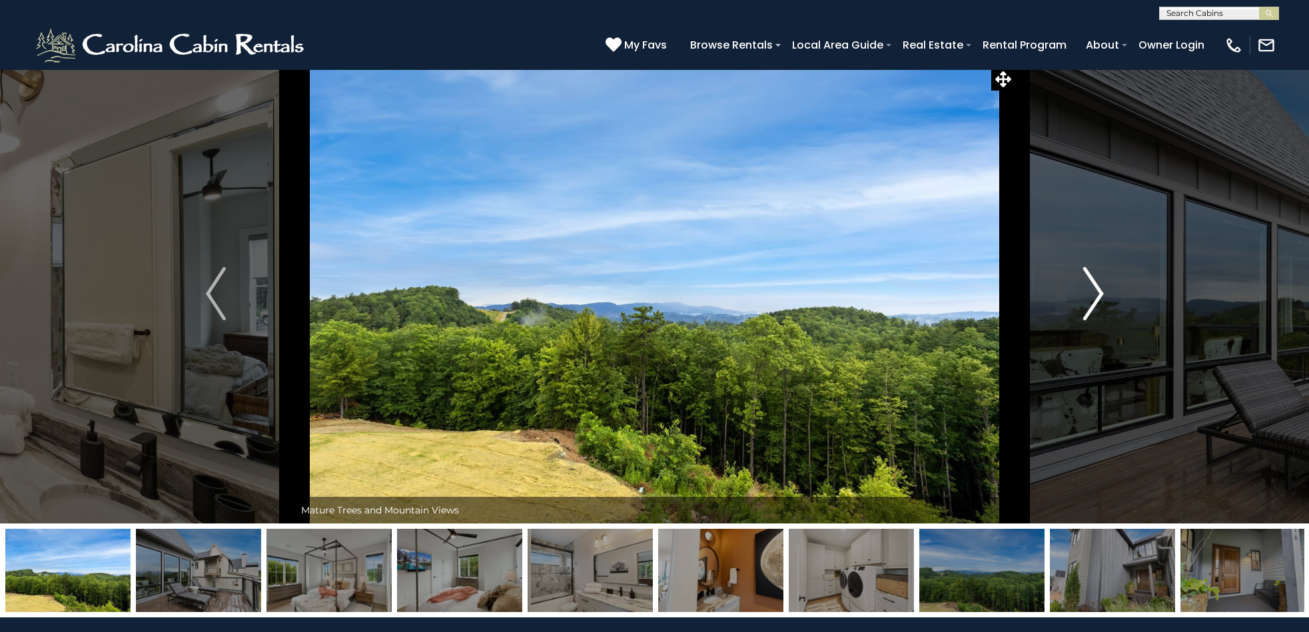
click at [1099, 293] on img "Next" at bounding box center [1094, 293] width 20 height 53
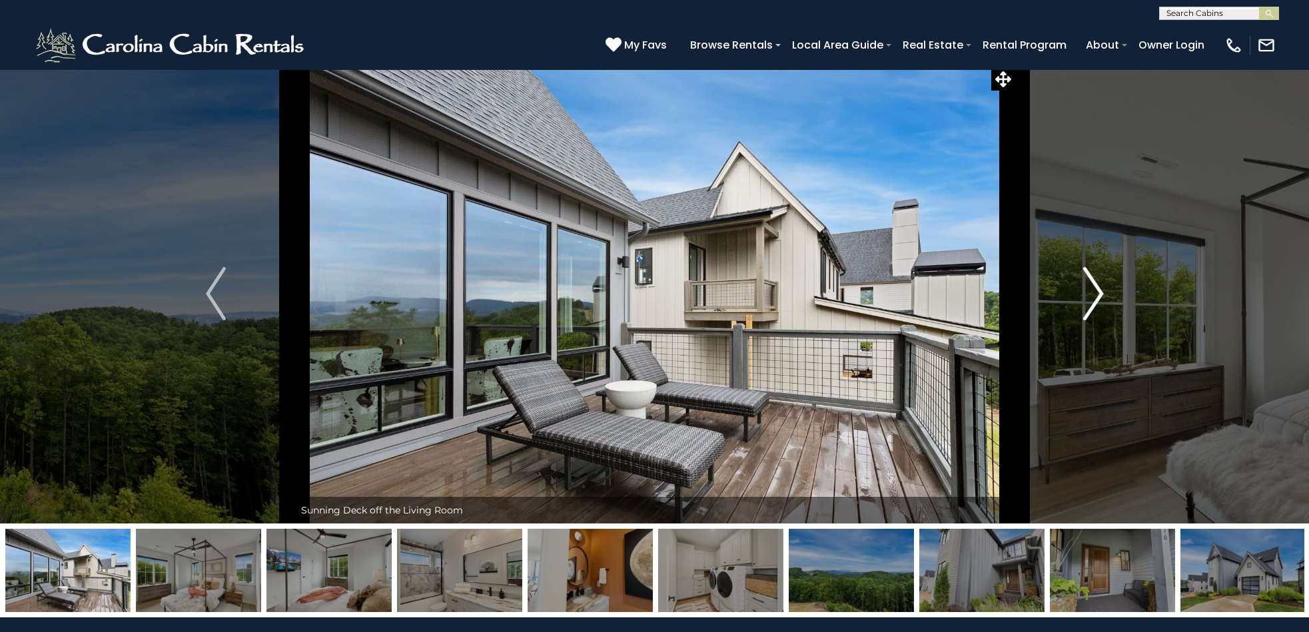
click at [1100, 292] on img "Next" at bounding box center [1094, 293] width 20 height 53
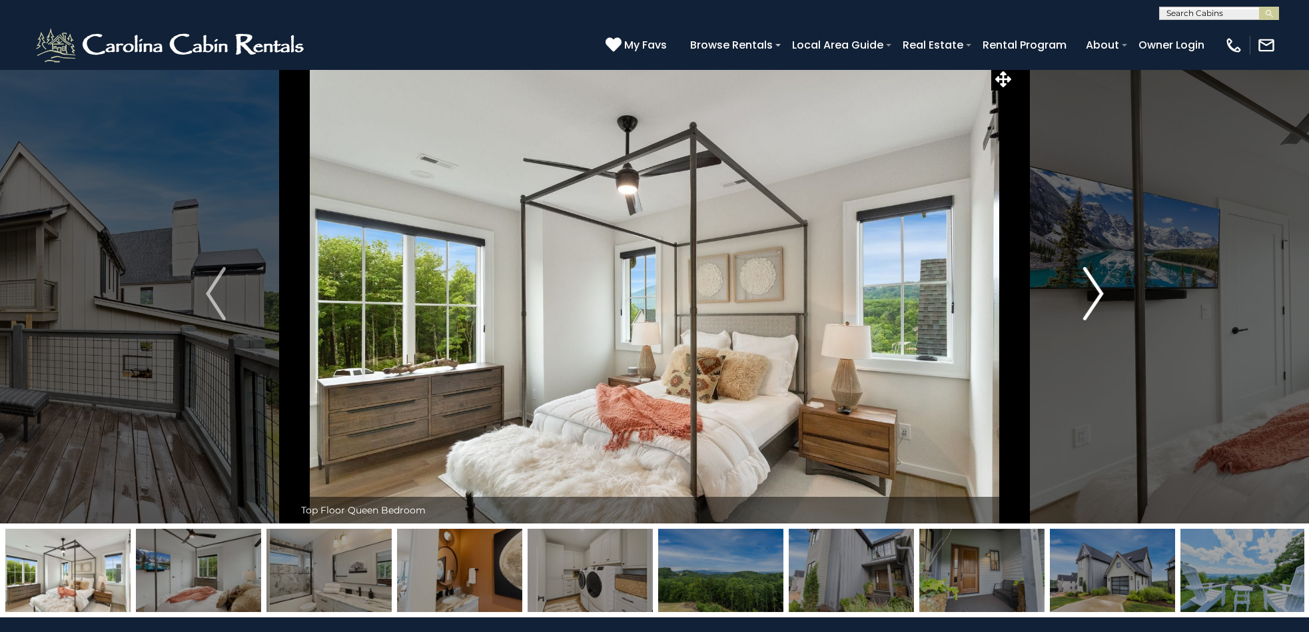
click at [1100, 292] on img "Next" at bounding box center [1094, 293] width 20 height 53
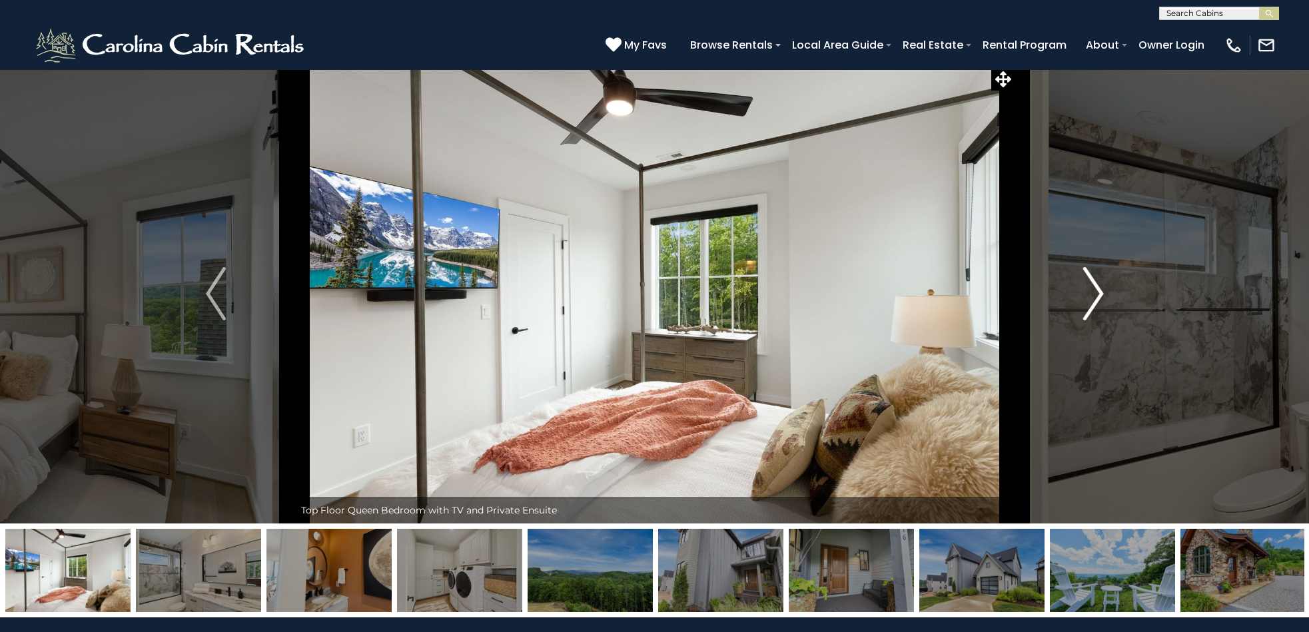
click at [1100, 292] on img "Next" at bounding box center [1094, 293] width 20 height 53
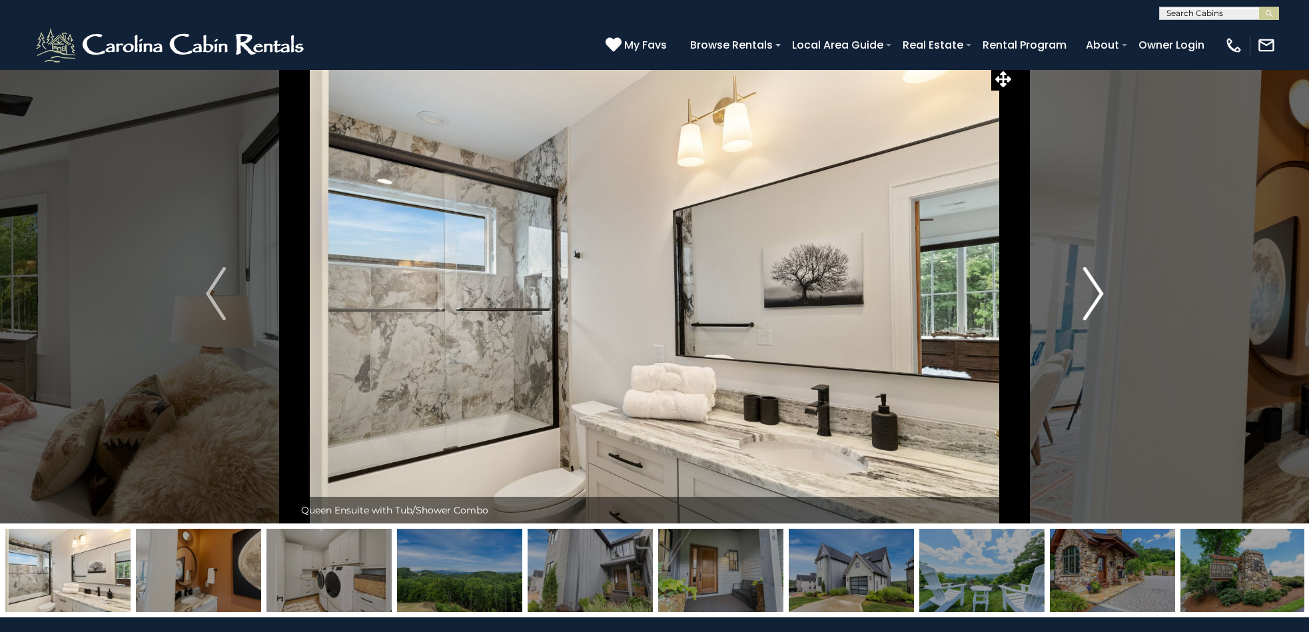
click at [1098, 291] on img "Next" at bounding box center [1094, 293] width 20 height 53
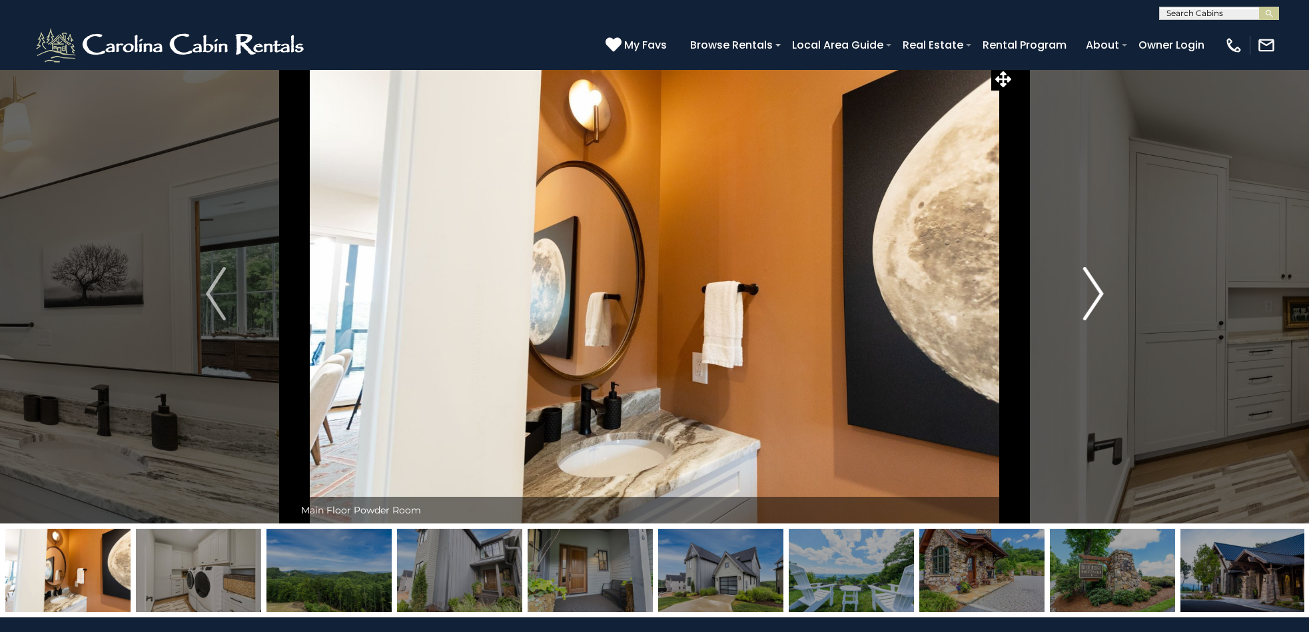
click at [1098, 291] on img "Next" at bounding box center [1094, 293] width 20 height 53
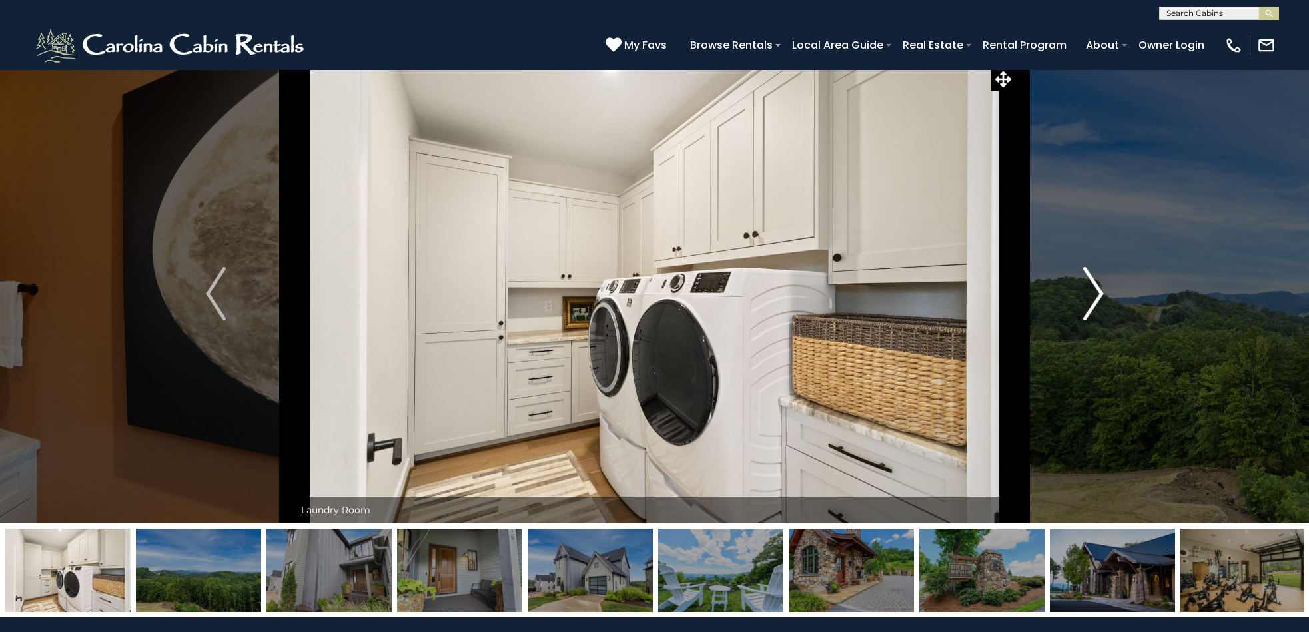
click at [1100, 294] on img "Next" at bounding box center [1094, 293] width 20 height 53
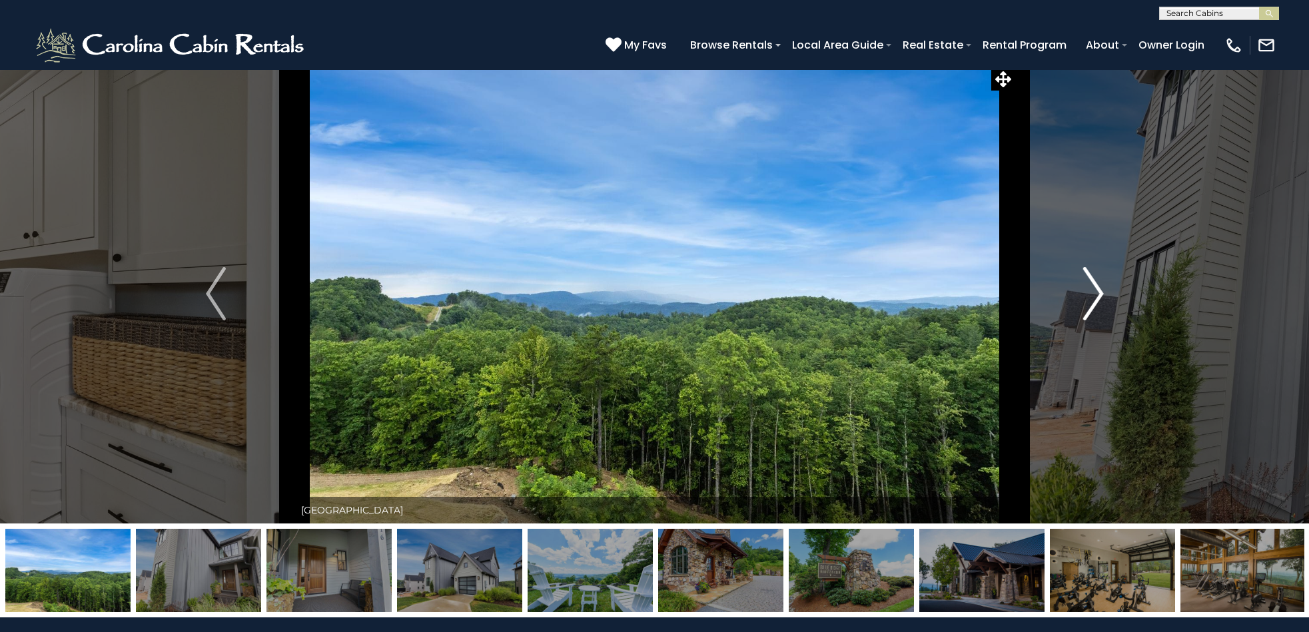
click at [1098, 292] on img "Next" at bounding box center [1094, 293] width 20 height 53
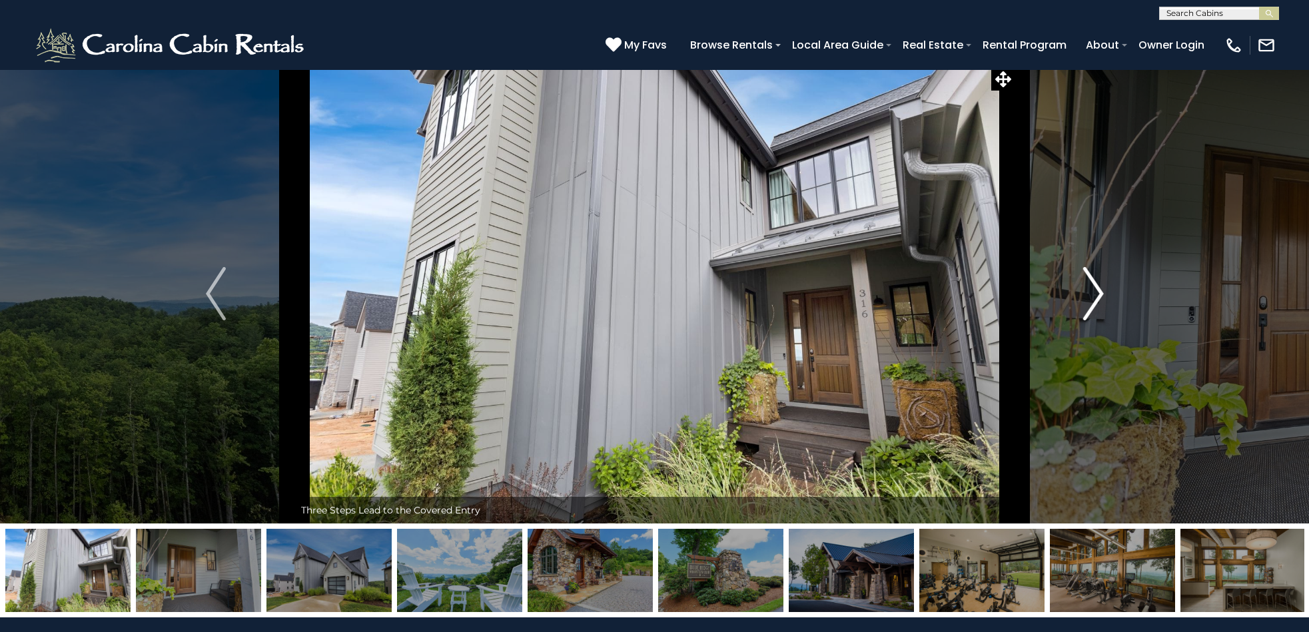
click at [1098, 292] on img "Next" at bounding box center [1094, 293] width 20 height 53
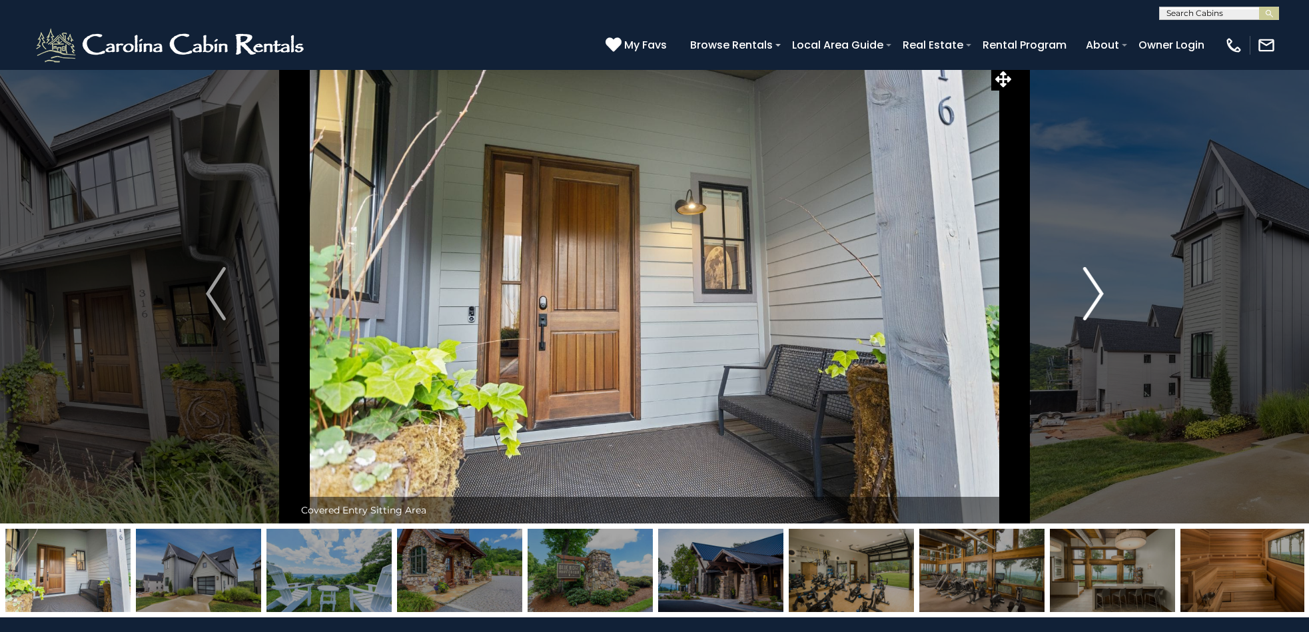
click at [1098, 292] on img "Next" at bounding box center [1094, 293] width 20 height 53
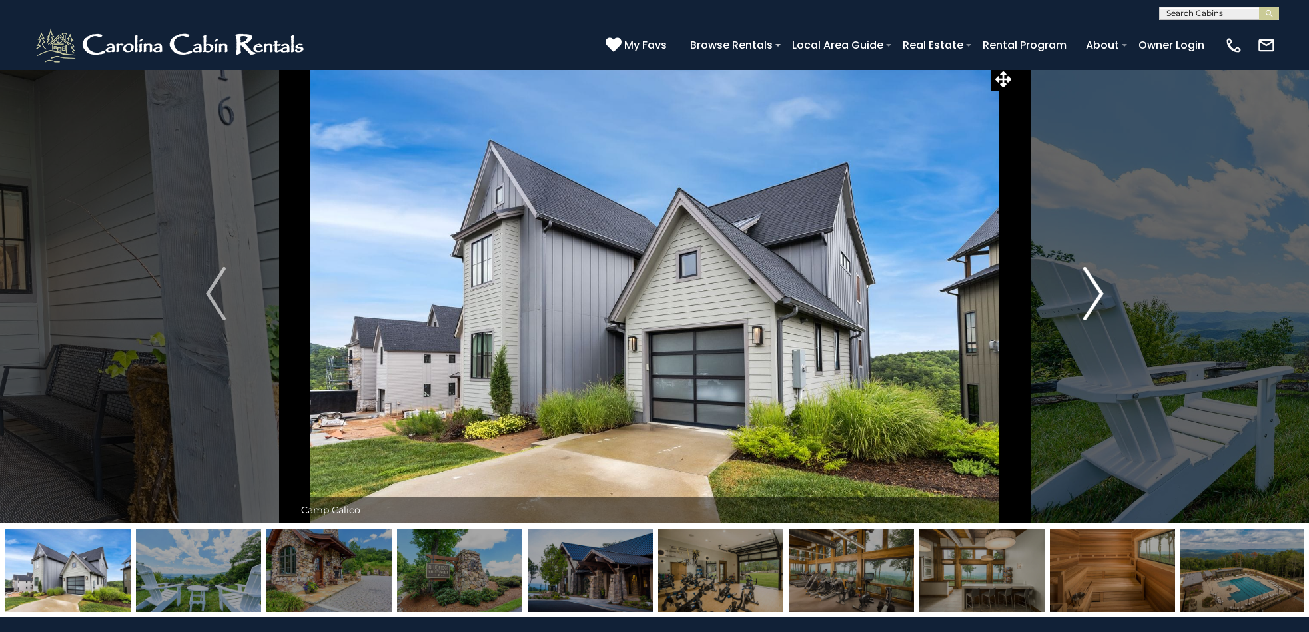
click at [1096, 294] on img "Next" at bounding box center [1094, 293] width 20 height 53
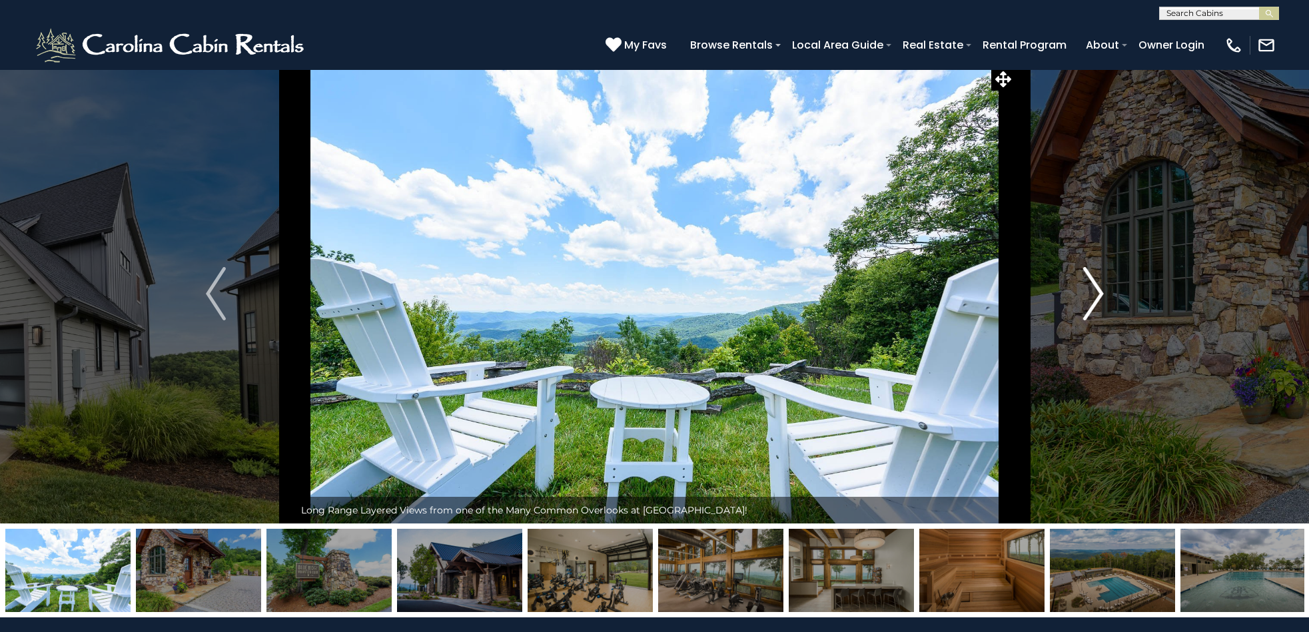
click at [1096, 294] on img "Next" at bounding box center [1094, 293] width 20 height 53
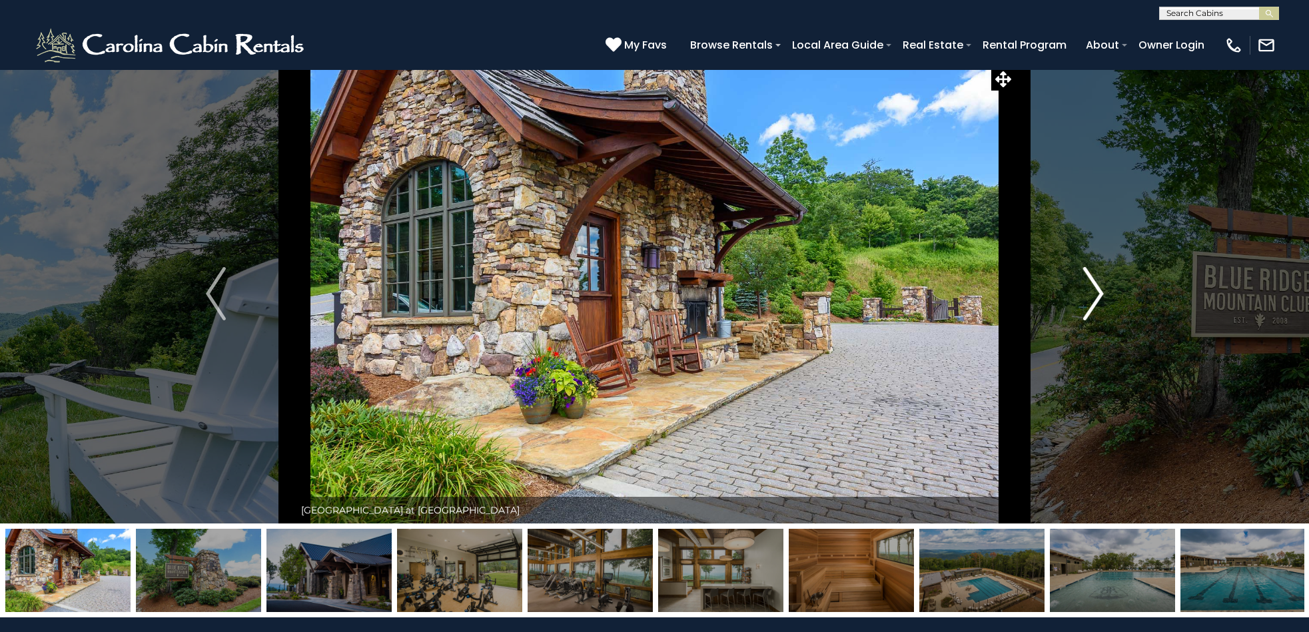
click at [1096, 294] on img "Next" at bounding box center [1094, 293] width 20 height 53
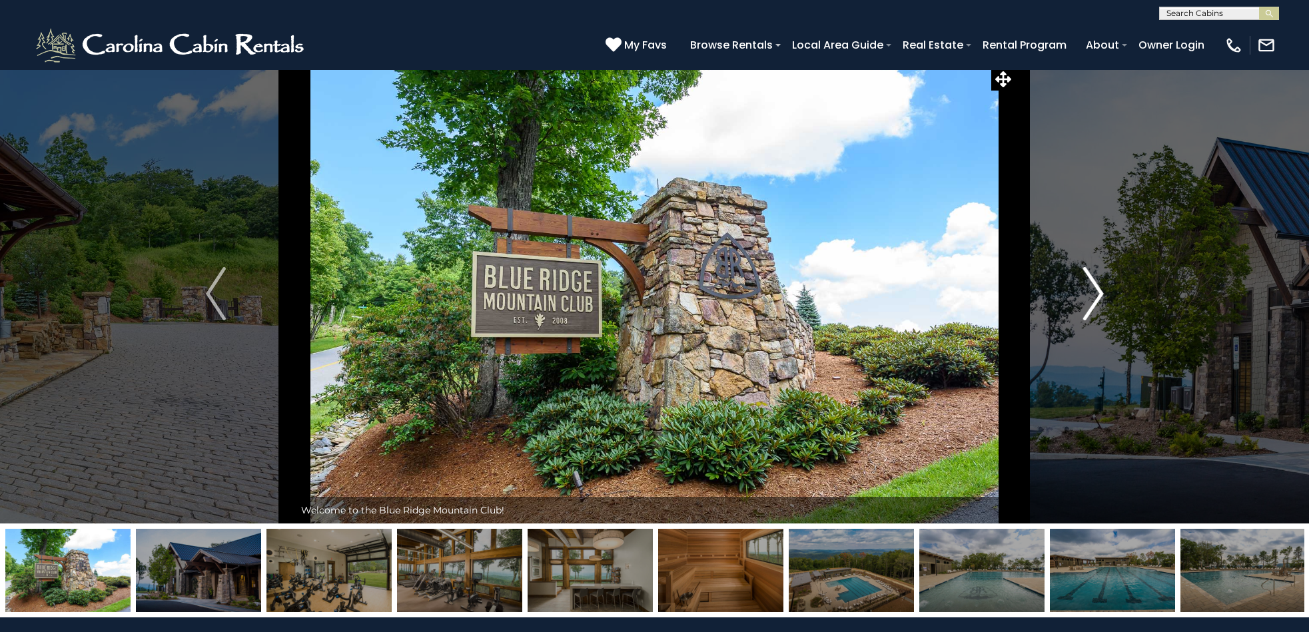
click at [1096, 294] on img "Next" at bounding box center [1094, 293] width 20 height 53
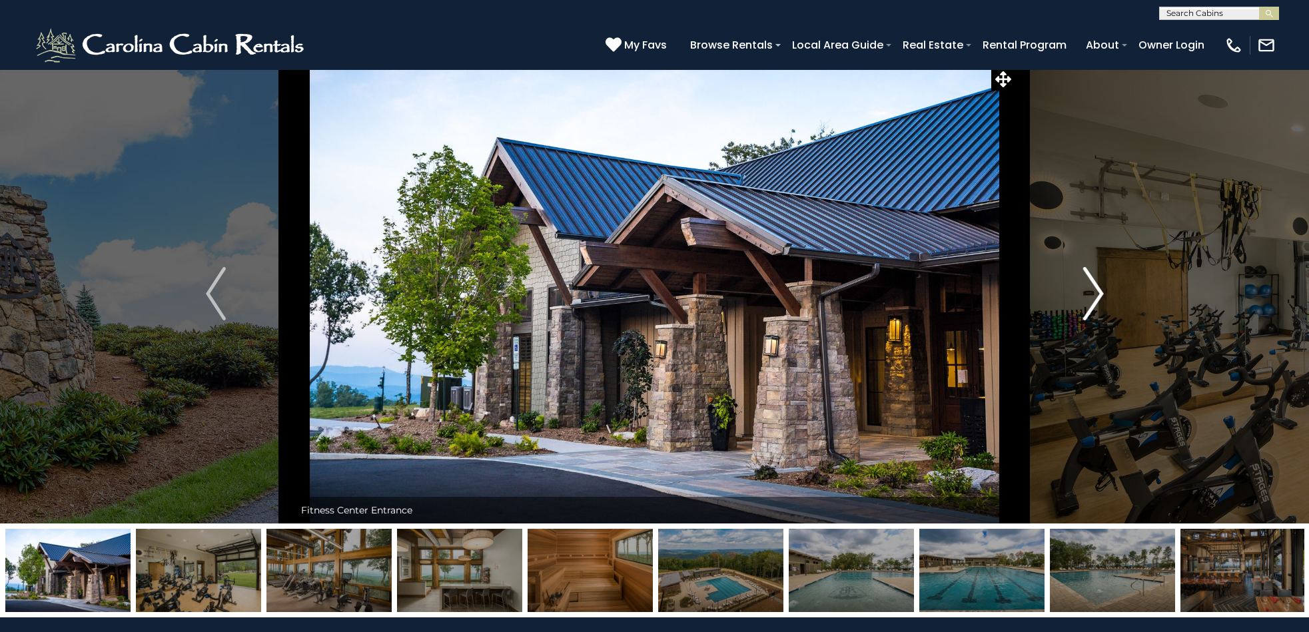
click at [1096, 294] on img "Next" at bounding box center [1094, 293] width 20 height 53
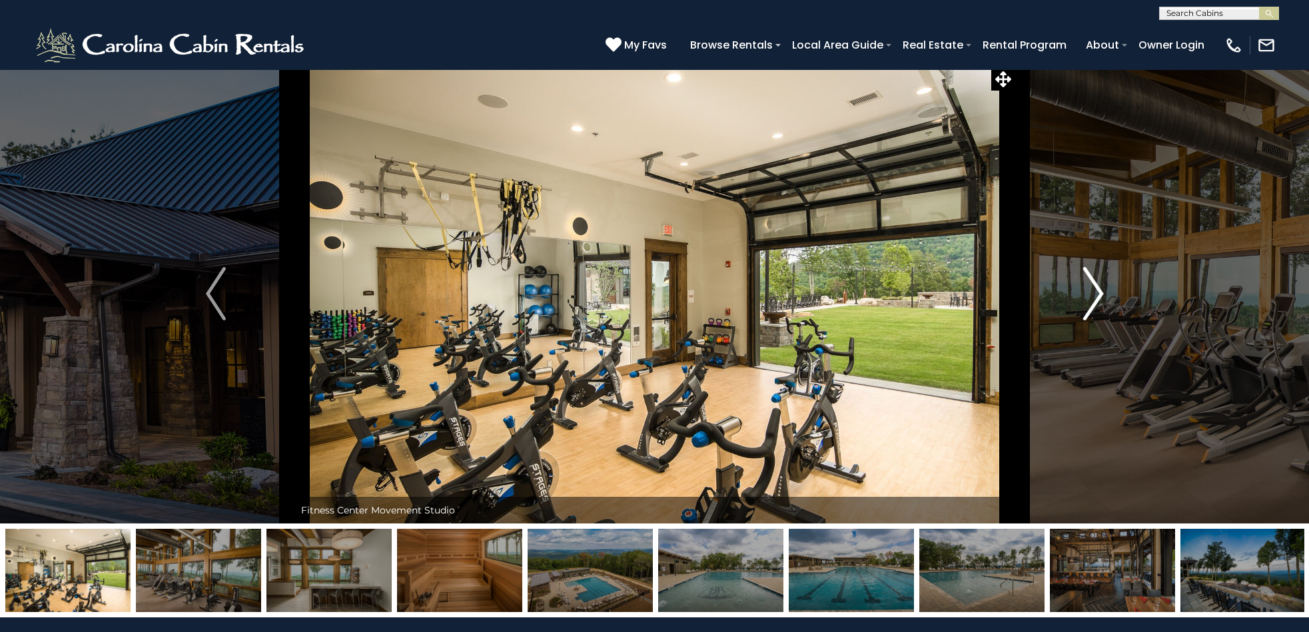
click at [1096, 294] on img "Next" at bounding box center [1094, 293] width 20 height 53
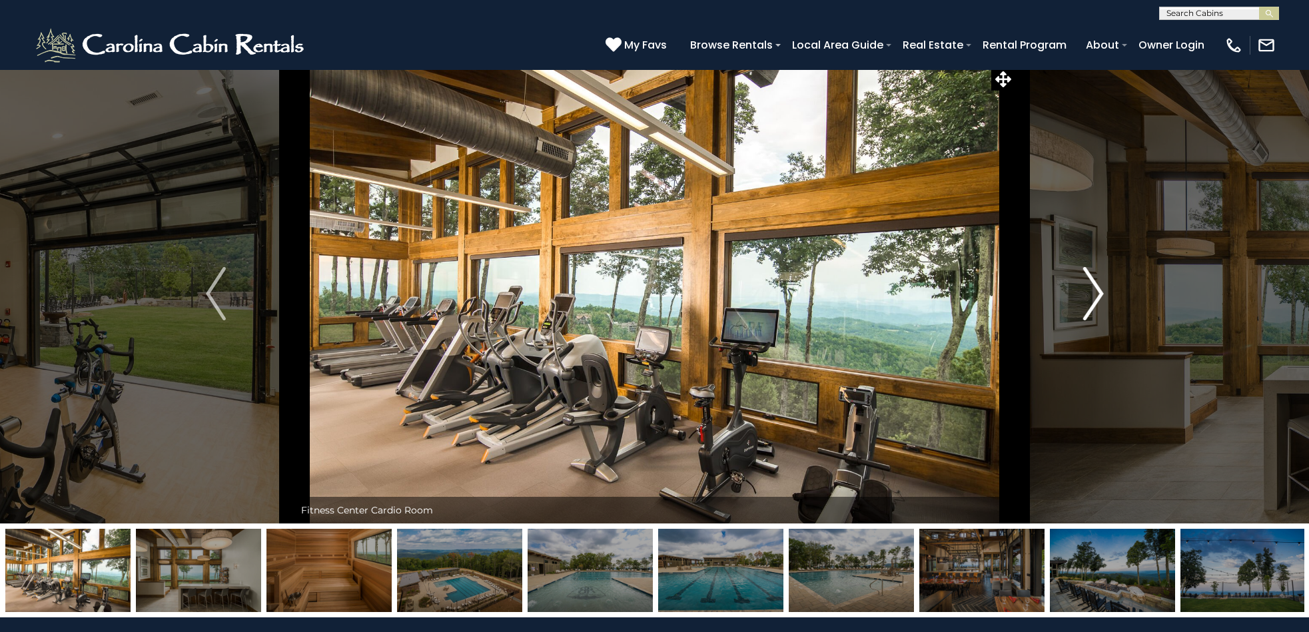
click at [1096, 294] on img "Next" at bounding box center [1094, 293] width 20 height 53
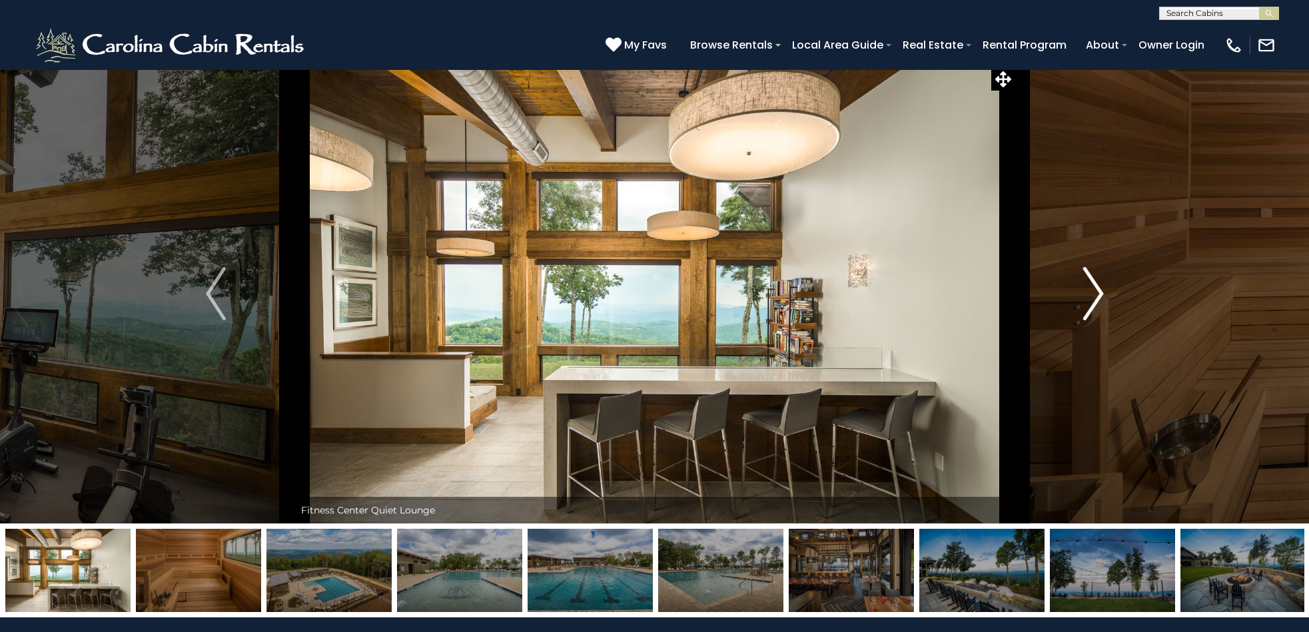
click at [1092, 294] on img "Next" at bounding box center [1094, 293] width 20 height 53
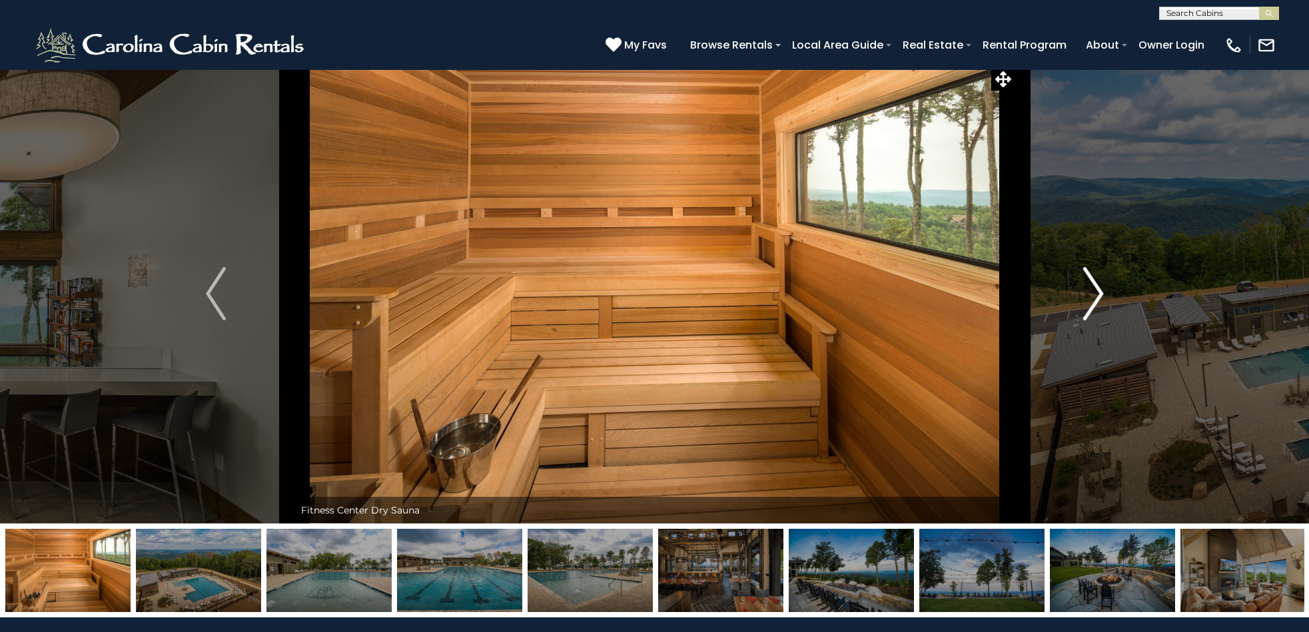
click at [1092, 294] on img "Next" at bounding box center [1094, 293] width 20 height 53
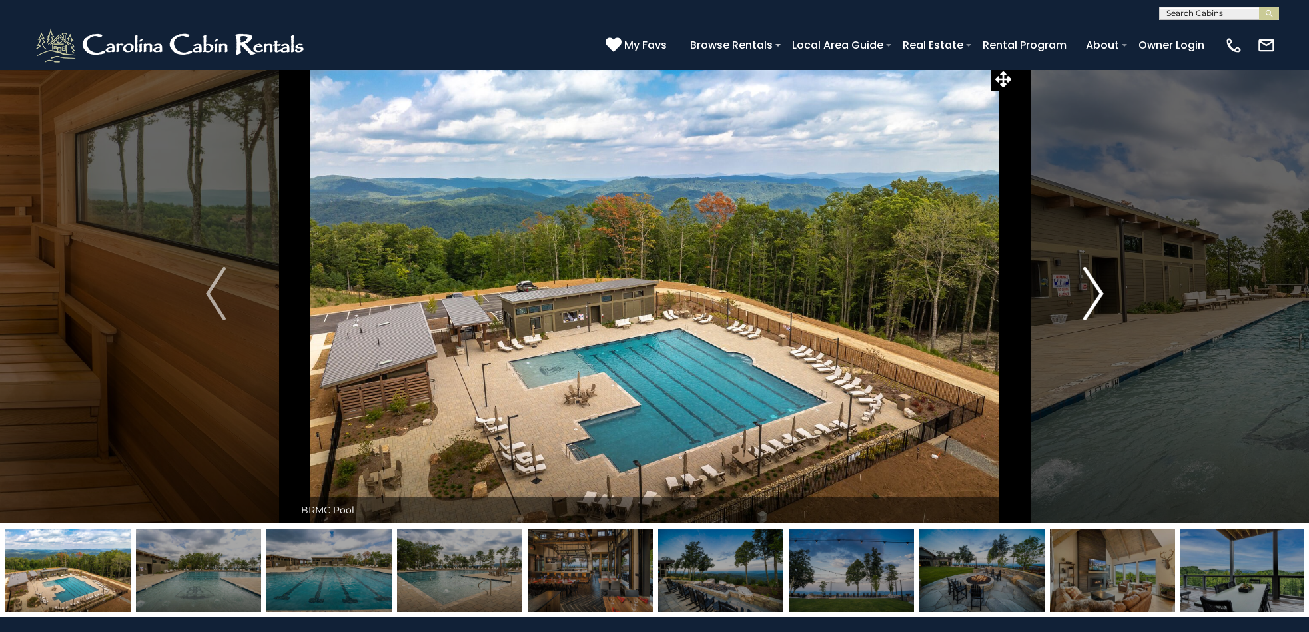
click at [1092, 294] on img "Next" at bounding box center [1094, 293] width 20 height 53
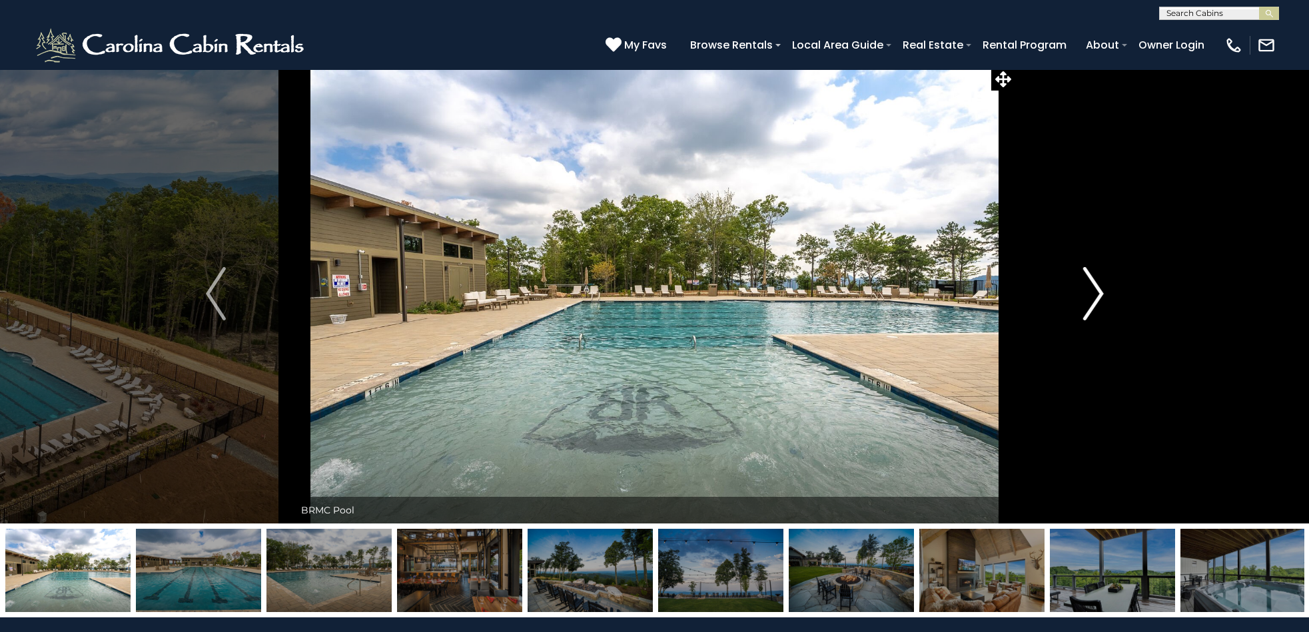
click at [1092, 294] on img "Next" at bounding box center [1094, 293] width 20 height 53
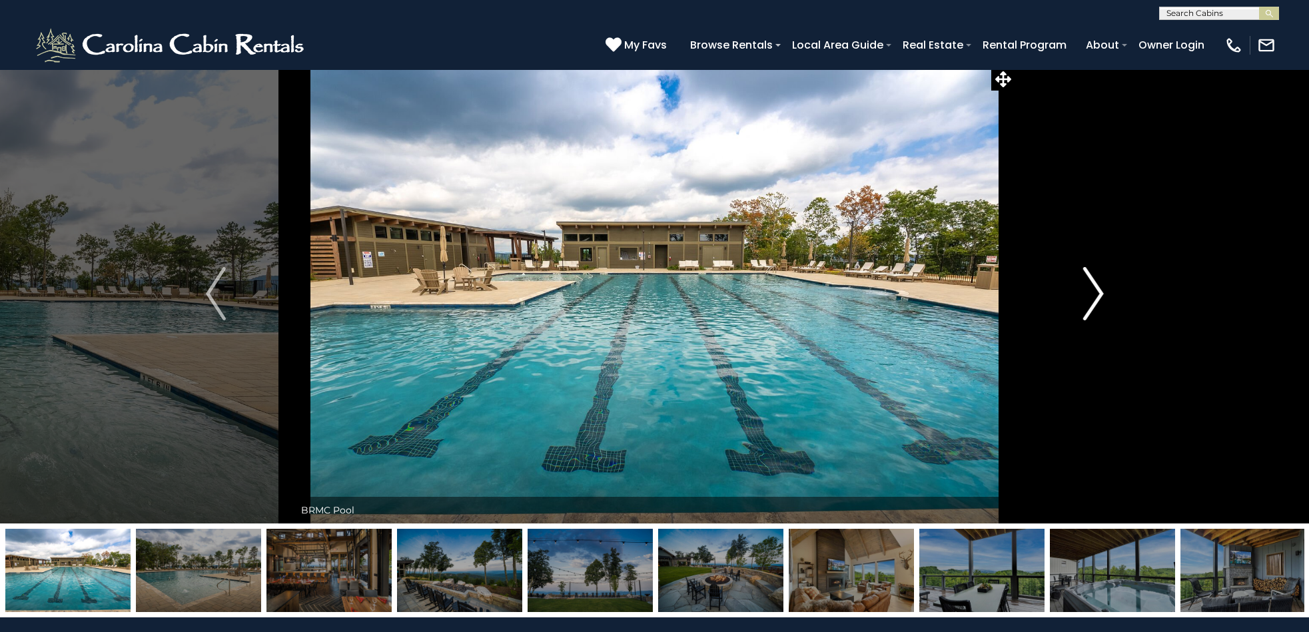
click at [1092, 294] on img "Next" at bounding box center [1094, 293] width 20 height 53
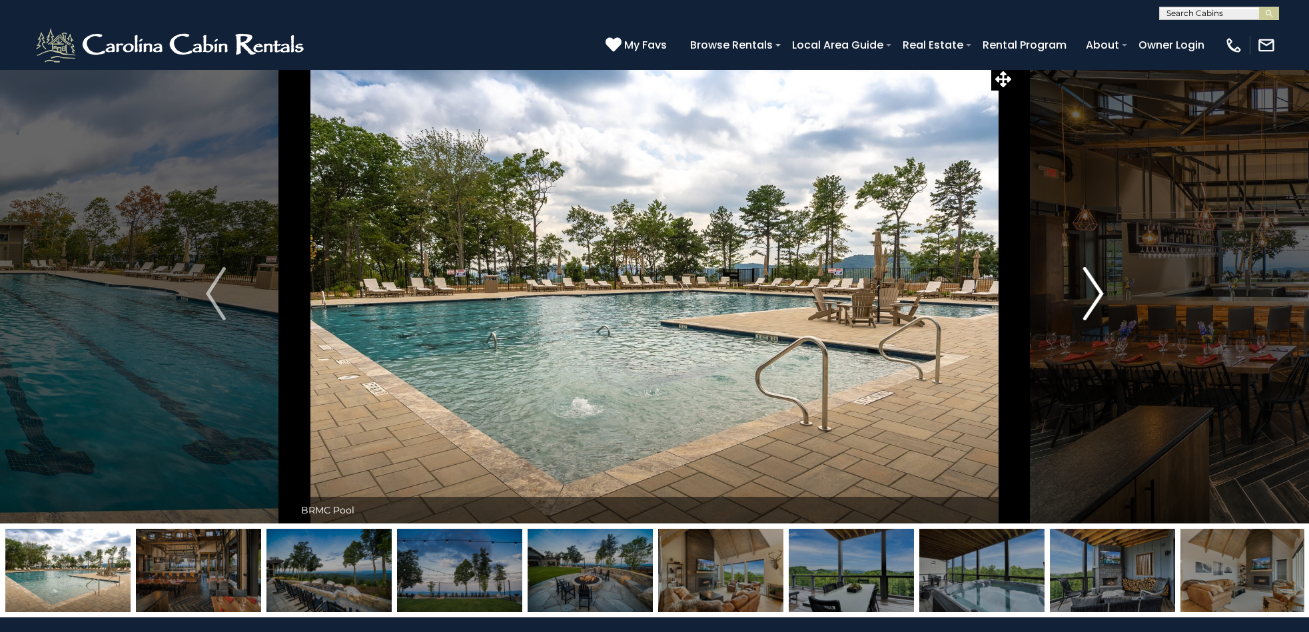
click at [1092, 294] on img "Next" at bounding box center [1094, 293] width 20 height 53
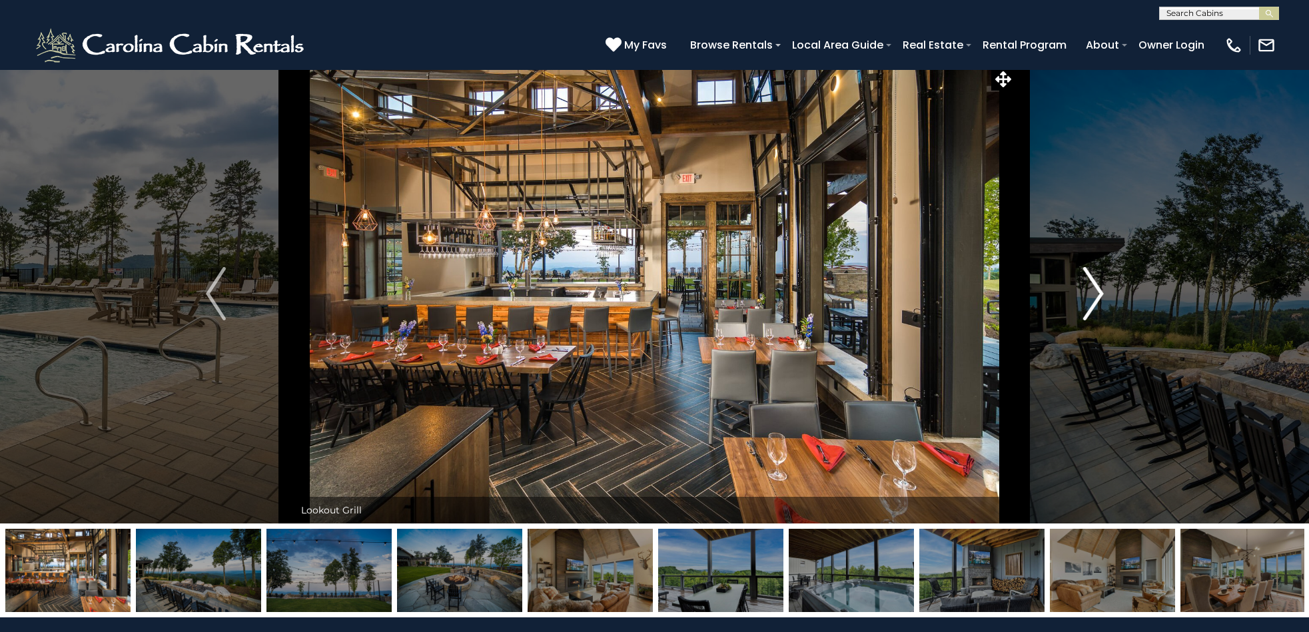
click at [1092, 294] on img "Next" at bounding box center [1094, 293] width 20 height 53
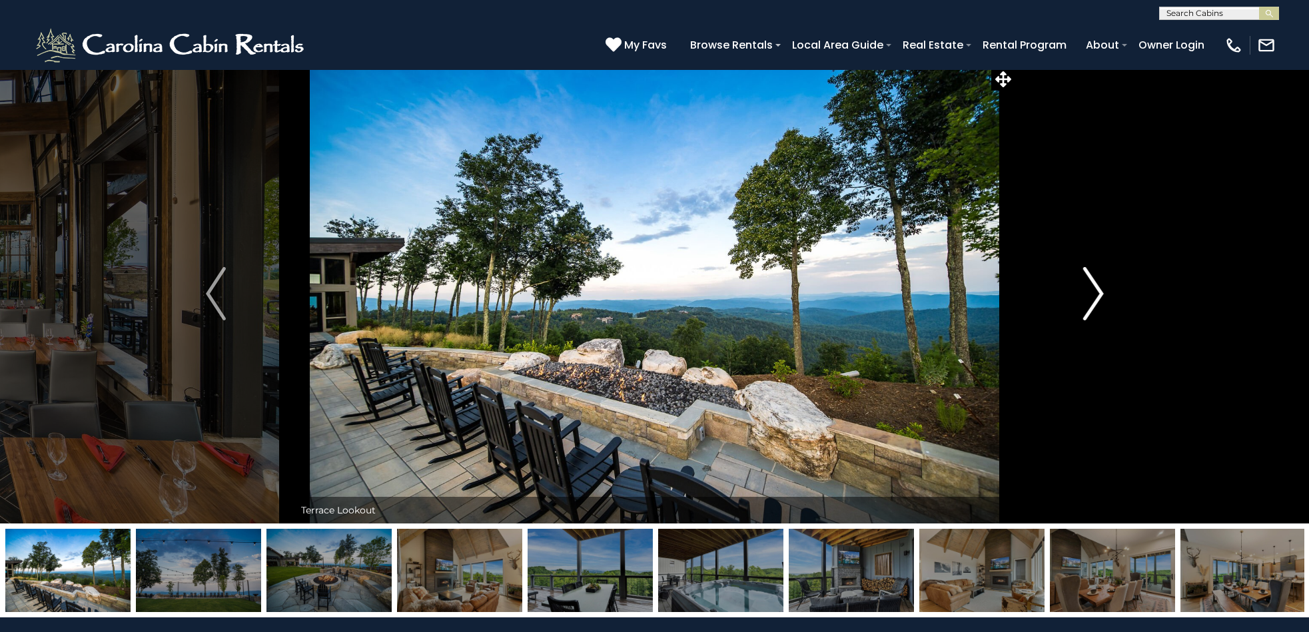
click at [1092, 294] on img "Next" at bounding box center [1094, 293] width 20 height 53
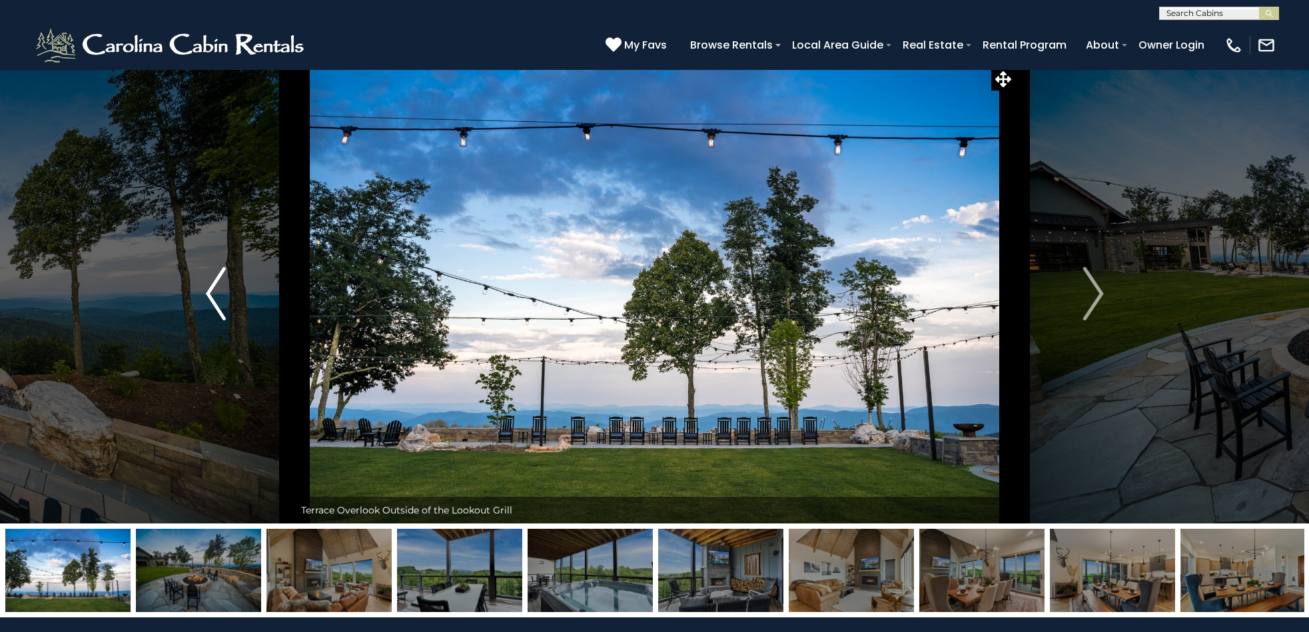
click at [213, 302] on img "Previous" at bounding box center [216, 293] width 20 height 53
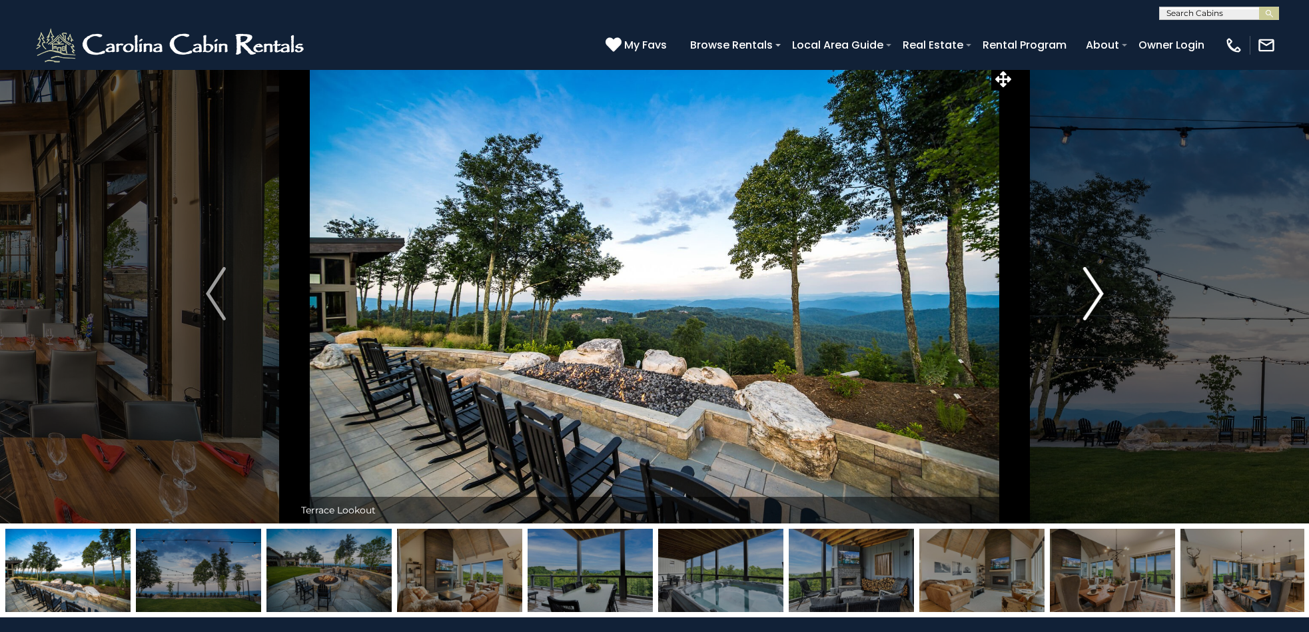
click at [1096, 293] on img "Next" at bounding box center [1094, 293] width 20 height 53
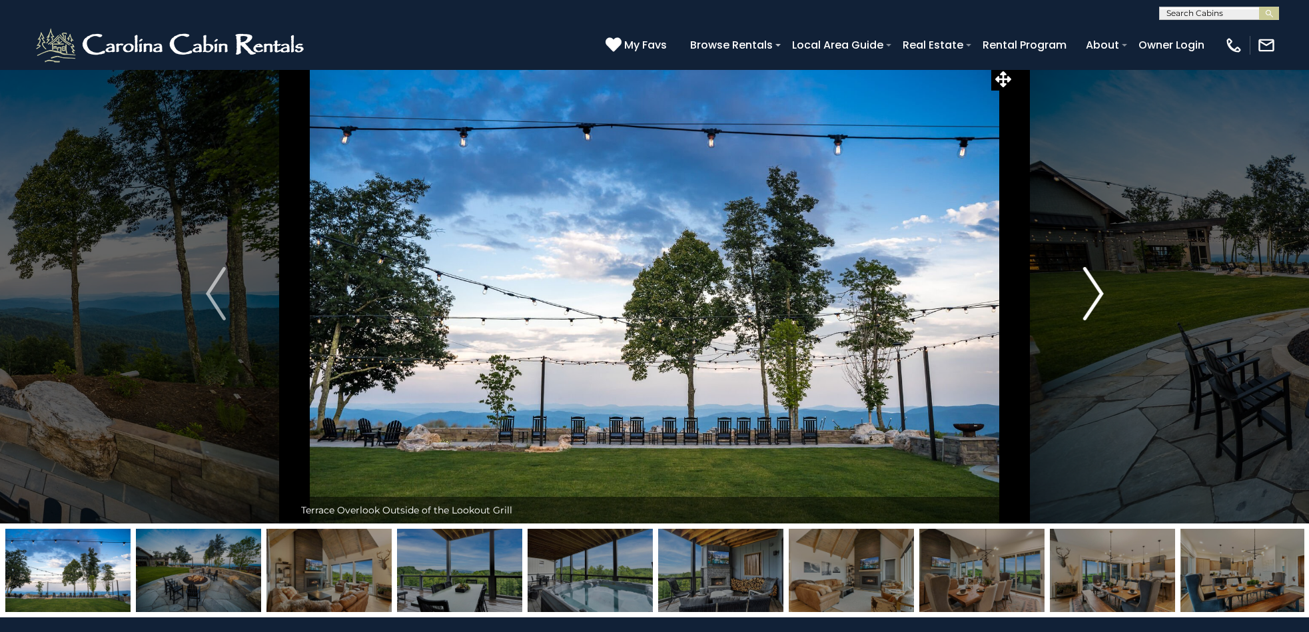
click at [1096, 293] on img "Next" at bounding box center [1094, 293] width 20 height 53
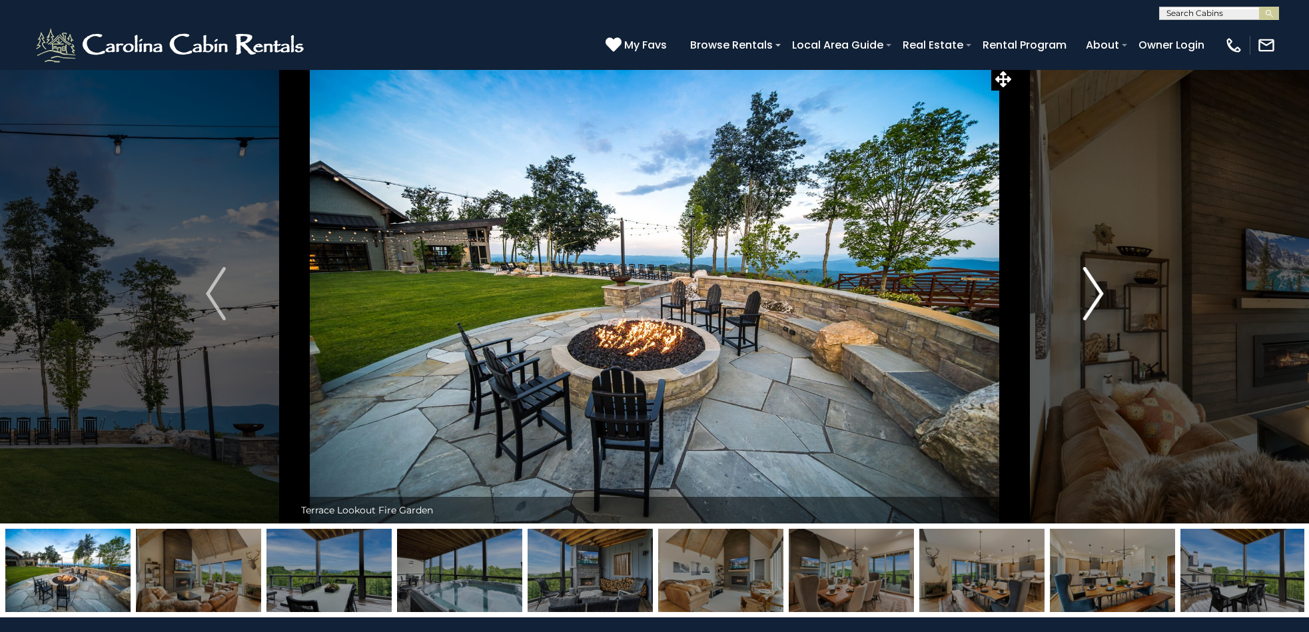
click at [1096, 293] on img "Next" at bounding box center [1094, 293] width 20 height 53
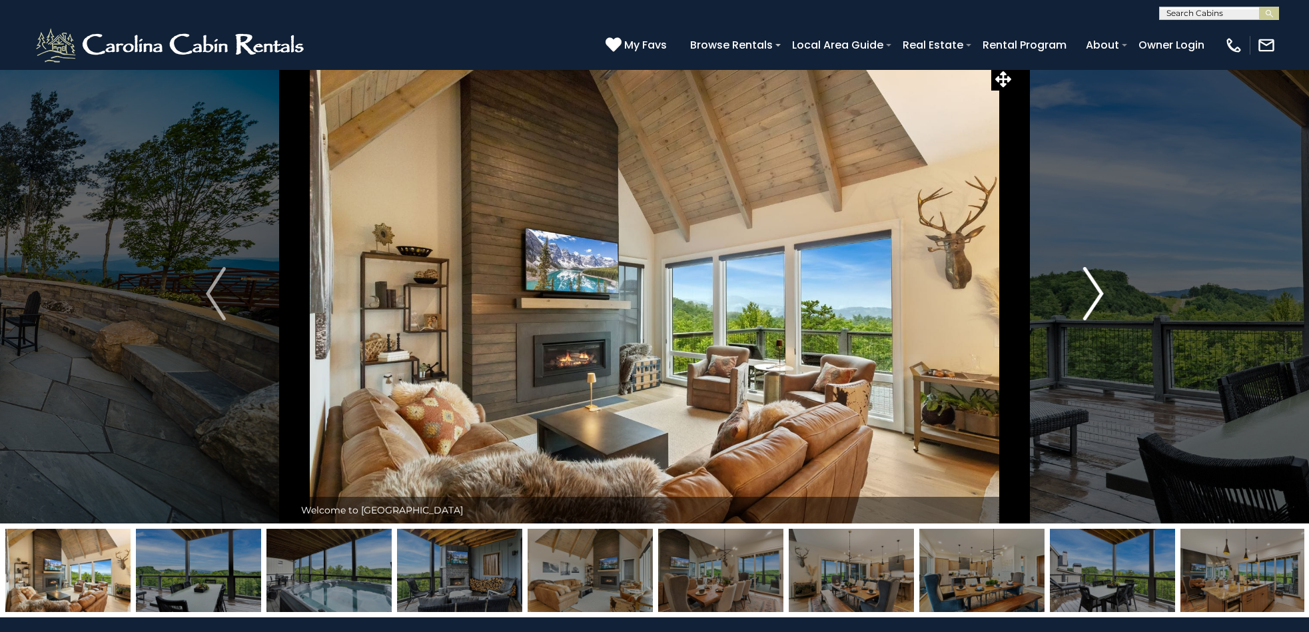
click at [1106, 295] on button "Next" at bounding box center [1094, 294] width 158 height 460
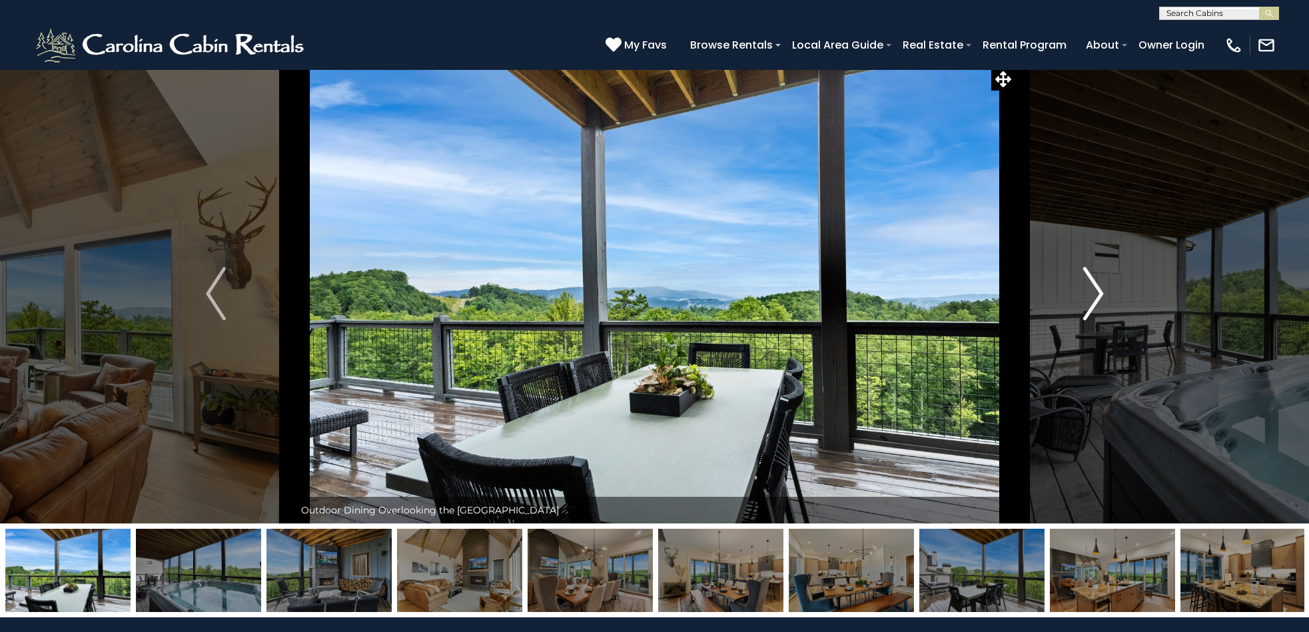
click at [1101, 297] on img "Next" at bounding box center [1094, 293] width 20 height 53
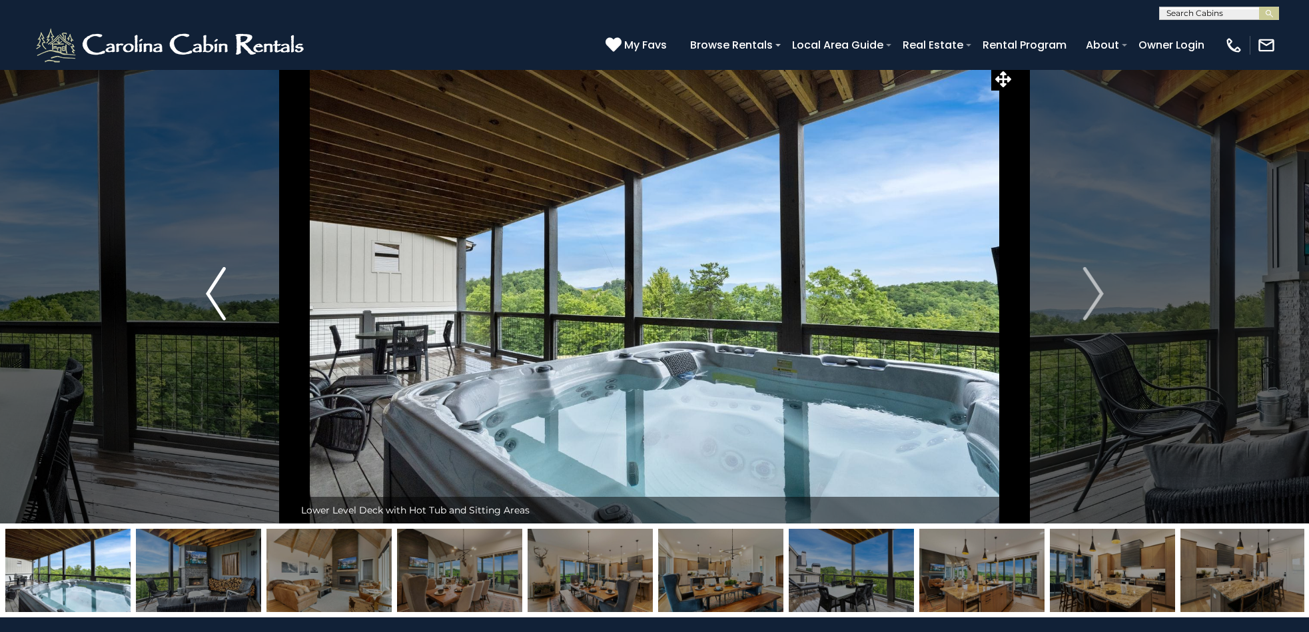
click at [208, 293] on img "Previous" at bounding box center [216, 293] width 20 height 53
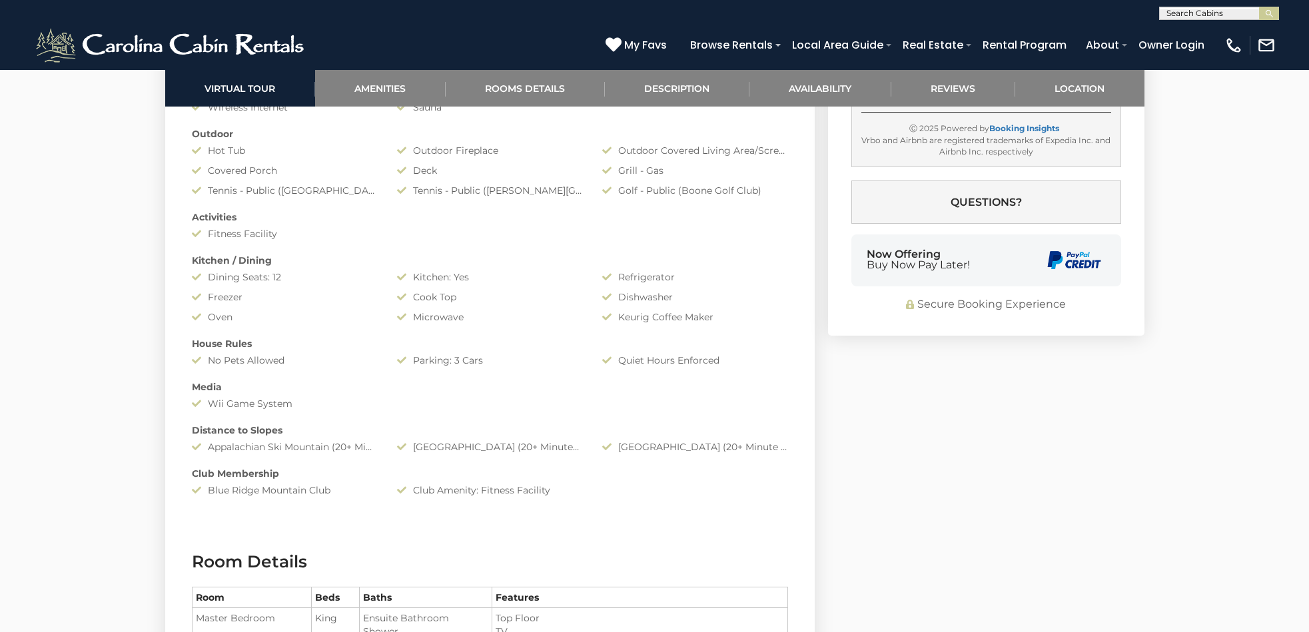
scroll to position [0, 0]
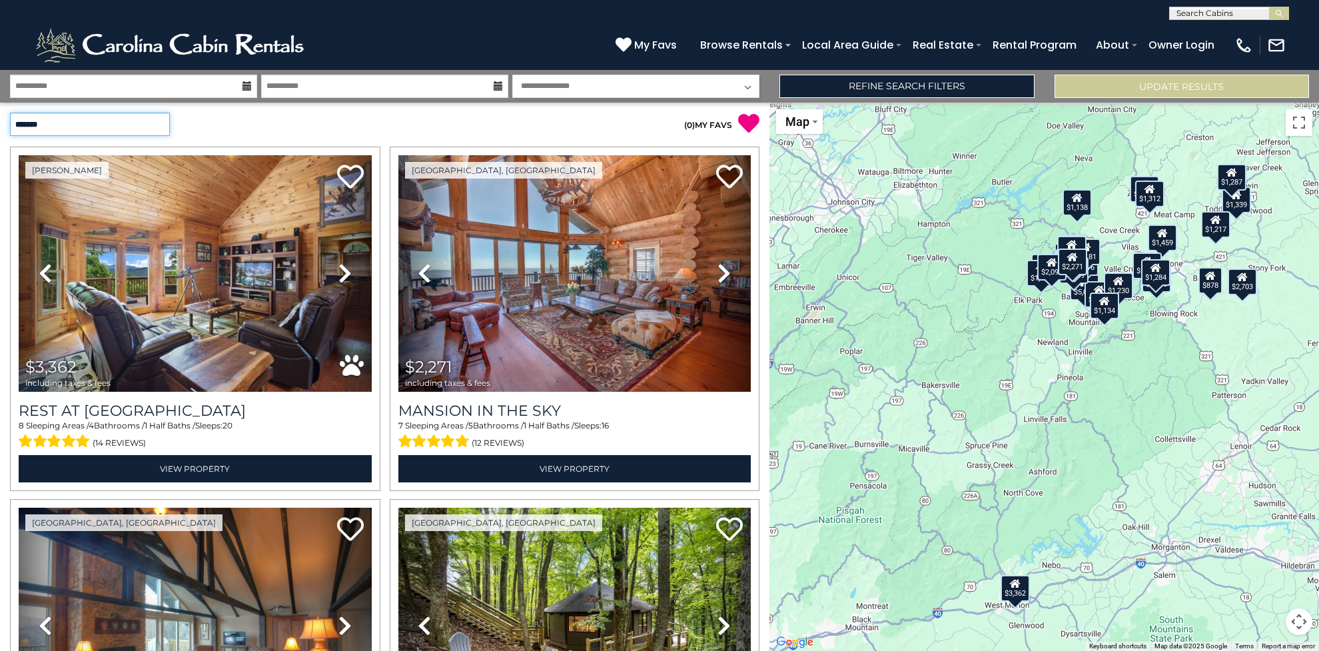
select select "*********"
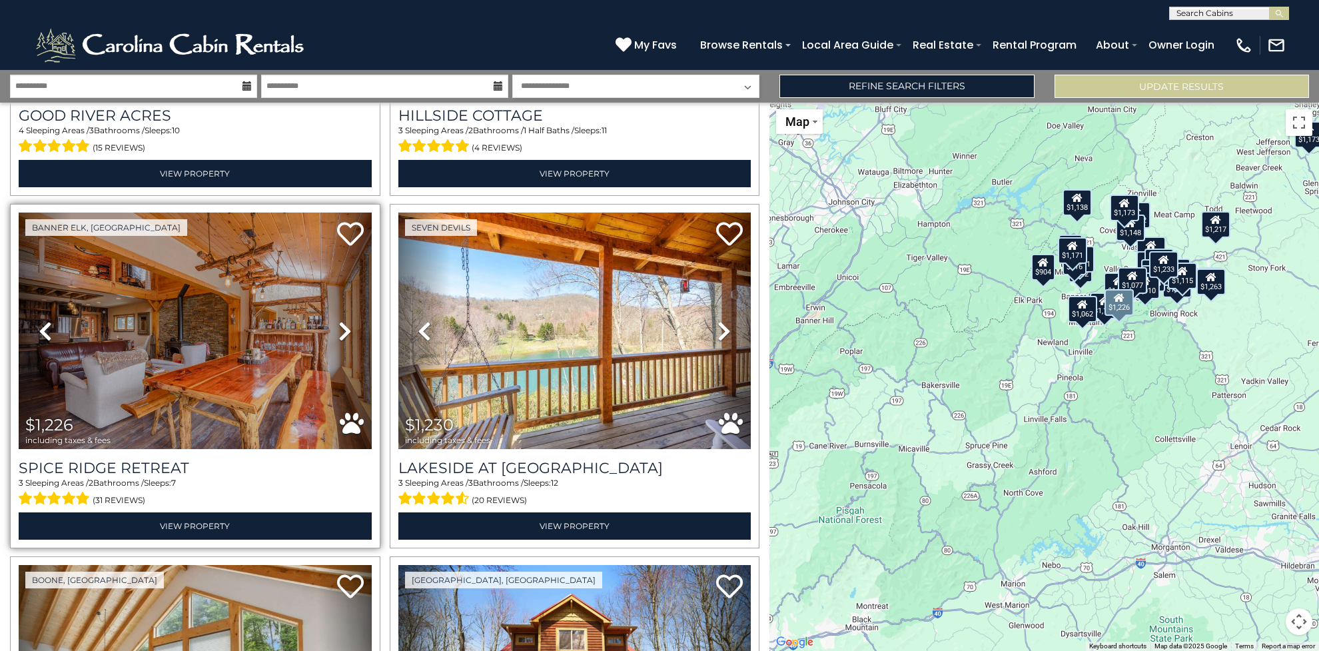
scroll to position [4067, 0]
